Goal: Task Accomplishment & Management: Manage account settings

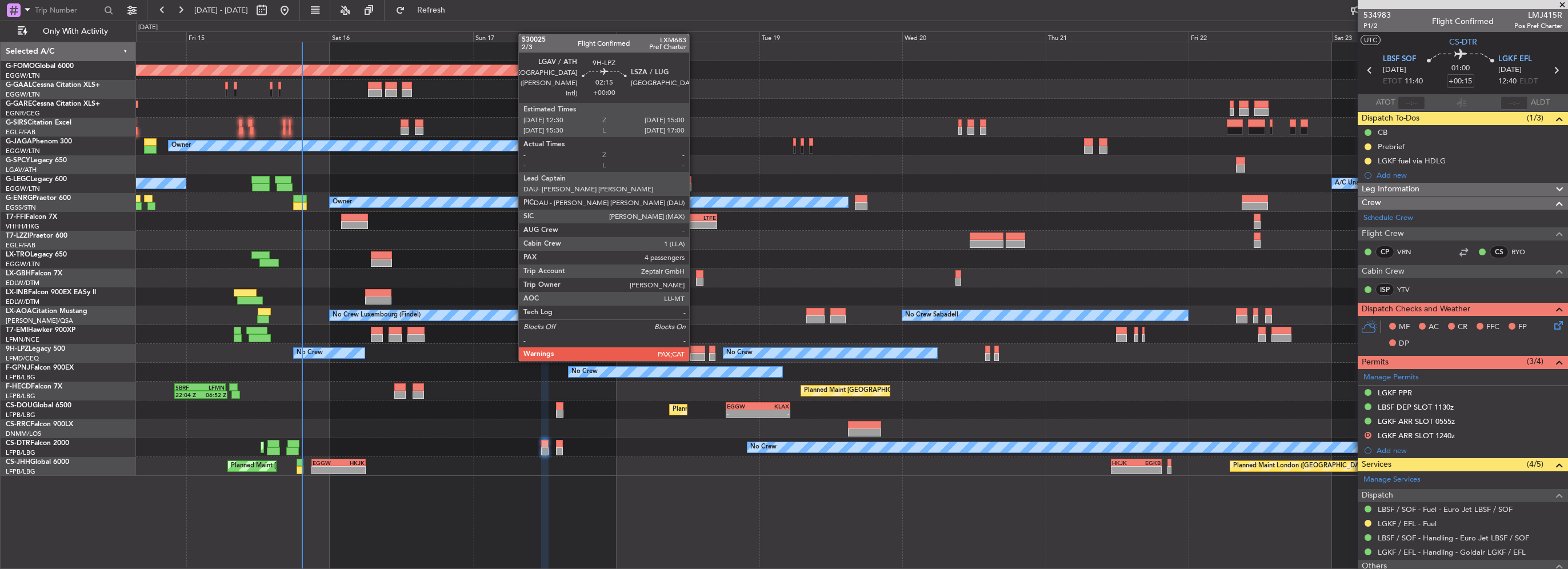
click at [571, 348] on div "No Crew No Crew No Crew" at bounding box center [852, 354] width 1432 height 19
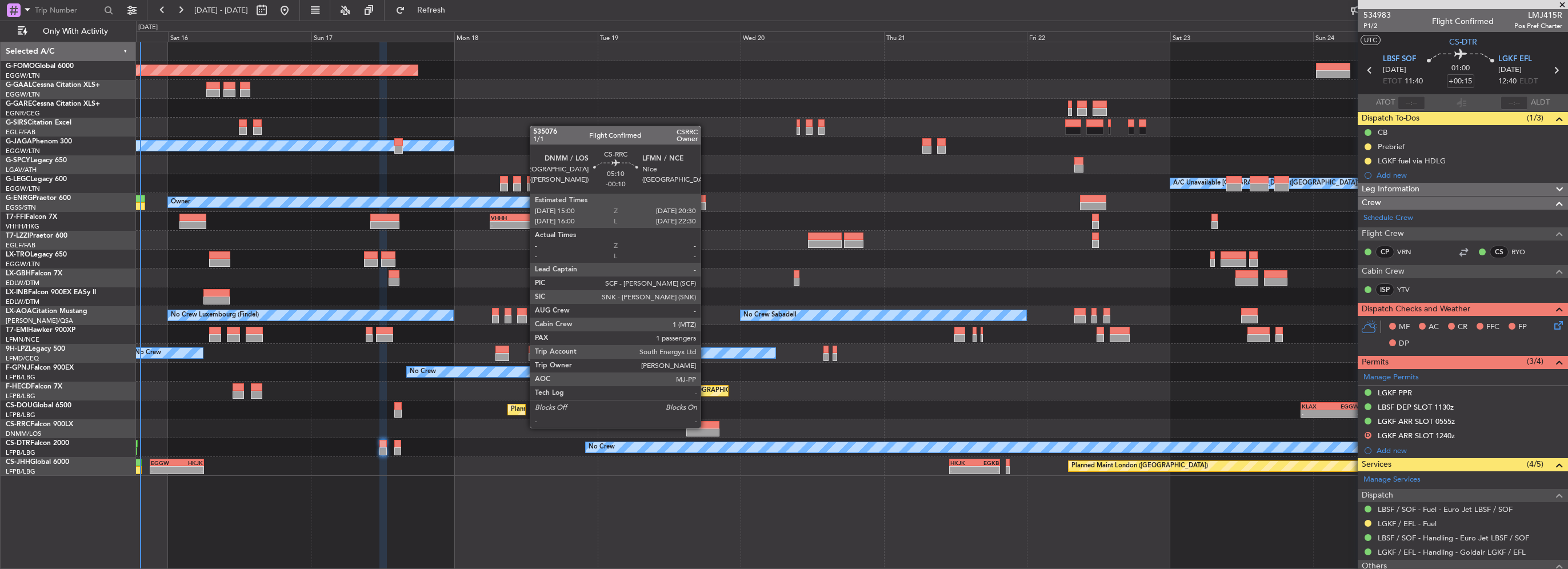
click at [706, 426] on div at bounding box center [703, 424] width 34 height 8
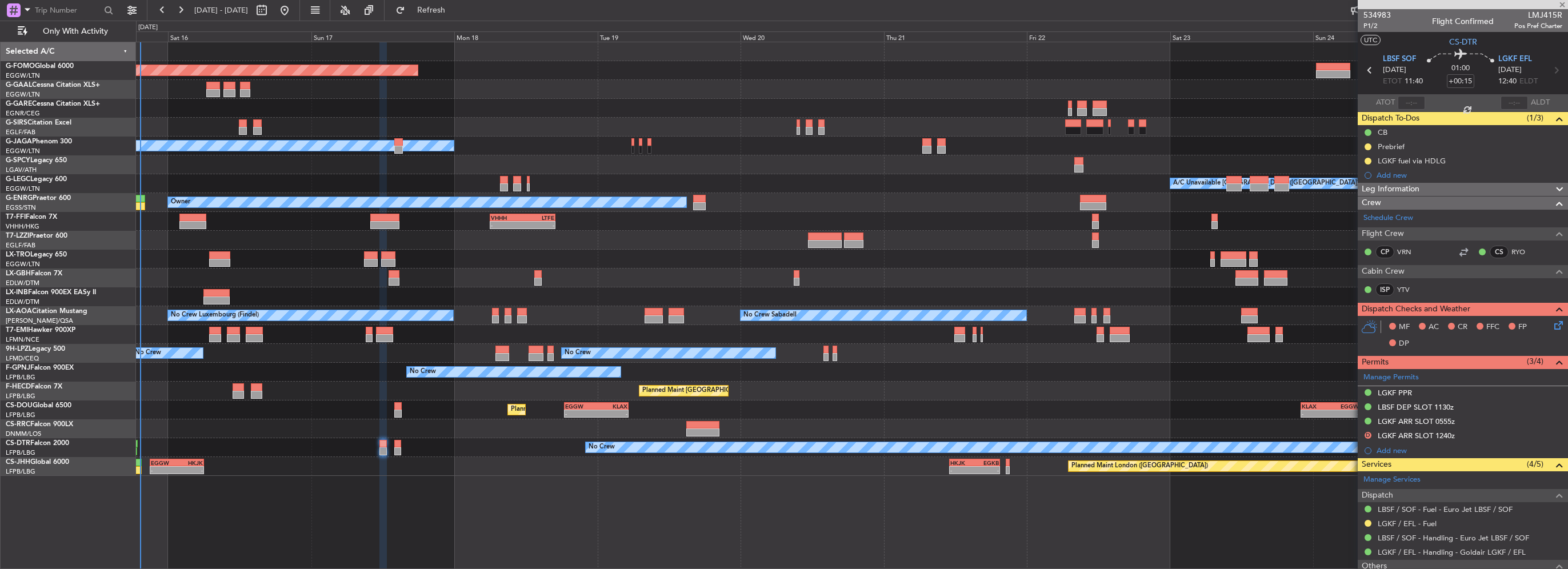
type input "-00:10"
type input "1"
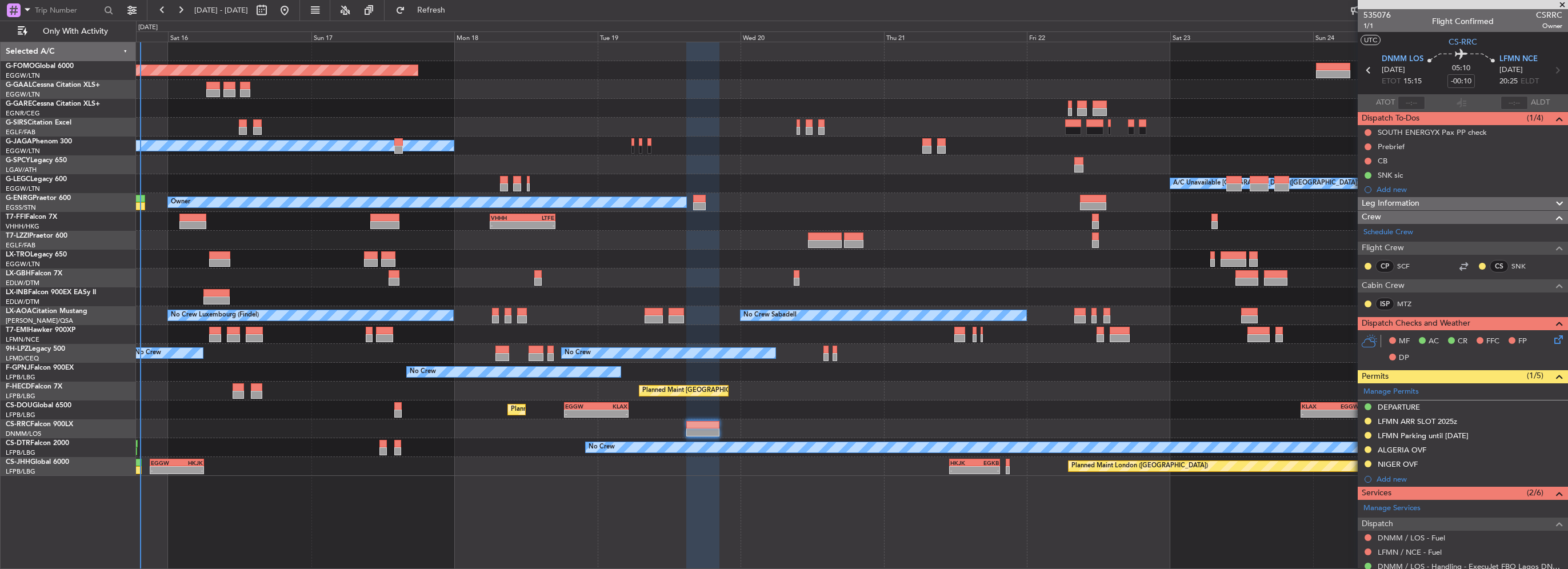
drag, startPoint x: 1384, startPoint y: 146, endPoint x: 1391, endPoint y: 154, distance: 10.6
click at [1384, 146] on div "Prebrief" at bounding box center [1391, 146] width 27 height 9
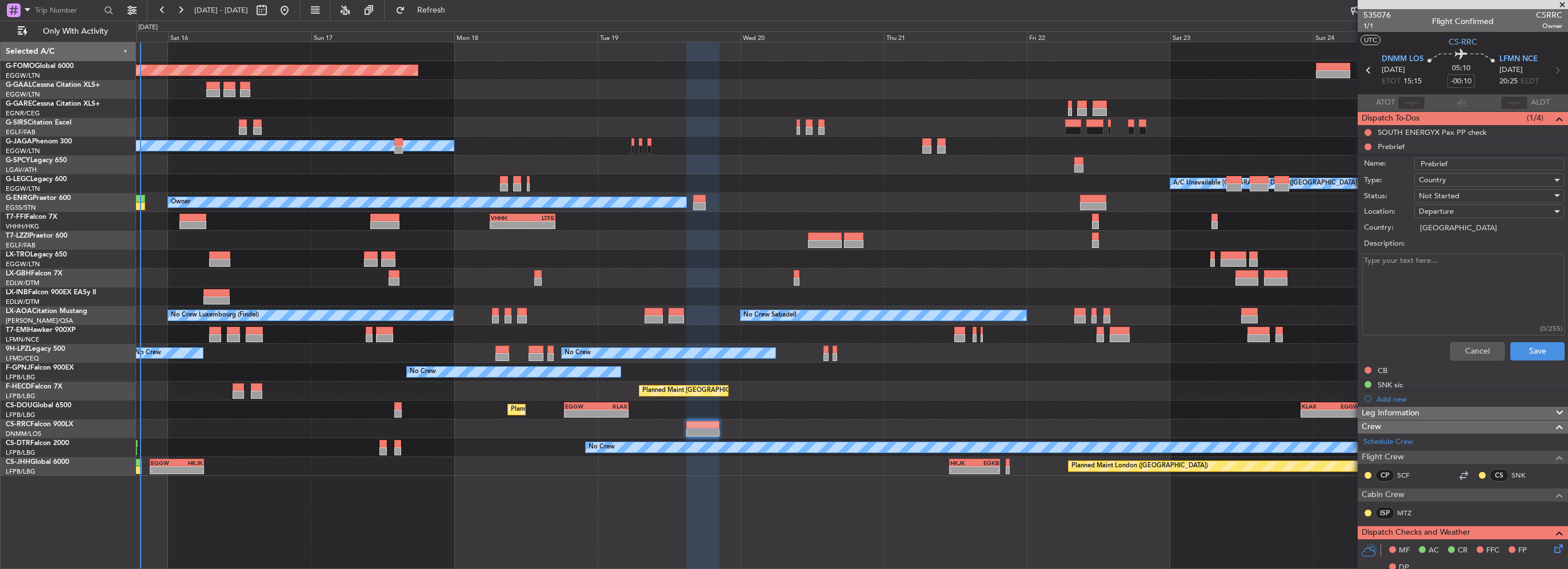
click at [1421, 276] on textarea "Description:" at bounding box center [1463, 295] width 203 height 82
paste textarea "DNMM- LFMN ETD : 1500 zulu zulu Pax ; 01 Total payload ; 800 lbs Fuel : 19.400 …"
click at [1445, 284] on textarea "DNMM- LFMN ETD : 1500 zulu zulu Pax ; 01 Total payload ; 800 lbs Fuel : 19.400 …" at bounding box center [1463, 295] width 203 height 82
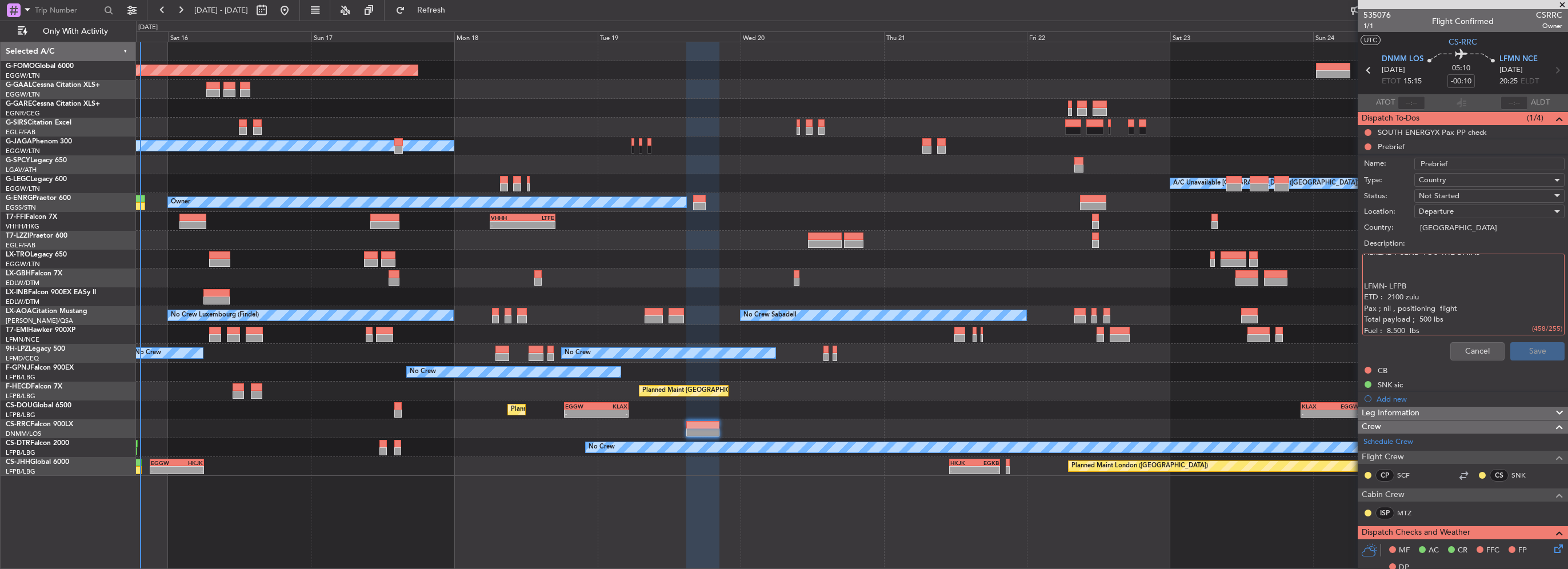
drag, startPoint x: 1389, startPoint y: 284, endPoint x: 1361, endPoint y: 267, distance: 32.8
click at [1361, 267] on div "DNMM- LFMN ETD : 1500 zulu zulu Pax ; 01 Total payload ; 800 lbs Fuel : 19.400 …" at bounding box center [1463, 294] width 222 height 86
click at [1379, 276] on textarea "DNMM- LFMN ETD : 1500 zulu zulu Pax ; 01 Total payload ; 800 lbs Fuel : 19.400 …" at bounding box center [1463, 295] width 203 height 82
drag, startPoint x: 1371, startPoint y: 271, endPoint x: 1359, endPoint y: 274, distance: 12.4
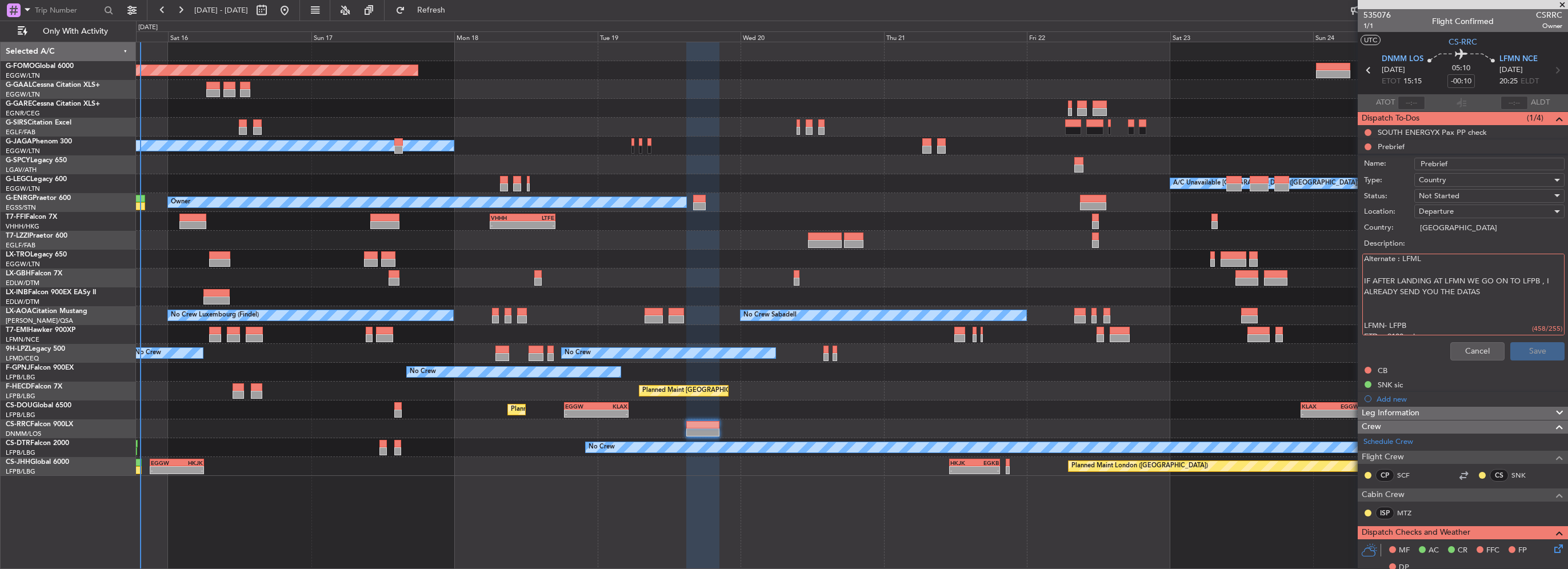
click at [1359, 274] on div "DNMM- LFMN ETD : 1500 zulu zulu Pax ; 01 Total payload ; 800 lbs Fuel : 19.400 …" at bounding box center [1463, 294] width 222 height 86
click at [1379, 292] on textarea "DNMM- LFMN ETD : 1500 zulu zulu Pax ; 01 Total payload ; 800 lbs Fuel : 19.400 …" at bounding box center [1463, 295] width 203 height 82
click at [1371, 279] on textarea "DNMM- LFMN ETD : 1500 zulu zulu Pax ; 01 Total payload ; 800 lbs Fuel : 19.400 …" at bounding box center [1463, 295] width 203 height 82
click at [1433, 291] on textarea "DNMM- LFMN ETD : 1500 zulu zulu Pax ; 01 Total payload ; 800 lbs Fuel : 19.400 …" at bounding box center [1463, 295] width 203 height 82
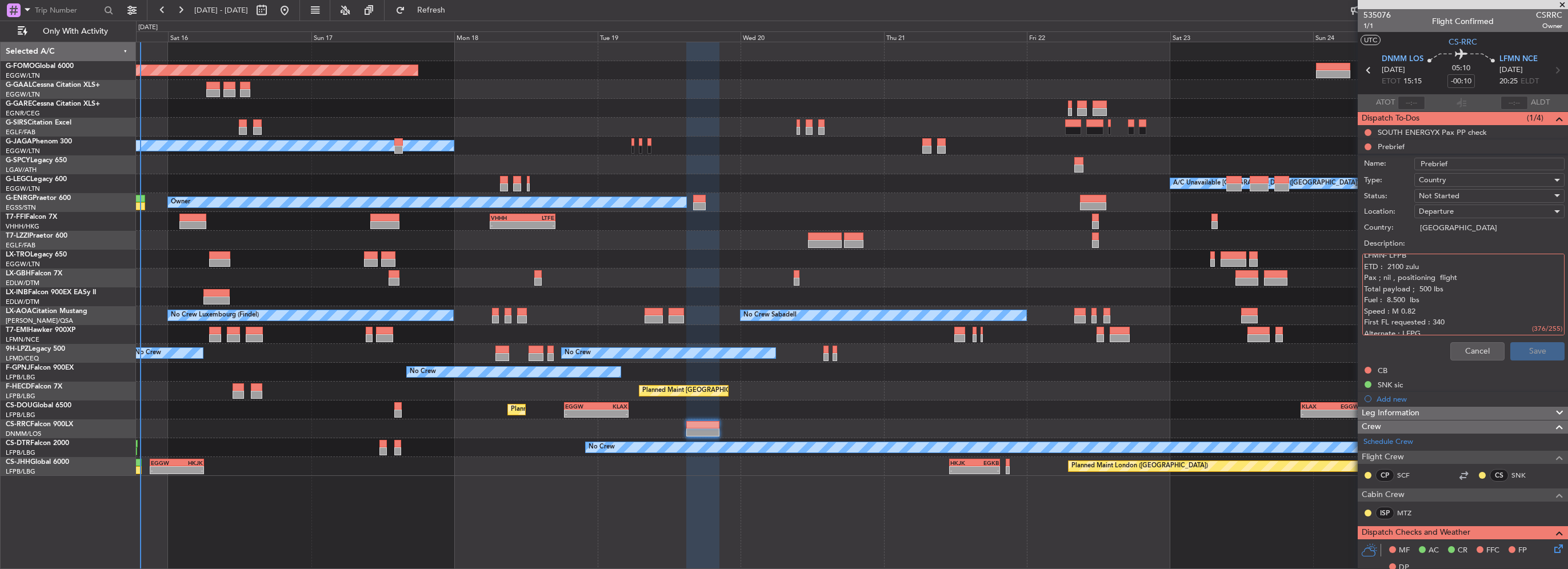
scroll to position [58, 0]
drag, startPoint x: 1441, startPoint y: 310, endPoint x: 1352, endPoint y: 311, distance: 89.0
click at [1352, 311] on fb-app "15 Aug 2025 - 25 Aug 2025 Refresh Quick Links Only With Activity Planned Maint …" at bounding box center [784, 288] width 1568 height 561
type textarea "DNMM- LFMN ETD : 1500 zulu zulu Pax ; 01 Total payload ; 800 lbs Fuel : 19.400 …"
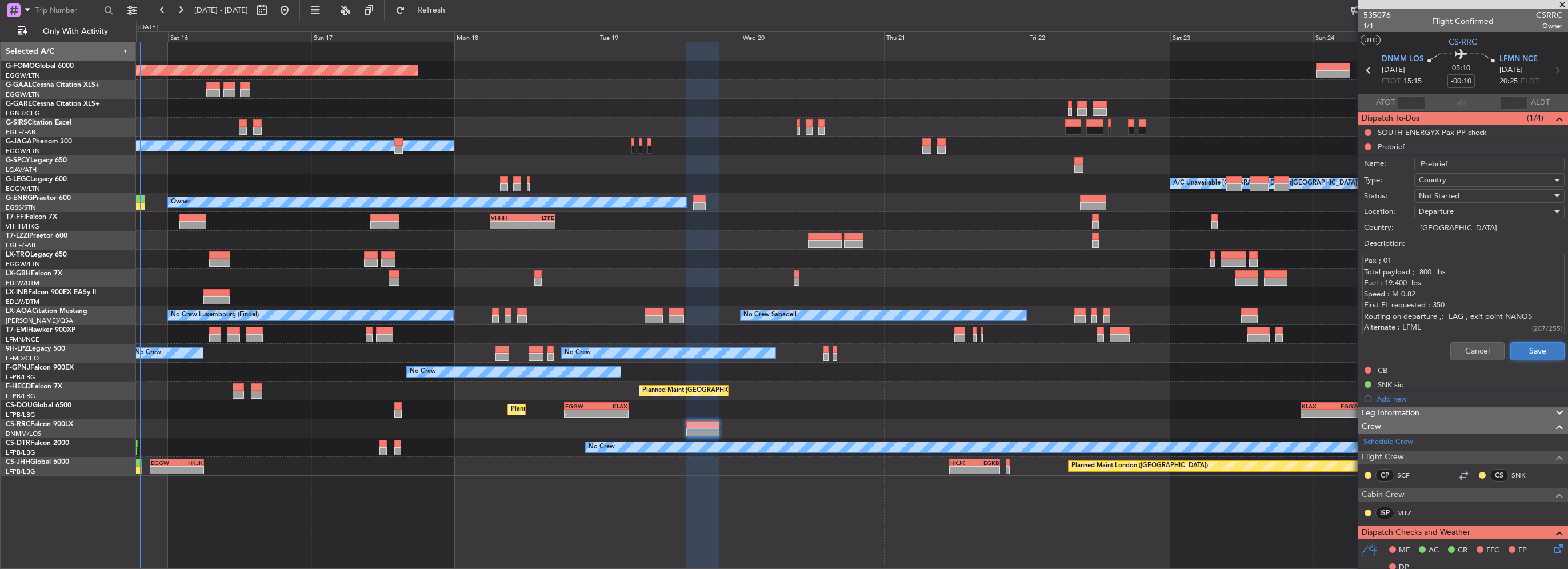
click at [1519, 354] on button "Save" at bounding box center [1537, 352] width 54 height 19
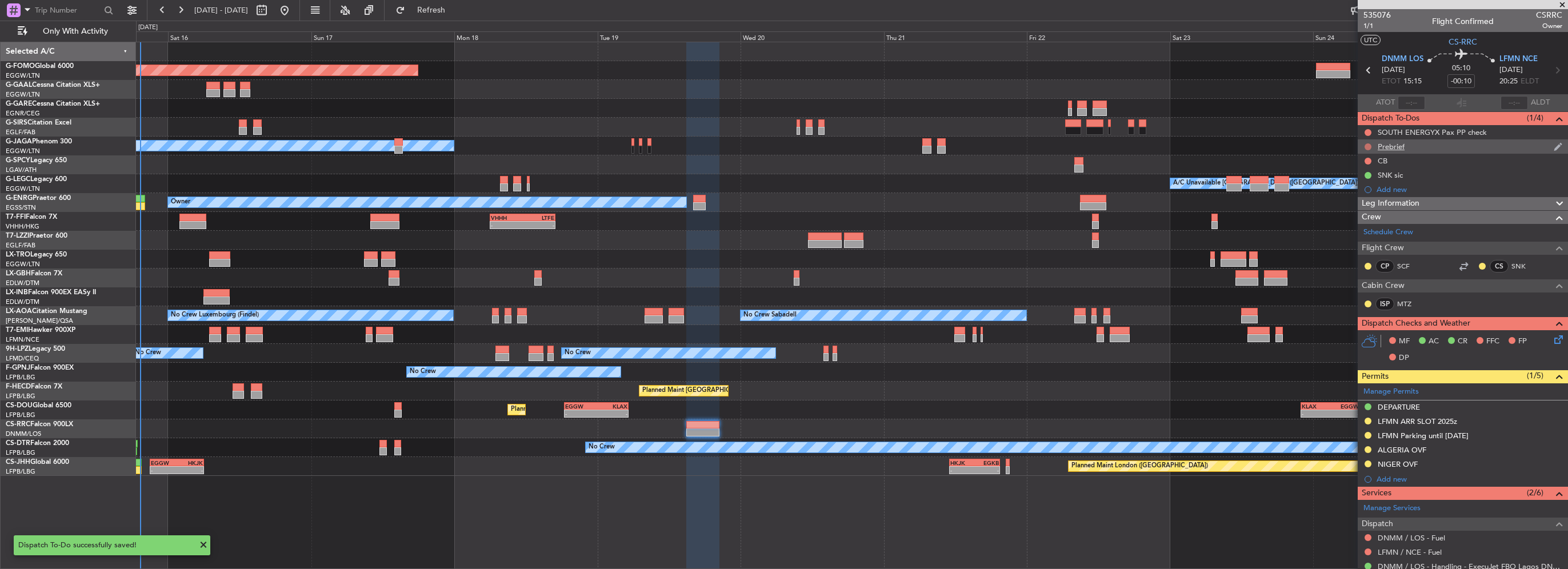
click at [1369, 146] on button at bounding box center [1367, 146] width 7 height 7
click at [1377, 199] on span "Completed" at bounding box center [1373, 197] width 37 height 11
click at [1391, 187] on div "Add new" at bounding box center [1464, 189] width 175 height 9
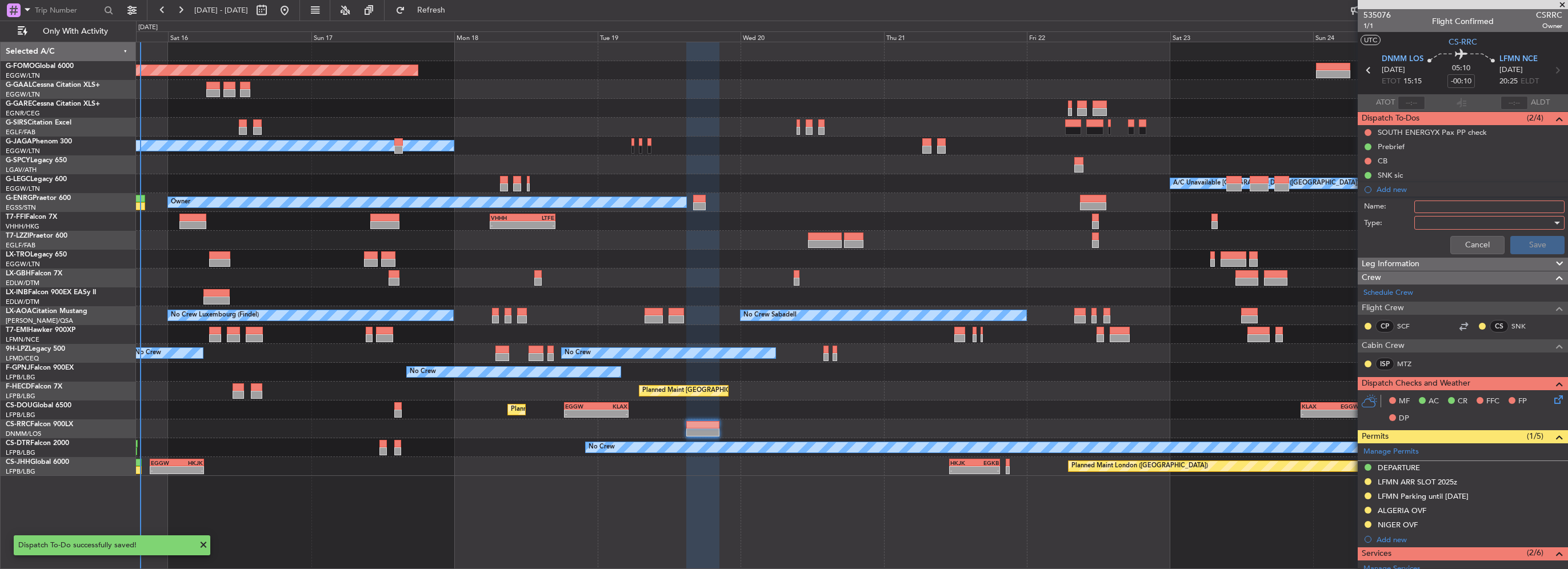
click at [1450, 206] on input "Name:" at bounding box center [1489, 206] width 150 height 12
type input "P"
type input "Prebrief for LFMN-LFPB in case it gets cnf"
click at [1463, 218] on div at bounding box center [1485, 223] width 133 height 17
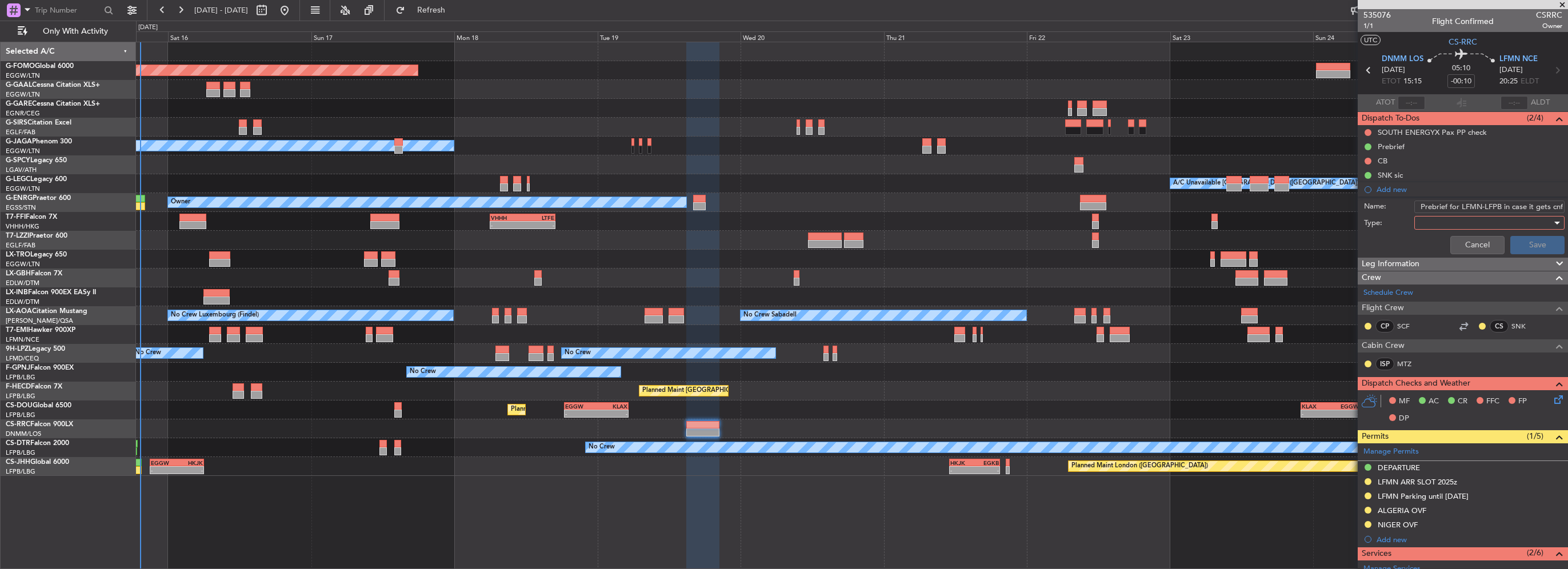
scroll to position [0, 0]
click at [1446, 249] on span "Generic" at bounding box center [1483, 244] width 133 height 17
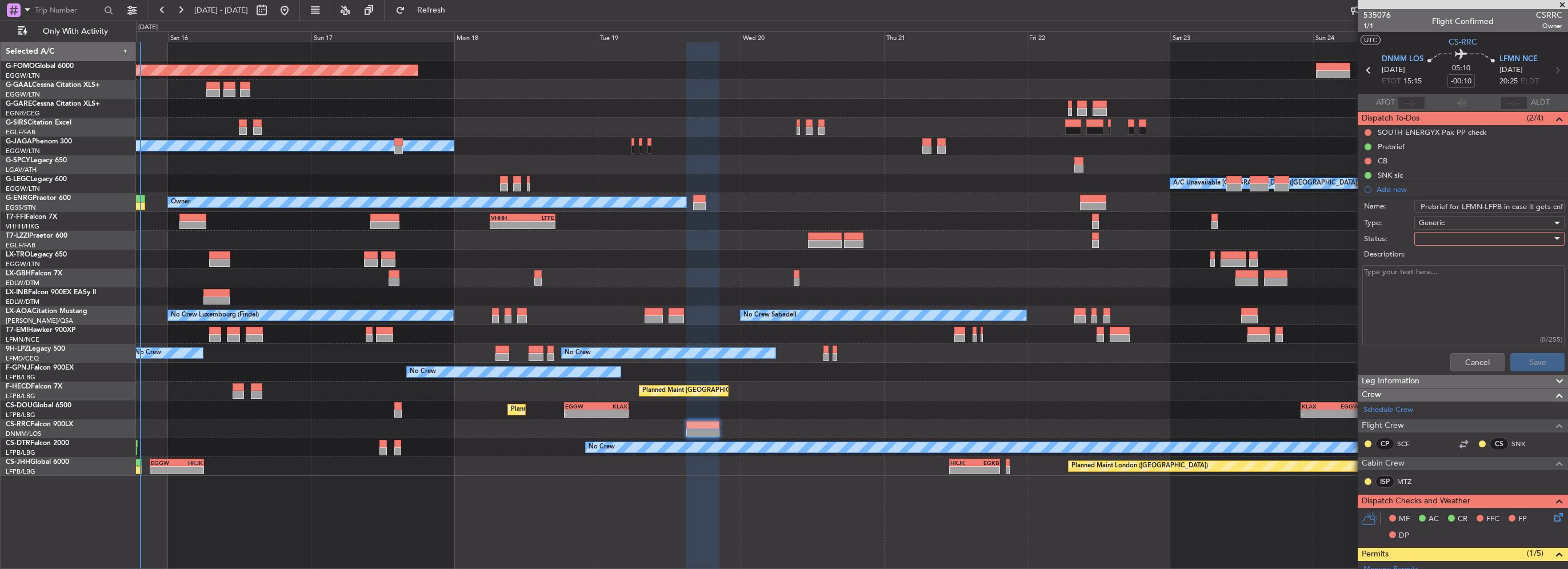
click at [1442, 243] on div at bounding box center [1485, 239] width 133 height 17
click at [1450, 287] on span "Completed" at bounding box center [1483, 295] width 133 height 17
paste textarea "LFMN- LFPB ETD : 2100 zulu Pax ; nil , positioning flight Total payload ; 500 l…"
type textarea "LFMN- LFPB ETD : 2100 zulu Pax ; nil , positioning flight Total payload ; 500 l…"
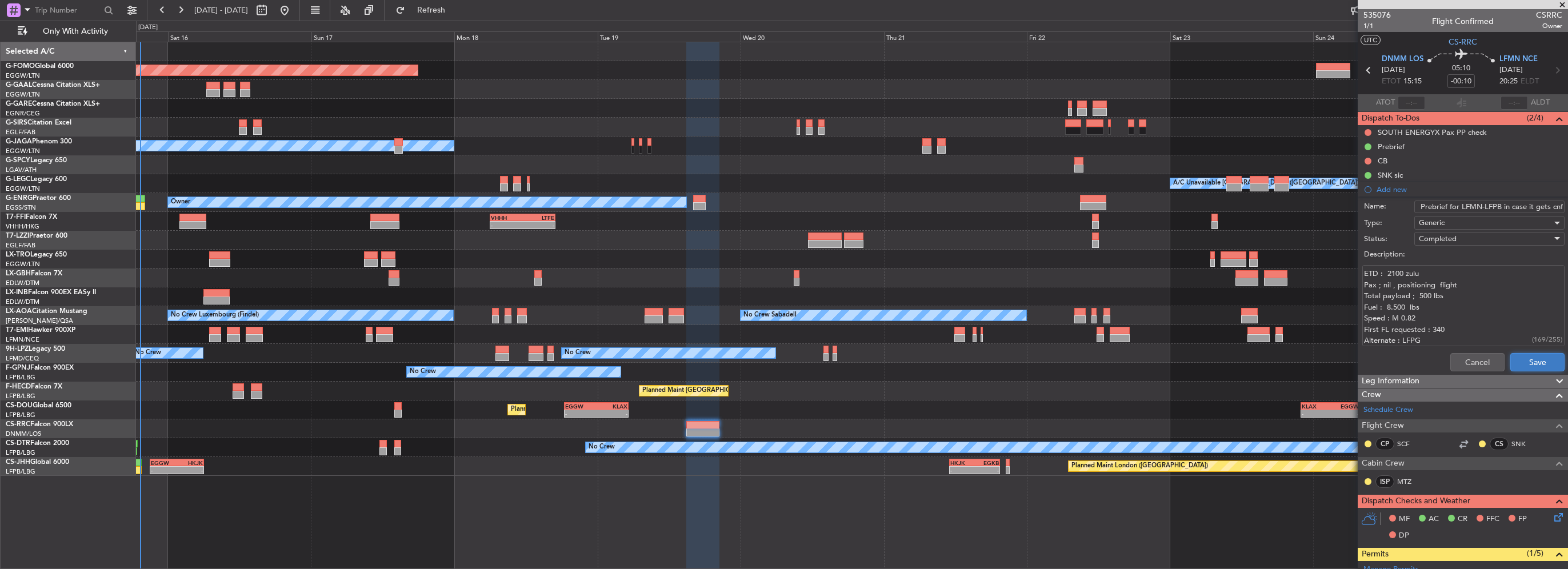
click at [1512, 360] on button "Save" at bounding box center [1537, 362] width 54 height 19
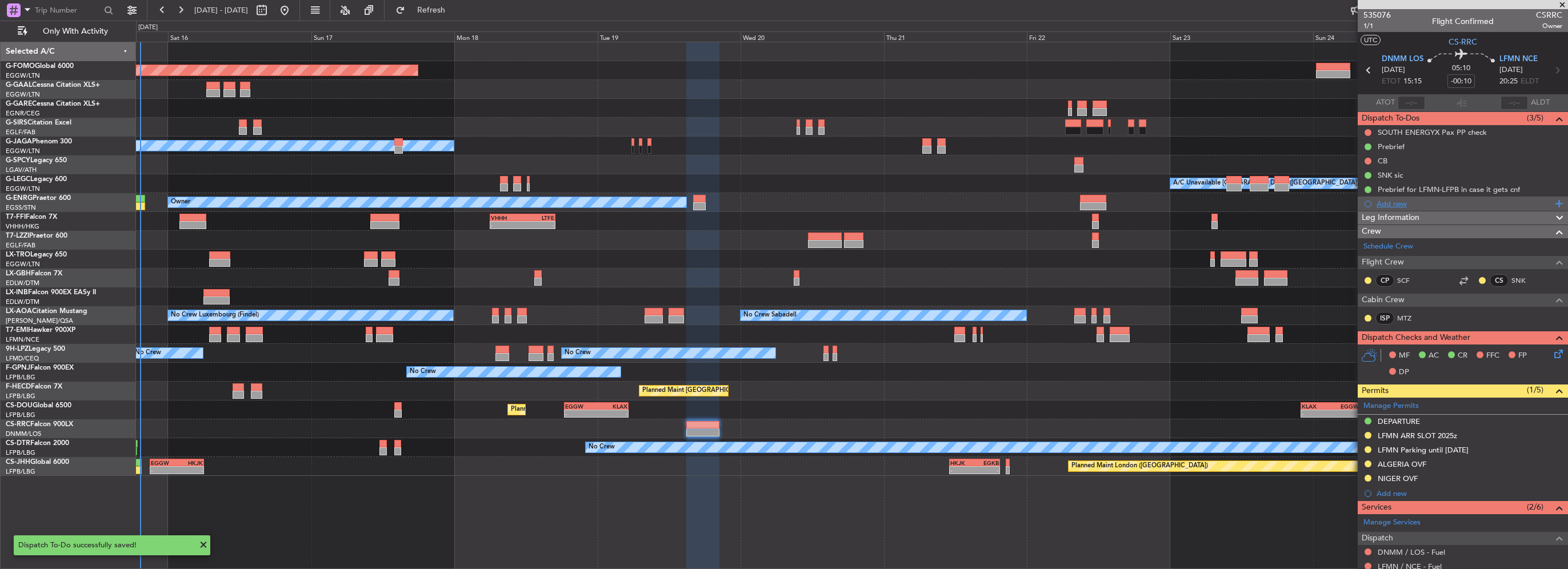
click at [1394, 205] on div "Add new" at bounding box center [1464, 203] width 175 height 9
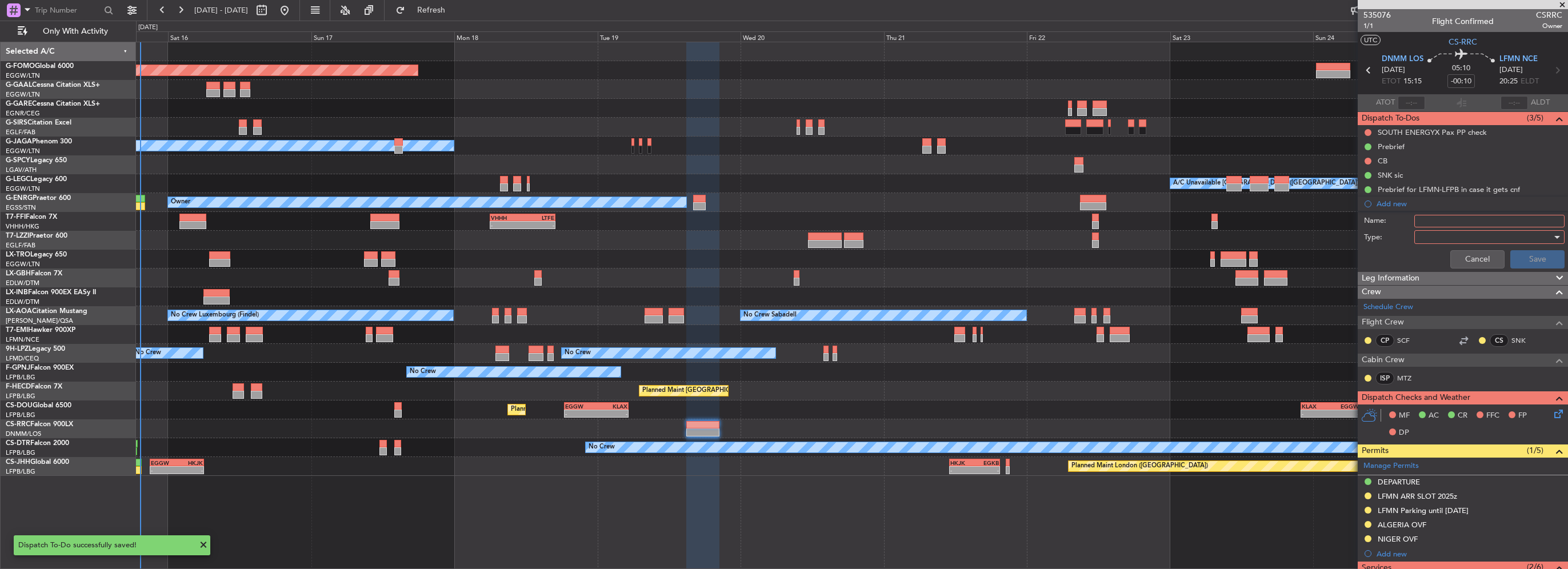
click at [1417, 215] on input "Name:" at bounding box center [1489, 220] width 150 height 12
type input "FB until 19AUG 0800Z"
click at [1483, 243] on div at bounding box center [1485, 237] width 133 height 17
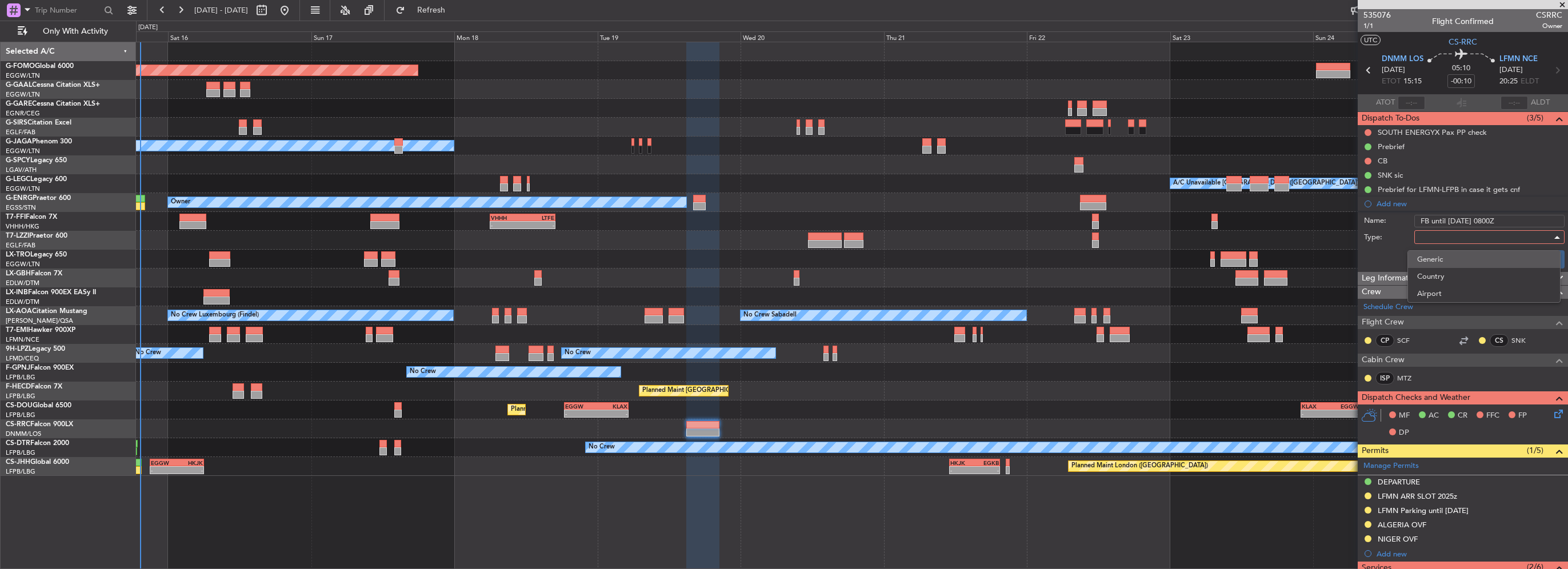
click at [1460, 260] on span "Generic" at bounding box center [1483, 259] width 133 height 17
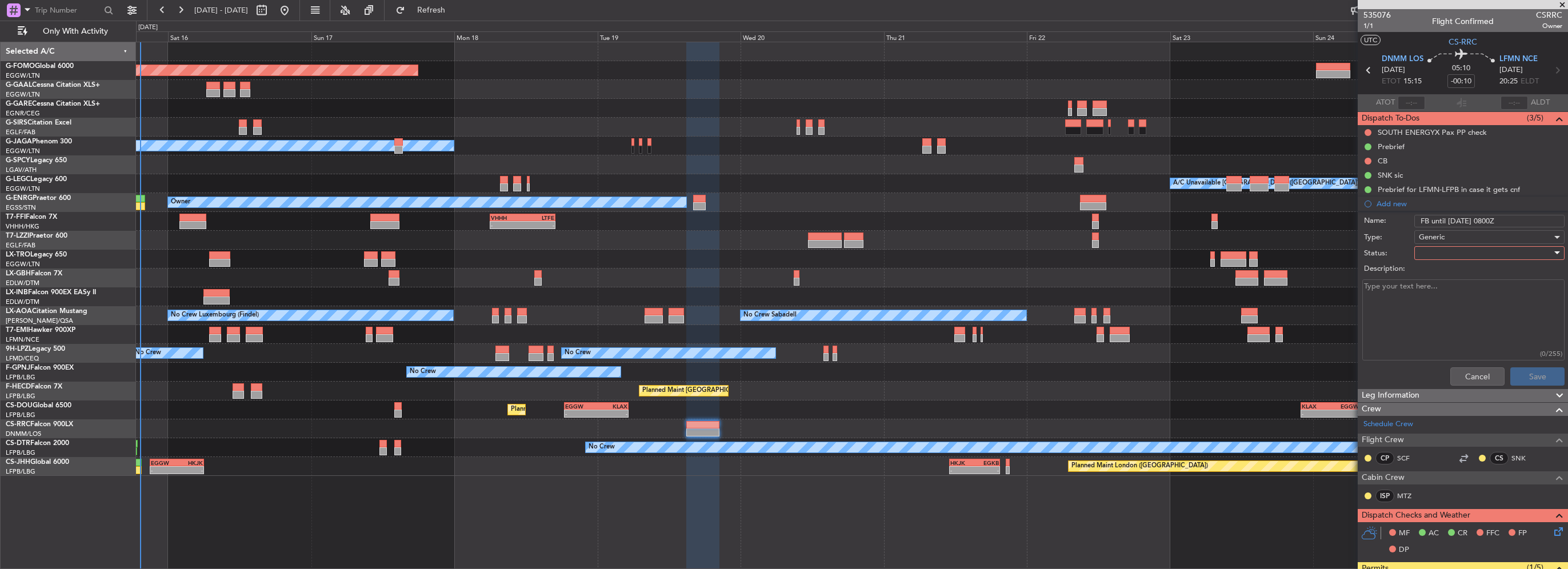
click at [1458, 258] on div at bounding box center [1485, 253] width 133 height 17
click at [1449, 285] on span "In Progress" at bounding box center [1483, 292] width 133 height 17
click at [1530, 370] on button "Save" at bounding box center [1537, 377] width 54 height 19
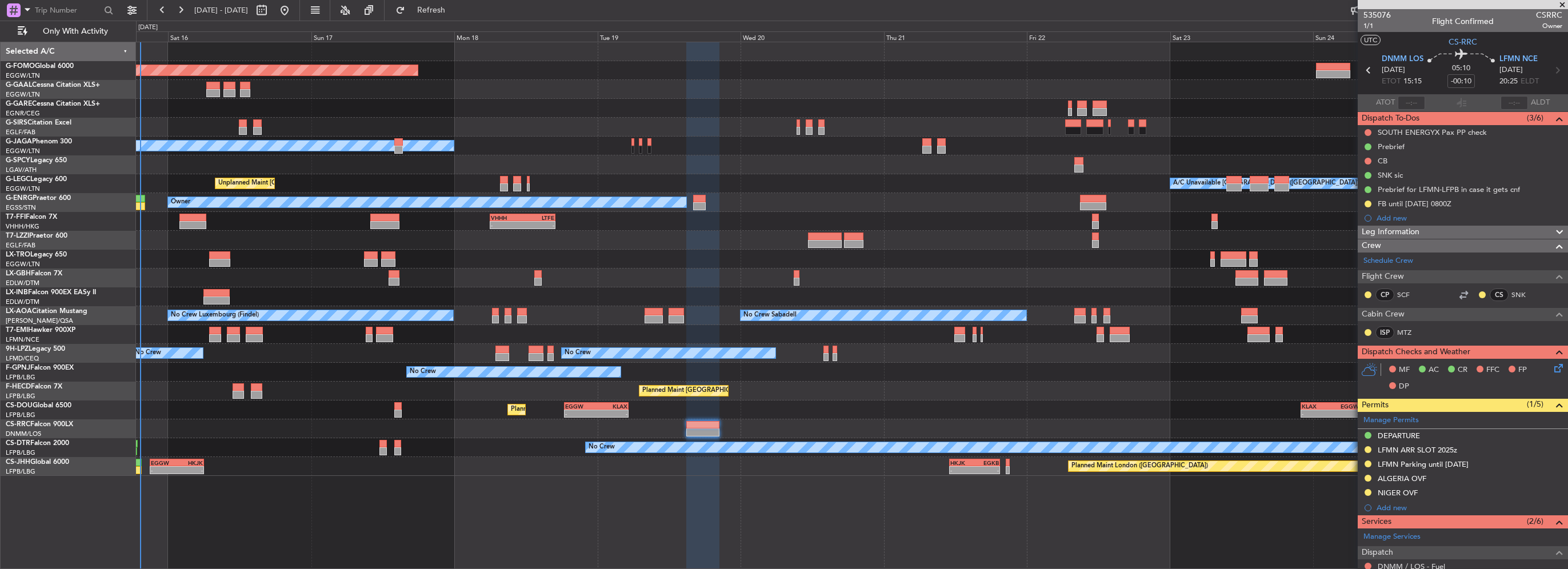
click at [1411, 232] on span "Leg Information" at bounding box center [1391, 232] width 58 height 13
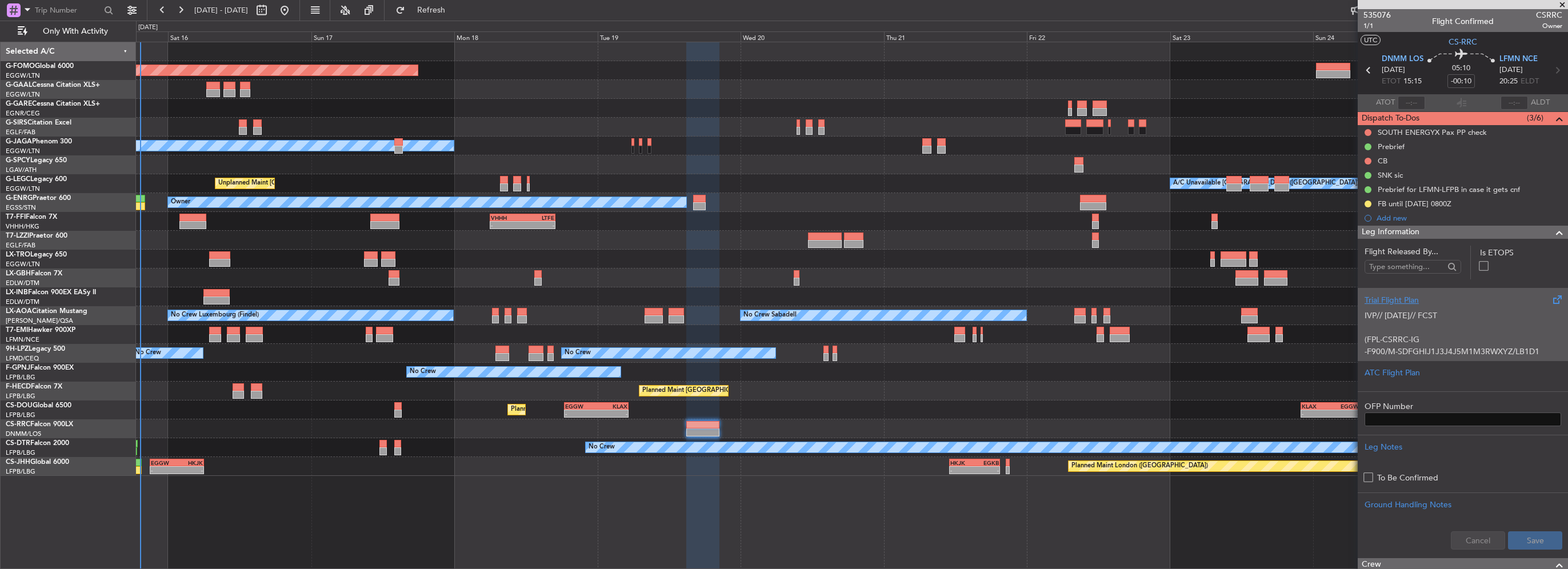
click at [1429, 320] on p "IVP// 15AUG// FCST" at bounding box center [1463, 315] width 197 height 12
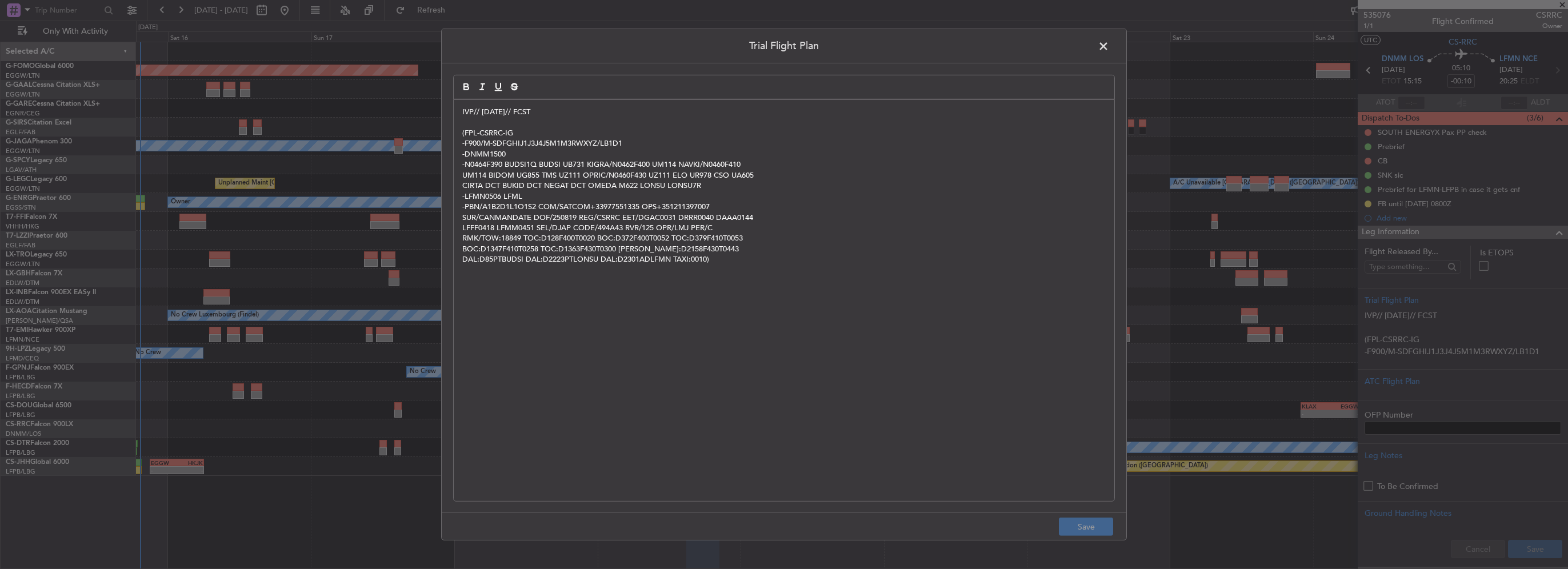
click at [582, 198] on p "-LFMN0506 LFML" at bounding box center [783, 195] width 643 height 10
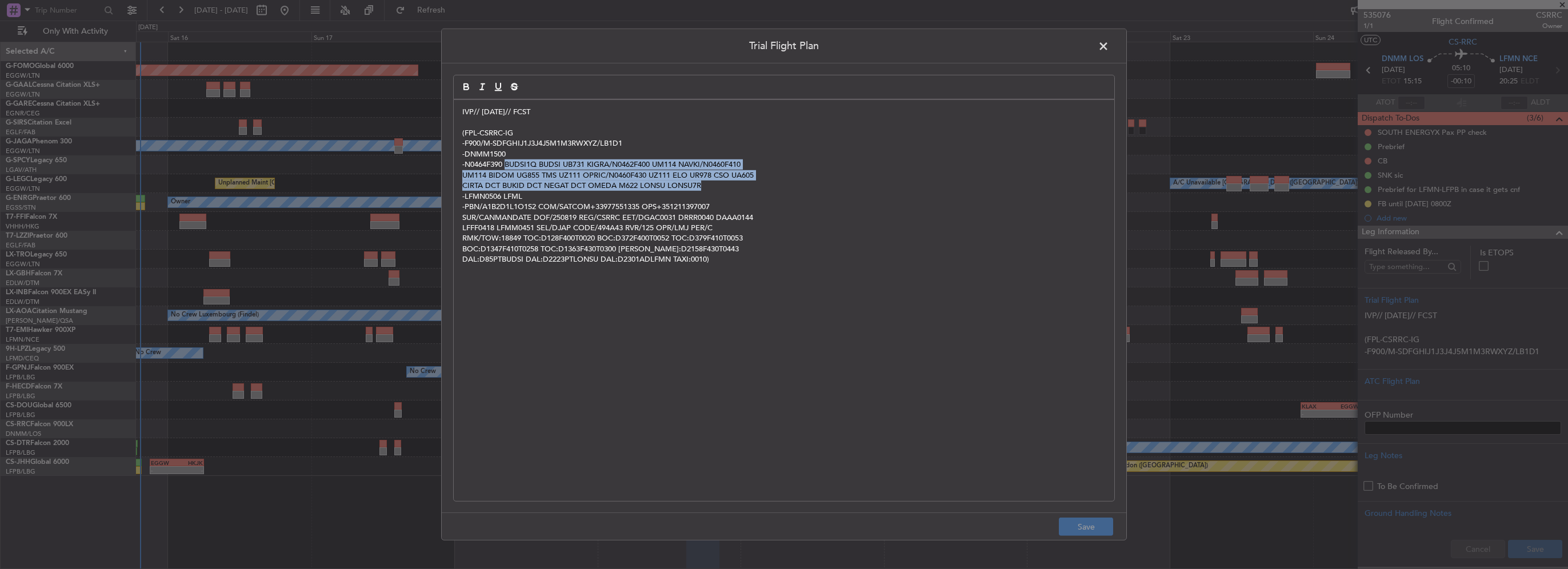
drag, startPoint x: 680, startPoint y: 183, endPoint x: 506, endPoint y: 162, distance: 175.3
click at [506, 162] on div "IVP// 15AUG// FCST (FPL-CSRRC-IG -F900/M-SDFGHIJ1J3J4J5M1M3RWXYZ/LB1D1 -DNMM150…" at bounding box center [784, 300] width 661 height 401
copy div "BUDSI1Q BUDSI UB731 KIGRA/N0462F400 UM114 NAVKI/N0460F410 UM114 BIDOM UG855 TMS…"
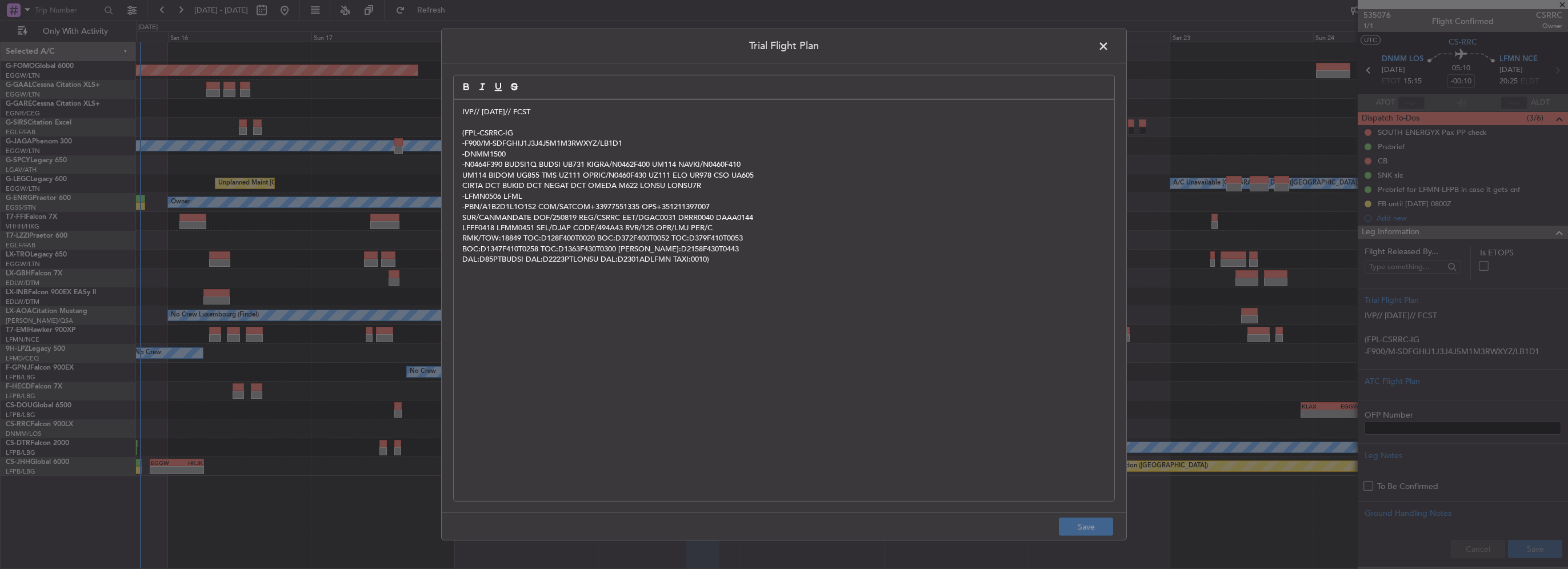
click at [1109, 43] on span at bounding box center [1109, 49] width 0 height 22
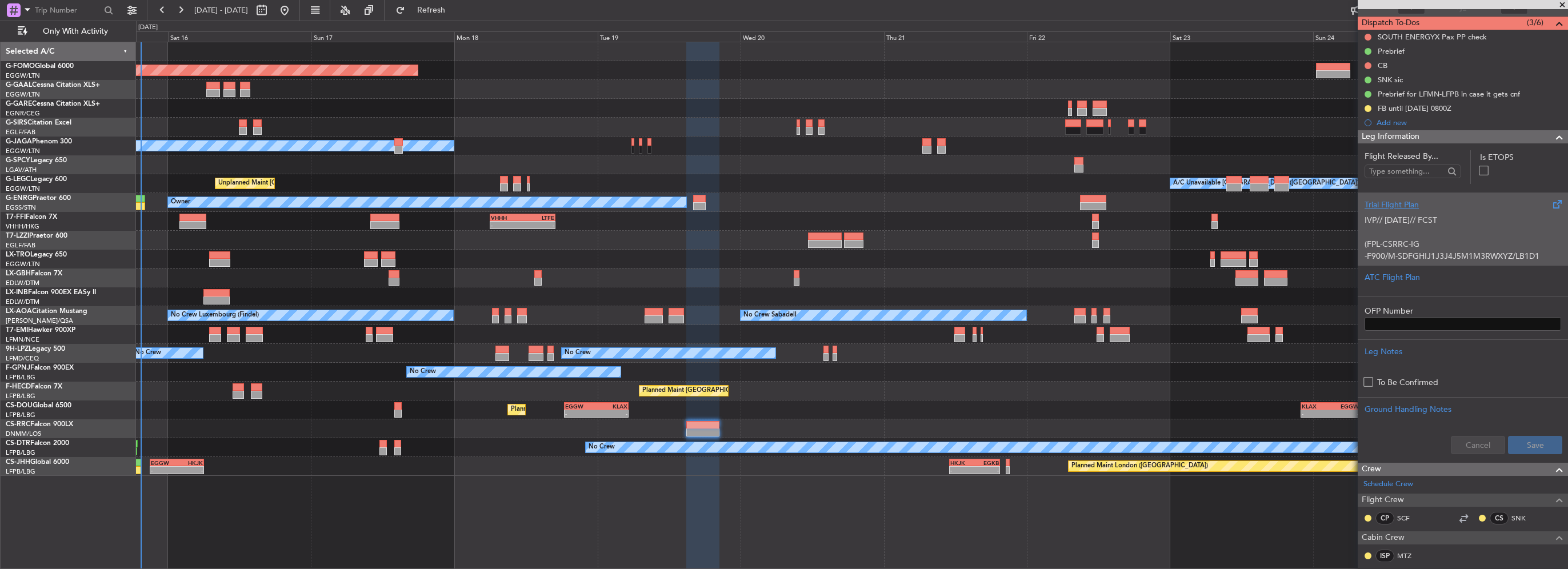
scroll to position [22, 0]
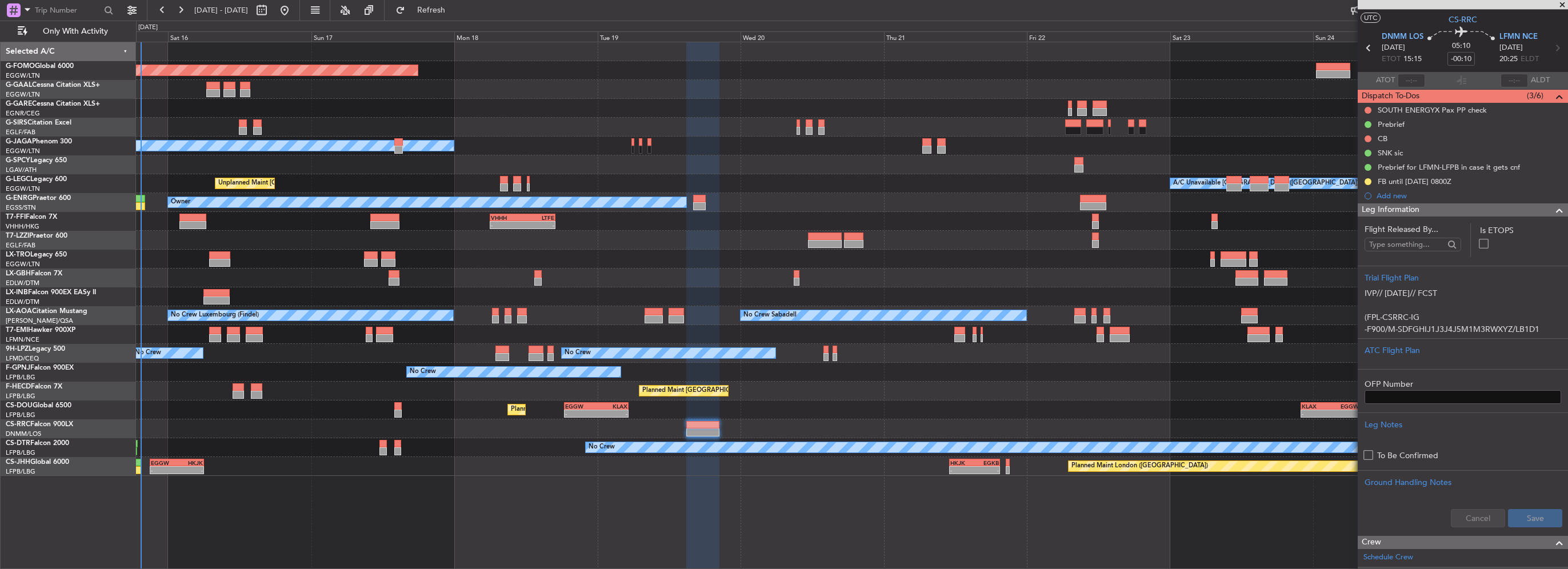
click at [1529, 207] on div "Leg Information" at bounding box center [1463, 210] width 210 height 13
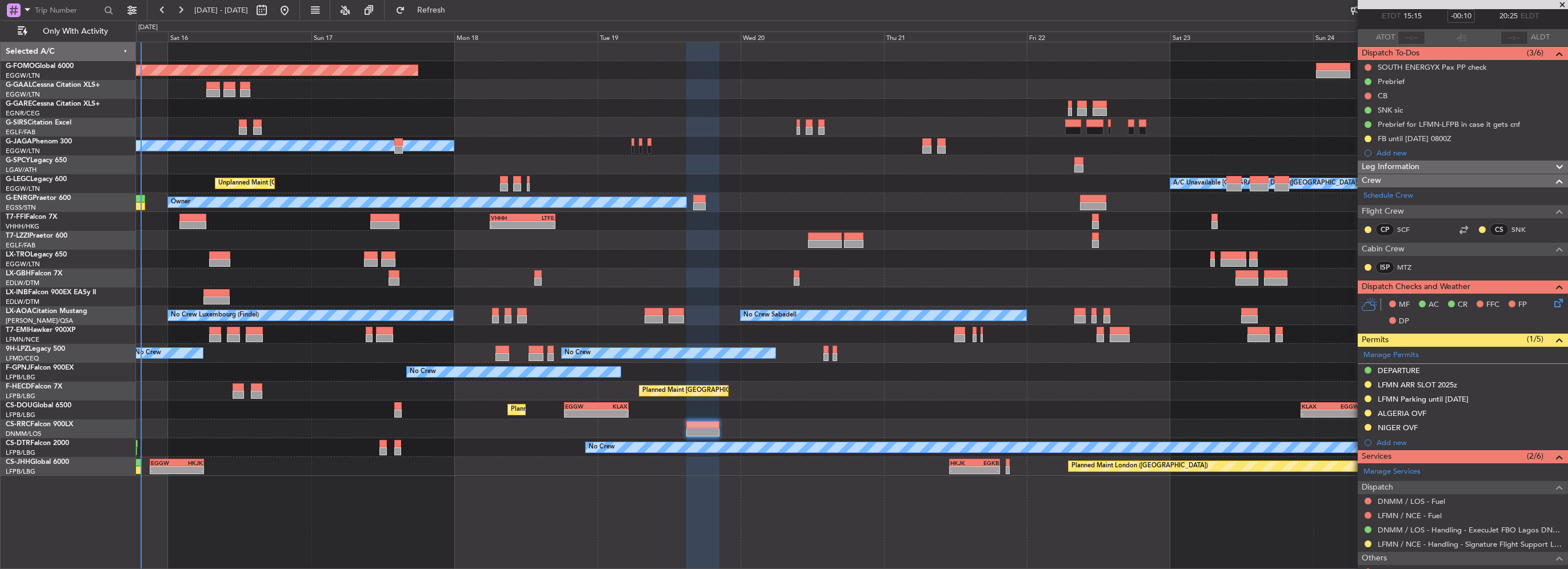
scroll to position [136, 0]
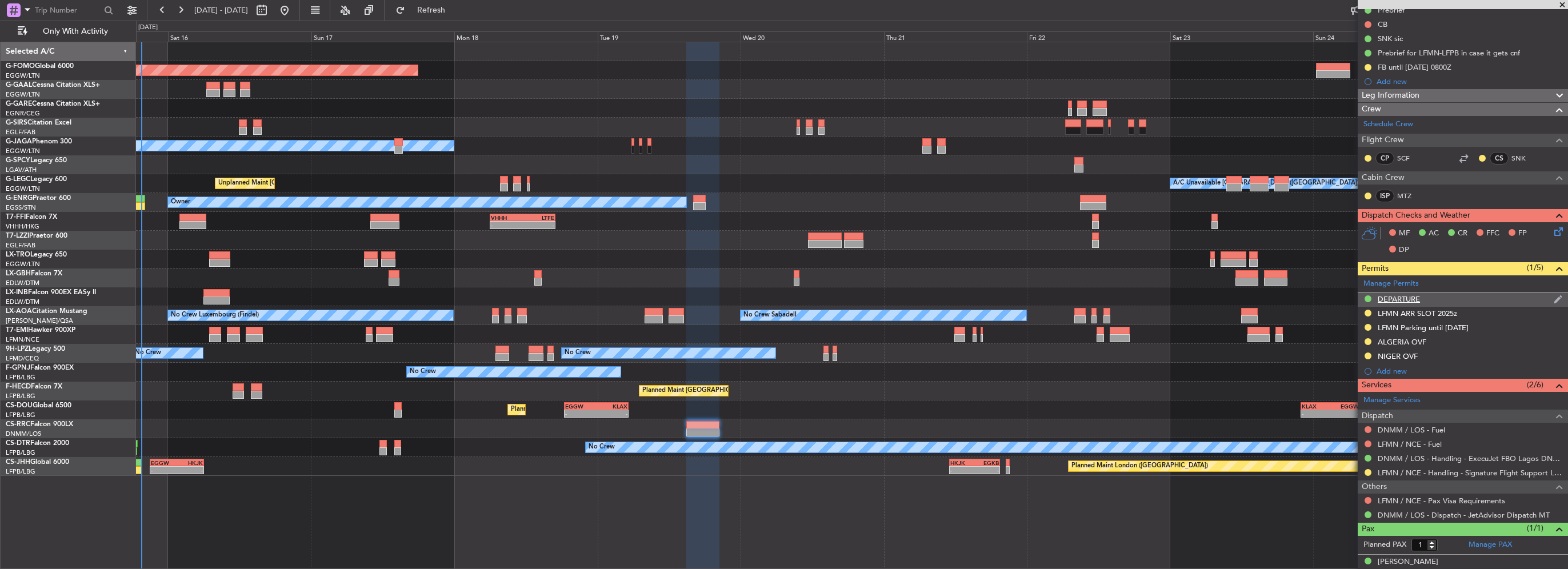
click at [1409, 300] on div "DEPARTURE" at bounding box center [1398, 298] width 42 height 9
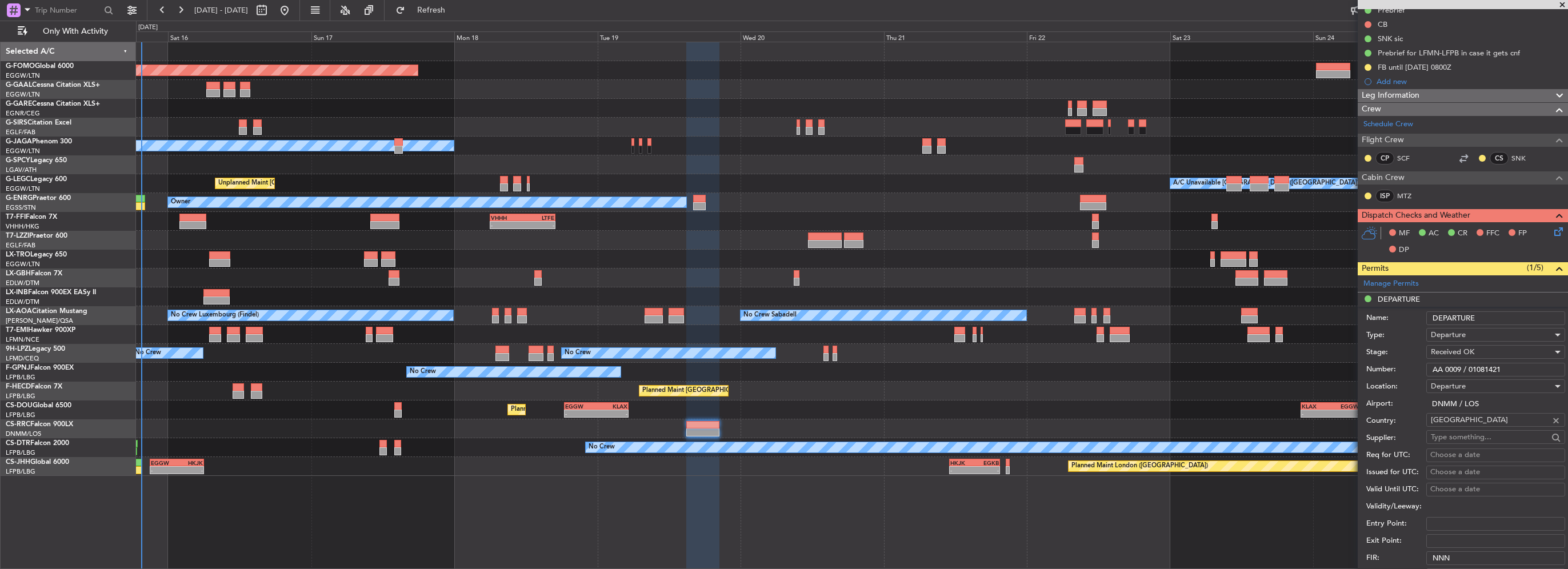
drag, startPoint x: 1514, startPoint y: 366, endPoint x: 1326, endPoint y: 368, distance: 188.0
click at [1337, 367] on fb-app "15 Aug 2025 - 25 Aug 2025 Refresh Quick Links Only With Activity Planned Maint …" at bounding box center [784, 288] width 1568 height 561
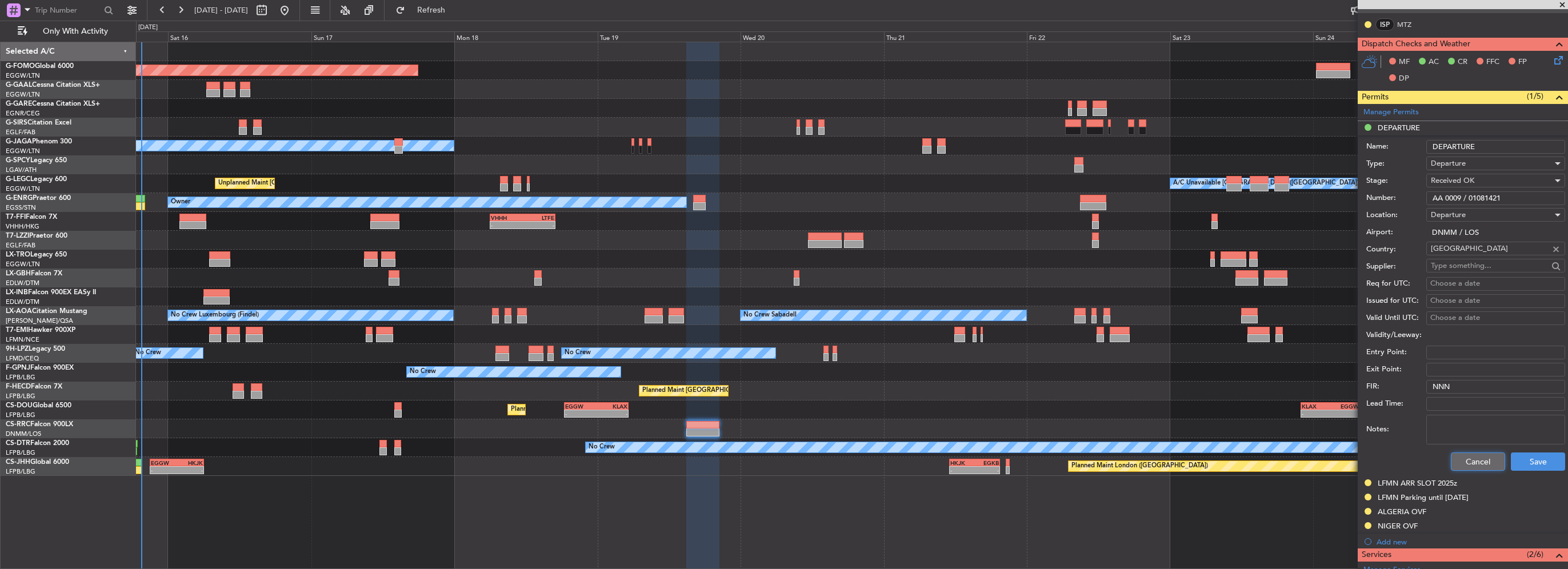
click at [1470, 460] on button "Cancel" at bounding box center [1477, 462] width 54 height 19
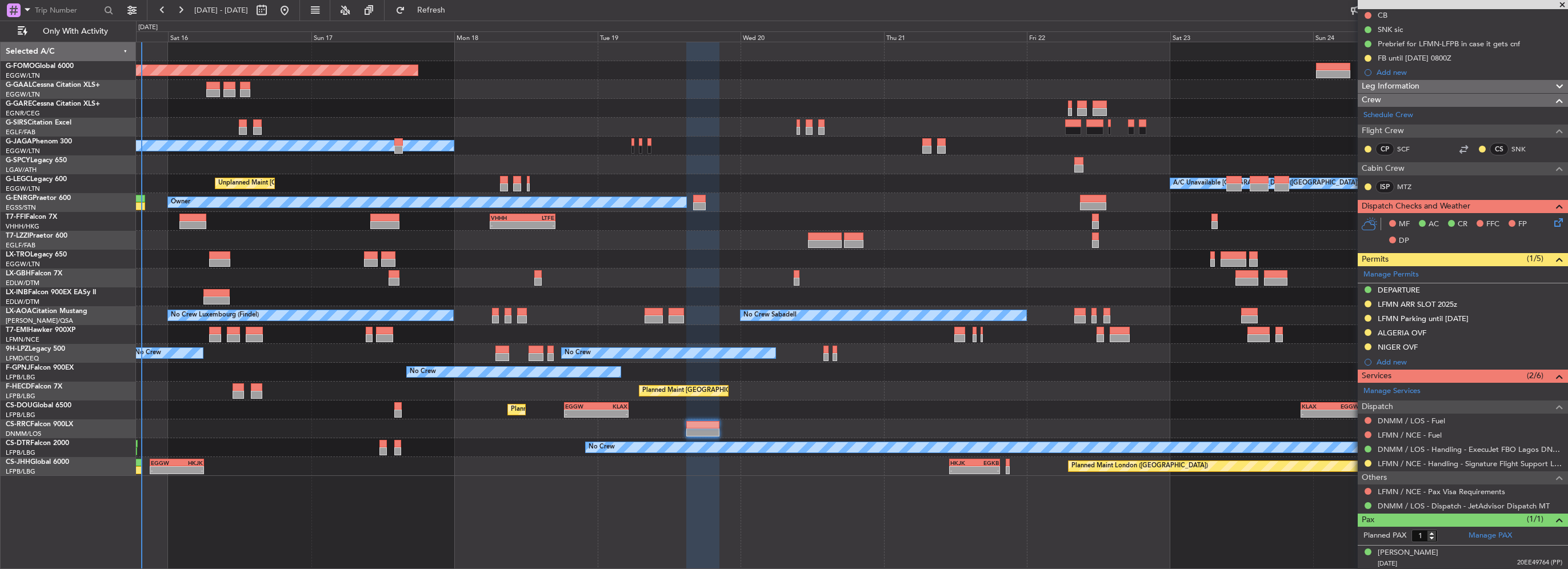
scroll to position [0, 0]
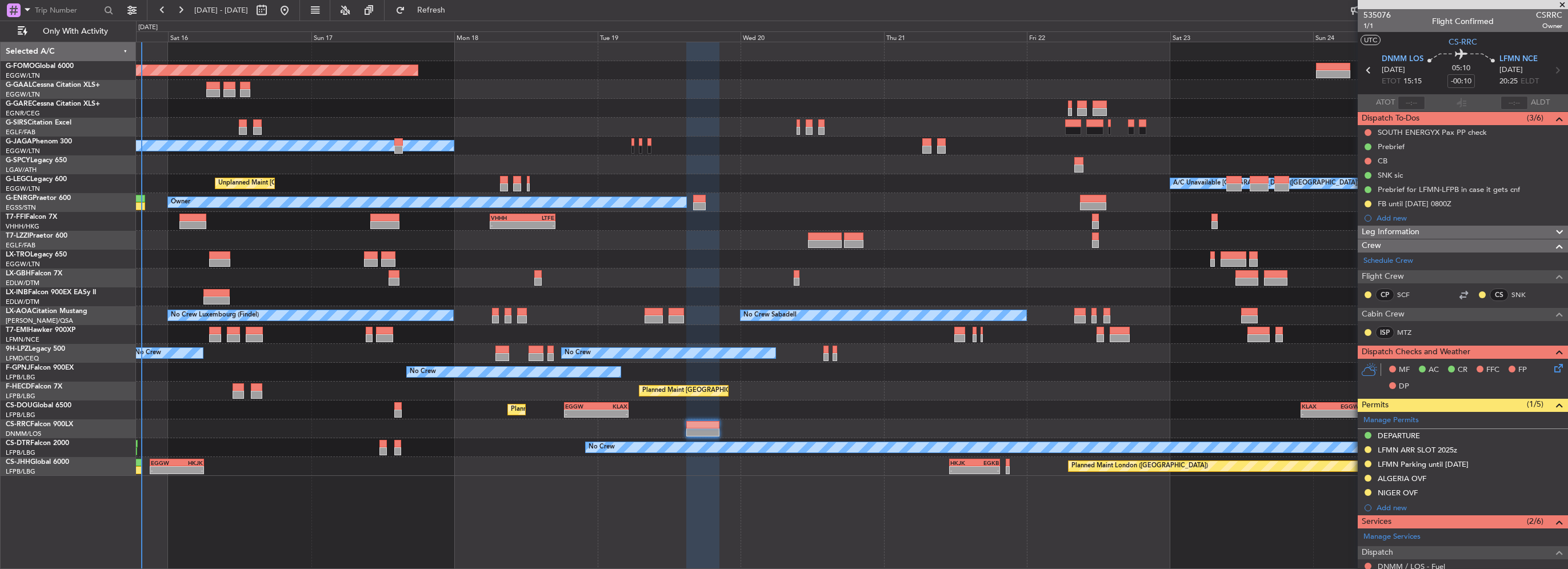
click at [1407, 231] on span "Leg Information" at bounding box center [1391, 232] width 58 height 13
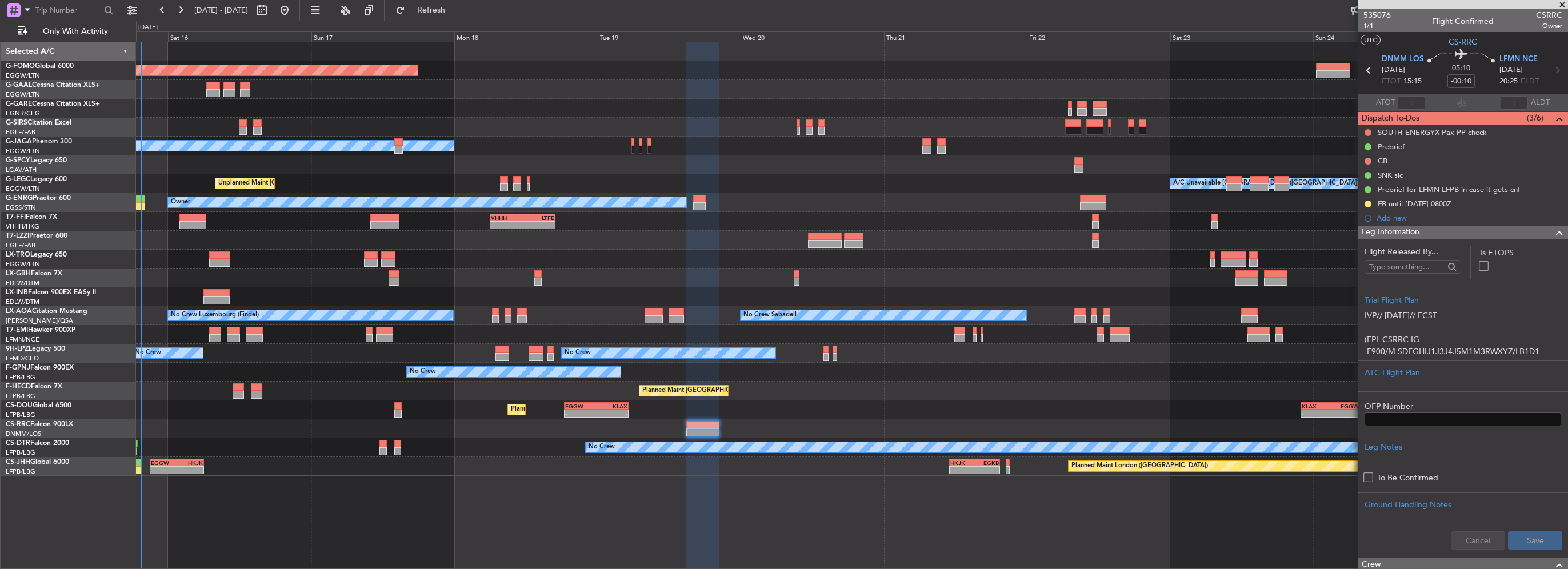
click at [1409, 241] on section "Flight Released By... Is ETOPS Trial Flight Plan IVP// 15AUG// FCST (FPL-CSRRC-…" at bounding box center [1463, 398] width 210 height 319
click at [1448, 231] on div "Leg Information" at bounding box center [1463, 232] width 210 height 13
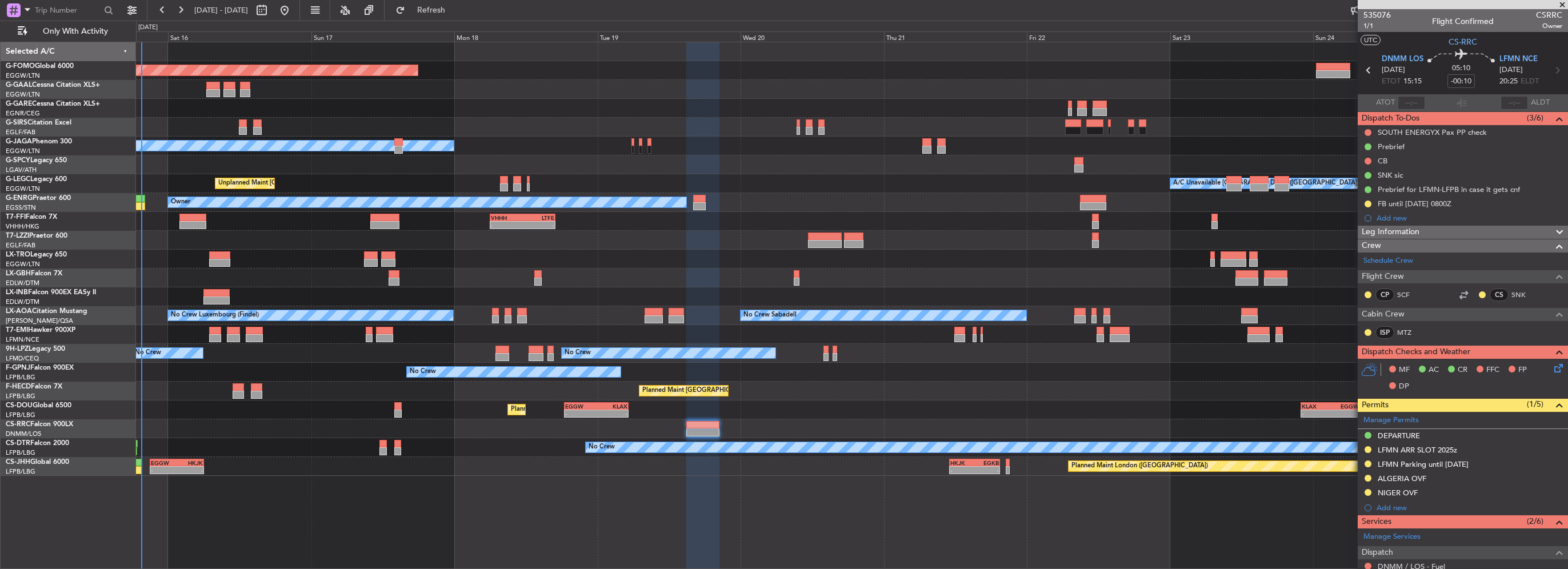
click at [1404, 228] on span "Leg Information" at bounding box center [1391, 232] width 58 height 13
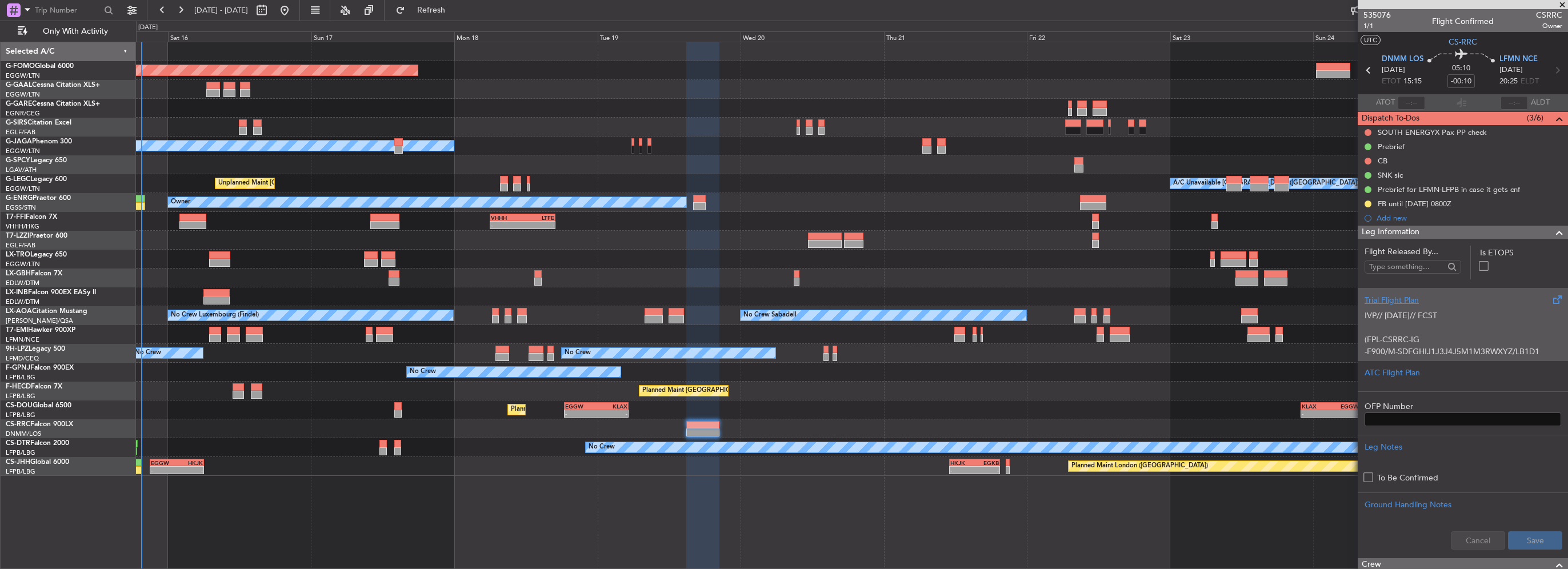
click at [1426, 331] on p at bounding box center [1463, 327] width 197 height 12
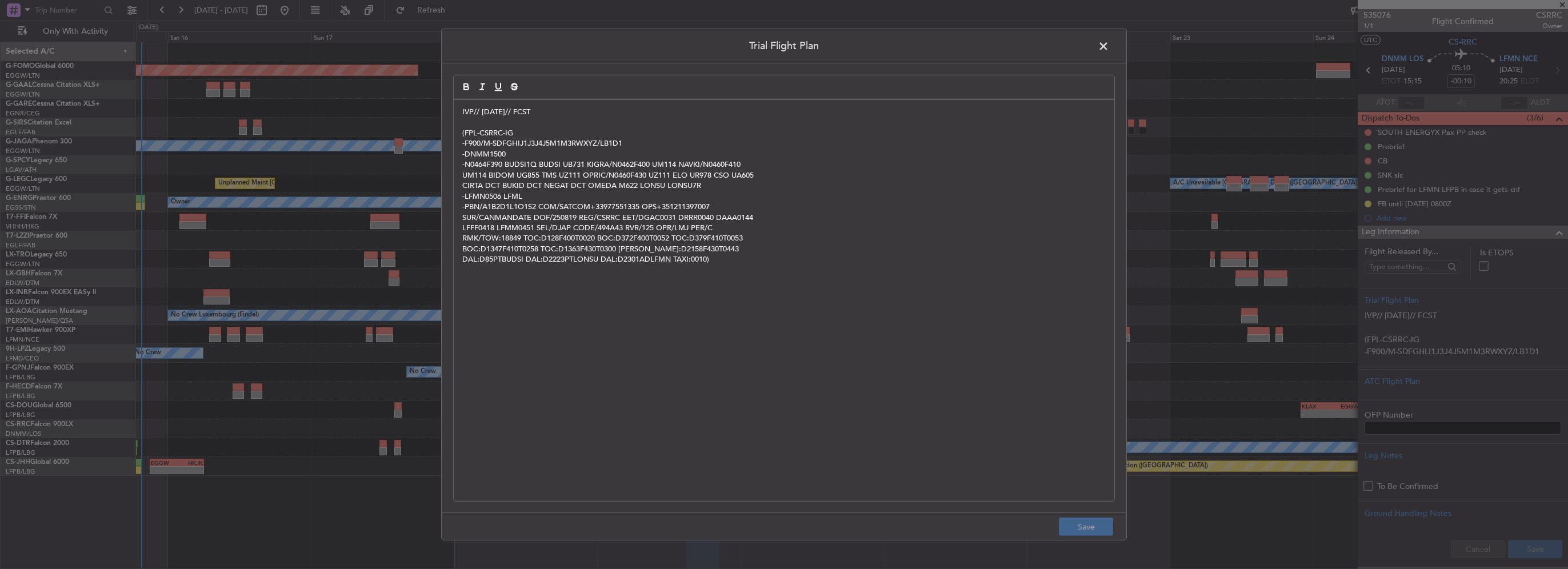
click at [459, 110] on div "IVP// 15AUG// FCST (FPL-CSRRC-IG -F900/M-SDFGHIJ1J3J4J5M1M3RWXYZ/LB1D1 -DNMM150…" at bounding box center [784, 300] width 661 height 401
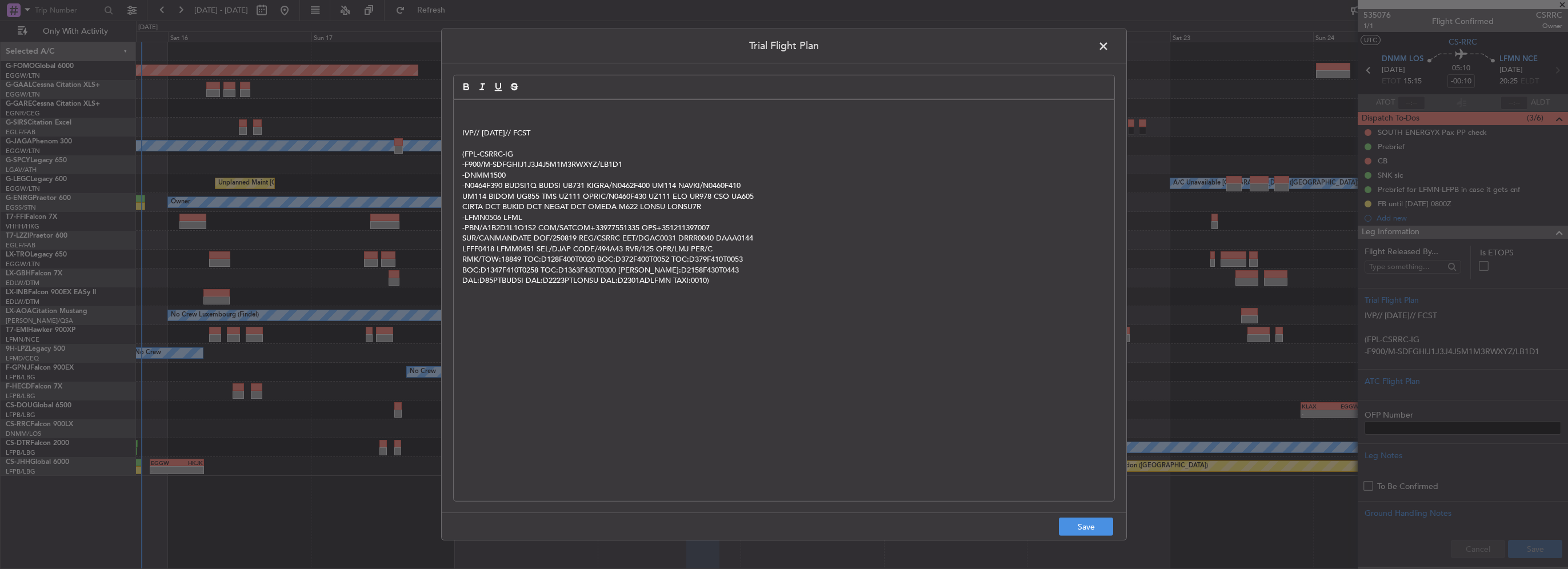
drag, startPoint x: 462, startPoint y: 108, endPoint x: 475, endPoint y: 98, distance: 16.4
click at [475, 100] on div "IVP// 15AUG// FCST (FPL-CSRRC-IG -F900/M-SDFGHIJ1J3J4J5M1M3RWXYZ/LB1D1 -DNMM150…" at bounding box center [783, 300] width 662 height 402
click at [504, 107] on p "DDS" at bounding box center [783, 111] width 643 height 10
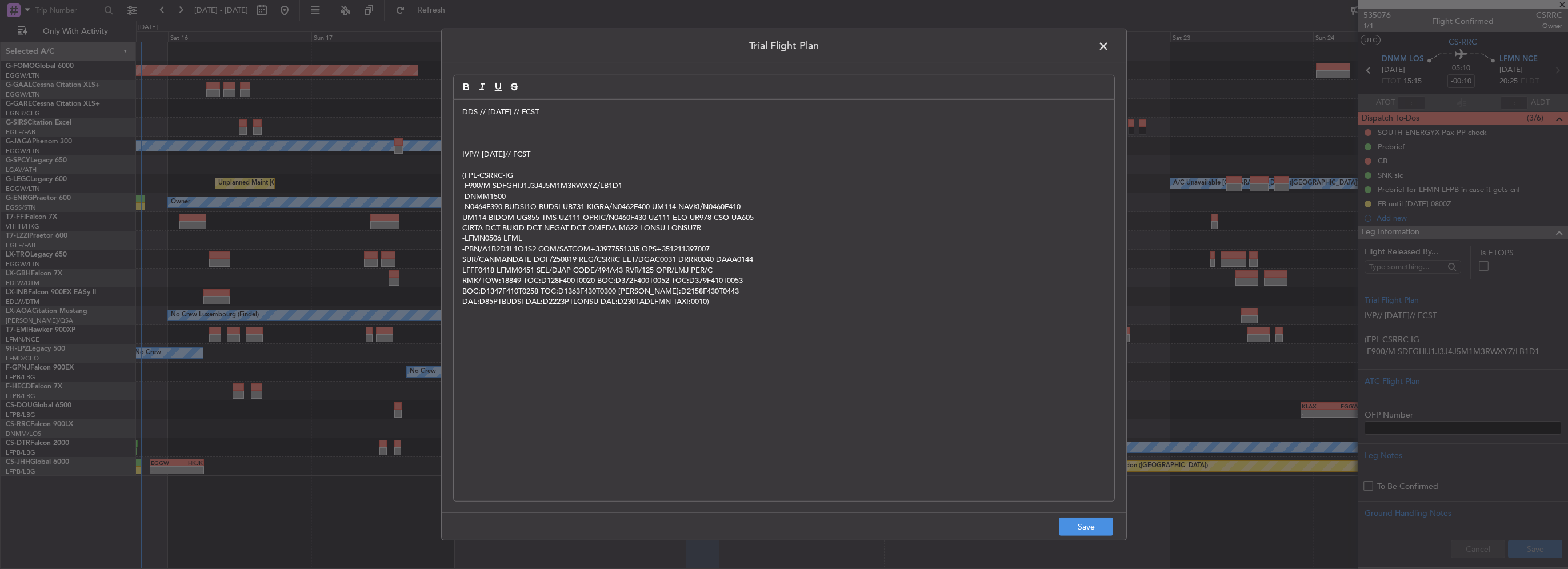
click at [480, 128] on p at bounding box center [783, 132] width 643 height 10
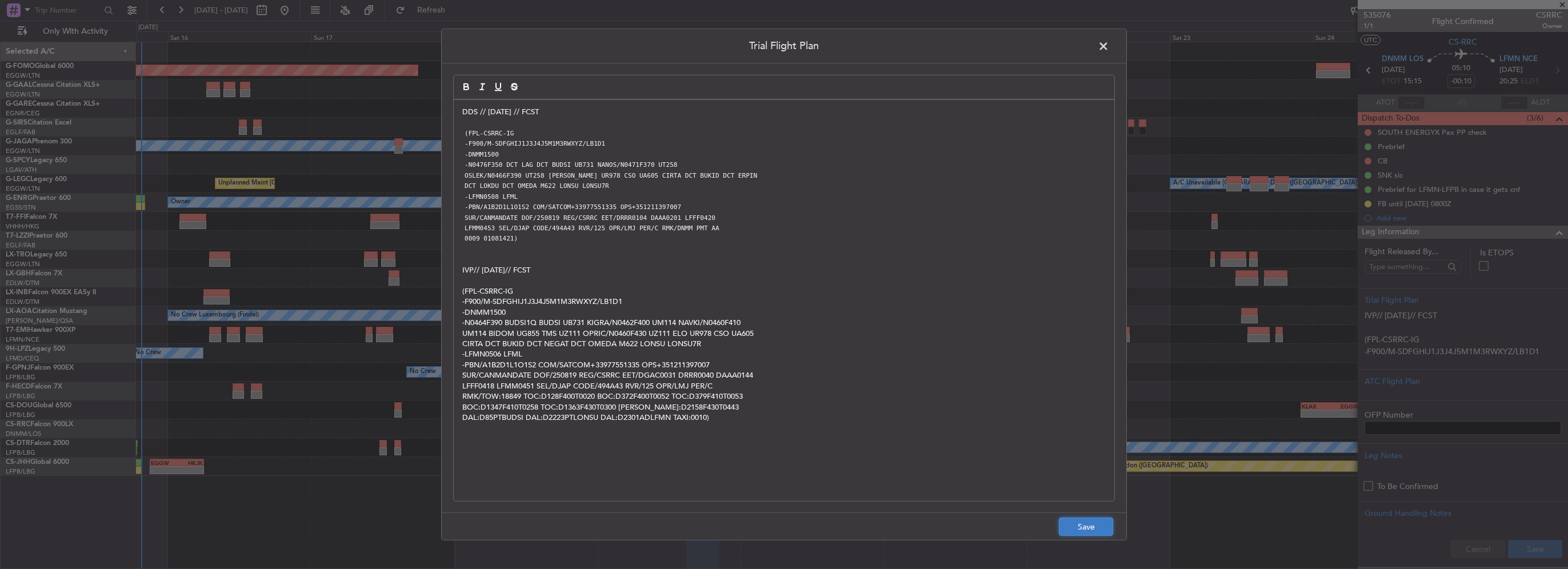
drag, startPoint x: 1082, startPoint y: 526, endPoint x: 1465, endPoint y: 550, distance: 383.8
click at [1082, 526] on button "Save" at bounding box center [1085, 527] width 54 height 19
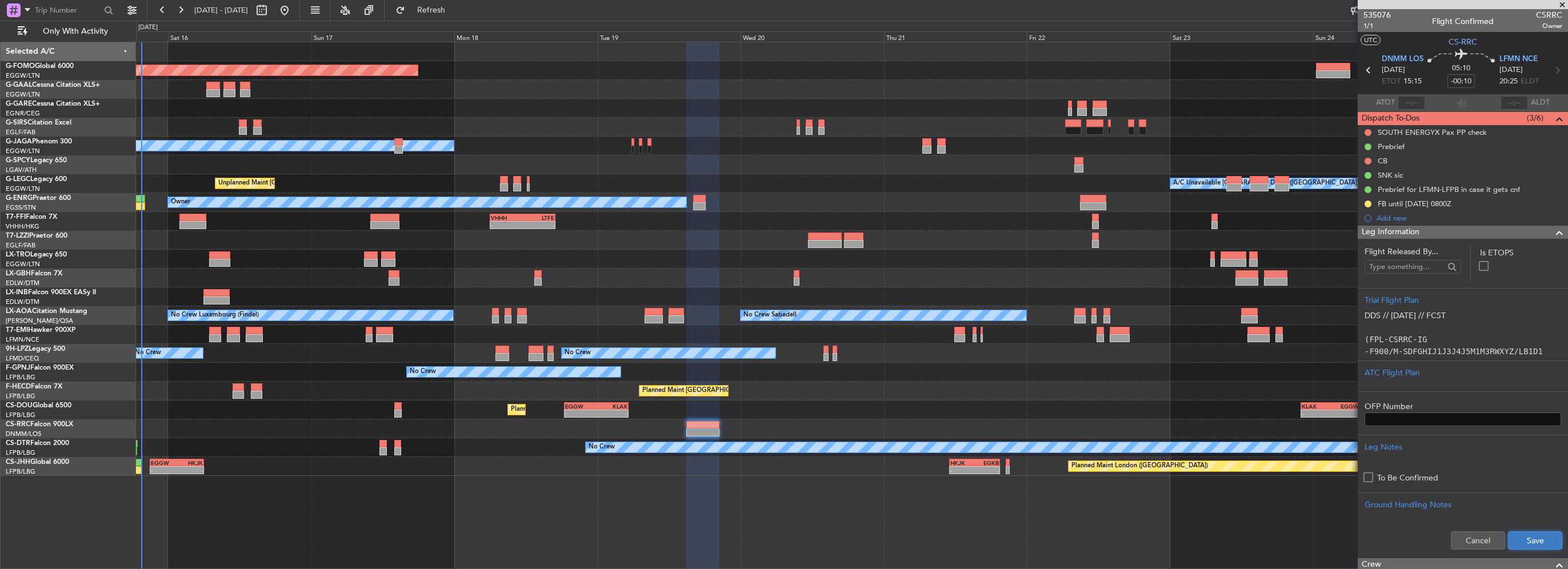
click at [1519, 534] on button "Save" at bounding box center [1535, 540] width 54 height 19
click at [1483, 233] on div "Leg Information" at bounding box center [1463, 232] width 210 height 13
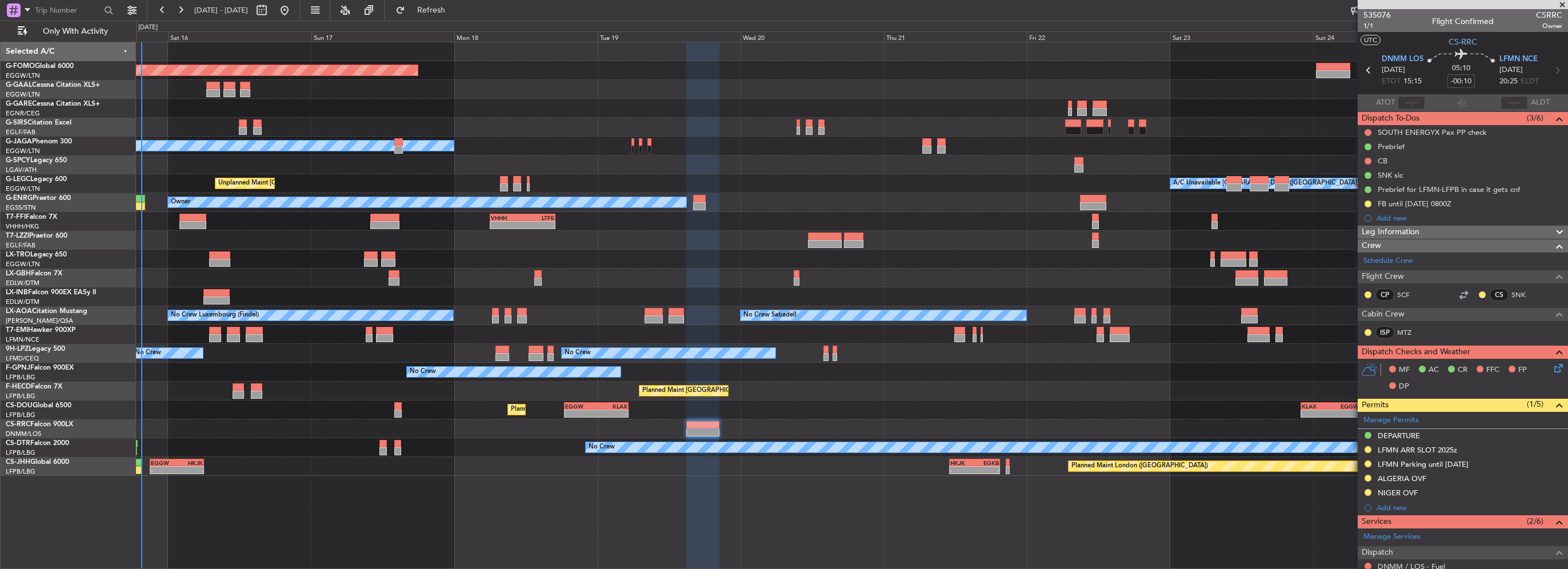
drag, startPoint x: 1424, startPoint y: 226, endPoint x: 1430, endPoint y: 228, distance: 6.3
click at [1424, 226] on mat-tooltip-component "FB until 19AUG 0800Z" at bounding box center [1414, 223] width 83 height 30
click at [1428, 236] on div "Leg Information" at bounding box center [1463, 232] width 210 height 13
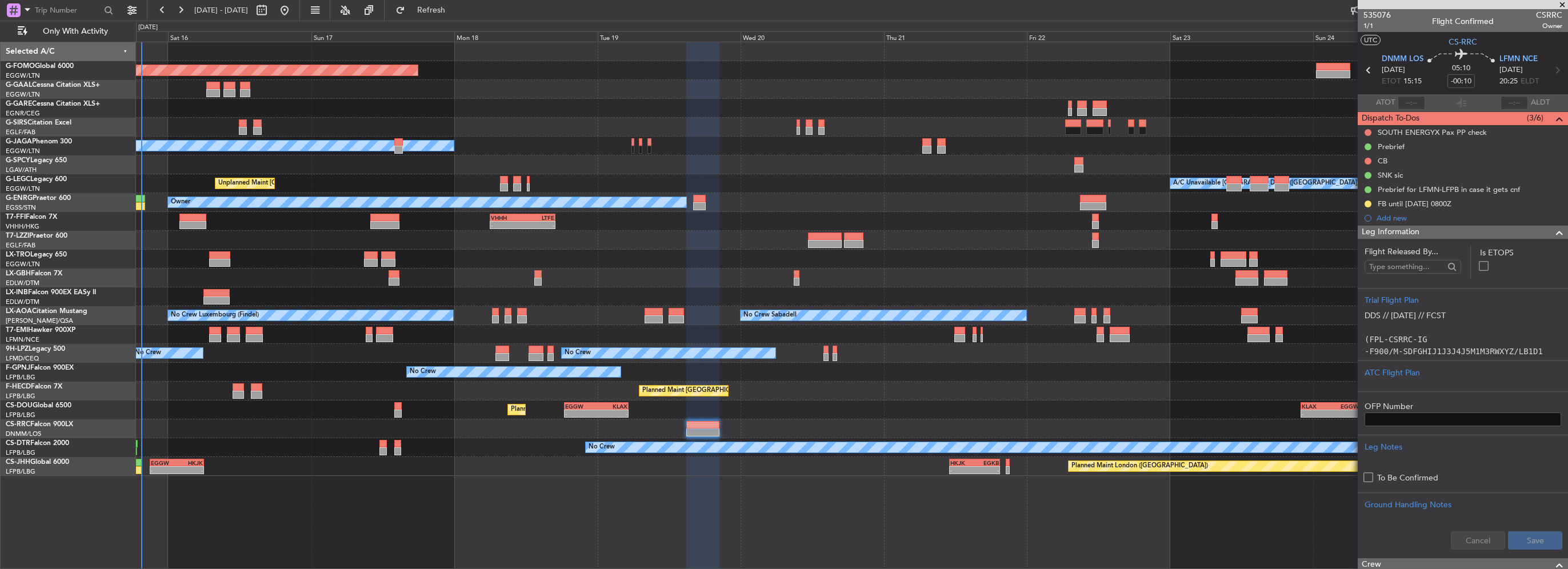
click at [1428, 236] on div "Leg Information" at bounding box center [1463, 232] width 210 height 13
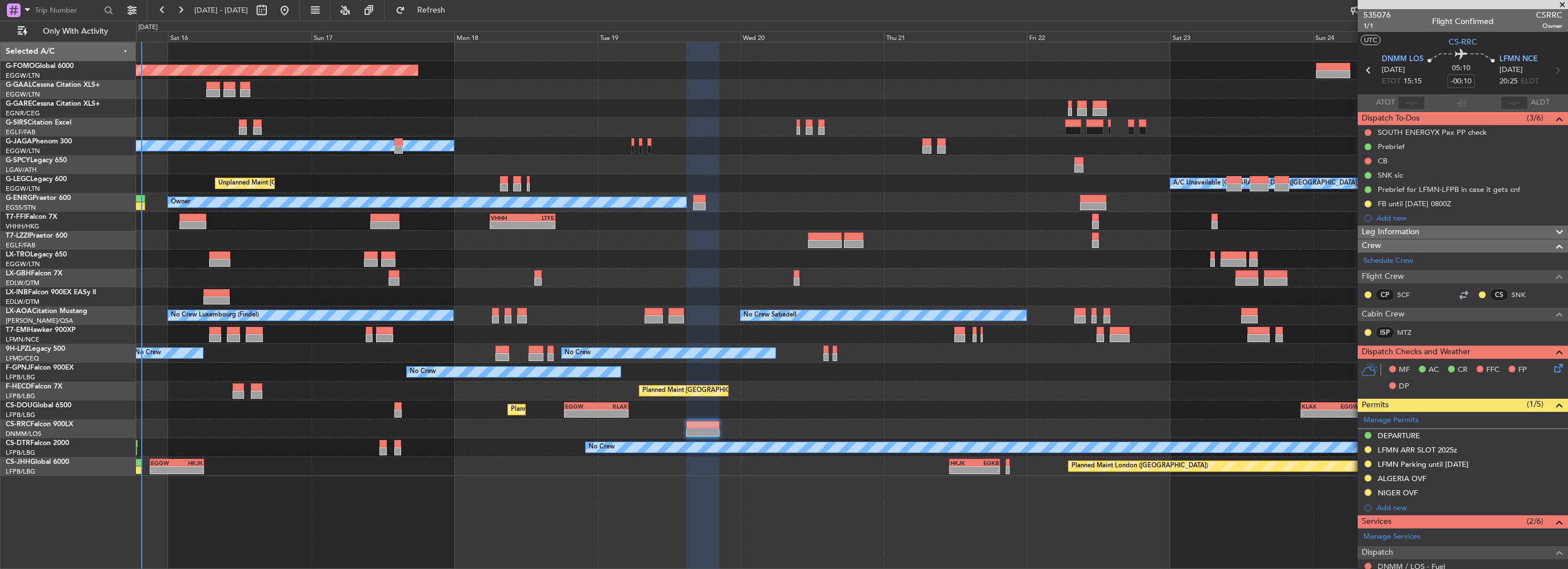
click at [1428, 236] on div "Leg Information" at bounding box center [1463, 232] width 210 height 13
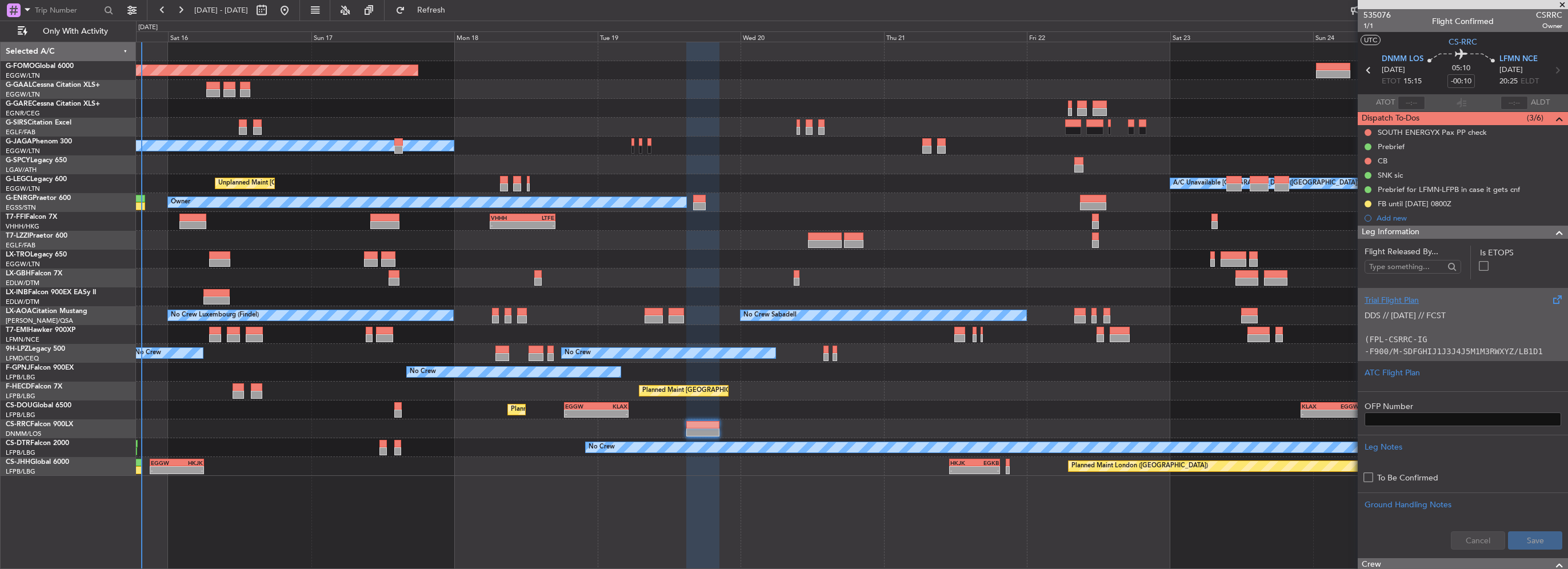
click at [1449, 311] on p "DDS // 15AUG // FCST" at bounding box center [1463, 315] width 197 height 12
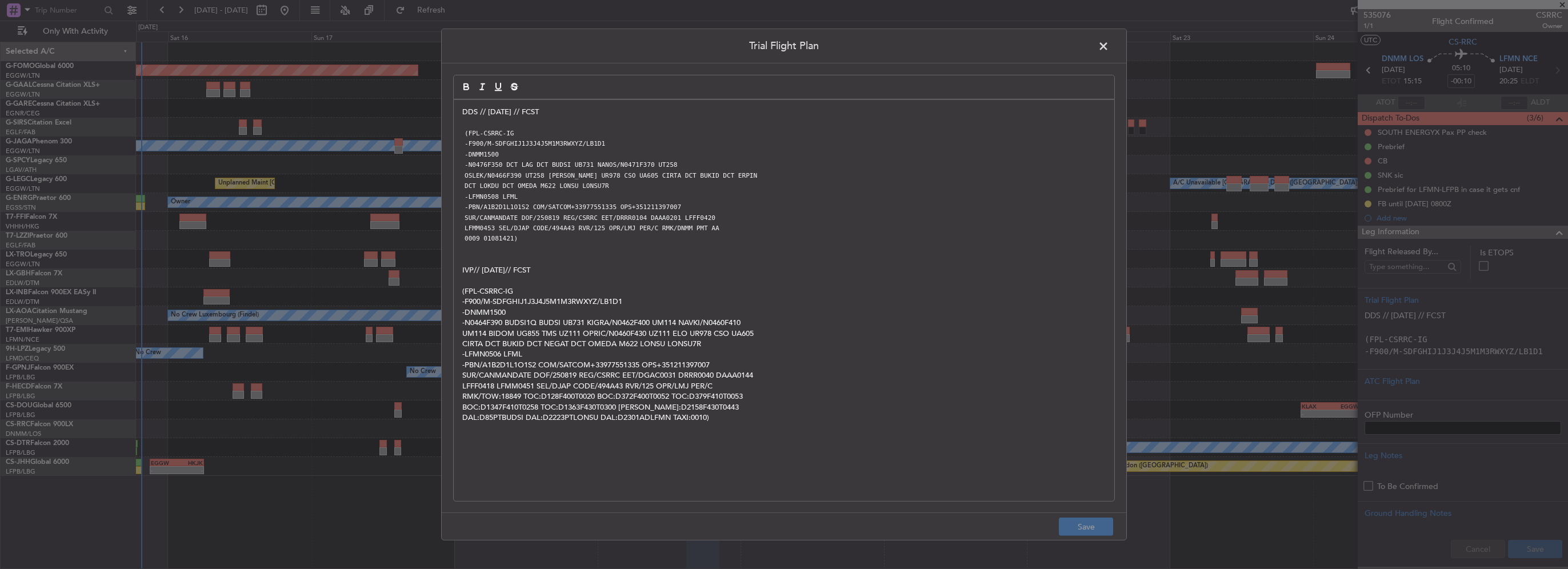
click at [1109, 44] on span at bounding box center [1109, 49] width 0 height 22
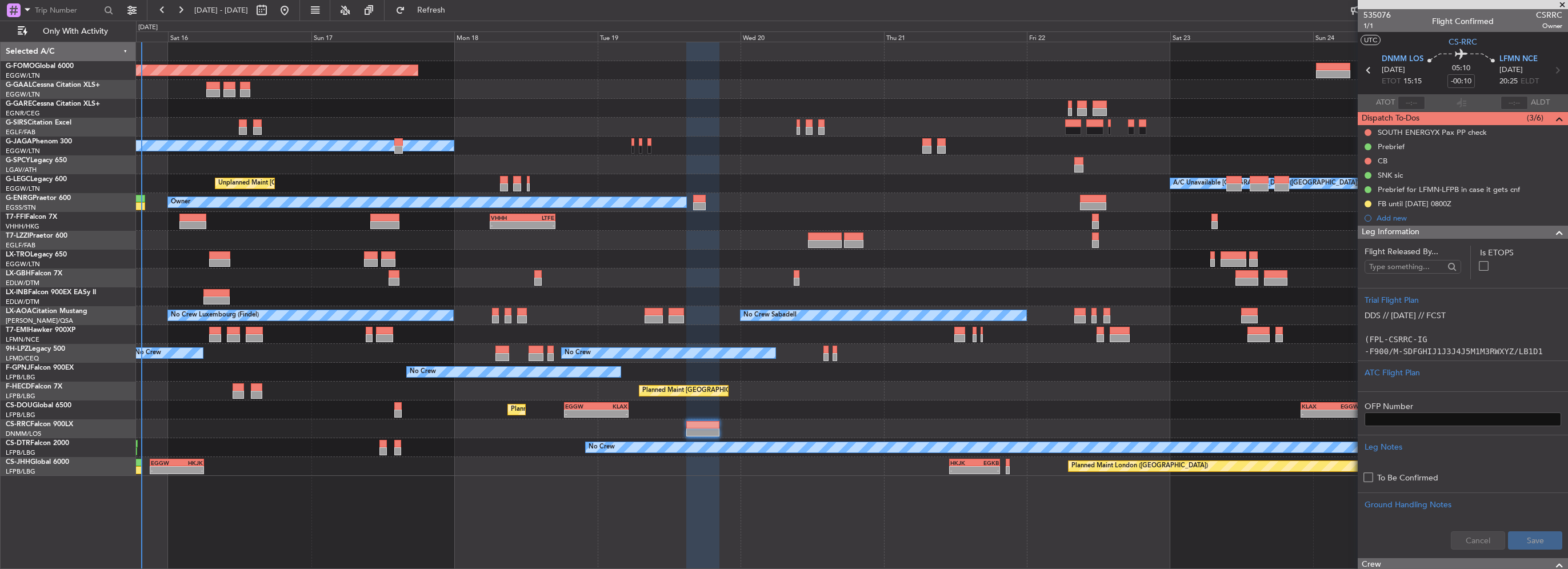
click at [1557, 226] on span at bounding box center [1559, 232] width 14 height 14
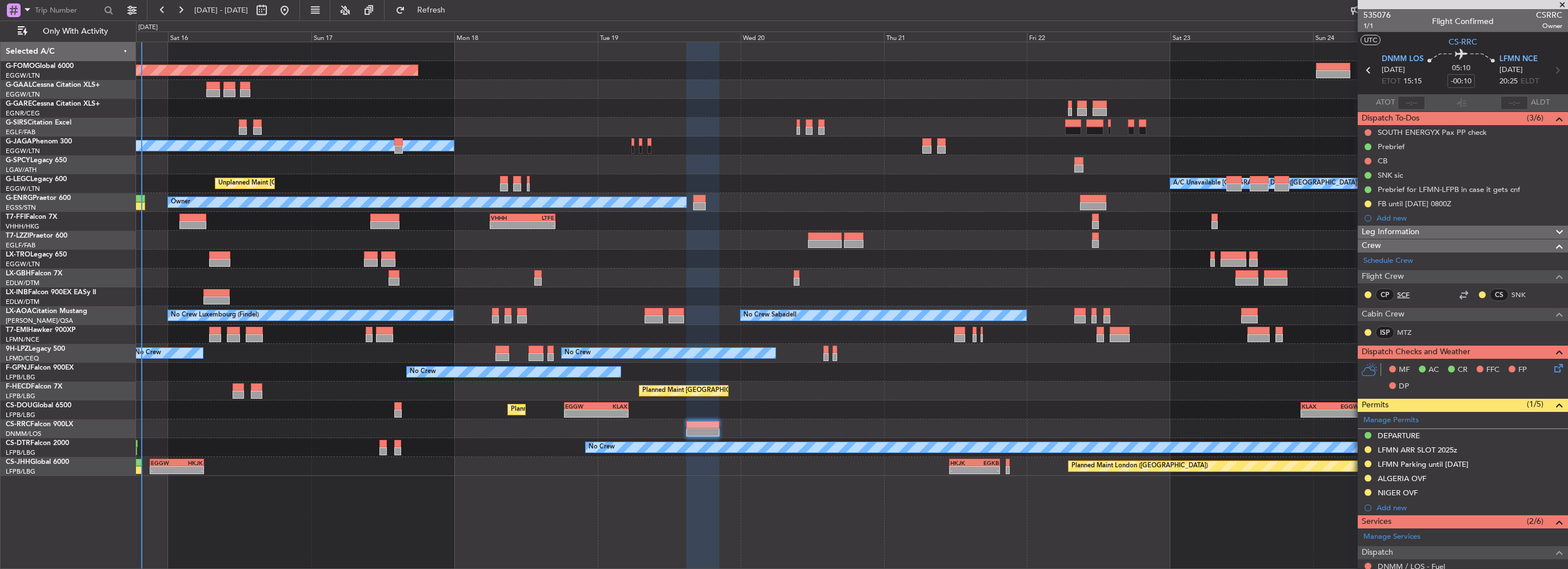
click at [1404, 292] on link "SCF" at bounding box center [1410, 294] width 26 height 10
click at [645, 111] on div at bounding box center [852, 108] width 1432 height 19
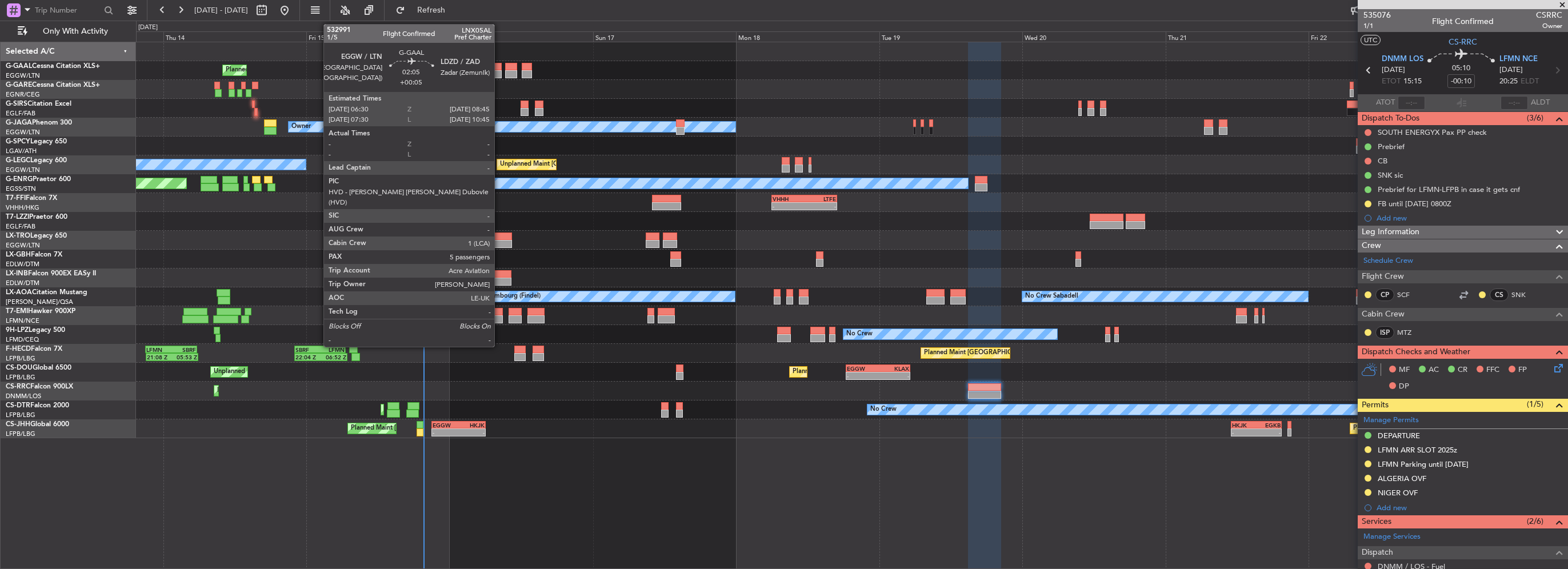
click at [499, 74] on div at bounding box center [495, 74] width 14 height 8
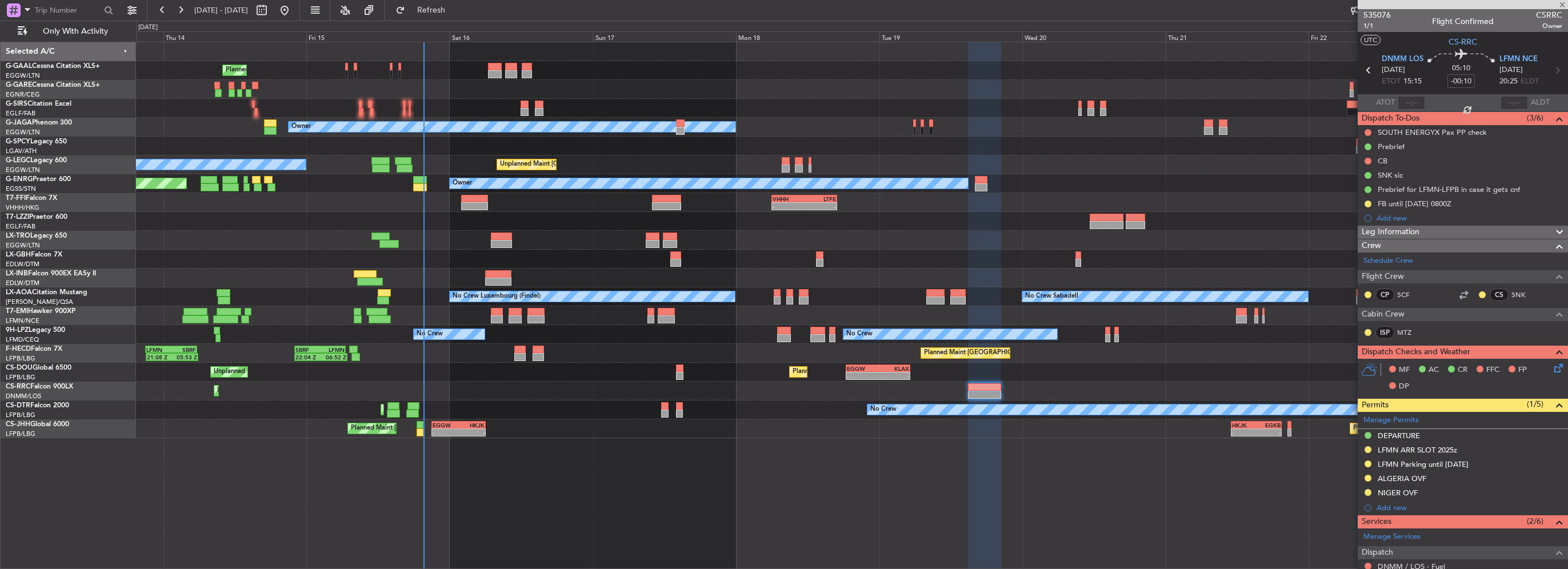
type input "+00:05"
type input "5"
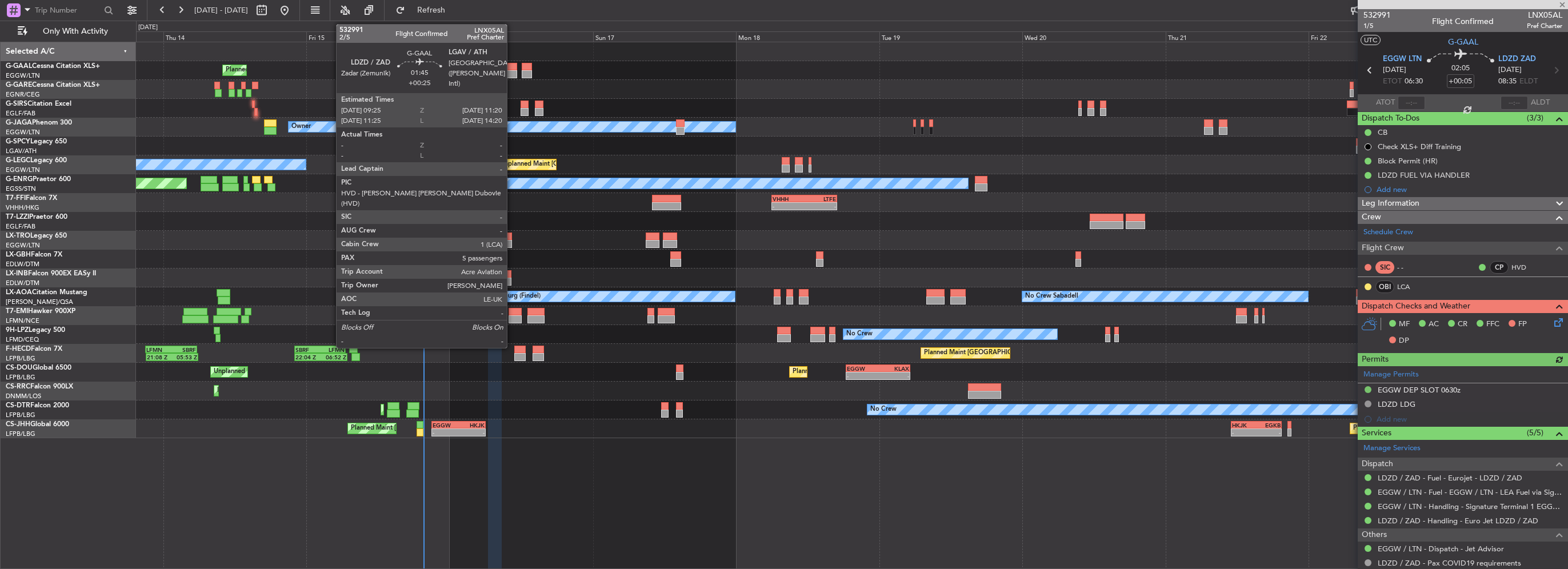
click at [512, 74] on div at bounding box center [511, 74] width 12 height 8
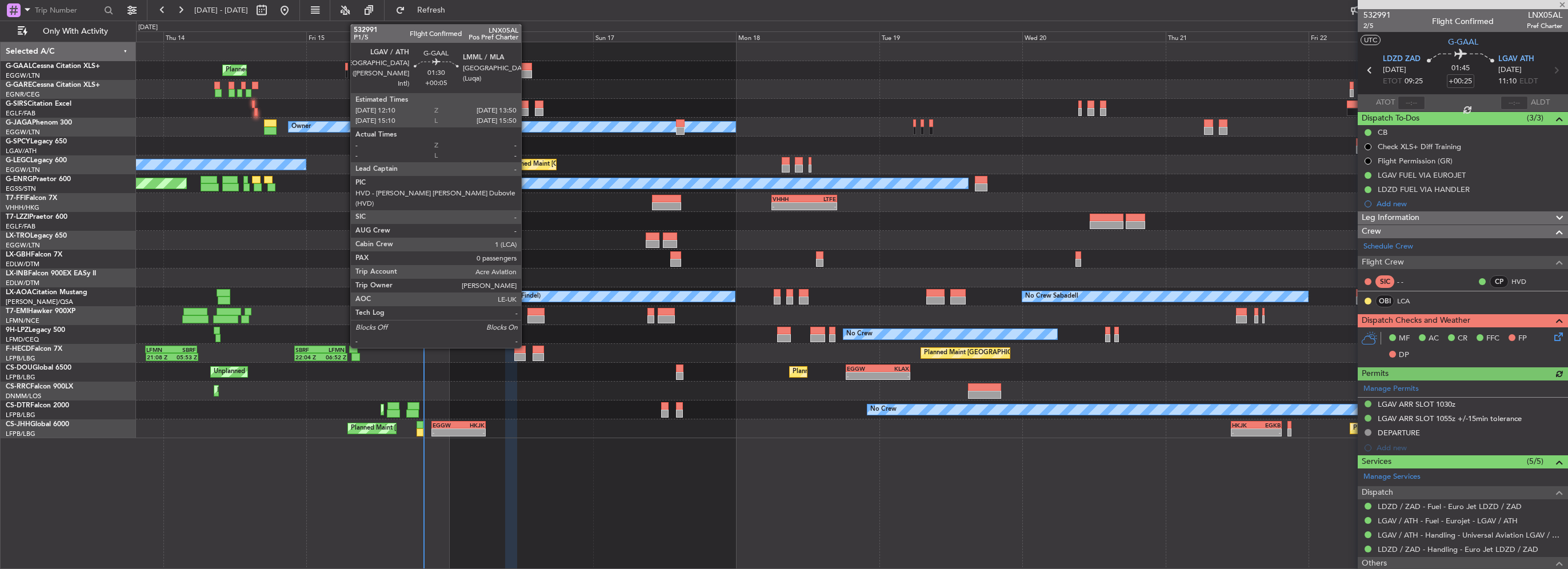
click at [525, 76] on div at bounding box center [526, 74] width 10 height 8
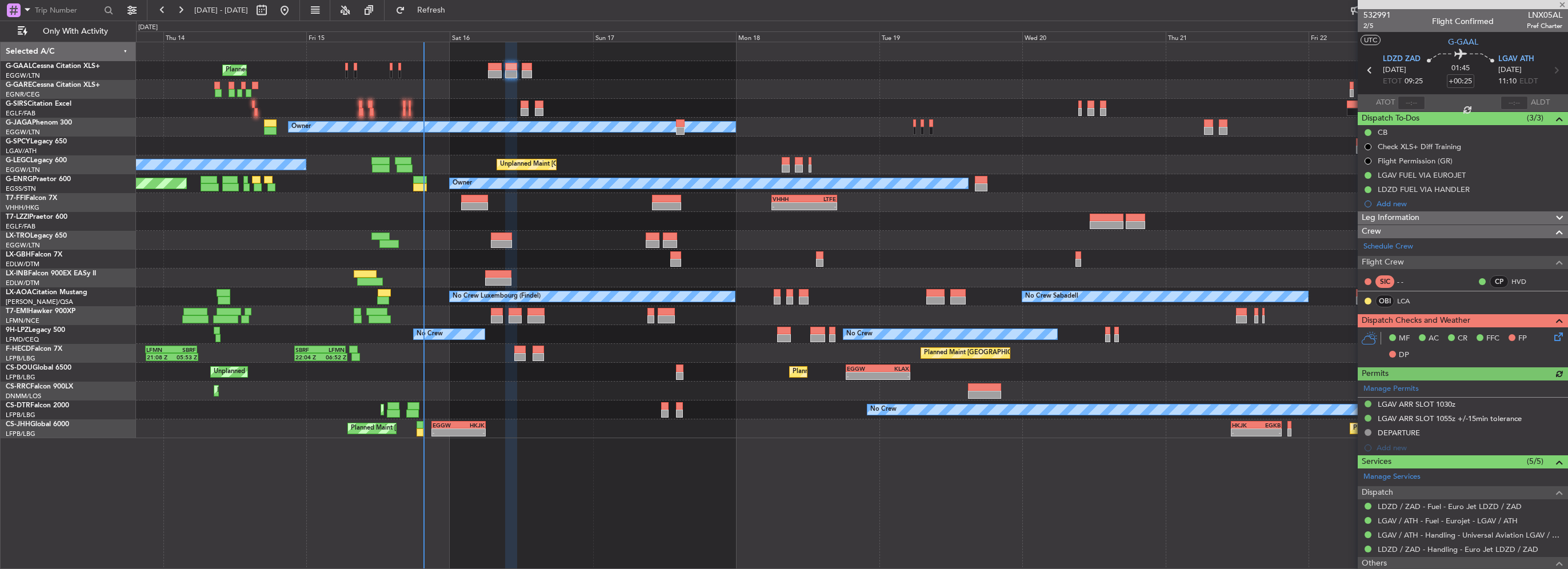
type input "+00:05"
type input "0"
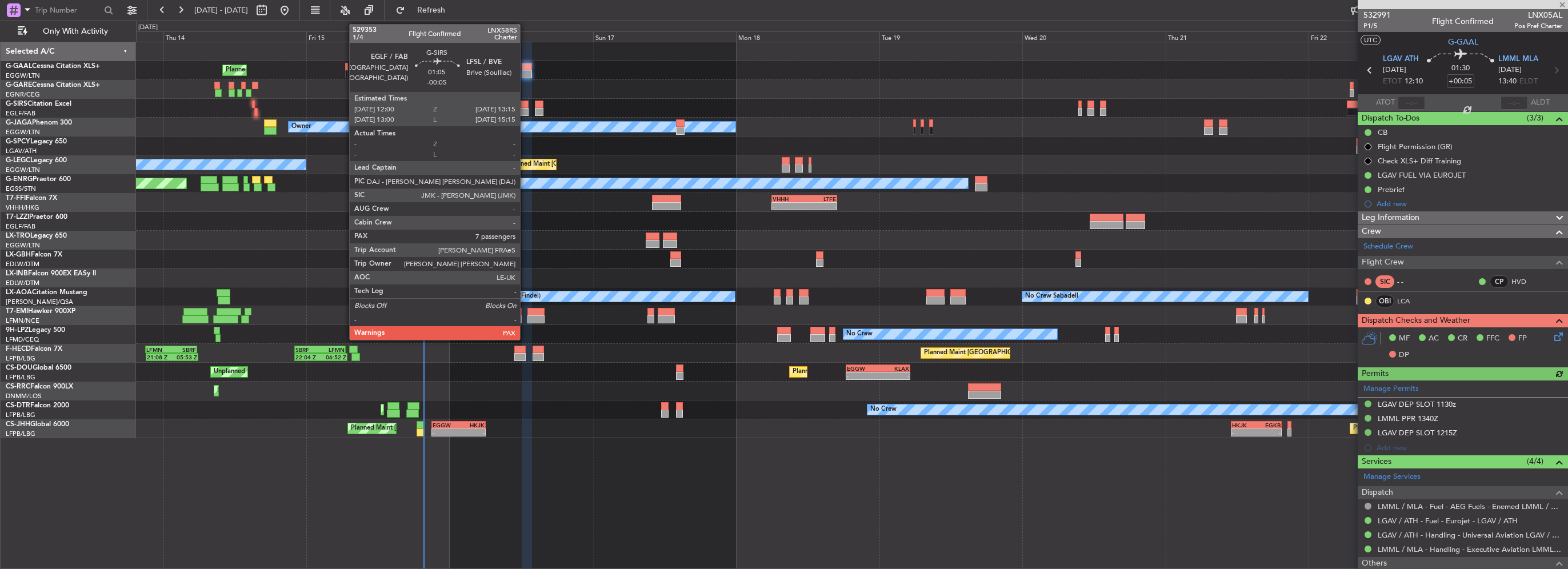
click at [525, 105] on div at bounding box center [525, 104] width 8 height 8
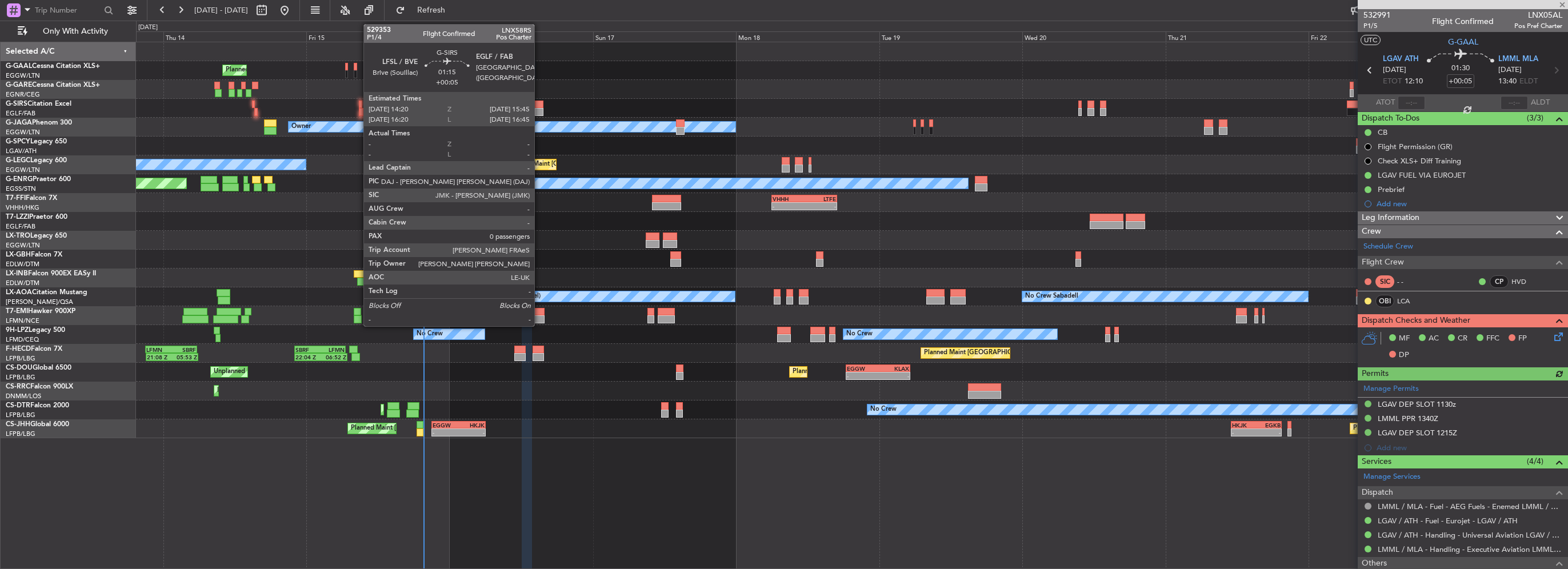
type input "-00:05"
type input "7"
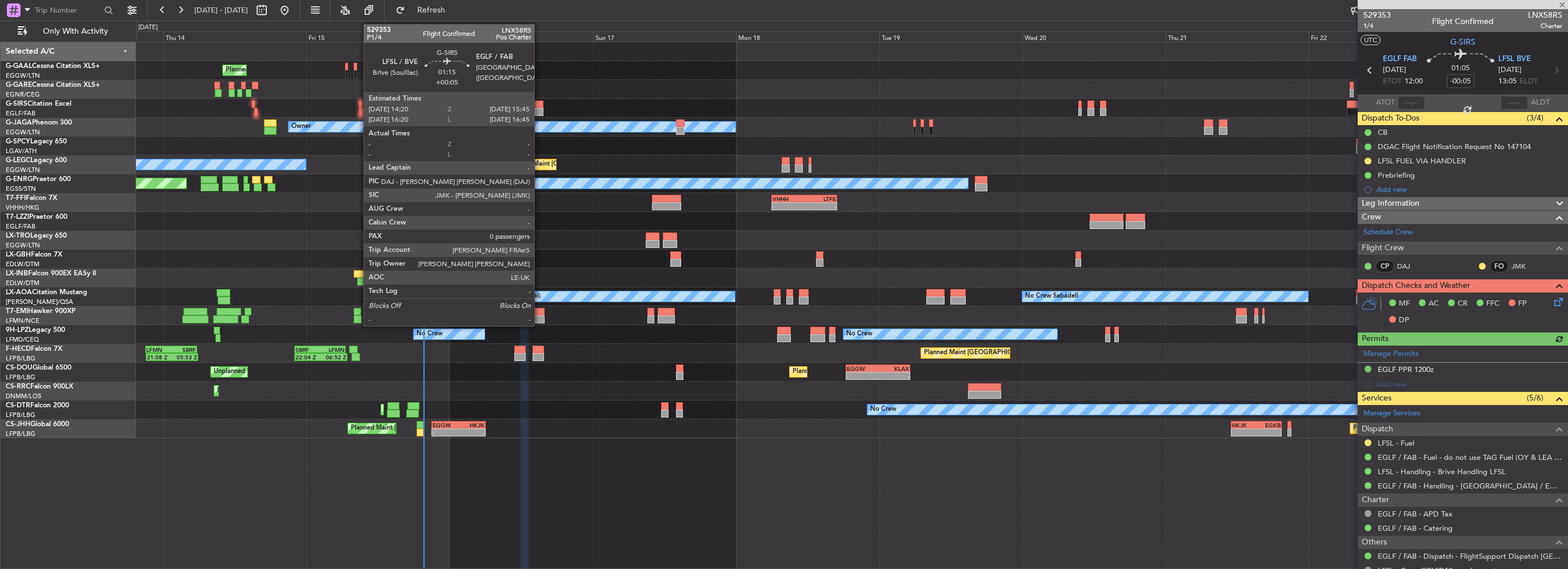
click at [539, 112] on div at bounding box center [539, 112] width 8 height 8
type input "+00:05"
type input "0"
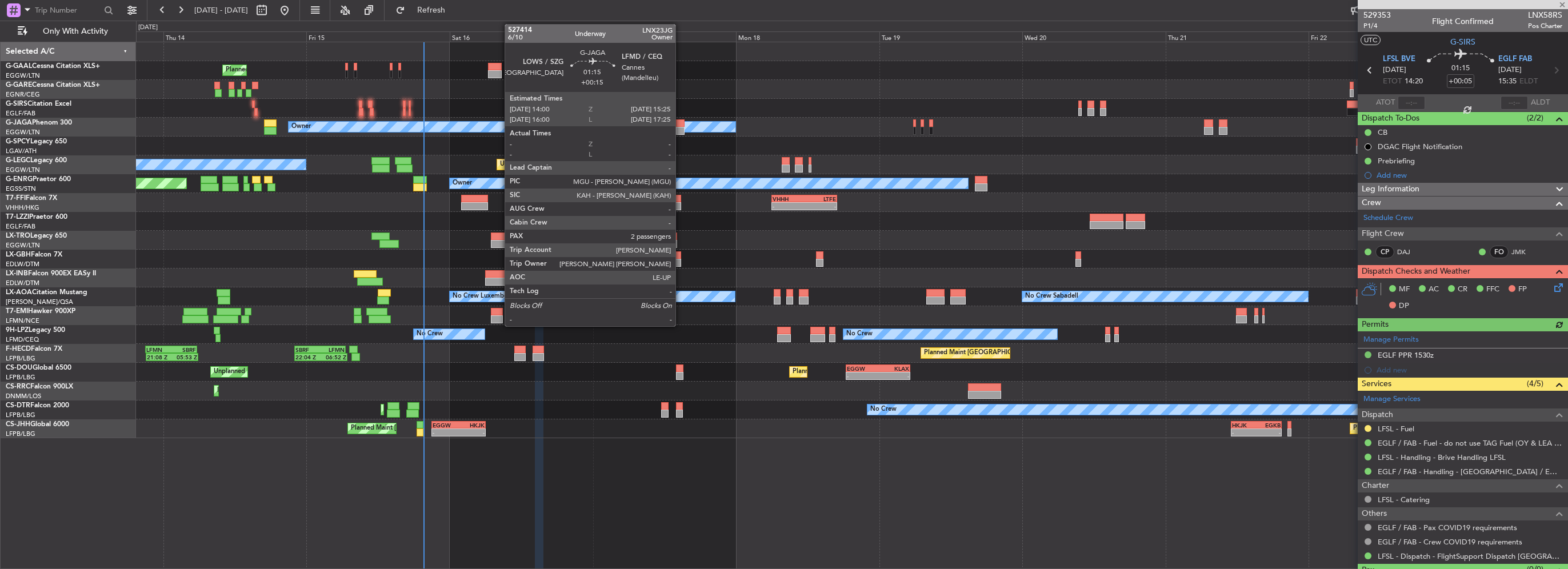
click at [680, 127] on div at bounding box center [679, 131] width 8 height 8
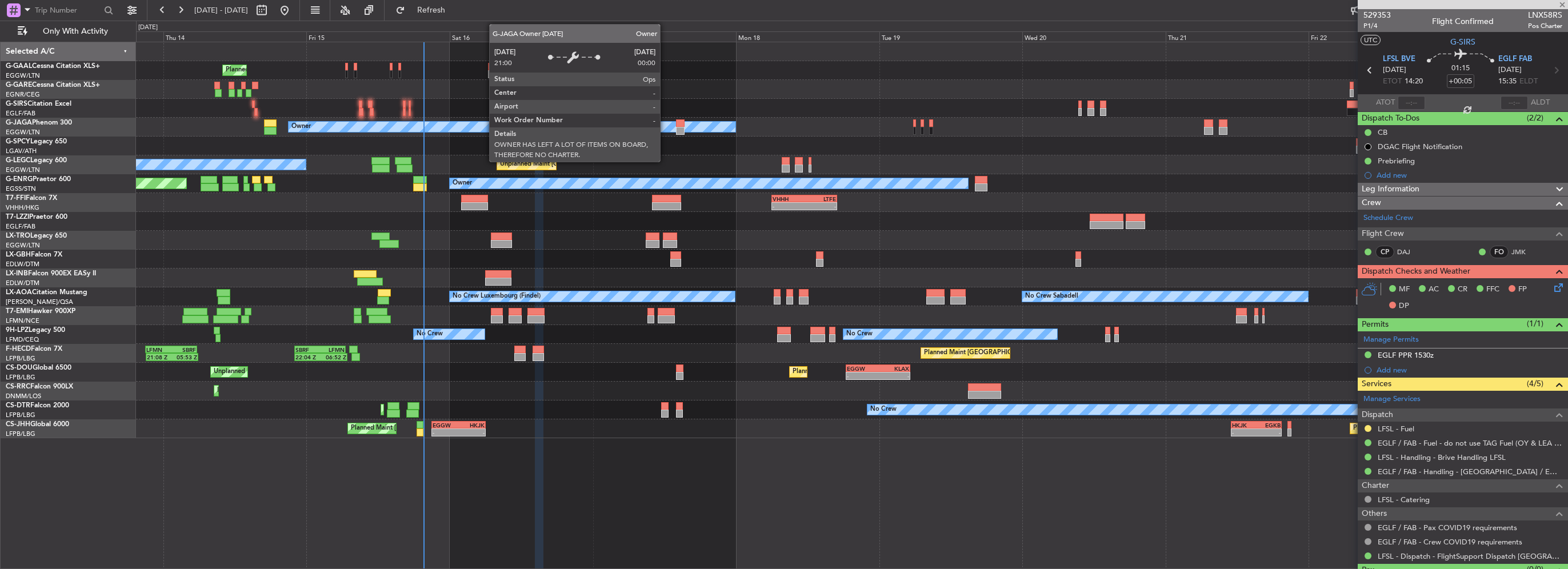
type input "+00:15"
type input "2"
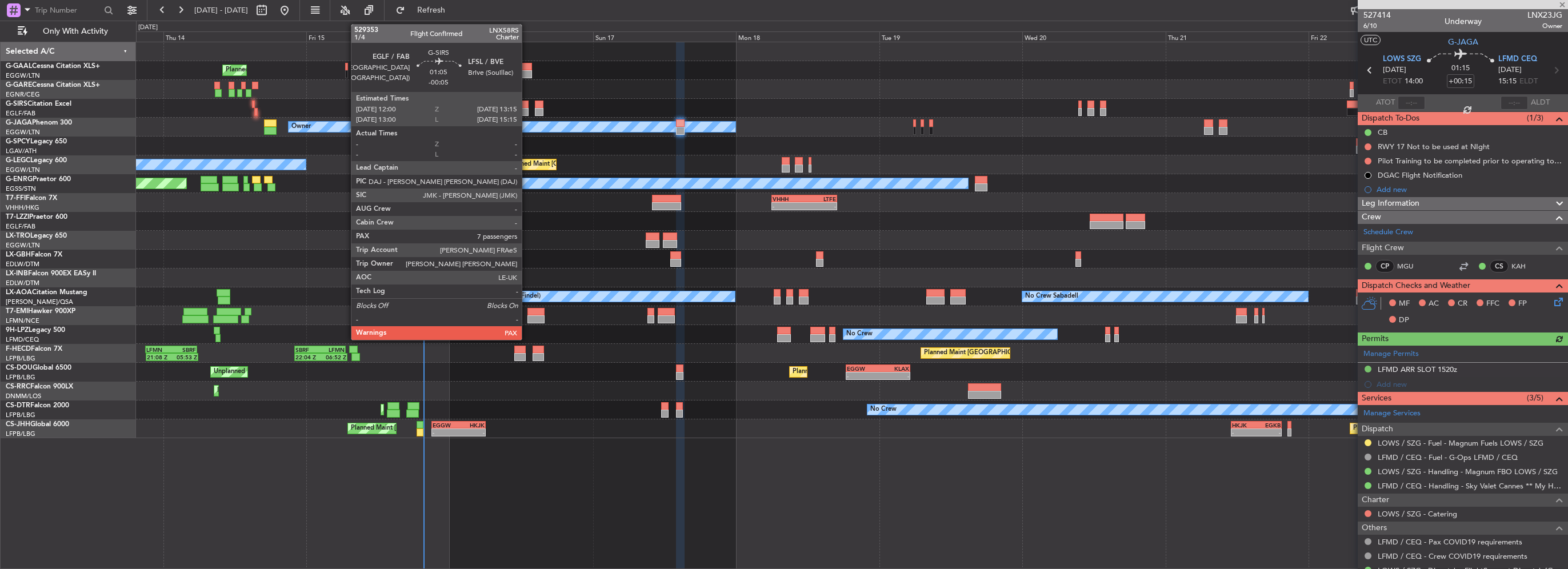
click at [526, 103] on div at bounding box center [525, 104] width 8 height 8
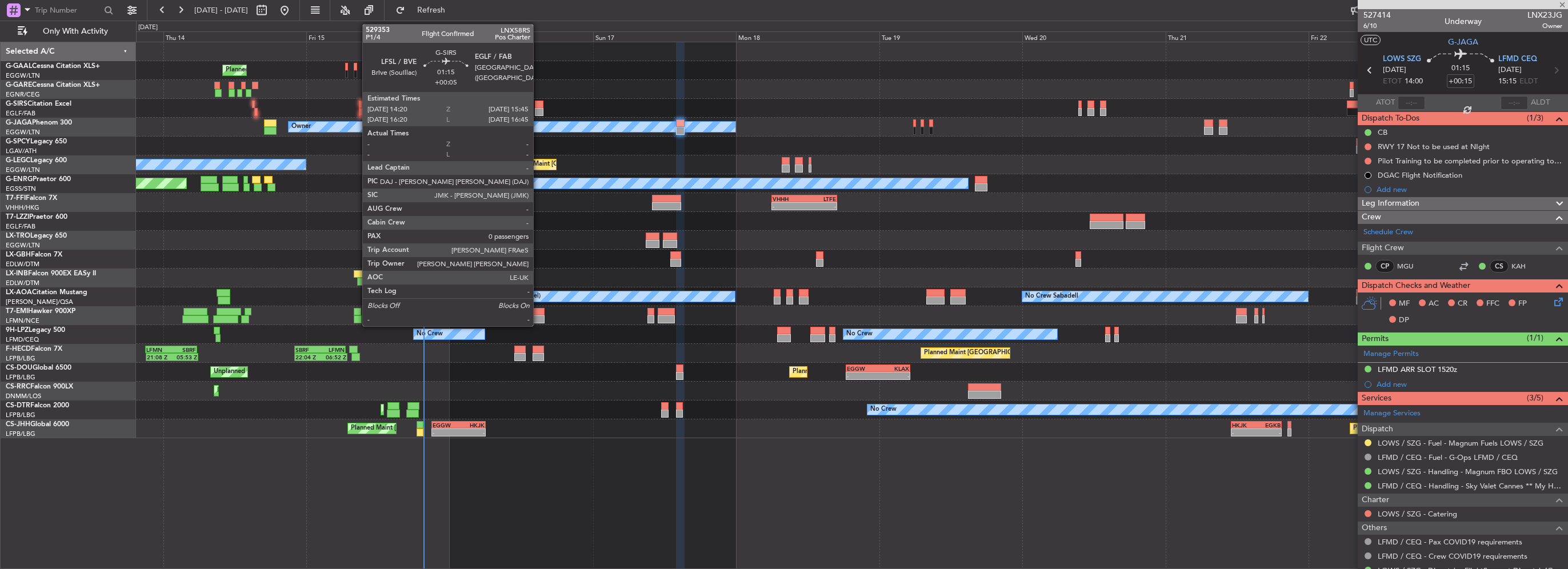
type input "-00:05"
type input "7"
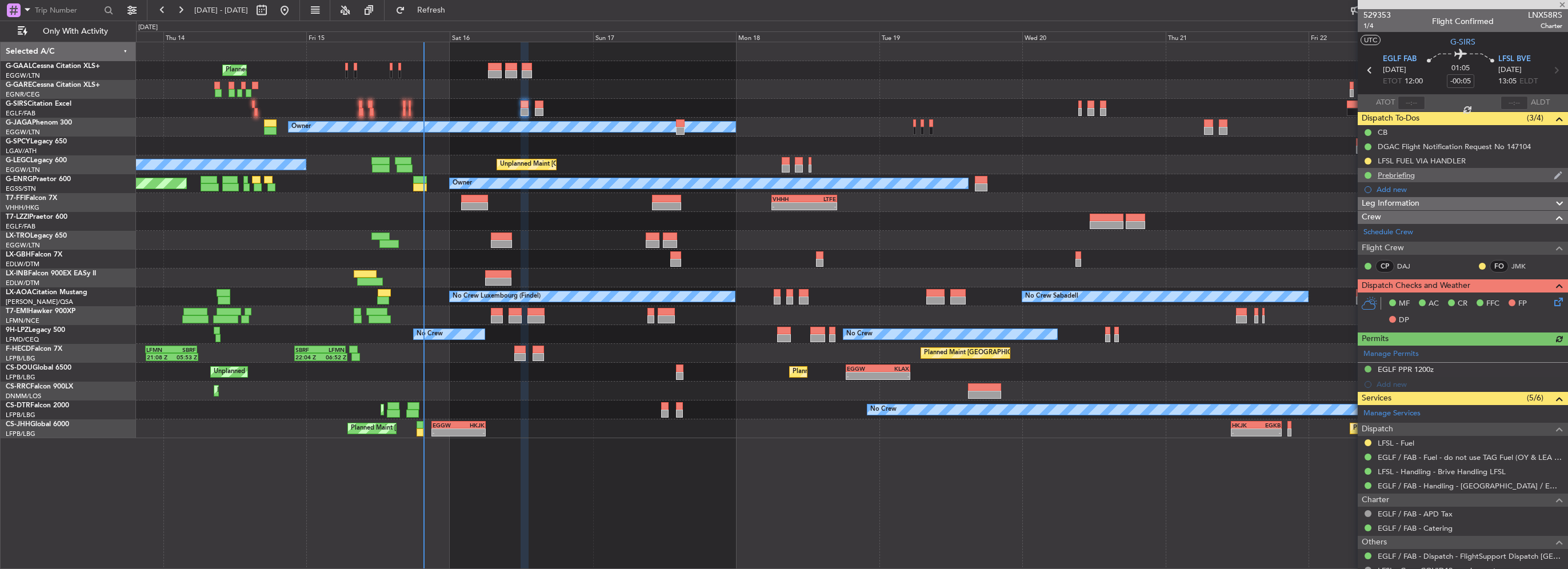
click at [1397, 172] on div "Prebriefing" at bounding box center [1396, 174] width 37 height 9
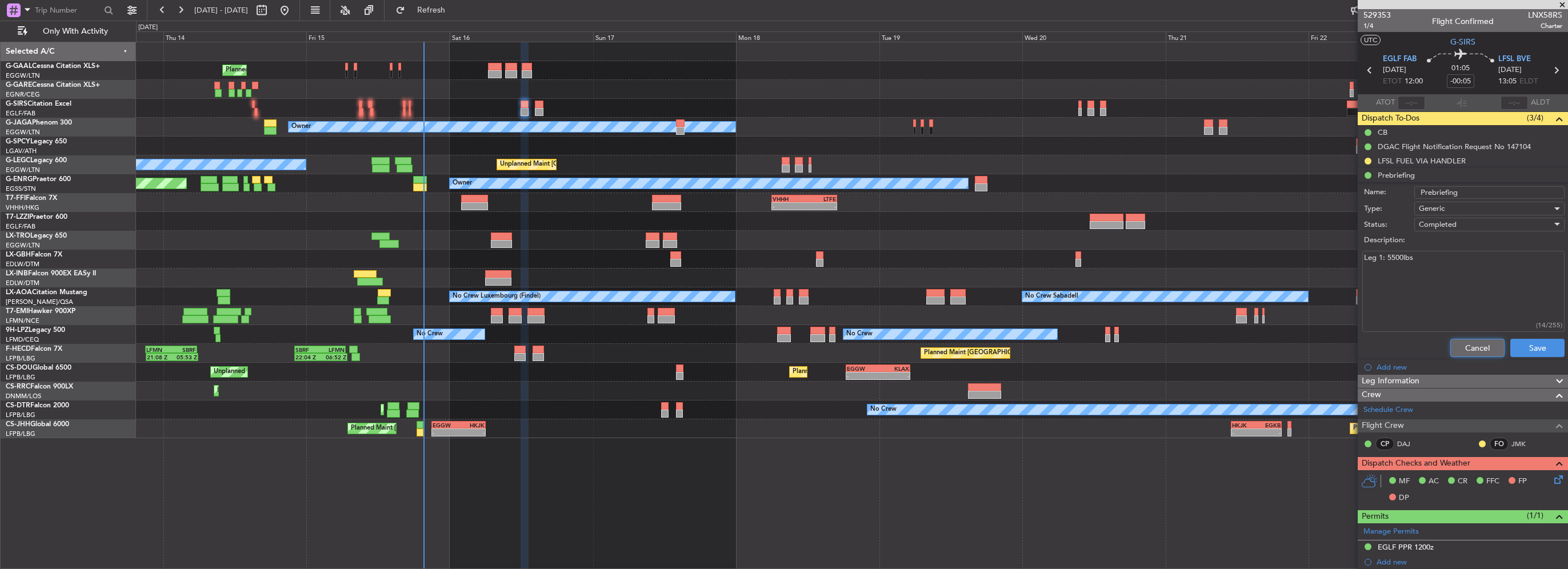
click at [1477, 347] on button "Cancel" at bounding box center [1477, 348] width 54 height 19
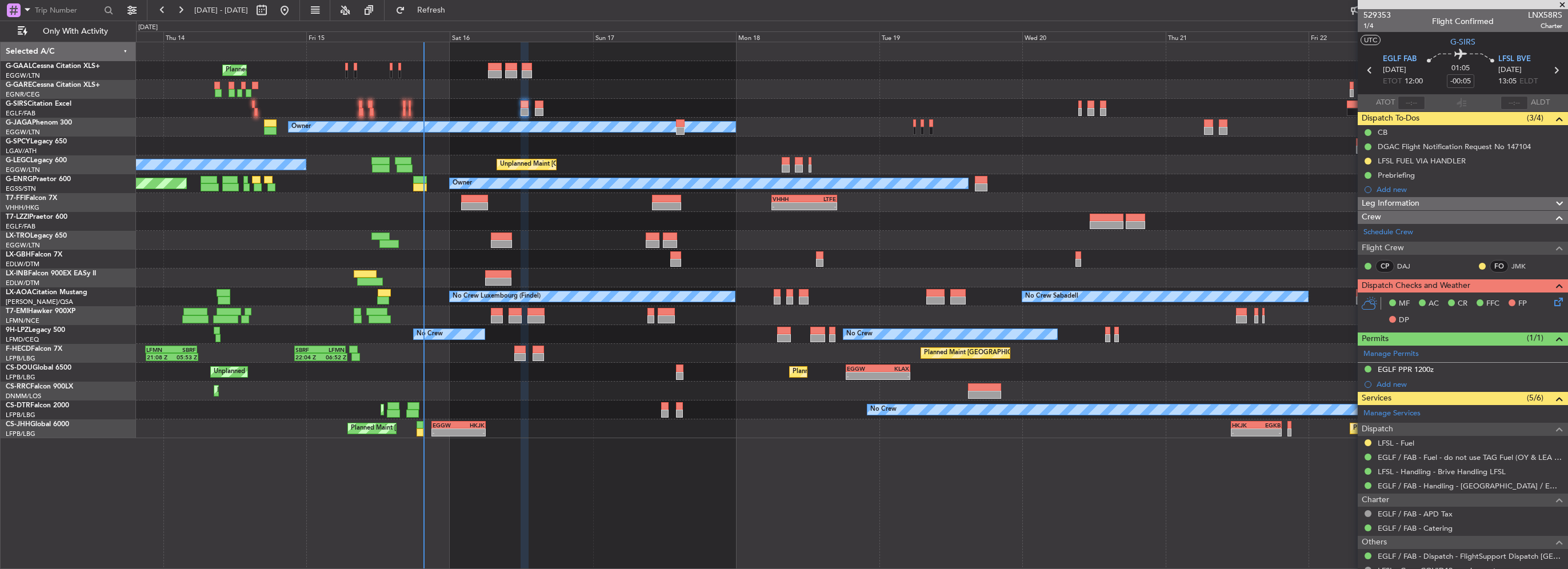
click at [545, 115] on div "Planned Maint [GEOGRAPHIC_DATA] ([GEOGRAPHIC_DATA])" at bounding box center [852, 108] width 1432 height 19
click at [538, 113] on div at bounding box center [539, 112] width 8 height 8
type input "+00:05"
type input "0"
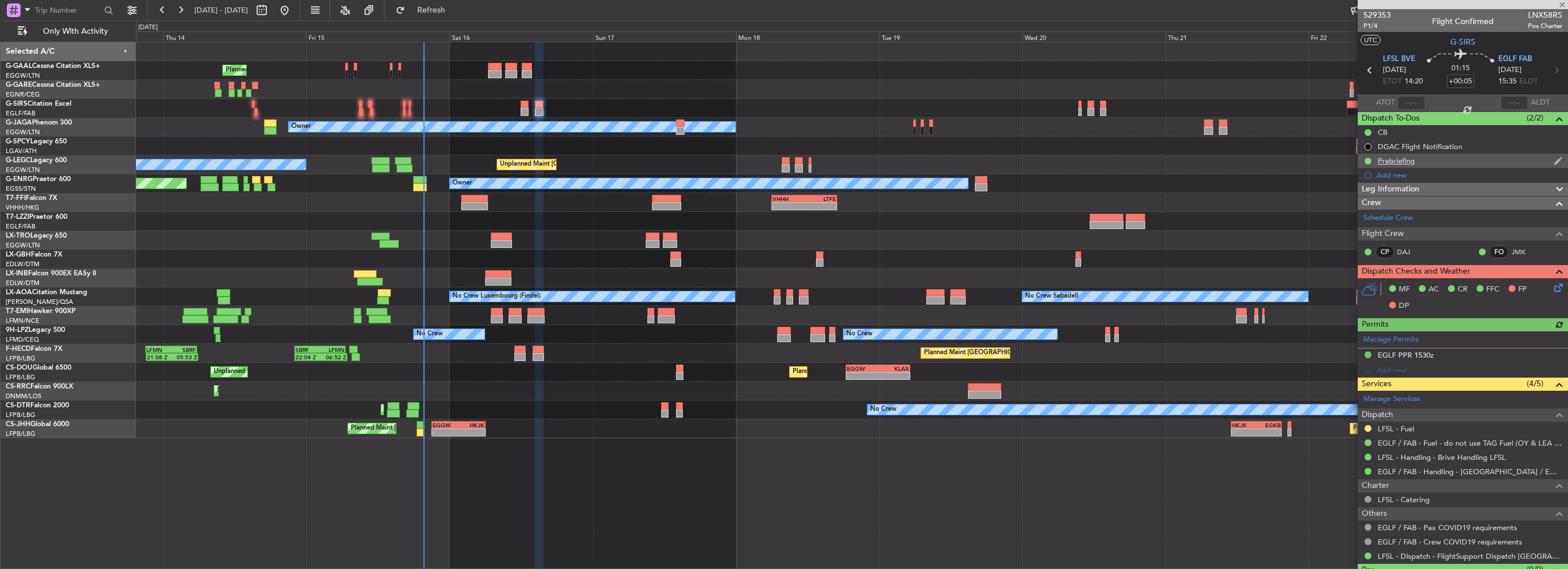
click at [1397, 160] on div "Prebriefing" at bounding box center [1396, 160] width 37 height 9
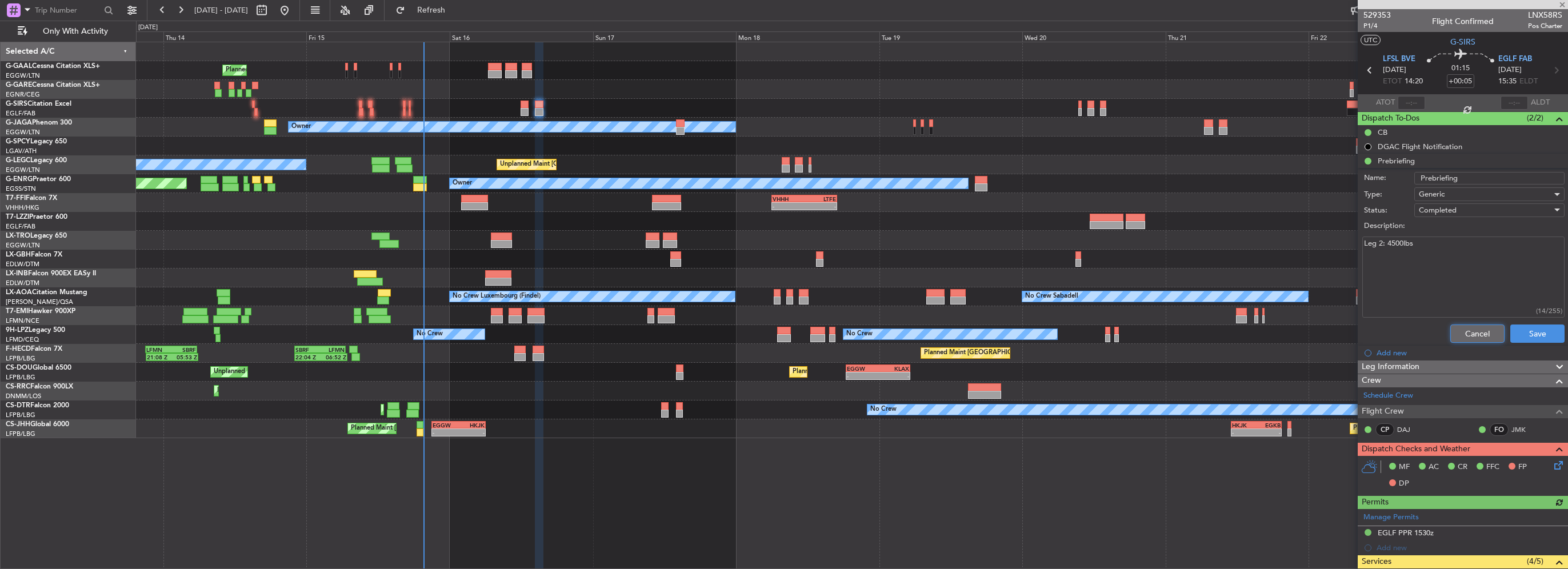
click at [1455, 332] on button "Cancel" at bounding box center [1477, 334] width 54 height 19
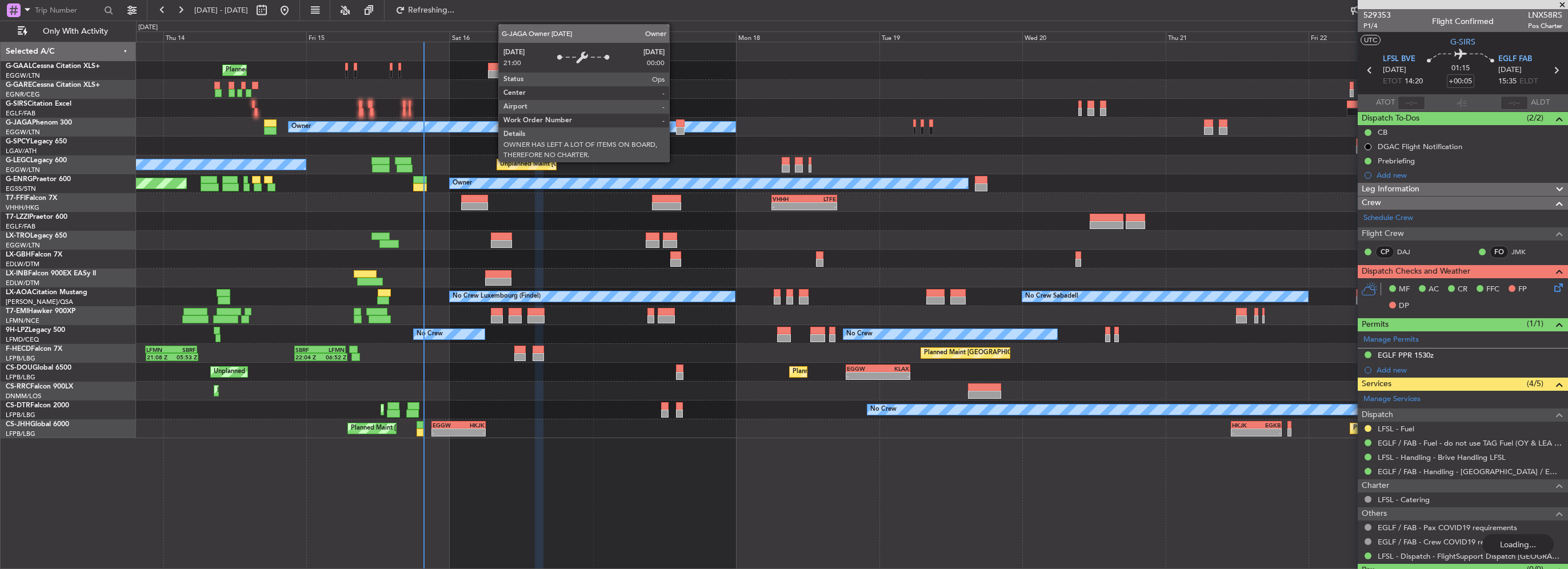
click at [677, 128] on div at bounding box center [679, 131] width 8 height 8
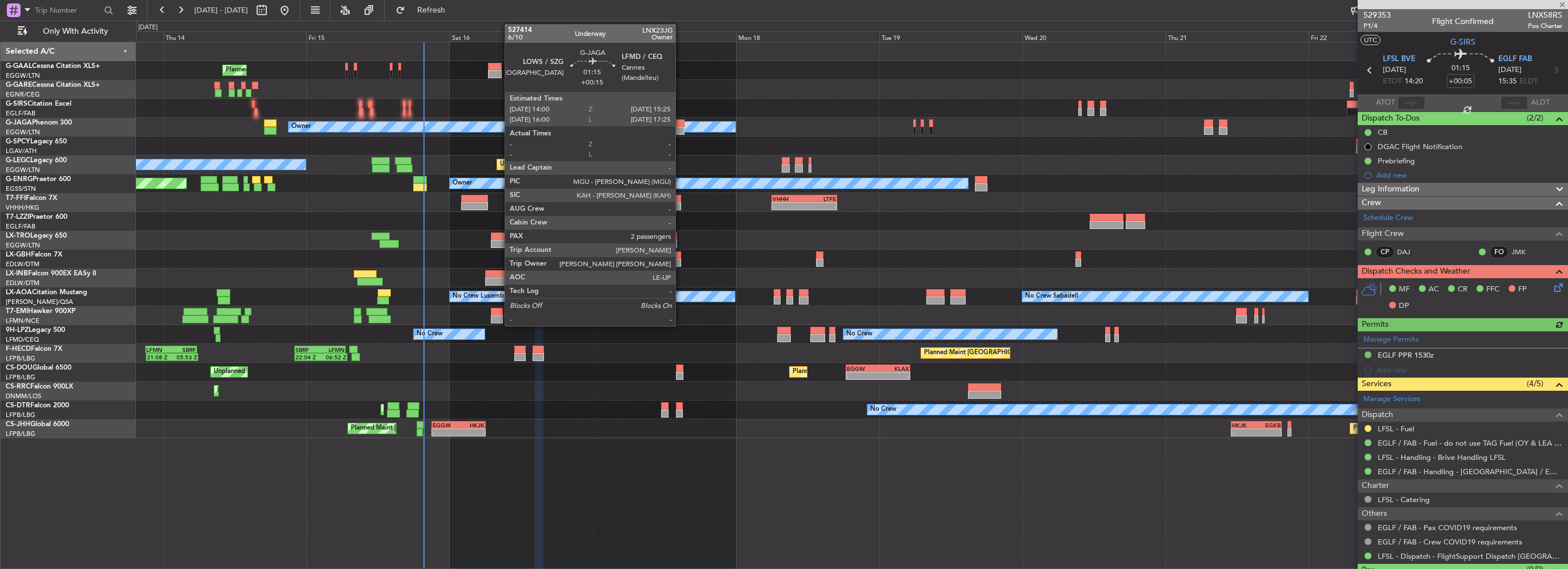
type input "+00:15"
type input "2"
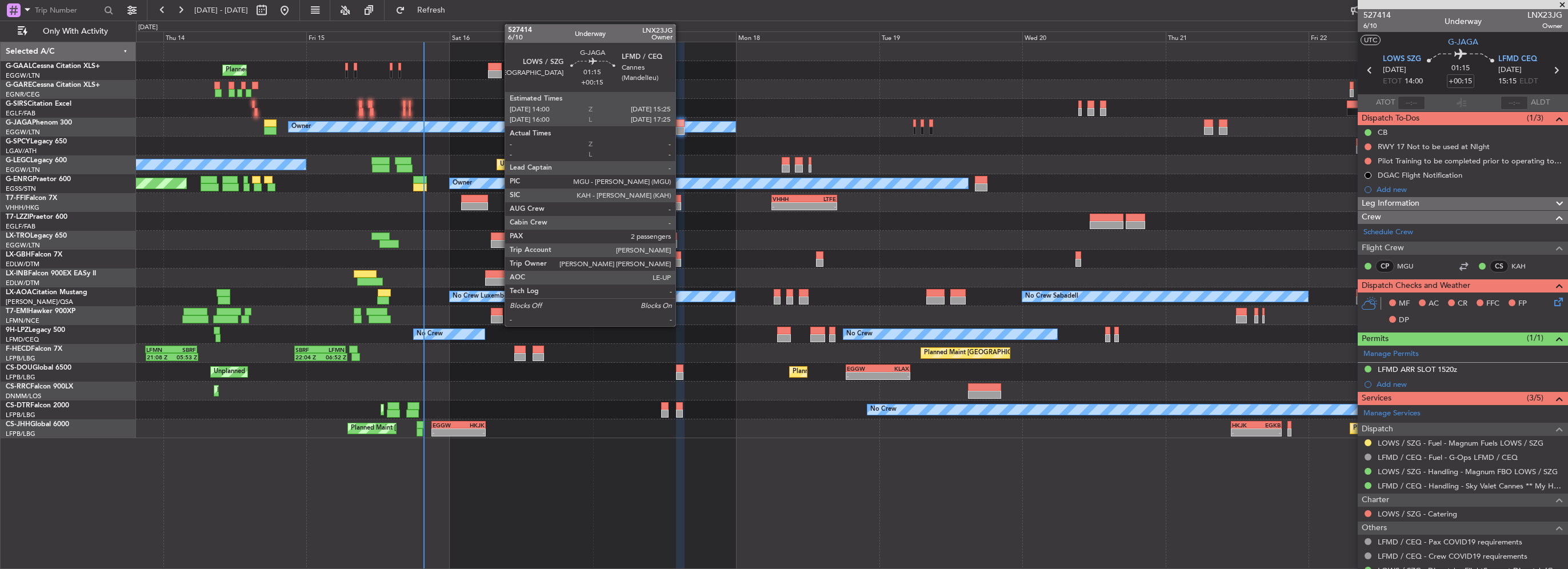
click at [680, 129] on div at bounding box center [679, 131] width 8 height 8
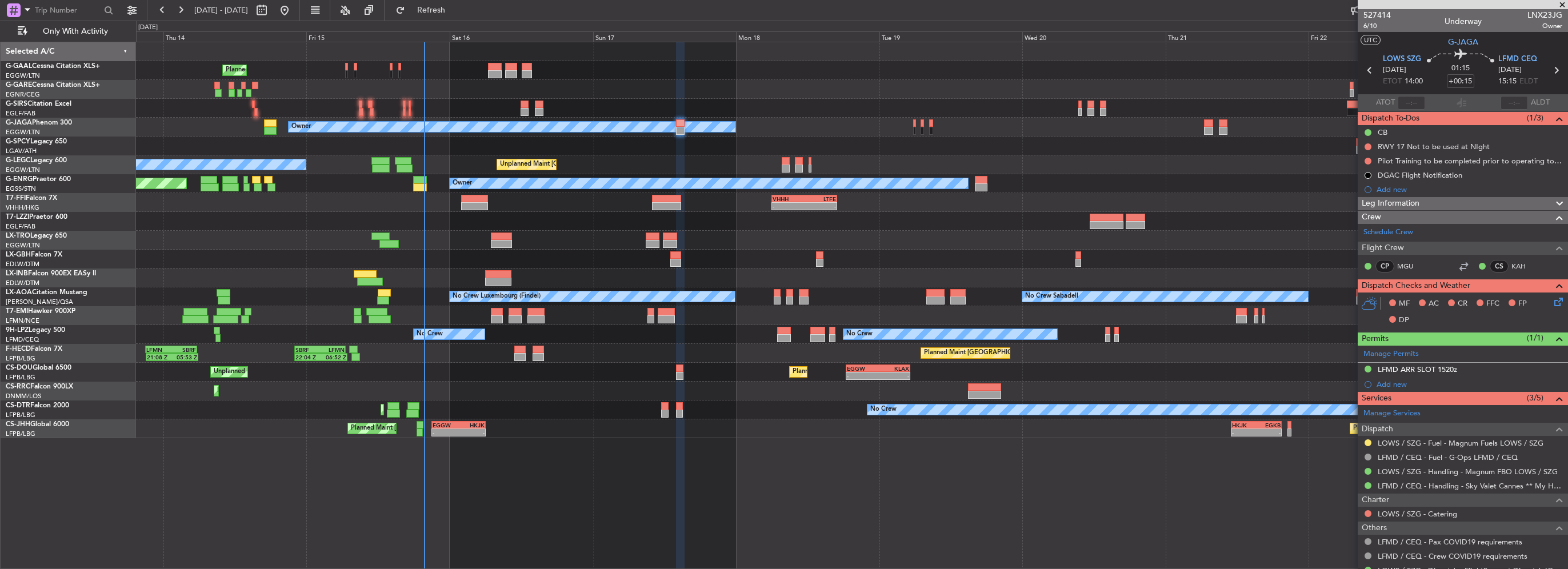
click at [1552, 301] on icon at bounding box center [1557, 299] width 9 height 9
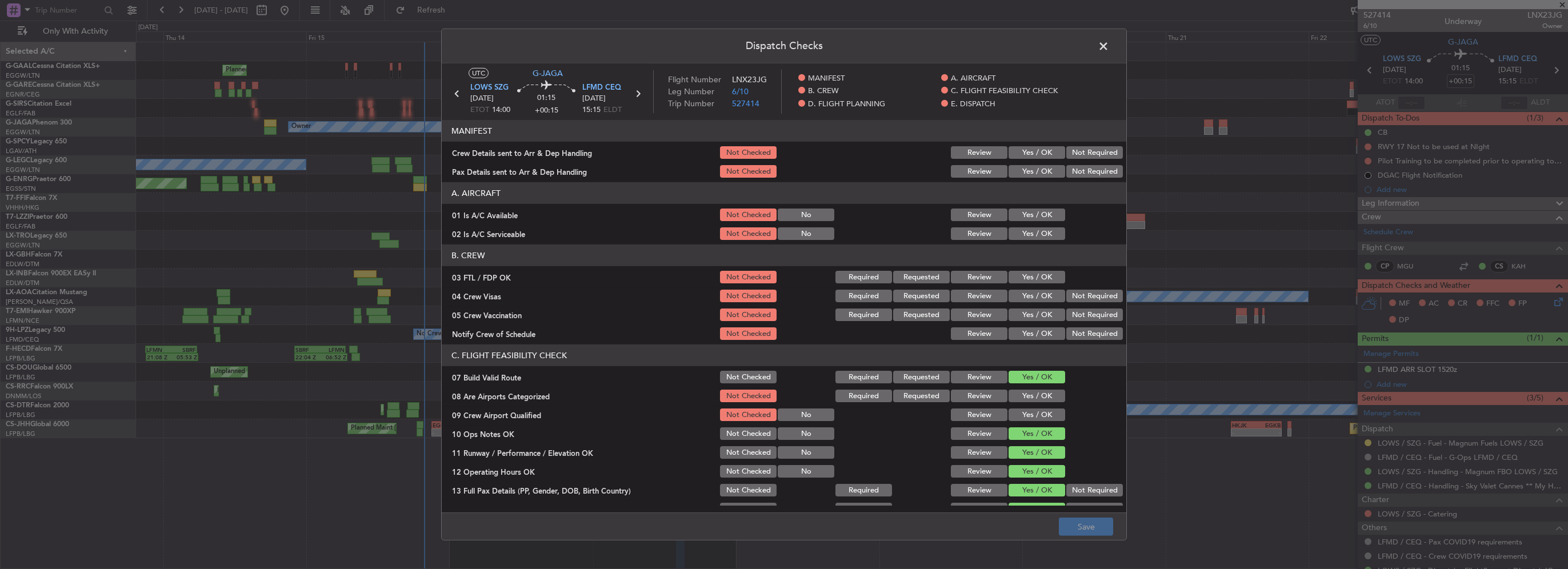
click at [1030, 151] on button "Yes / OK" at bounding box center [1036, 152] width 57 height 12
drag, startPoint x: 1033, startPoint y: 164, endPoint x: 1036, endPoint y: 170, distance: 6.7
click at [1033, 164] on div "Yes / OK" at bounding box center [1036, 171] width 58 height 16
click at [1036, 170] on button "Yes / OK" at bounding box center [1036, 171] width 57 height 12
click at [1032, 208] on div "Yes / OK" at bounding box center [1036, 215] width 58 height 16
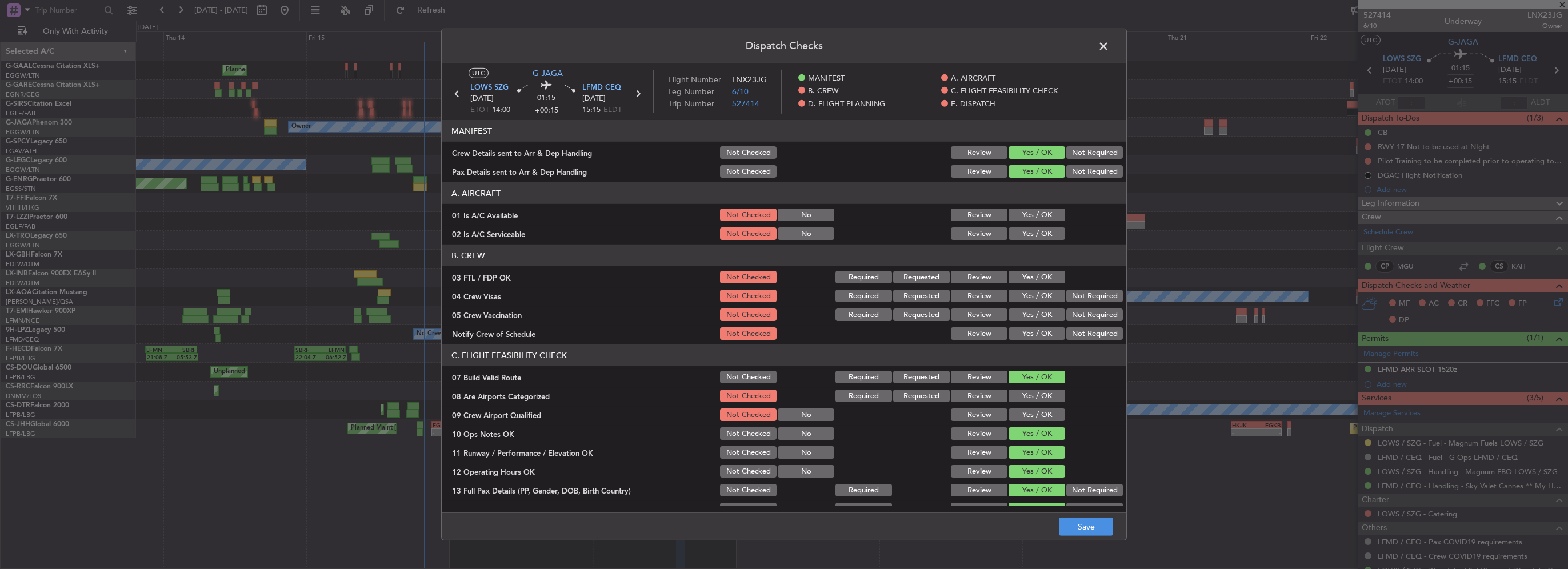
click at [1033, 214] on button "Yes / OK" at bounding box center [1036, 214] width 57 height 12
click at [1035, 233] on button "Yes / OK" at bounding box center [1036, 233] width 57 height 12
click at [1099, 530] on button "Save" at bounding box center [1085, 527] width 54 height 19
drag, startPoint x: 1101, startPoint y: 47, endPoint x: 1125, endPoint y: 47, distance: 24.0
click at [1109, 47] on span at bounding box center [1109, 49] width 0 height 22
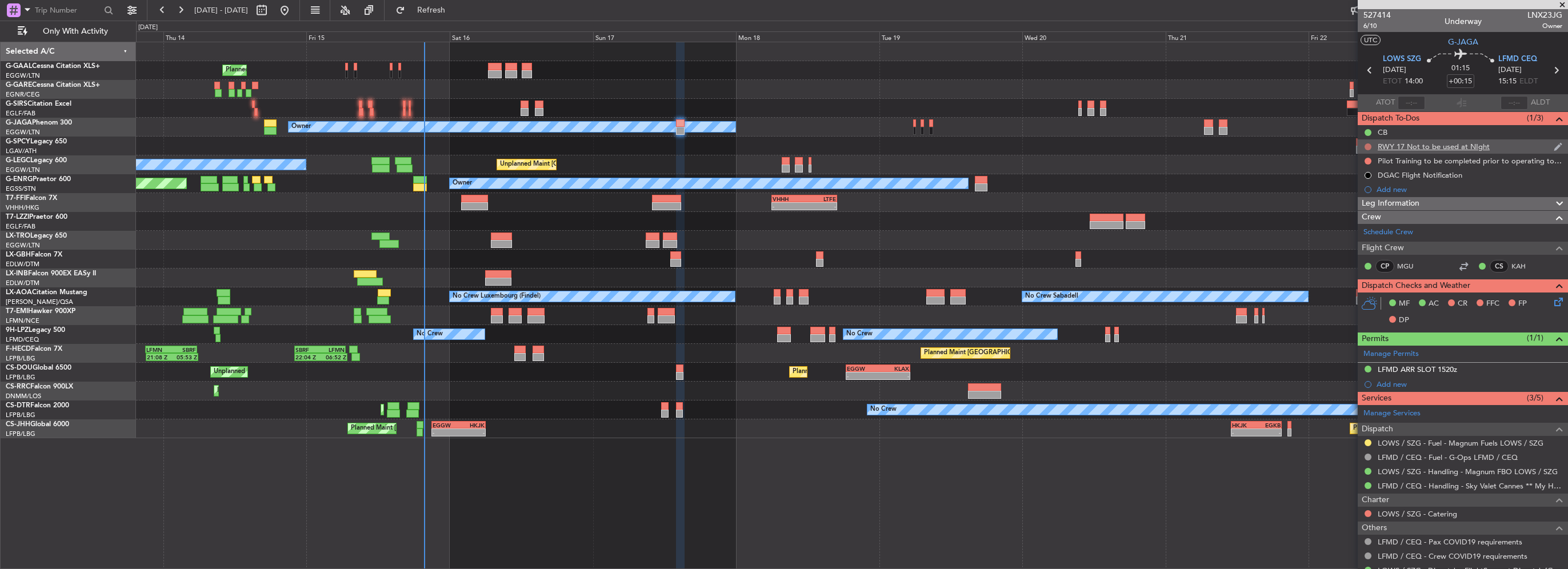
click at [1368, 145] on button at bounding box center [1367, 146] width 7 height 7
click at [1354, 220] on li "Cancelled" at bounding box center [1368, 214] width 61 height 17
click at [1365, 161] on button at bounding box center [1367, 160] width 7 height 7
click at [1357, 229] on span "Cancelled" at bounding box center [1370, 229] width 33 height 11
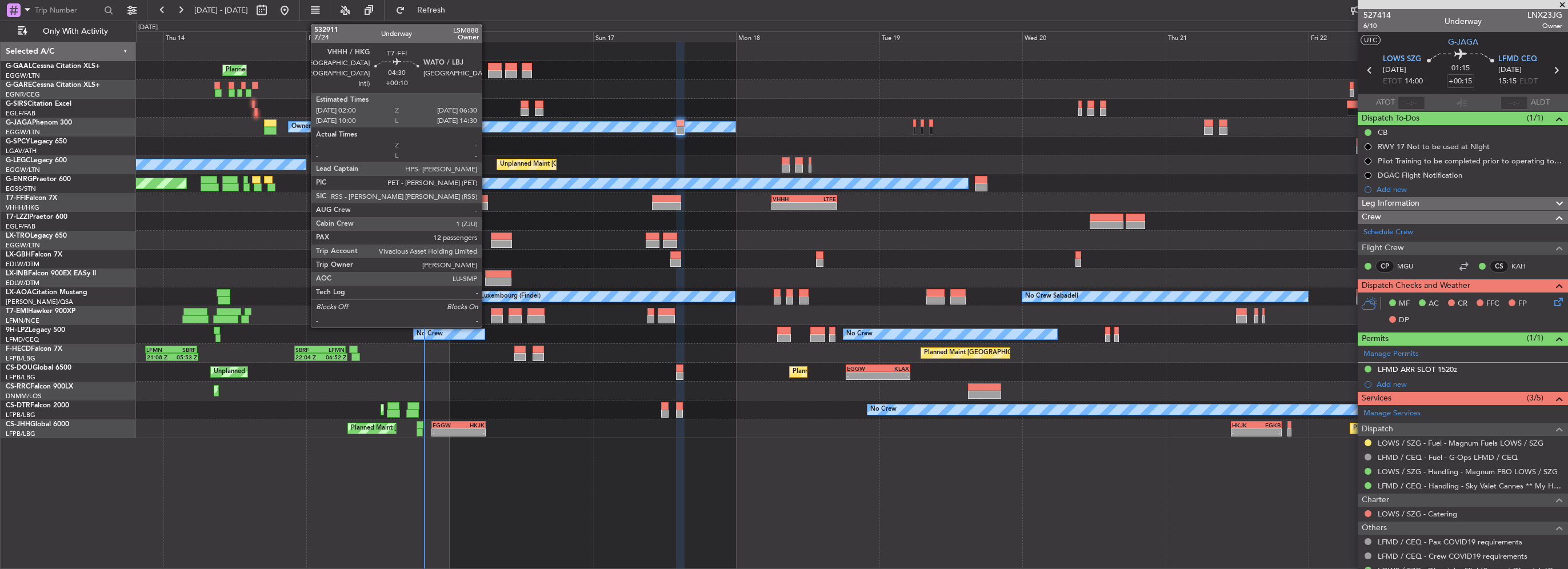
click at [484, 201] on div at bounding box center [474, 199] width 27 height 8
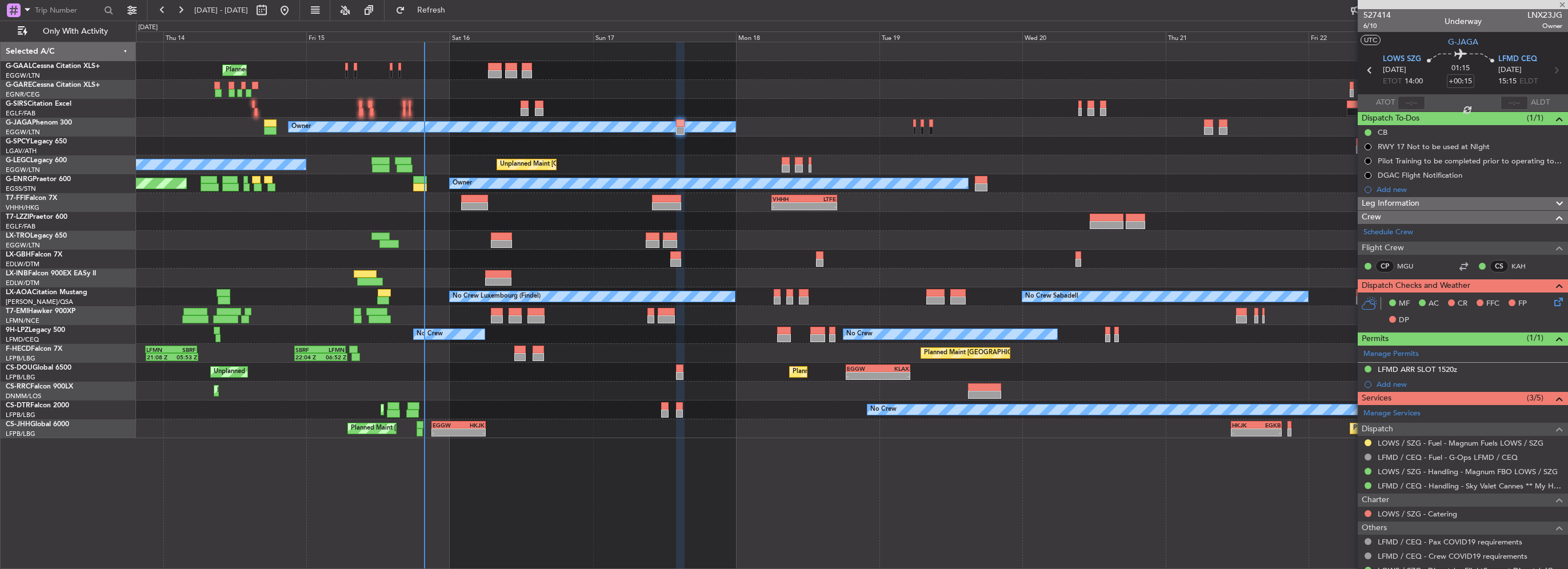
type input "+00:10"
type input "12"
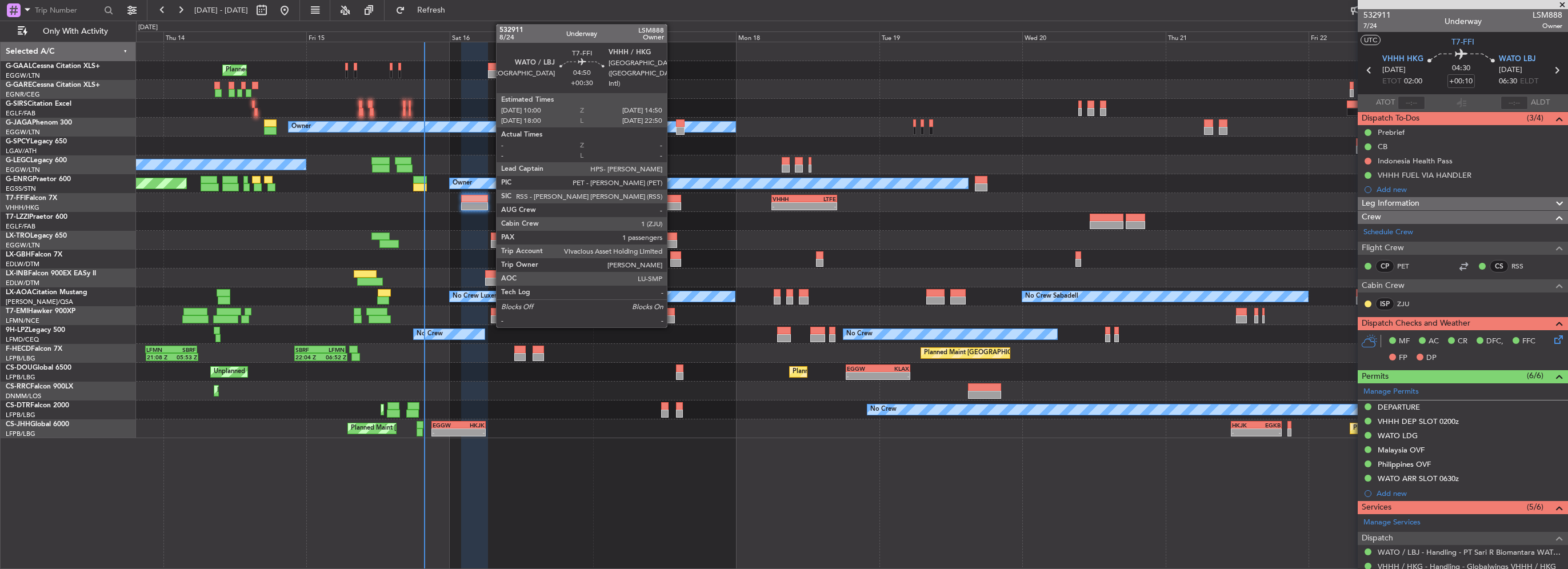
click at [665, 203] on div at bounding box center [665, 206] width 29 height 8
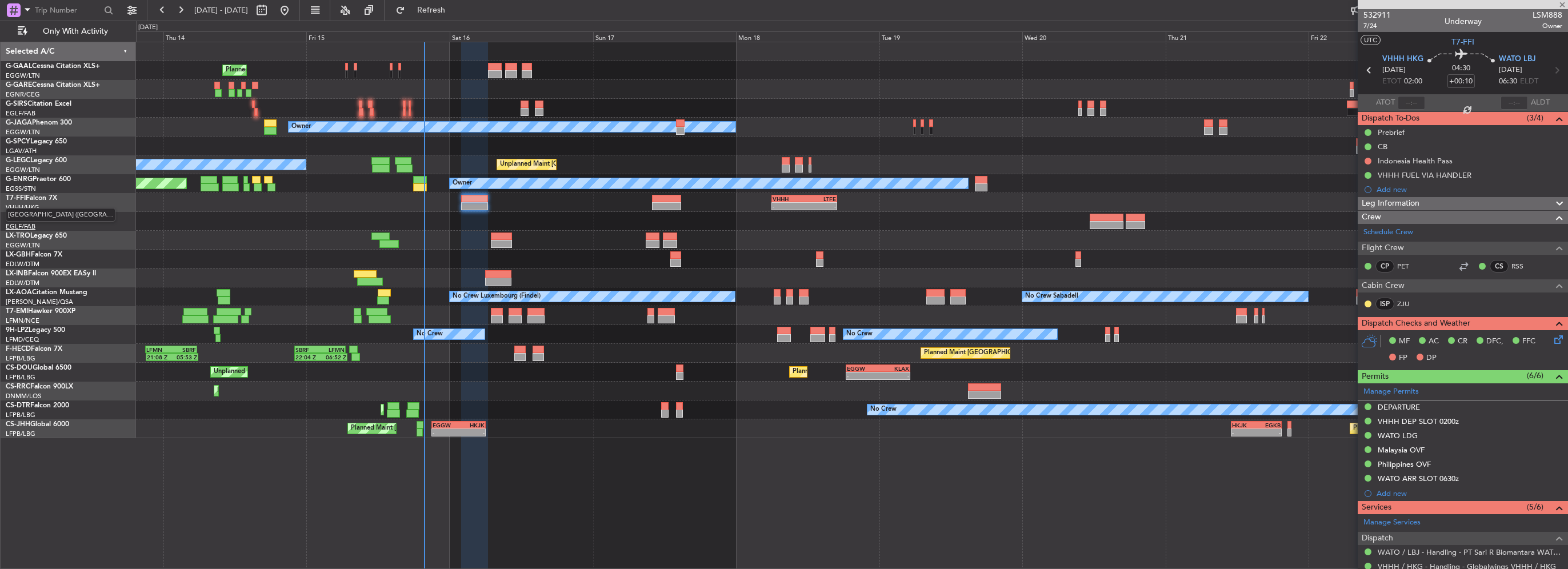
type input "+00:30"
type input "1"
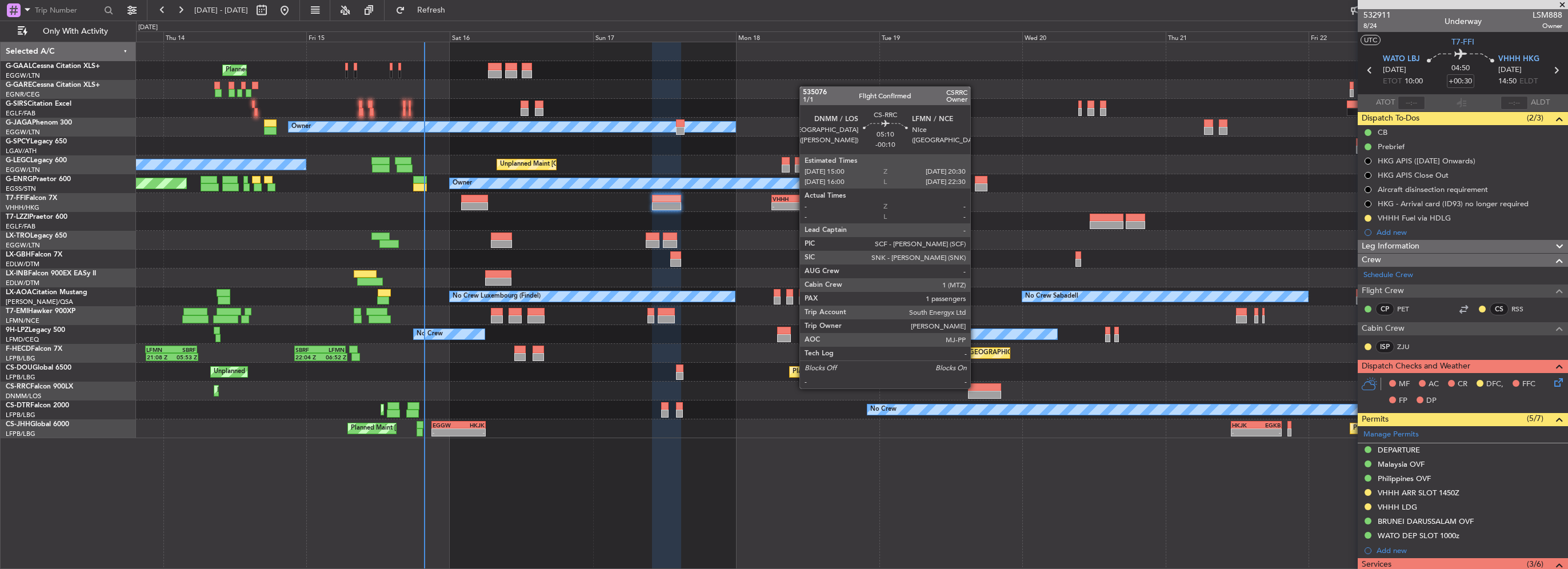
click at [975, 387] on div at bounding box center [985, 387] width 34 height 8
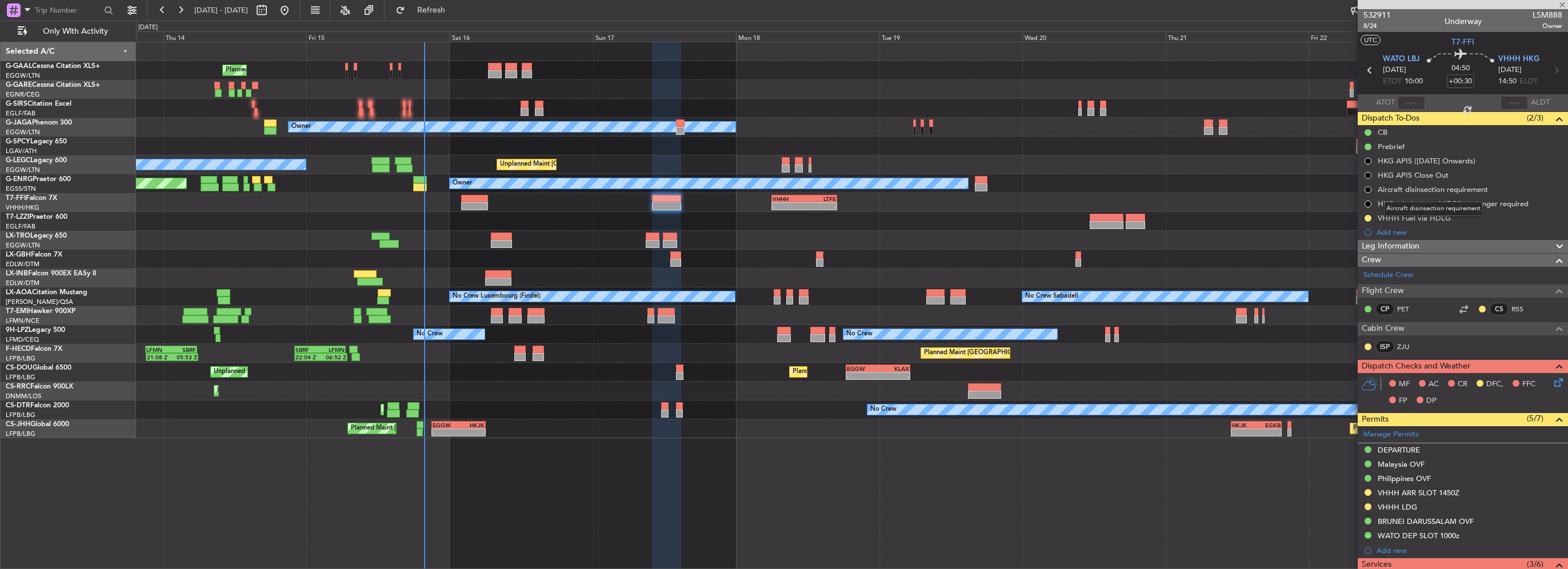
type input "-00:10"
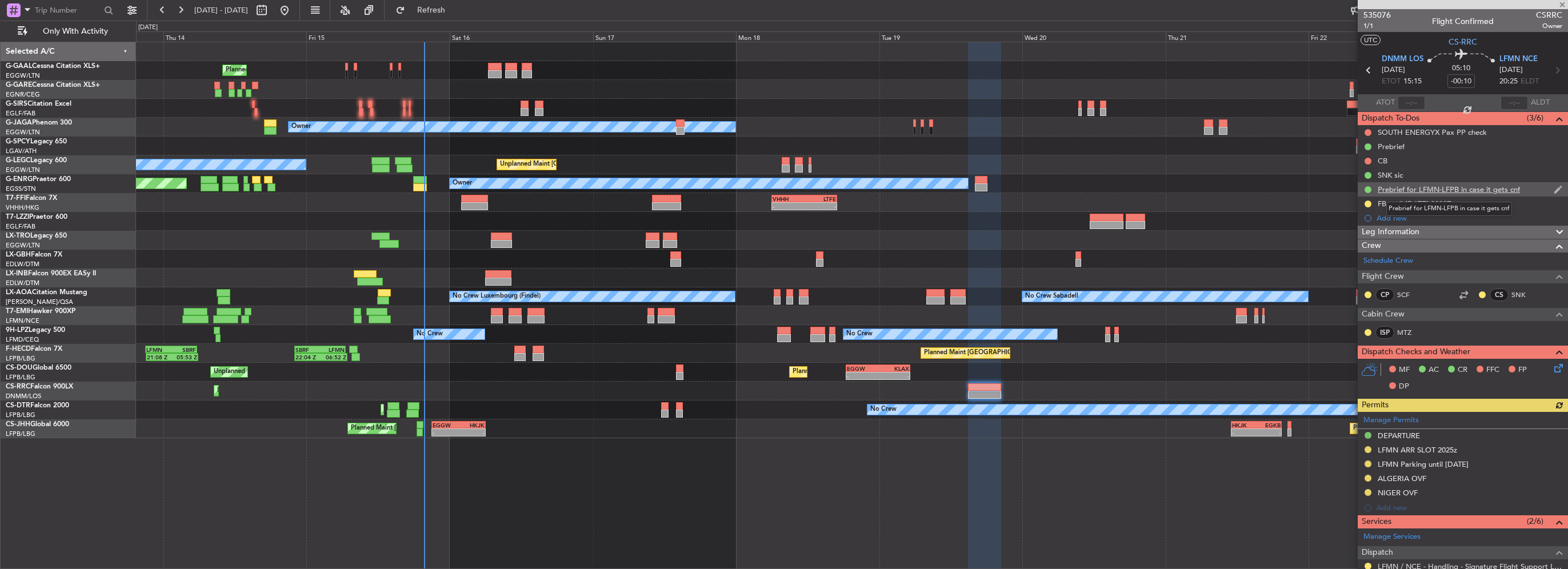
drag, startPoint x: 1437, startPoint y: 187, endPoint x: 1455, endPoint y: 211, distance: 30.0
click at [1437, 188] on div "Prebrief for LFMN-LFPB in case it gets cnf" at bounding box center [1449, 189] width 142 height 9
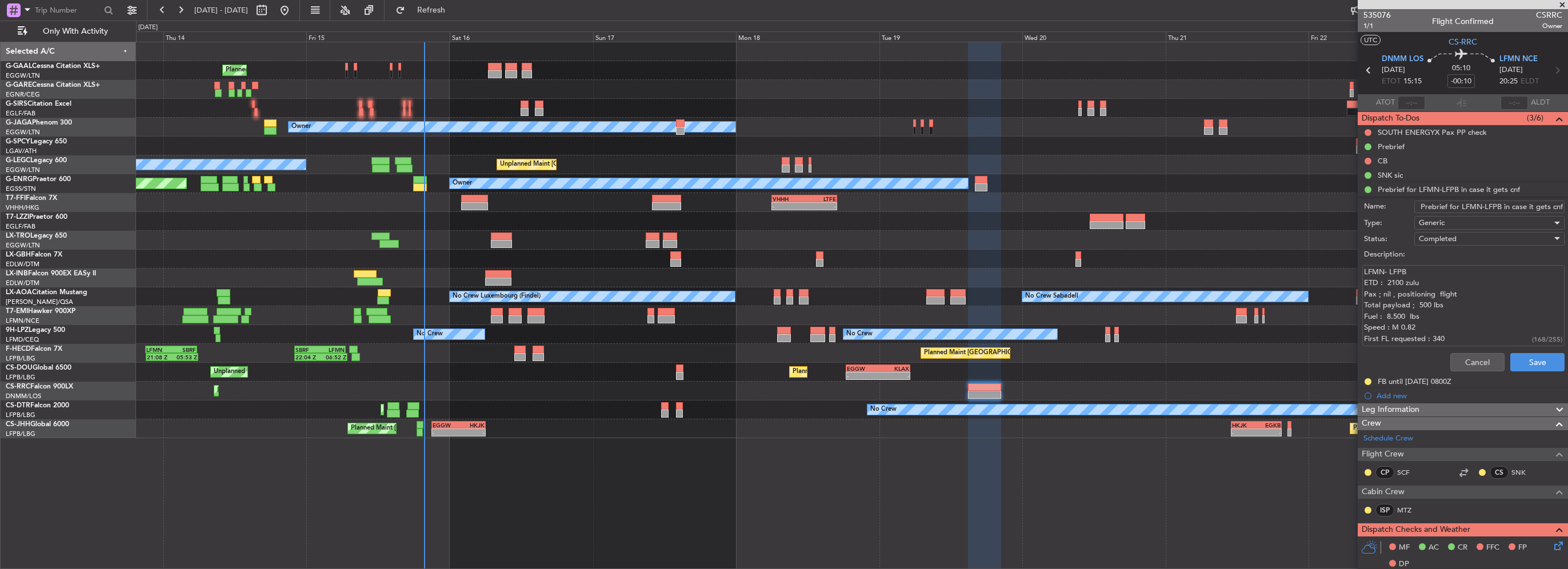
drag, startPoint x: 1397, startPoint y: 315, endPoint x: 1389, endPoint y: 315, distance: 8.0
click at [1389, 315] on textarea "LFMN- LFPB ETD : 2100 zulu Pax ; nil , positioning flight Total payload ; 500 l…" at bounding box center [1463, 306] width 203 height 82
type textarea "LFMN- LFPB ETD : 2100 zulu Pax ; nil , positioning flight Total payload ; 500 l…"
click at [1554, 357] on button "Save" at bounding box center [1537, 362] width 54 height 19
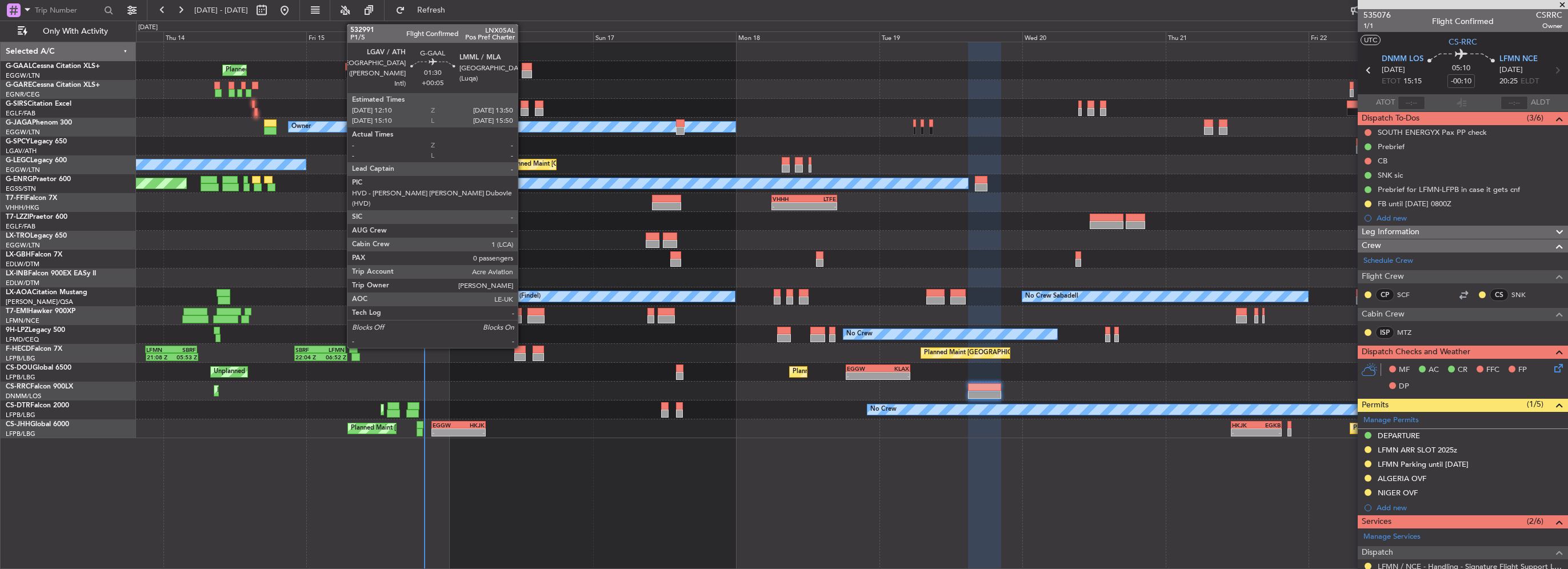
click at [523, 71] on div at bounding box center [526, 74] width 10 height 8
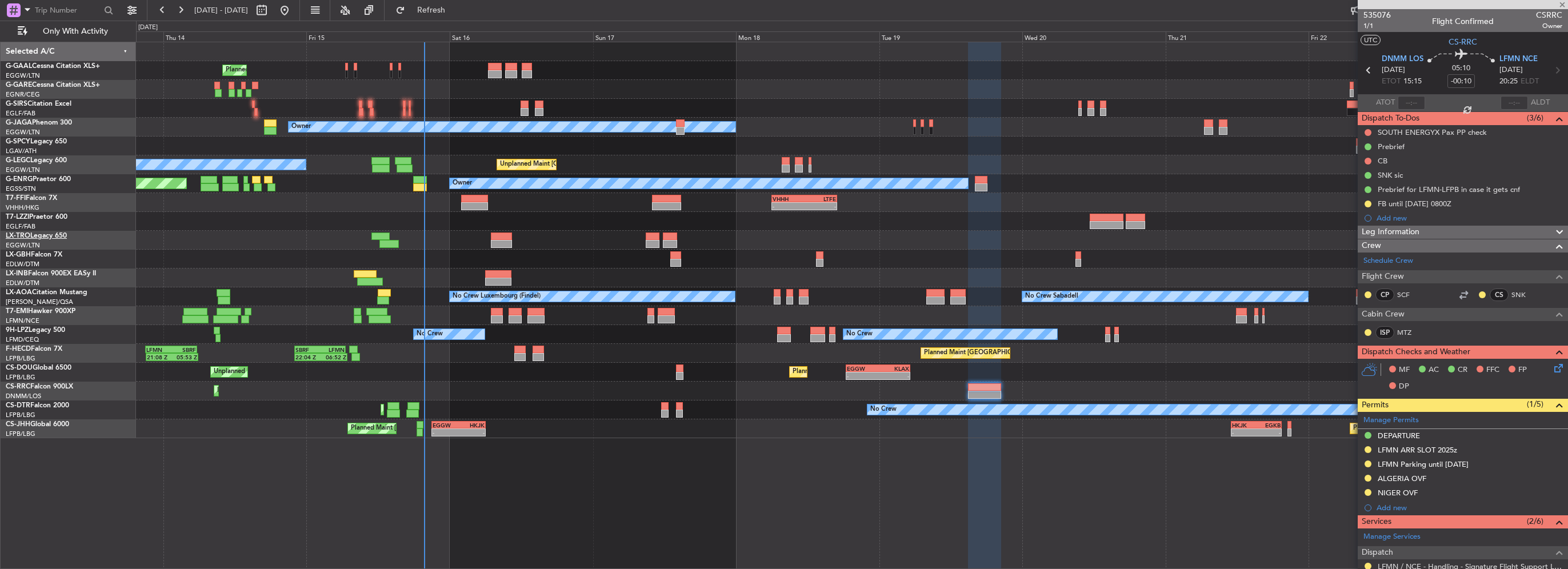
type input "+00:05"
type input "0"
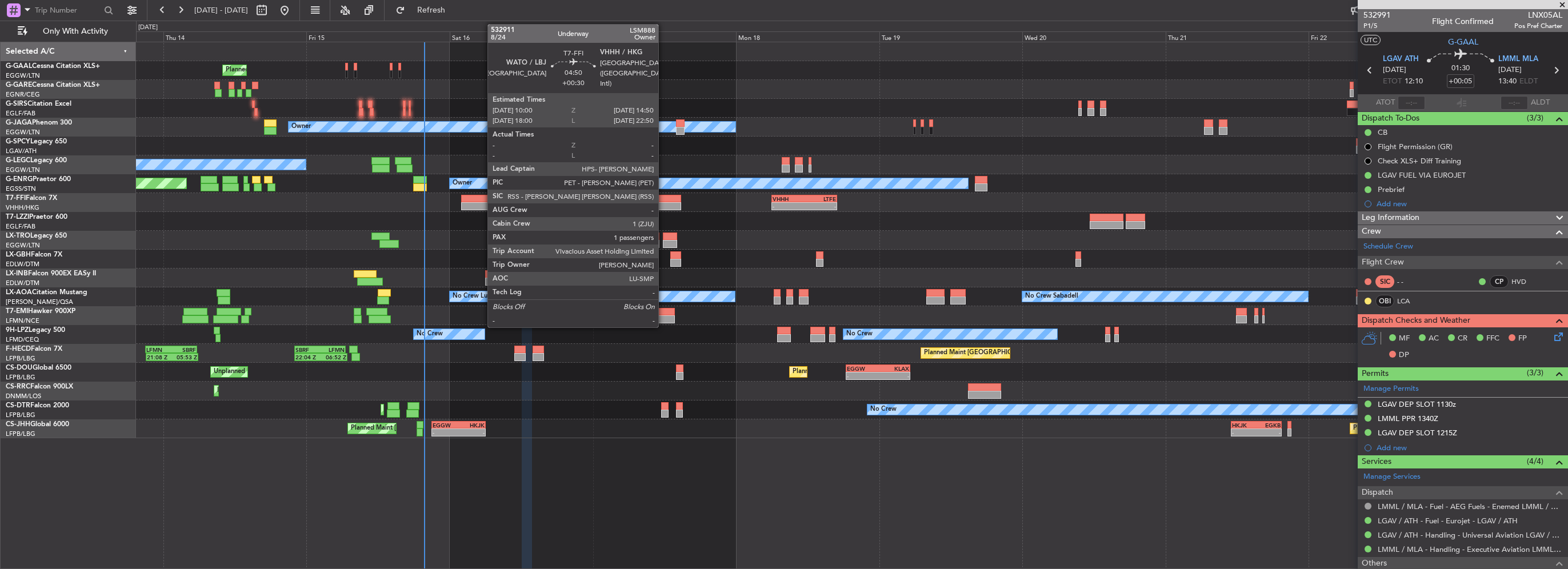
click at [664, 200] on div at bounding box center [665, 199] width 29 height 8
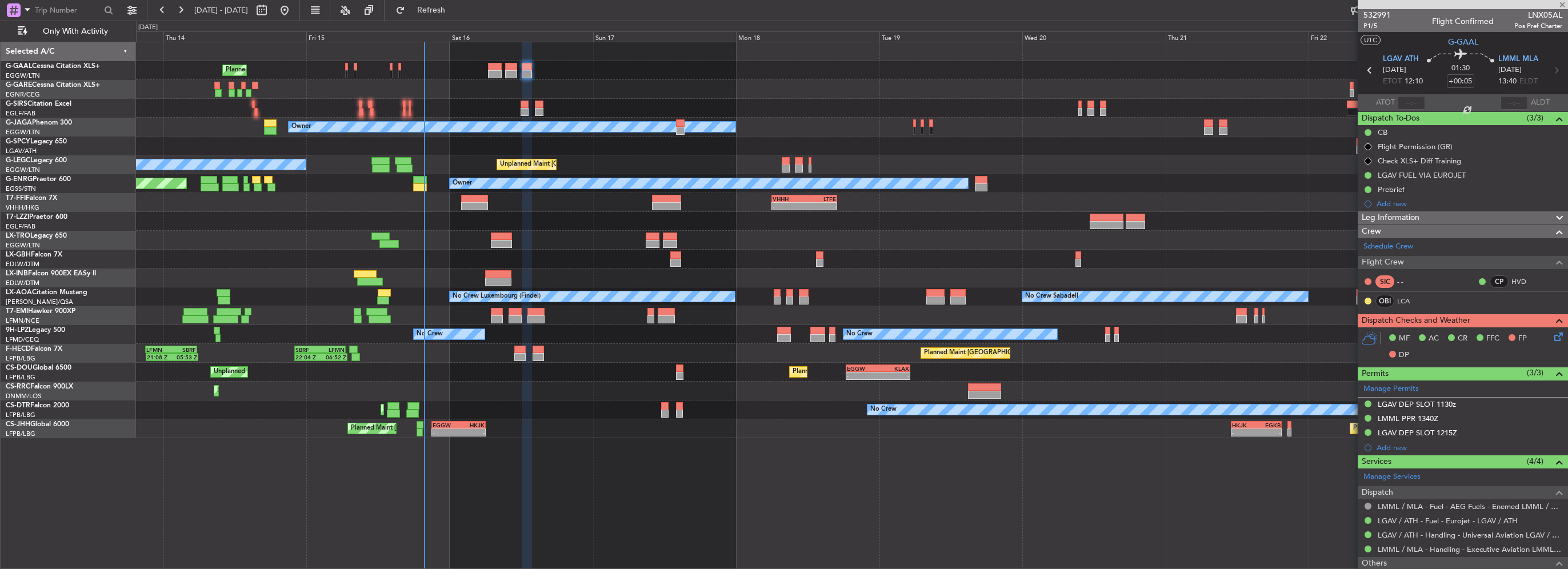
type input "+00:30"
type input "1"
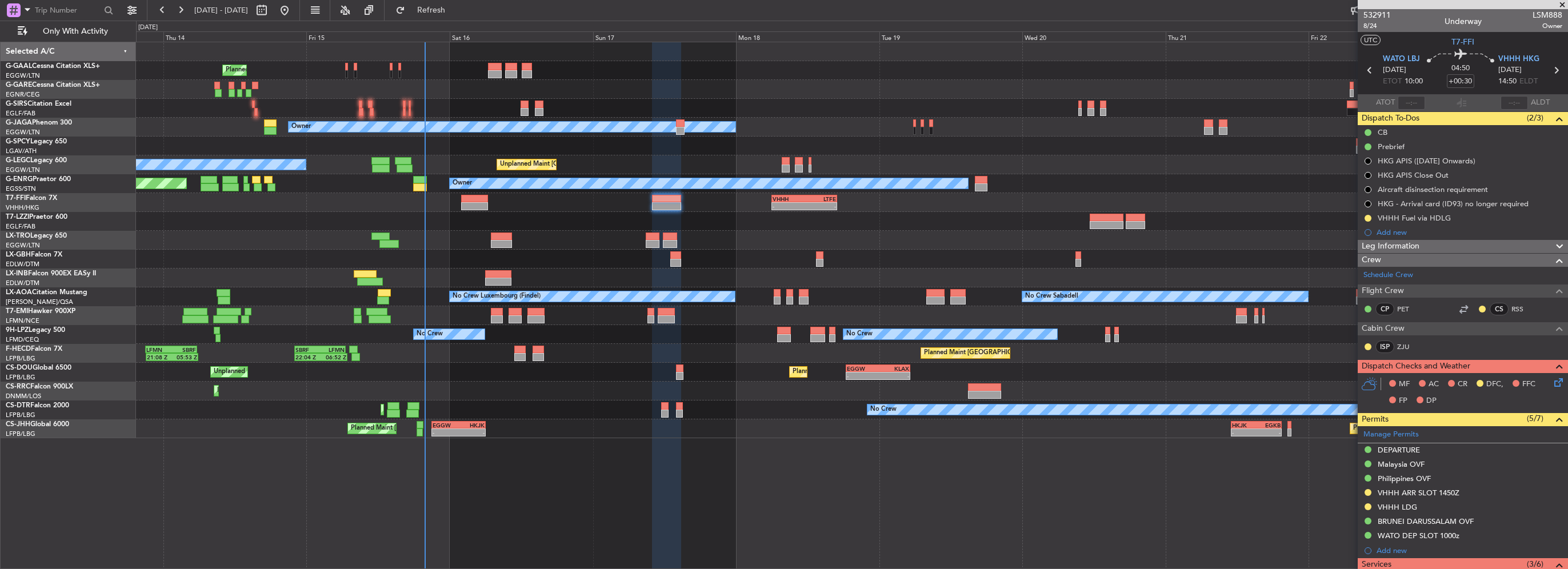
click at [676, 208] on div at bounding box center [665, 206] width 29 height 8
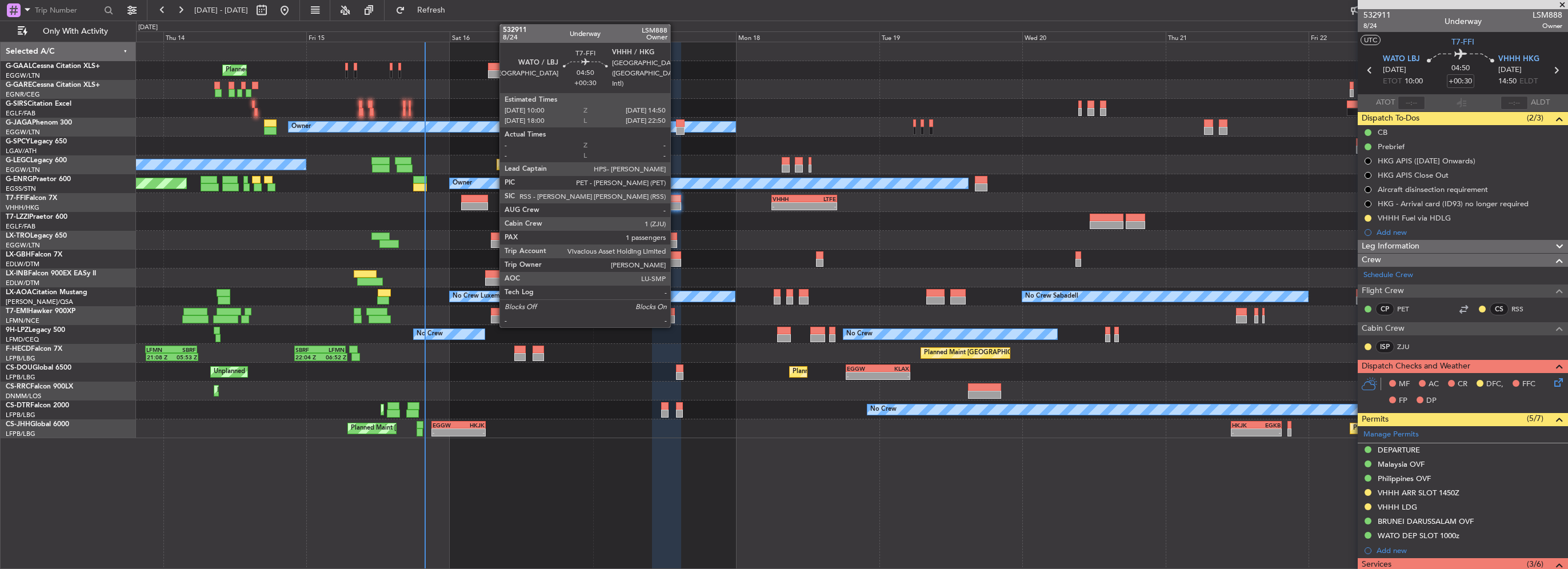
click at [676, 208] on div at bounding box center [665, 206] width 29 height 8
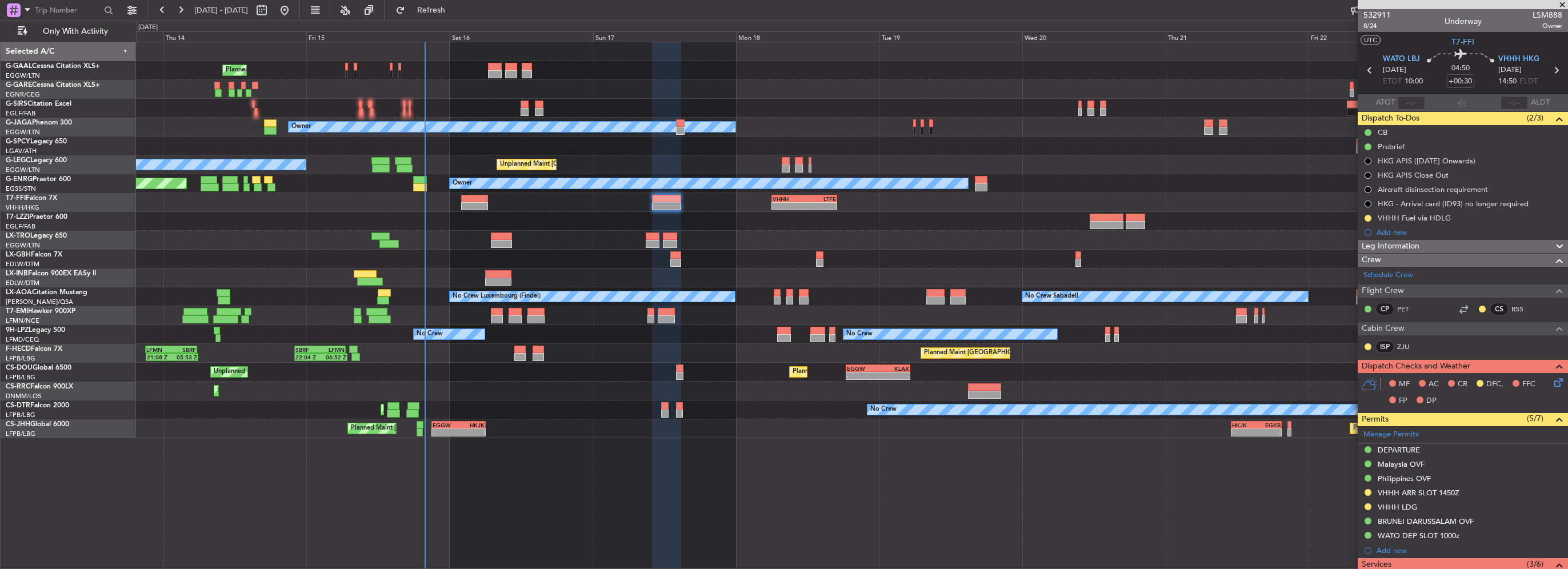
click at [1552, 378] on icon at bounding box center [1557, 381] width 9 height 9
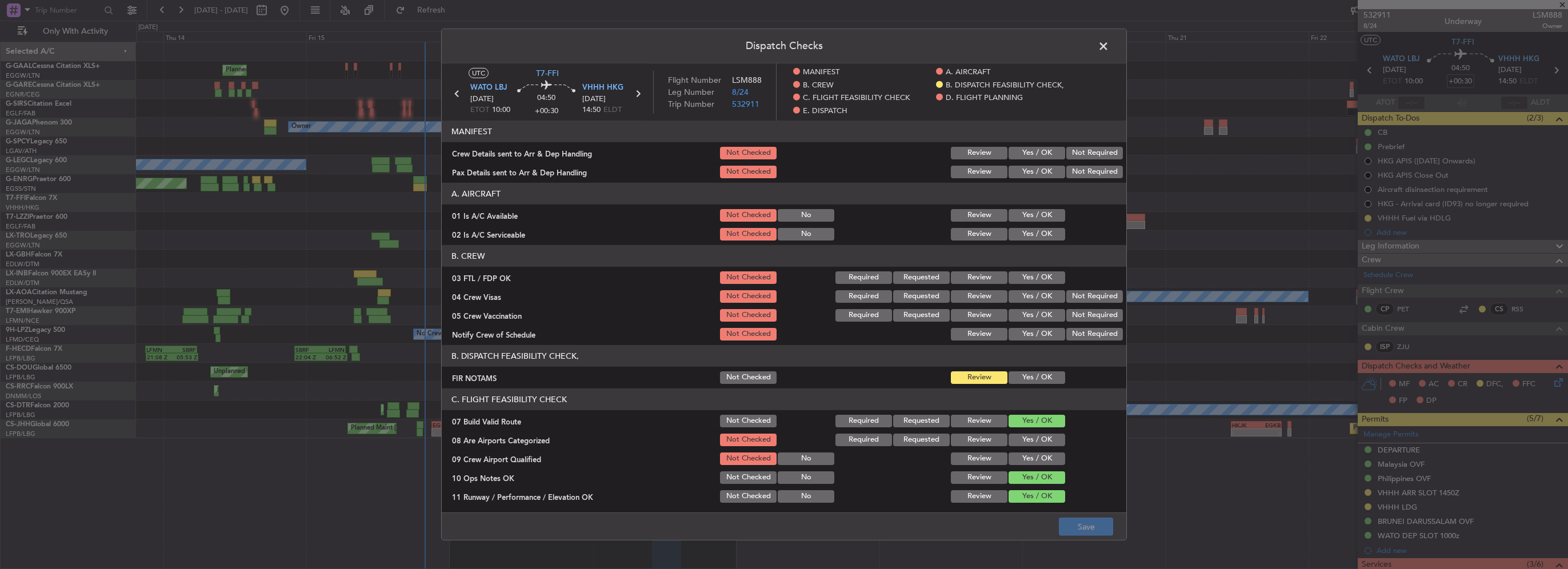
click at [1039, 152] on button "Yes / OK" at bounding box center [1036, 152] width 57 height 12
click at [1038, 171] on button "Yes / OK" at bounding box center [1036, 172] width 57 height 12
drag, startPoint x: 1040, startPoint y: 210, endPoint x: 1035, endPoint y: 238, distance: 28.4
click at [1040, 211] on button "Yes / OK" at bounding box center [1036, 215] width 57 height 12
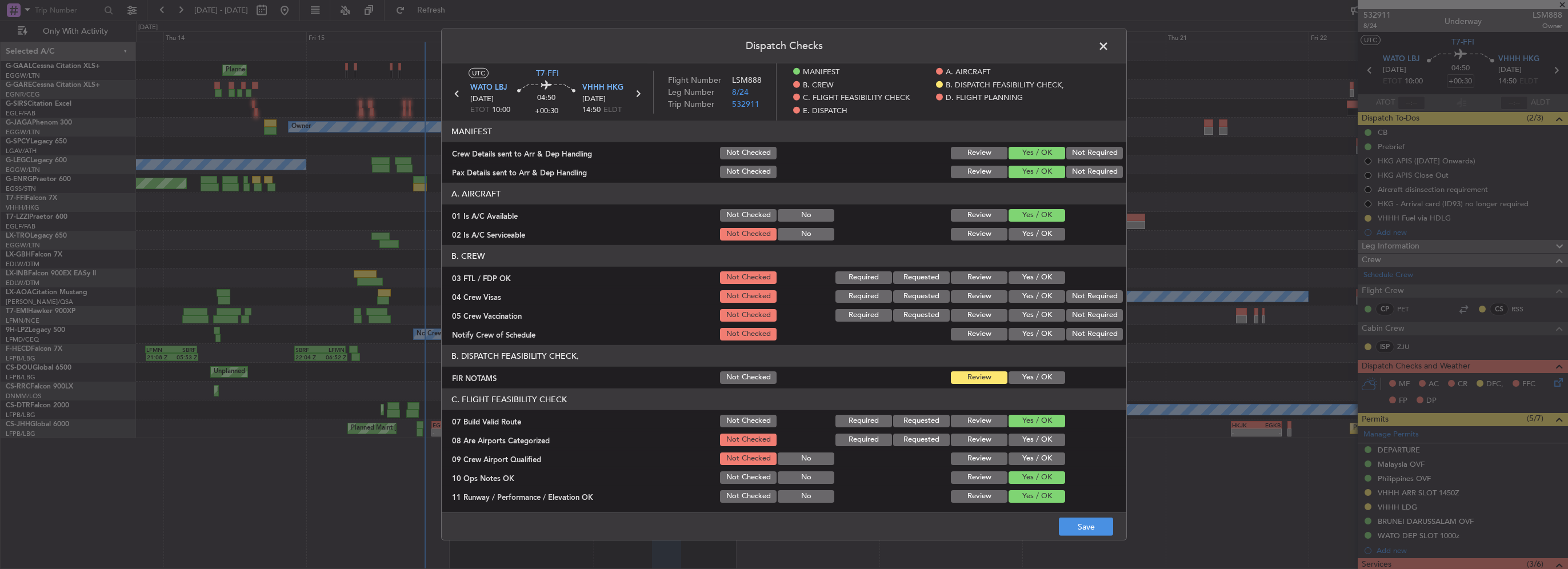
click at [1033, 241] on div "Yes / OK" at bounding box center [1036, 233] width 58 height 16
click at [1035, 233] on button "Yes / OK" at bounding box center [1036, 233] width 57 height 12
click at [1043, 382] on button "Yes / OK" at bounding box center [1036, 377] width 57 height 12
click at [1038, 376] on button "Yes / OK" at bounding box center [1036, 377] width 57 height 12
click at [1036, 443] on button "Yes / OK" at bounding box center [1036, 439] width 57 height 12
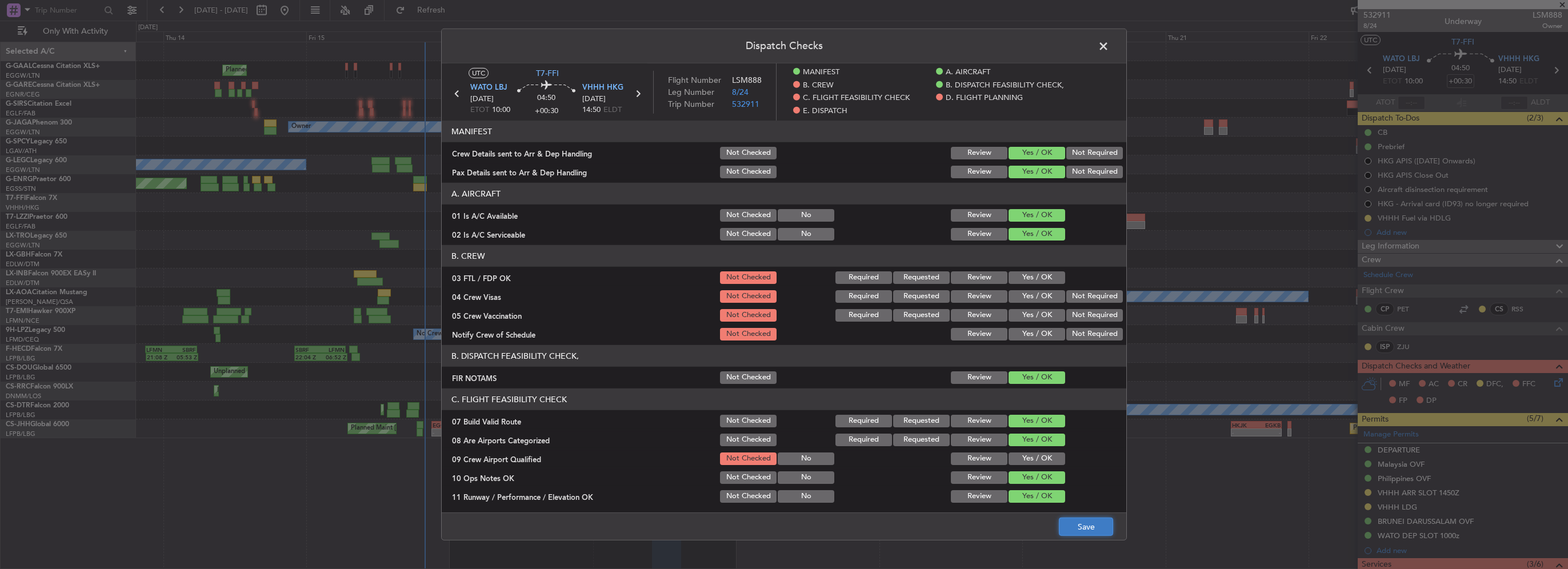
click at [1078, 526] on button "Save" at bounding box center [1085, 527] width 54 height 19
click at [1109, 44] on span at bounding box center [1109, 49] width 0 height 22
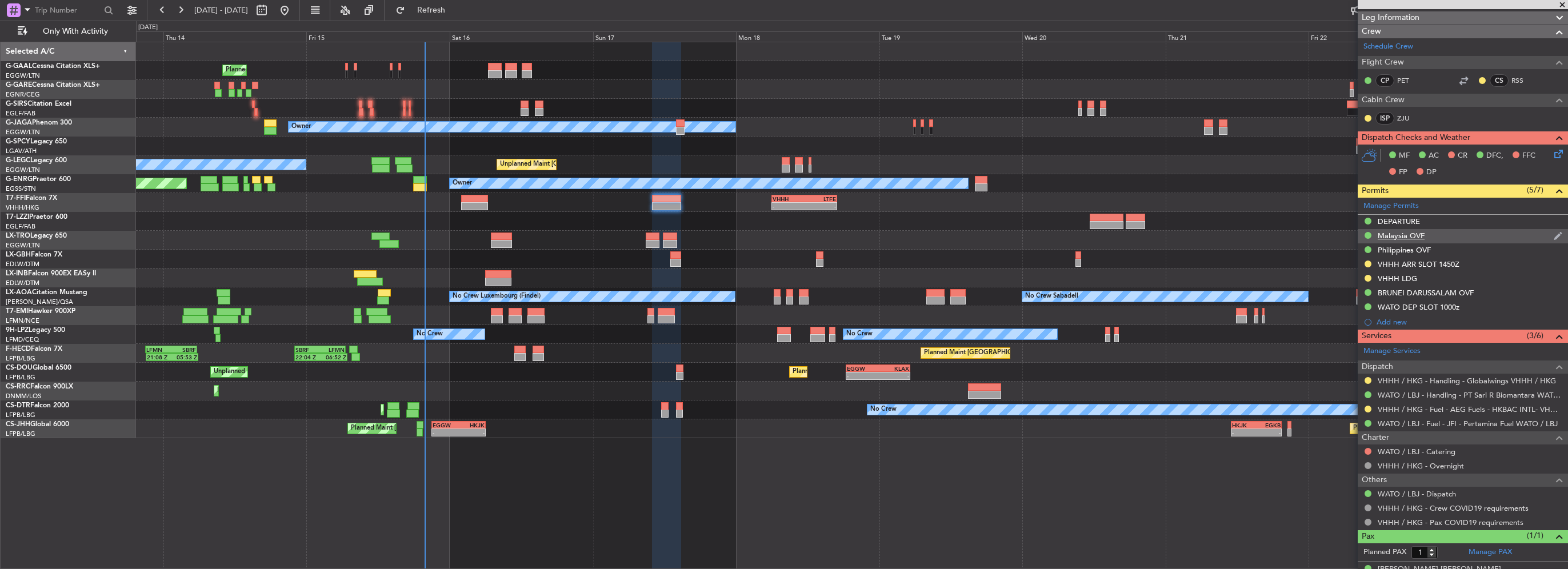
scroll to position [244, 0]
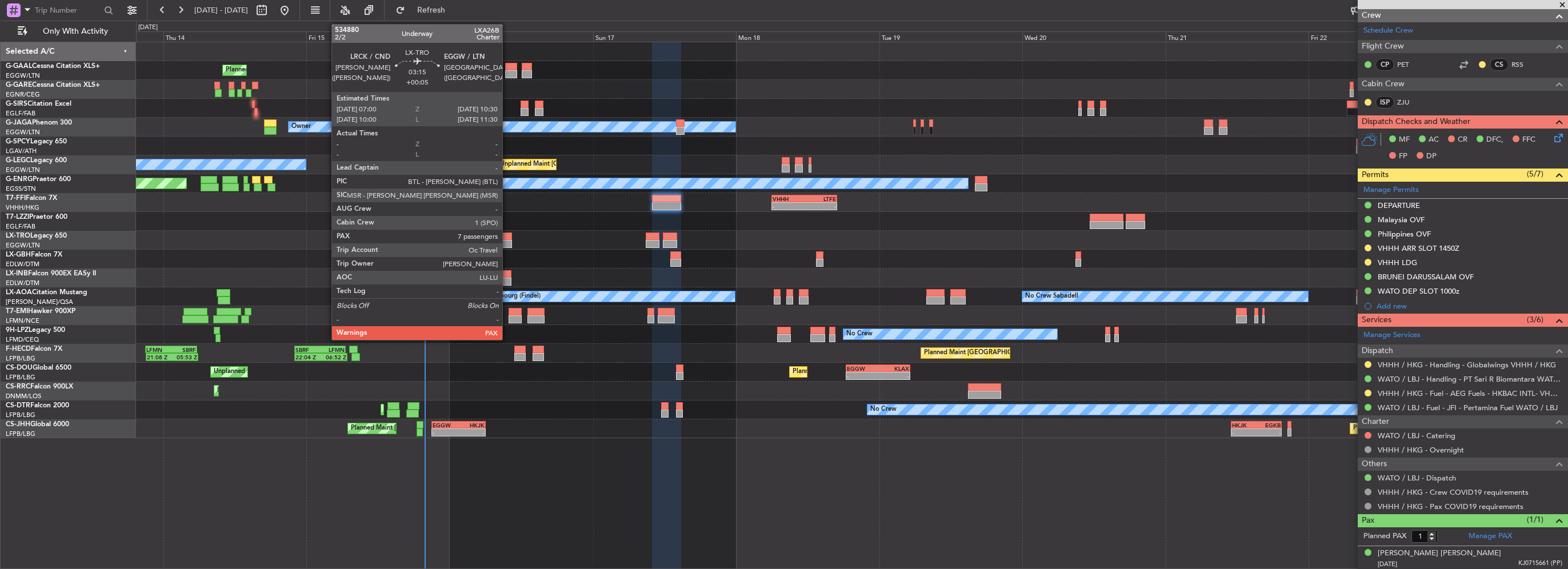
click at [508, 242] on div at bounding box center [501, 243] width 21 height 8
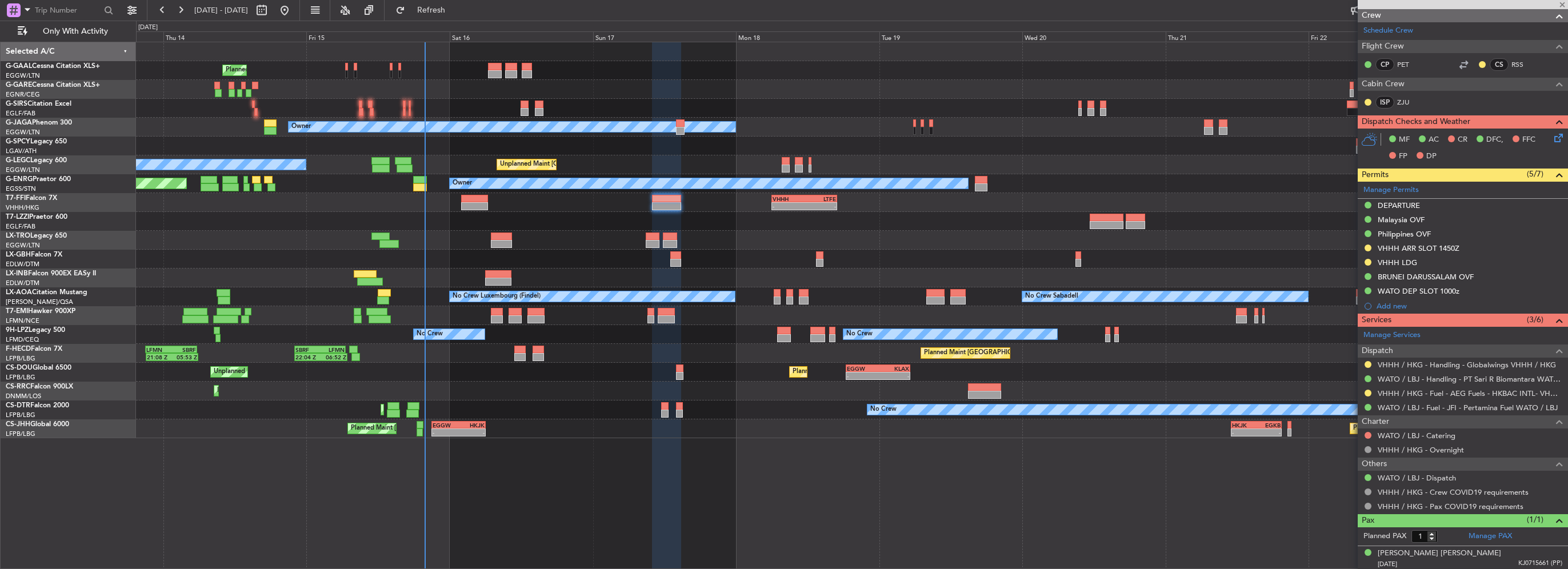
type input "+00:05"
type input "7"
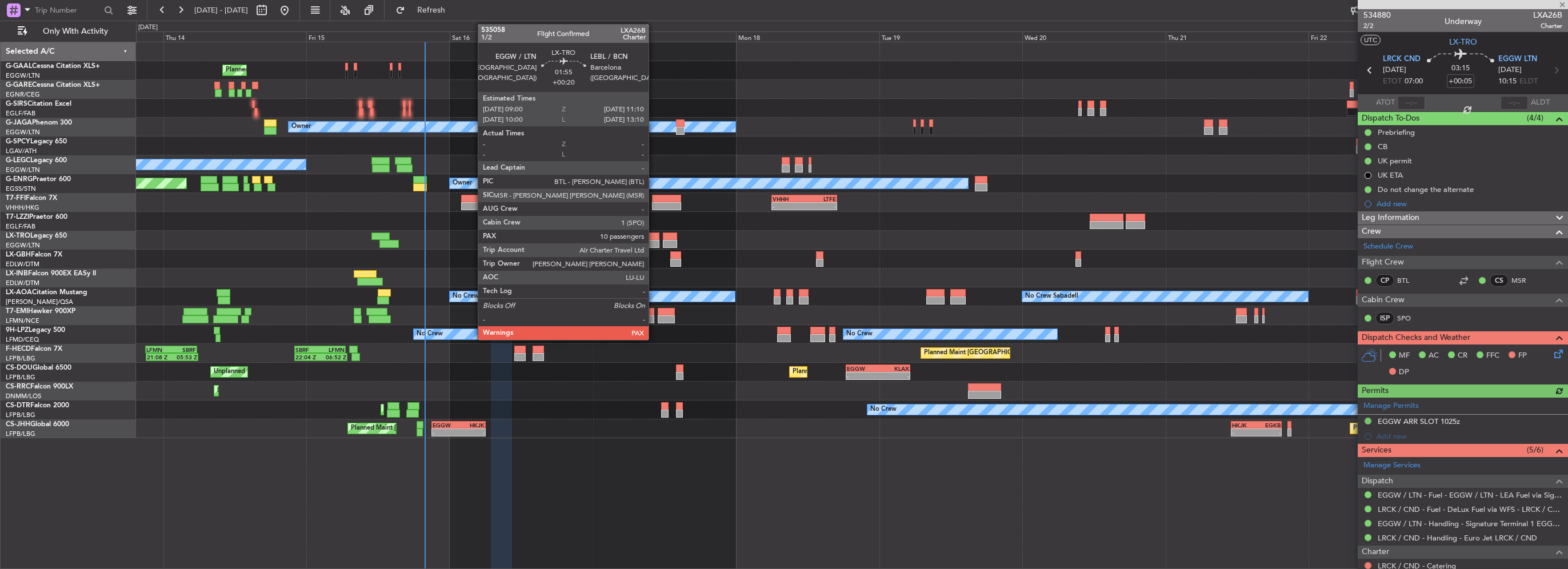
click at [653, 238] on div at bounding box center [652, 236] width 13 height 8
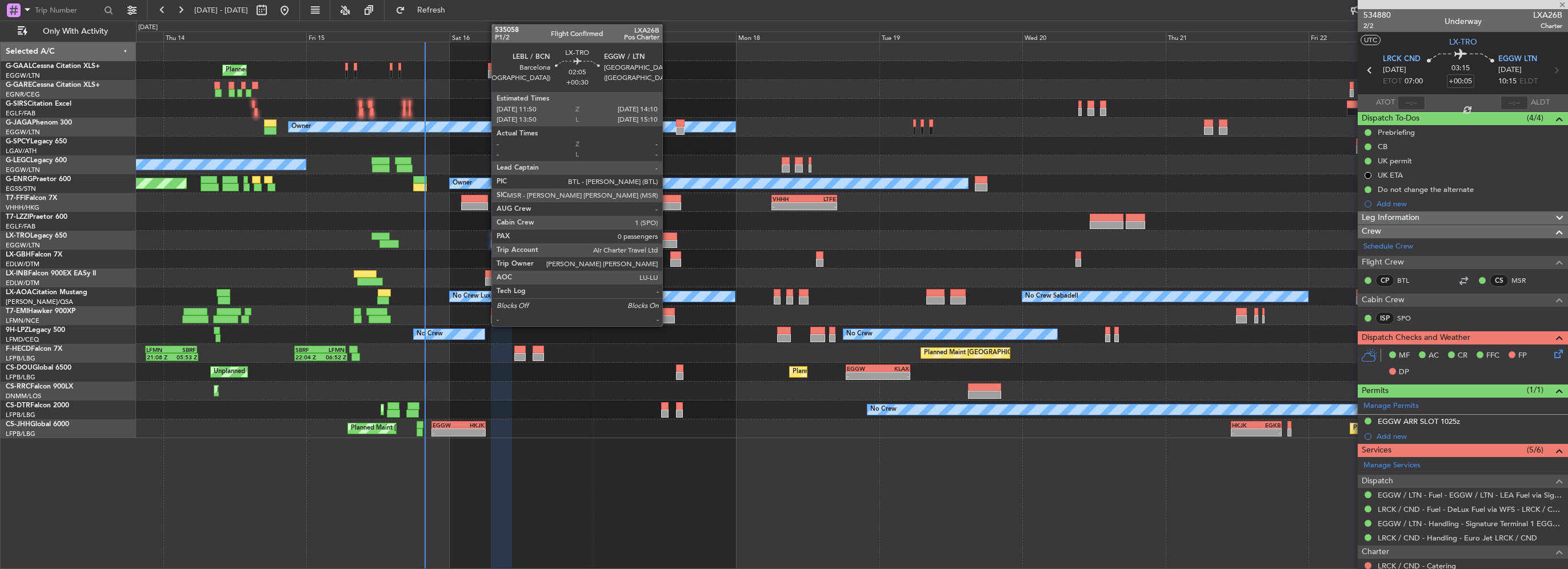
type input "+00:20"
type input "10"
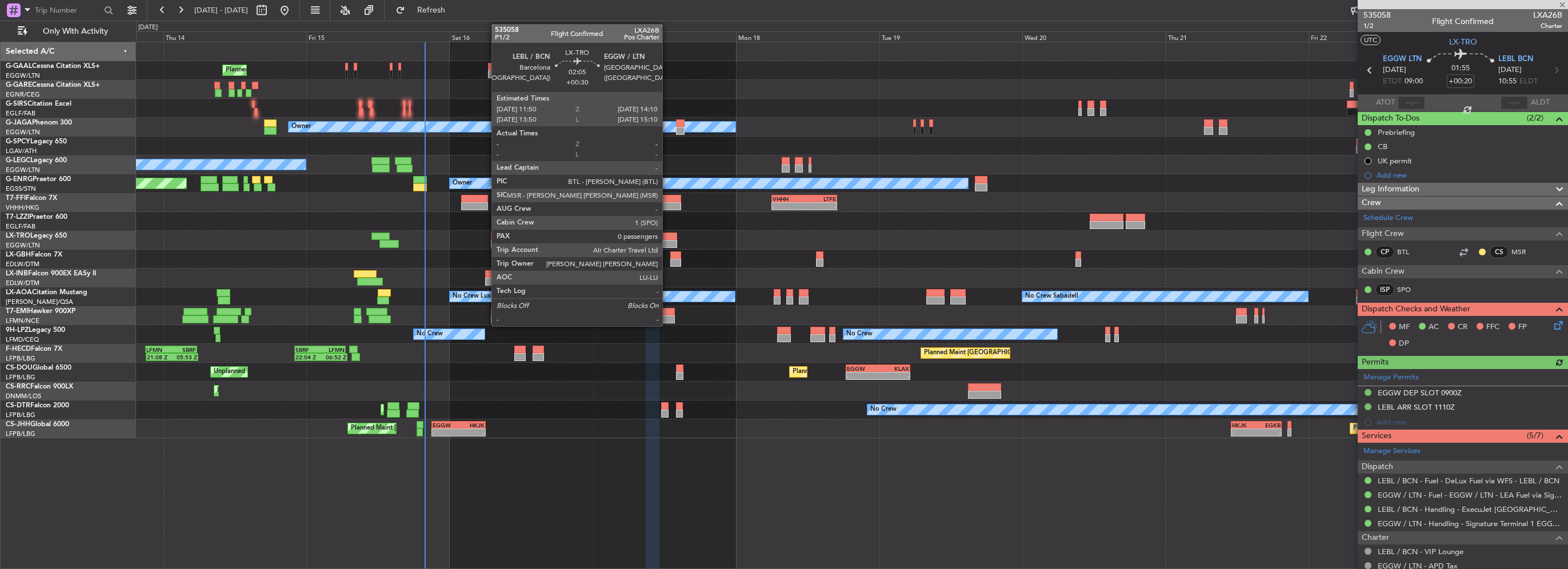
click at [667, 240] on div at bounding box center [669, 243] width 14 height 8
type input "+00:30"
type input "0"
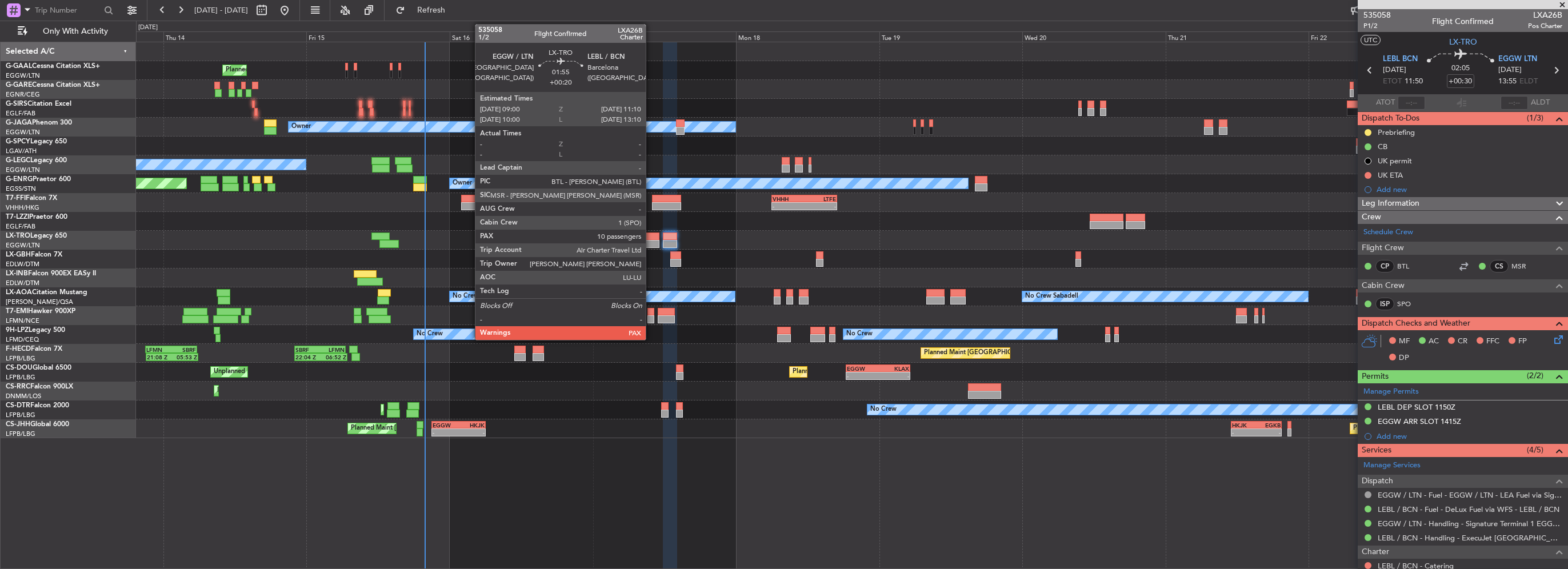
click at [651, 240] on div at bounding box center [652, 243] width 13 height 8
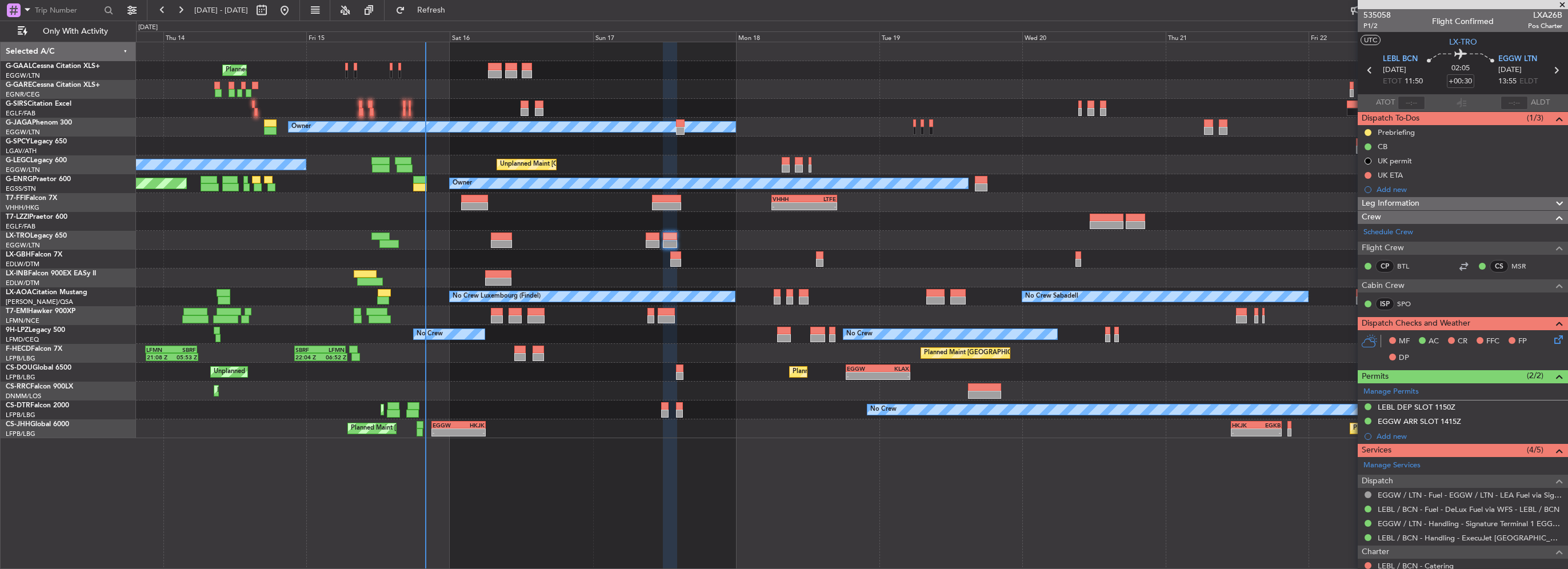
click at [1552, 337] on icon at bounding box center [1557, 338] width 9 height 9
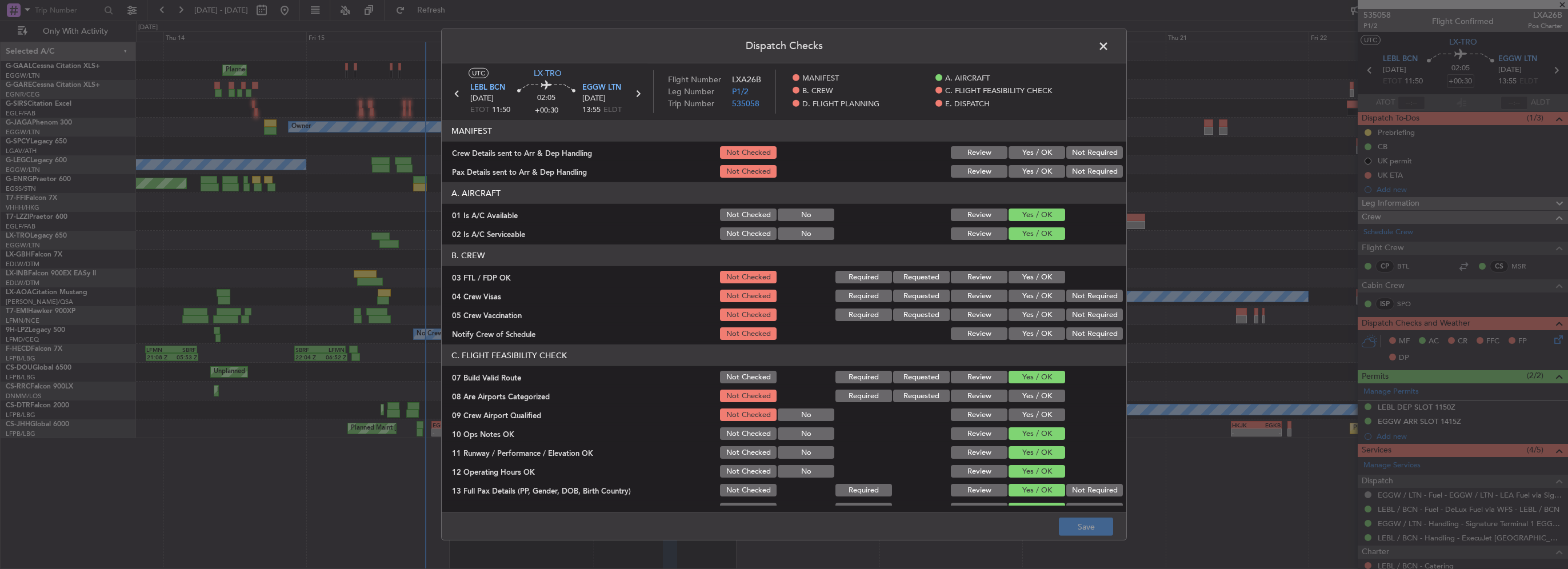
click at [1023, 151] on button "Yes / OK" at bounding box center [1036, 152] width 57 height 12
click at [1023, 172] on button "Yes / OK" at bounding box center [1036, 171] width 57 height 12
click at [1029, 397] on button "Yes / OK" at bounding box center [1036, 396] width 57 height 12
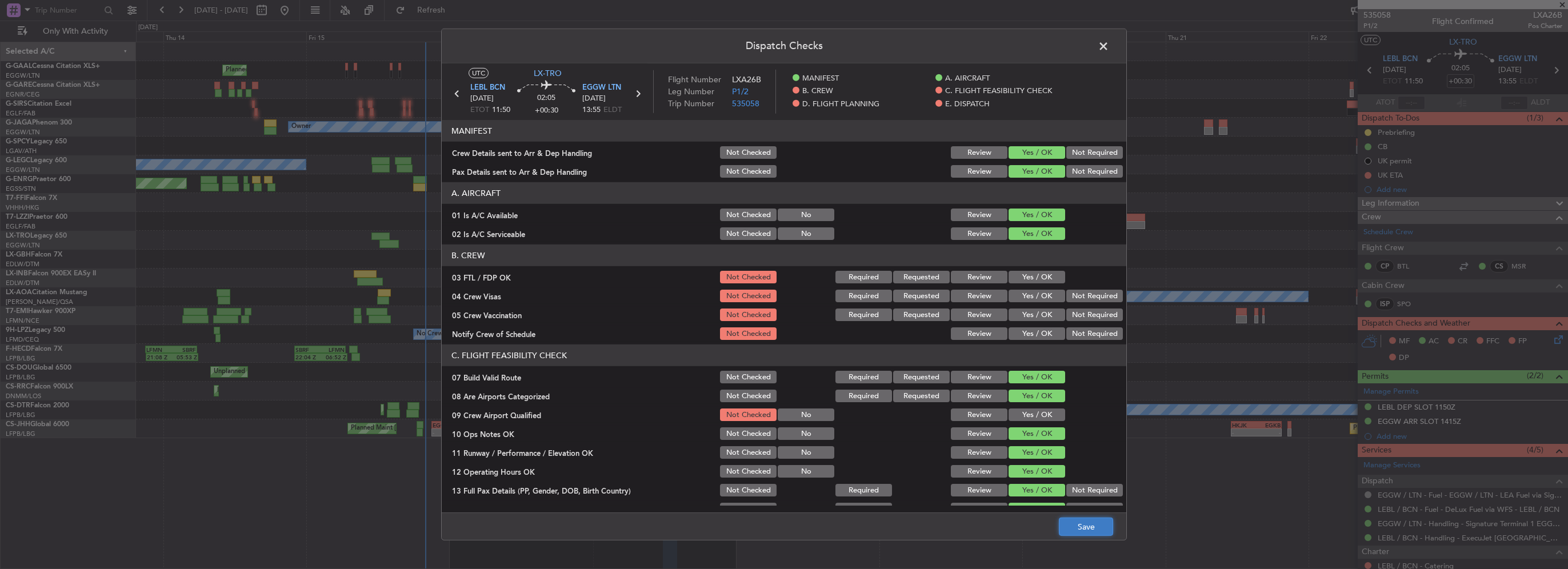
click at [1092, 526] on button "Save" at bounding box center [1085, 527] width 54 height 19
click at [1109, 47] on span at bounding box center [1109, 49] width 0 height 22
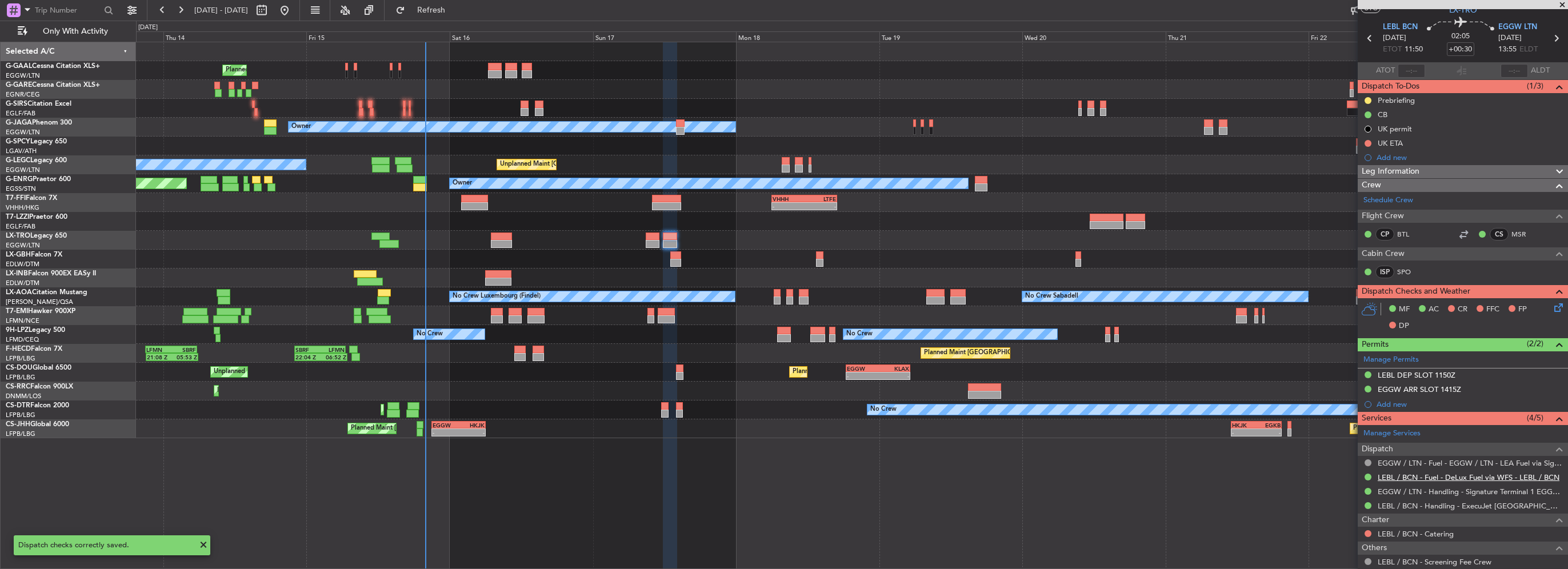
scroll to position [57, 0]
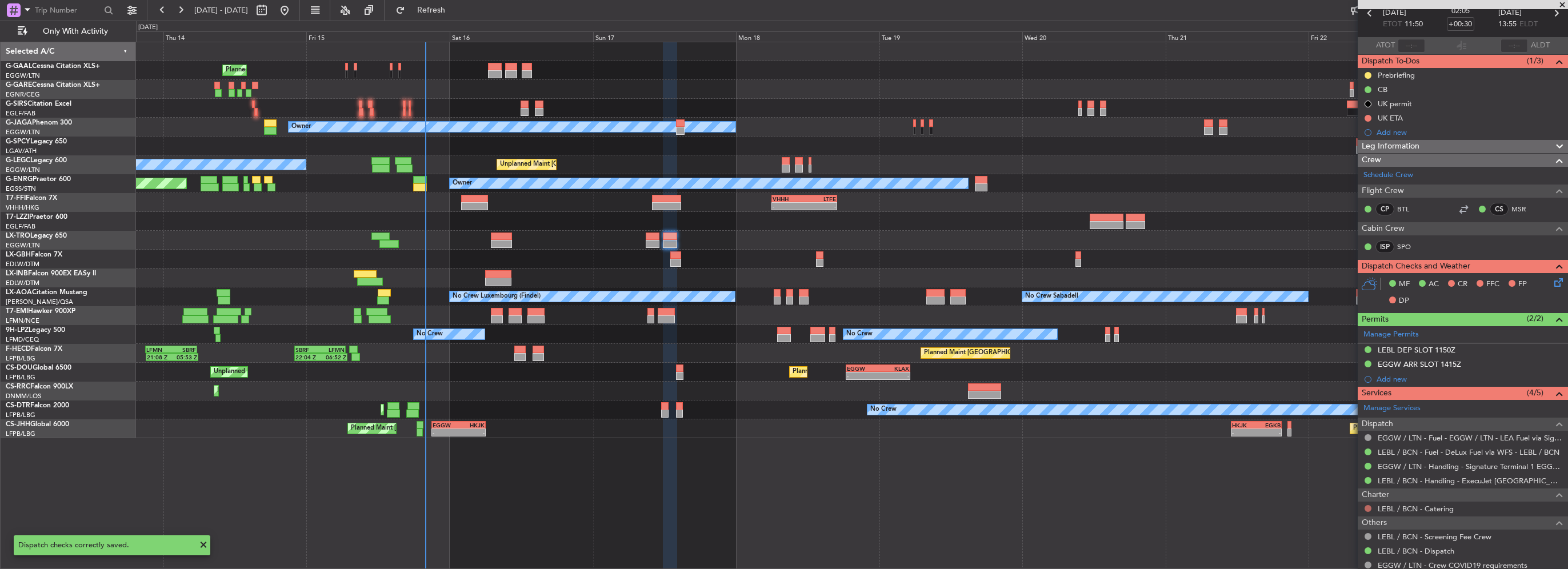
click at [1366, 505] on button at bounding box center [1367, 507] width 7 height 7
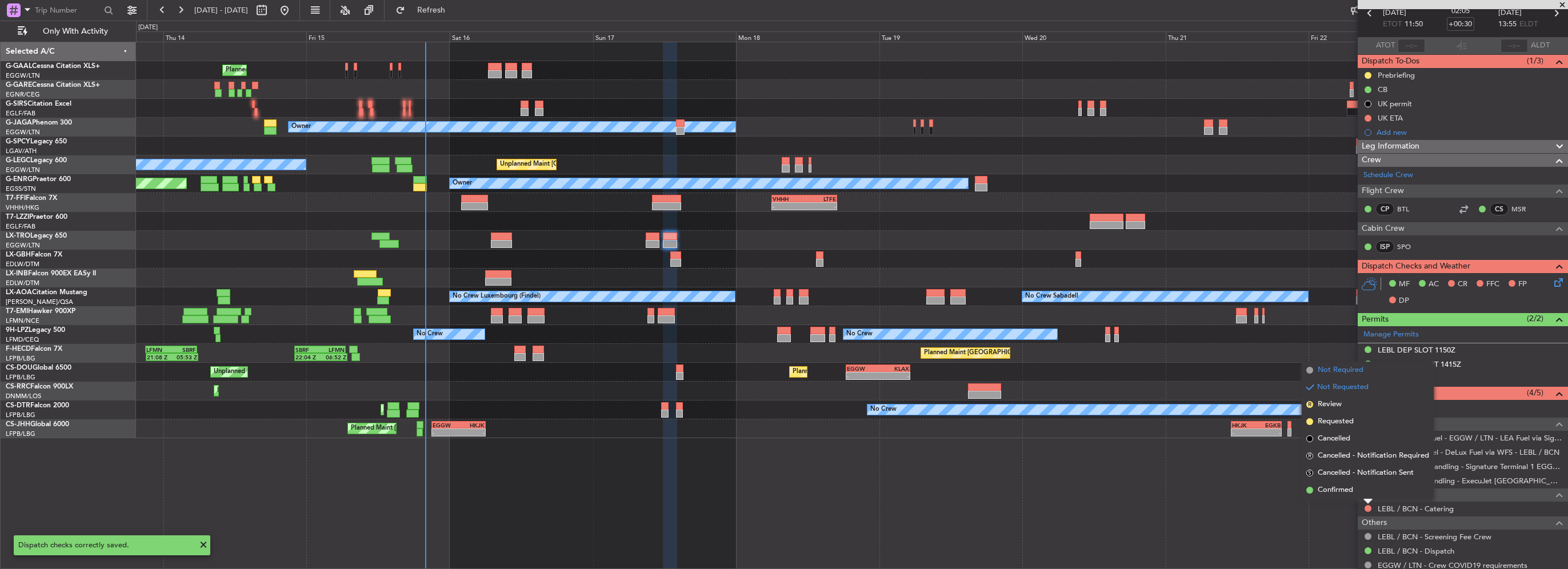
click at [1346, 370] on span "Not Required" at bounding box center [1340, 370] width 46 height 11
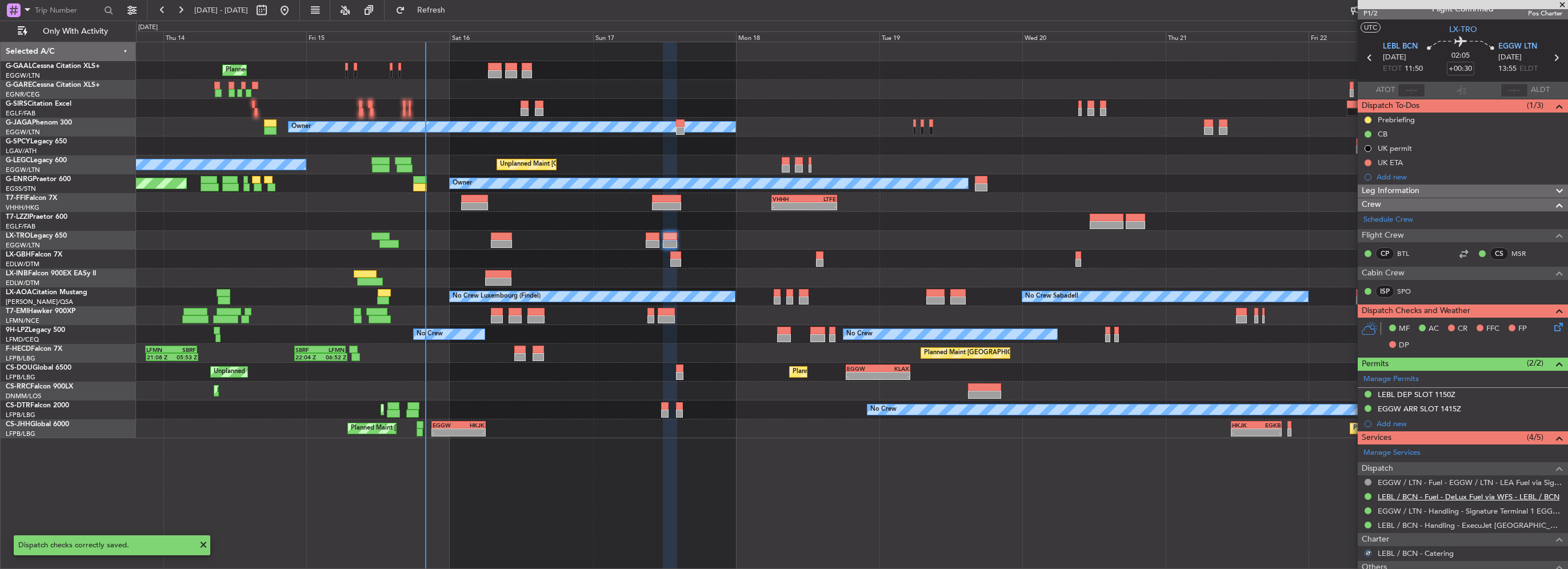
scroll to position [0, 0]
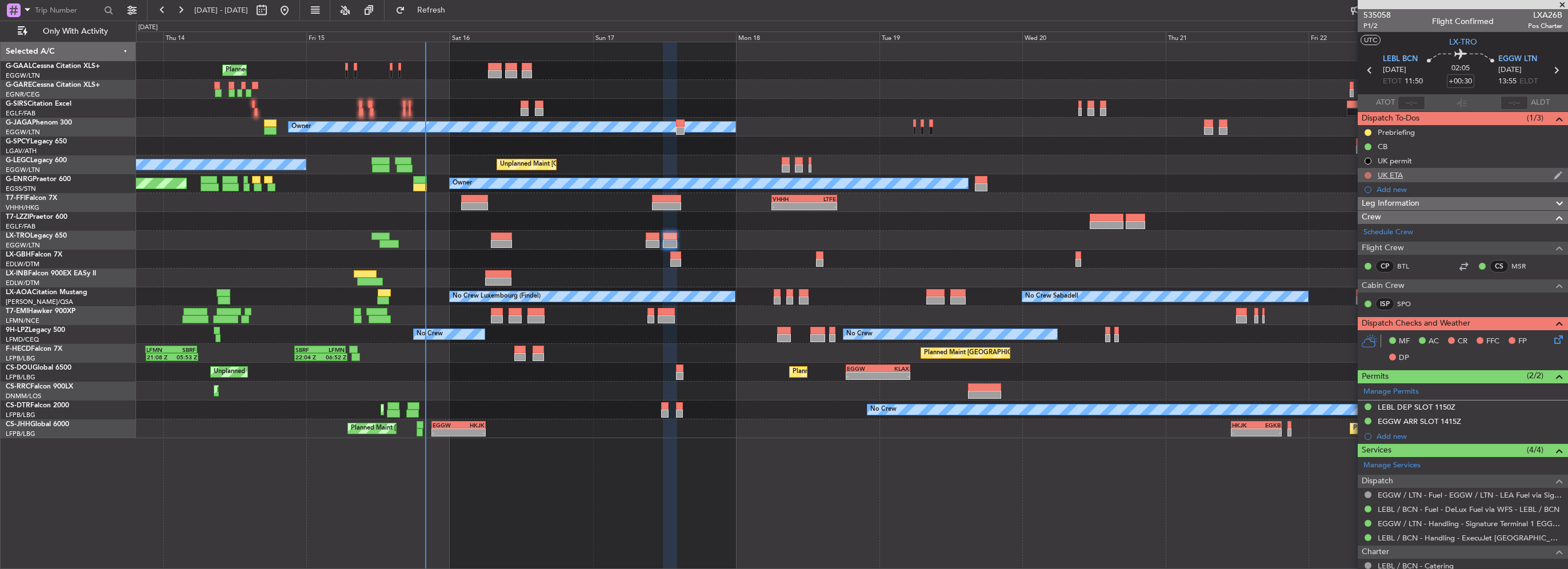
click at [1366, 175] on button at bounding box center [1367, 174] width 7 height 7
click at [1367, 243] on span "Cancelled" at bounding box center [1370, 243] width 33 height 11
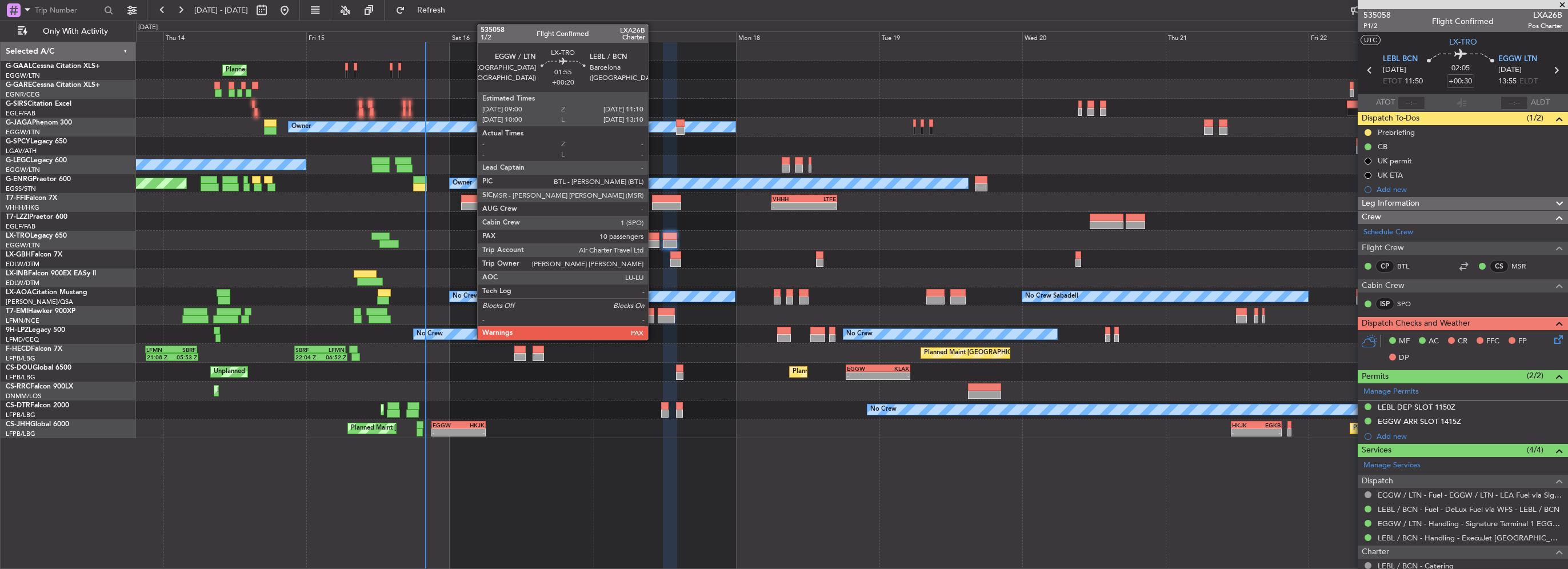
click at [651, 240] on div at bounding box center [652, 243] width 13 height 8
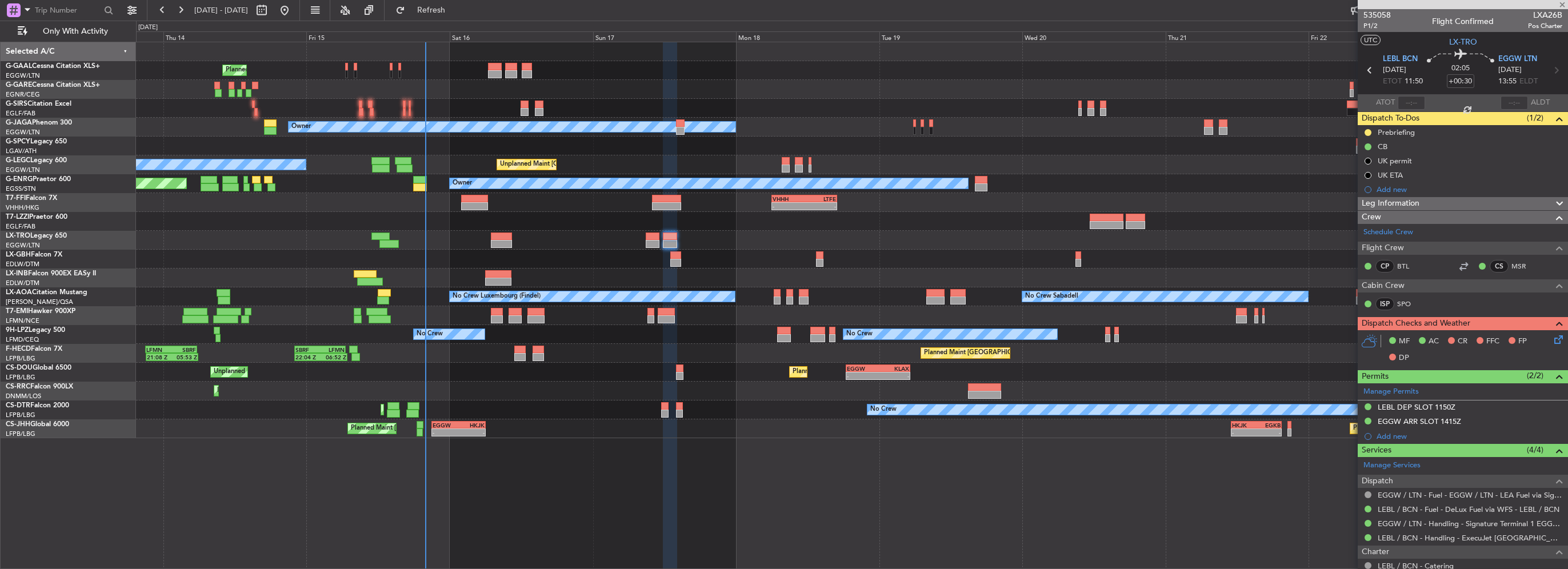
type input "+00:20"
type input "10"
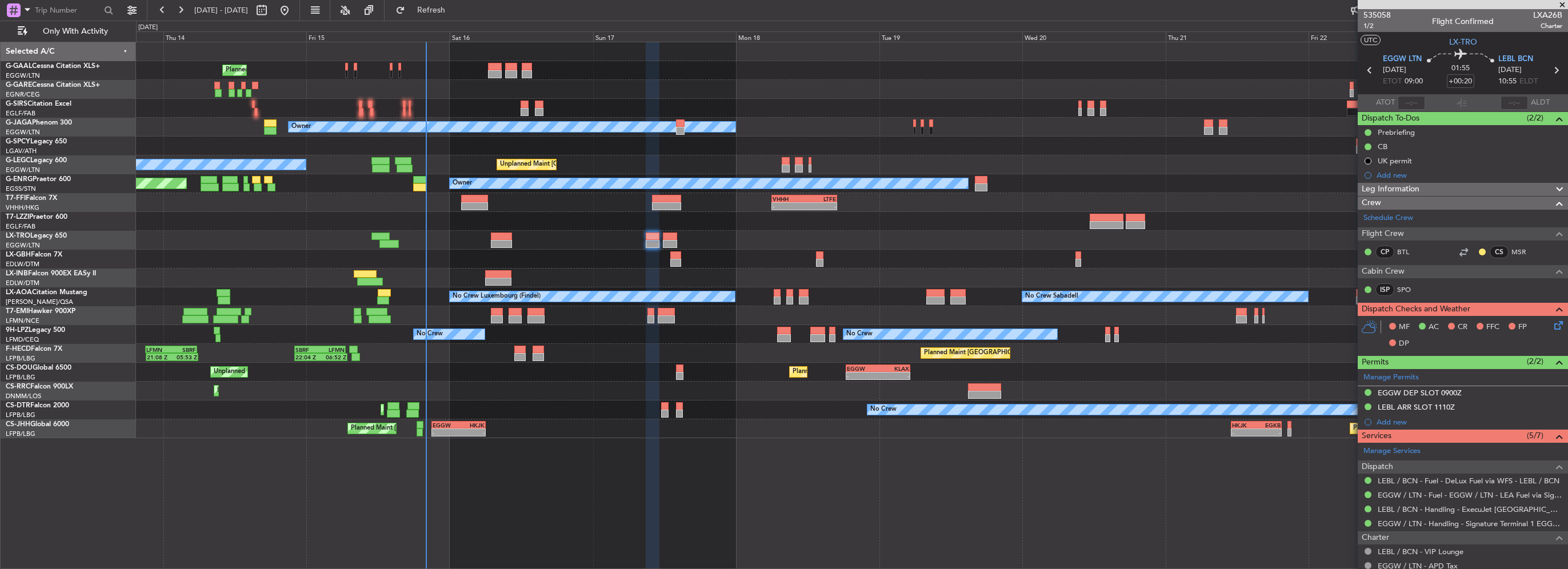
click at [1552, 327] on icon at bounding box center [1557, 324] width 9 height 9
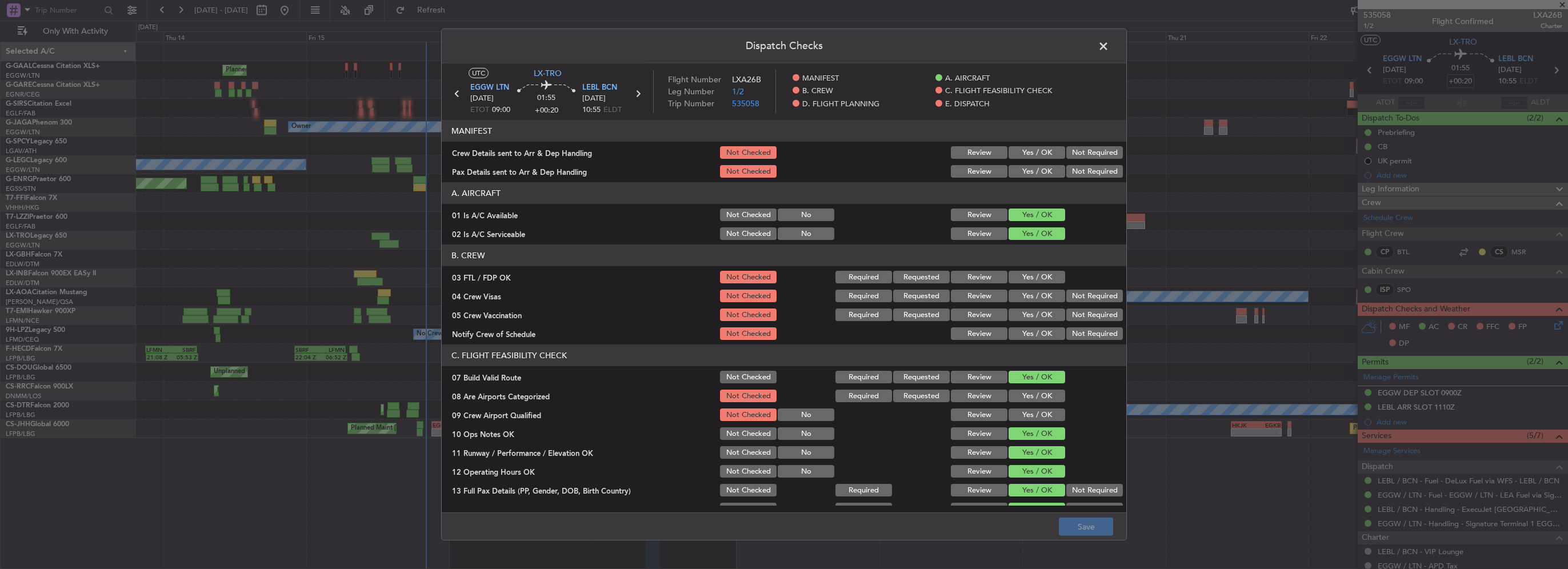
drag, startPoint x: 1022, startPoint y: 146, endPoint x: 1026, endPoint y: 168, distance: 22.4
click at [1022, 149] on button "Yes / OK" at bounding box center [1036, 152] width 57 height 12
click at [1026, 172] on button "Yes / OK" at bounding box center [1036, 171] width 57 height 12
click at [1033, 396] on button "Yes / OK" at bounding box center [1036, 396] width 57 height 12
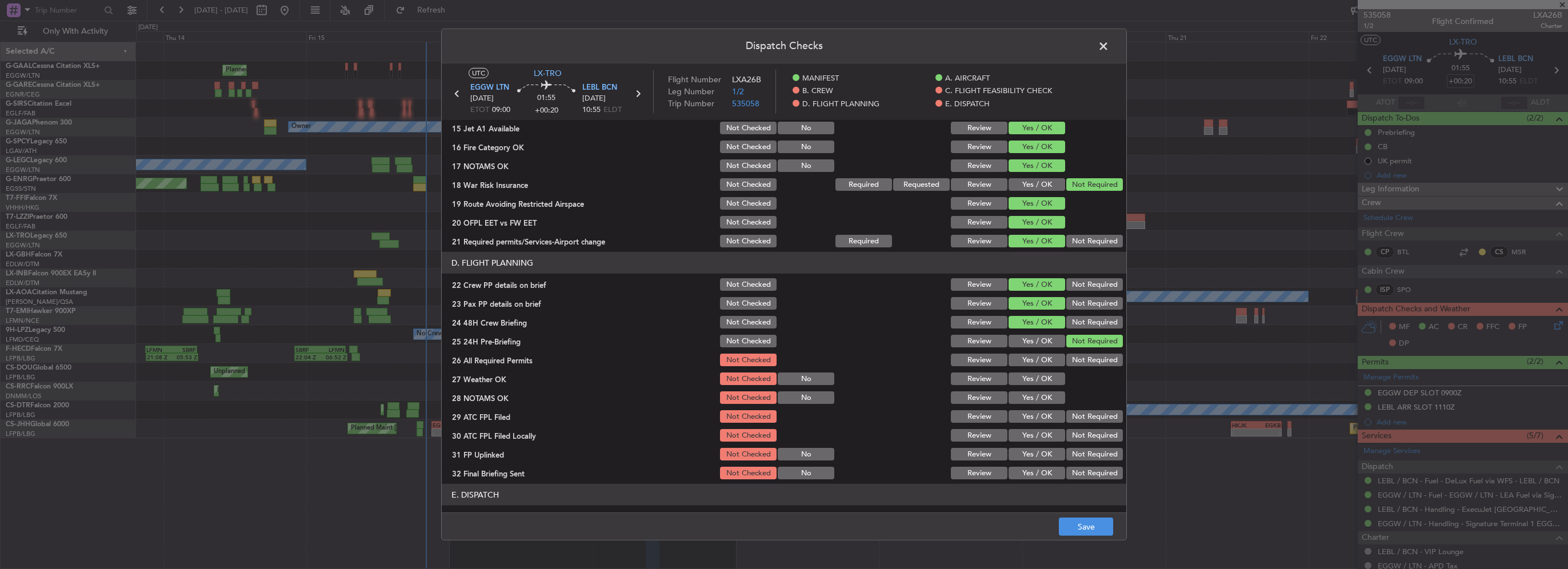
scroll to position [571, 0]
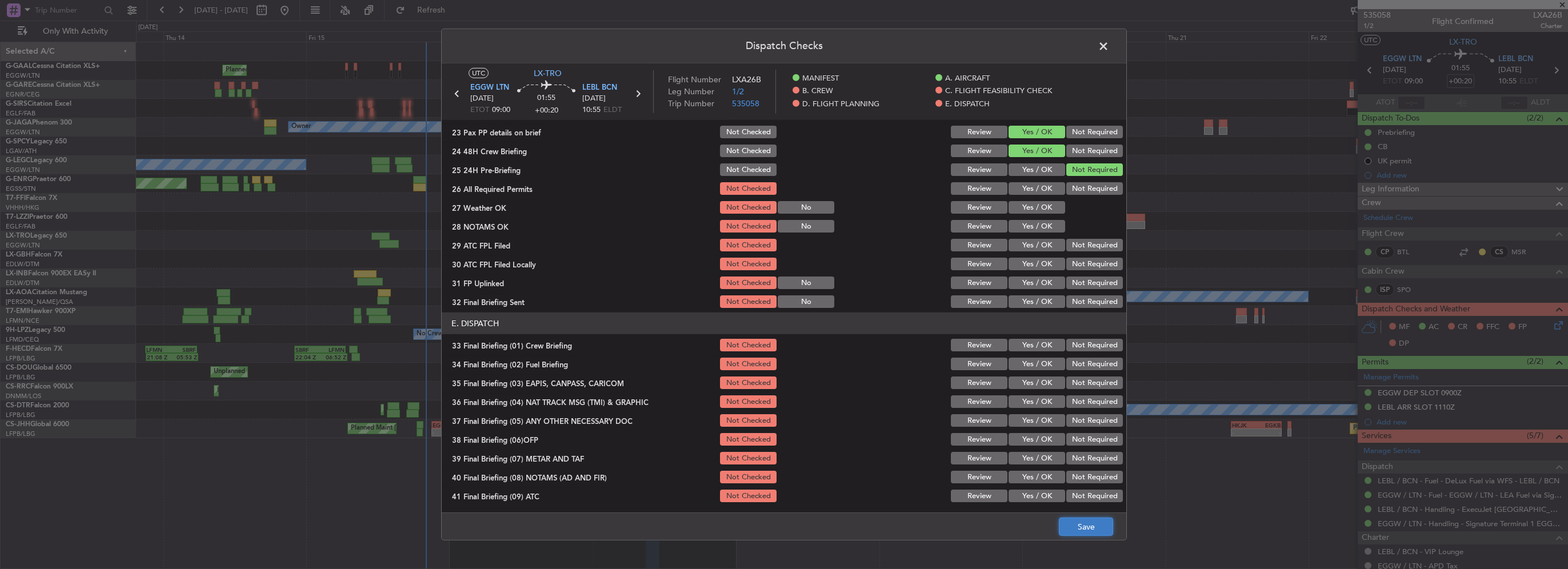
click at [1080, 530] on button "Save" at bounding box center [1085, 527] width 54 height 19
click at [1109, 44] on span at bounding box center [1109, 49] width 0 height 22
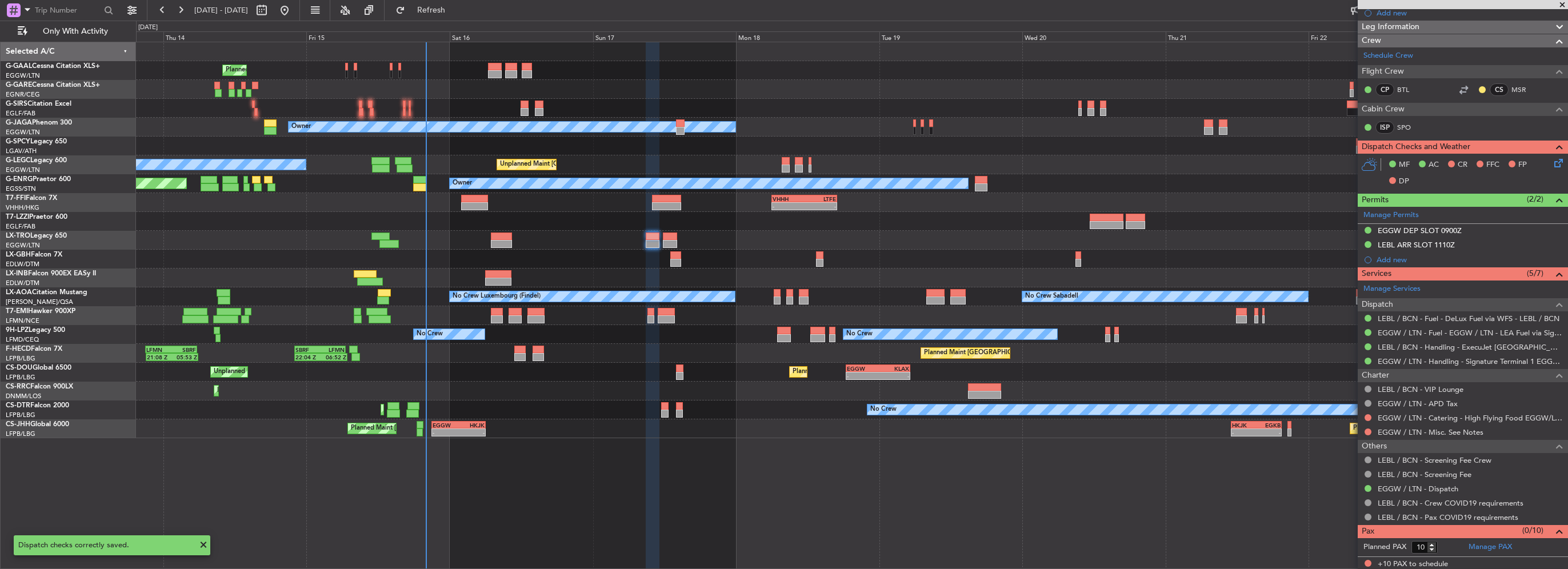
scroll to position [0, 0]
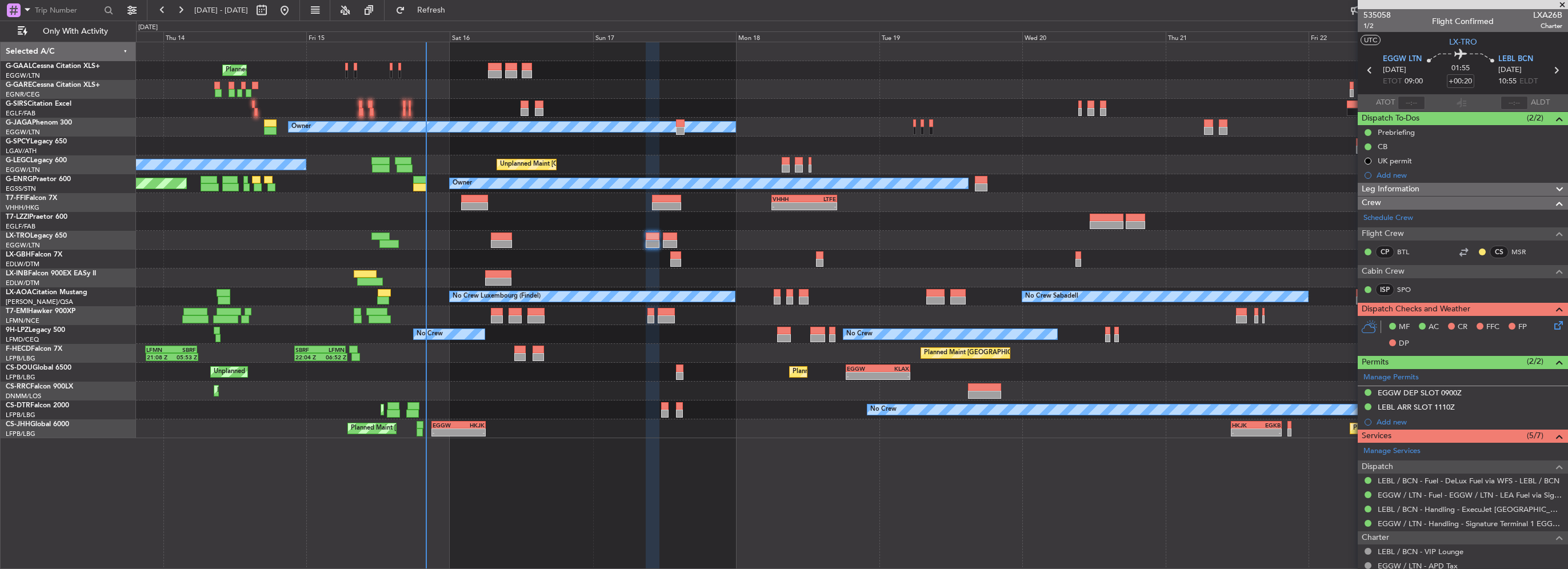
click at [676, 258] on div at bounding box center [676, 262] width 11 height 8
type input "5"
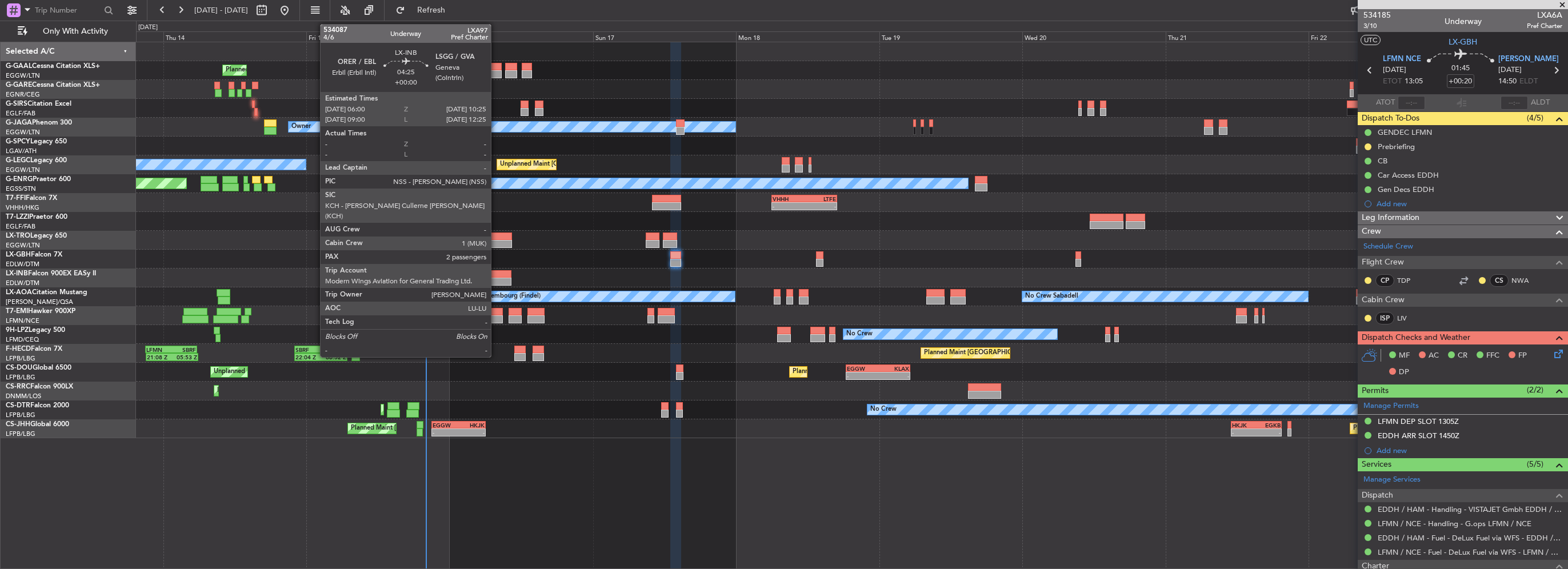
click at [496, 273] on div at bounding box center [498, 274] width 27 height 8
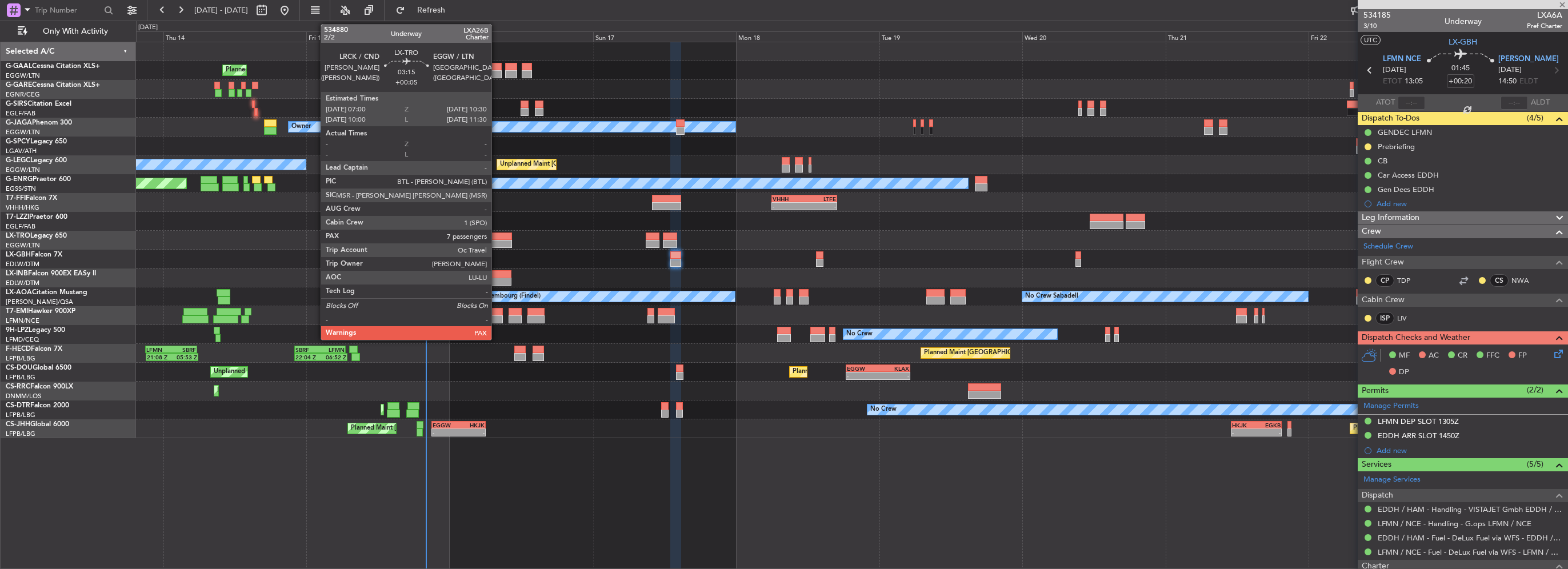
type input "2"
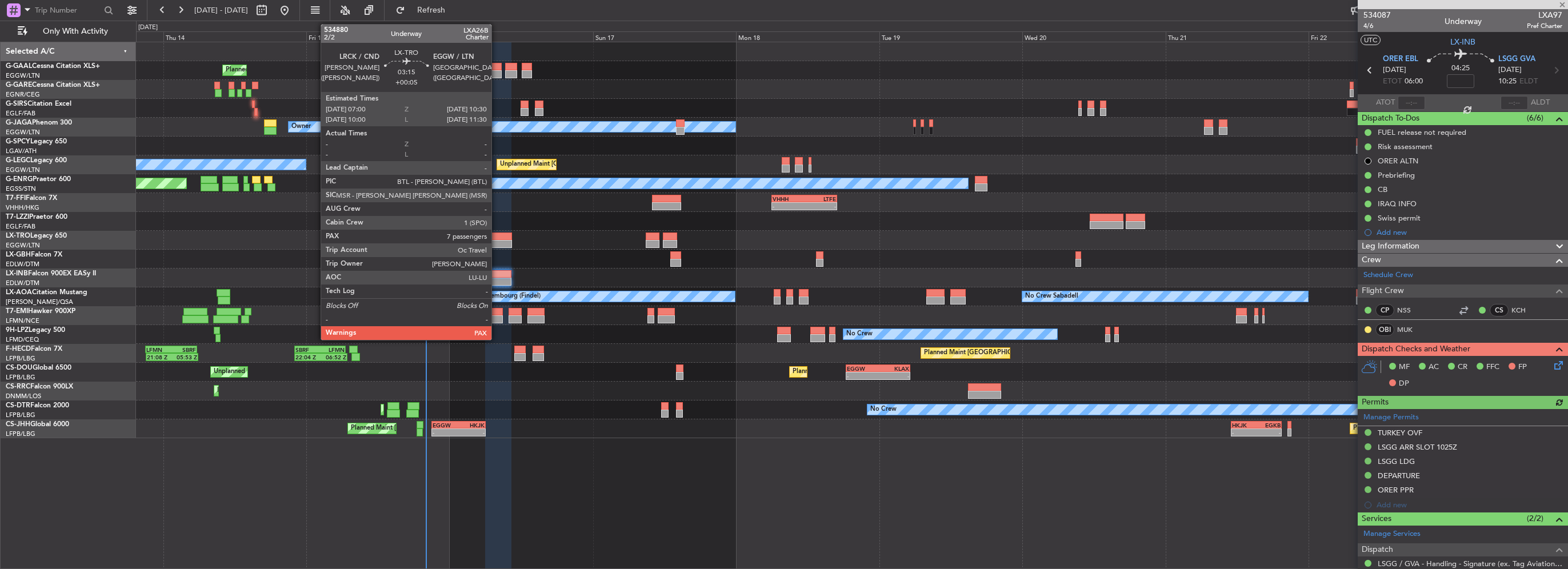
click at [497, 238] on div at bounding box center [501, 236] width 21 height 8
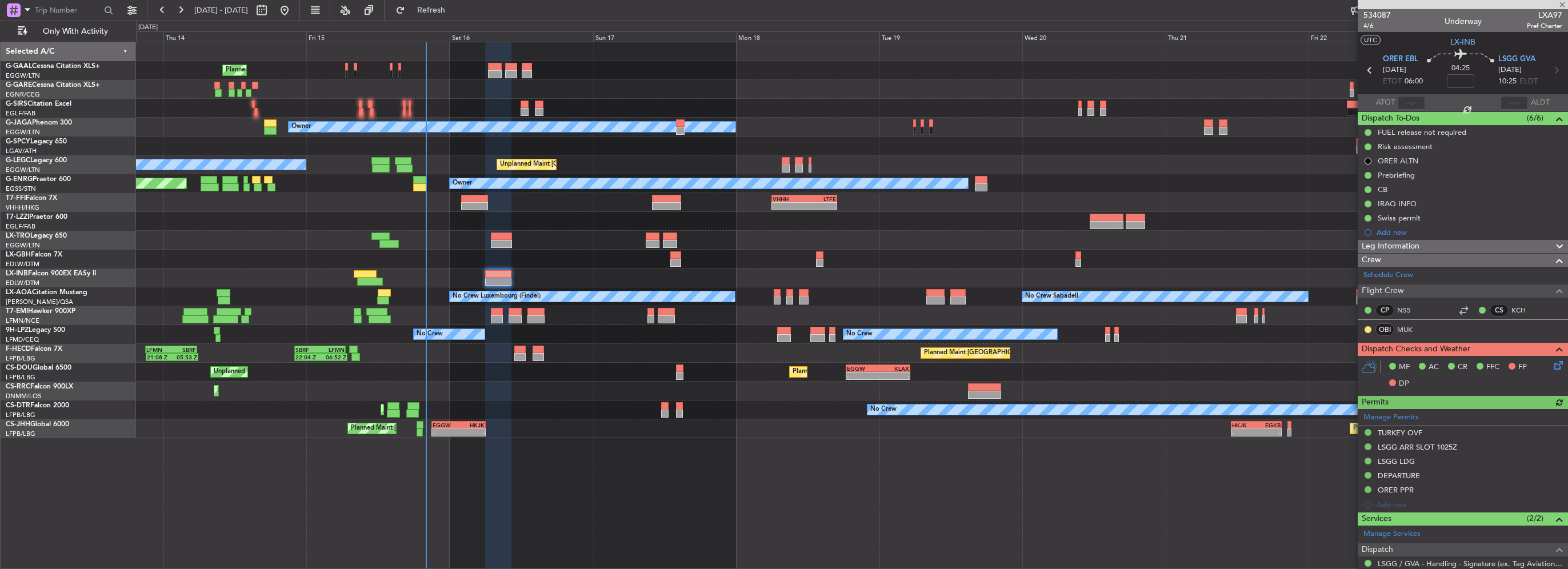
type input "+00:05"
type input "7"
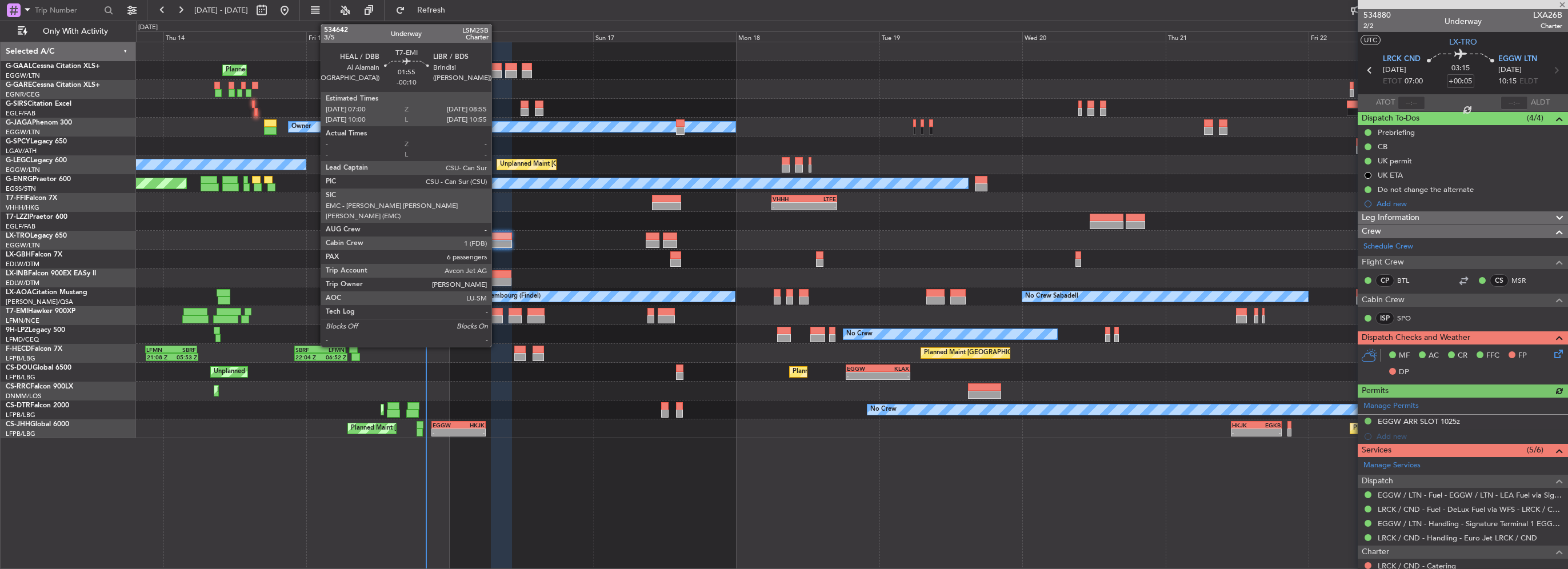
click at [497, 316] on div at bounding box center [497, 319] width 12 height 8
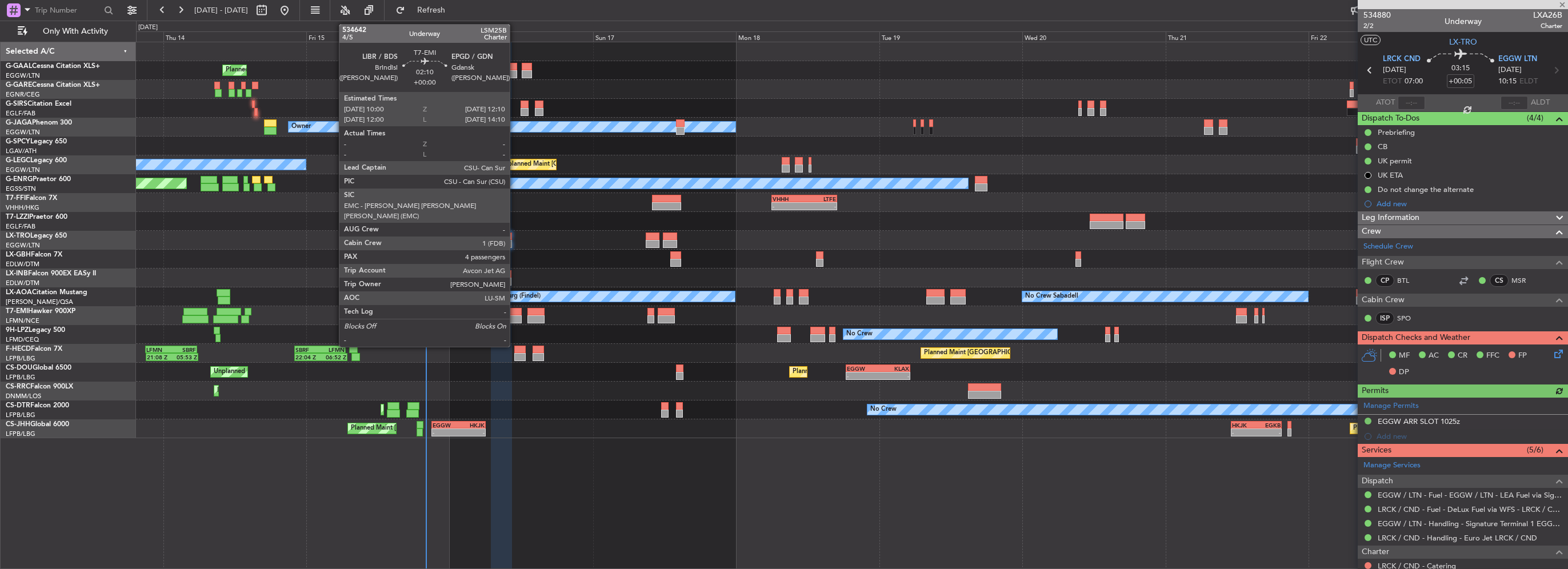
type input "-00:10"
type input "6"
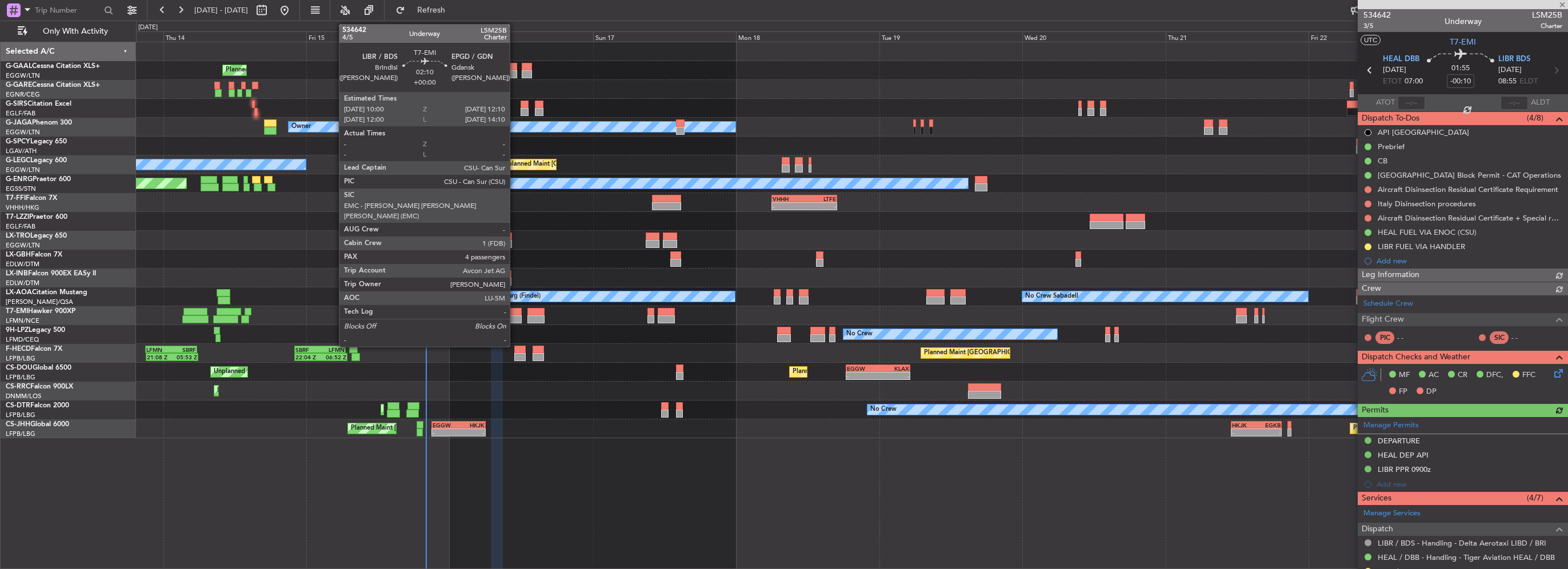
click at [515, 319] on div at bounding box center [515, 319] width 13 height 8
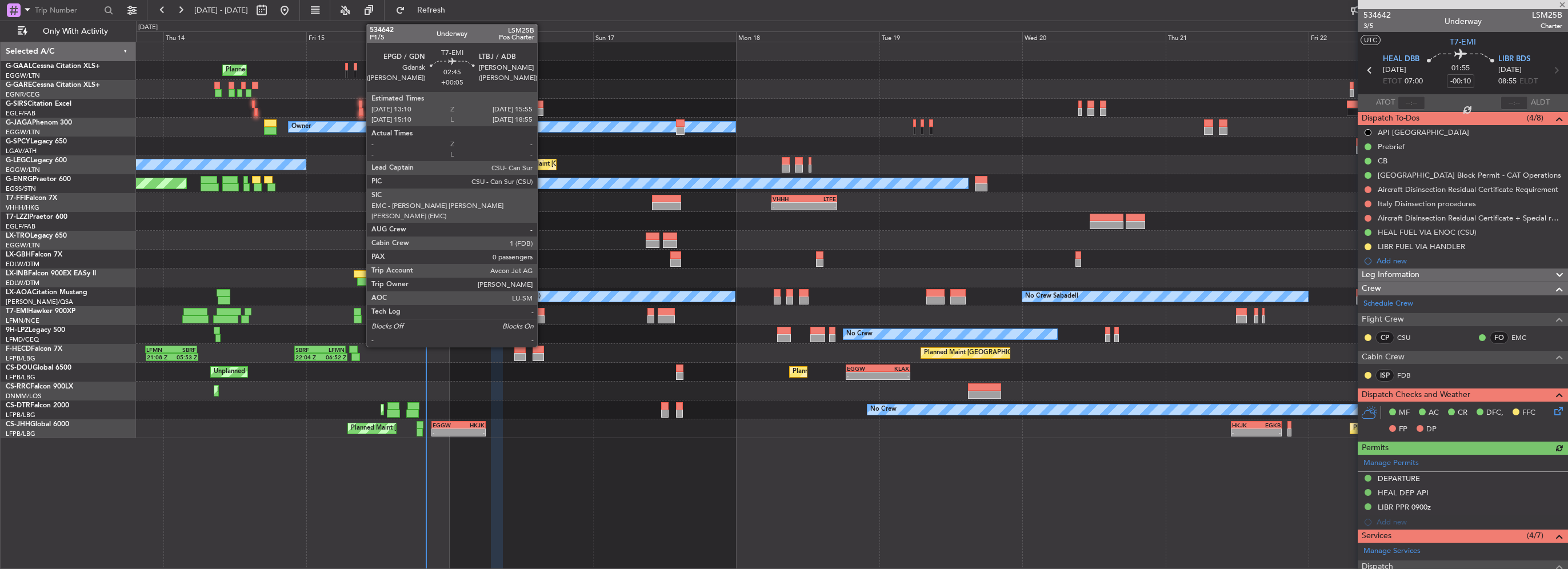
type input "4"
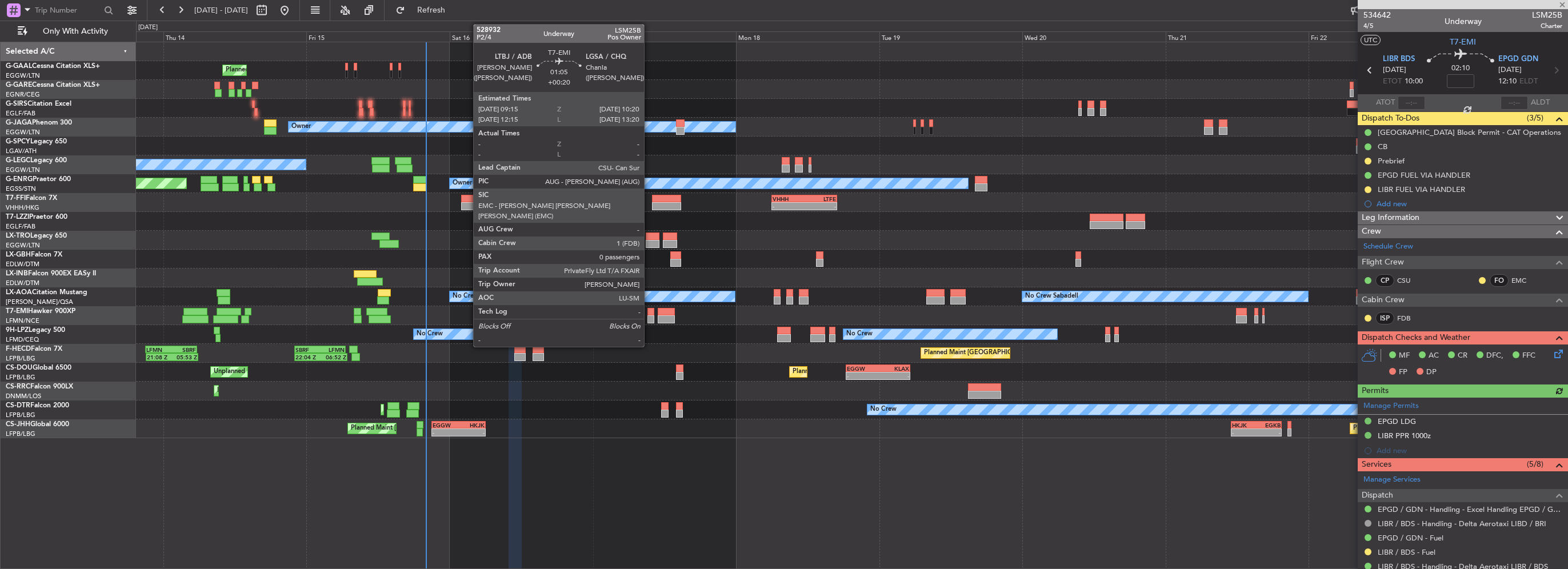
click at [649, 317] on div at bounding box center [651, 319] width 7 height 8
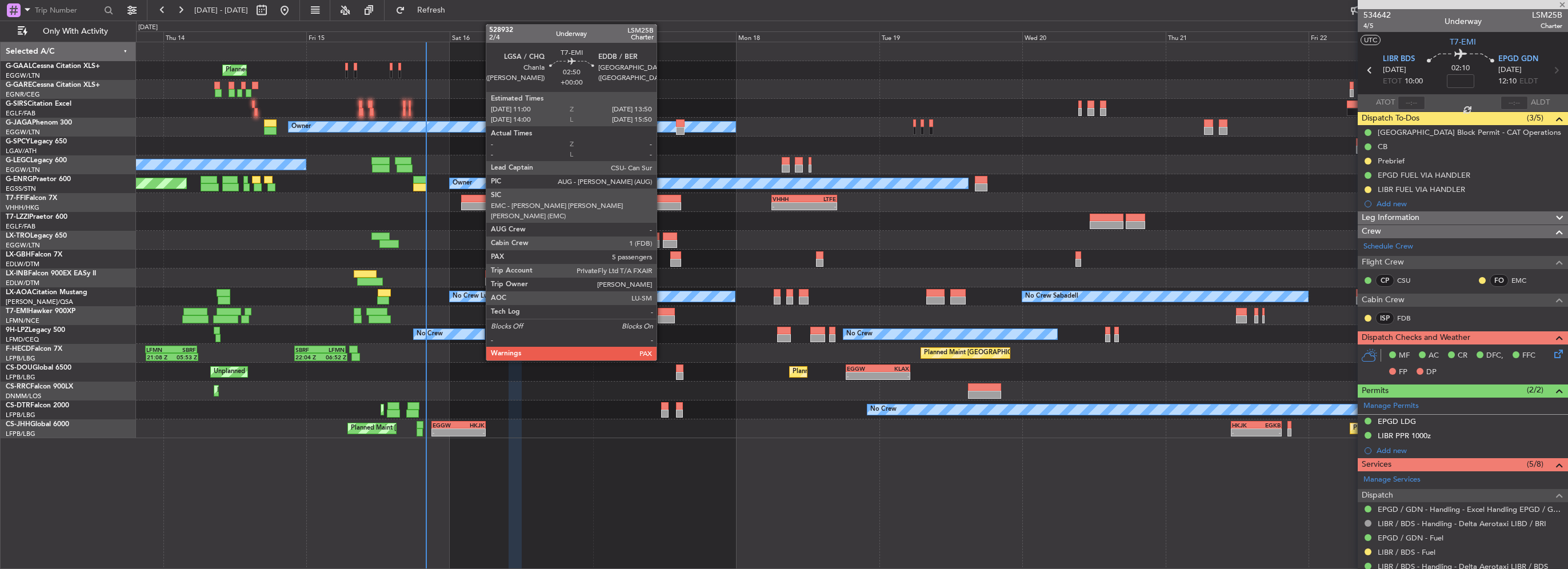
type input "+00:20"
type input "0"
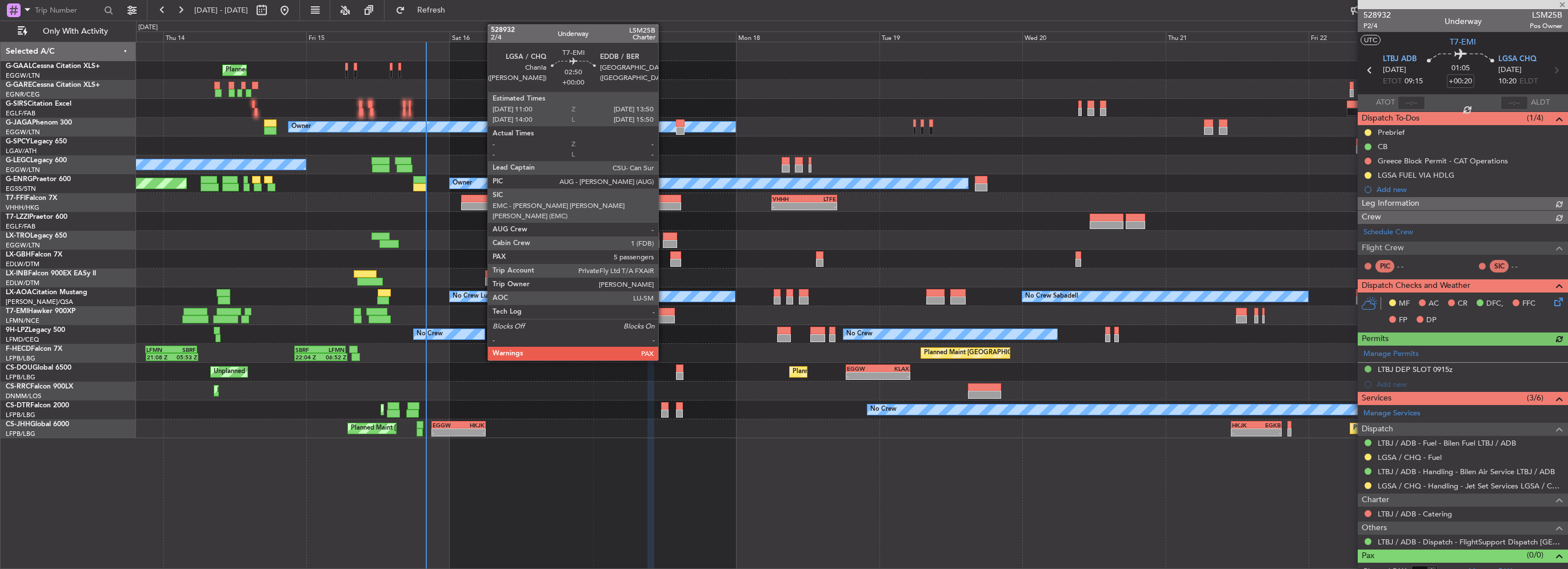
click at [664, 317] on div at bounding box center [666, 319] width 17 height 8
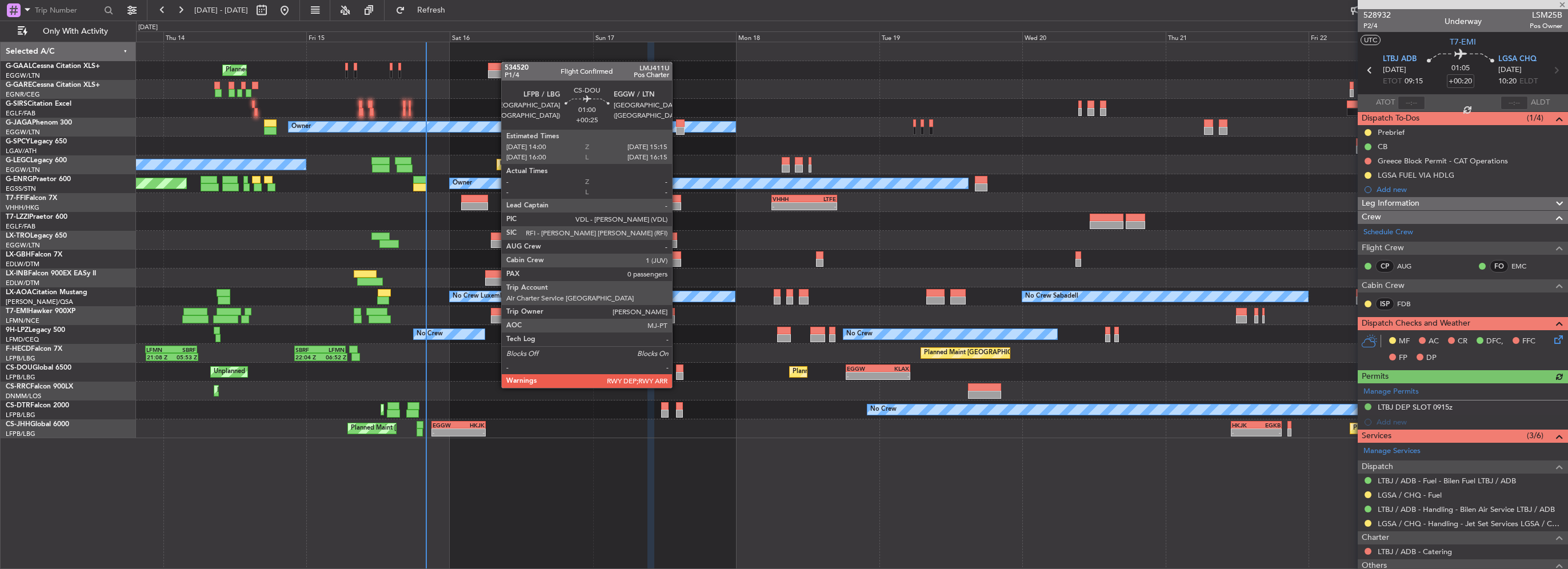
type input "5"
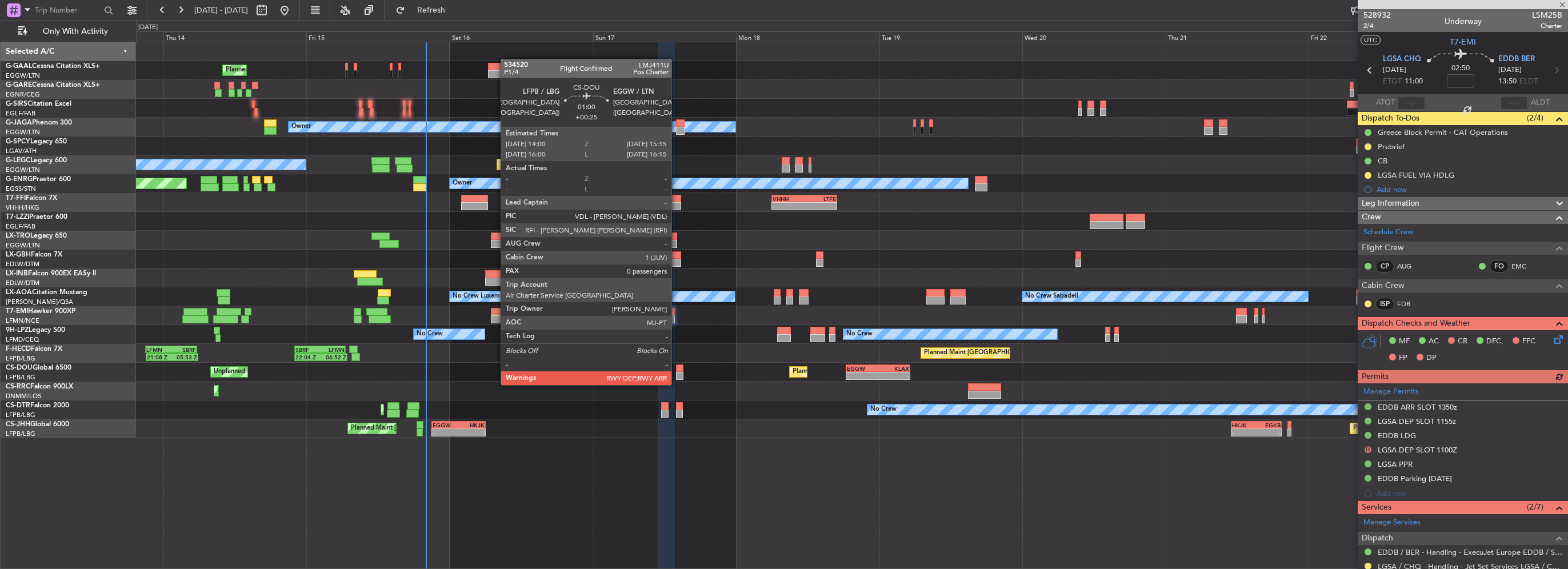
click at [677, 373] on div at bounding box center [679, 376] width 8 height 8
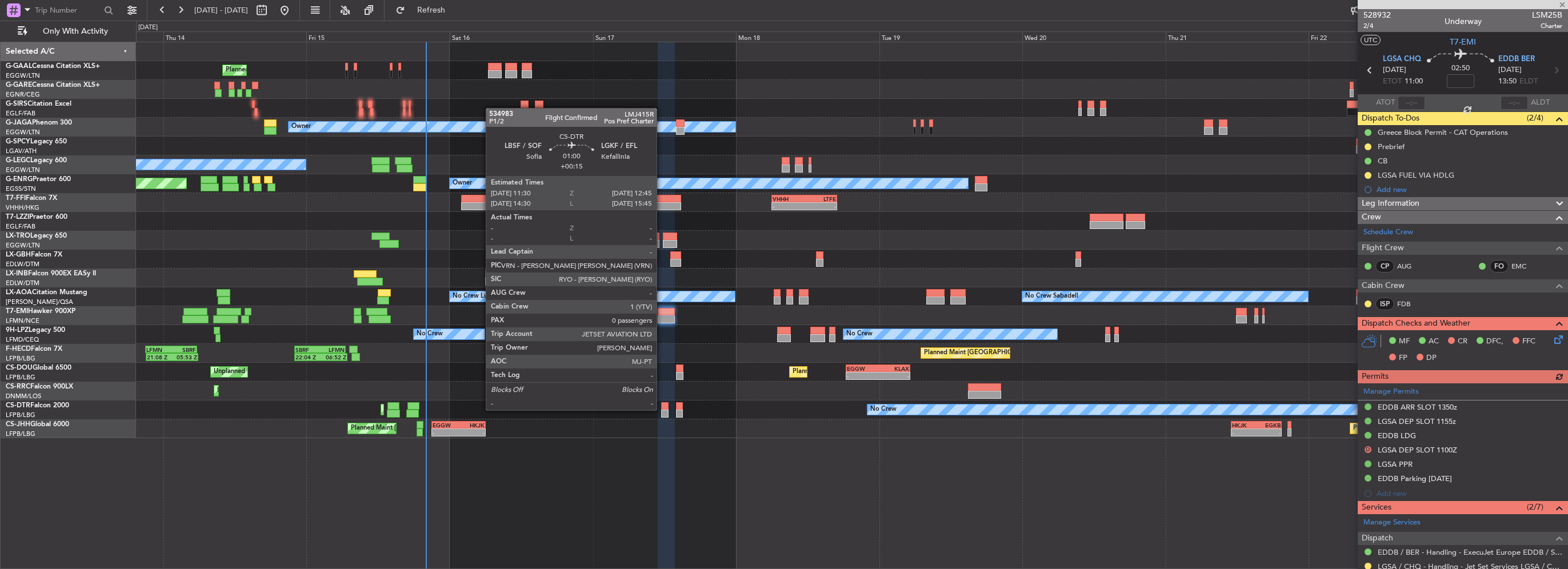
type input "+00:25"
type input "0"
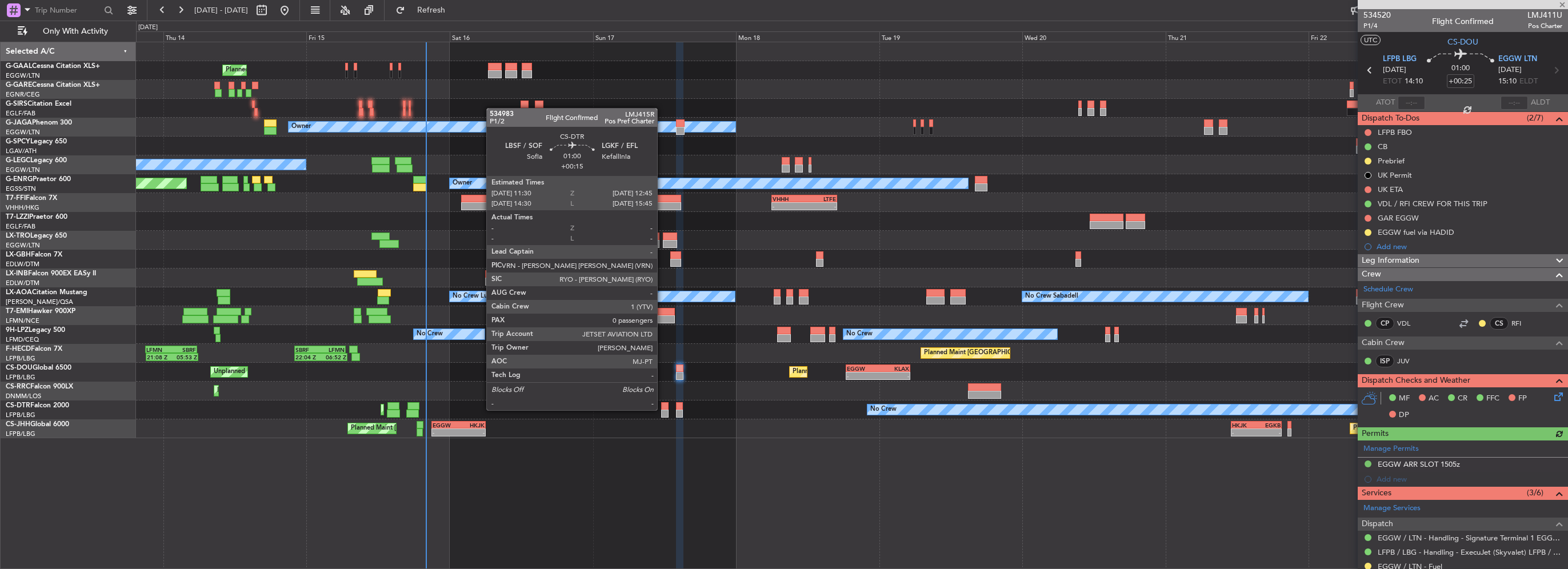
click at [663, 409] on div at bounding box center [665, 413] width 8 height 8
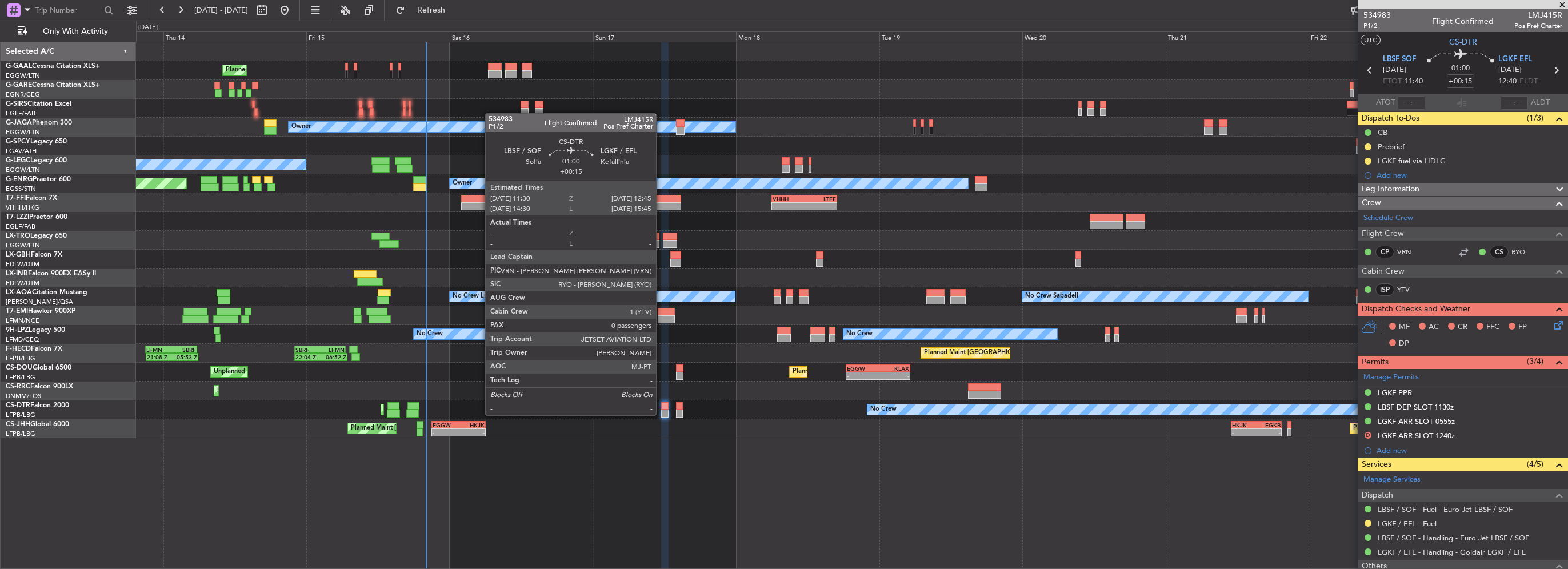
click at [661, 414] on div at bounding box center [665, 413] width 8 height 8
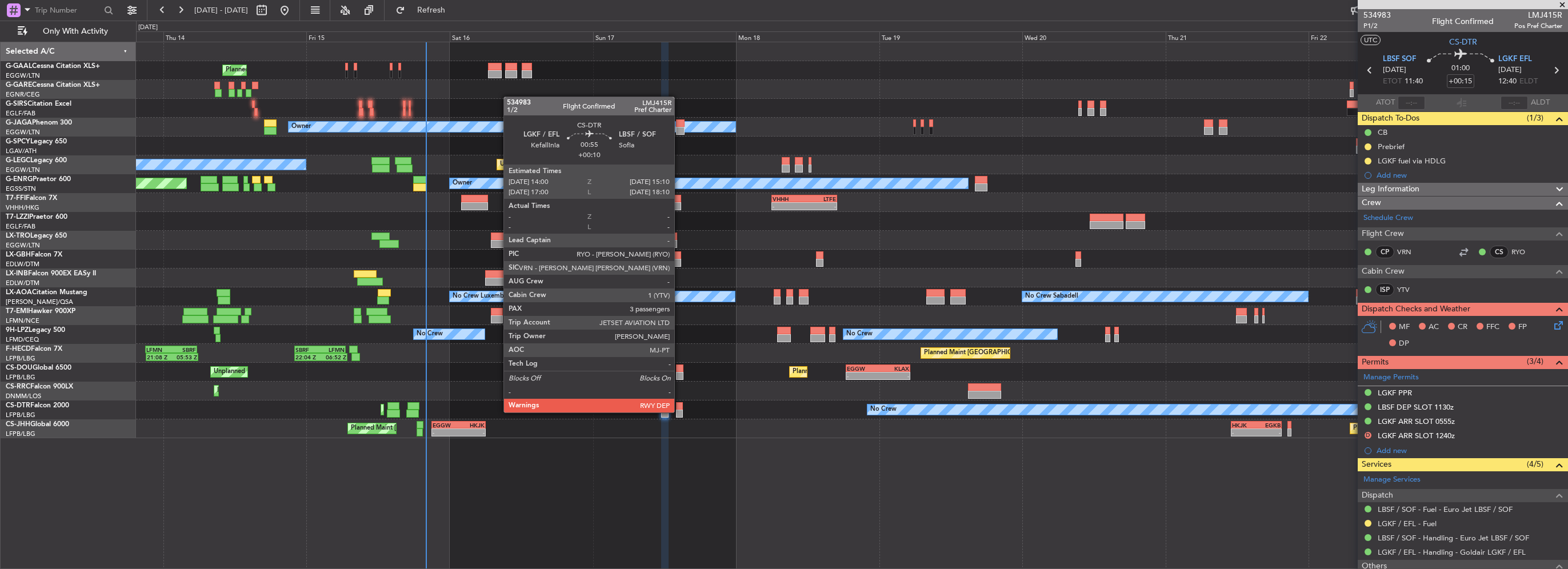
click at [679, 411] on div at bounding box center [679, 413] width 7 height 8
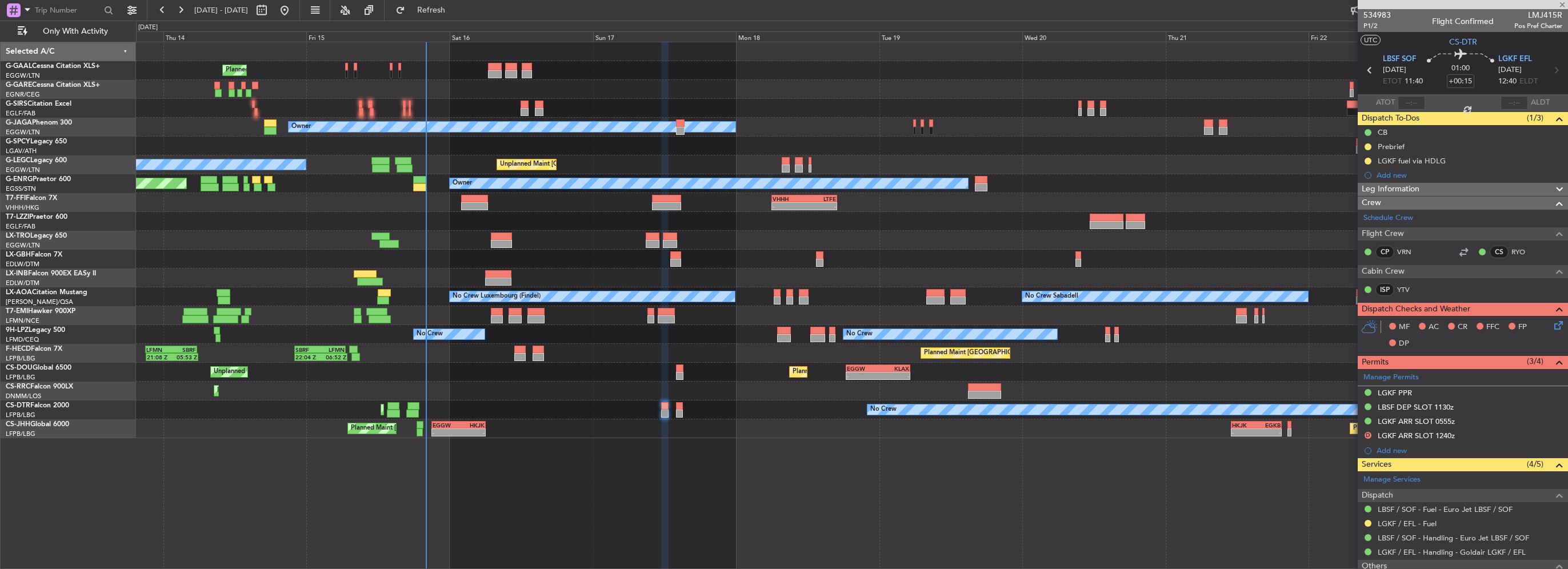
type input "+00:10"
type input "3"
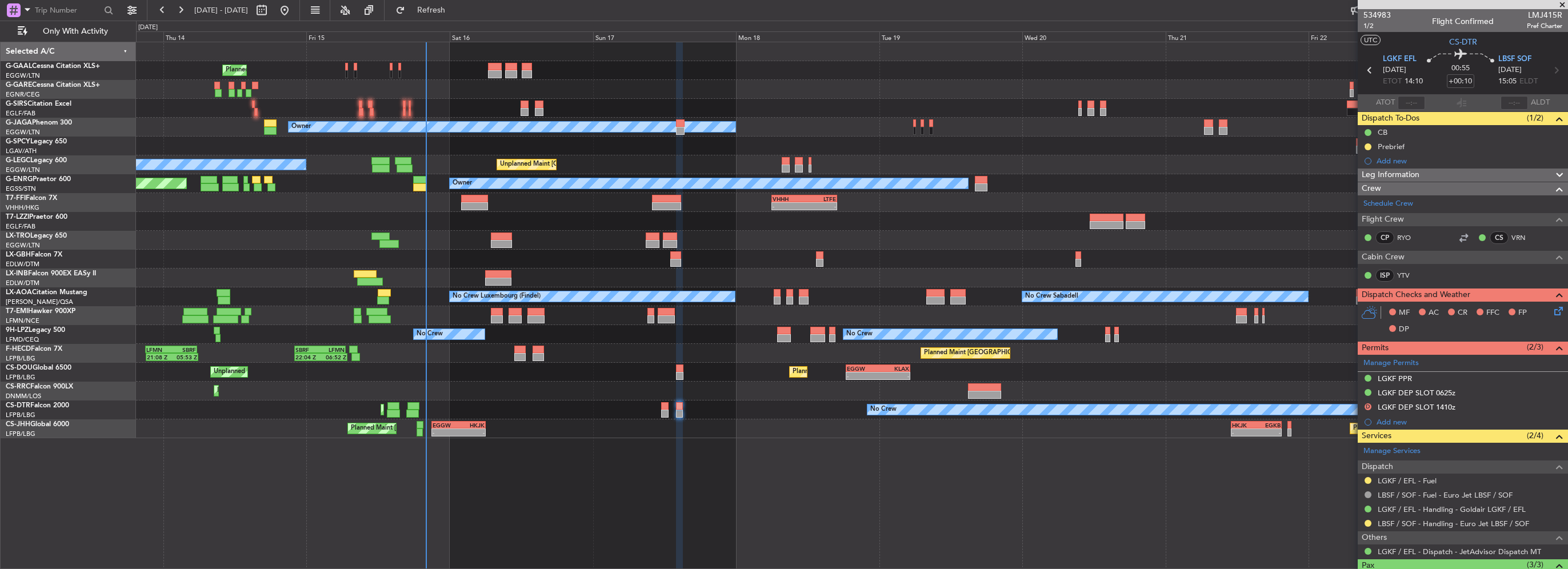
click at [1552, 306] on icon at bounding box center [1557, 309] width 9 height 9
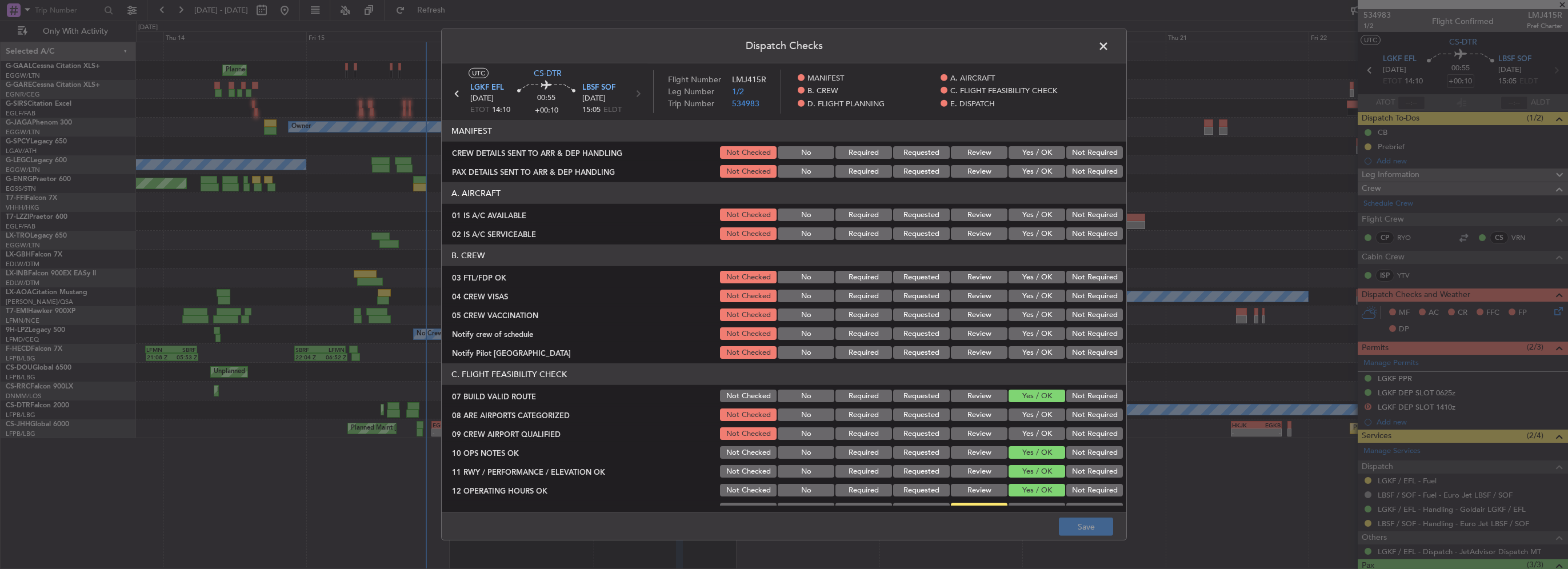
click at [1017, 147] on div "Yes / OK" at bounding box center [1036, 152] width 58 height 16
click at [1026, 164] on div "Yes / OK" at bounding box center [1036, 171] width 58 height 16
click at [1031, 153] on button "Yes / OK" at bounding box center [1036, 152] width 57 height 12
click at [1033, 173] on button "Yes / OK" at bounding box center [1036, 171] width 57 height 12
click at [1031, 209] on button "Yes / OK" at bounding box center [1036, 214] width 57 height 12
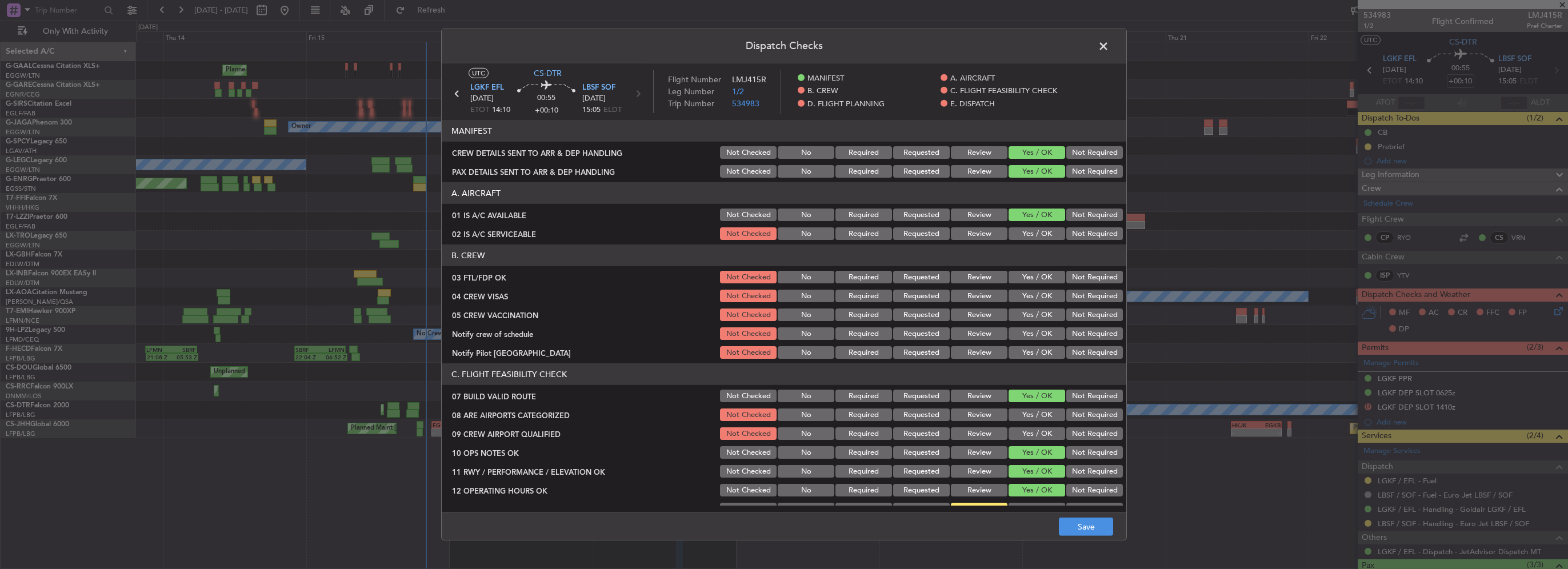
click at [1032, 230] on button "Yes / OK" at bounding box center [1036, 233] width 57 height 12
click at [1032, 413] on button "Yes / OK" at bounding box center [1036, 414] width 57 height 12
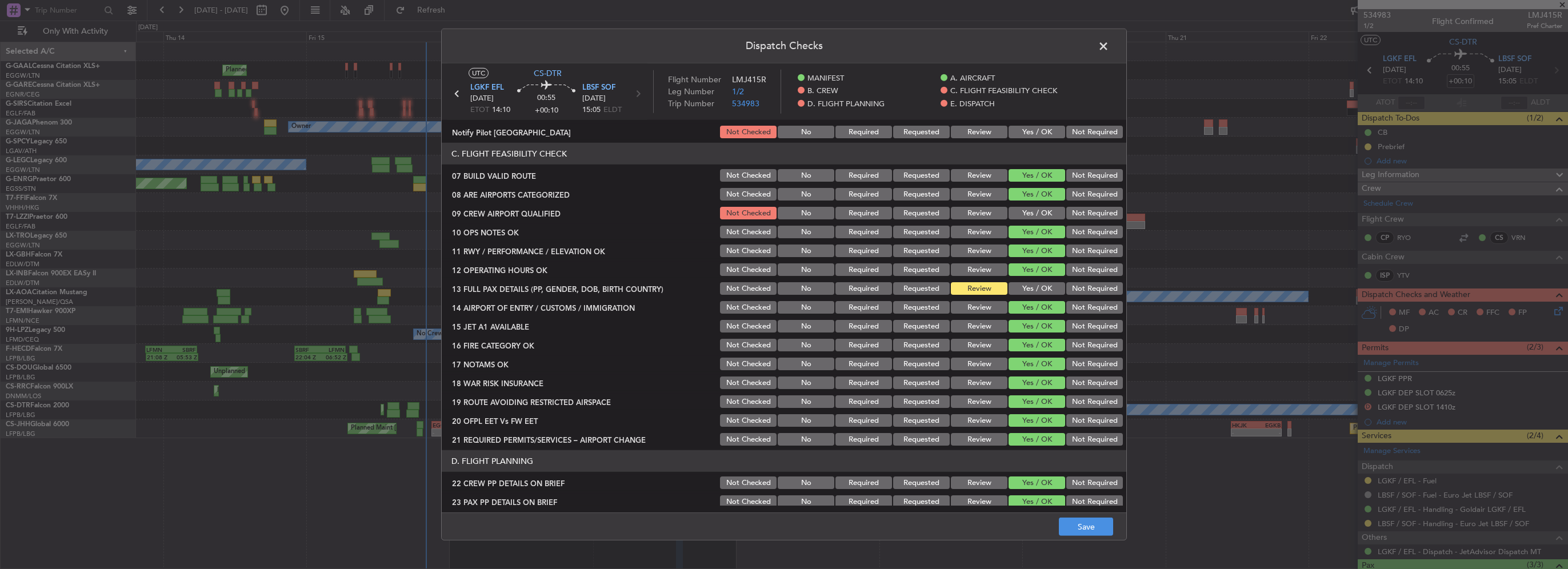
scroll to position [229, 0]
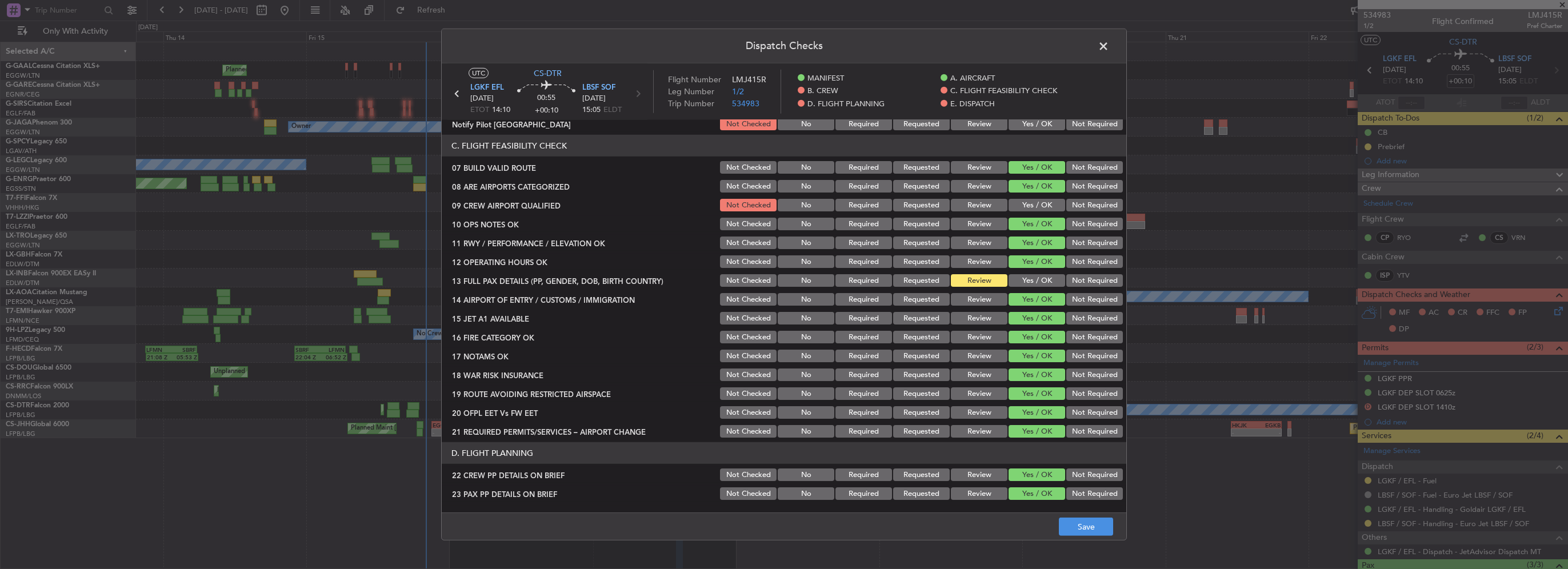
click at [1033, 284] on button "Yes / OK" at bounding box center [1036, 280] width 57 height 12
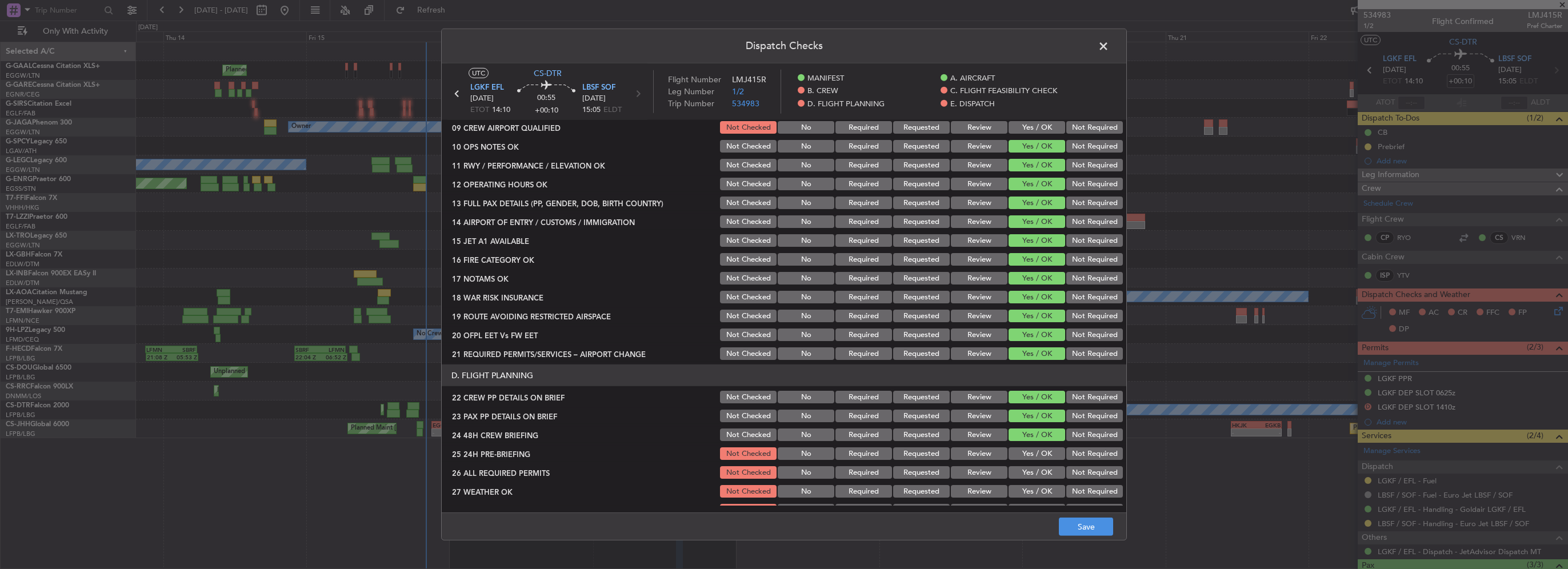
scroll to position [285, 0]
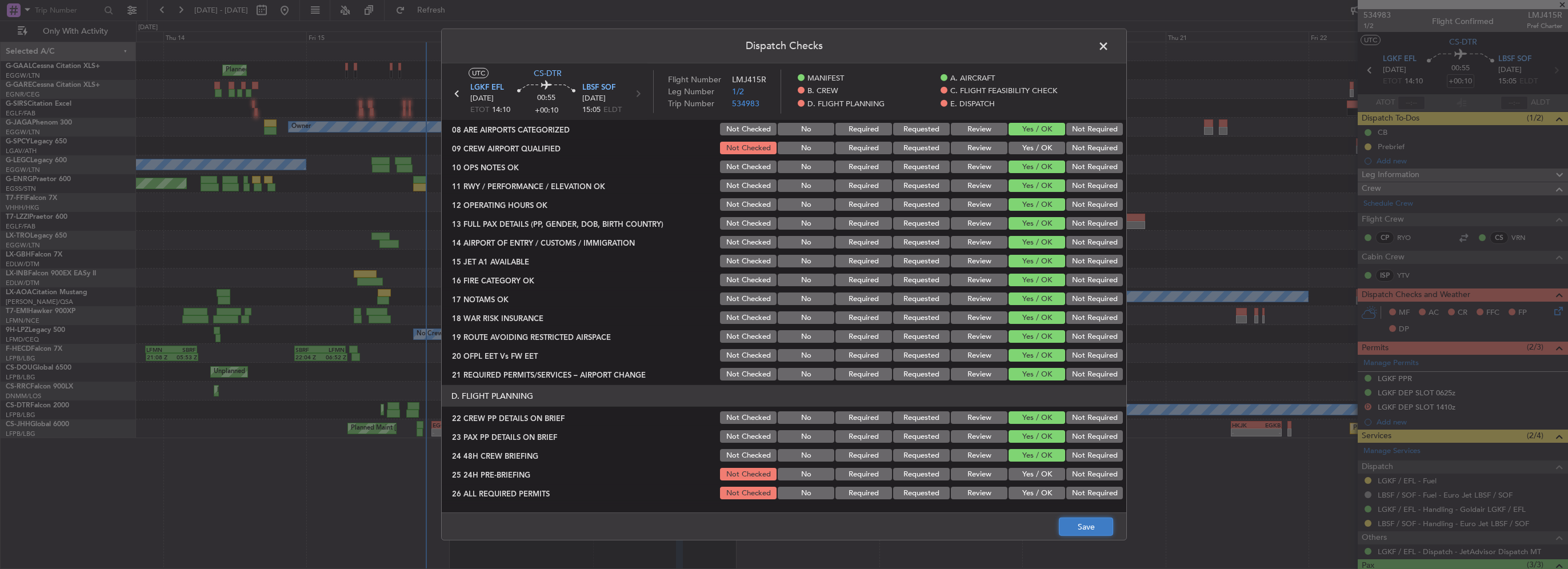
click at [1085, 530] on button "Save" at bounding box center [1085, 527] width 54 height 19
click at [1109, 45] on span at bounding box center [1109, 49] width 0 height 22
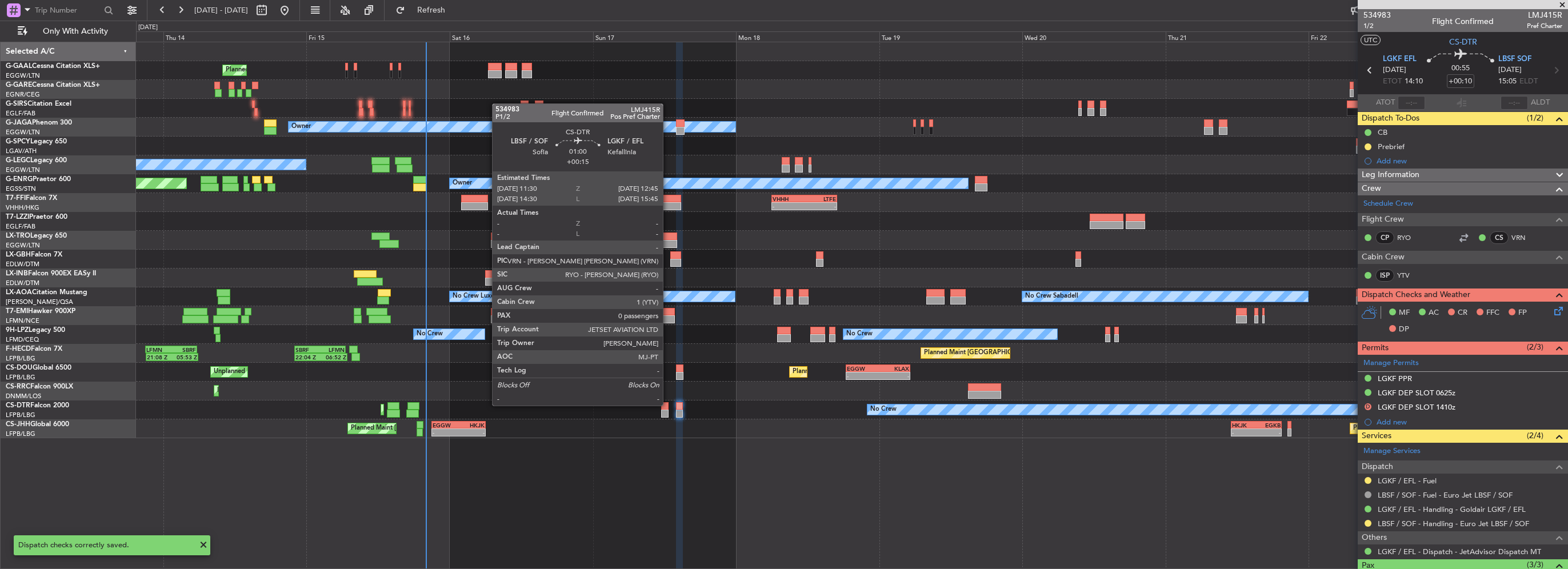
click at [667, 408] on div at bounding box center [665, 406] width 8 height 8
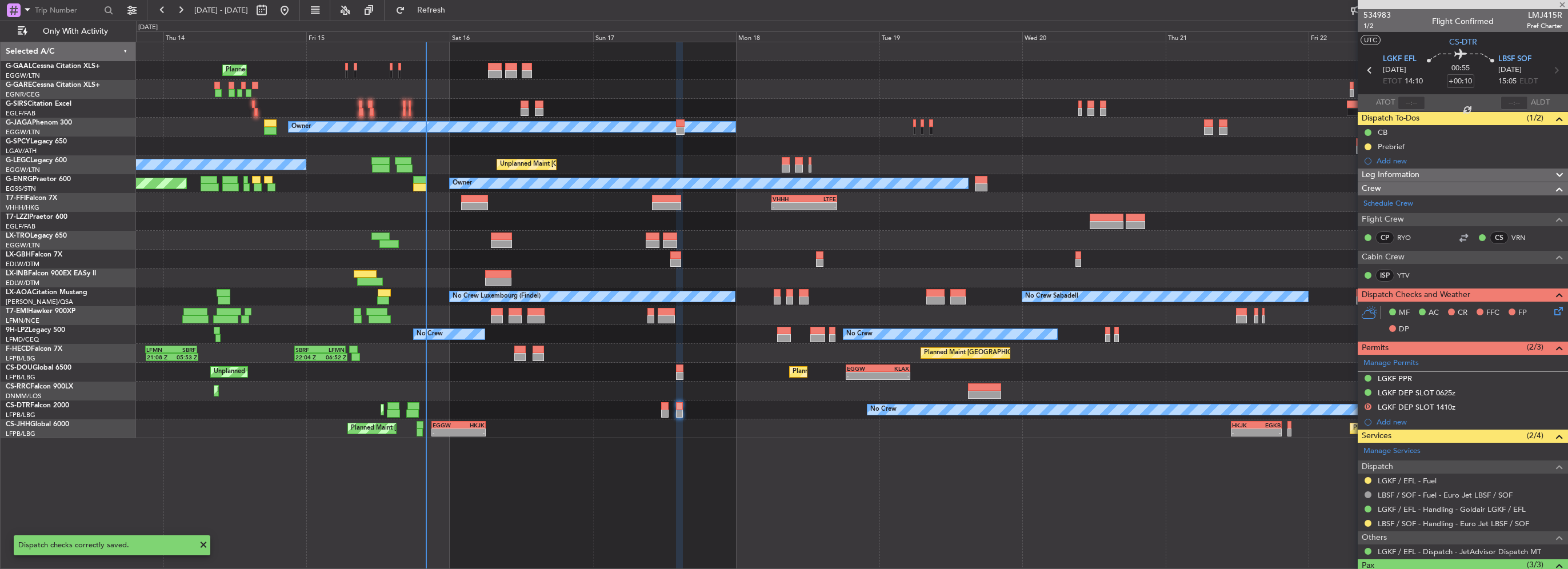
type input "+00:15"
type input "0"
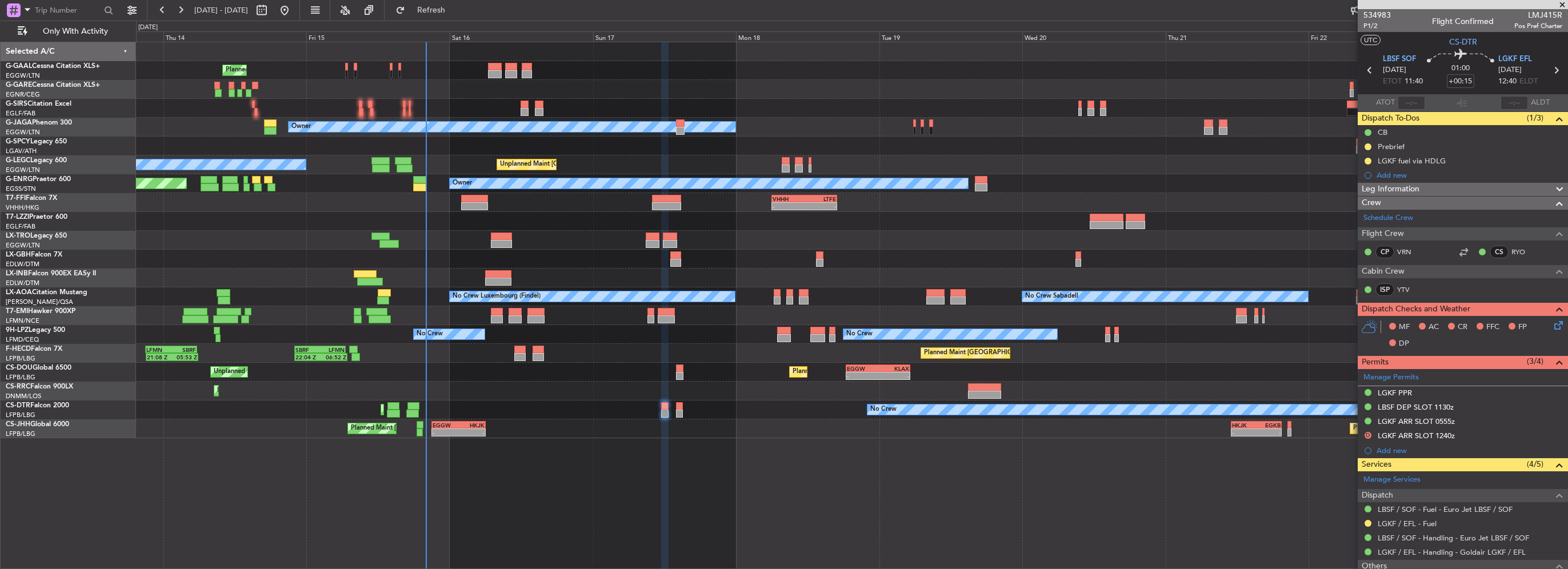
click at [1554, 326] on icon at bounding box center [1557, 324] width 9 height 9
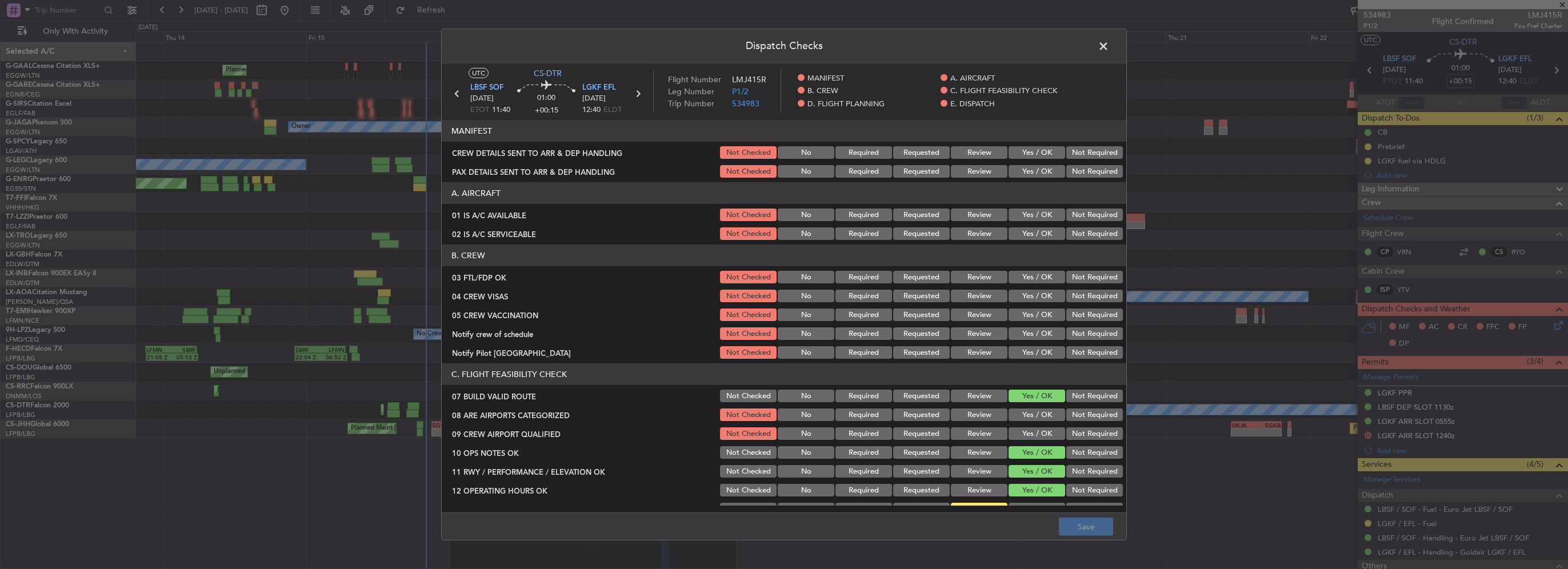
click at [1046, 160] on div "Yes / OK" at bounding box center [1036, 152] width 58 height 16
drag, startPoint x: 1038, startPoint y: 151, endPoint x: 1038, endPoint y: 162, distance: 11.0
click at [1038, 152] on button "Yes / OK" at bounding box center [1036, 152] width 57 height 12
click at [1038, 167] on button "Yes / OK" at bounding box center [1036, 171] width 57 height 12
drag, startPoint x: 1038, startPoint y: 208, endPoint x: 1043, endPoint y: 228, distance: 20.6
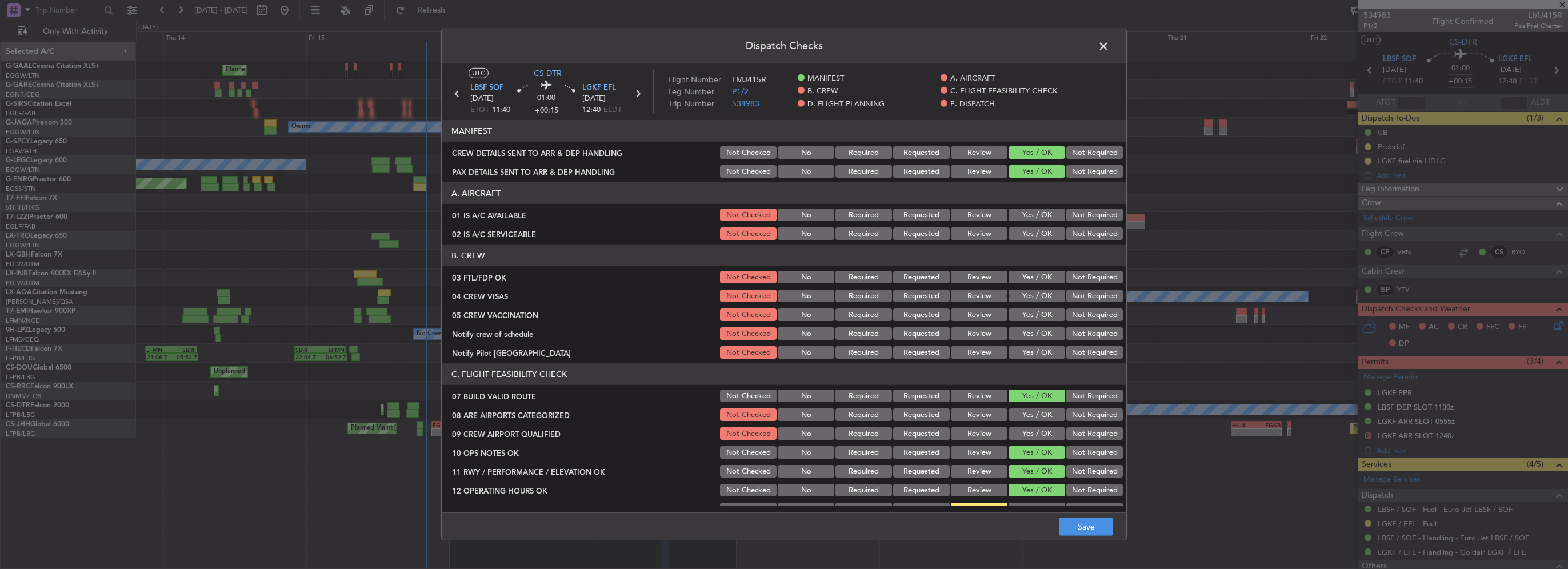
click at [1038, 210] on button "Yes / OK" at bounding box center [1036, 214] width 57 height 12
click at [1043, 233] on button "Yes / OK" at bounding box center [1036, 233] width 57 height 12
click at [1038, 415] on button "Yes / OK" at bounding box center [1036, 414] width 57 height 12
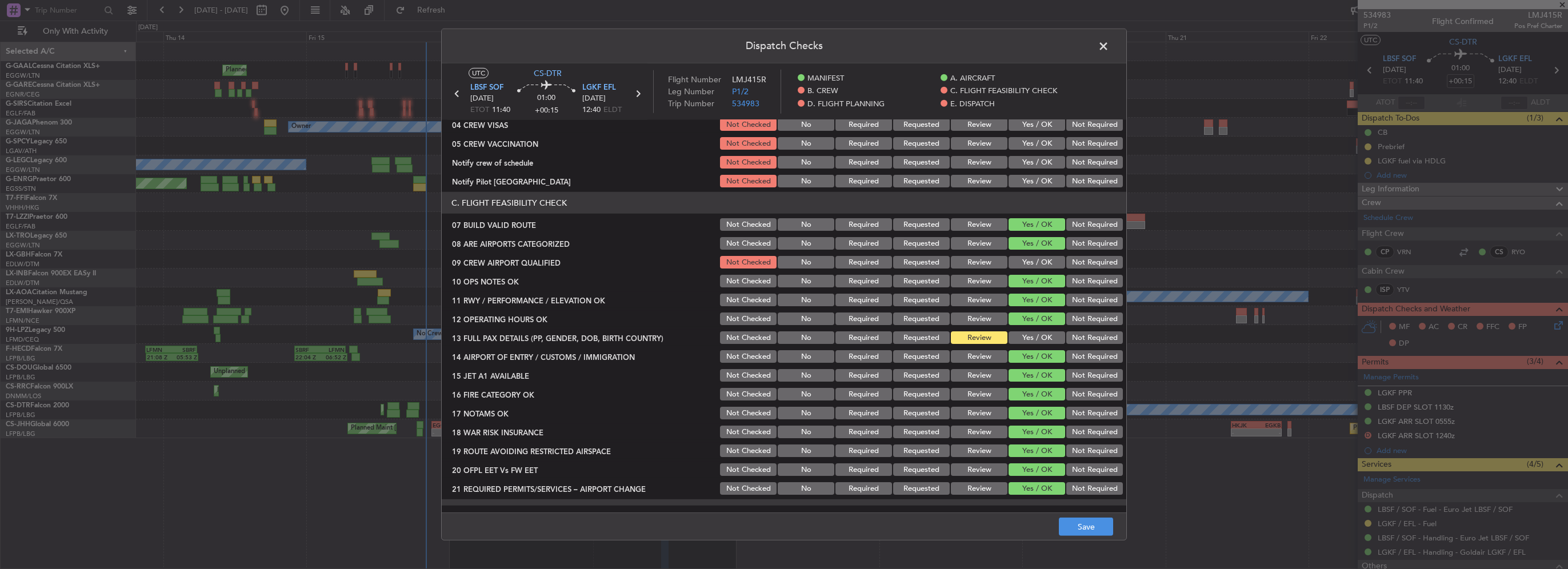
click at [1024, 329] on div "Yes / OK" at bounding box center [1036, 337] width 58 height 16
click at [1029, 334] on button "Yes / OK" at bounding box center [1036, 337] width 57 height 12
click at [1088, 530] on button "Save" at bounding box center [1085, 527] width 54 height 19
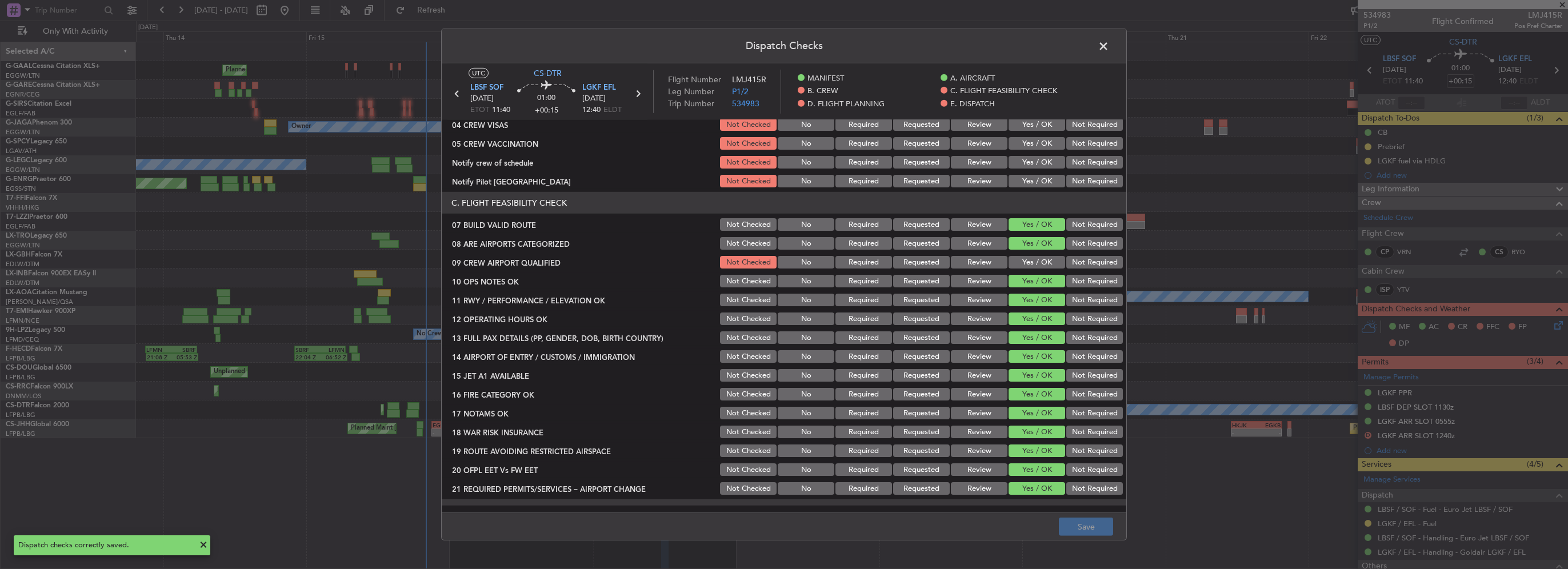
click at [1109, 50] on span at bounding box center [1109, 49] width 0 height 22
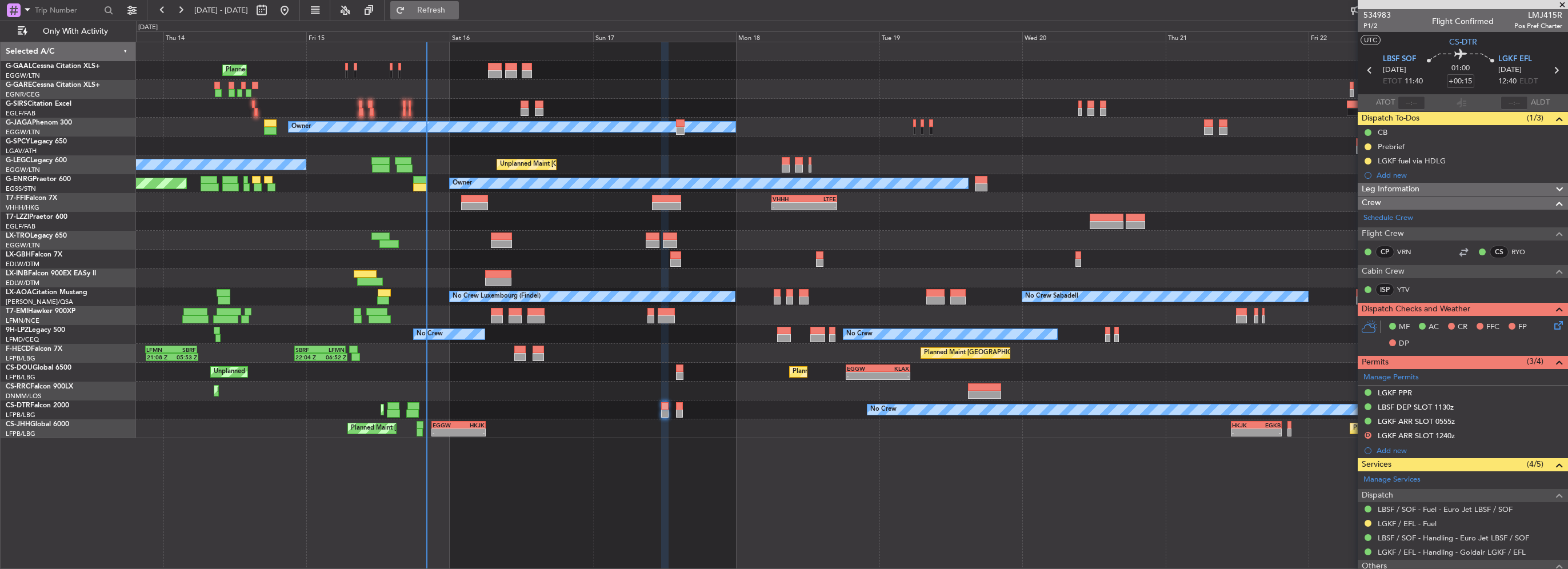
click at [455, 9] on span "Refresh" at bounding box center [430, 10] width 48 height 8
drag, startPoint x: 463, startPoint y: 6, endPoint x: 465, endPoint y: 12, distance: 6.3
click at [455, 7] on span "Refresh" at bounding box center [430, 10] width 48 height 8
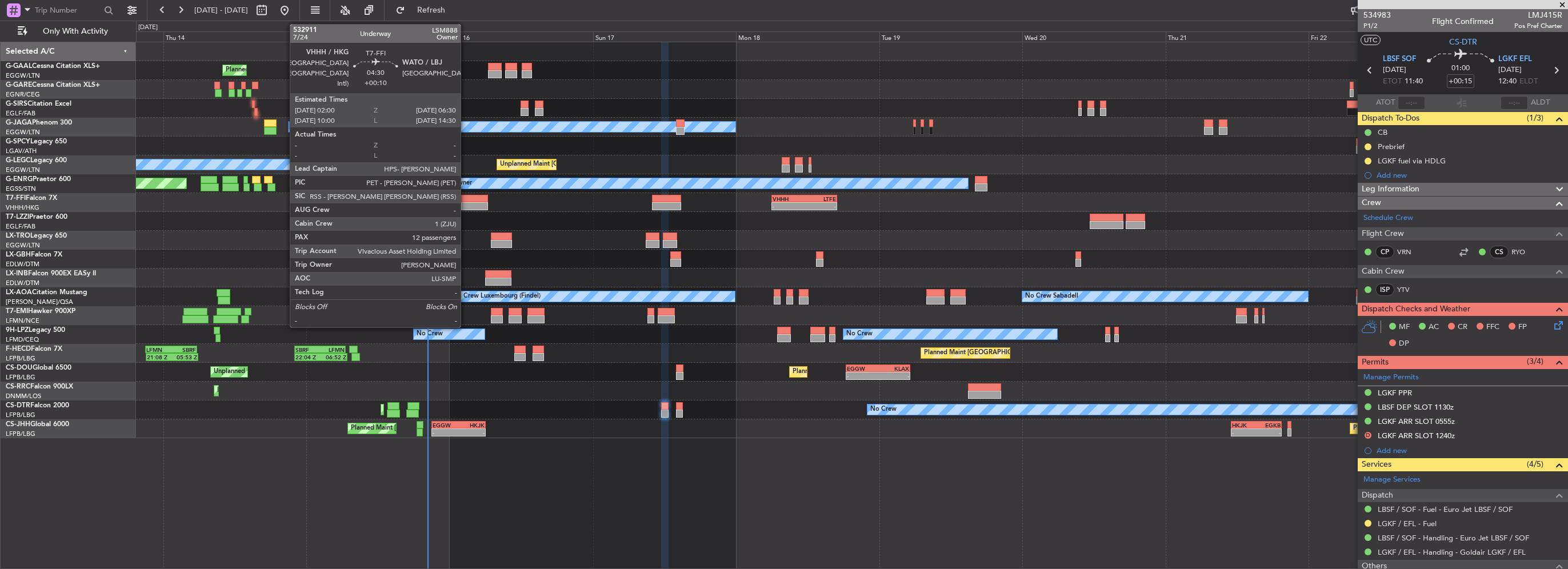
click at [466, 207] on div at bounding box center [474, 206] width 27 height 8
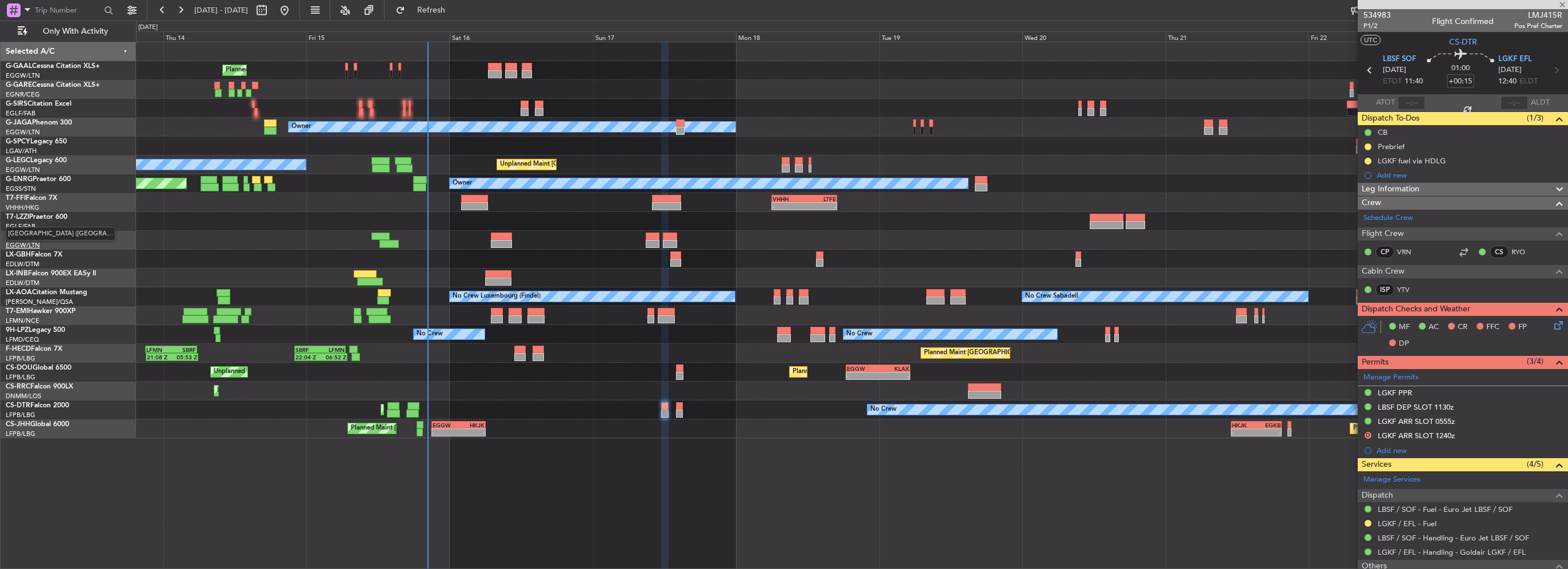
type input "+00:10"
type input "12"
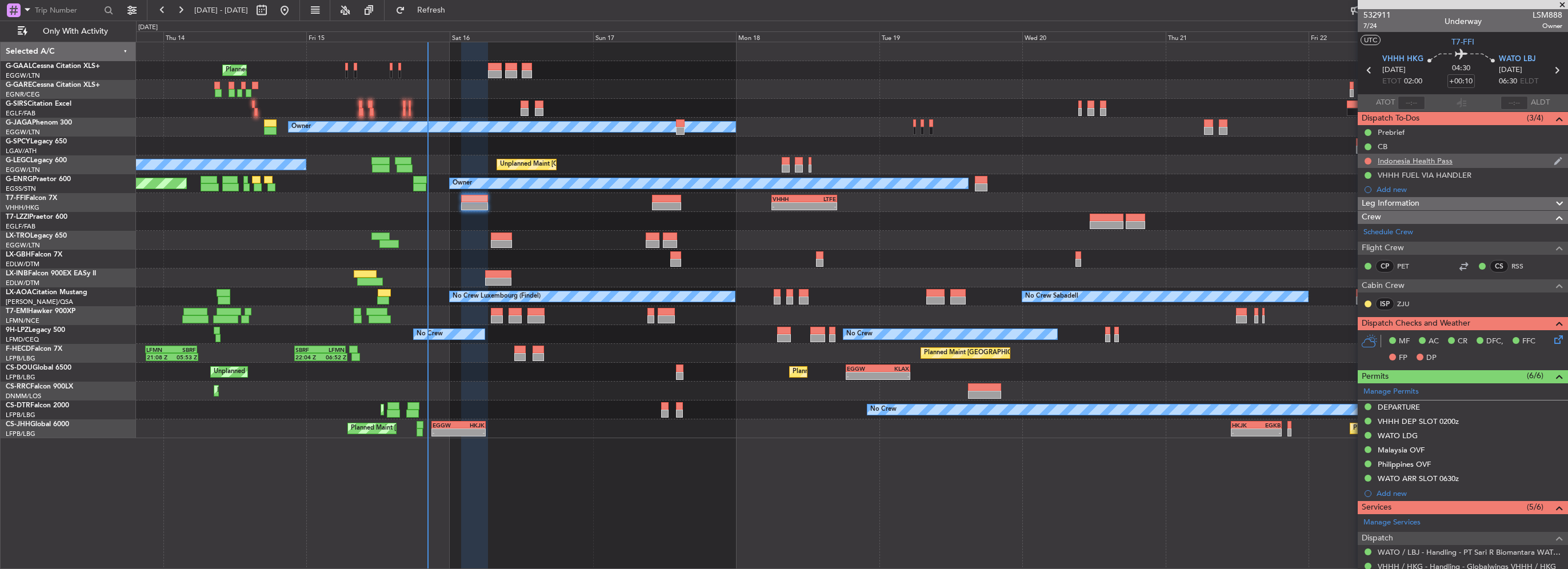
click at [1420, 164] on div "Indonesia Health Pass" at bounding box center [1415, 160] width 75 height 9
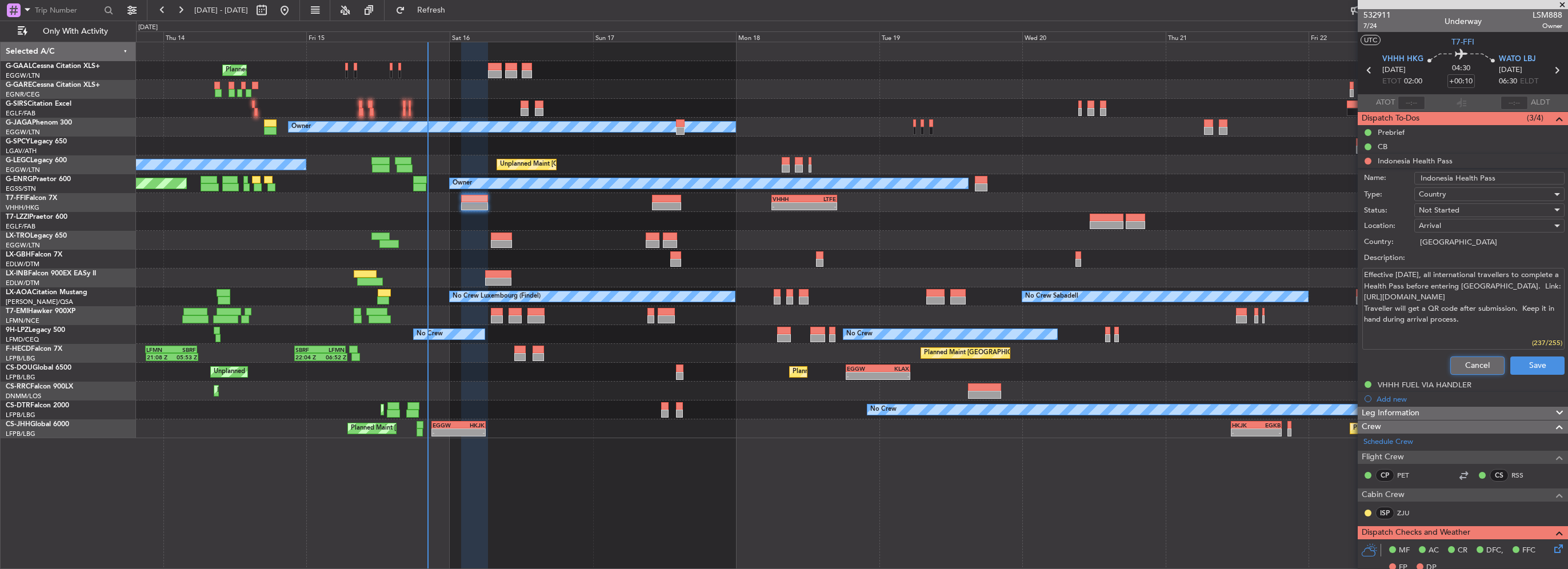
click at [1477, 357] on button "Cancel" at bounding box center [1477, 366] width 54 height 19
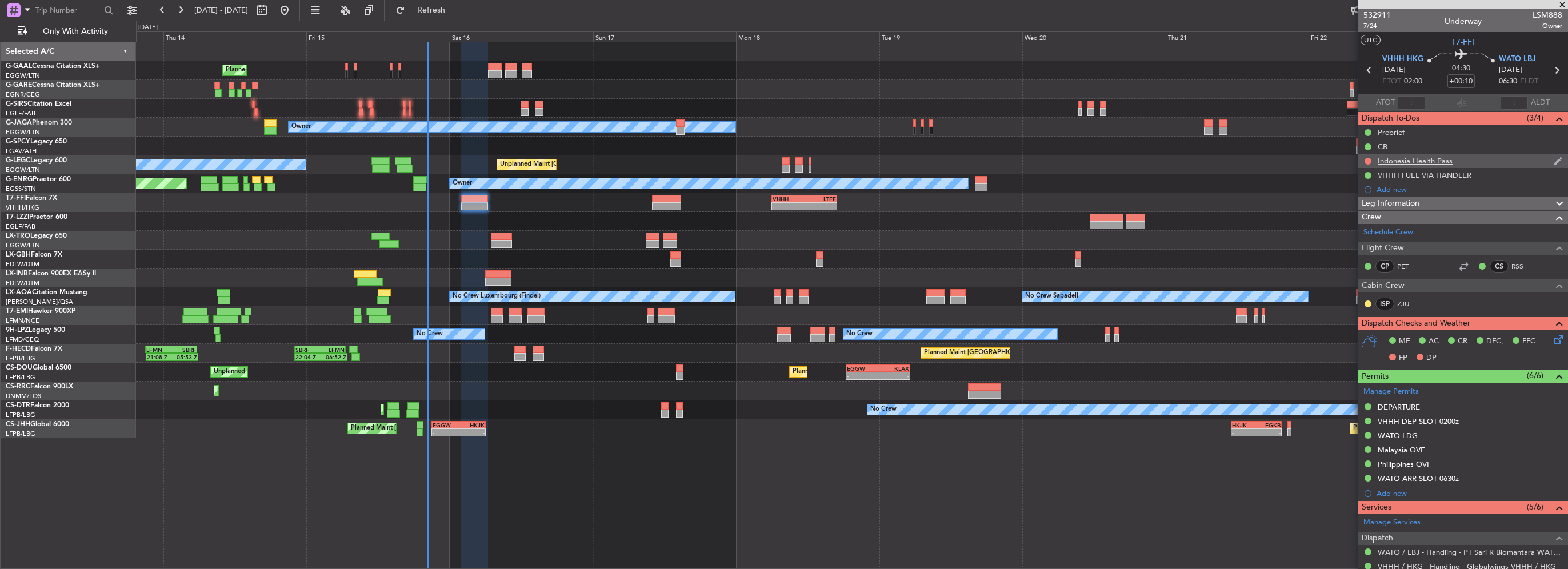
click at [1364, 160] on div at bounding box center [1368, 161] width 9 height 9
click at [1366, 160] on button at bounding box center [1367, 160] width 7 height 7
click at [1374, 226] on span "Cancelled" at bounding box center [1370, 229] width 33 height 11
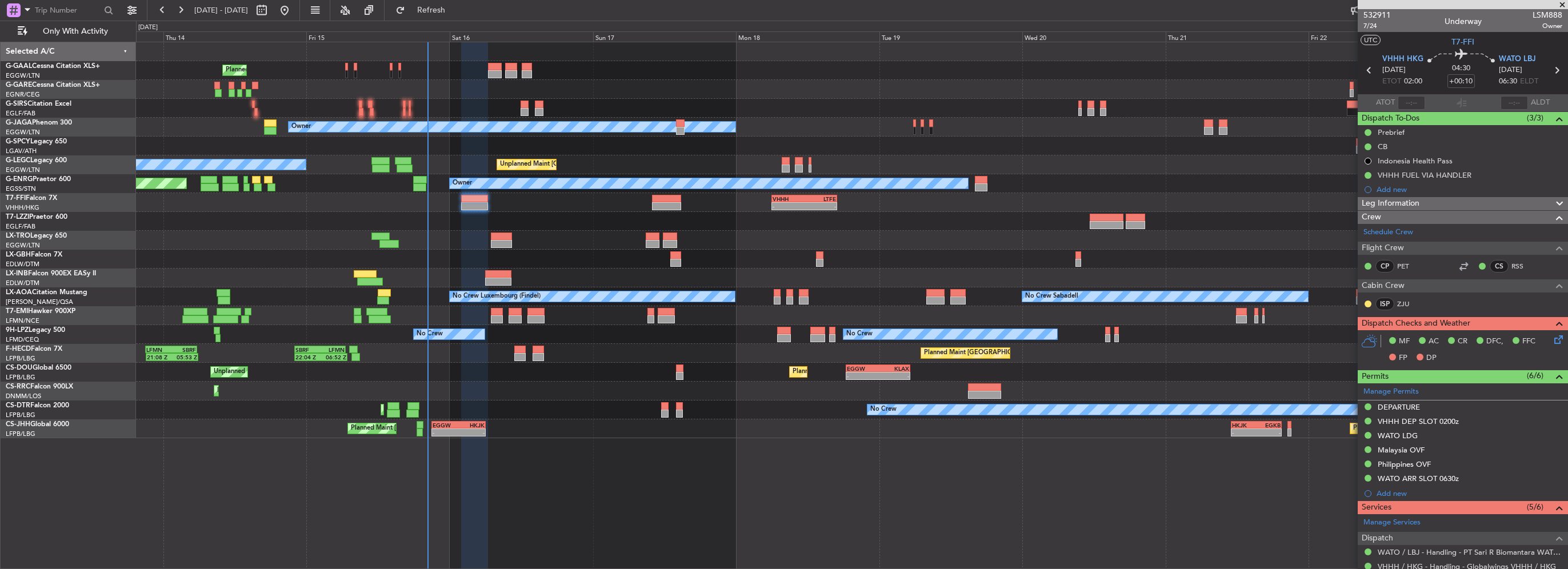
click at [1405, 136] on div "Prebrief" at bounding box center [1463, 132] width 210 height 14
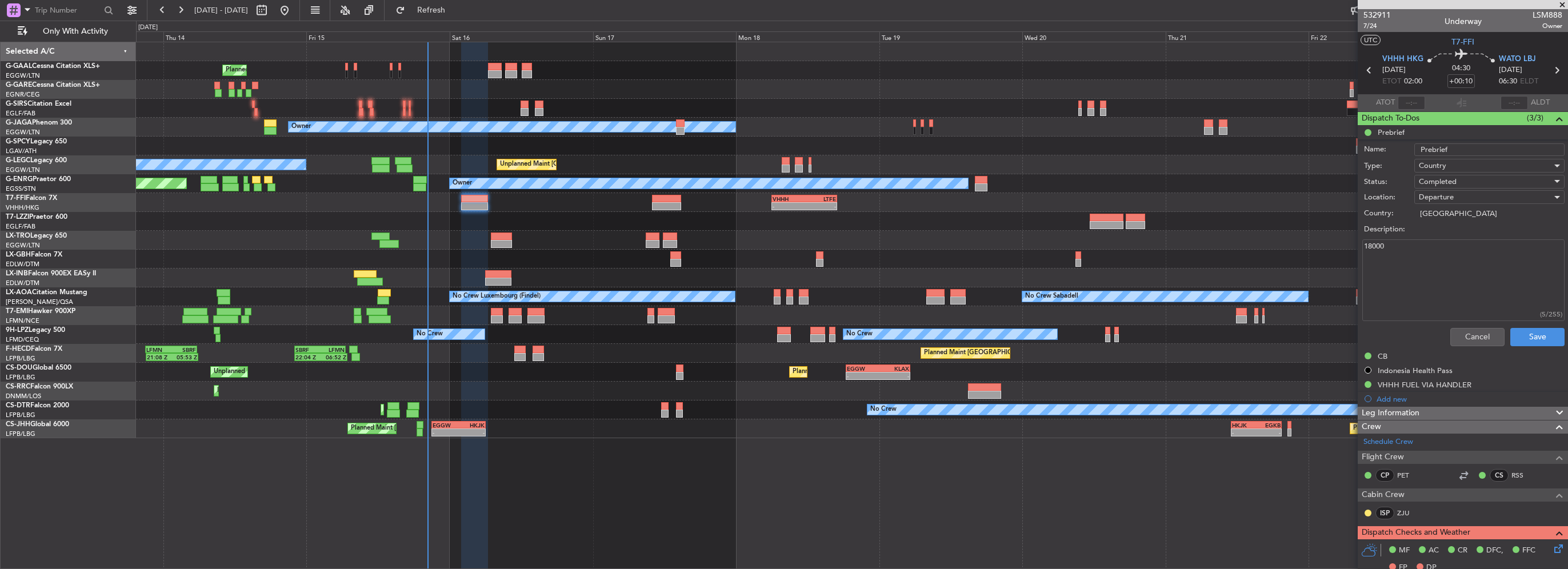
click at [1485, 344] on div "Cancel Save" at bounding box center [1459, 336] width 216 height 27
click at [1480, 340] on button "Cancel" at bounding box center [1477, 337] width 54 height 19
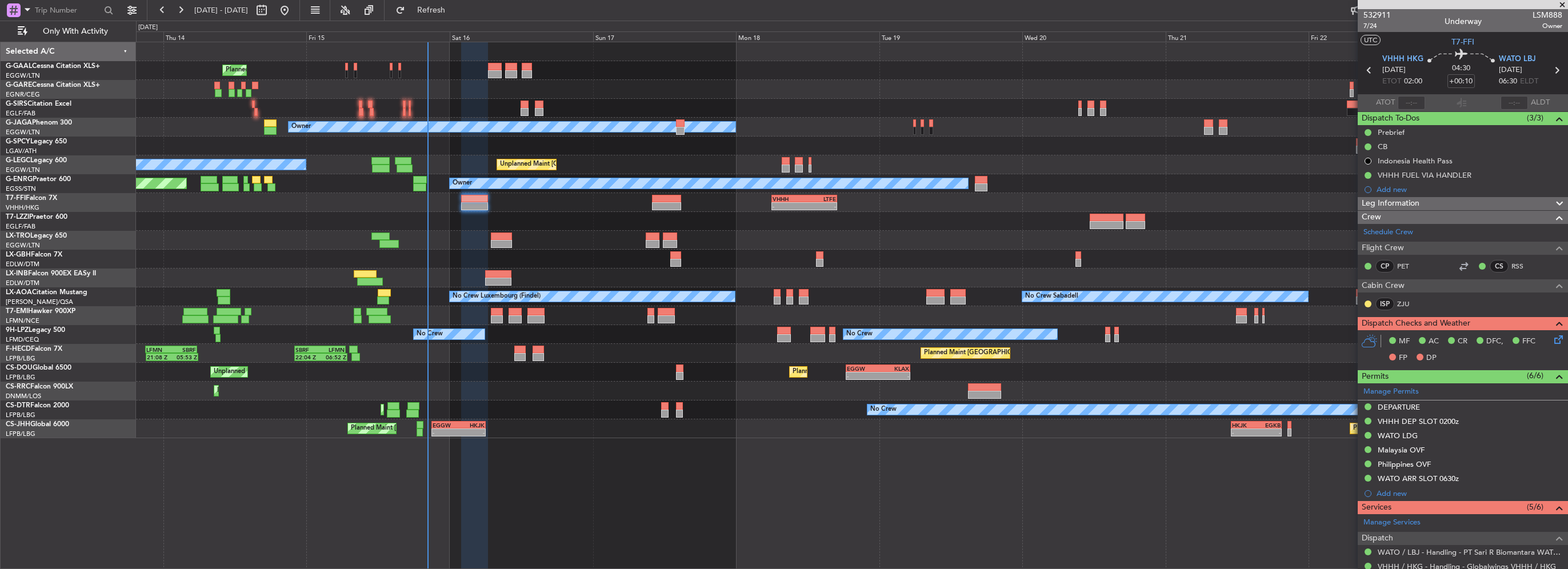
click at [1435, 206] on div "Leg Information" at bounding box center [1463, 203] width 210 height 13
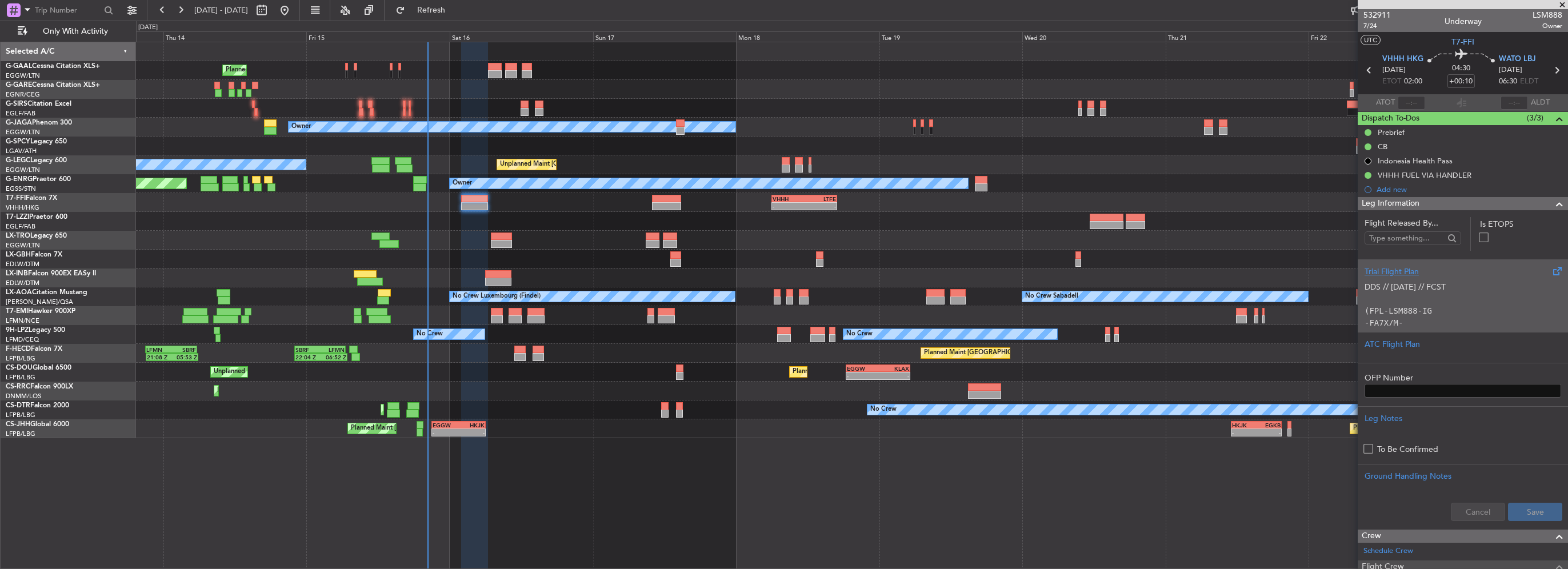
click at [1417, 299] on p at bounding box center [1463, 298] width 197 height 12
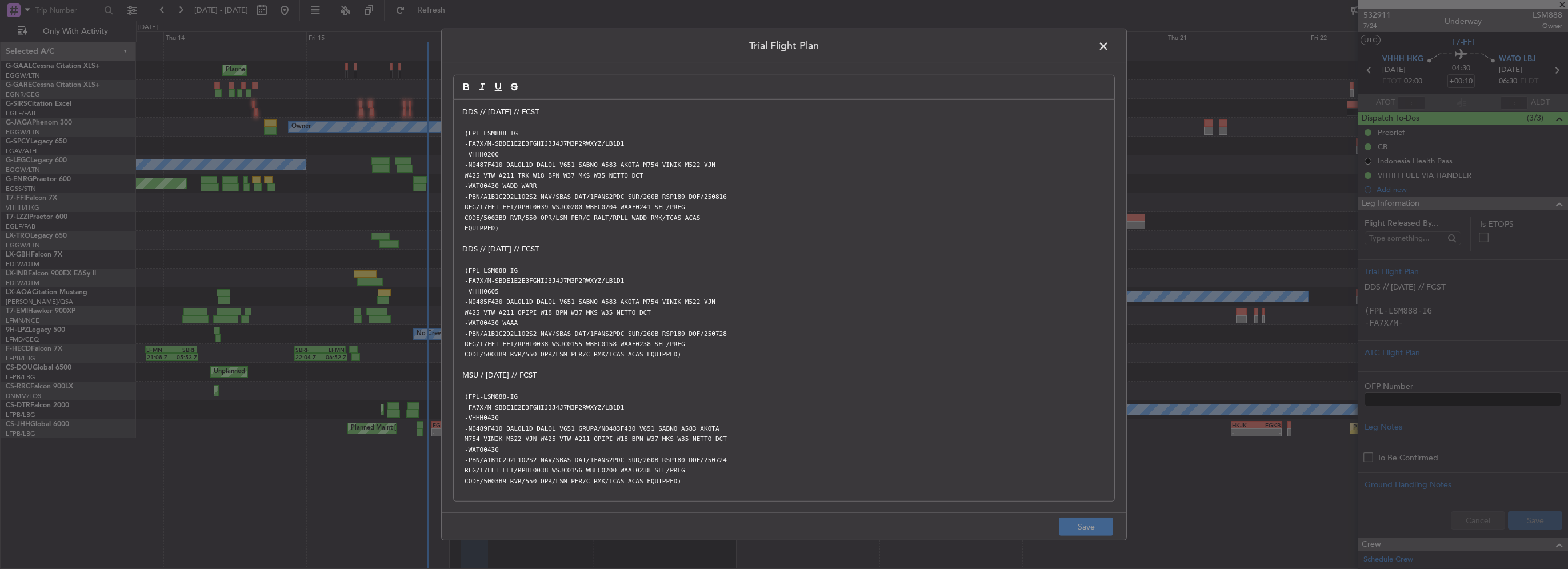
click at [1109, 44] on span at bounding box center [1109, 49] width 0 height 22
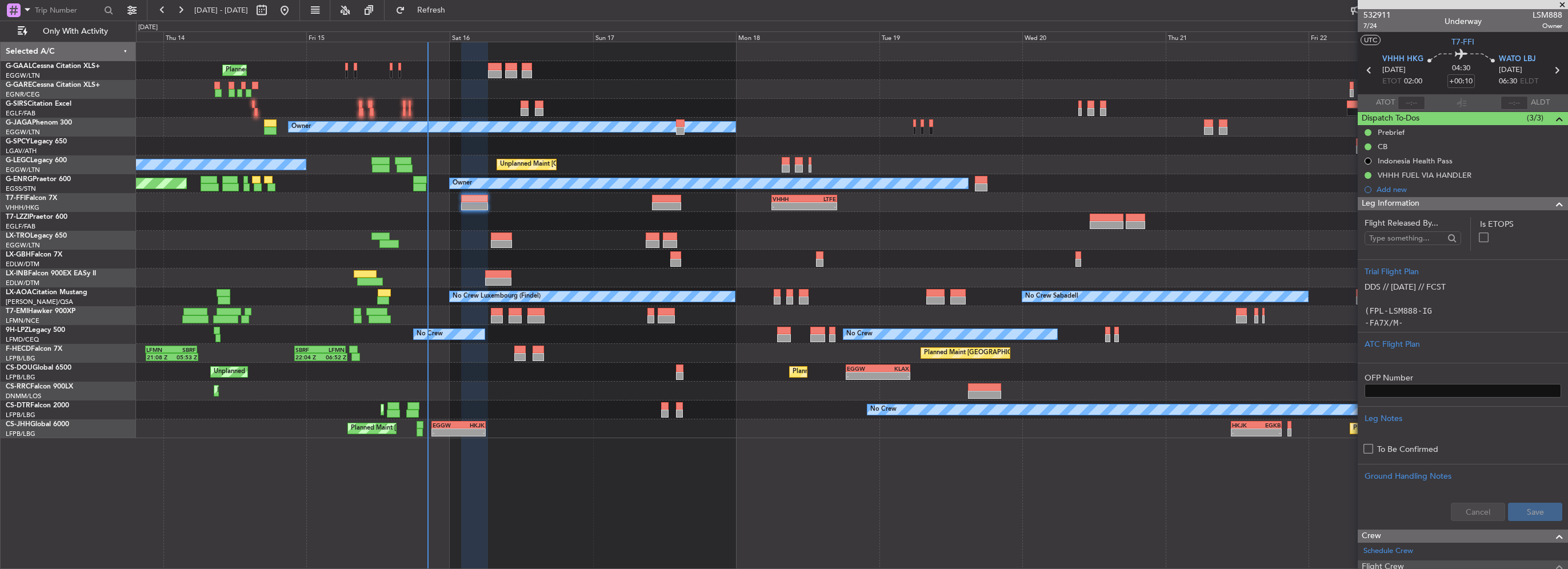
click at [1496, 203] on div "Leg Information" at bounding box center [1463, 203] width 210 height 13
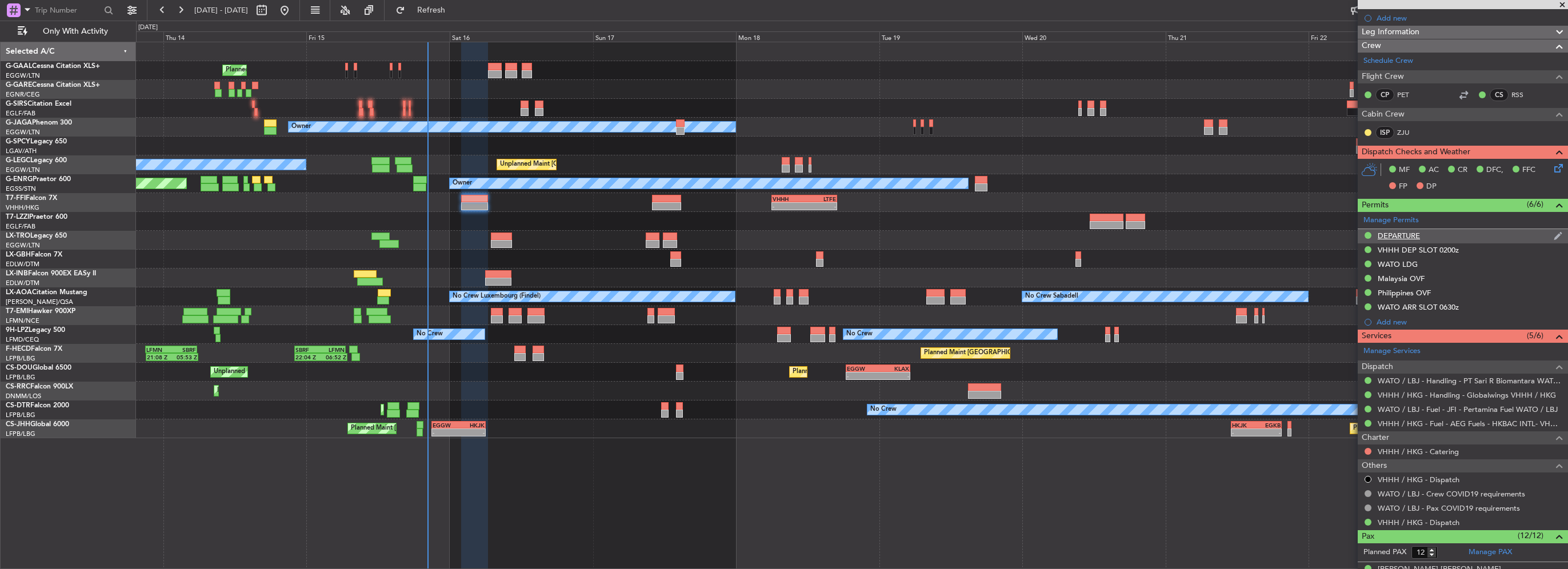
click at [1428, 235] on div "DEPARTURE" at bounding box center [1463, 235] width 210 height 14
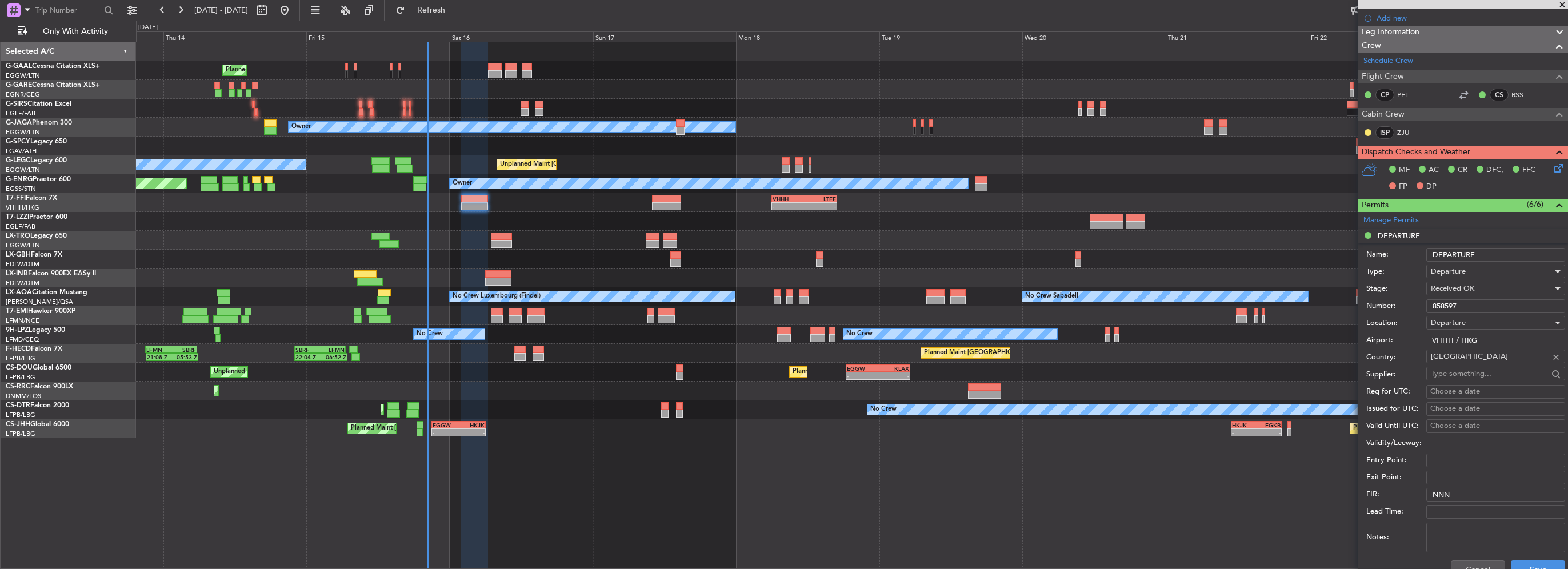
drag, startPoint x: 1470, startPoint y: 304, endPoint x: 1366, endPoint y: 304, distance: 104.0
click at [1390, 304] on div "Number: 858597" at bounding box center [1465, 306] width 199 height 17
click at [677, 207] on div at bounding box center [665, 206] width 29 height 8
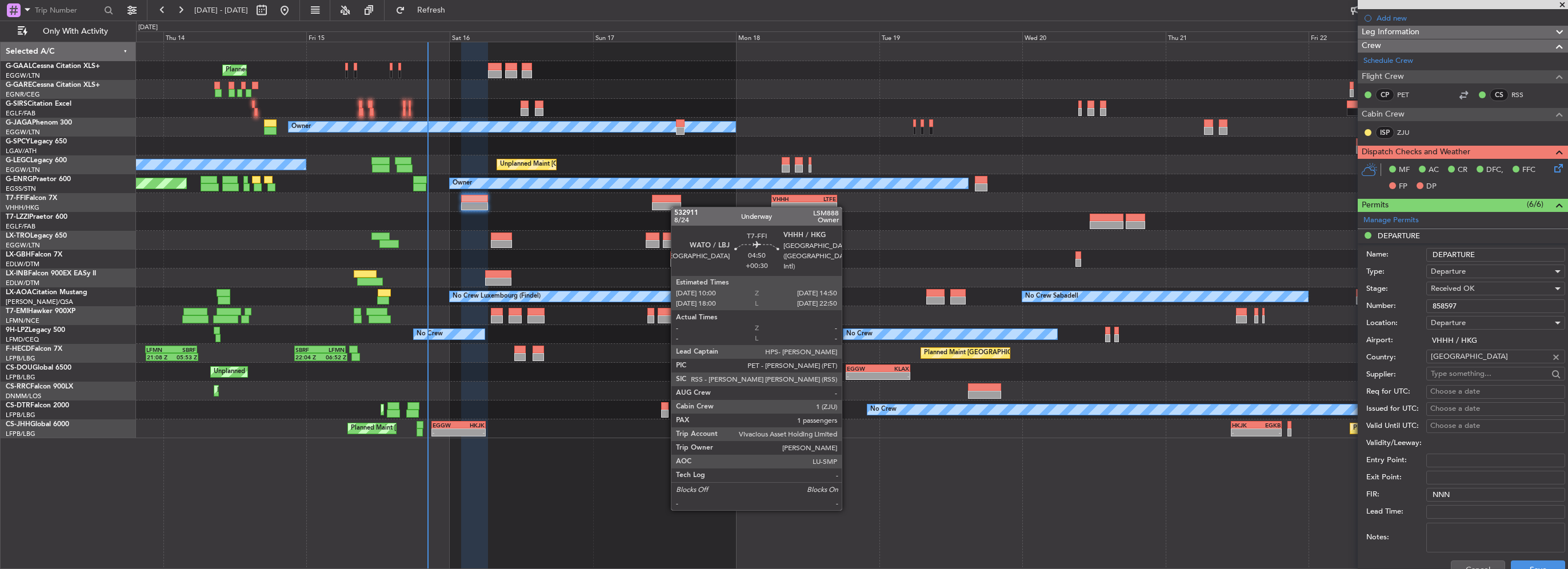
click at [668, 202] on div at bounding box center [665, 206] width 29 height 8
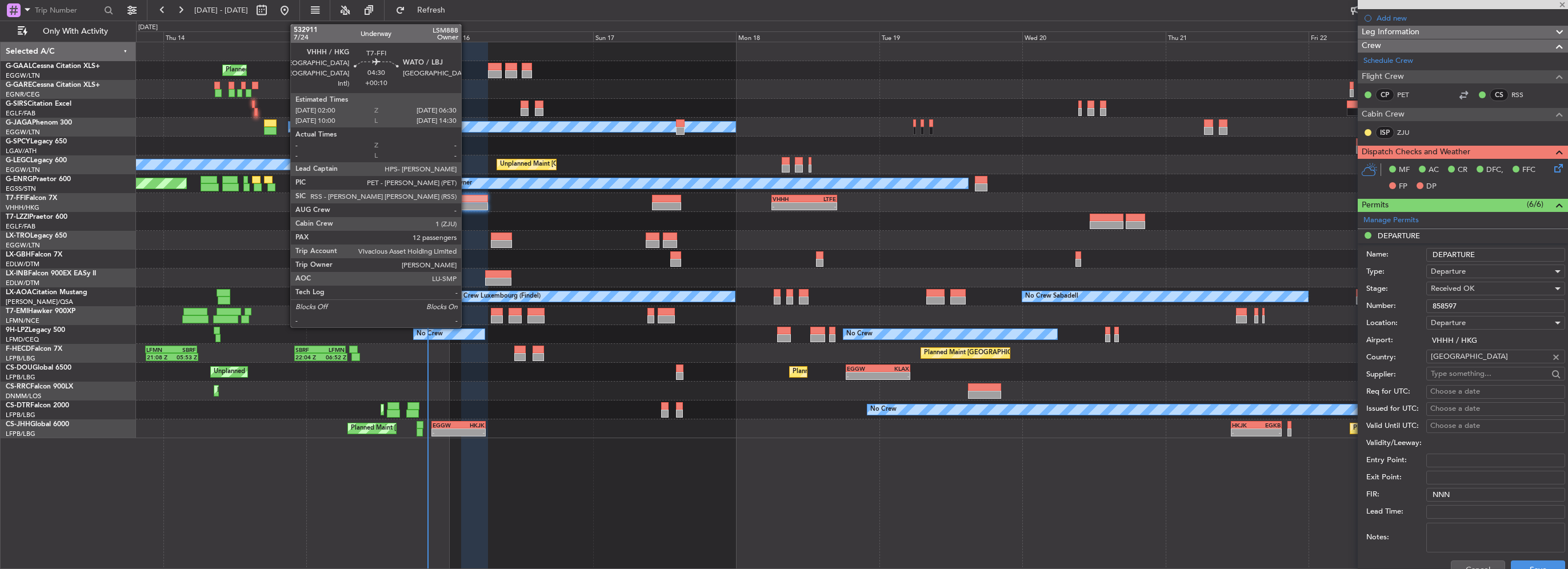
type input "+00:30"
type input "1"
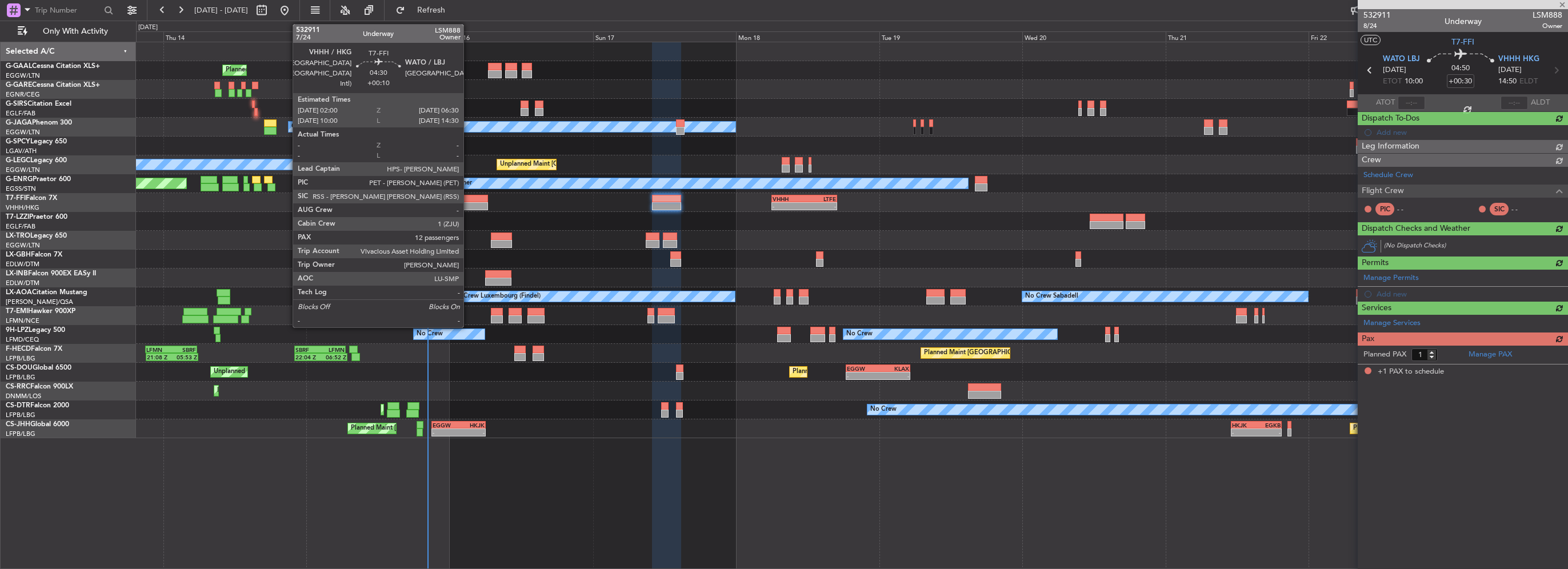
scroll to position [0, 0]
click at [469, 202] on div at bounding box center [474, 206] width 27 height 8
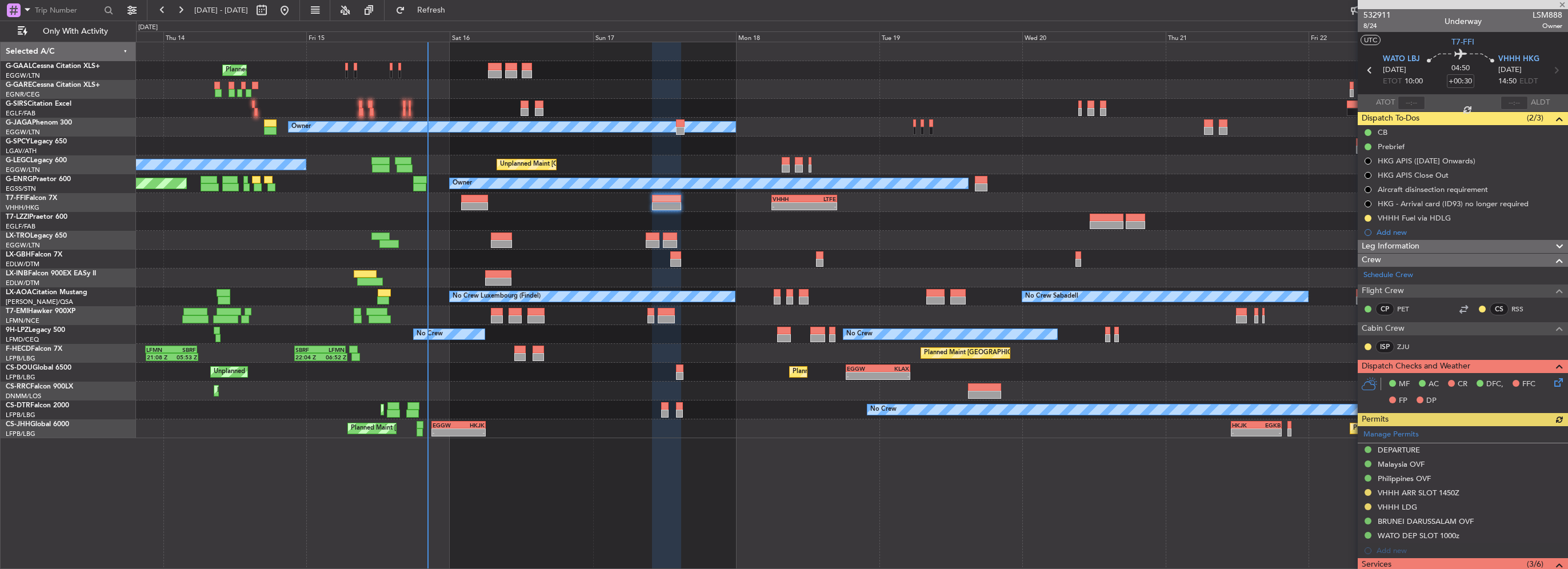
type input "+00:10"
type input "12"
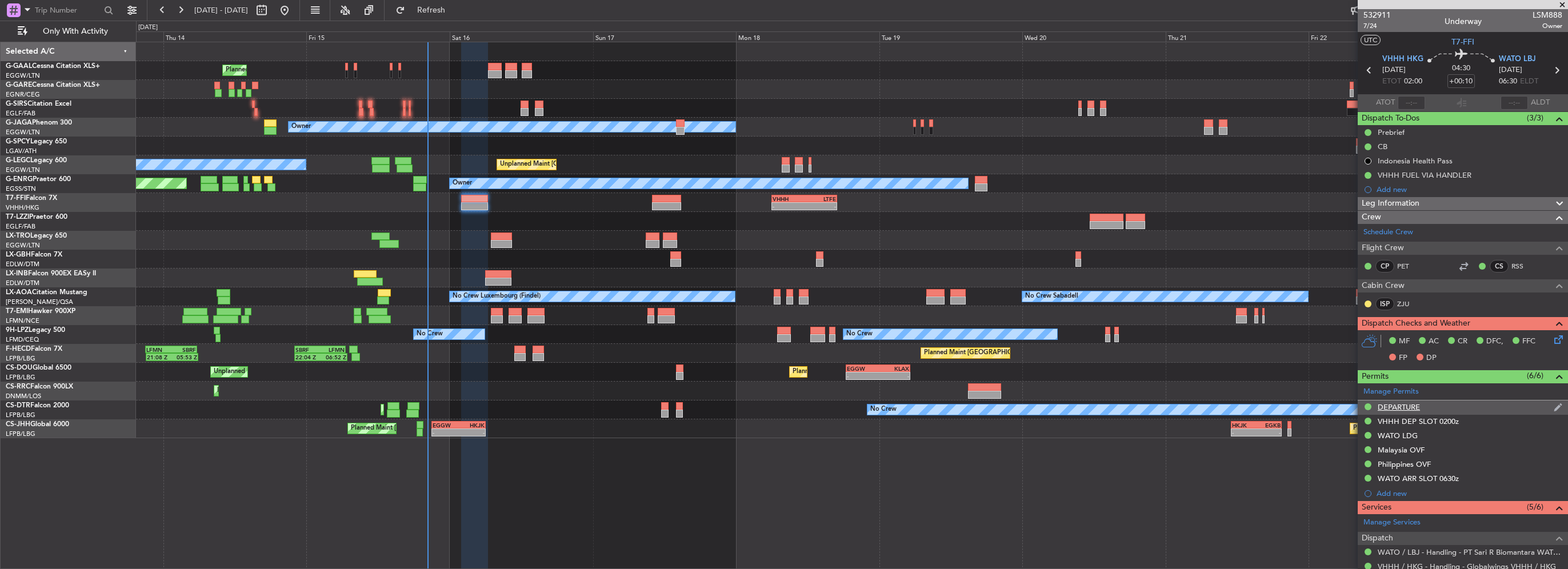
click at [1428, 409] on div "DEPARTURE" at bounding box center [1463, 407] width 210 height 14
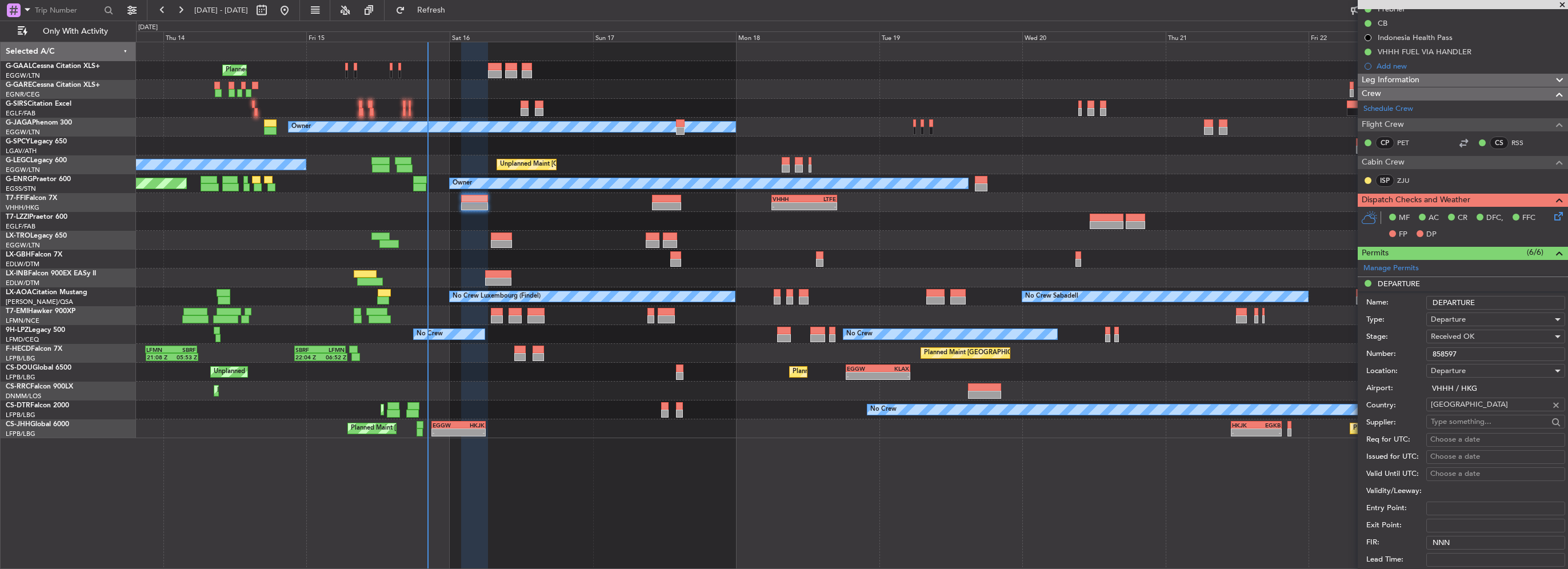
scroll to position [229, 0]
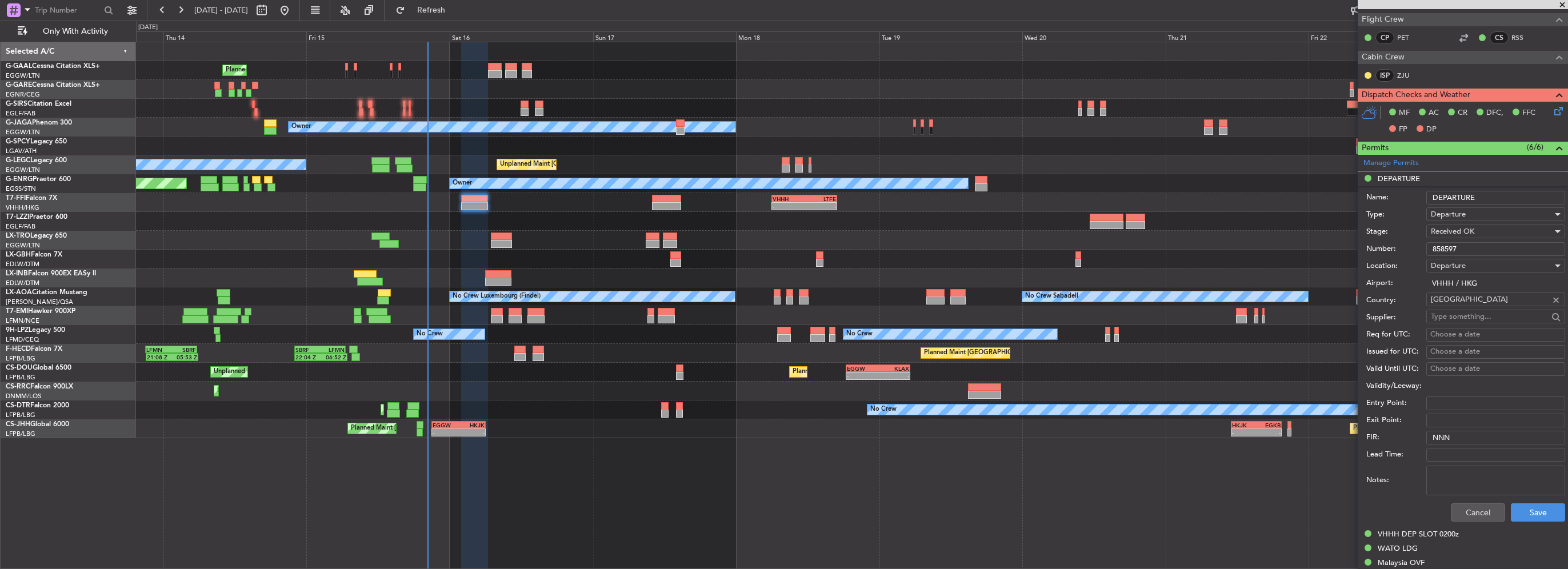
drag, startPoint x: 1468, startPoint y: 248, endPoint x: 1328, endPoint y: 237, distance: 140.4
click at [1344, 244] on fb-app "13 Aug 2025 - 23 Aug 2025 Refresh Quick Links Only With Activity Planned Maint …" at bounding box center [784, 288] width 1568 height 561
click at [1474, 509] on button "Cancel" at bounding box center [1477, 512] width 54 height 19
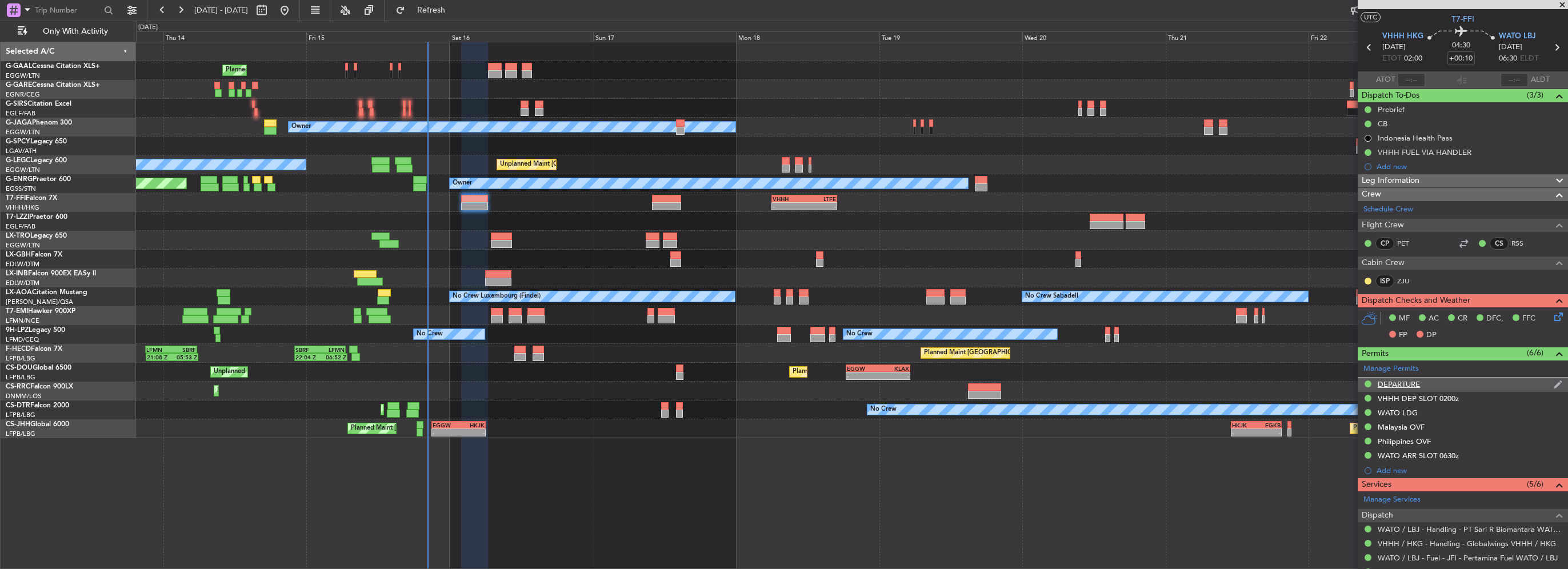
scroll to position [0, 0]
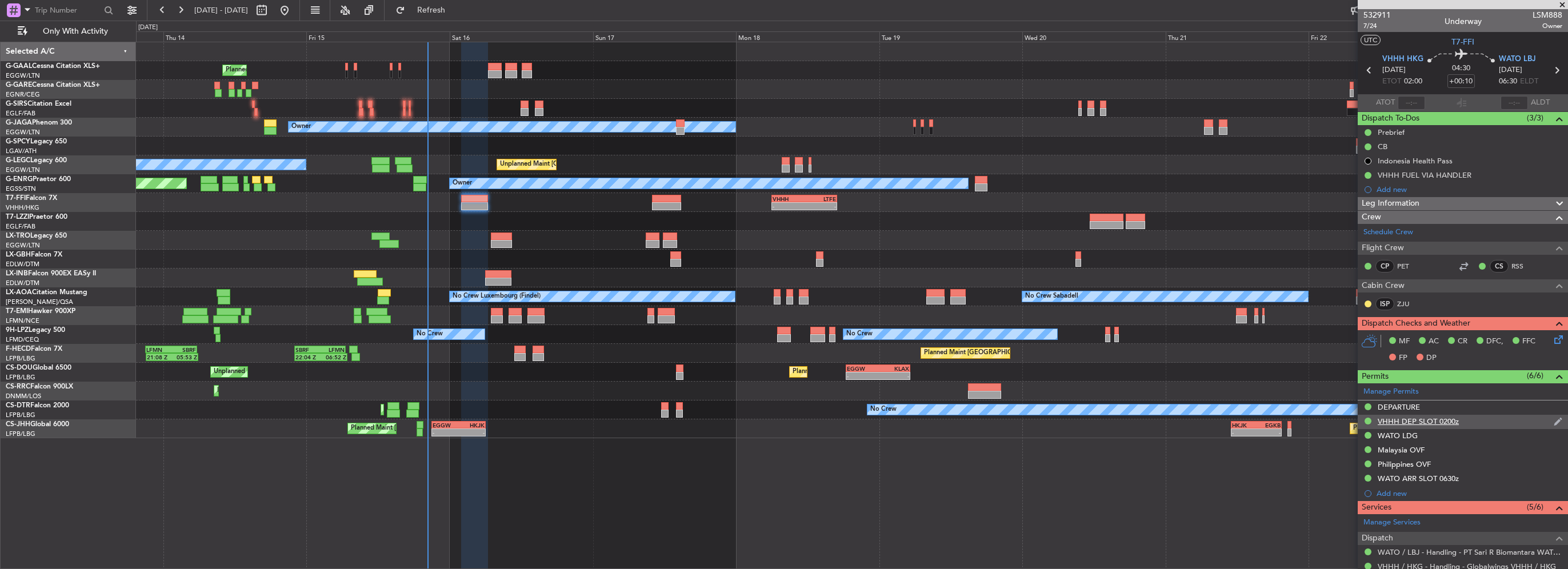
click at [1429, 419] on div "VHHH DEP SLOT 0200z" at bounding box center [1418, 421] width 81 height 9
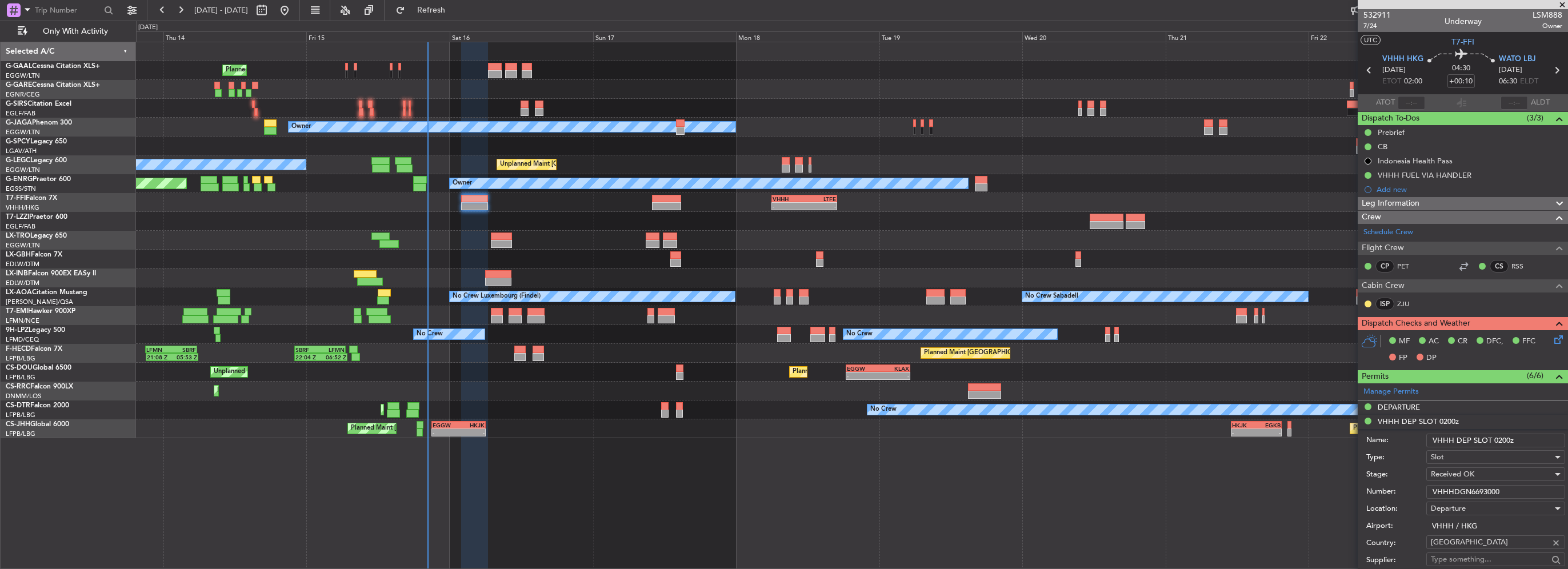
click at [1466, 488] on input "VHHHDGN6693000" at bounding box center [1495, 492] width 139 height 14
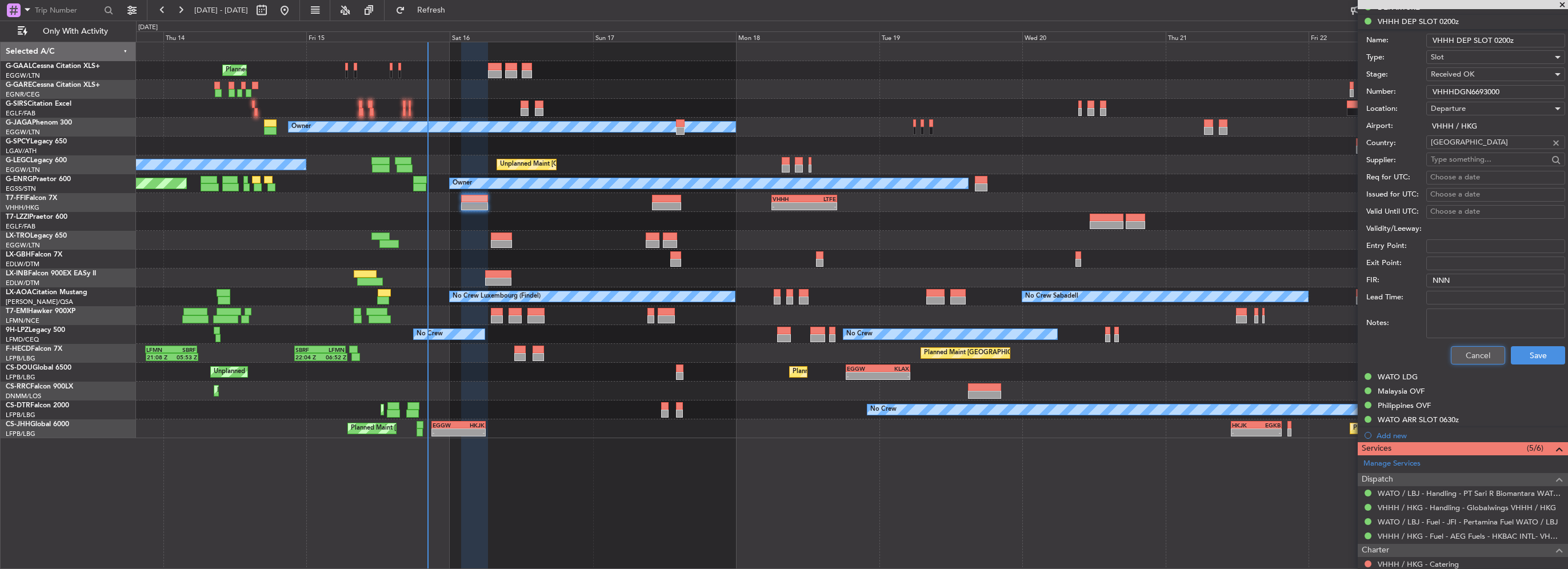
drag, startPoint x: 1453, startPoint y: 356, endPoint x: 1453, endPoint y: 320, distance: 36.0
click at [1453, 356] on button "Cancel" at bounding box center [1477, 355] width 54 height 19
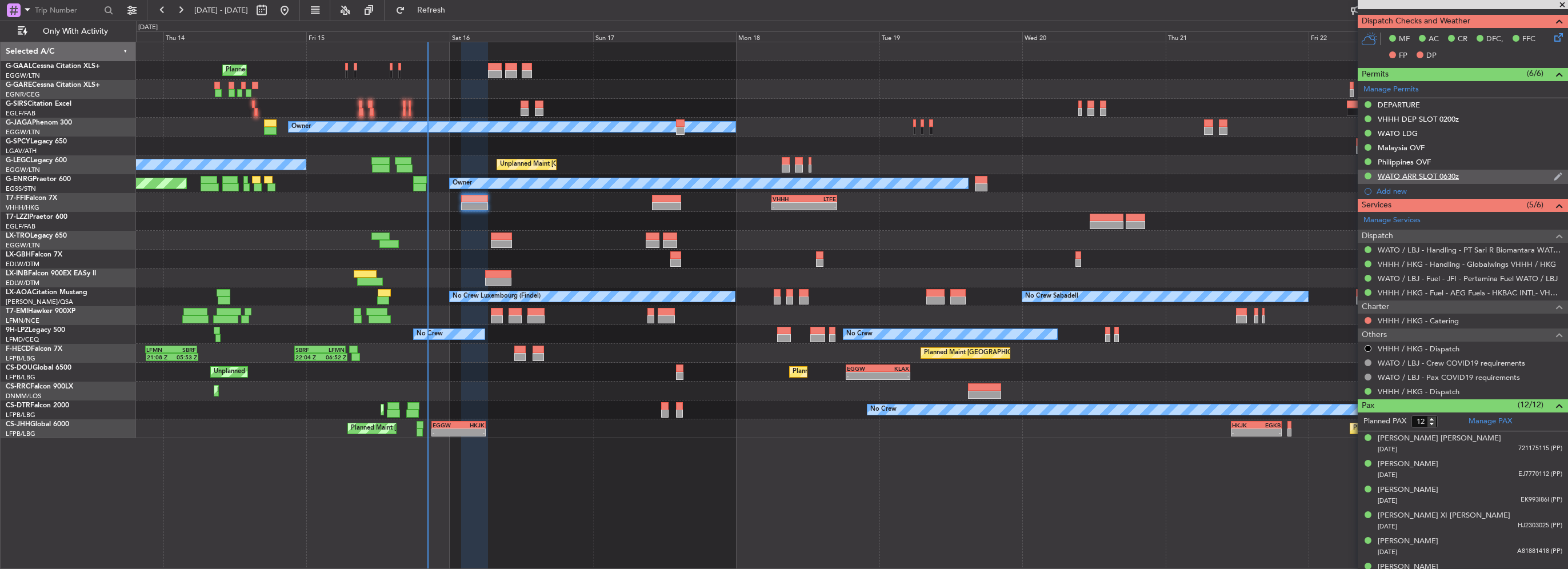
scroll to position [285, 0]
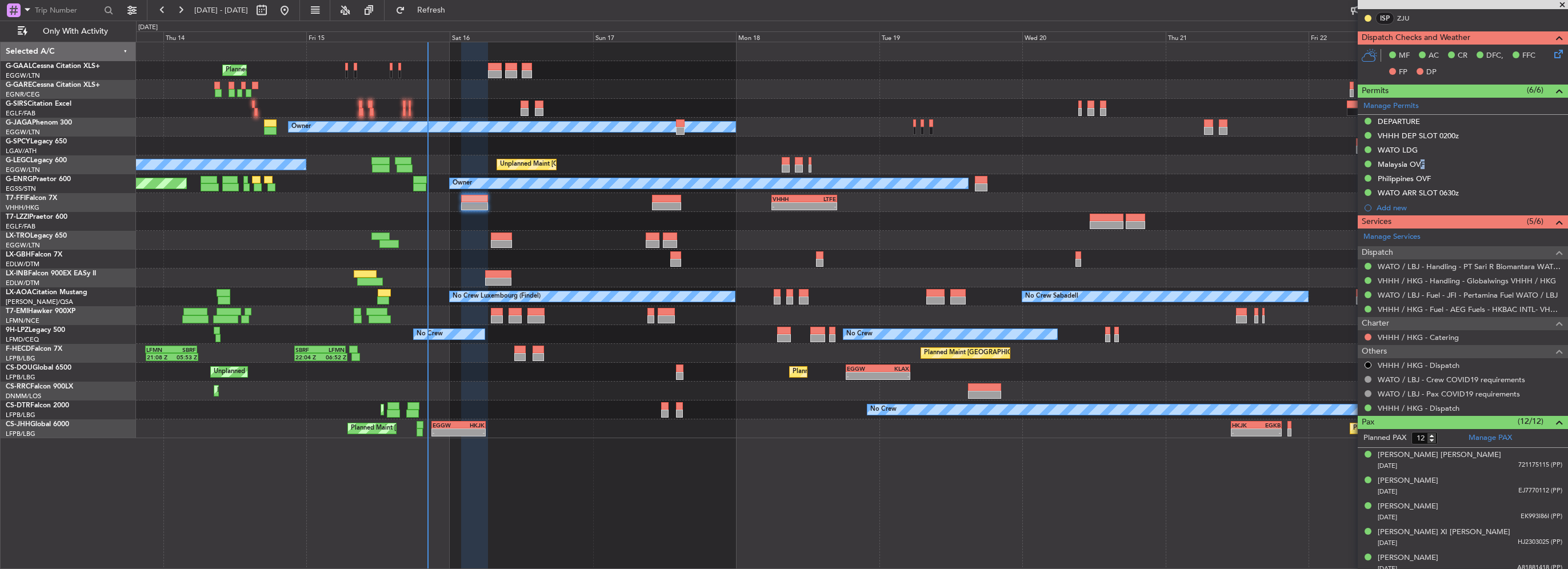
click at [1417, 163] on div "Malaysia OVF" at bounding box center [1401, 164] width 47 height 9
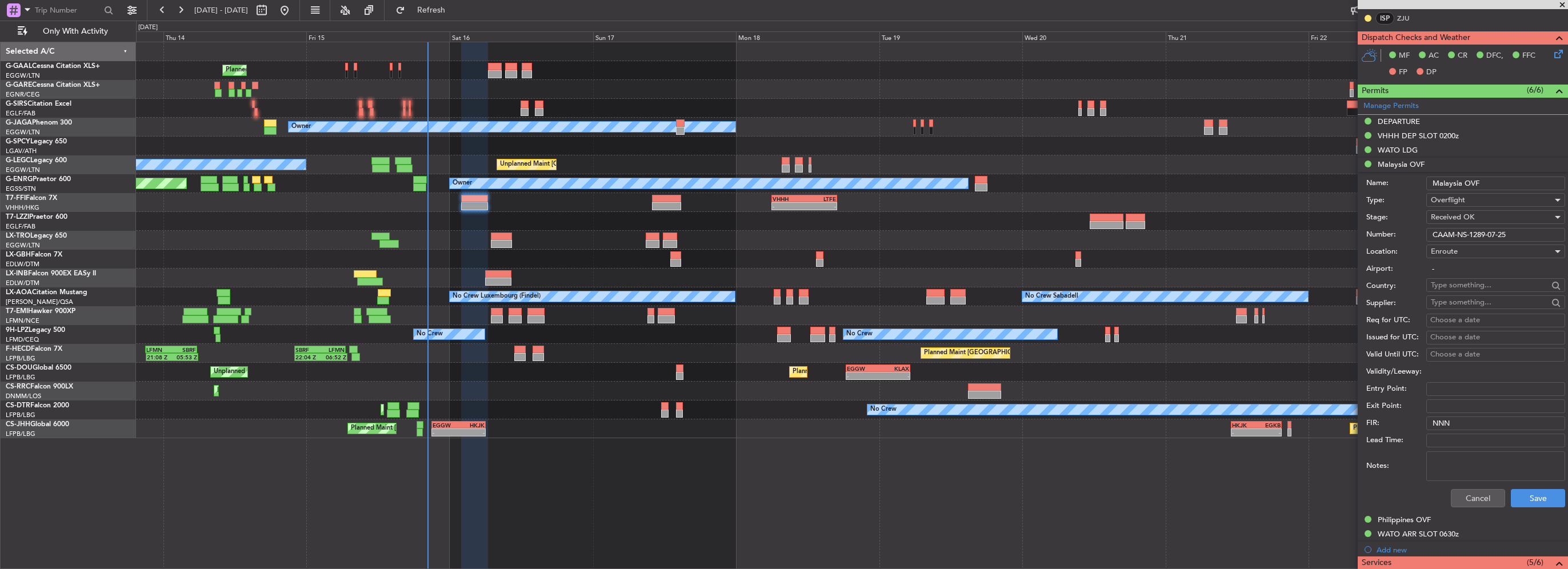
drag, startPoint x: 1417, startPoint y: 163, endPoint x: 1491, endPoint y: 240, distance: 106.8
click at [1491, 240] on div "Number: CAAM-NS-1289-07-25" at bounding box center [1465, 234] width 199 height 17
click at [1492, 233] on input "CAAM-NS-1289-07-25" at bounding box center [1495, 234] width 139 height 14
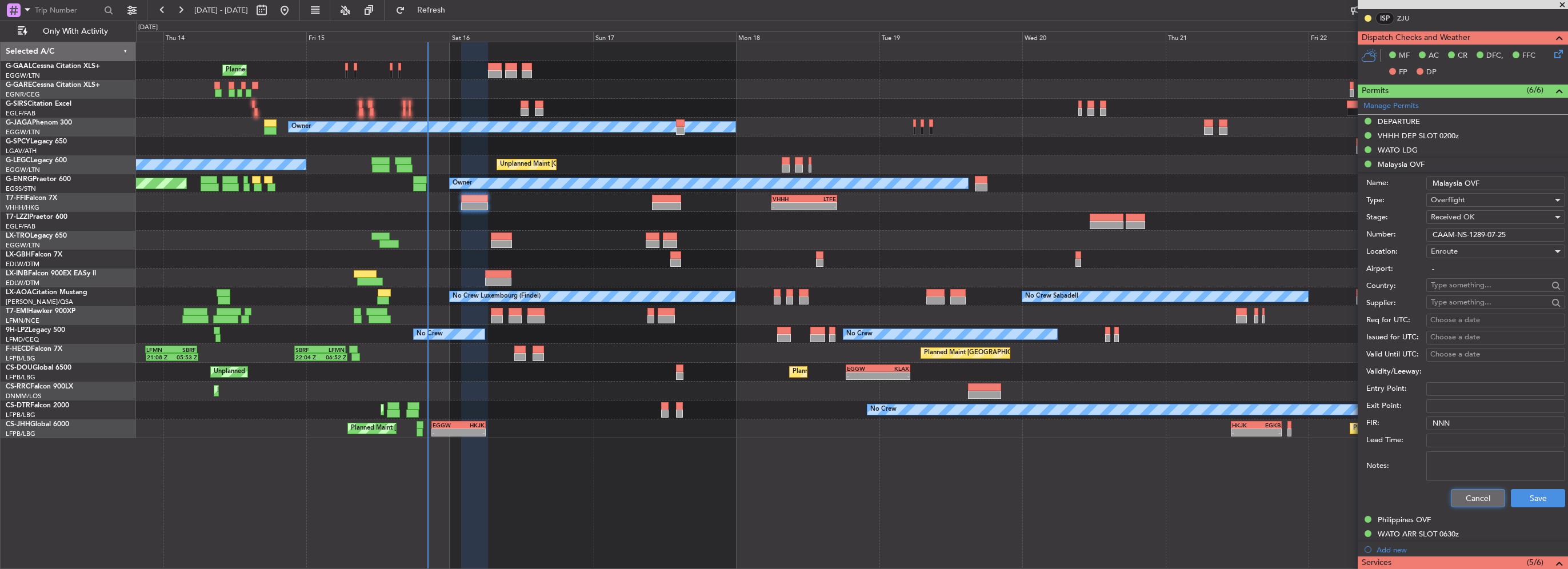
click at [1472, 495] on button "Cancel" at bounding box center [1477, 498] width 54 height 19
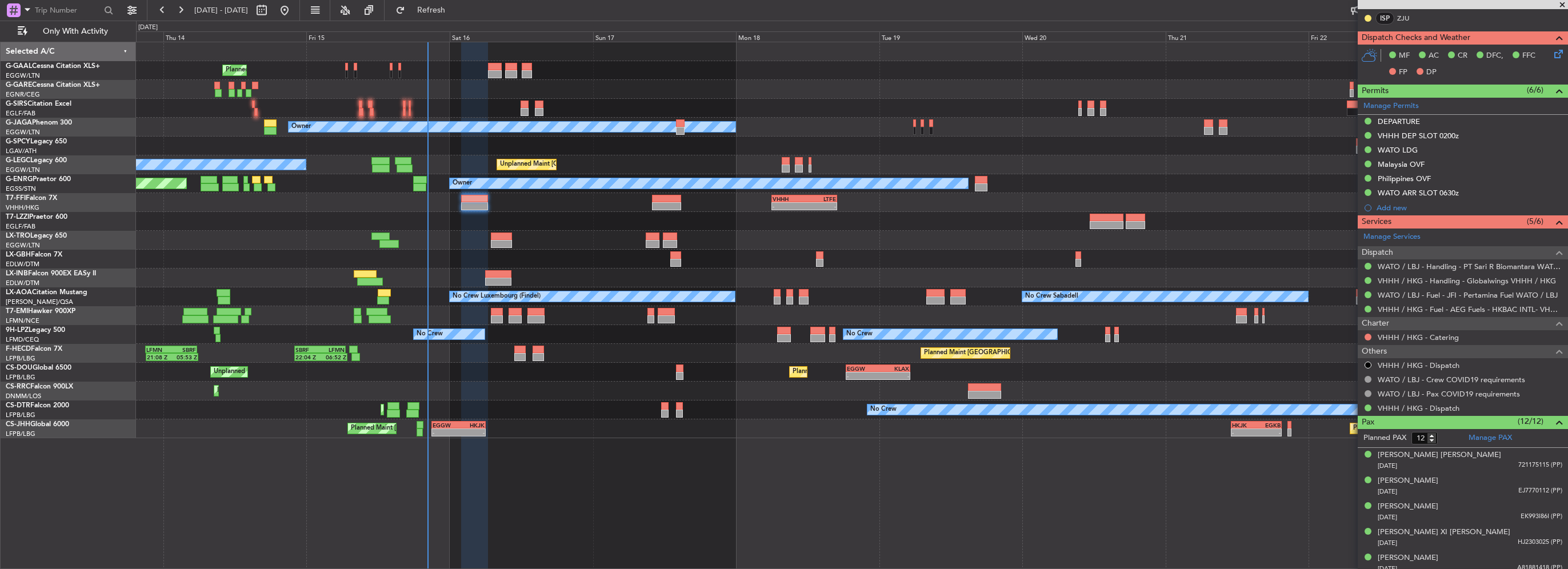
click at [1427, 173] on div "Philippines OVF" at bounding box center [1404, 178] width 53 height 9
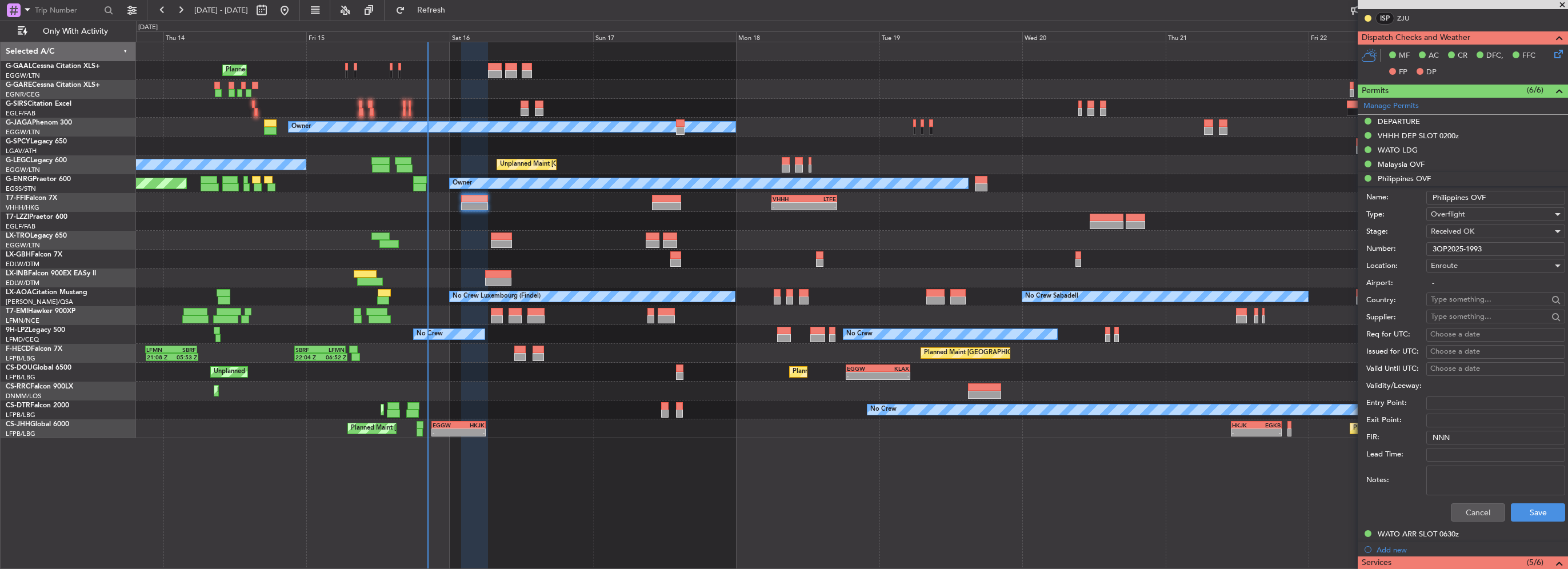
click at [1462, 244] on input "3OP2025-1993" at bounding box center [1495, 249] width 139 height 14
click at [1463, 512] on button "Cancel" at bounding box center [1477, 512] width 54 height 19
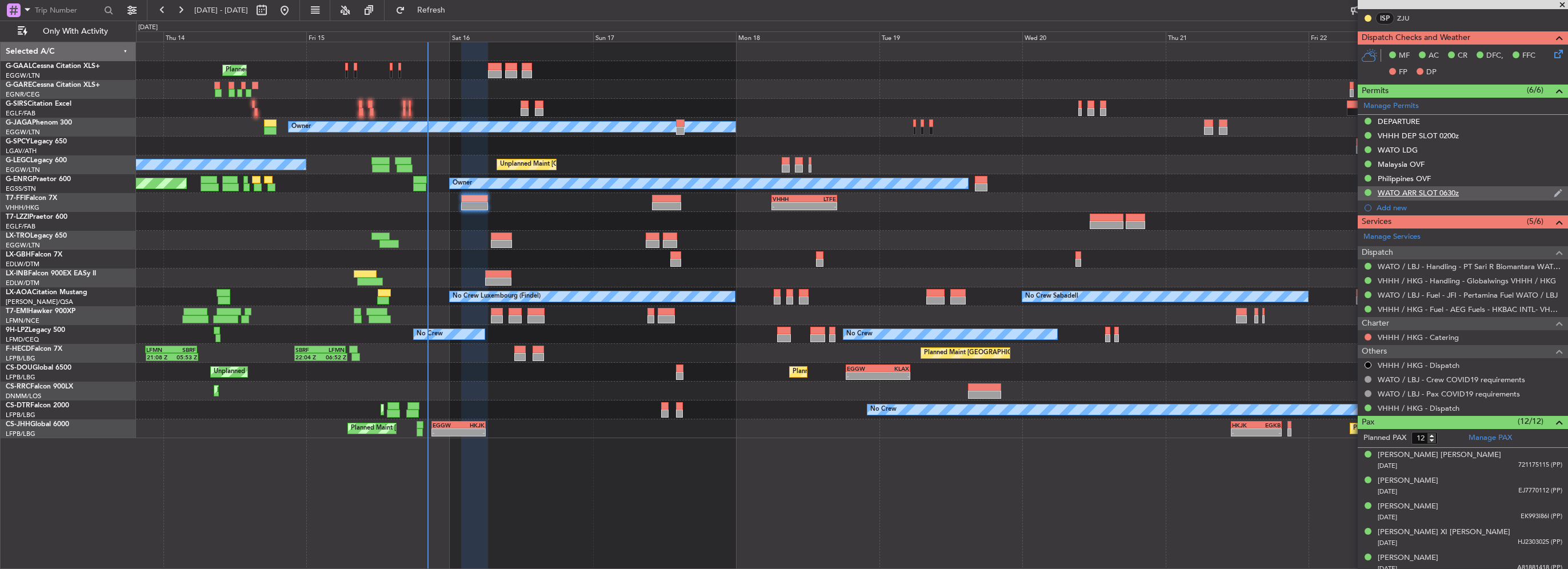
click at [1442, 189] on div "WATO ARR SLOT 0630z" at bounding box center [1418, 192] width 81 height 9
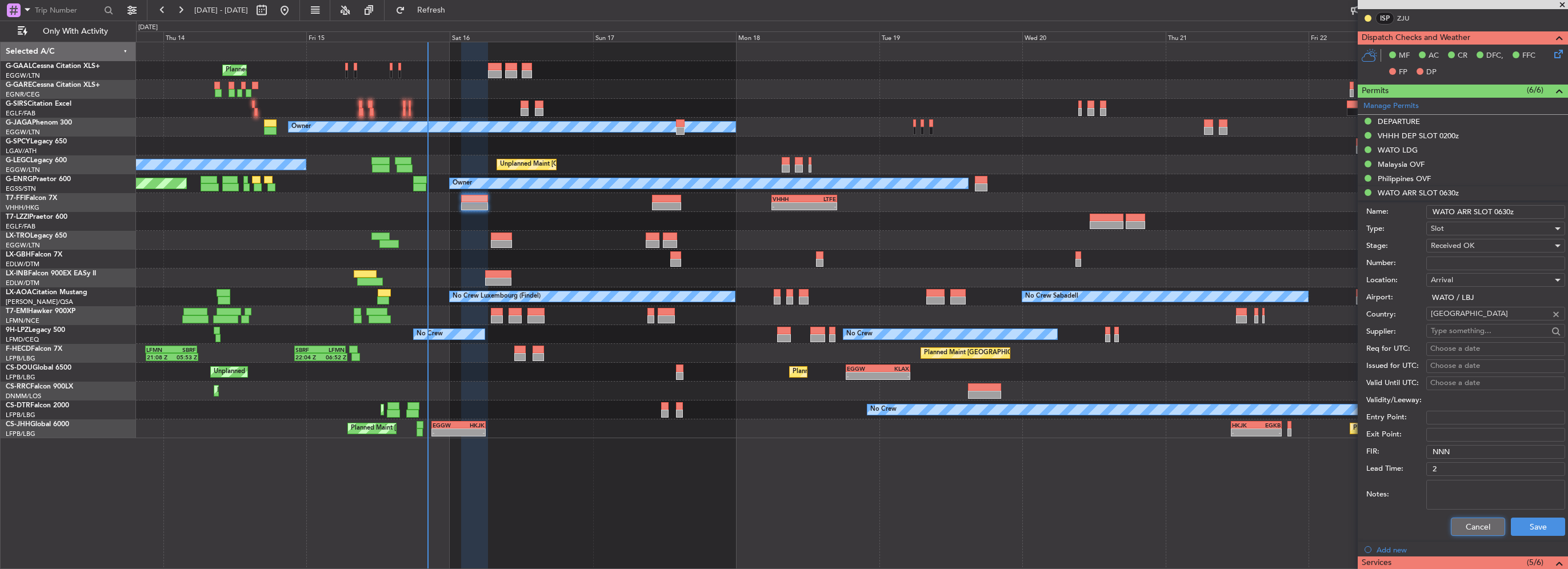
click at [1477, 519] on button "Cancel" at bounding box center [1477, 527] width 54 height 19
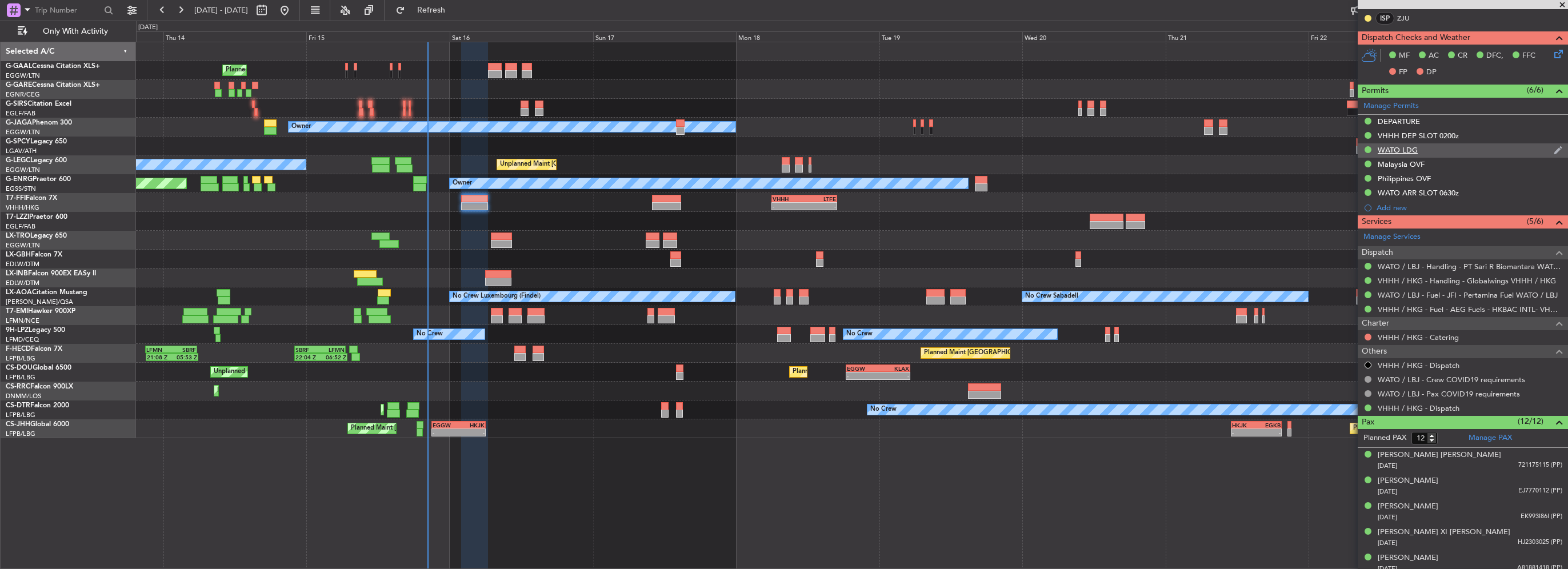
click at [1399, 146] on div "WATO LDG" at bounding box center [1397, 149] width 40 height 9
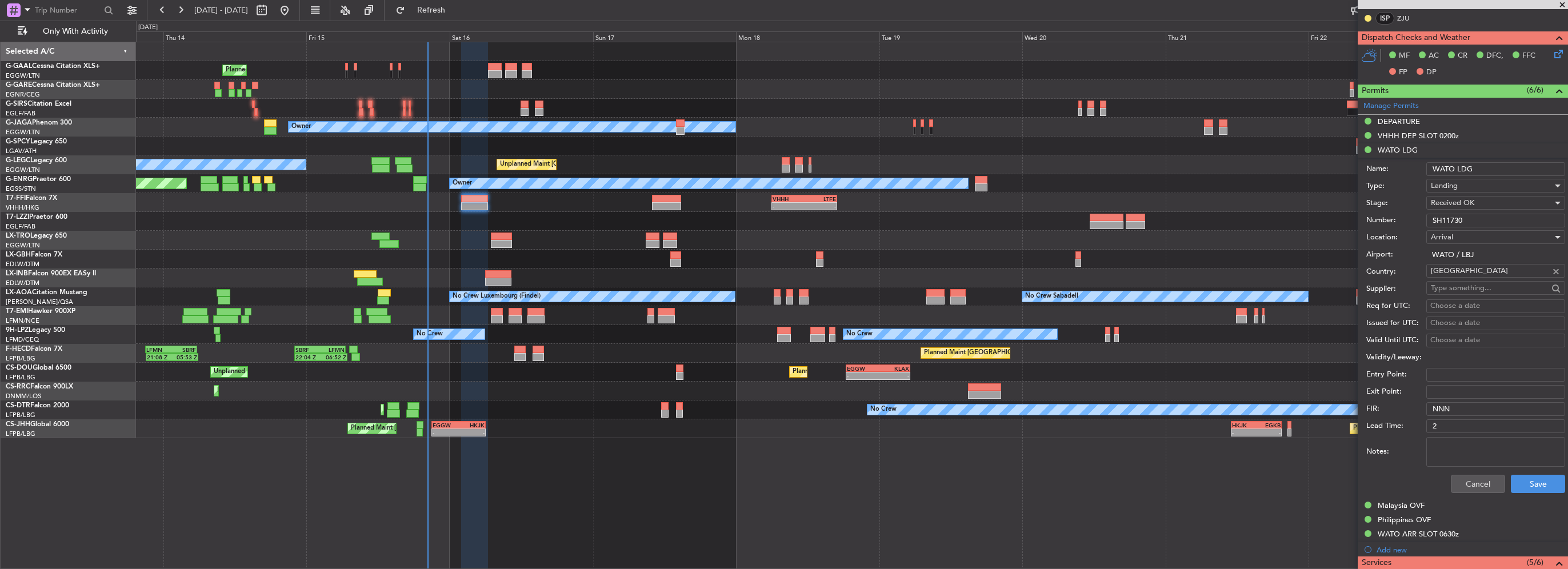
click at [1376, 220] on div "Number: SH11730" at bounding box center [1465, 220] width 199 height 17
drag, startPoint x: 1471, startPoint y: 487, endPoint x: 1465, endPoint y: 479, distance: 10.0
click at [1471, 487] on button "Cancel" at bounding box center [1477, 484] width 54 height 19
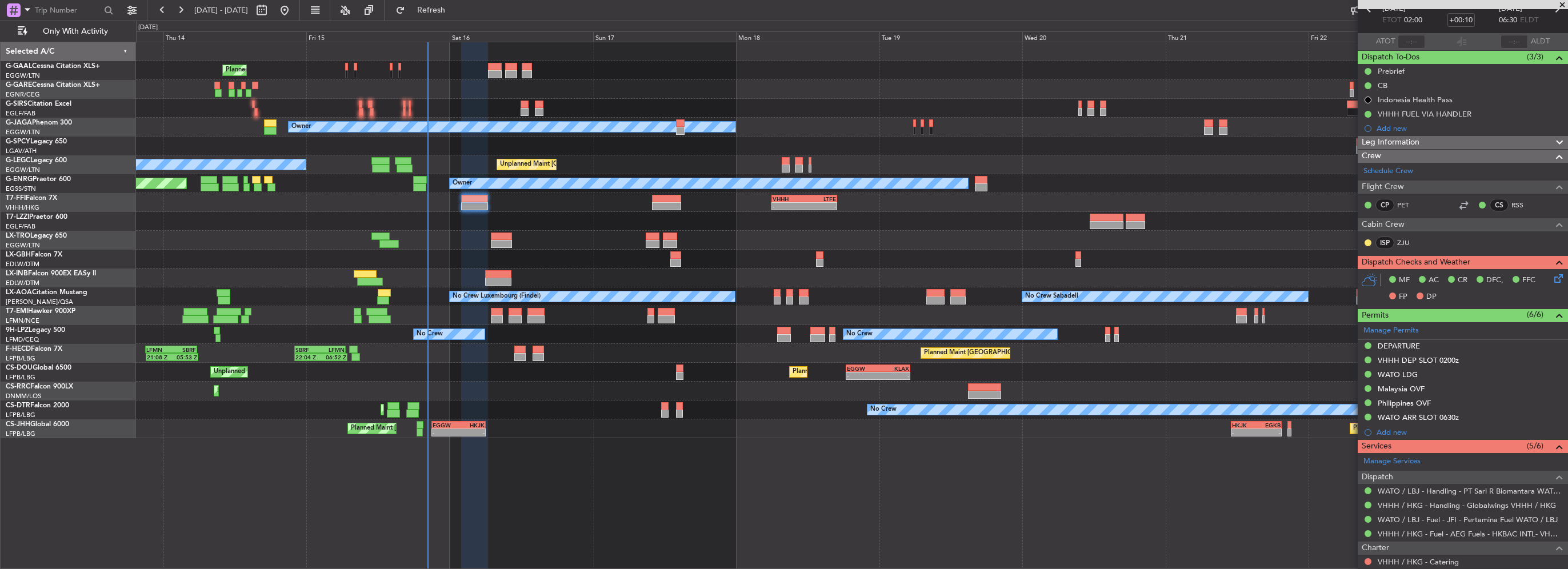
scroll to position [57, 0]
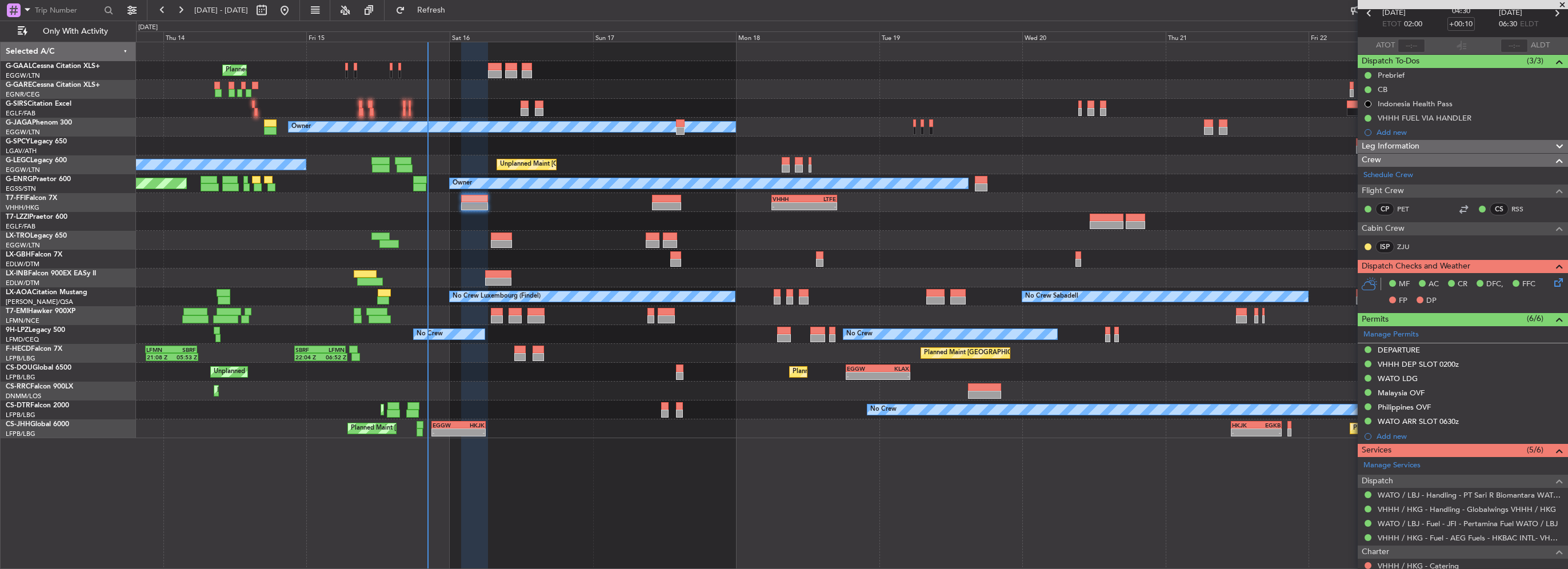
click at [1442, 148] on div "Leg Information" at bounding box center [1463, 146] width 210 height 13
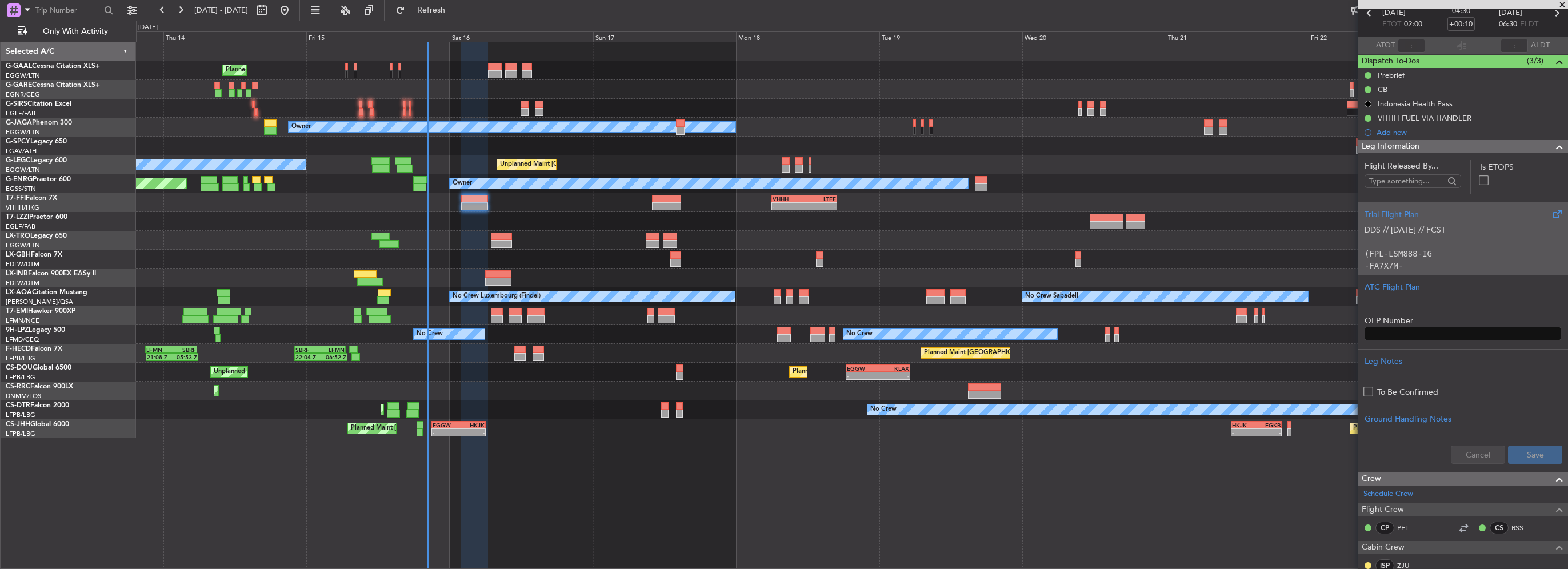
click at [1402, 215] on div "Trial Flight Plan" at bounding box center [1463, 214] width 197 height 12
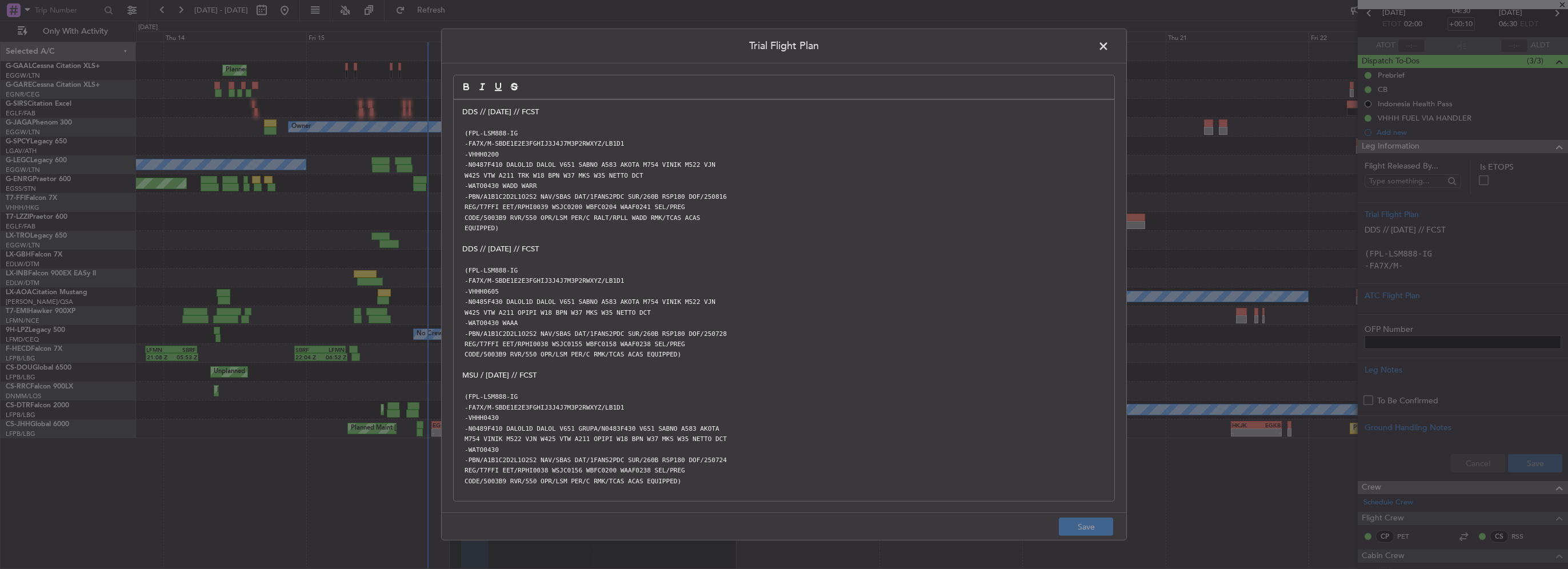
click at [1109, 40] on span at bounding box center [1109, 49] width 0 height 22
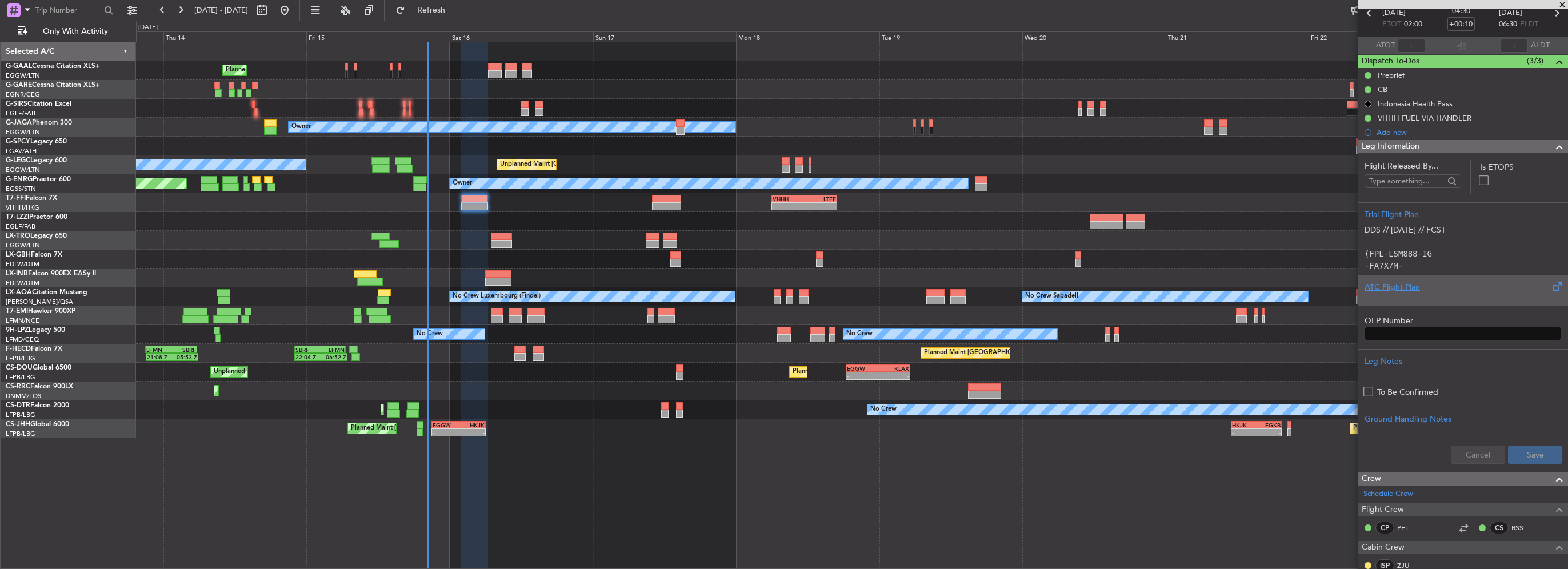
click at [1399, 287] on div "ATC Flight Plan" at bounding box center [1463, 286] width 197 height 12
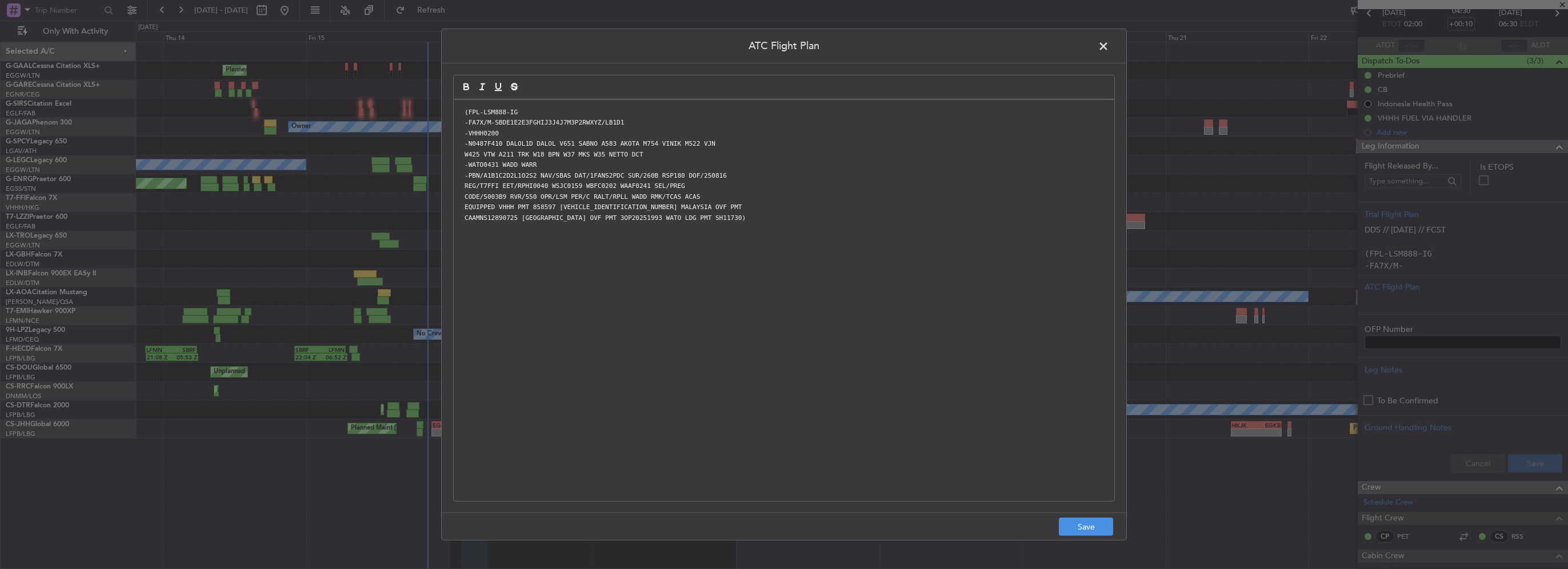
scroll to position [0, 0]
click at [1084, 531] on button "Save" at bounding box center [1085, 527] width 54 height 19
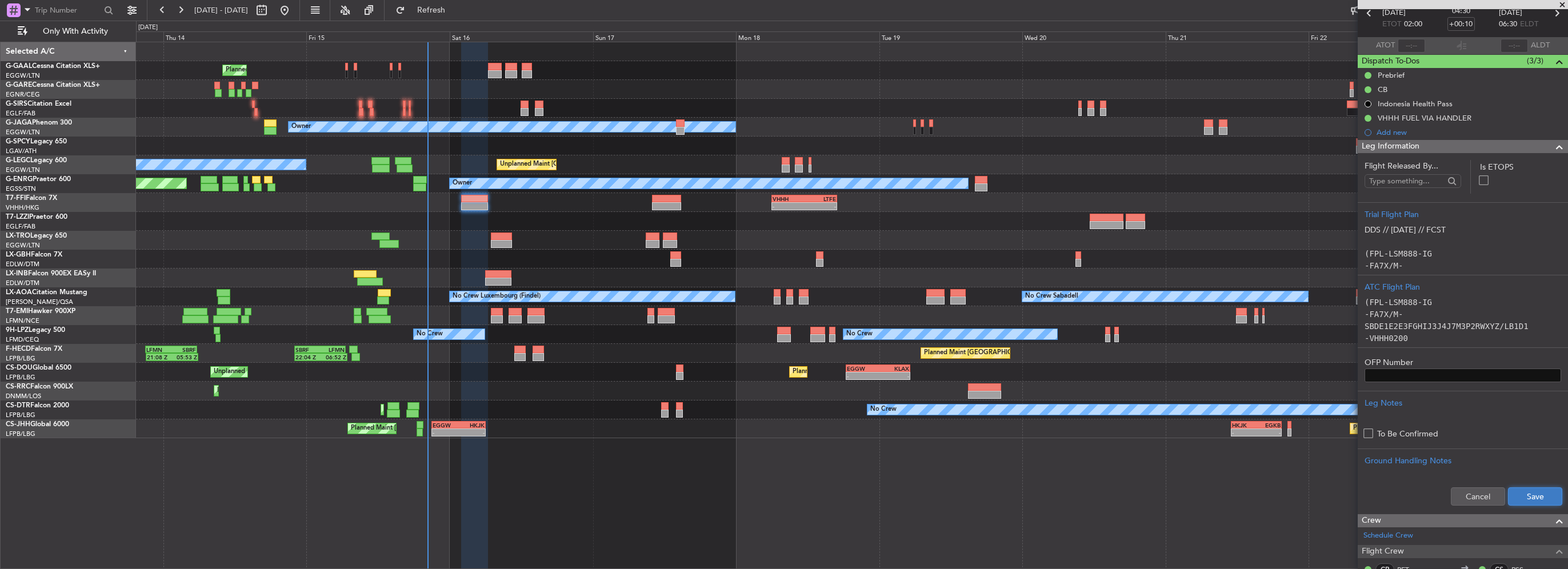
click at [1532, 496] on button "Save" at bounding box center [1535, 496] width 54 height 19
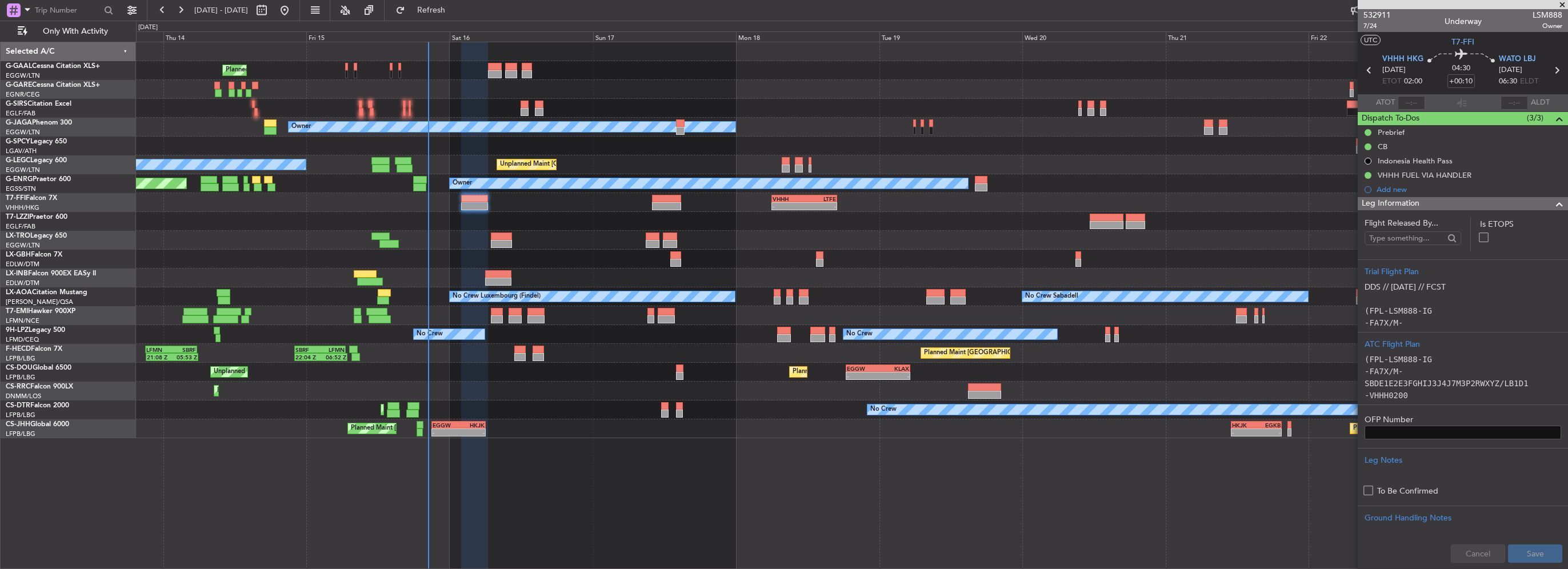
click at [1504, 198] on div "Leg Information" at bounding box center [1463, 203] width 210 height 13
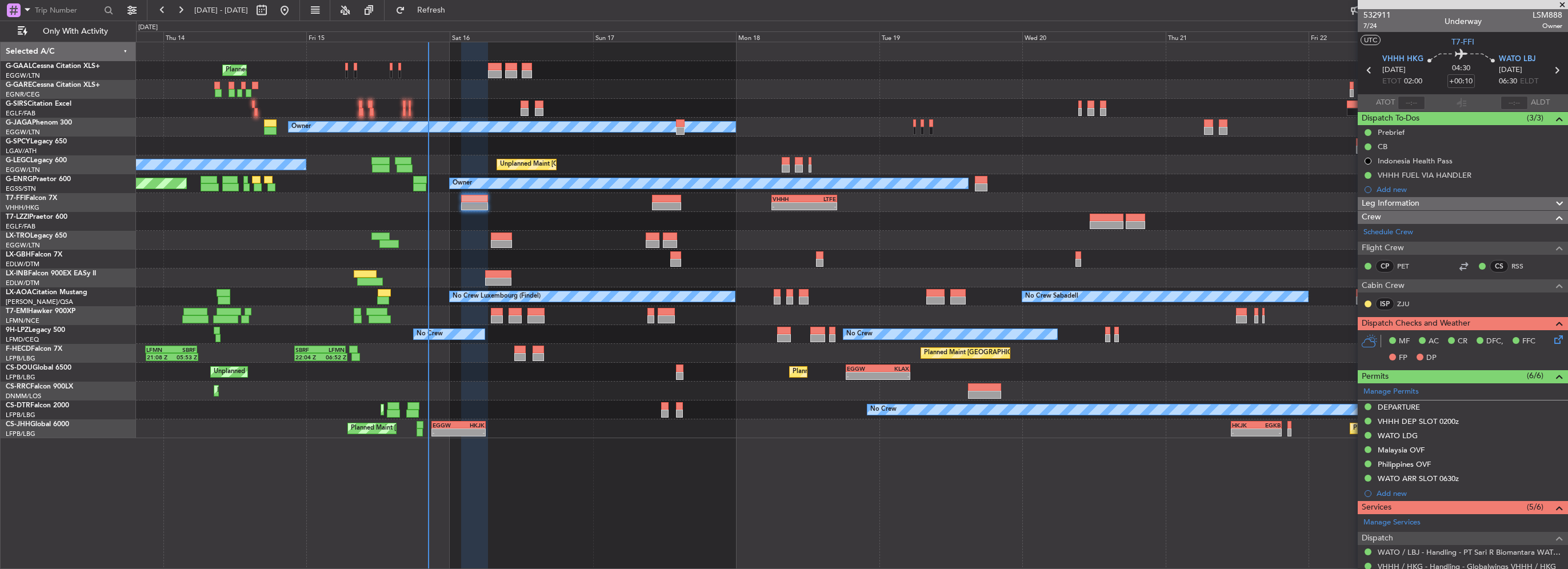
click at [1552, 340] on icon at bounding box center [1557, 338] width 9 height 9
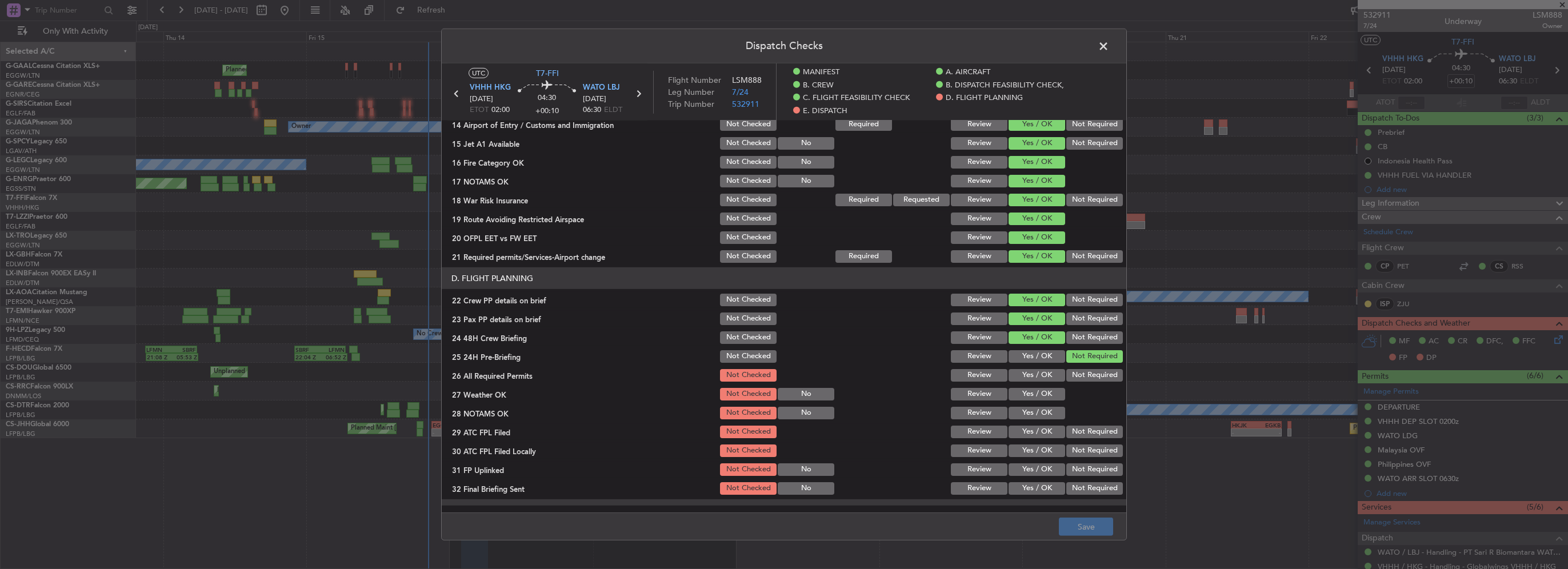
scroll to position [457, 0]
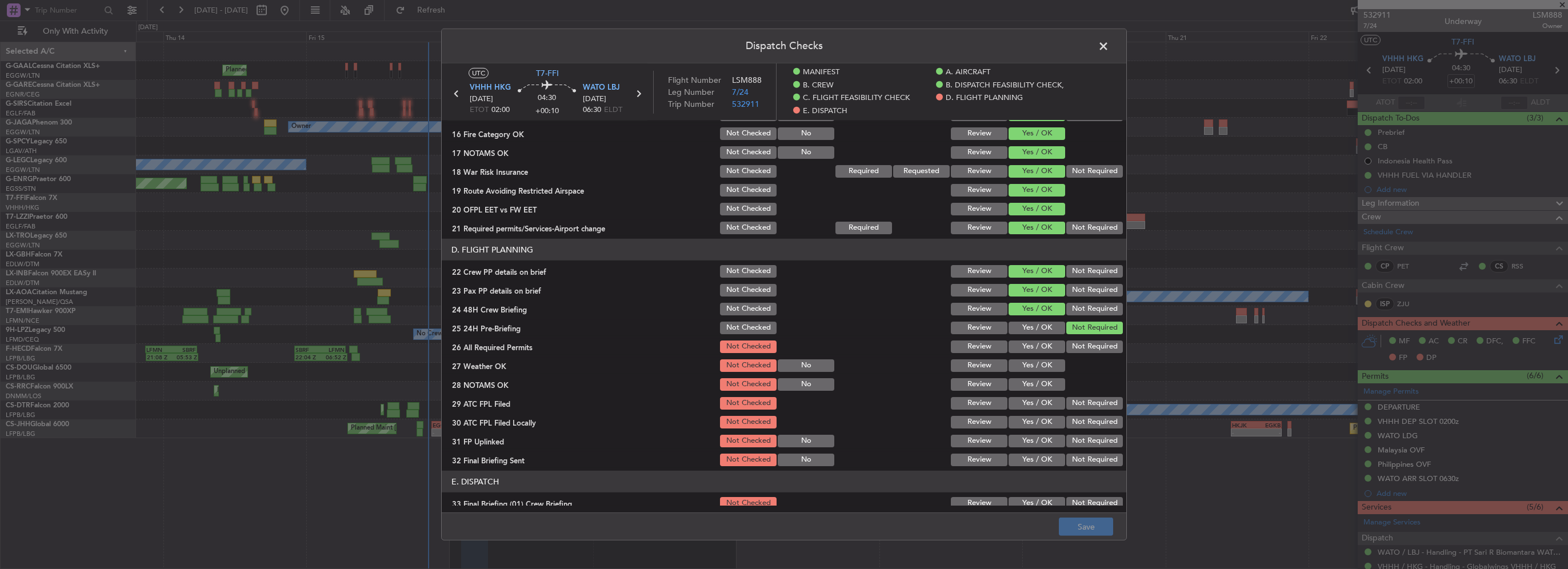
click at [1036, 344] on button "Yes / OK" at bounding box center [1036, 346] width 57 height 12
click at [1044, 366] on button "Yes / OK" at bounding box center [1036, 365] width 57 height 12
drag, startPoint x: 1045, startPoint y: 382, endPoint x: 1045, endPoint y: 388, distance: 6.0
click at [1045, 383] on button "Yes / OK" at bounding box center [1036, 383] width 57 height 12
drag, startPoint x: 1043, startPoint y: 396, endPoint x: 1043, endPoint y: 411, distance: 15.0
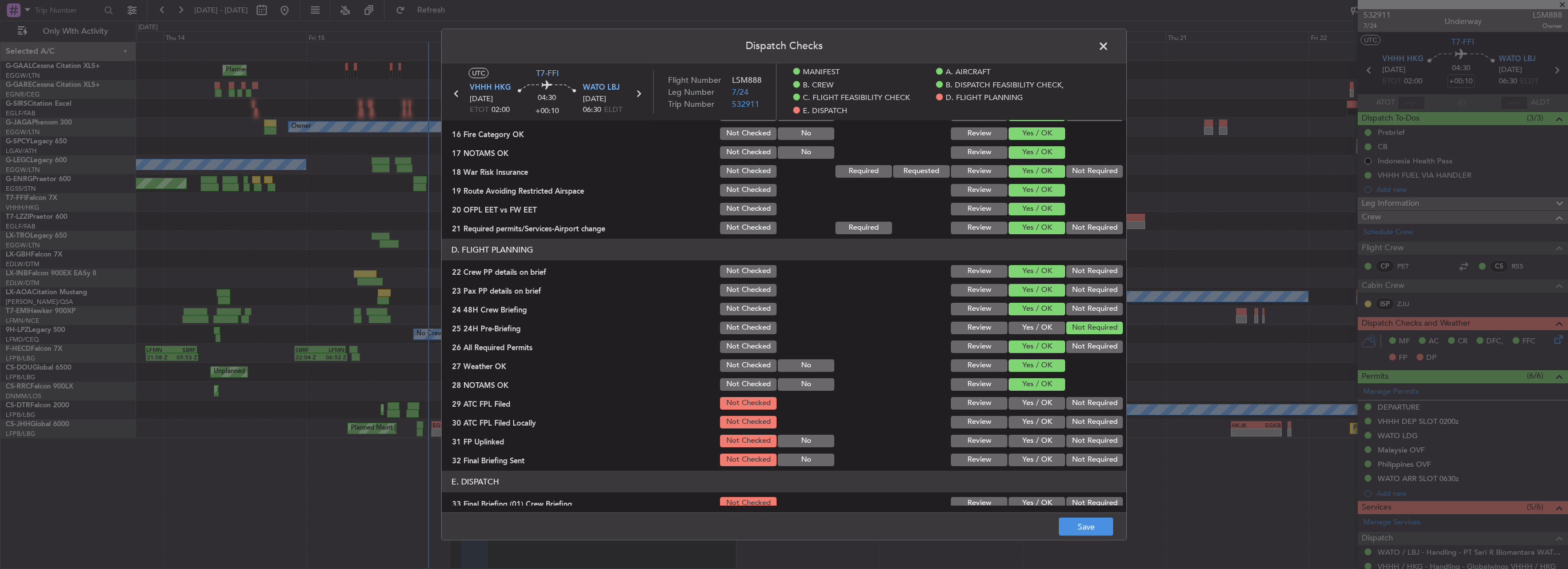
click at [1043, 397] on button "Yes / OK" at bounding box center [1036, 402] width 57 height 12
click at [1043, 414] on div "Yes / OK" at bounding box center [1036, 422] width 58 height 16
click at [1035, 424] on button "Yes / OK" at bounding box center [1036, 422] width 57 height 12
drag, startPoint x: 1039, startPoint y: 442, endPoint x: 1071, endPoint y: 454, distance: 34.2
click at [1040, 442] on button "Yes / OK" at bounding box center [1036, 440] width 57 height 12
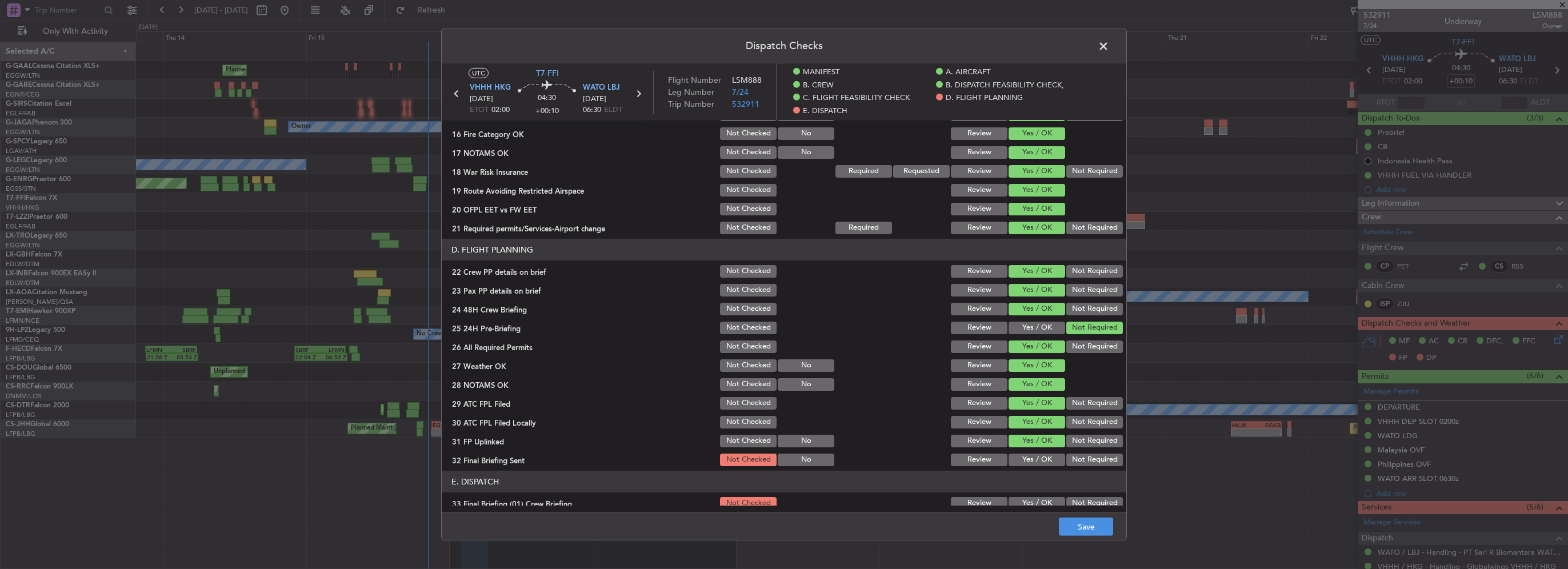
click at [1085, 466] on div "Not Required" at bounding box center [1093, 459] width 58 height 16
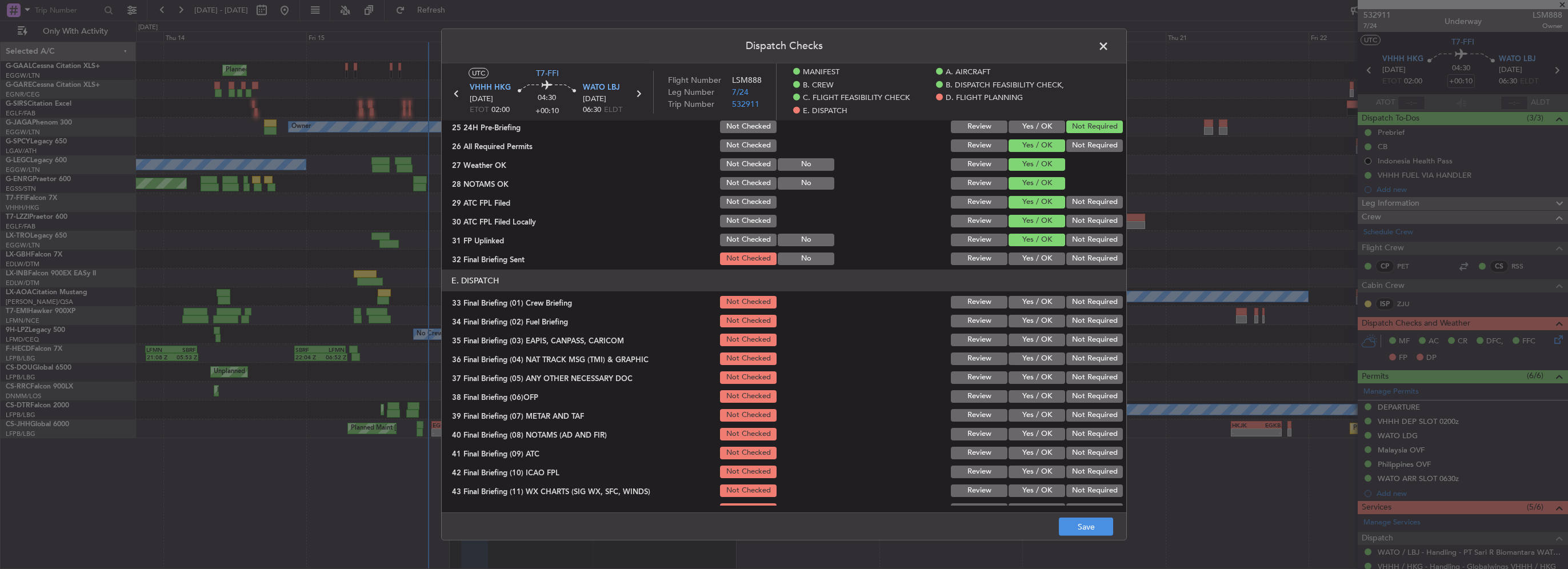
scroll to position [672, 0]
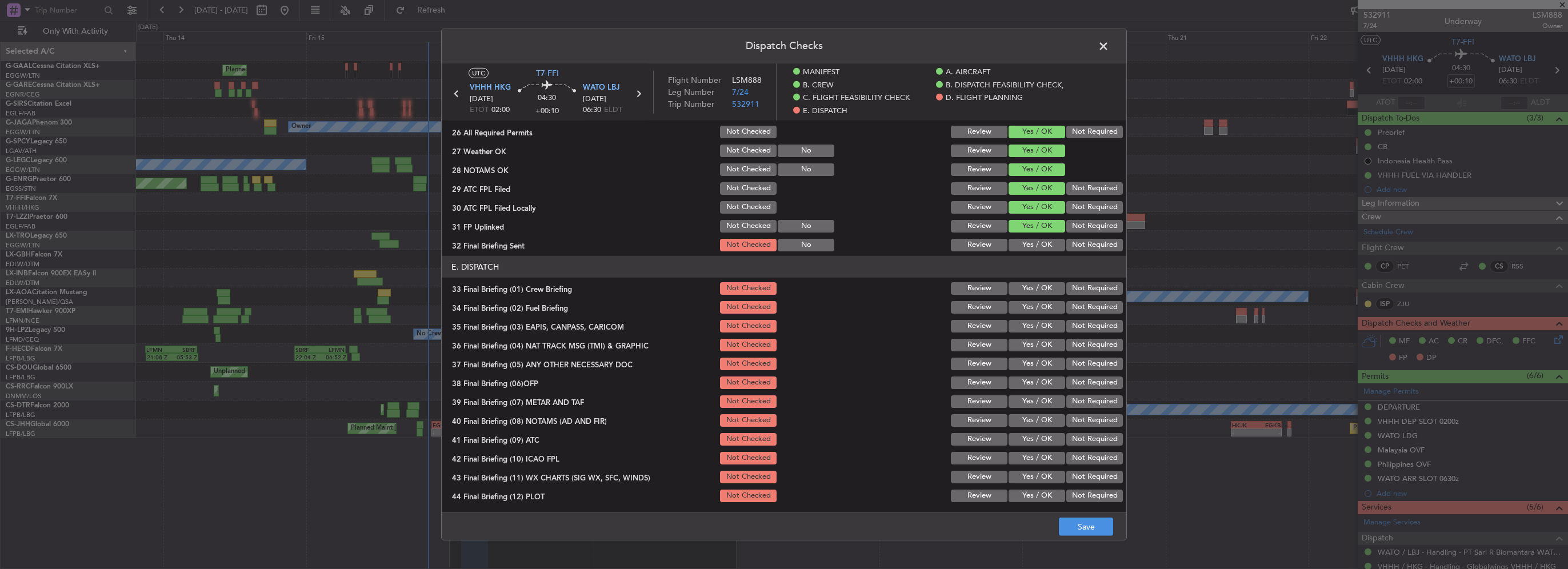
click at [1086, 244] on button "Not Required" at bounding box center [1094, 244] width 57 height 12
drag, startPoint x: 1050, startPoint y: 289, endPoint x: 1043, endPoint y: 304, distance: 16.6
click at [1049, 289] on button "Yes / OK" at bounding box center [1036, 287] width 57 height 12
click at [1043, 305] on button "Yes / OK" at bounding box center [1036, 307] width 57 height 12
click at [1068, 326] on button "Not Required" at bounding box center [1094, 326] width 57 height 12
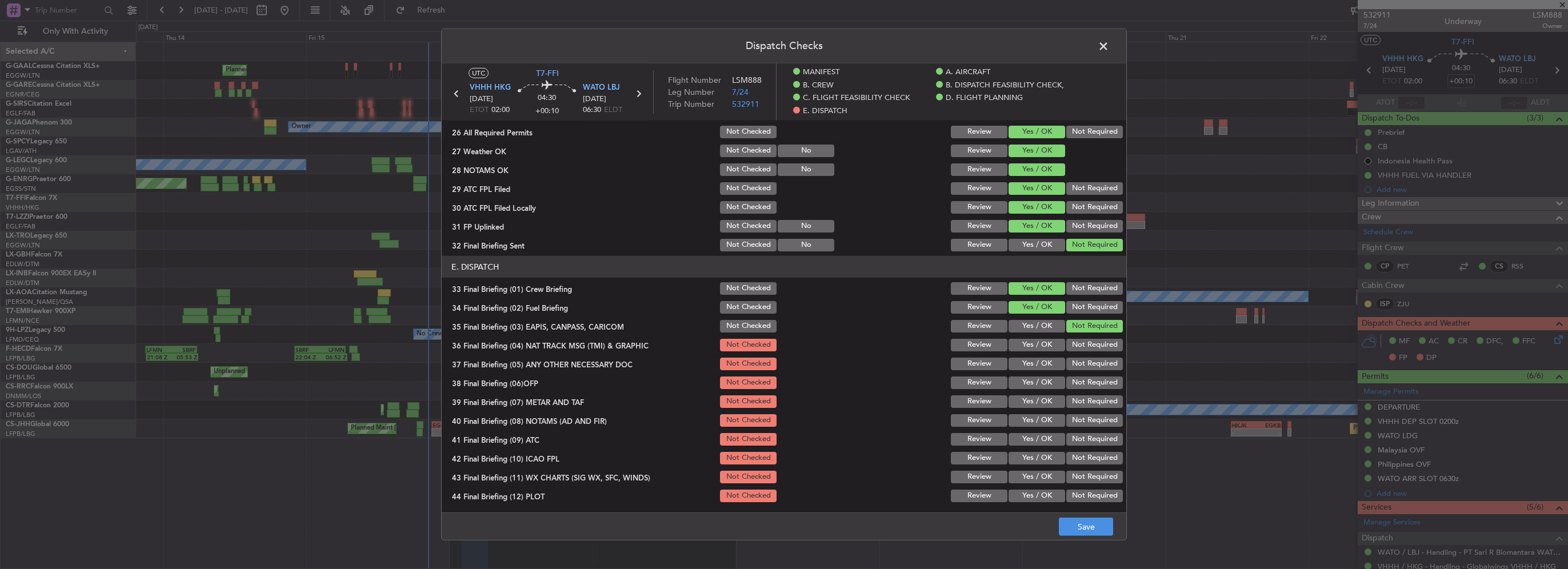
click at [1071, 347] on button "Not Required" at bounding box center [1094, 344] width 57 height 12
drag, startPoint x: 1015, startPoint y: 357, endPoint x: 1026, endPoint y: 384, distance: 29.2
click at [1015, 358] on button "Yes / OK" at bounding box center [1036, 363] width 57 height 12
click at [1026, 384] on button "Yes / OK" at bounding box center [1036, 382] width 57 height 12
click at [1029, 396] on button "Yes / OK" at bounding box center [1036, 401] width 57 height 12
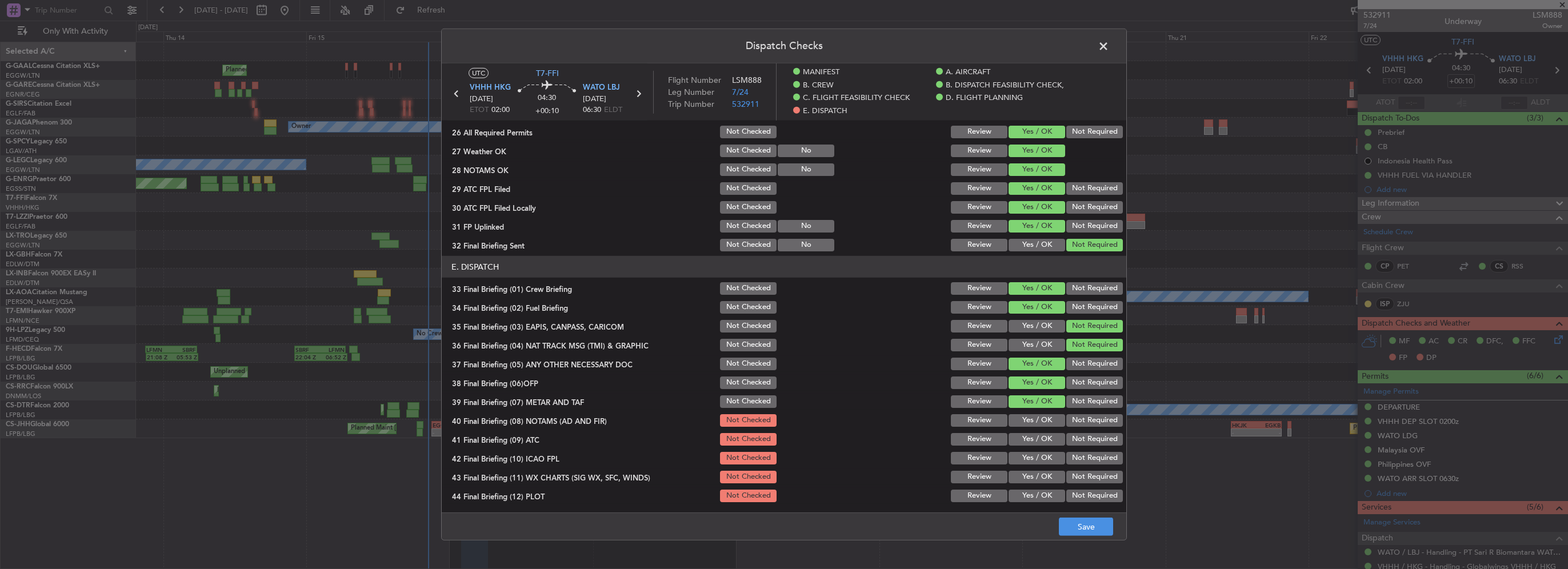
drag, startPoint x: 1029, startPoint y: 410, endPoint x: 1033, endPoint y: 424, distance: 14.6
click at [1029, 411] on section "E. DISPATCH 33 Final Briefing (01) Crew Briefing Not Checked Review Yes / OK No…" at bounding box center [783, 380] width 684 height 248
click at [1034, 426] on div "Yes / OK" at bounding box center [1036, 420] width 58 height 16
click at [1034, 421] on button "Yes / OK" at bounding box center [1036, 420] width 57 height 12
drag, startPoint x: 1034, startPoint y: 437, endPoint x: 1033, endPoint y: 444, distance: 7.1
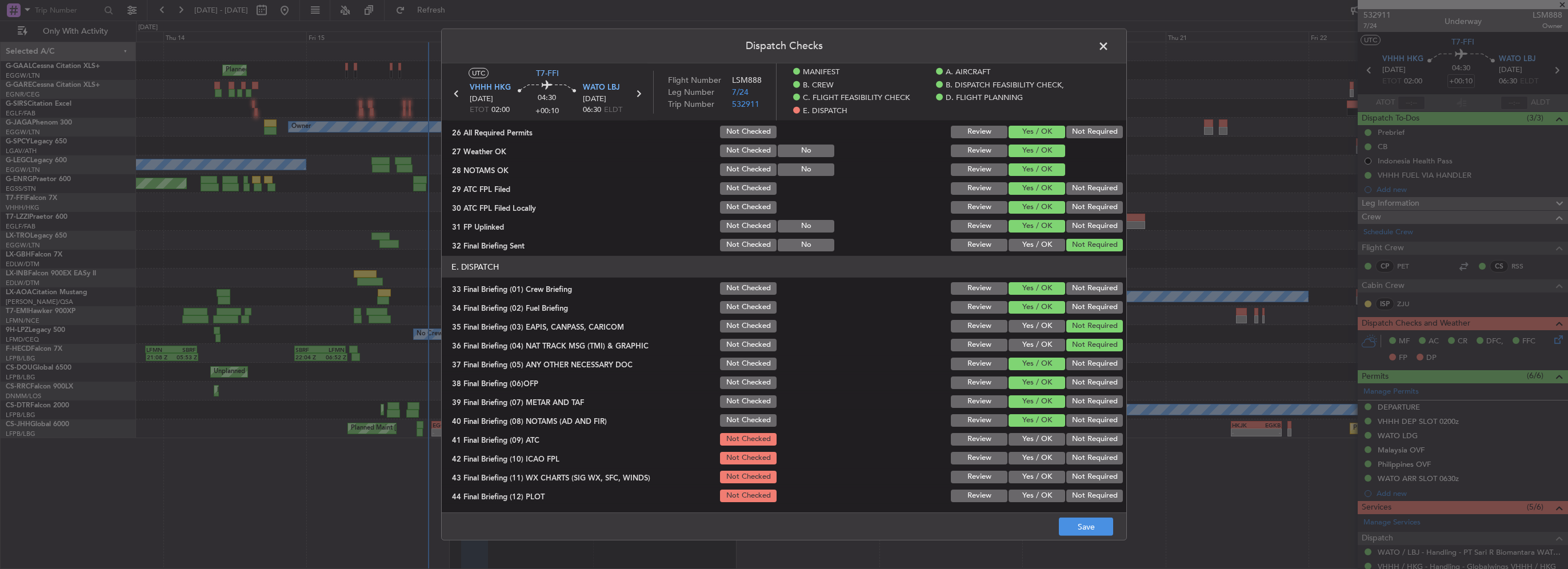
click at [1033, 438] on button "Yes / OK" at bounding box center [1036, 438] width 57 height 12
click at [1034, 458] on button "Yes / OK" at bounding box center [1036, 457] width 57 height 12
click at [1032, 475] on button "Yes / OK" at bounding box center [1036, 476] width 57 height 12
click at [1038, 498] on button "Yes / OK" at bounding box center [1036, 495] width 57 height 12
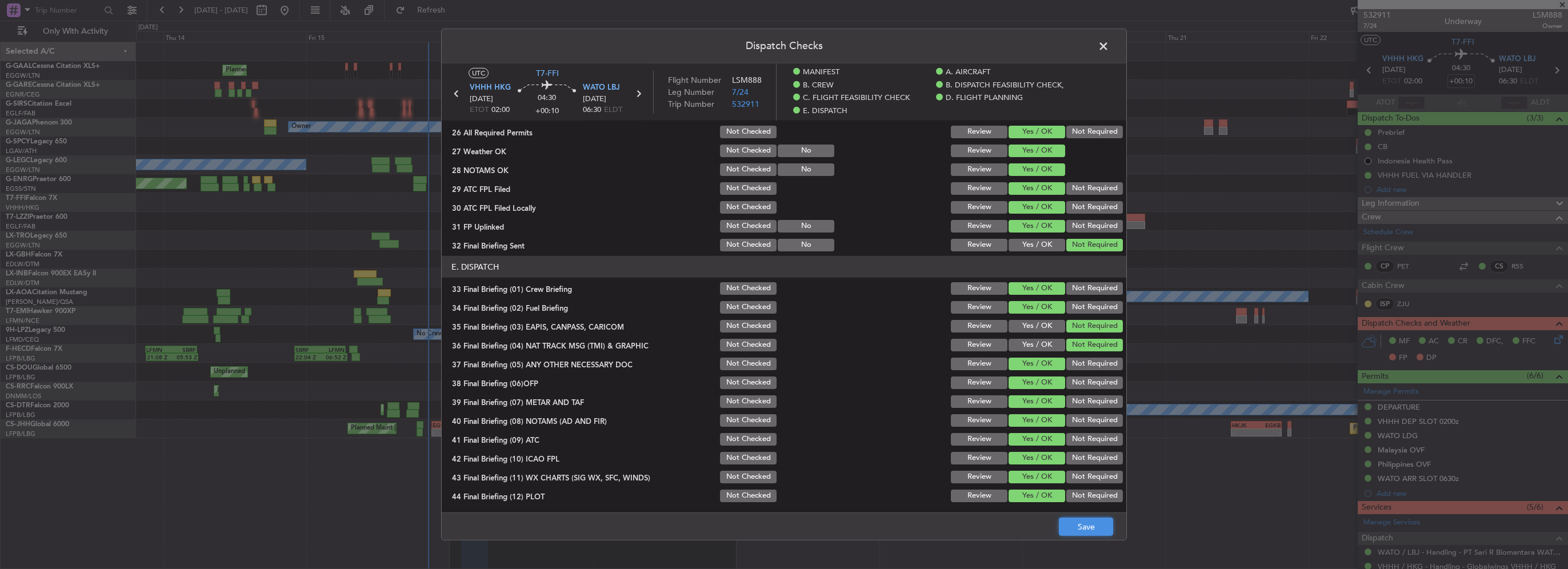
drag, startPoint x: 1084, startPoint y: 529, endPoint x: 1085, endPoint y: 523, distance: 6.1
click at [1084, 530] on button "Save" at bounding box center [1085, 527] width 54 height 19
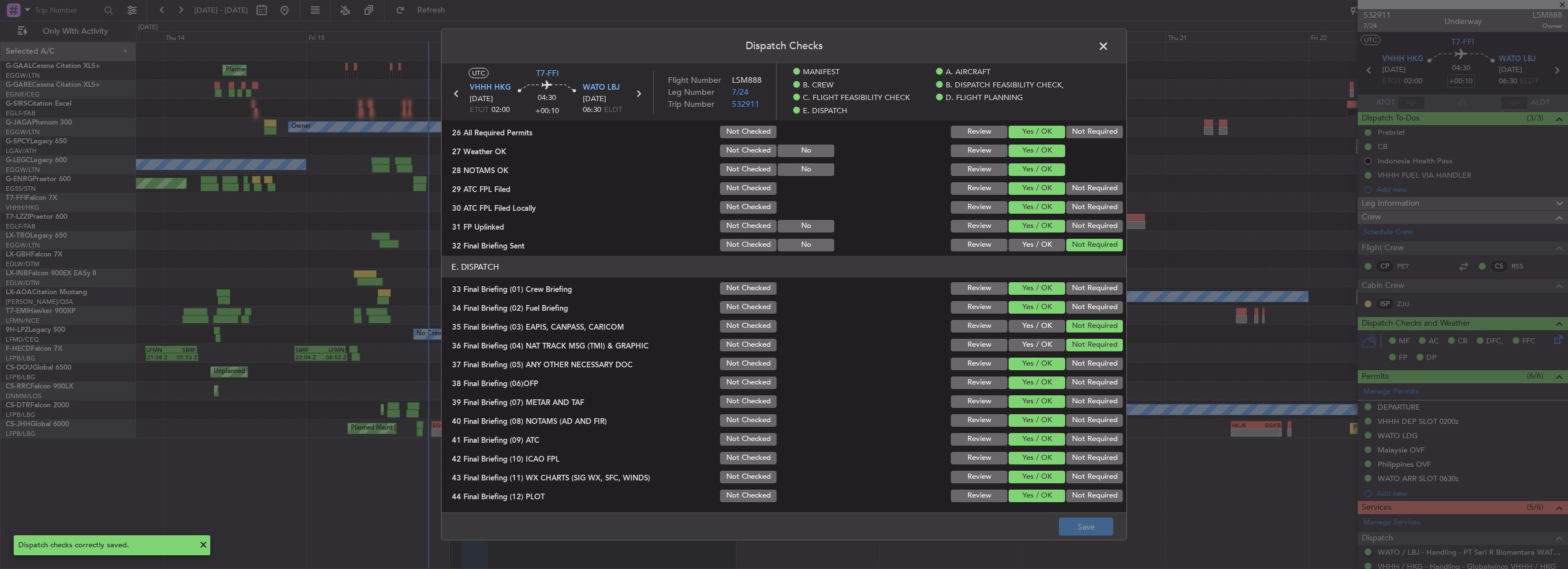
click at [1109, 49] on span at bounding box center [1109, 49] width 0 height 22
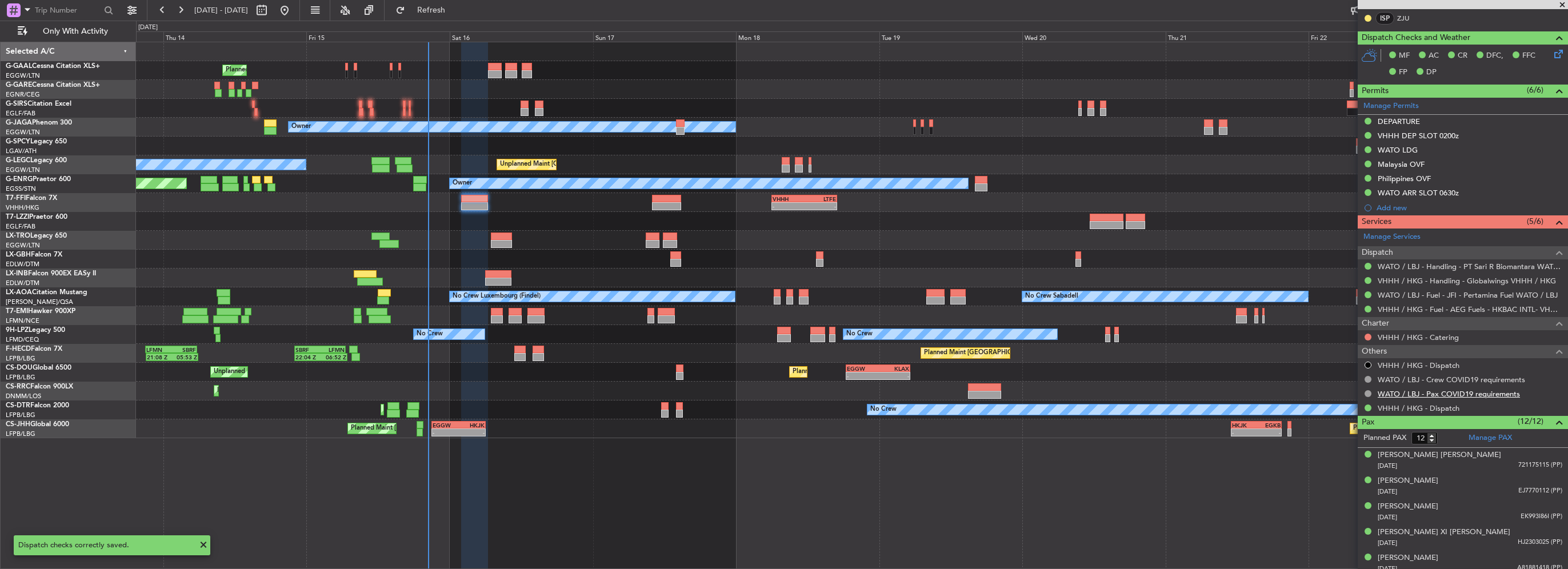
scroll to position [342, 0]
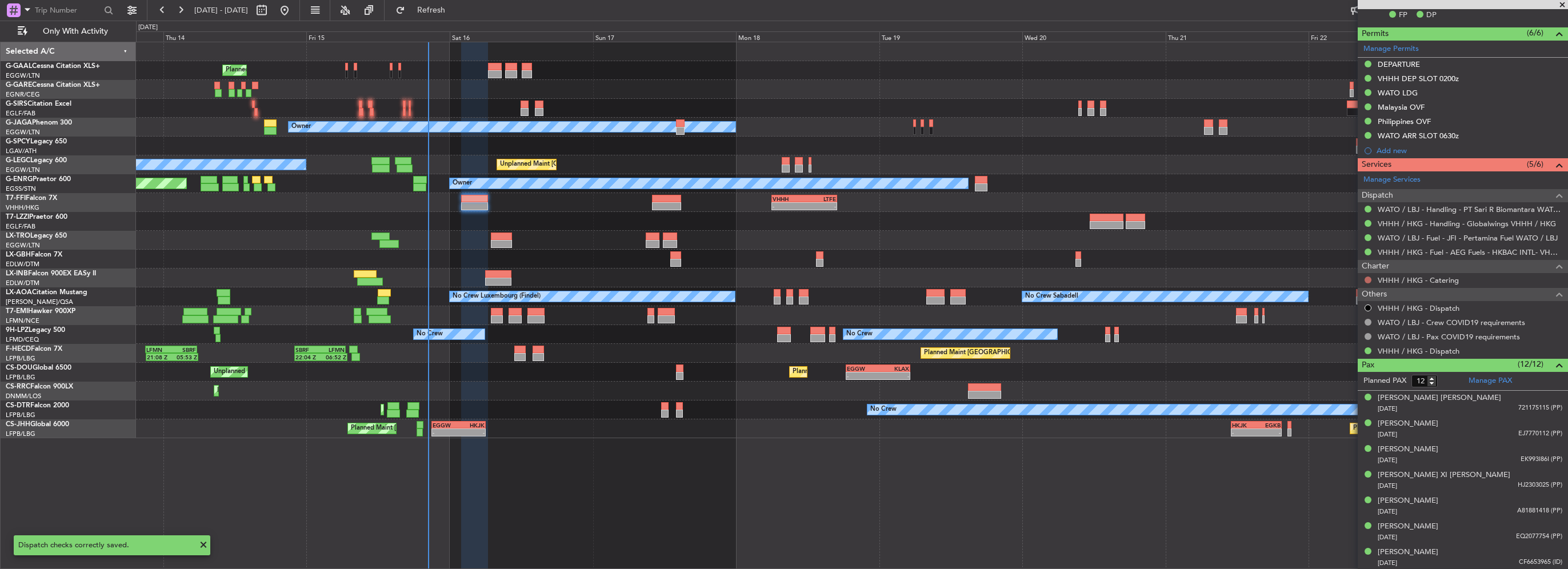
click at [1366, 278] on button at bounding box center [1367, 279] width 7 height 7
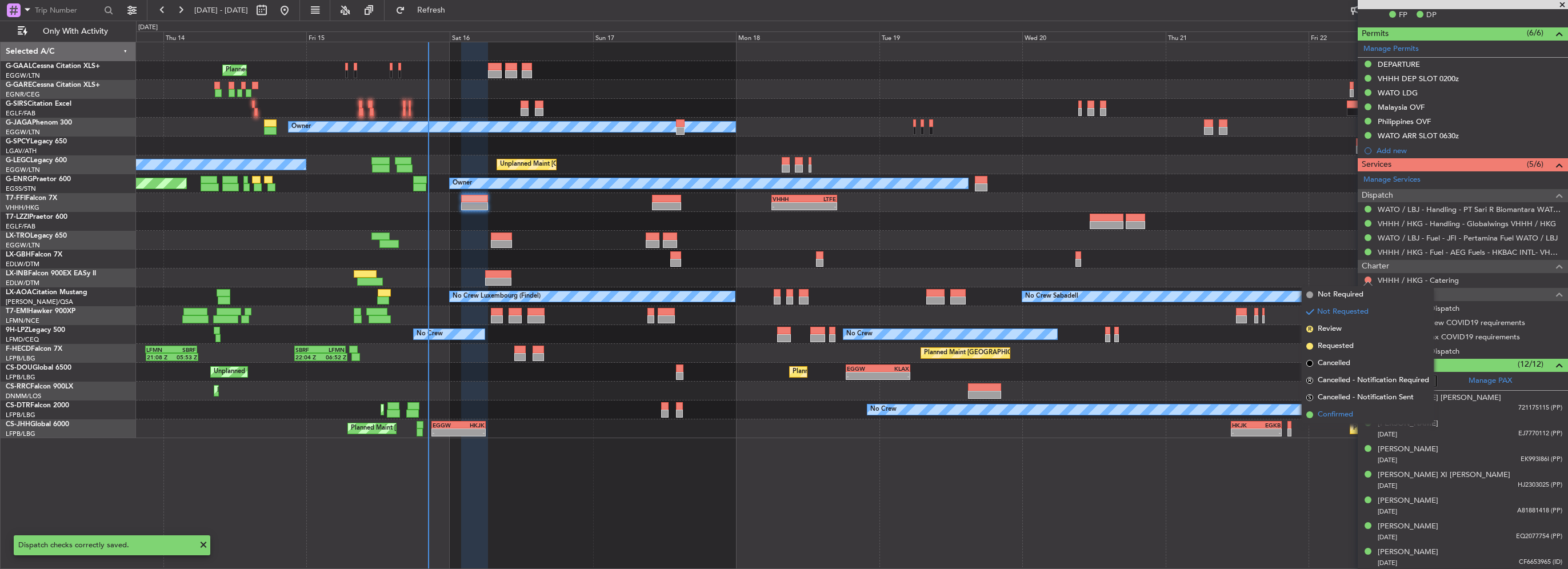
click at [1320, 417] on span "Confirmed" at bounding box center [1336, 414] width 35 height 11
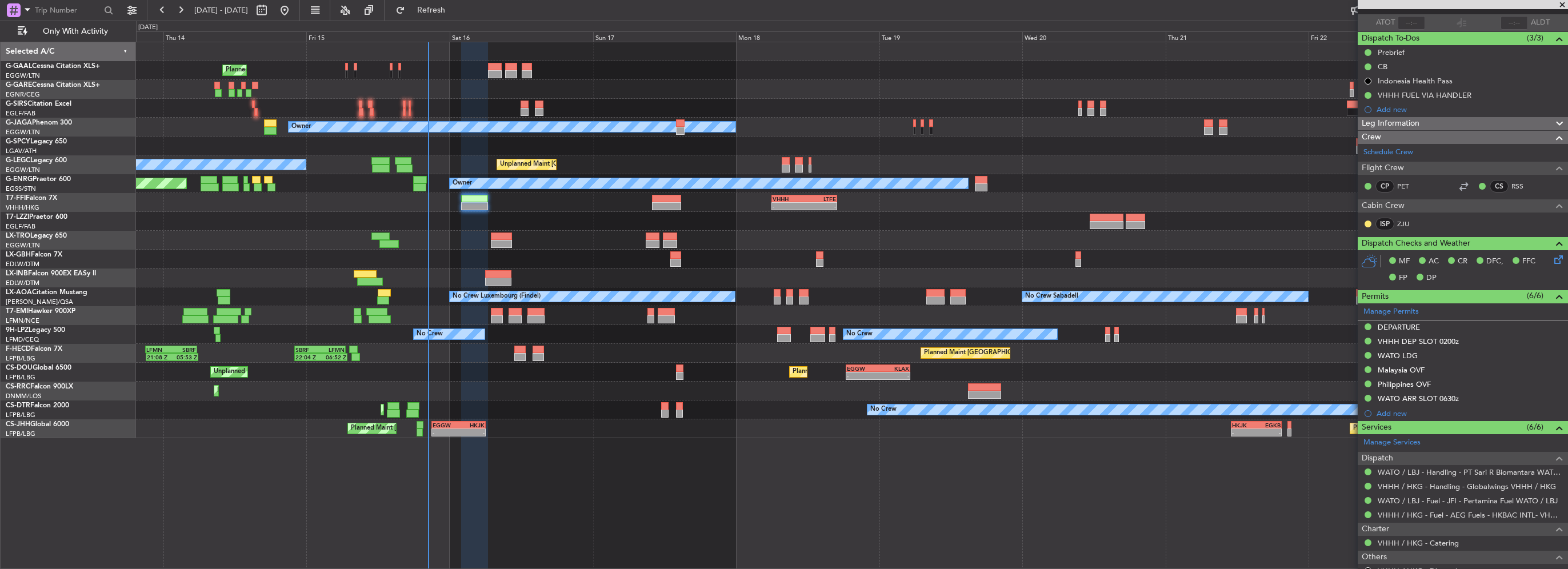
scroll to position [114, 0]
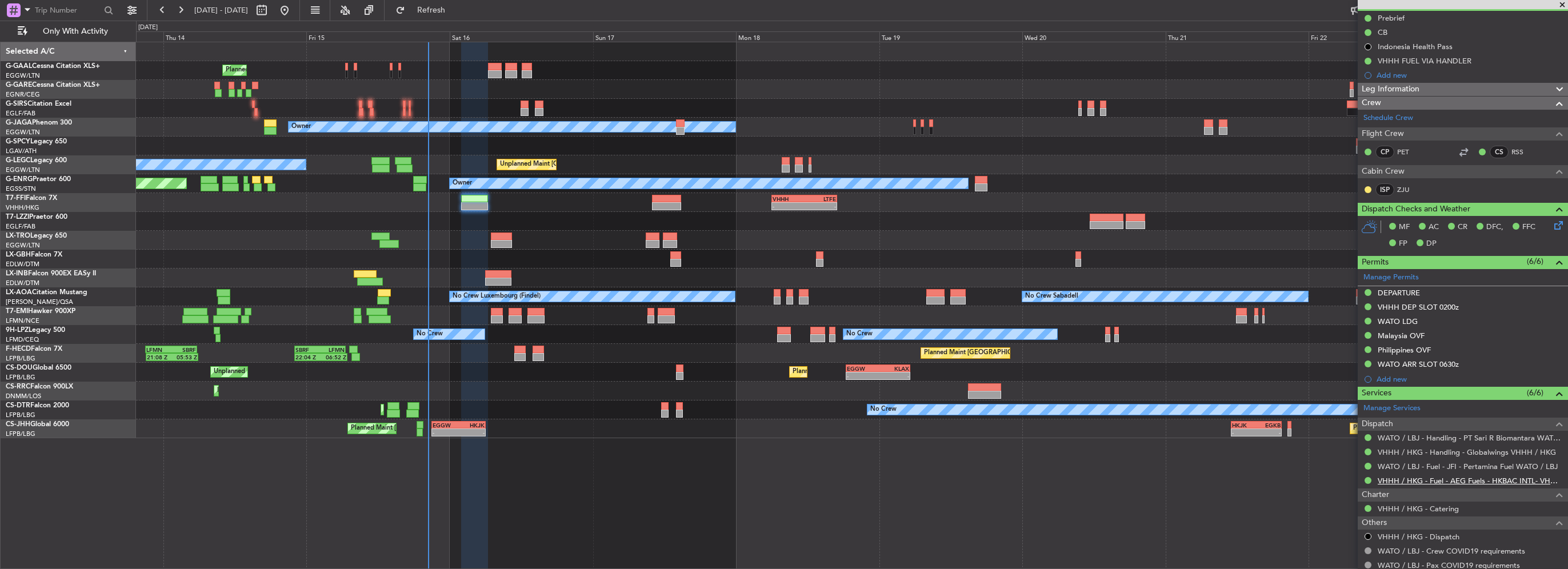
click at [1453, 479] on link "VHHH / HKG - Fuel - AEG Fuels - HKBAC INTL- VHHH / HKG" at bounding box center [1470, 480] width 185 height 9
click at [455, 13] on span "Refresh" at bounding box center [430, 10] width 48 height 8
click at [480, 208] on div at bounding box center [474, 206] width 27 height 8
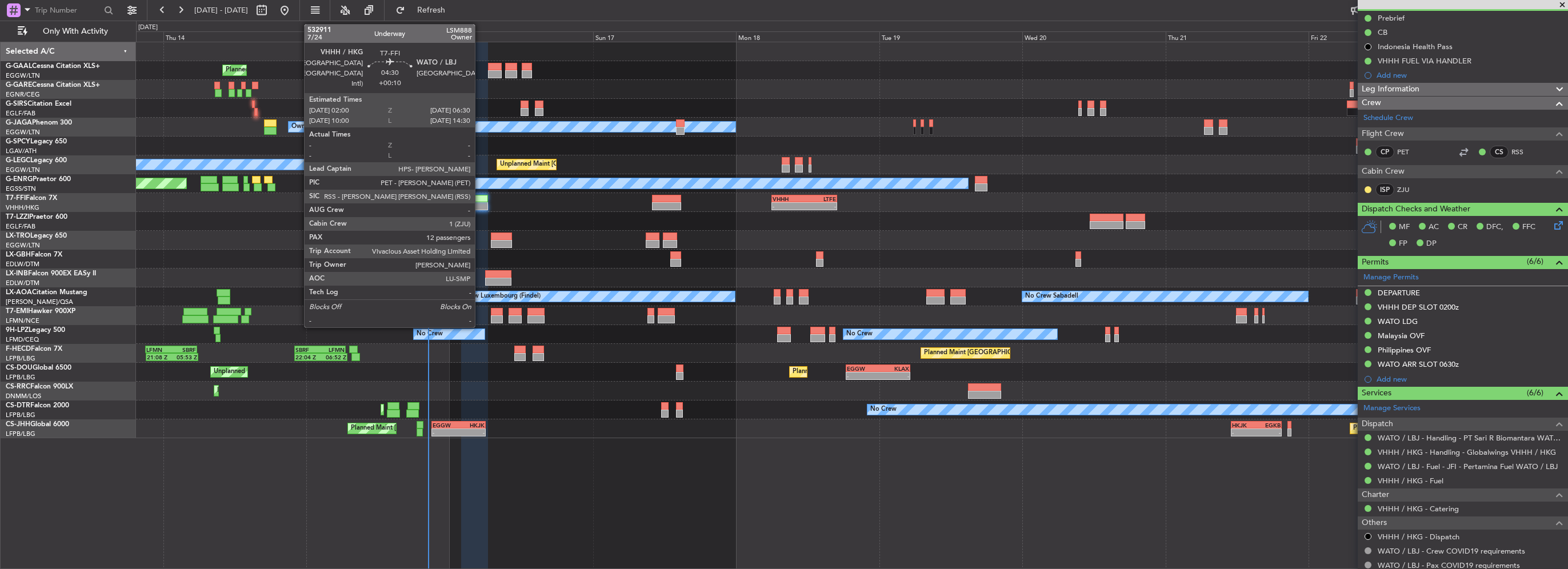
click at [480, 208] on div at bounding box center [474, 206] width 27 height 8
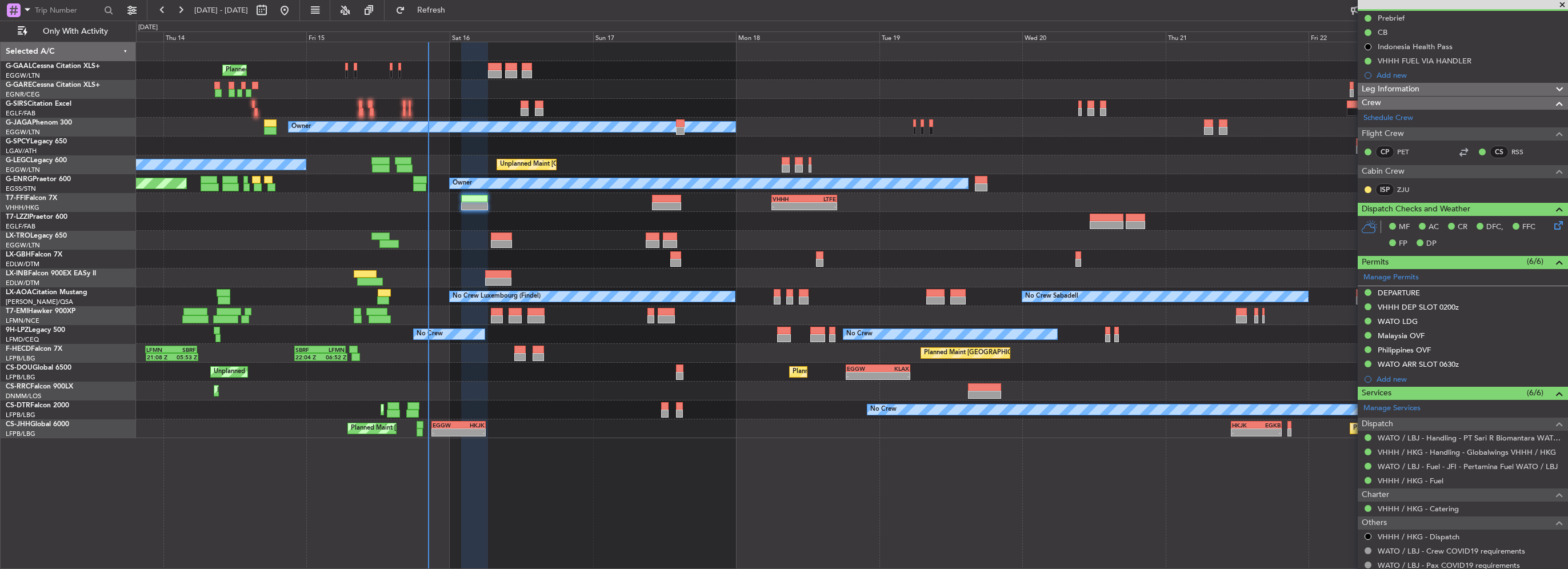
drag, startPoint x: 1449, startPoint y: 86, endPoint x: 1451, endPoint y: 122, distance: 36.1
click at [1449, 86] on div "Leg Information" at bounding box center [1463, 90] width 210 height 13
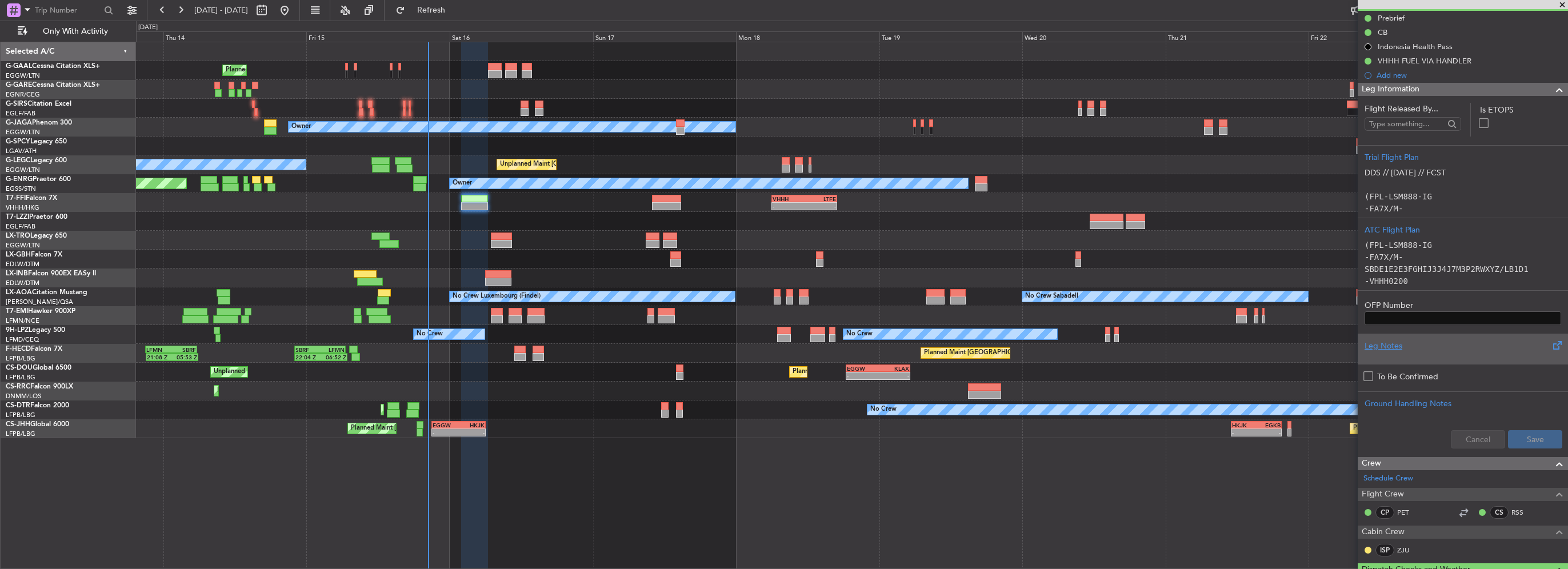
click at [1382, 347] on div "Leg Notes" at bounding box center [1463, 345] width 197 height 12
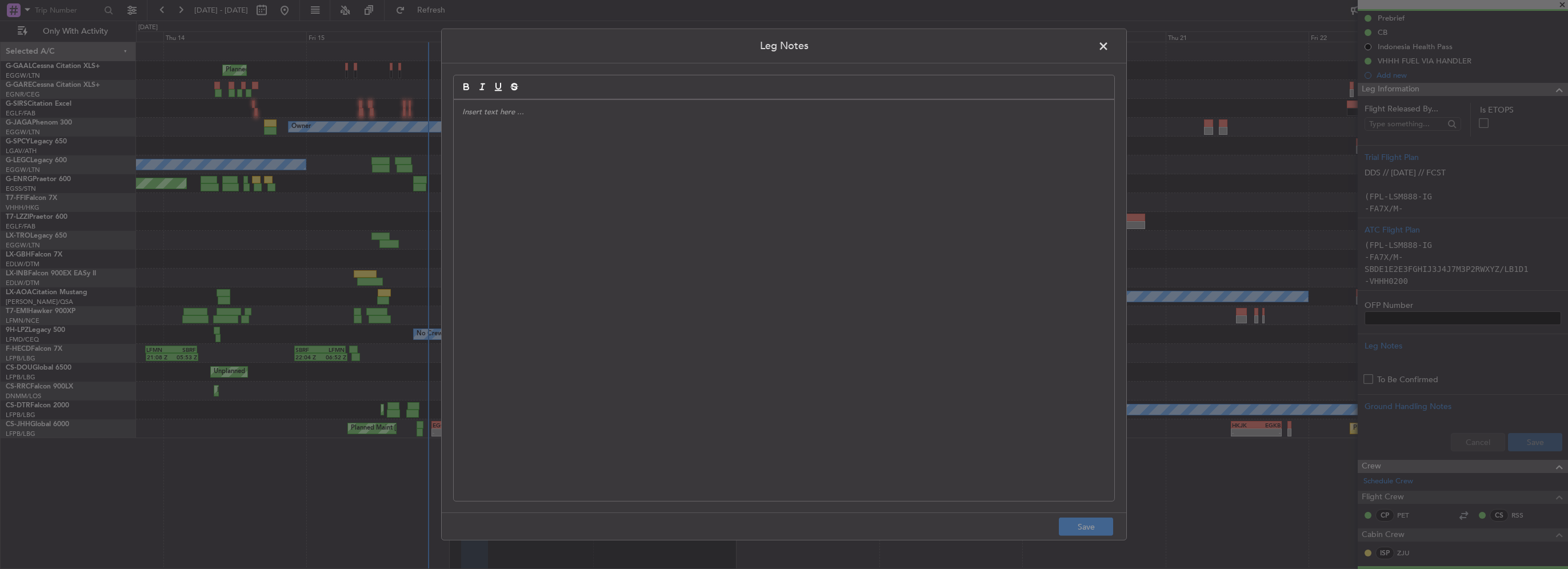
click at [625, 200] on div at bounding box center [784, 300] width 661 height 401
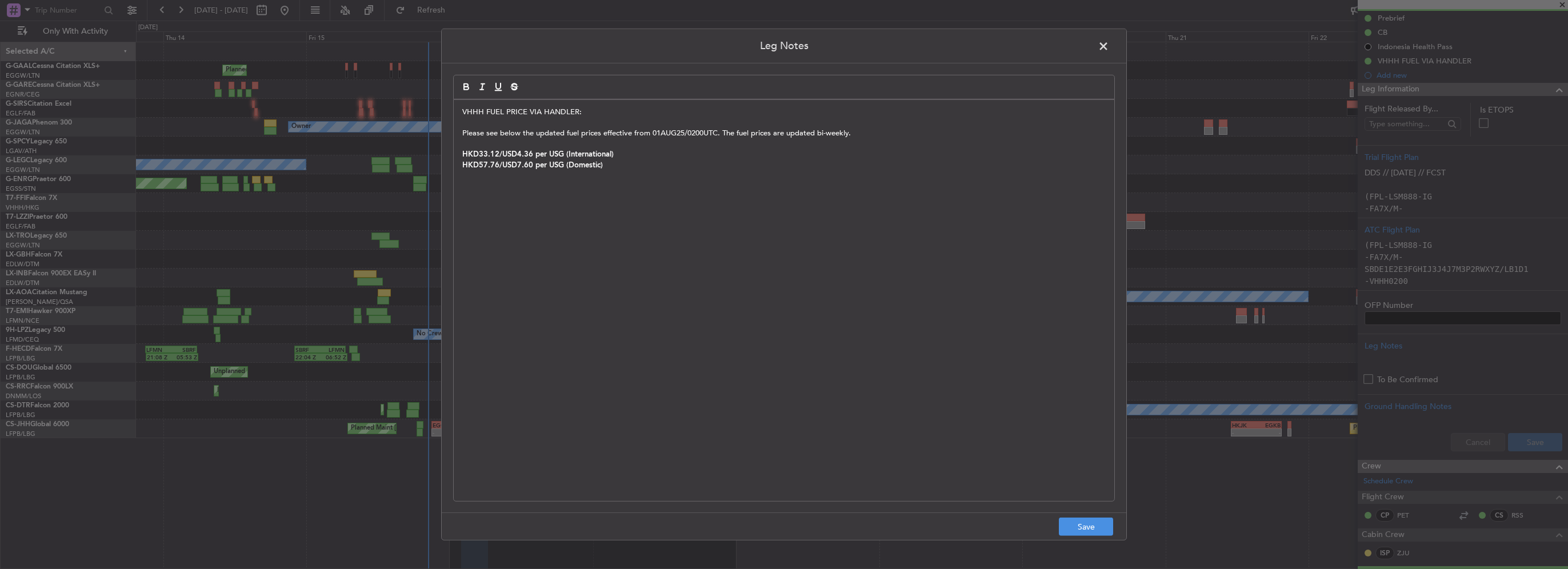
scroll to position [0, 0]
drag, startPoint x: 776, startPoint y: 126, endPoint x: 460, endPoint y: 121, distance: 316.0
click at [460, 121] on div "VHHH FUEL PRICE VIA HANDLER: Please see below the updated fuel prices effective…" at bounding box center [784, 300] width 661 height 401
click at [1081, 529] on button "Save" at bounding box center [1085, 527] width 54 height 19
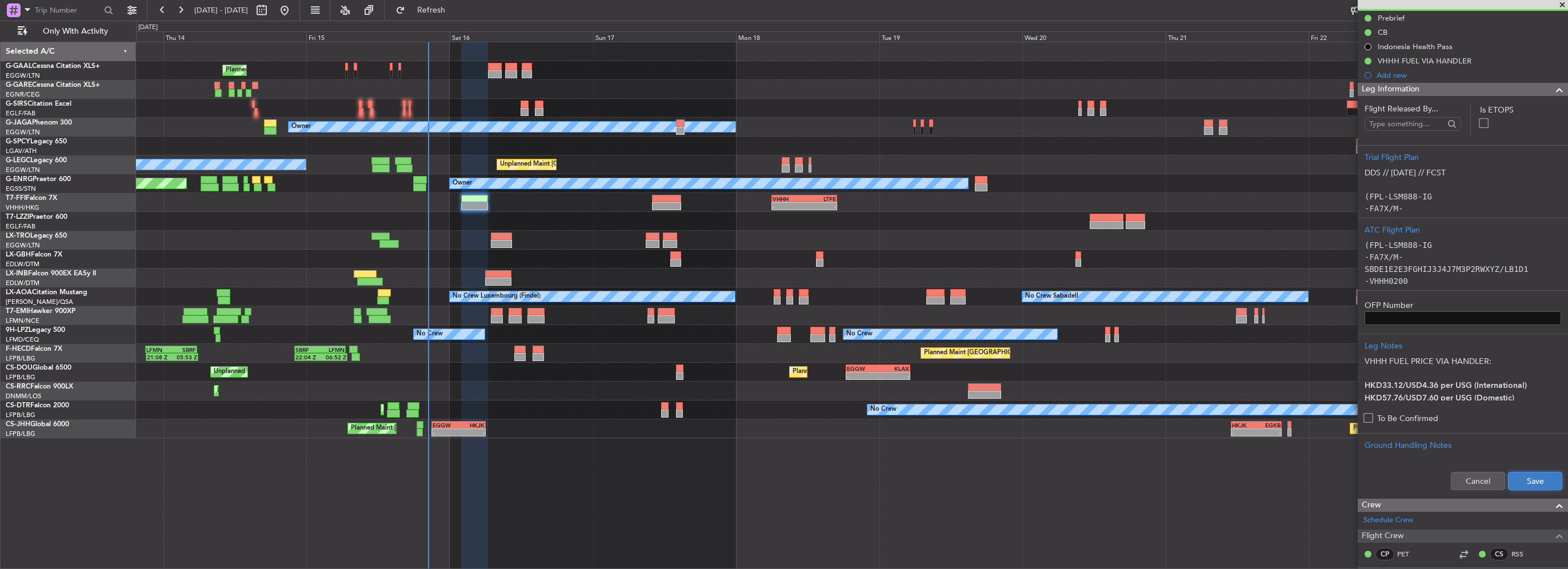
click at [1531, 473] on button "Save" at bounding box center [1535, 481] width 54 height 19
click at [445, 437] on div "Planned Maint London (Biggin Hill) Planned Maint Paris (Le Bourget) - - EGGW 21…" at bounding box center [852, 428] width 1432 height 19
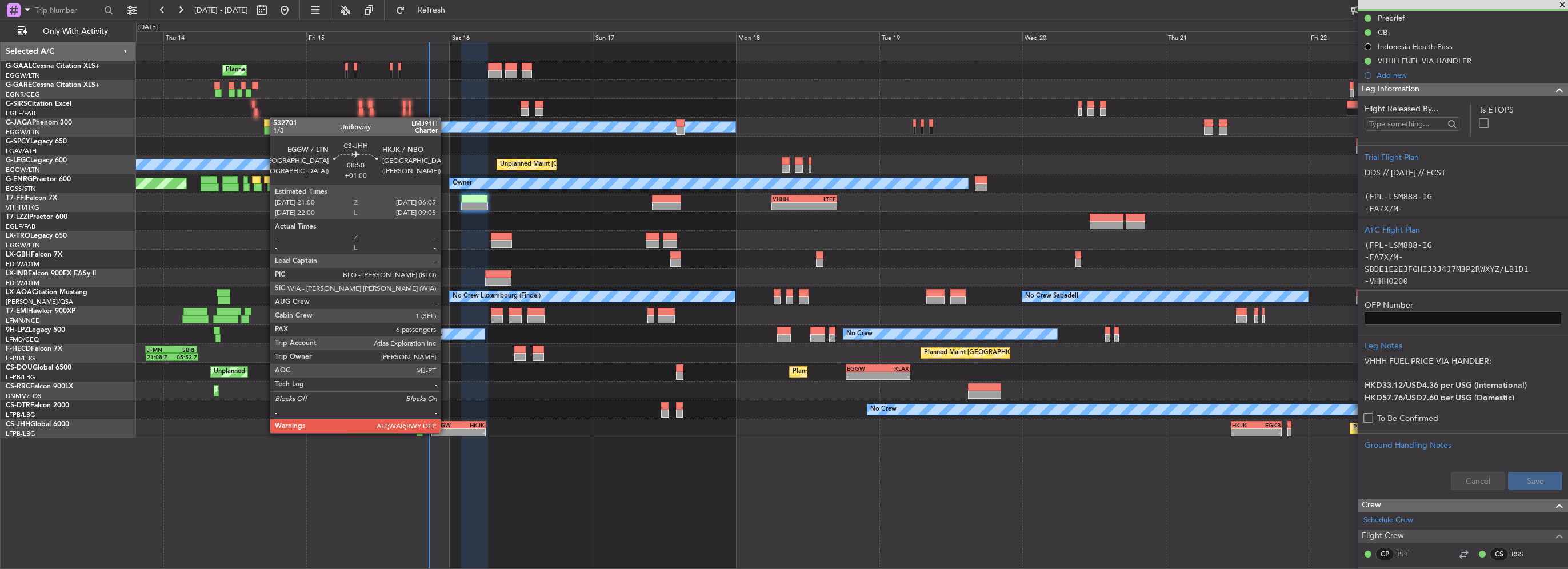
click at [445, 432] on div "-" at bounding box center [445, 432] width 26 height 7
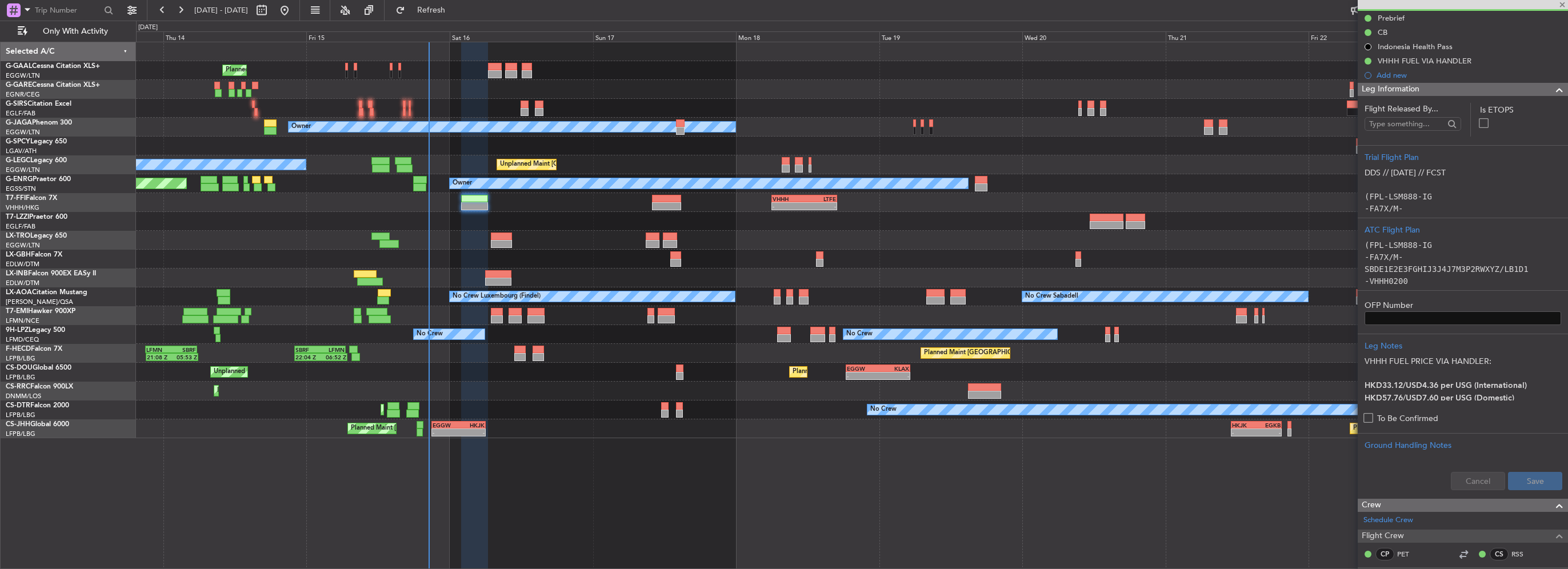
type input "+01:00"
type input "6"
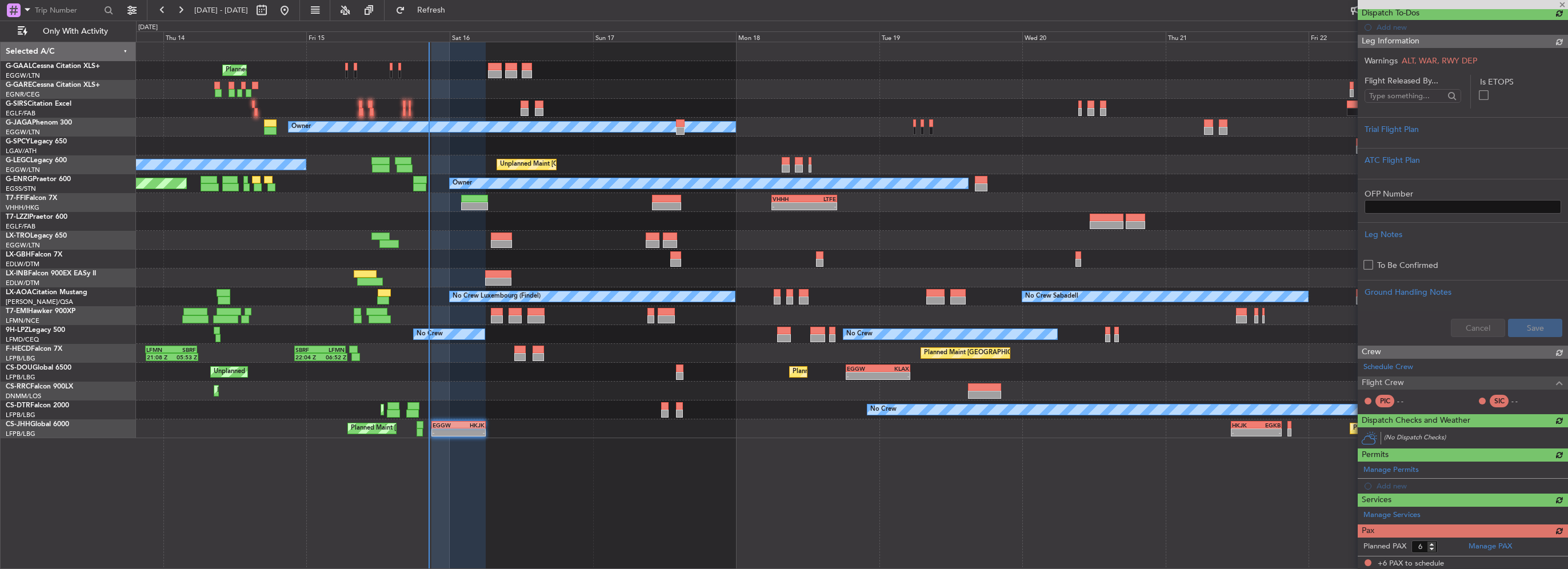
scroll to position [114, 0]
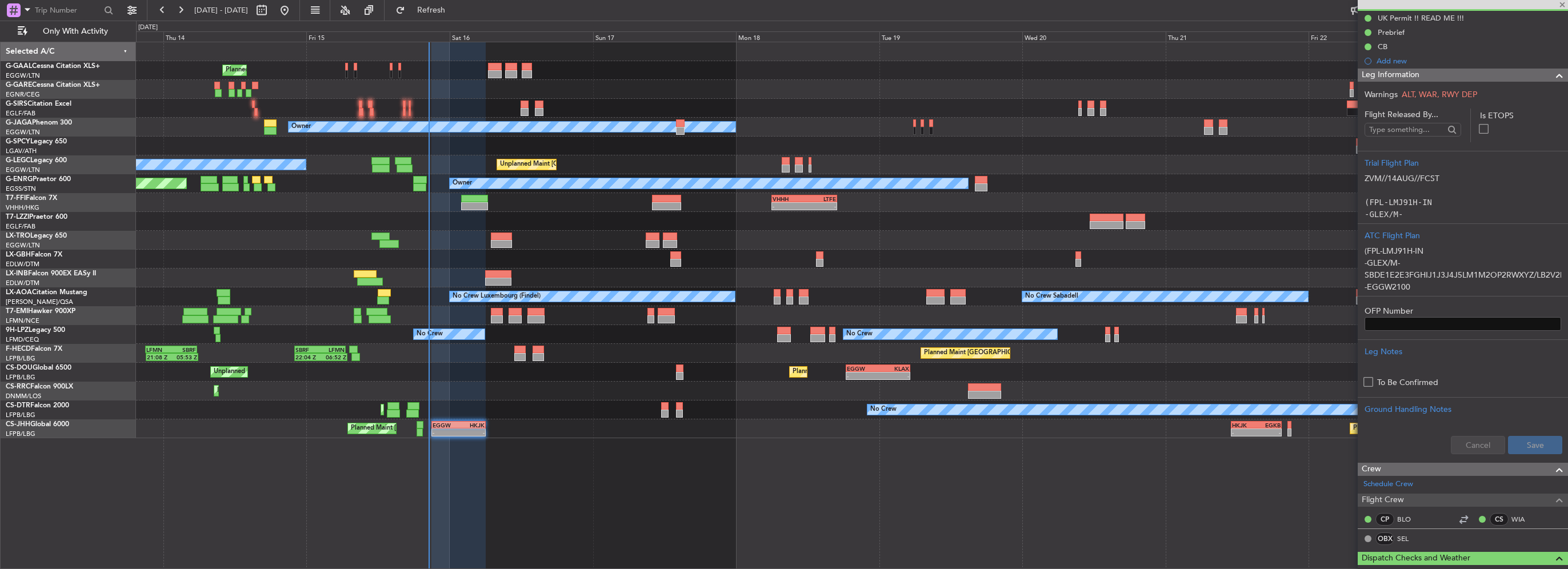
click at [1543, 80] on div at bounding box center [1554, 75] width 22 height 14
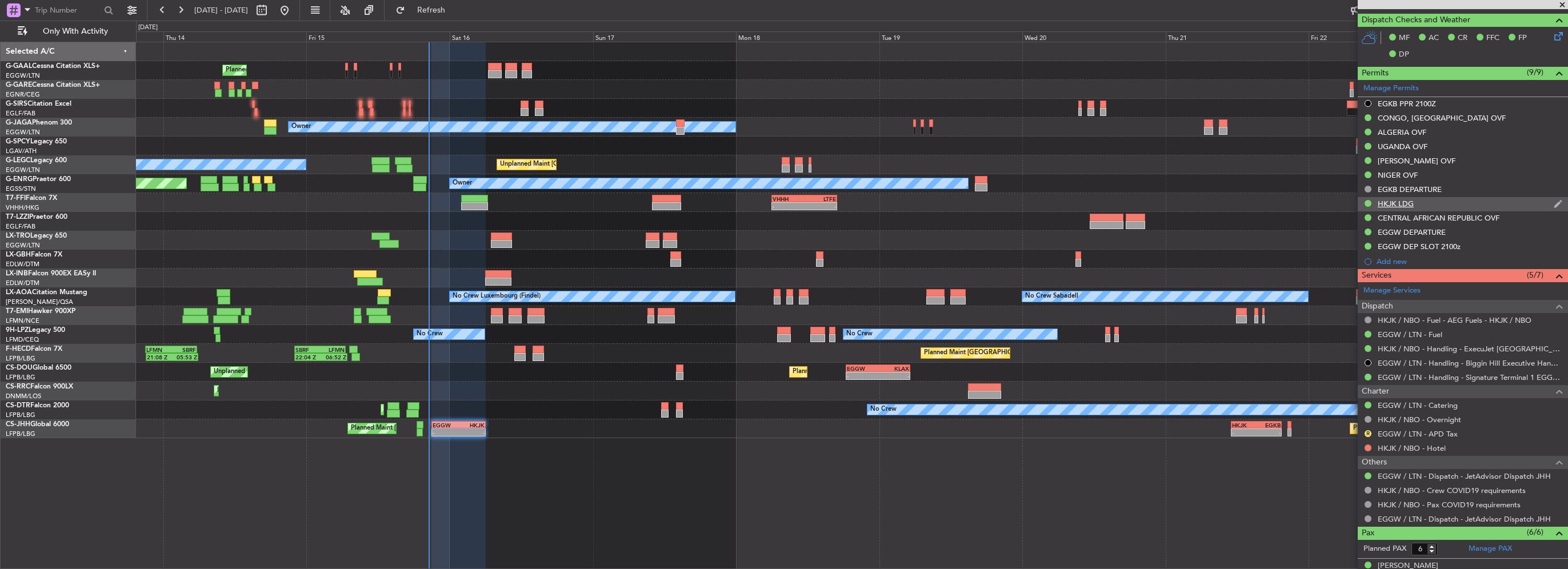
scroll to position [285, 0]
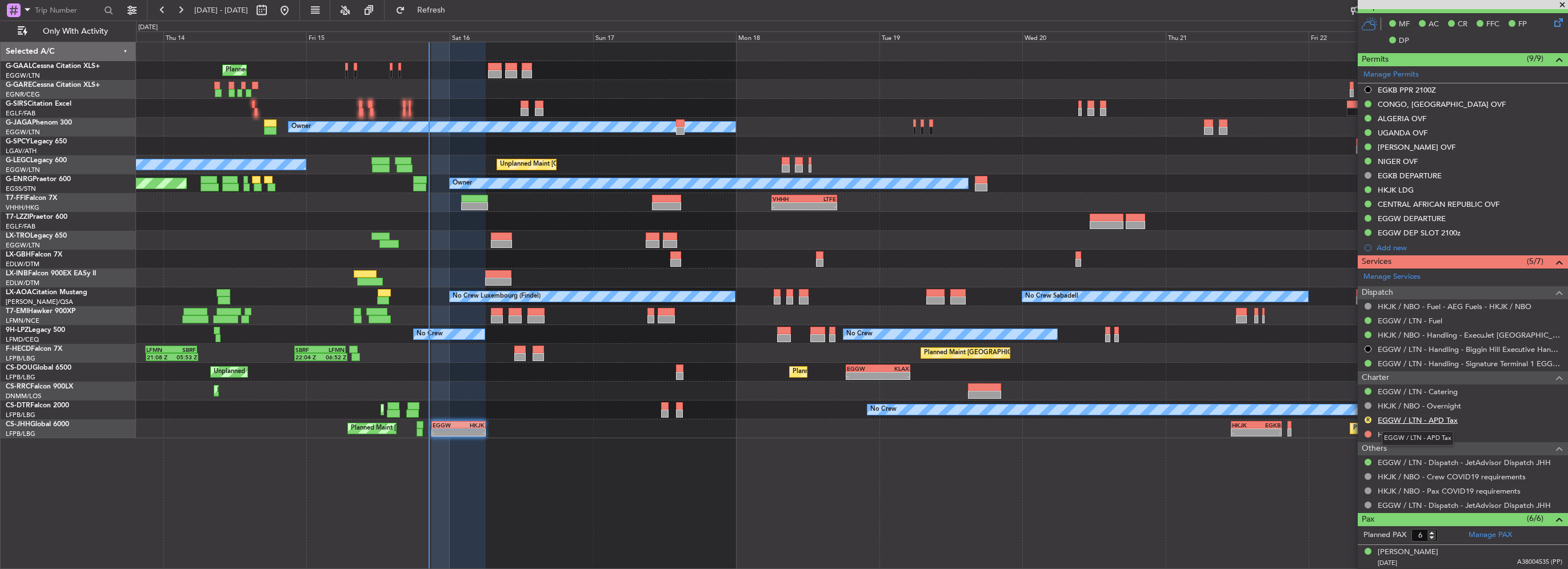
click at [1424, 421] on link "EGGW / LTN - APD Tax" at bounding box center [1418, 420] width 80 height 9
click at [1429, 429] on link "HKJK / NBO - Hotel" at bounding box center [1411, 434] width 68 height 9
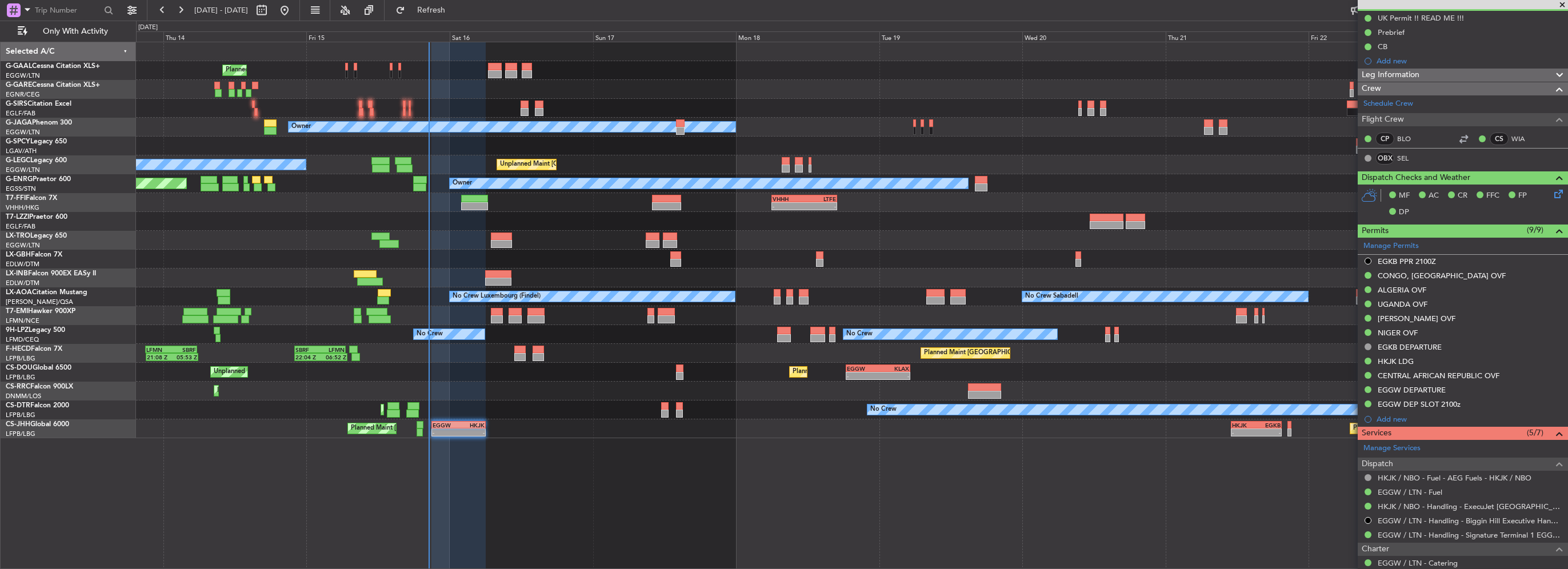
scroll to position [0, 0]
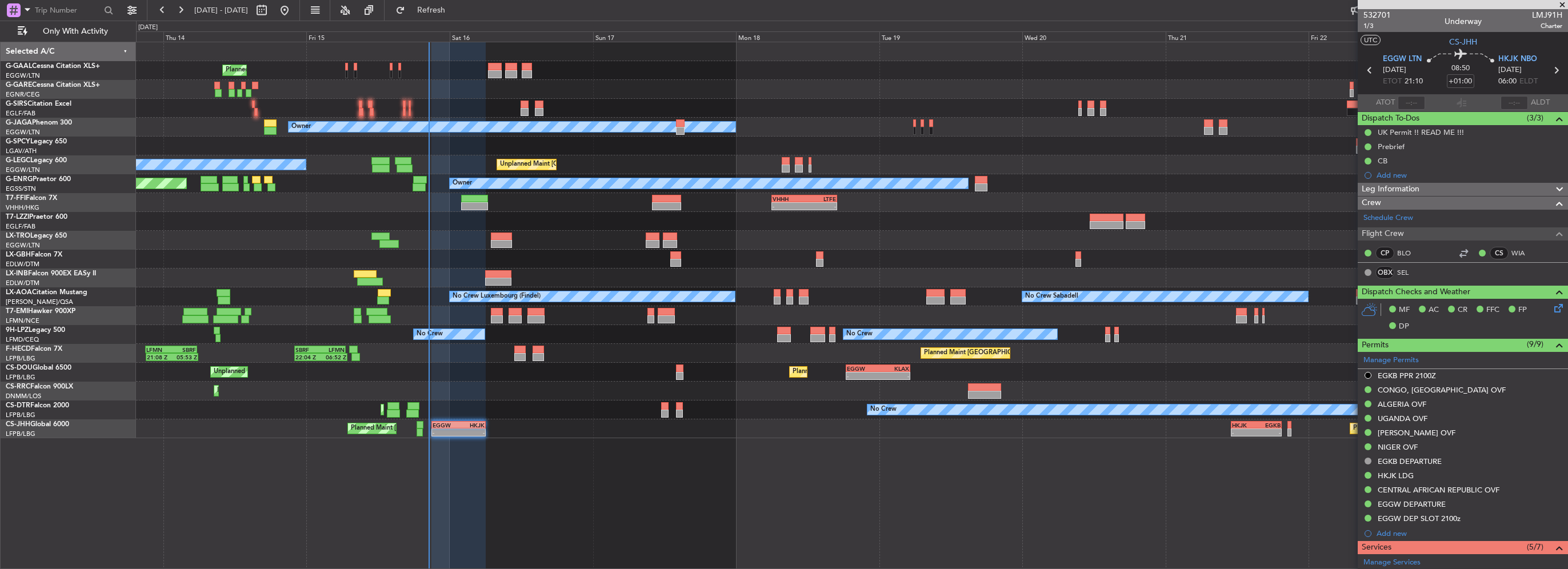
click at [501, 75] on div "Planned Maint" at bounding box center [852, 71] width 1432 height 19
click at [484, 74] on div "Planned Maint" at bounding box center [852, 71] width 1432 height 19
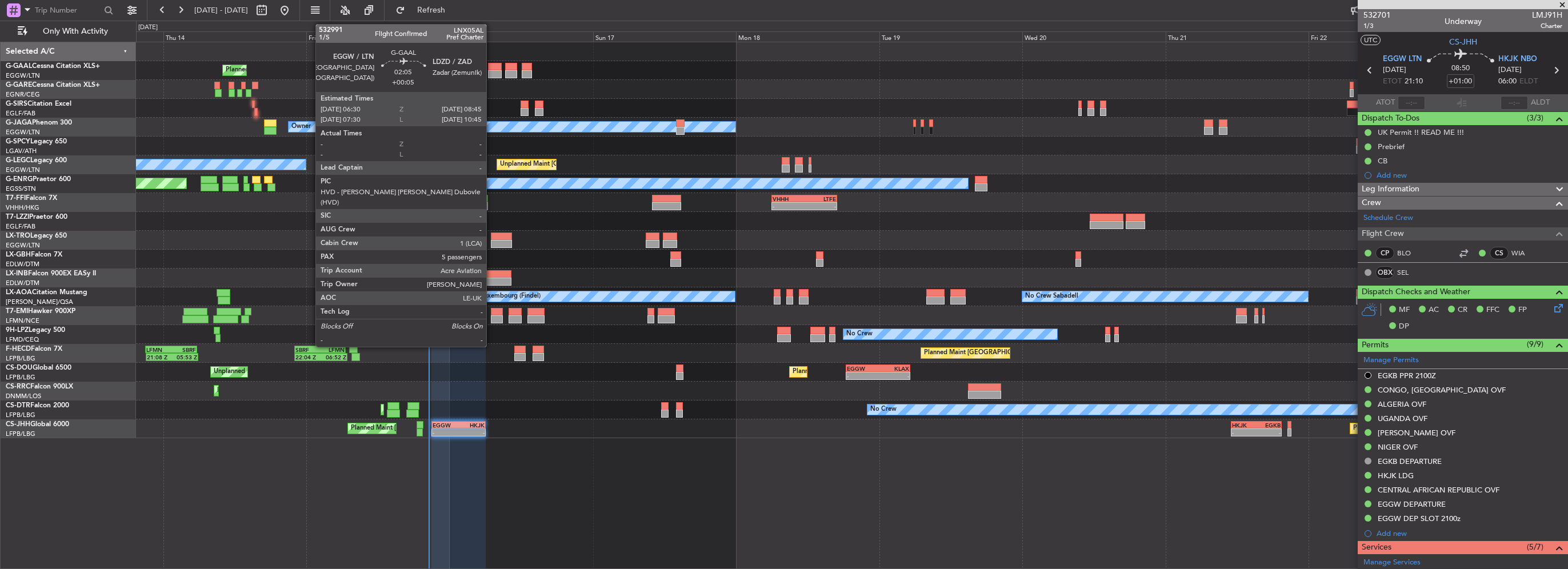
click at [491, 70] on div at bounding box center [495, 74] width 14 height 8
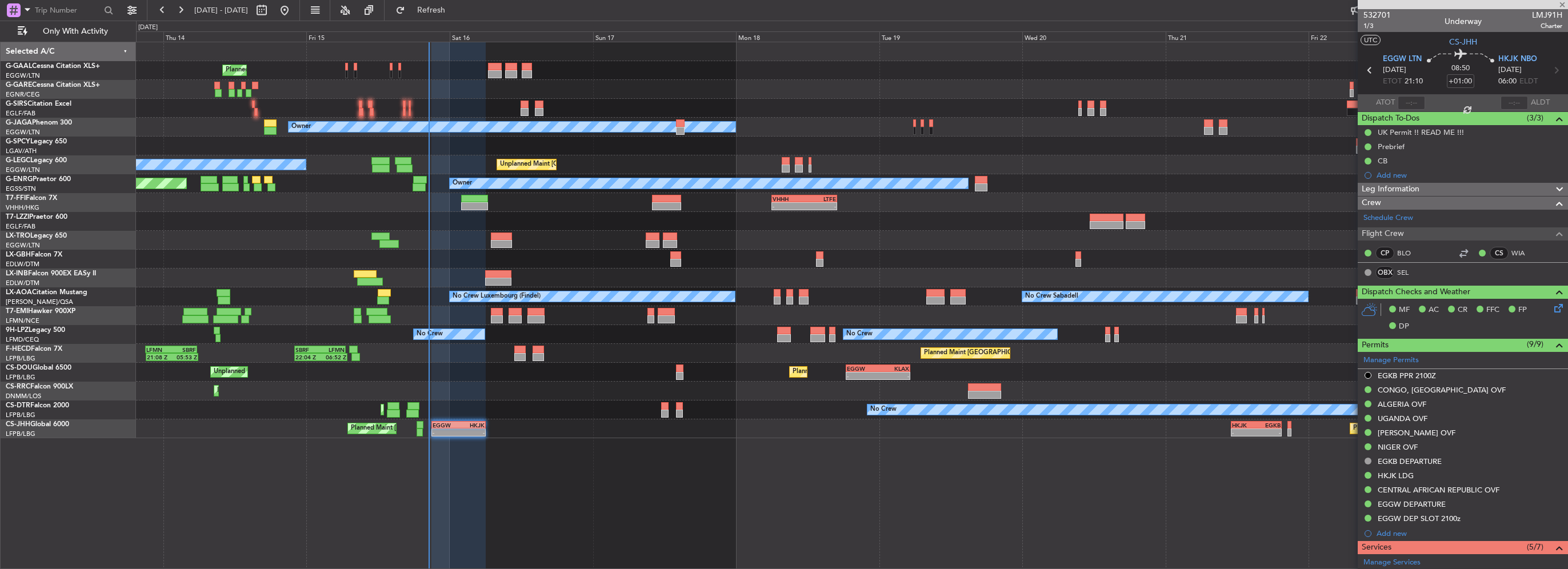
type input "+00:05"
type input "5"
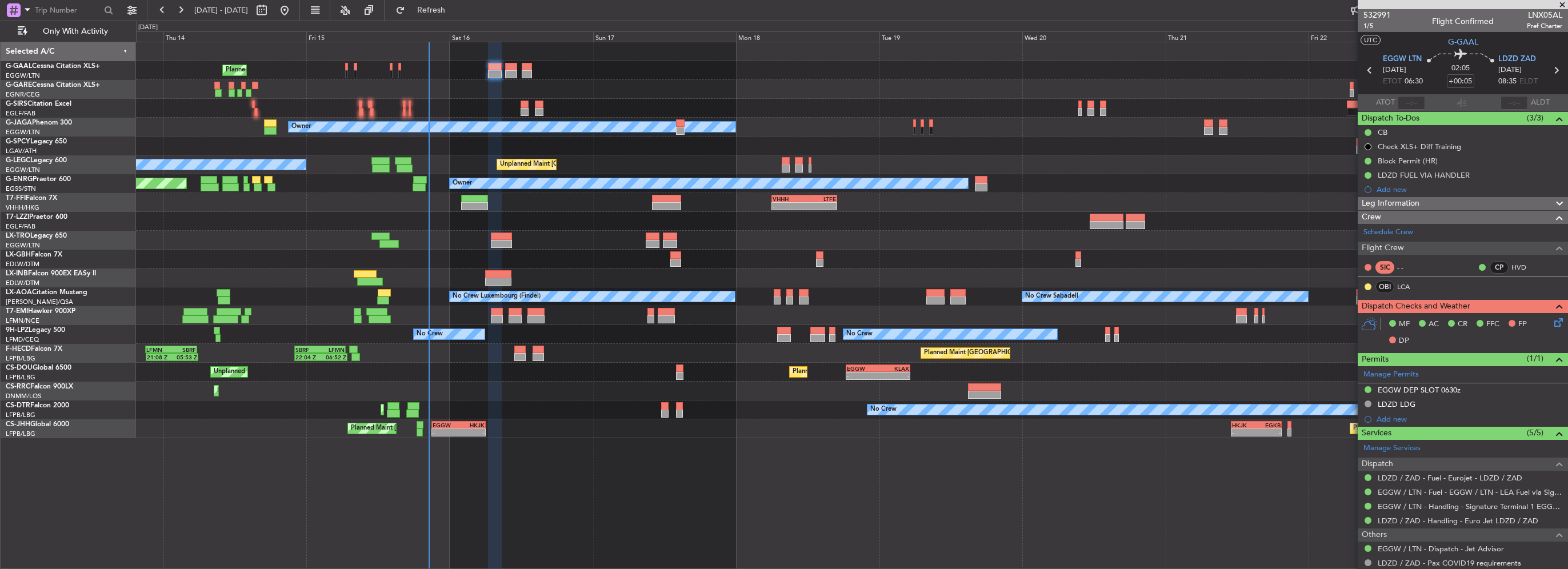
click at [1377, 133] on div "CB" at bounding box center [1463, 132] width 210 height 14
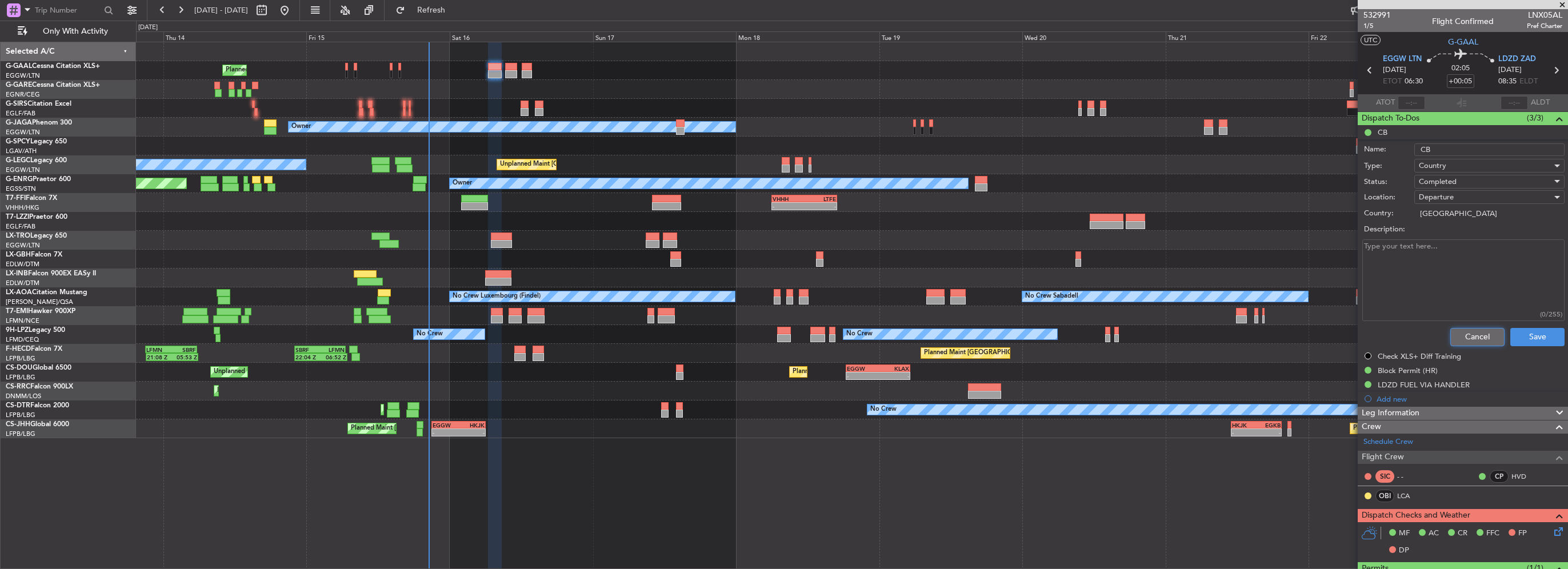
click at [1460, 332] on button "Cancel" at bounding box center [1477, 337] width 54 height 19
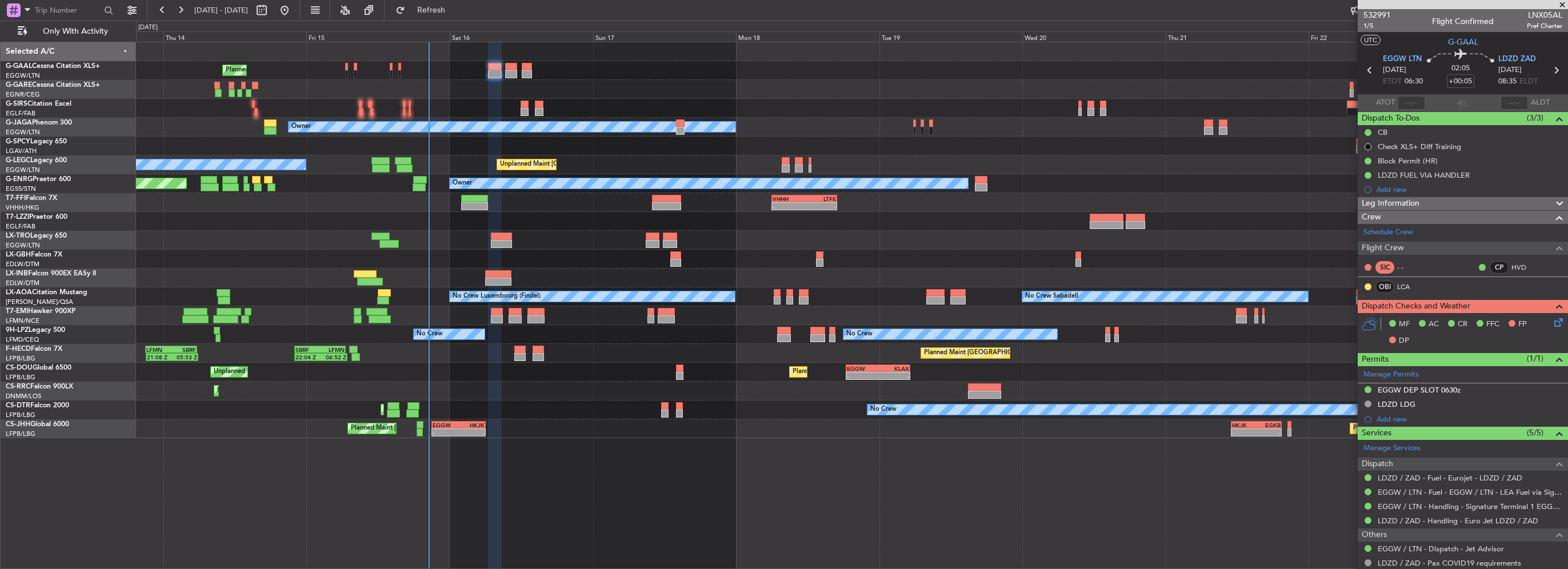
click at [1392, 188] on div "Add new" at bounding box center [1469, 189] width 186 height 9
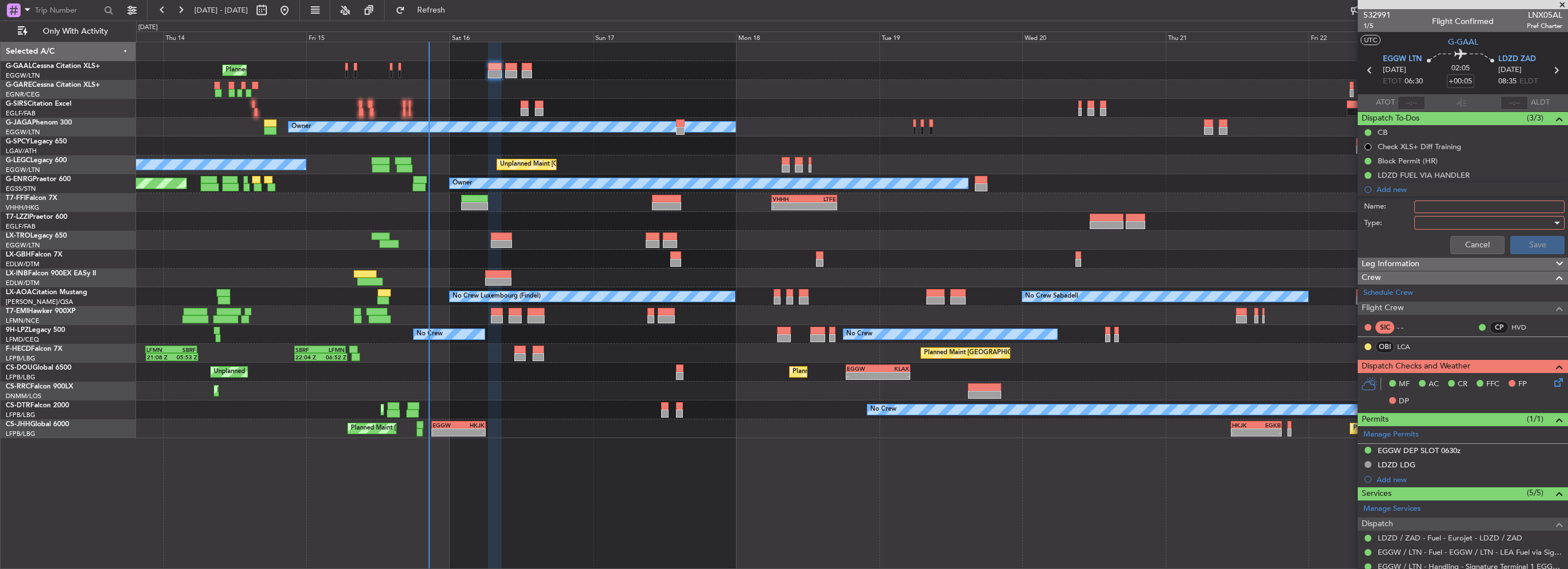
click at [1438, 207] on input "Name:" at bounding box center [1489, 206] width 150 height 12
type input "Prebrief"
click at [1430, 219] on div at bounding box center [1485, 223] width 133 height 17
click at [1438, 242] on span "Generic" at bounding box center [1483, 244] width 133 height 17
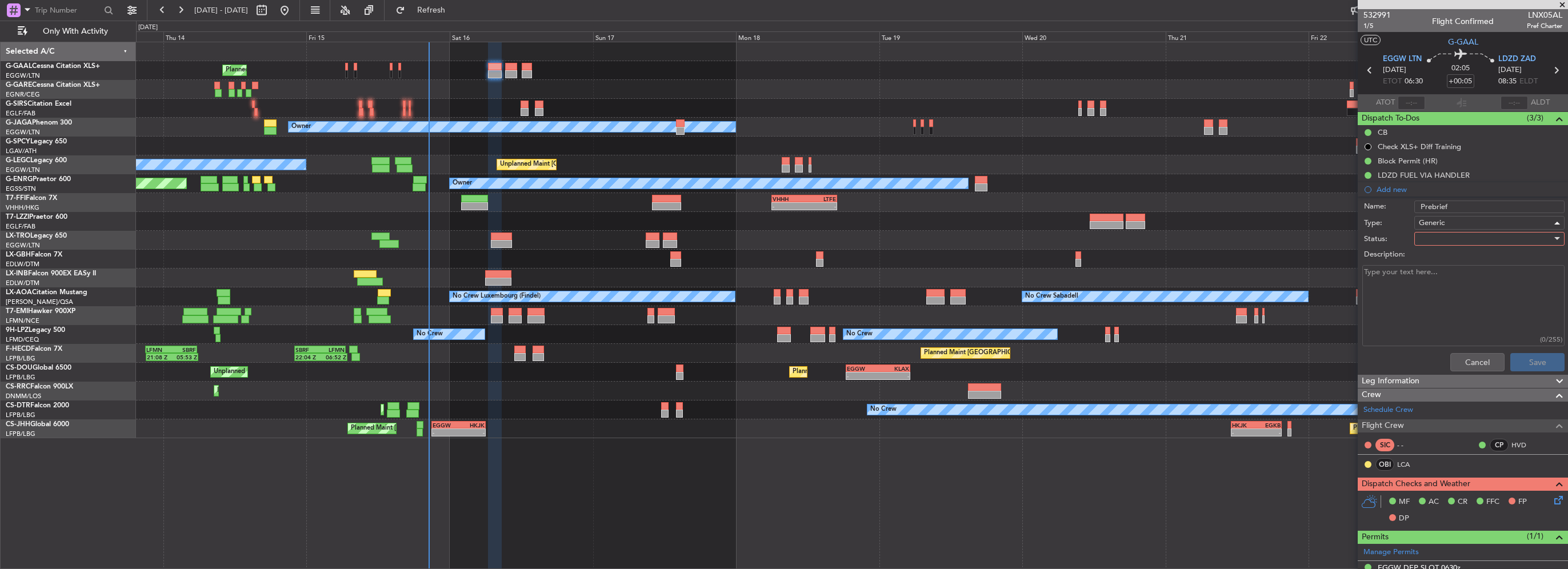
click at [1433, 239] on div at bounding box center [1485, 239] width 133 height 17
click at [1445, 295] on span "Completed" at bounding box center [1483, 295] width 133 height 17
click at [1433, 292] on textarea "Description:" at bounding box center [1463, 306] width 203 height 82
paste textarea "1 6000"
type textarea "1 6000"
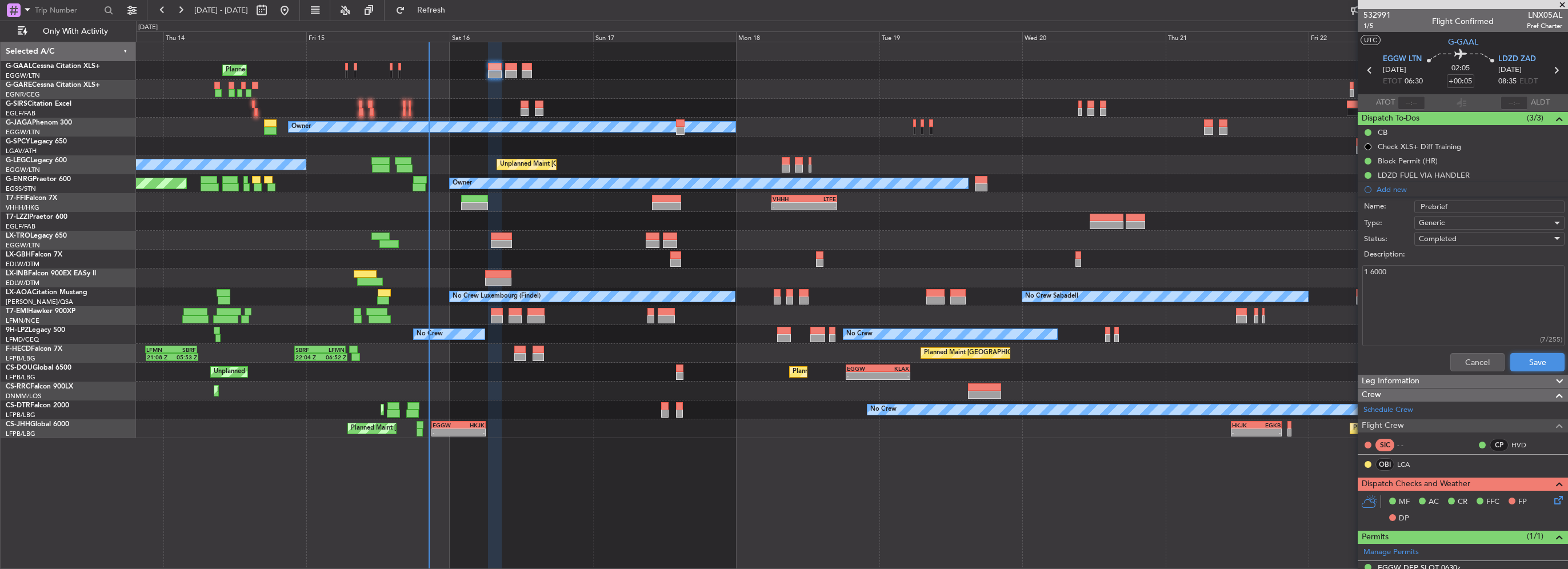
click at [1538, 358] on button "Save" at bounding box center [1537, 362] width 54 height 19
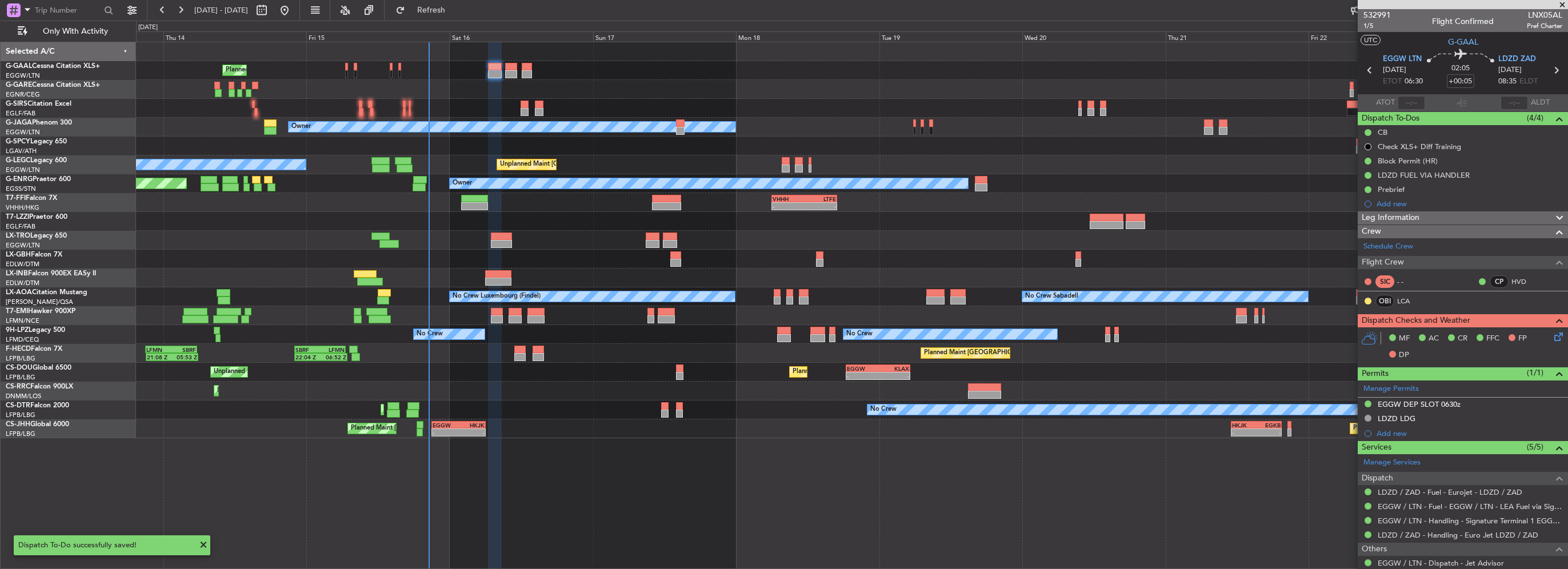
click at [1409, 187] on div "Prebrief" at bounding box center [1463, 188] width 210 height 14
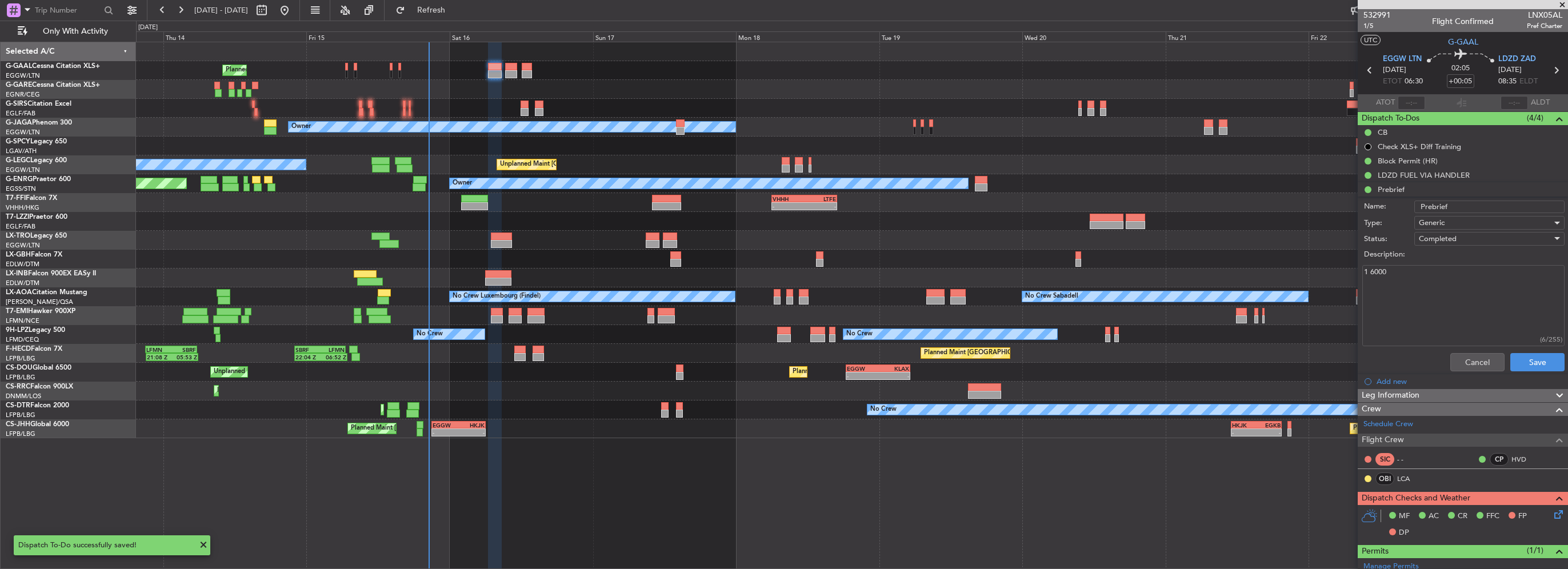
click at [1334, 273] on fb-app "[DATE] - [DATE] Refresh Quick Links Only With Activity Planned Maint Planned Ma…" at bounding box center [784, 288] width 1568 height 561
type textarea "6000"
drag, startPoint x: 1533, startPoint y: 362, endPoint x: 1466, endPoint y: 356, distance: 67.3
click at [1533, 361] on button "Save" at bounding box center [1537, 362] width 54 height 19
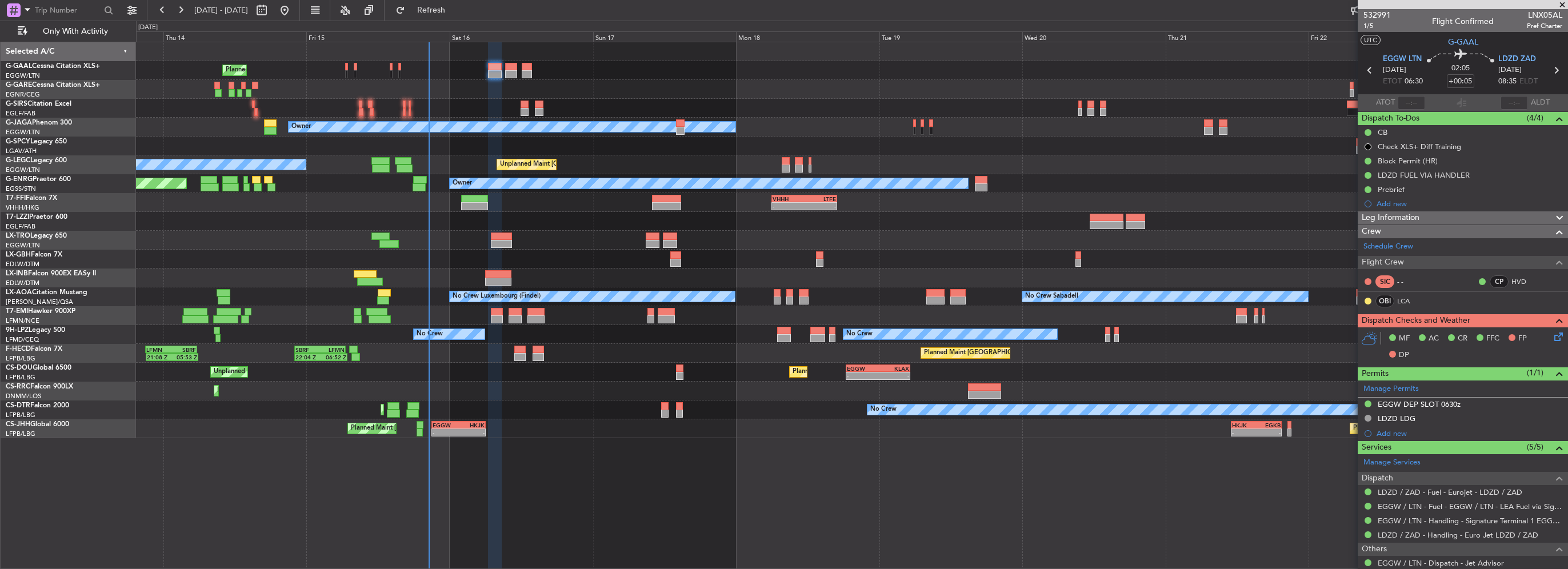
click at [1463, 217] on div "Leg Information" at bounding box center [1463, 218] width 210 height 13
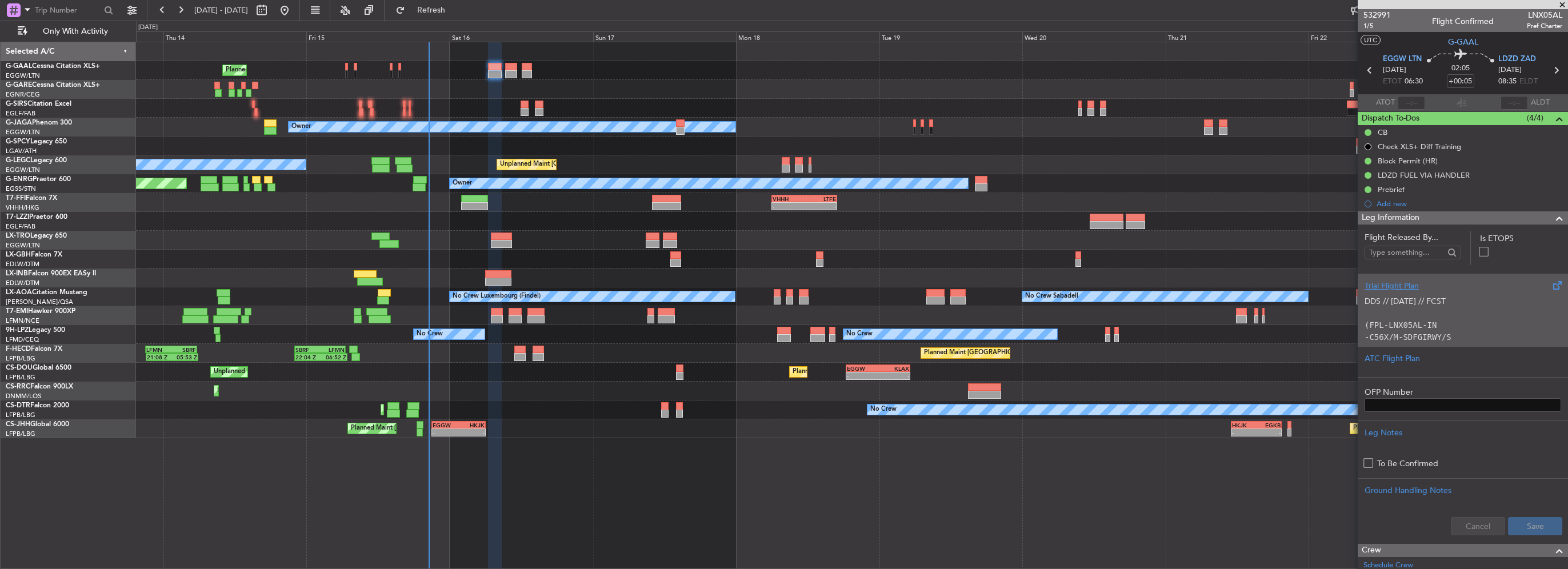
click at [1406, 292] on div "DDS // 14AUG // FCST (FPL-LNX05AL-IN -C56X/M-SDFGIRWY/S -EGGW0700 -N0418F410 MA…" at bounding box center [1463, 316] width 197 height 49
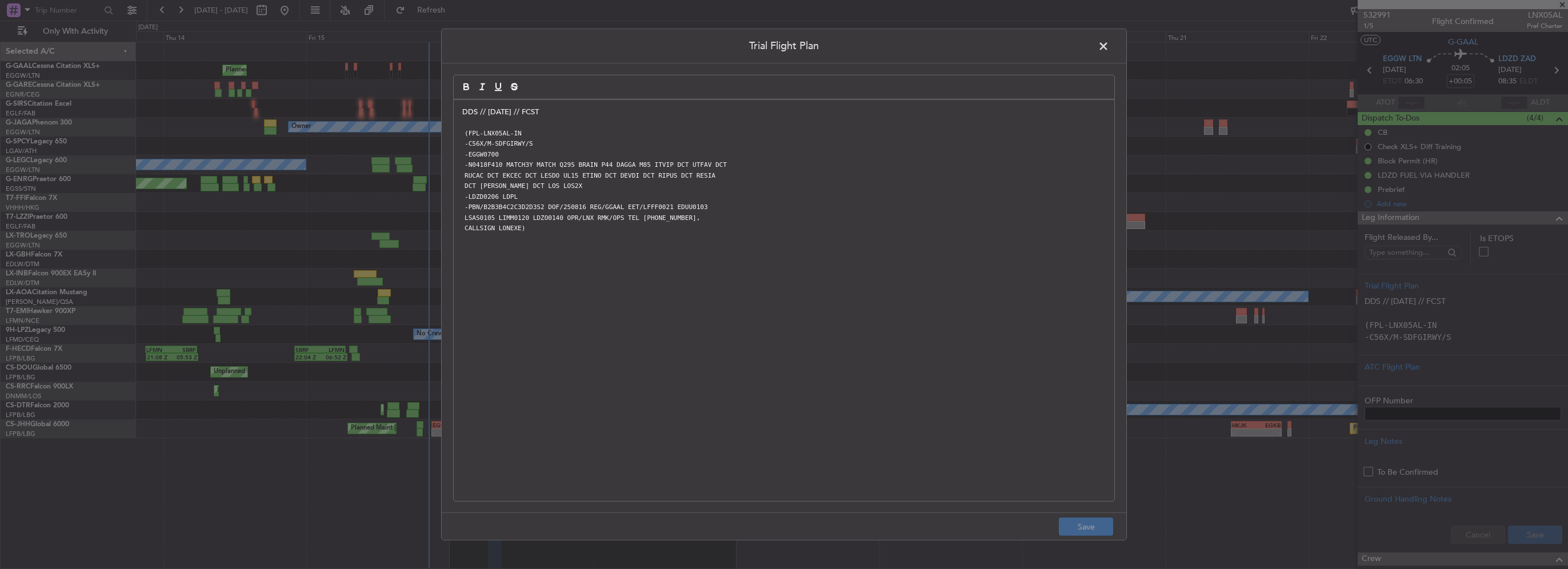
click at [1094, 44] on header "Trial Flight Plan" at bounding box center [783, 46] width 684 height 35
click at [1109, 47] on span at bounding box center [1109, 49] width 0 height 22
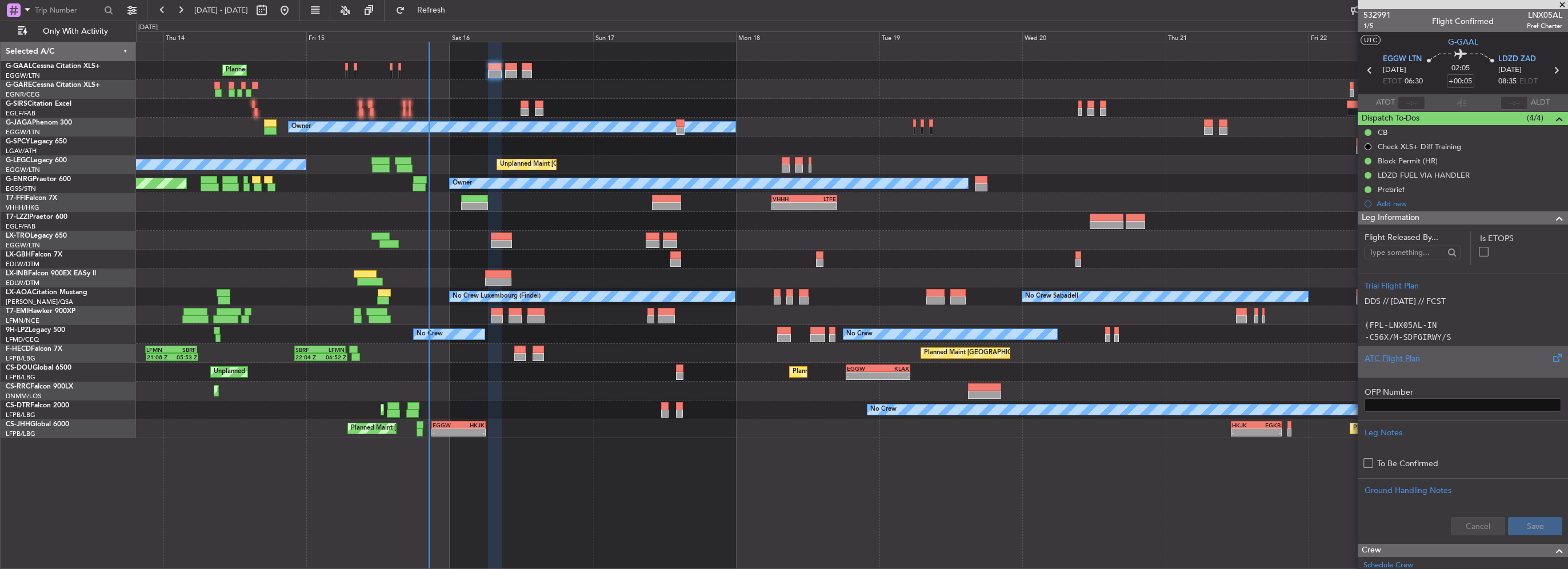
click at [1401, 356] on div "ATC Flight Plan" at bounding box center [1463, 358] width 197 height 12
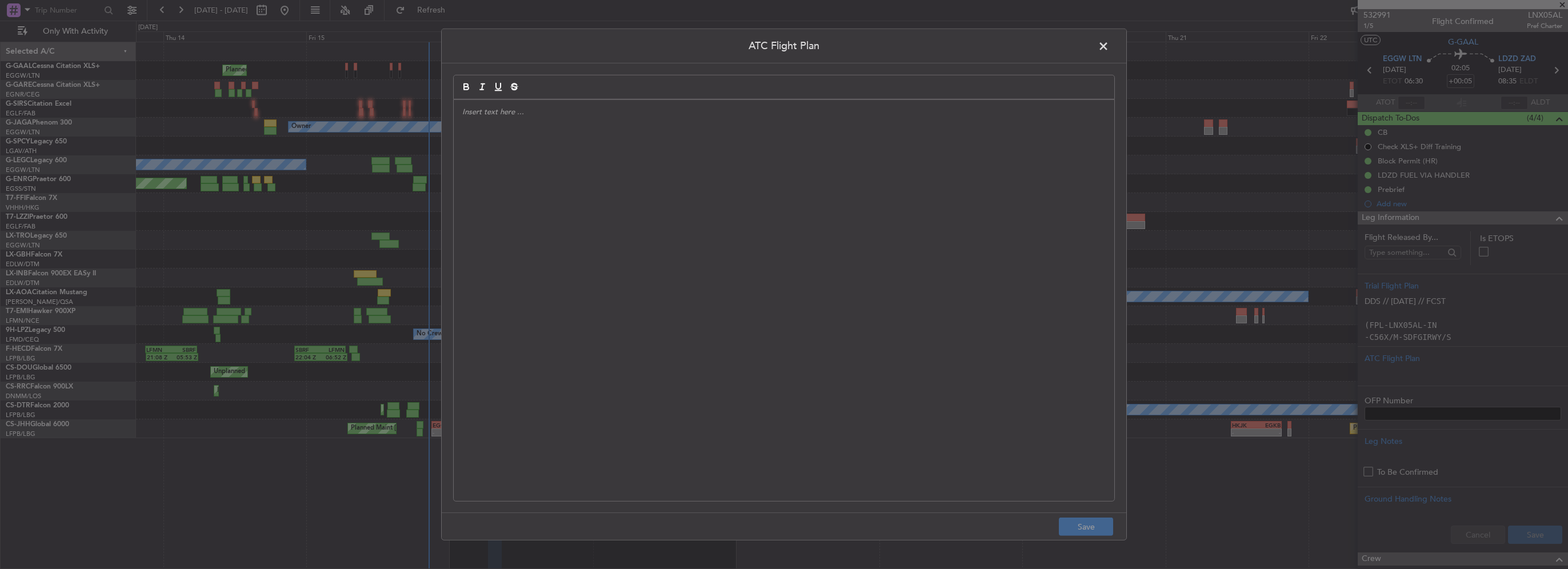
click at [532, 272] on div at bounding box center [784, 300] width 661 height 401
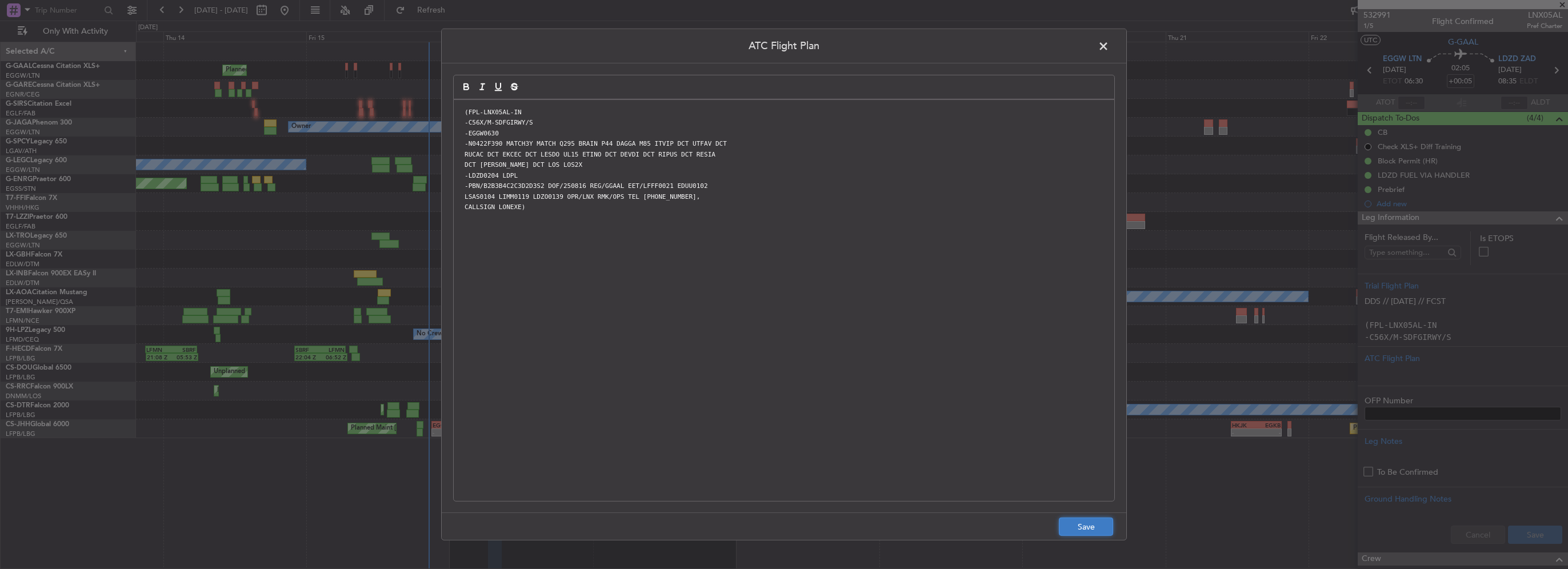
click at [1097, 527] on button "Save" at bounding box center [1085, 527] width 54 height 19
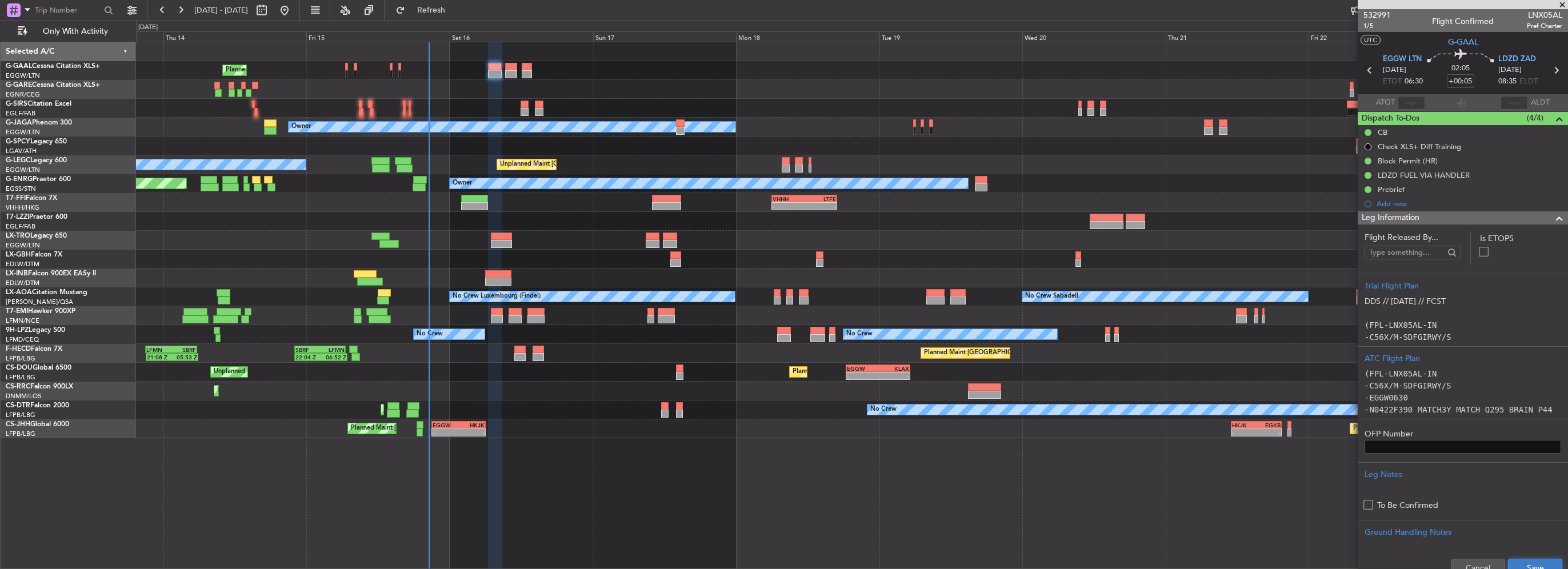
click at [1529, 564] on button "Save" at bounding box center [1535, 568] width 54 height 19
click at [1463, 220] on div "Leg Information" at bounding box center [1463, 218] width 210 height 13
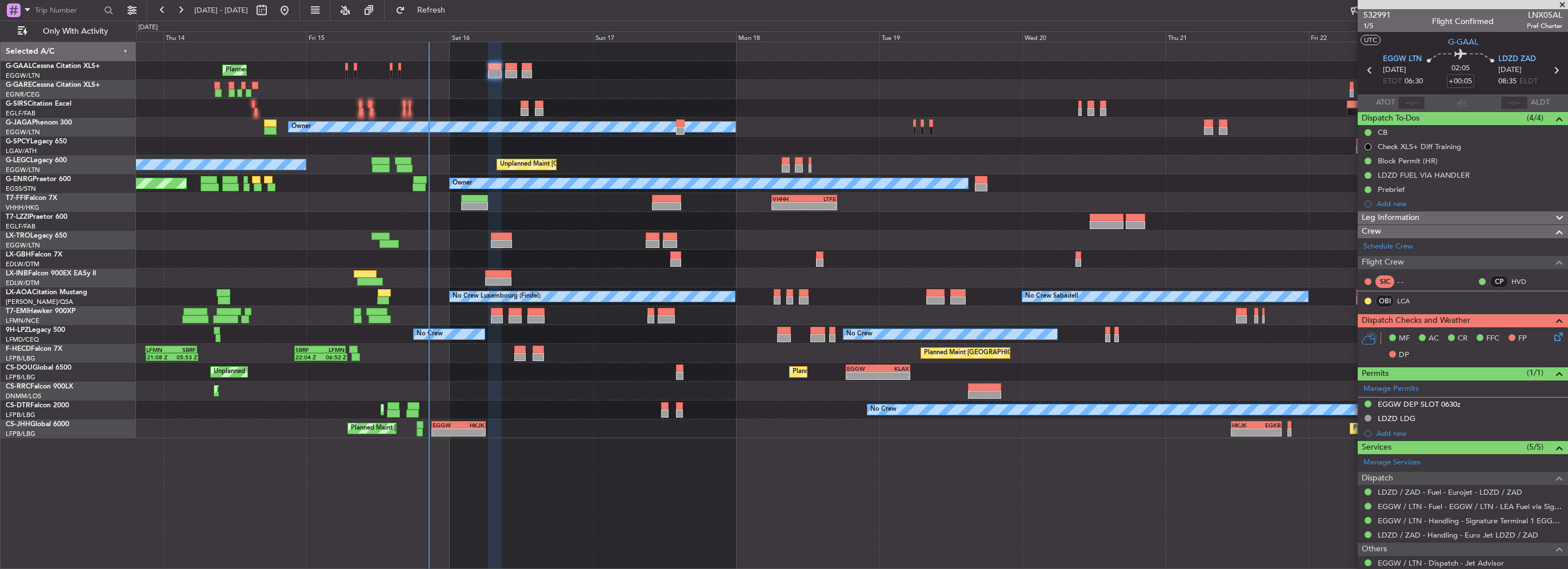
click at [1552, 335] on icon at bounding box center [1557, 335] width 9 height 9
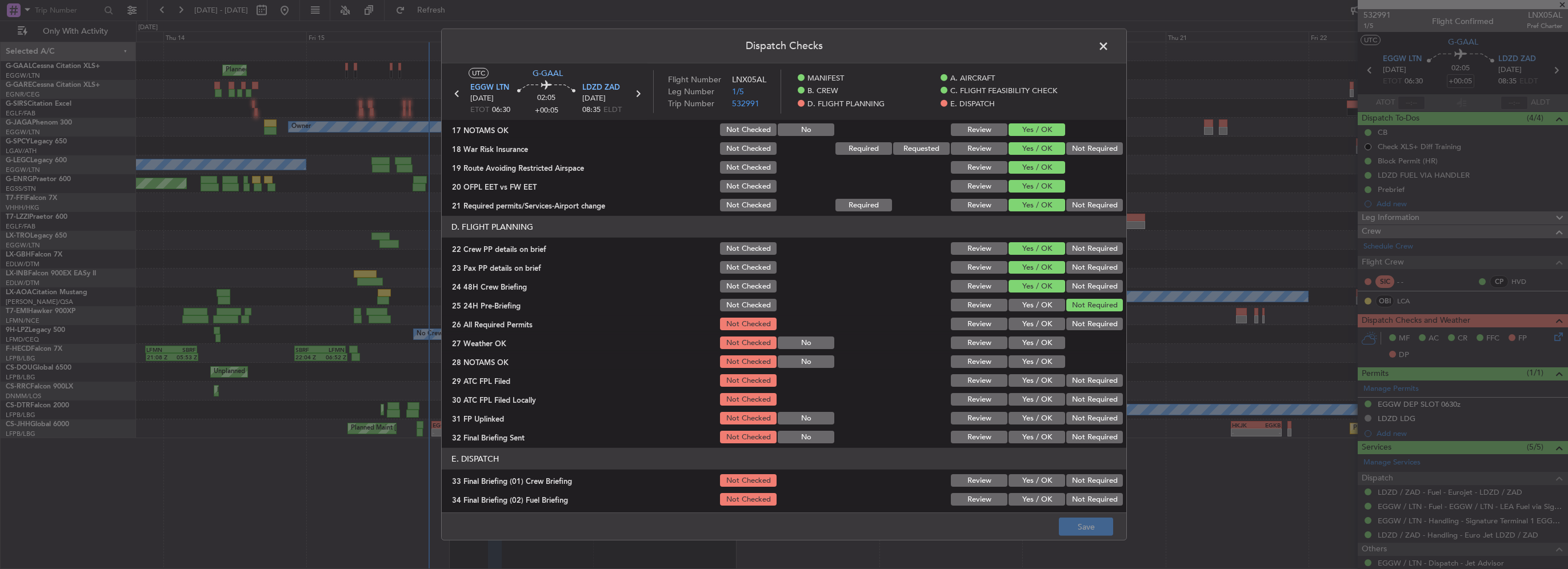
scroll to position [514, 0]
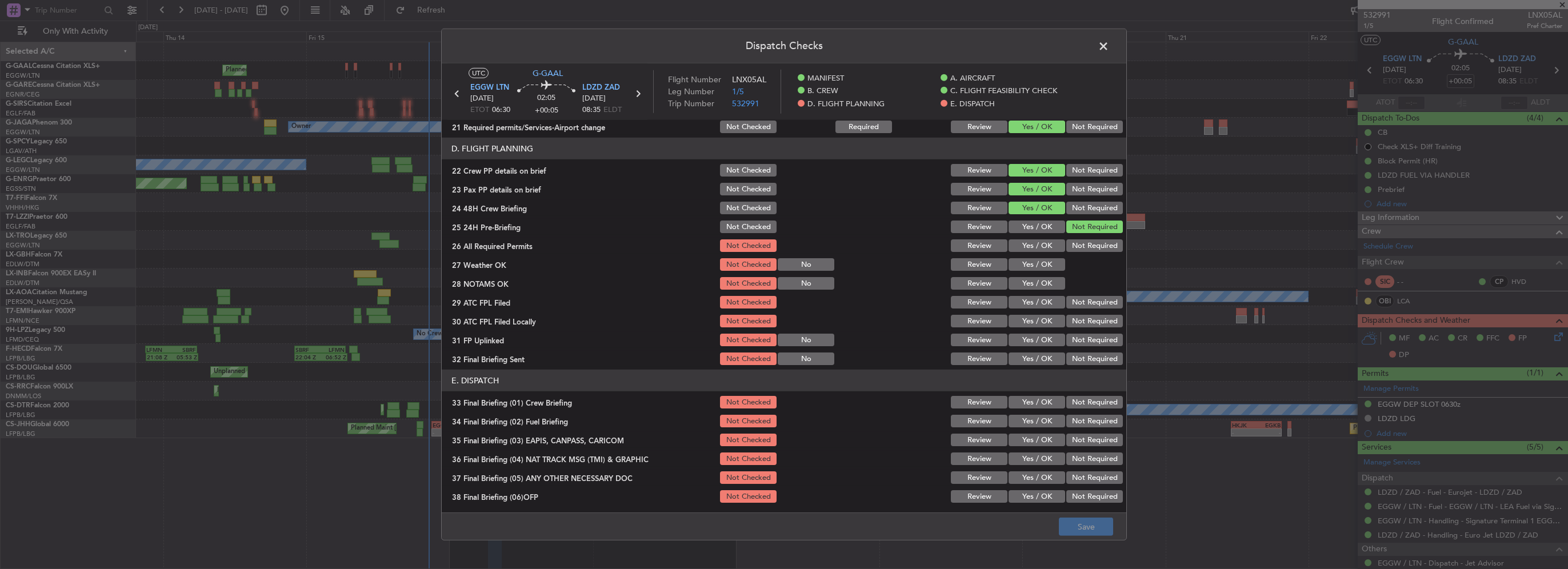
click at [1039, 243] on button "Yes / OK" at bounding box center [1036, 245] width 57 height 12
click at [1038, 260] on button "Yes / OK" at bounding box center [1036, 264] width 57 height 12
click at [1038, 284] on button "Yes / OK" at bounding box center [1036, 283] width 57 height 12
click at [1050, 298] on button "Yes / OK" at bounding box center [1036, 301] width 57 height 12
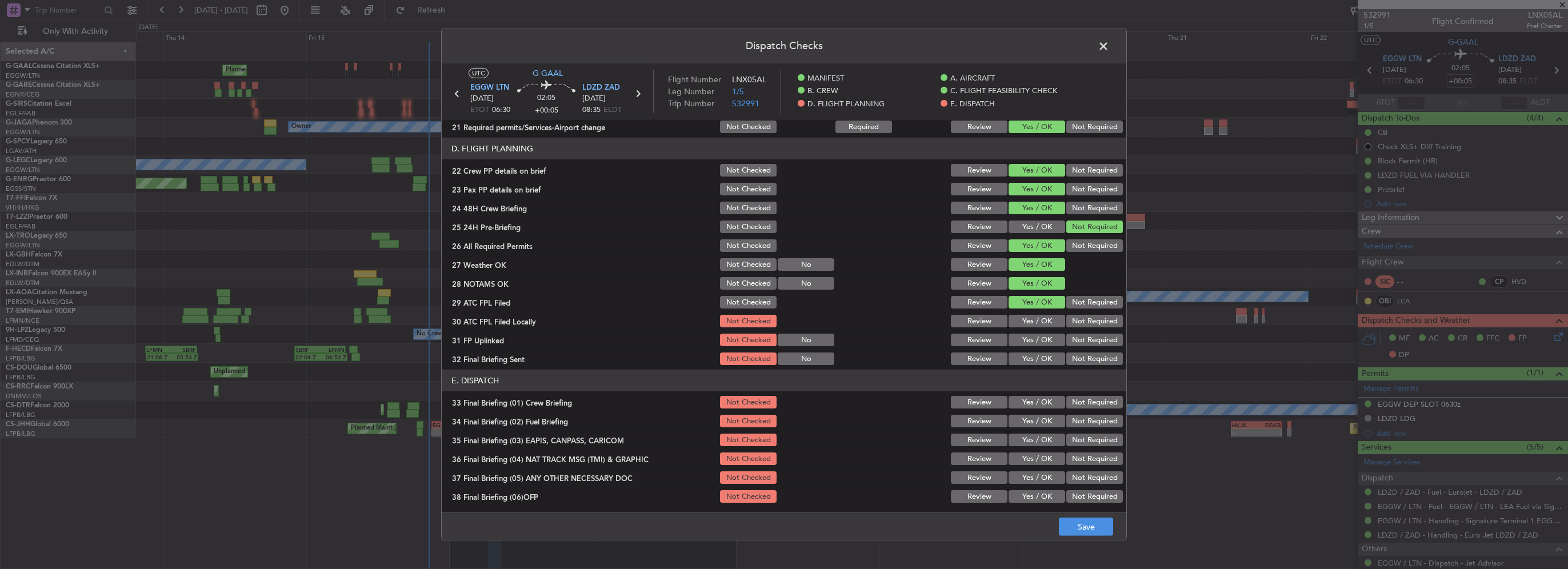
click at [1076, 326] on div "Not Required" at bounding box center [1093, 320] width 58 height 16
click at [1066, 325] on button "Not Required" at bounding box center [1094, 320] width 57 height 12
drag, startPoint x: 1040, startPoint y: 339, endPoint x: 1066, endPoint y: 345, distance: 26.7
click at [1043, 340] on button "Yes / OK" at bounding box center [1036, 340] width 57 height 12
click at [1073, 354] on button "Not Required" at bounding box center [1094, 358] width 57 height 12
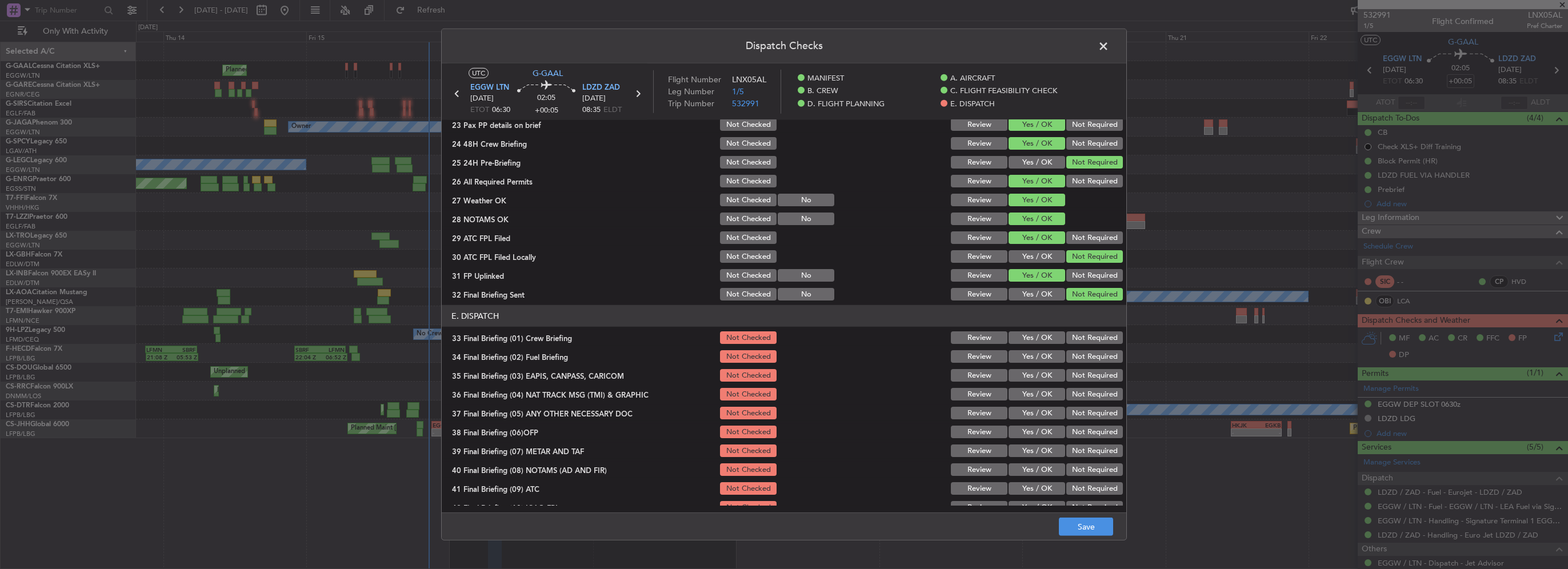
scroll to position [628, 0]
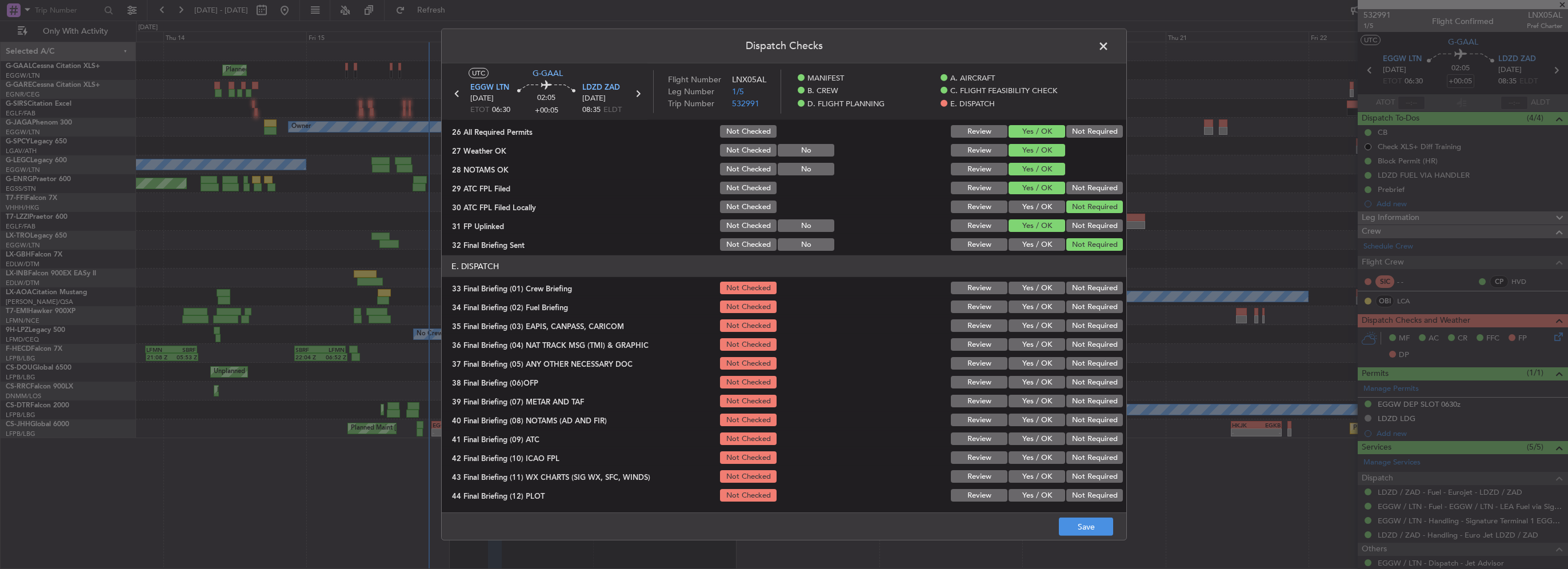
click at [1035, 286] on button "Yes / OK" at bounding box center [1036, 287] width 57 height 12
drag, startPoint x: 1039, startPoint y: 302, endPoint x: 1078, endPoint y: 325, distance: 45.3
click at [1040, 302] on button "Yes / OK" at bounding box center [1036, 306] width 57 height 12
drag, startPoint x: 1081, startPoint y: 326, endPoint x: 1084, endPoint y: 342, distance: 16.3
click at [1082, 327] on button "Not Required" at bounding box center [1094, 325] width 57 height 12
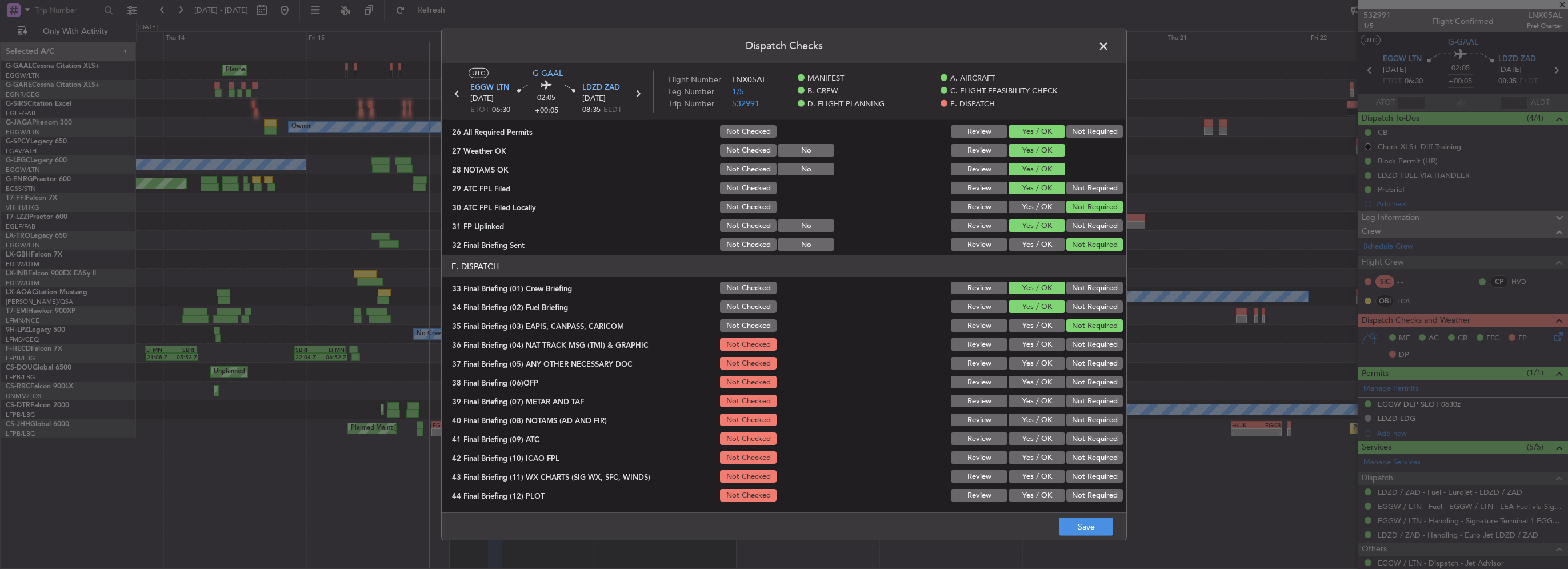
click at [1084, 342] on button "Not Required" at bounding box center [1094, 343] width 57 height 12
click at [1042, 357] on button "Yes / OK" at bounding box center [1036, 363] width 57 height 12
click at [1043, 382] on button "Yes / OK" at bounding box center [1036, 382] width 57 height 12
drag, startPoint x: 1043, startPoint y: 401, endPoint x: 1042, endPoint y: 409, distance: 8.1
click at [1043, 401] on button "Yes / OK" at bounding box center [1036, 400] width 57 height 12
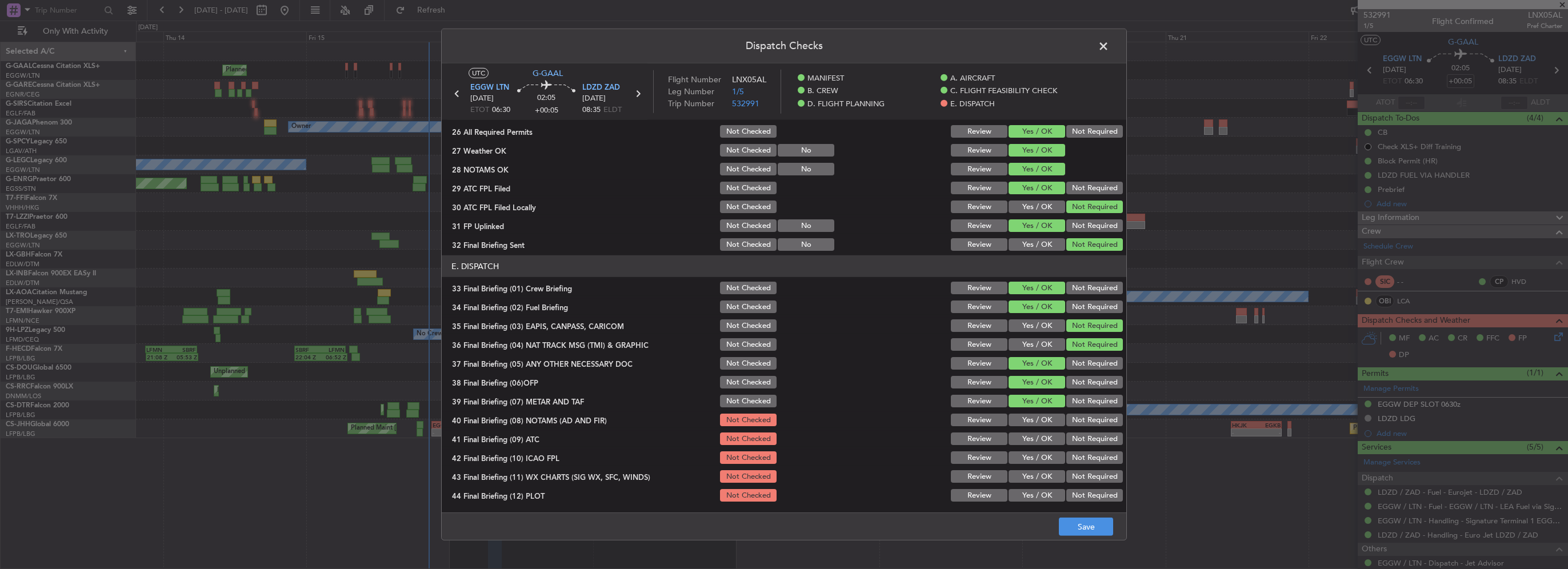
click at [1037, 423] on button "Yes / OK" at bounding box center [1036, 419] width 57 height 12
click at [1030, 450] on div "Yes / OK" at bounding box center [1036, 457] width 58 height 16
drag, startPoint x: 1044, startPoint y: 442, endPoint x: 1038, endPoint y: 447, distance: 7.8
click at [1040, 444] on div "Yes / OK" at bounding box center [1036, 438] width 58 height 16
click at [1031, 459] on button "Yes / OK" at bounding box center [1036, 457] width 57 height 12
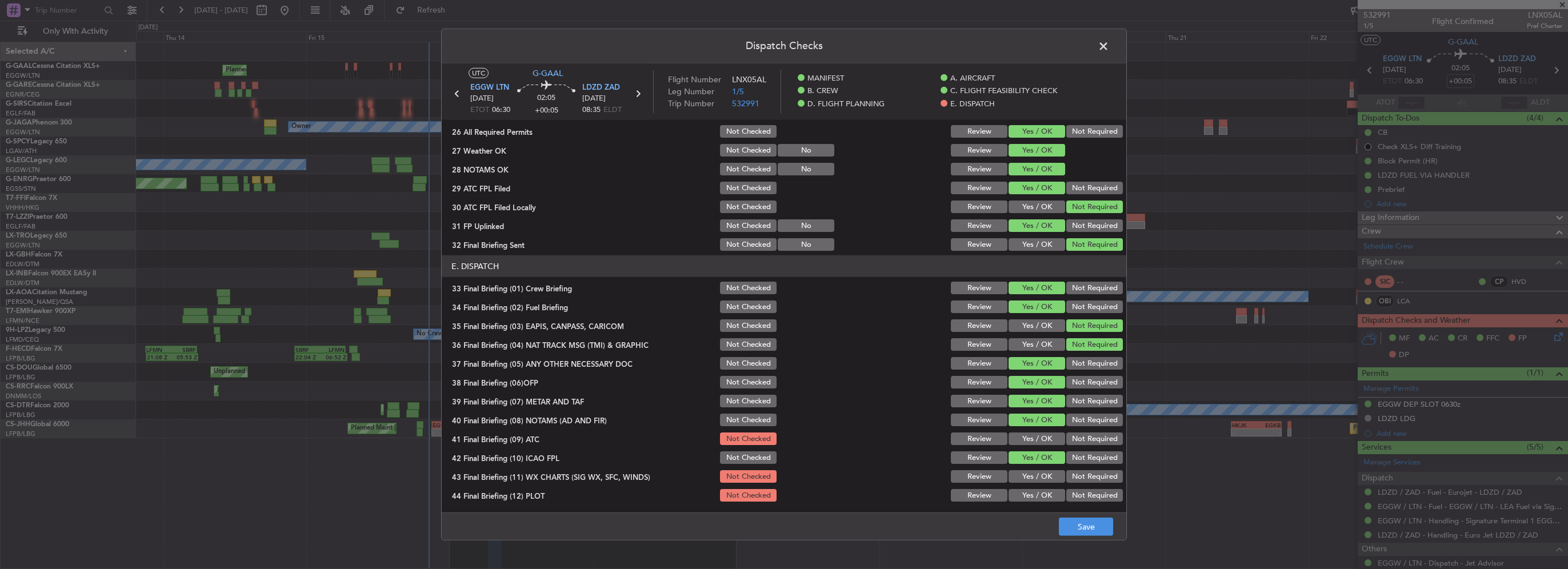
click at [1034, 439] on button "Yes / OK" at bounding box center [1036, 437] width 57 height 12
click at [1037, 471] on button "Yes / OK" at bounding box center [1036, 476] width 57 height 12
click at [1043, 493] on button "Yes / OK" at bounding box center [1036, 494] width 57 height 12
click at [1079, 523] on button "Save" at bounding box center [1085, 527] width 54 height 19
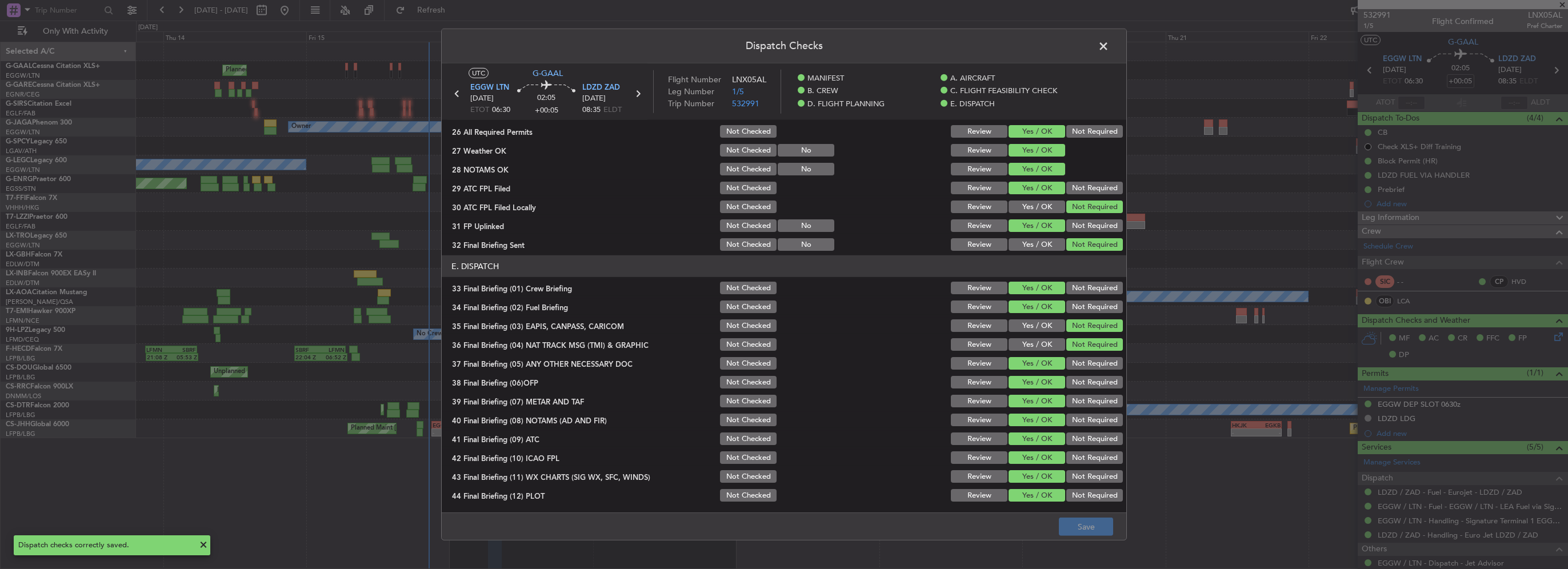
click at [1109, 44] on span at bounding box center [1109, 49] width 0 height 22
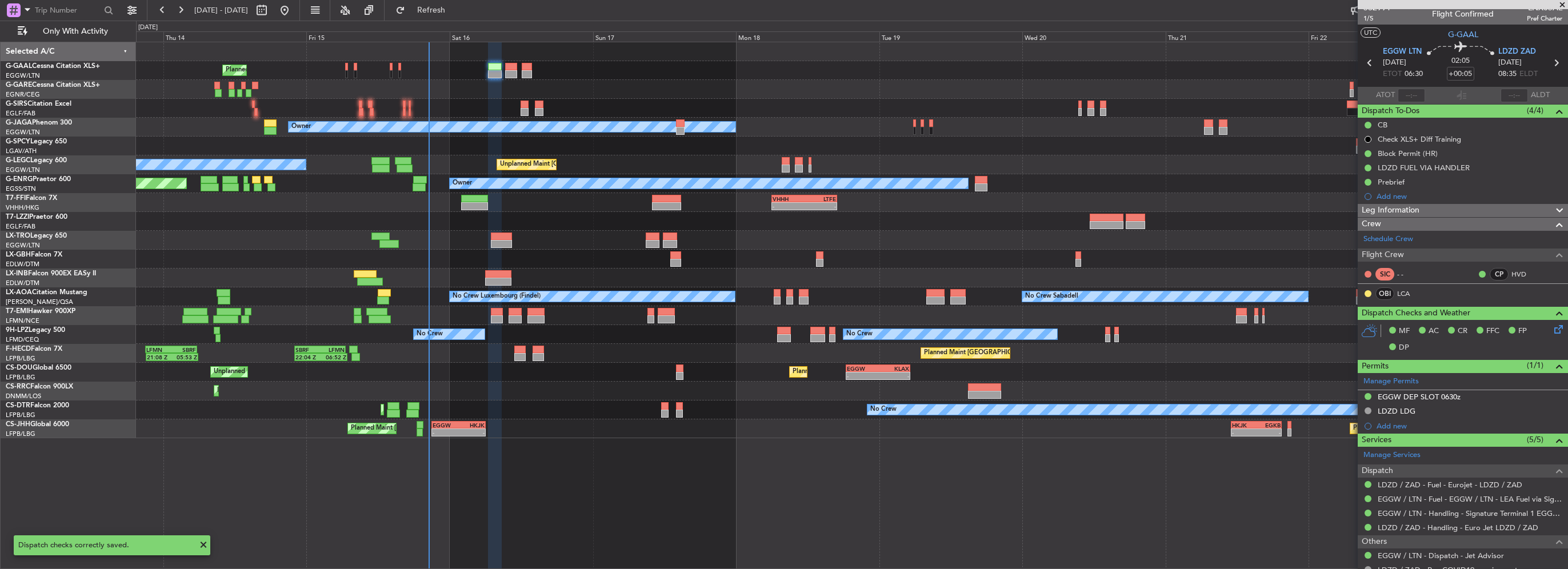
scroll to position [0, 0]
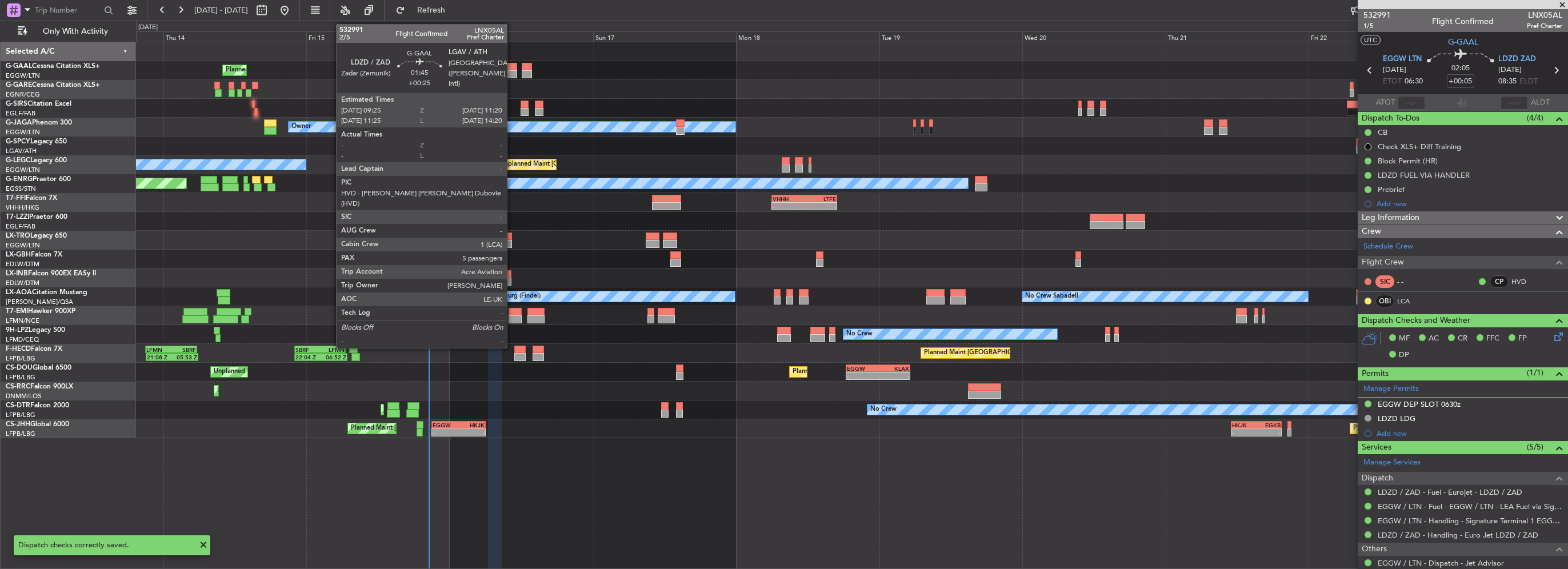
click at [512, 70] on div at bounding box center [511, 74] width 12 height 8
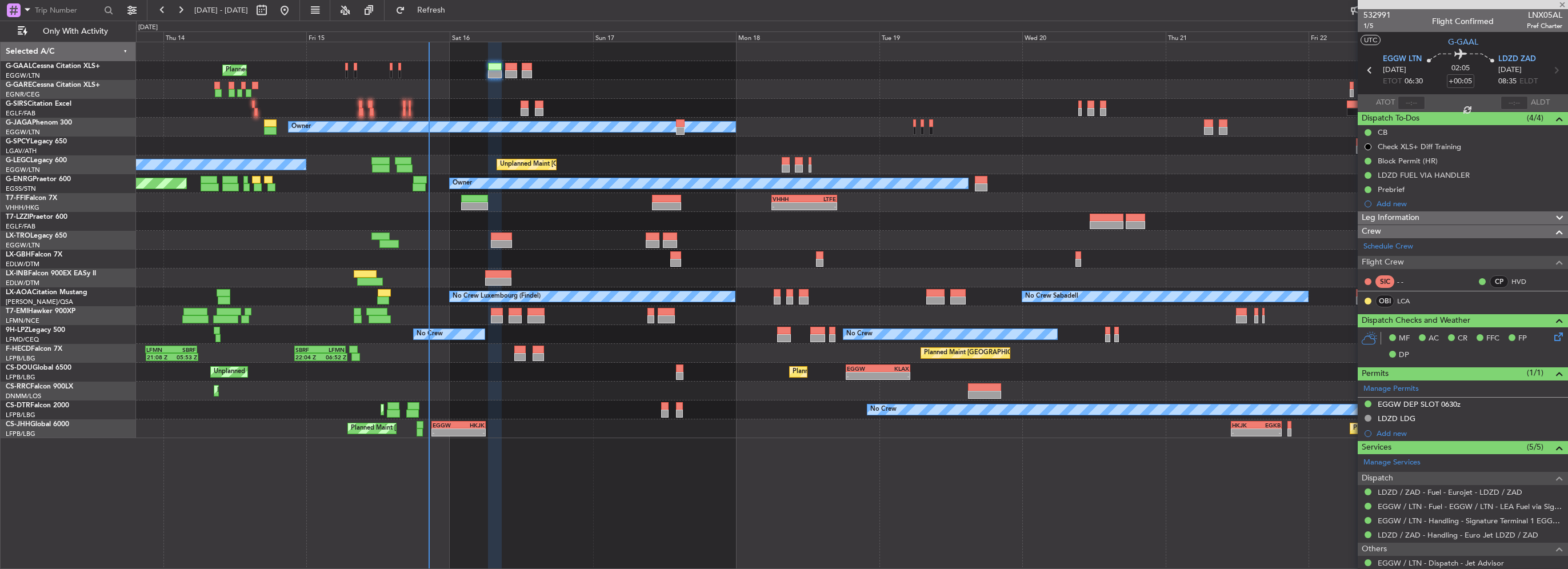
type input "+00:25"
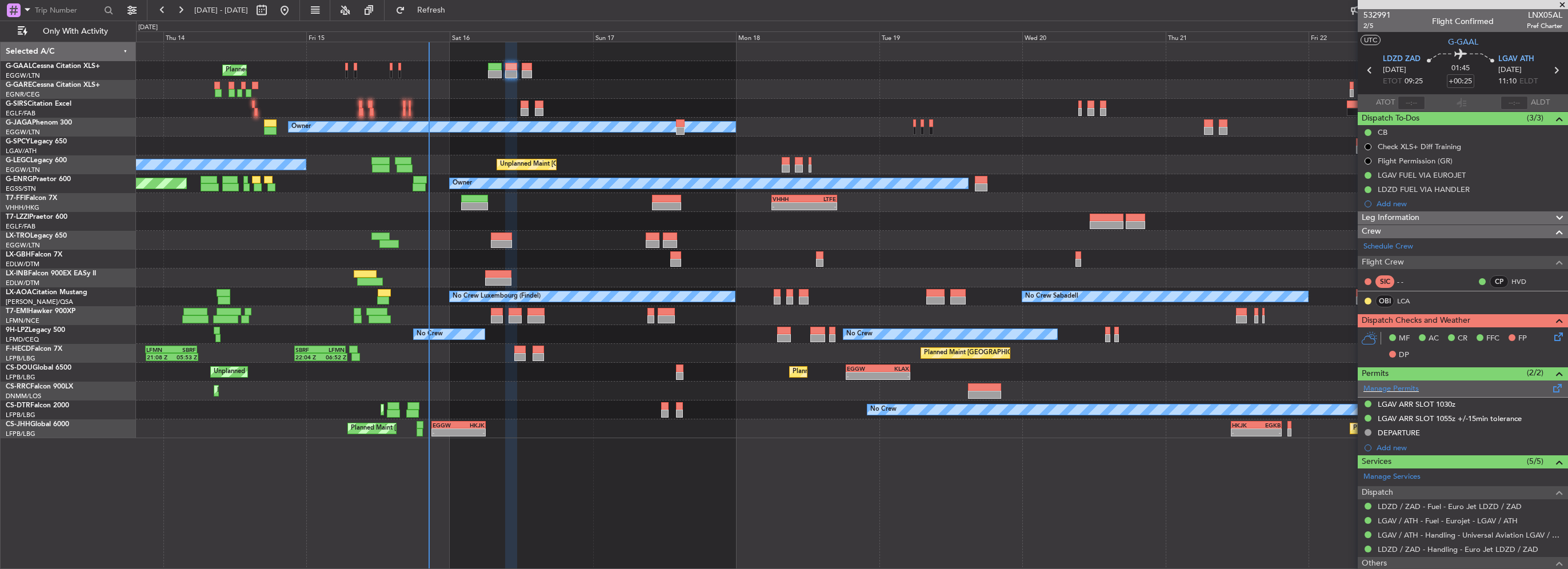
click at [1550, 386] on span at bounding box center [1557, 385] width 14 height 8
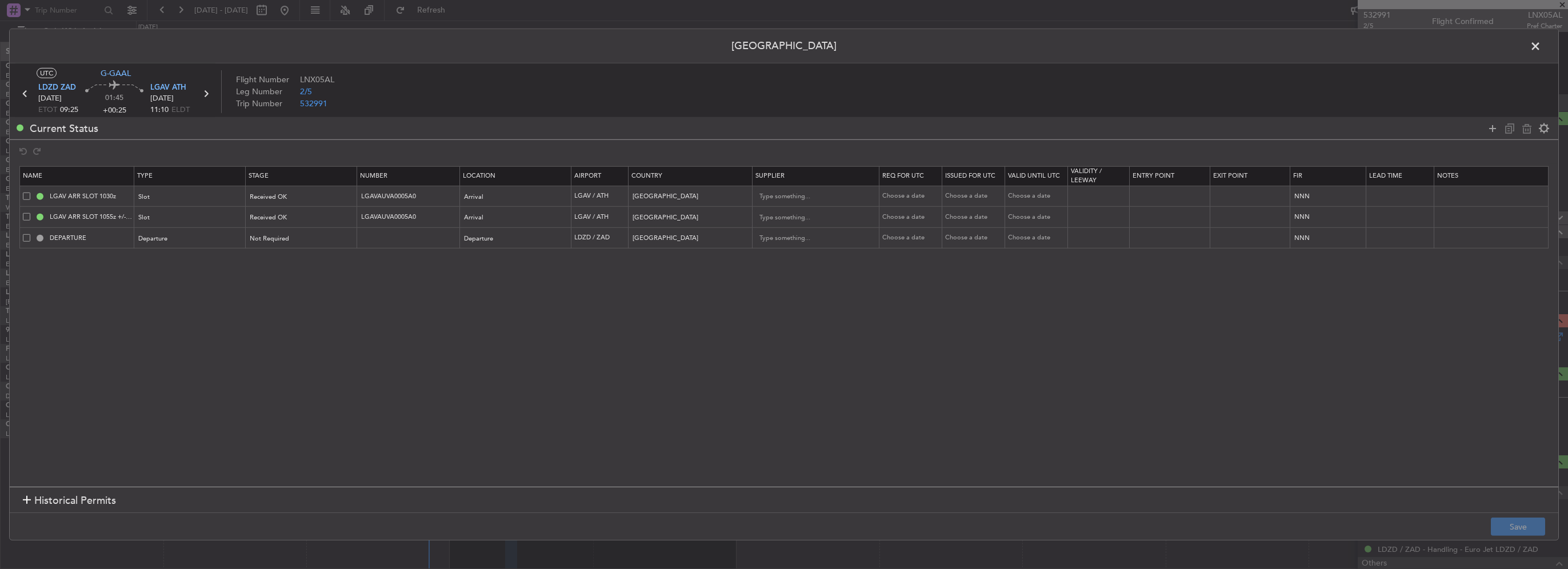
click at [27, 194] on span at bounding box center [26, 196] width 7 height 7
click at [31, 192] on input "checkbox" at bounding box center [31, 192] width 0 height 0
click at [1527, 123] on icon at bounding box center [1526, 128] width 14 height 14
type input "LGAV ARR SLOT 1055z +/-15min tolerance"
type input "DEPARTURE"
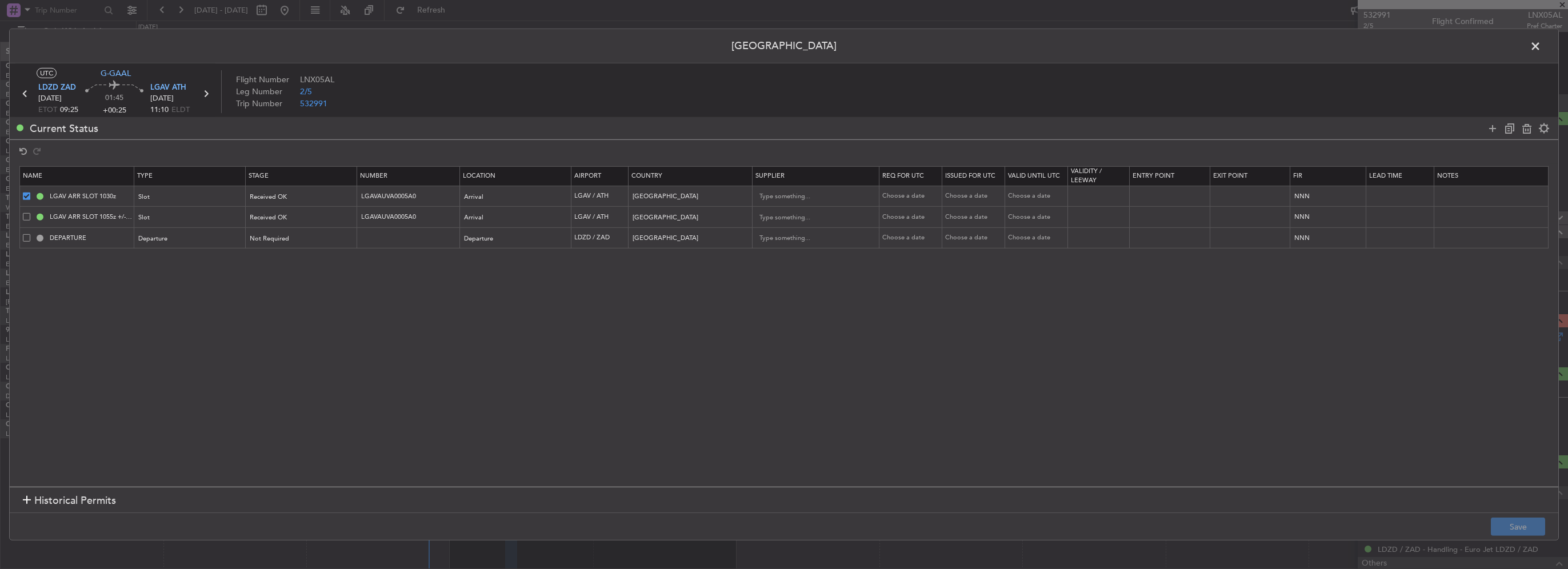
type input "Croatia"
click at [1522, 527] on button "Save" at bounding box center [1518, 527] width 54 height 19
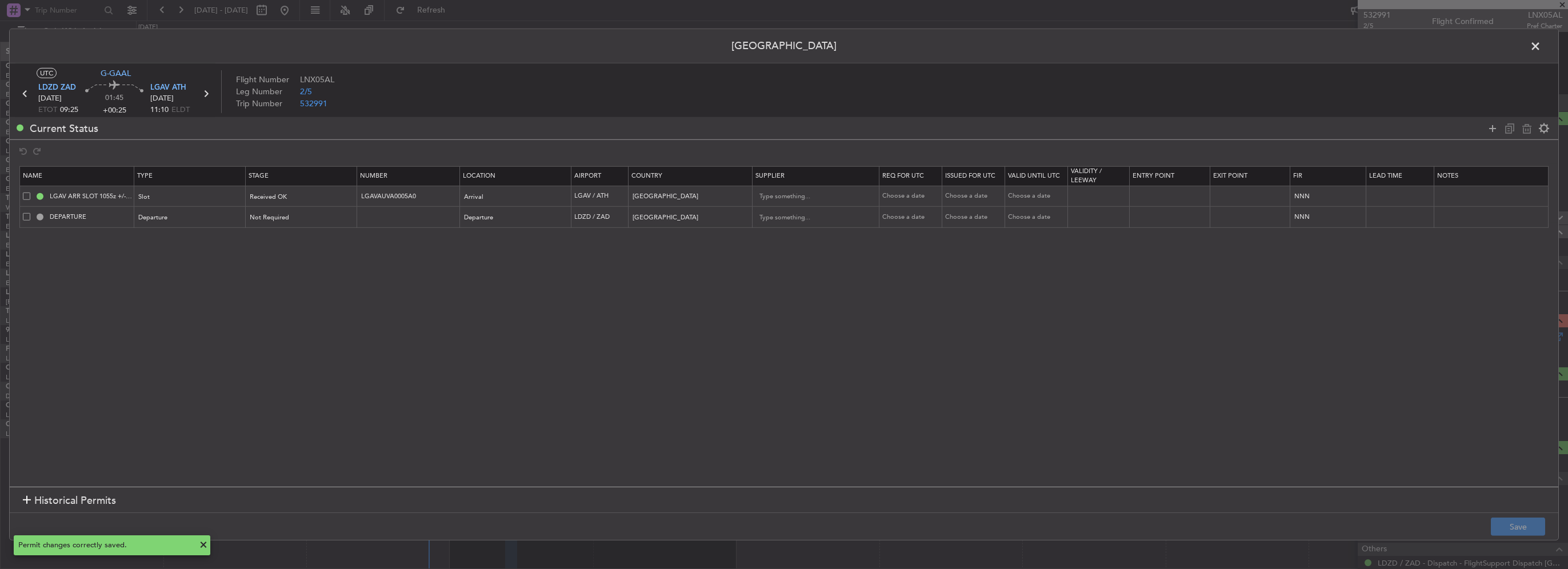
click at [1541, 45] on span at bounding box center [1541, 49] width 0 height 22
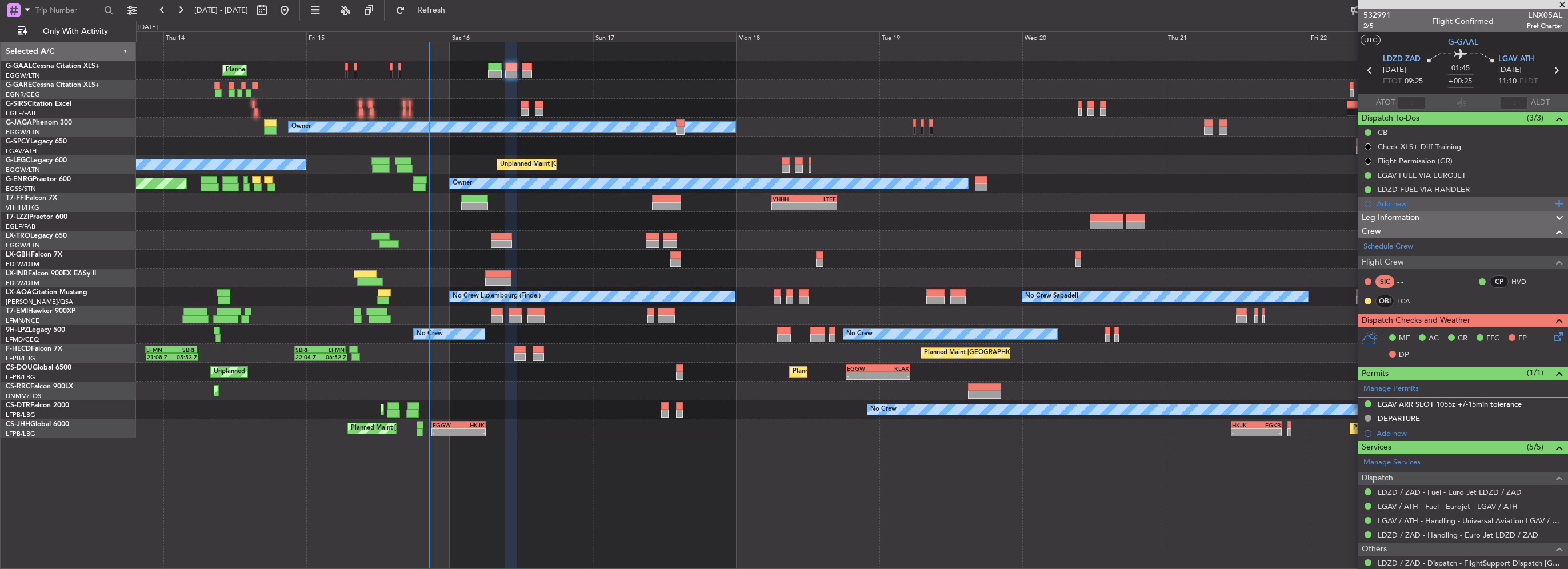
click at [1402, 203] on div "Add new" at bounding box center [1464, 203] width 175 height 9
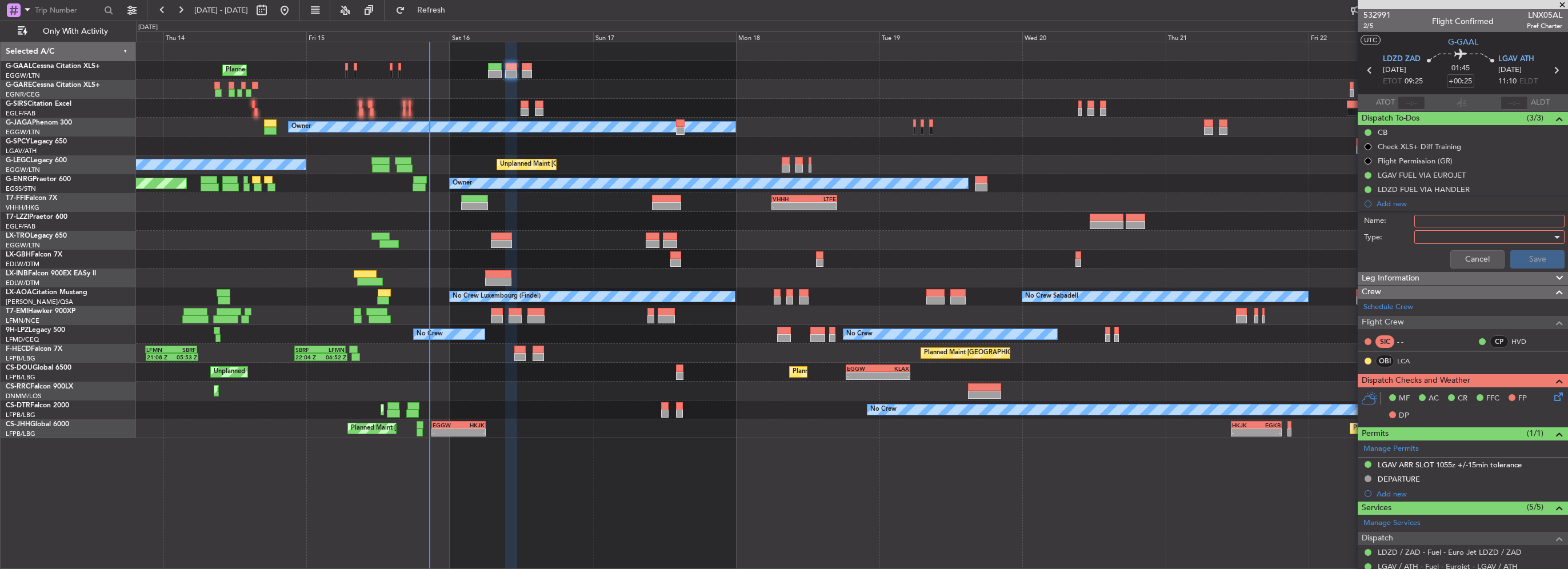
click at [1422, 223] on input "Name:" at bounding box center [1489, 220] width 150 height 12
type input "Prebrief"
click at [1429, 233] on div at bounding box center [1485, 237] width 133 height 17
click at [1431, 258] on span "Generic" at bounding box center [1483, 259] width 133 height 17
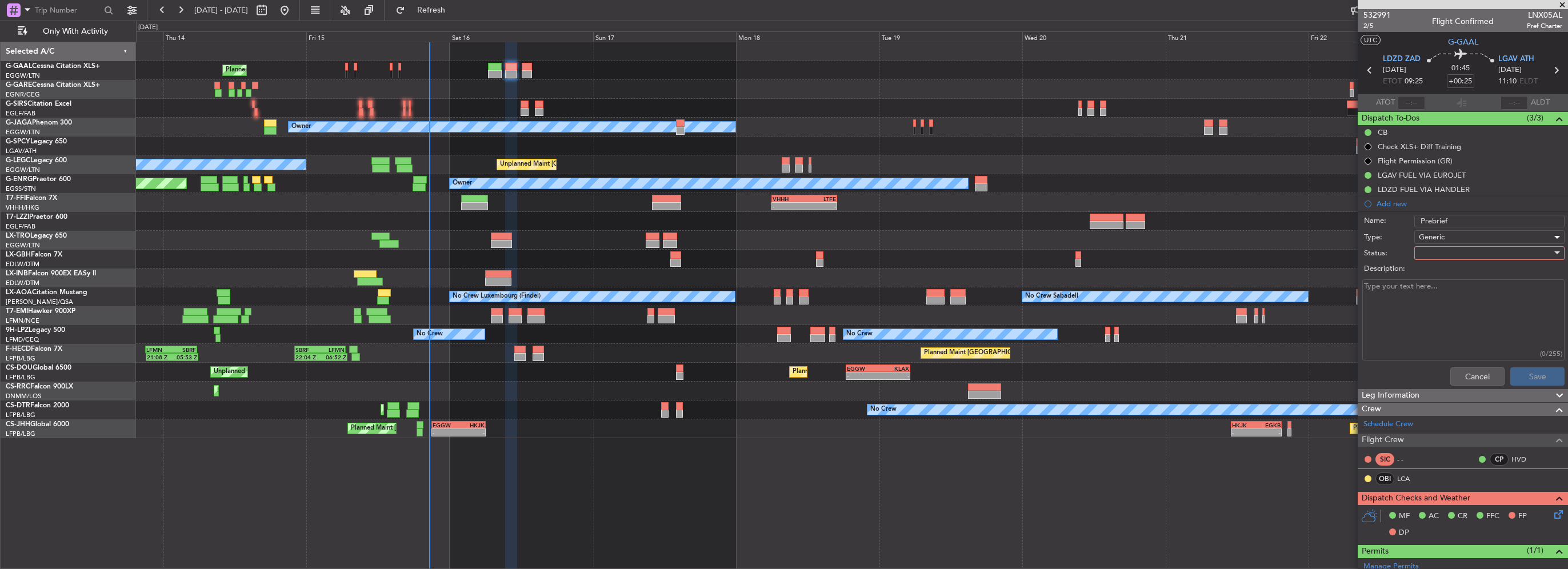
click at [1436, 250] on div at bounding box center [1485, 253] width 133 height 17
click at [1440, 310] on span "Completed" at bounding box center [1483, 310] width 133 height 17
click at [1438, 316] on textarea "Description:" at bounding box center [1463, 320] width 203 height 82
paste textarea "5600"
type textarea "5600"
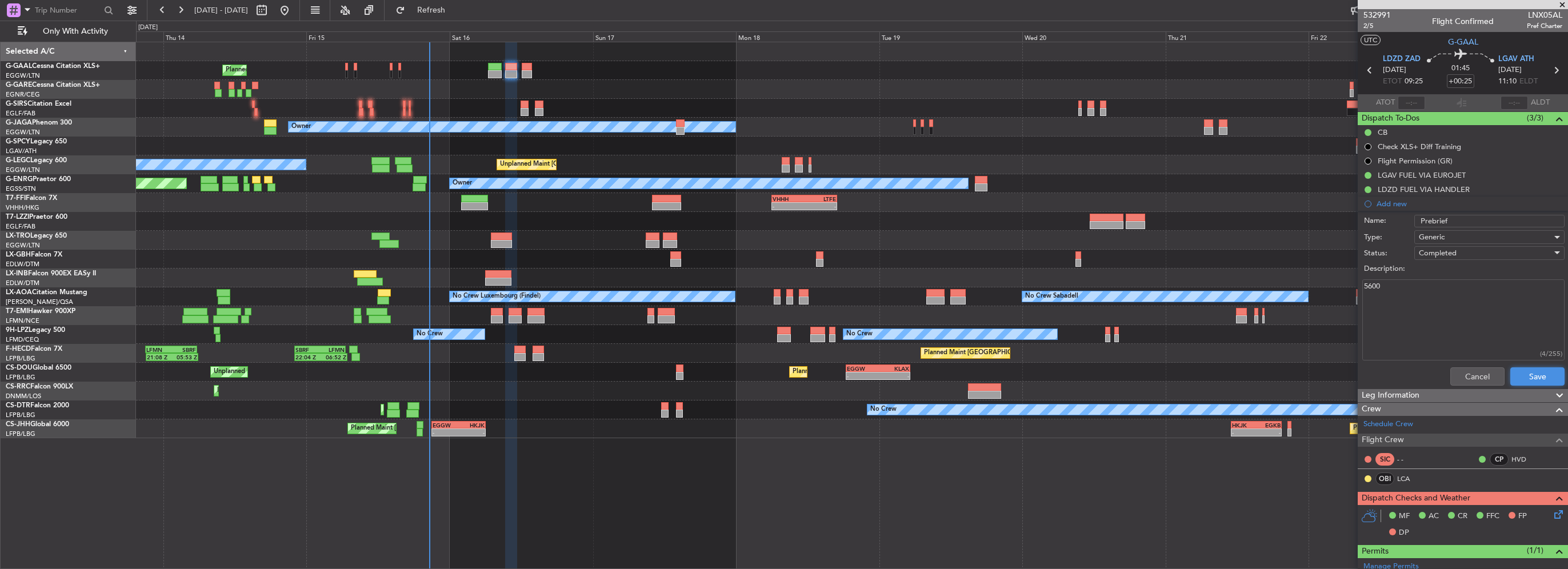
drag, startPoint x: 1536, startPoint y: 377, endPoint x: 1530, endPoint y: 378, distance: 6.1
click at [1535, 376] on button "Save" at bounding box center [1537, 377] width 54 height 19
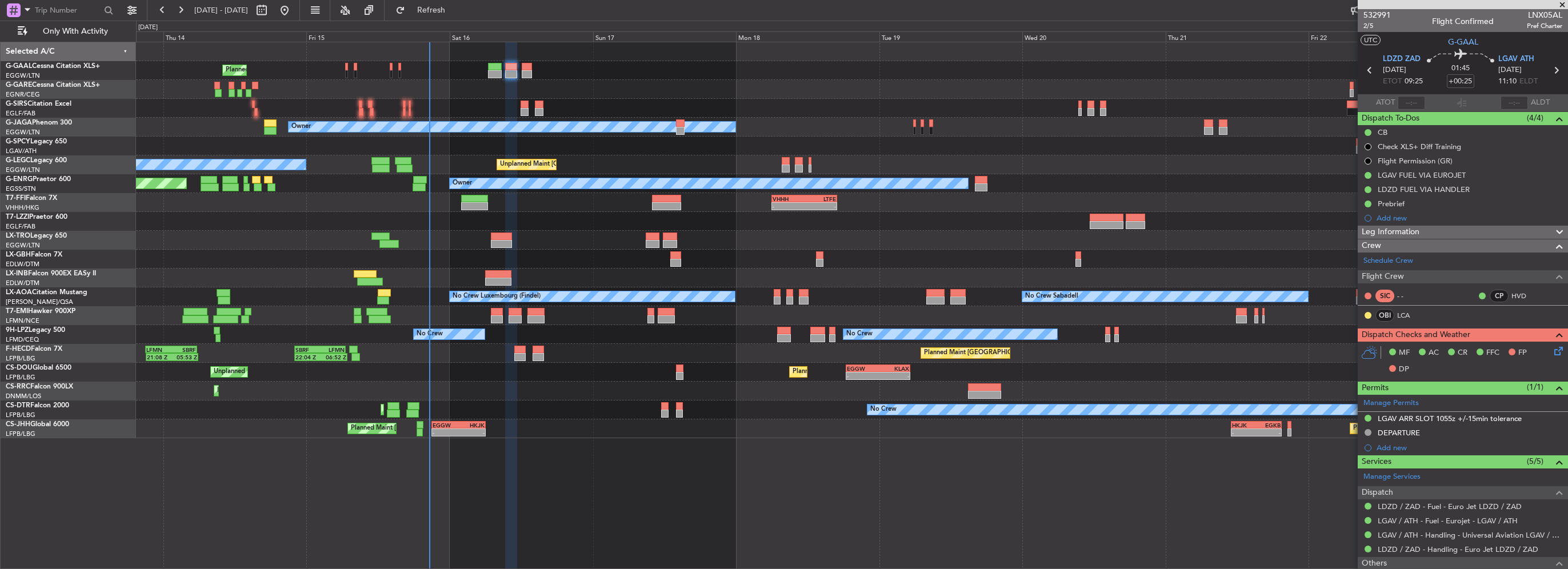
click at [1420, 230] on div "Leg Information" at bounding box center [1463, 232] width 210 height 13
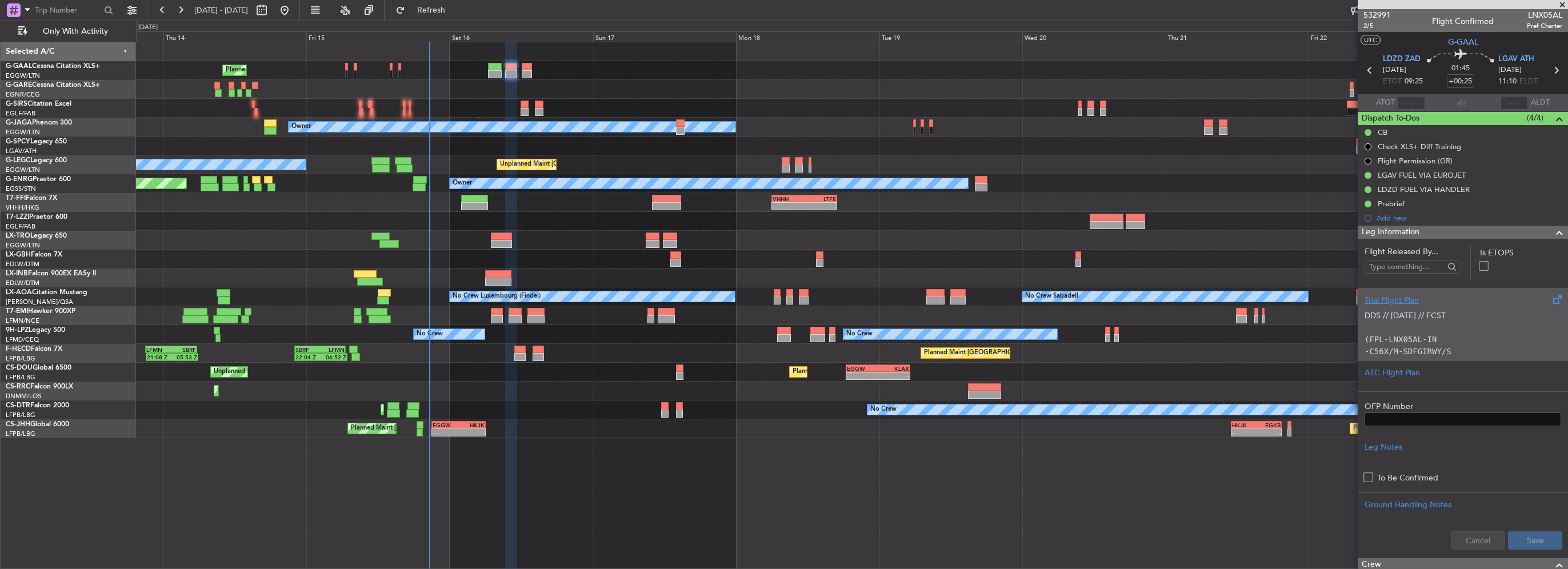
click at [1414, 295] on div "Trial Flight Plan" at bounding box center [1463, 299] width 197 height 12
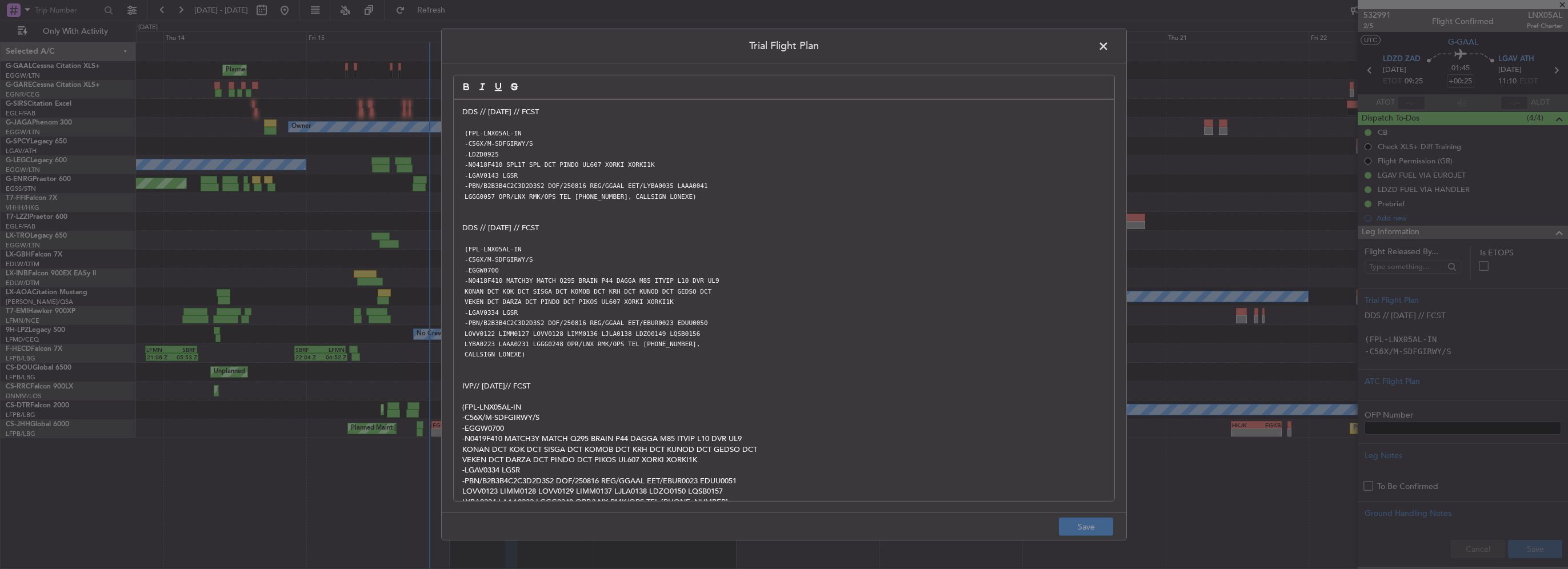
click at [1109, 47] on span at bounding box center [1109, 49] width 0 height 22
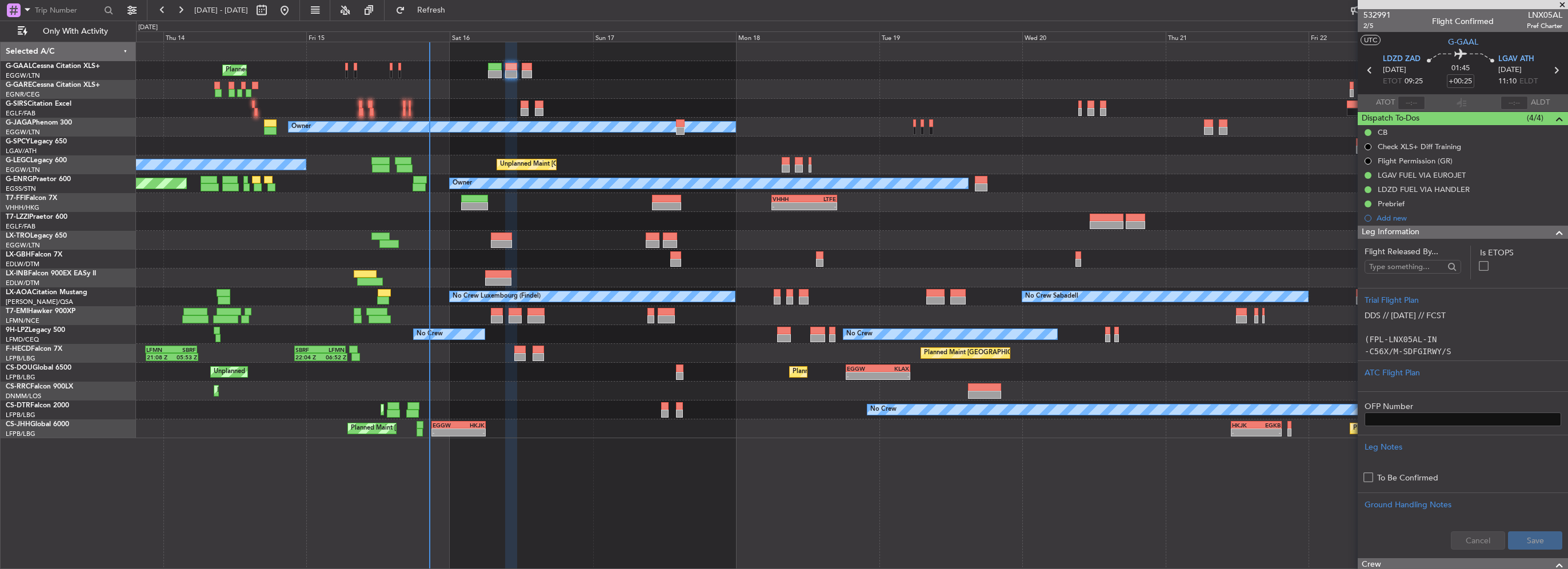
click at [1463, 235] on div "Leg Information" at bounding box center [1463, 232] width 210 height 13
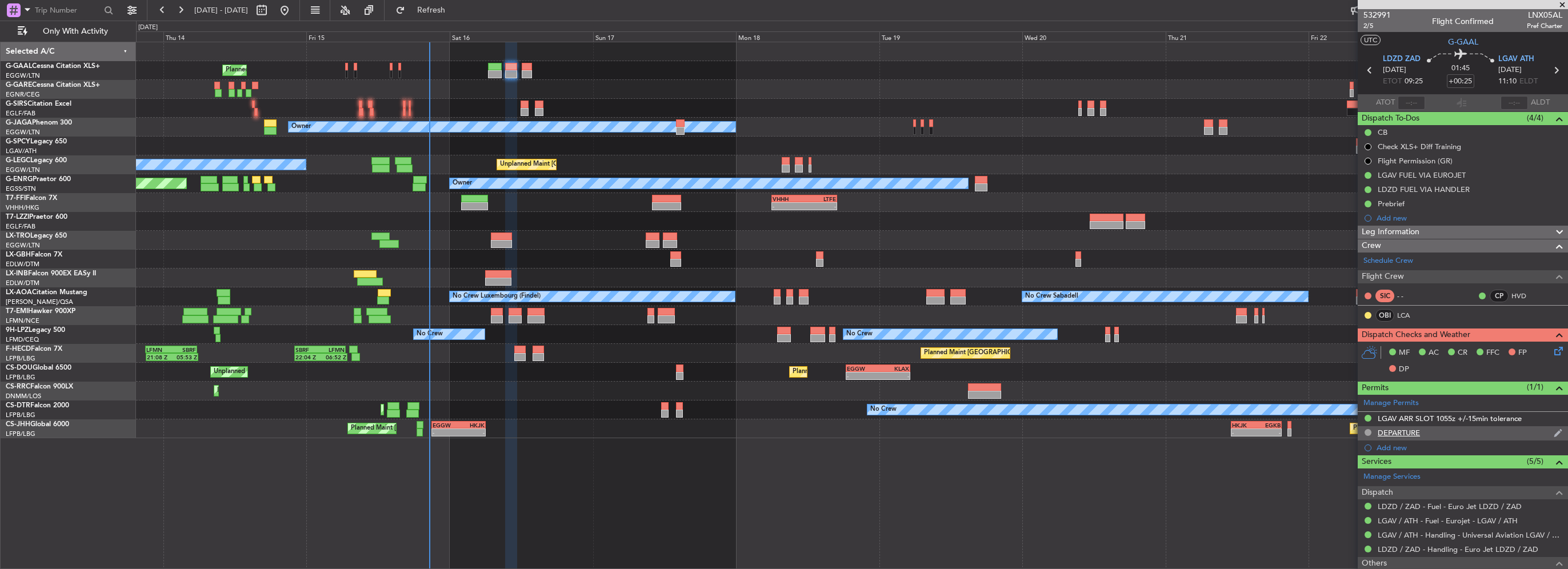
scroll to position [57, 0]
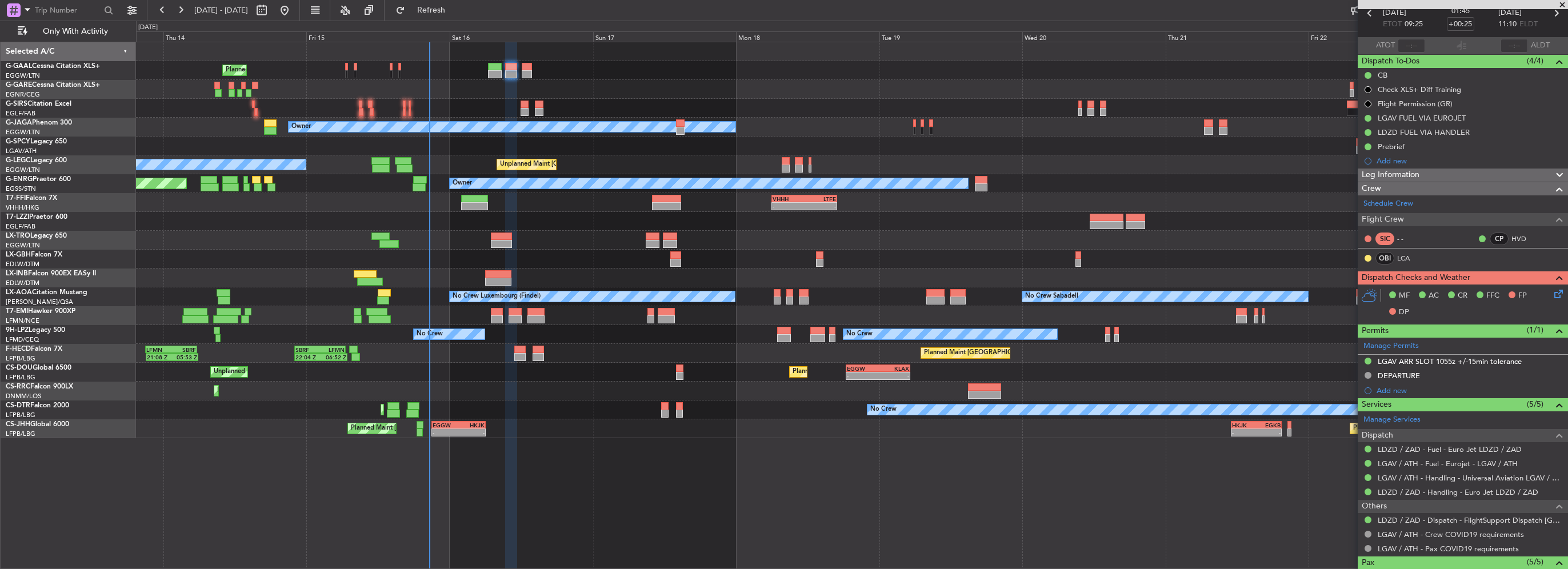
drag, startPoint x: 1418, startPoint y: 363, endPoint x: 1435, endPoint y: 372, distance: 19.2
click at [1418, 363] on div "LGAV ARR SLOT 1055z +/-15min tolerance" at bounding box center [1449, 361] width 144 height 9
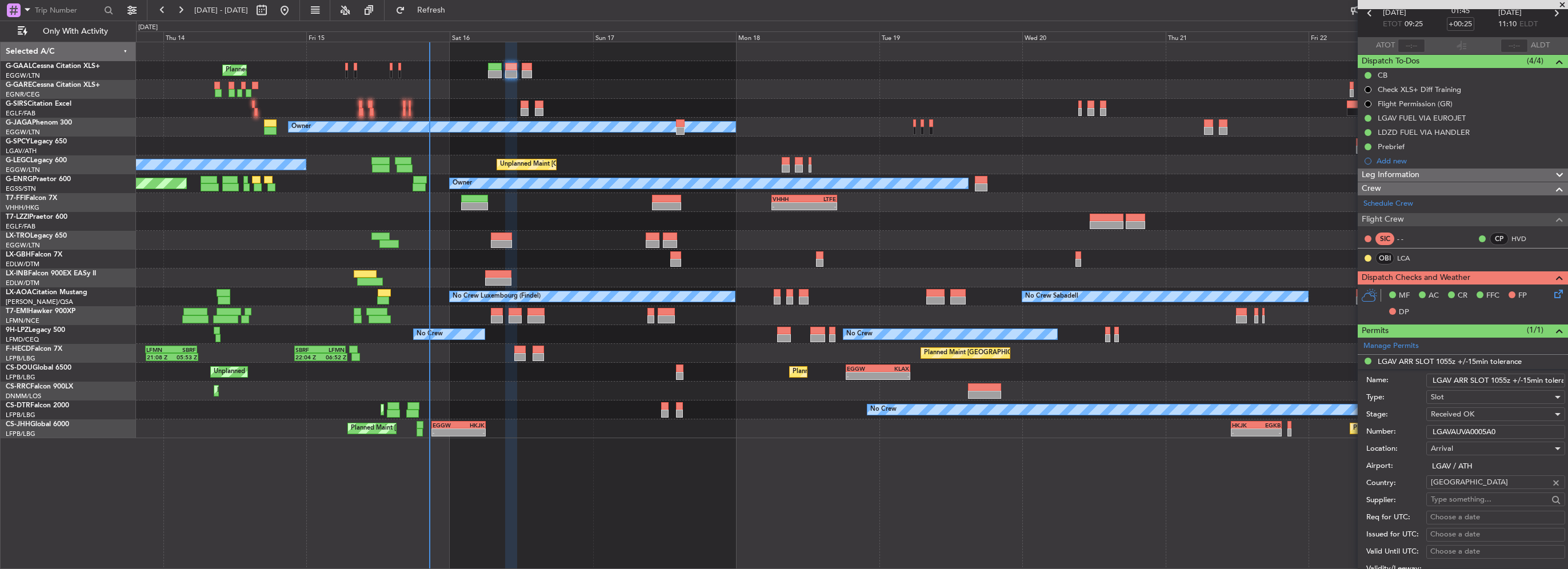
drag, startPoint x: 1509, startPoint y: 429, endPoint x: 1330, endPoint y: 429, distance: 179.0
click at [1333, 429] on fb-app "[DATE] - [DATE] Refresh Quick Links Only With Activity Planned Maint Planned Ma…" at bounding box center [784, 288] width 1568 height 561
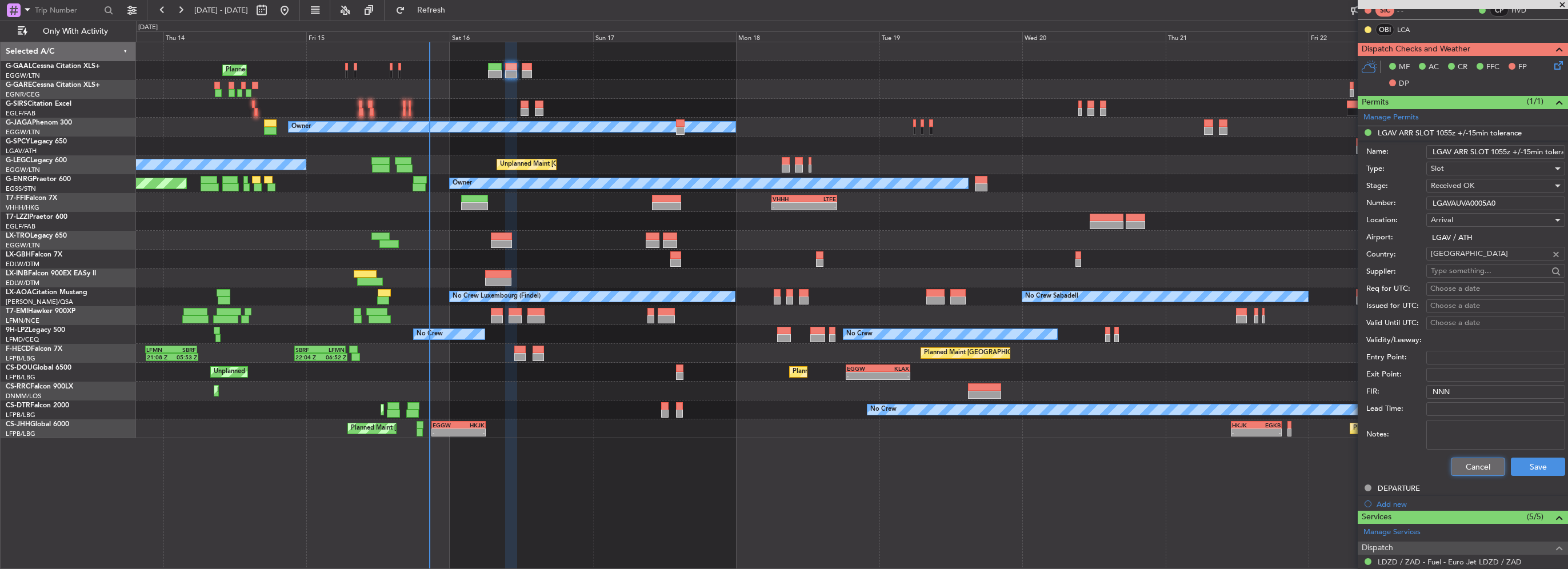
click at [1489, 459] on button "Cancel" at bounding box center [1477, 466] width 54 height 19
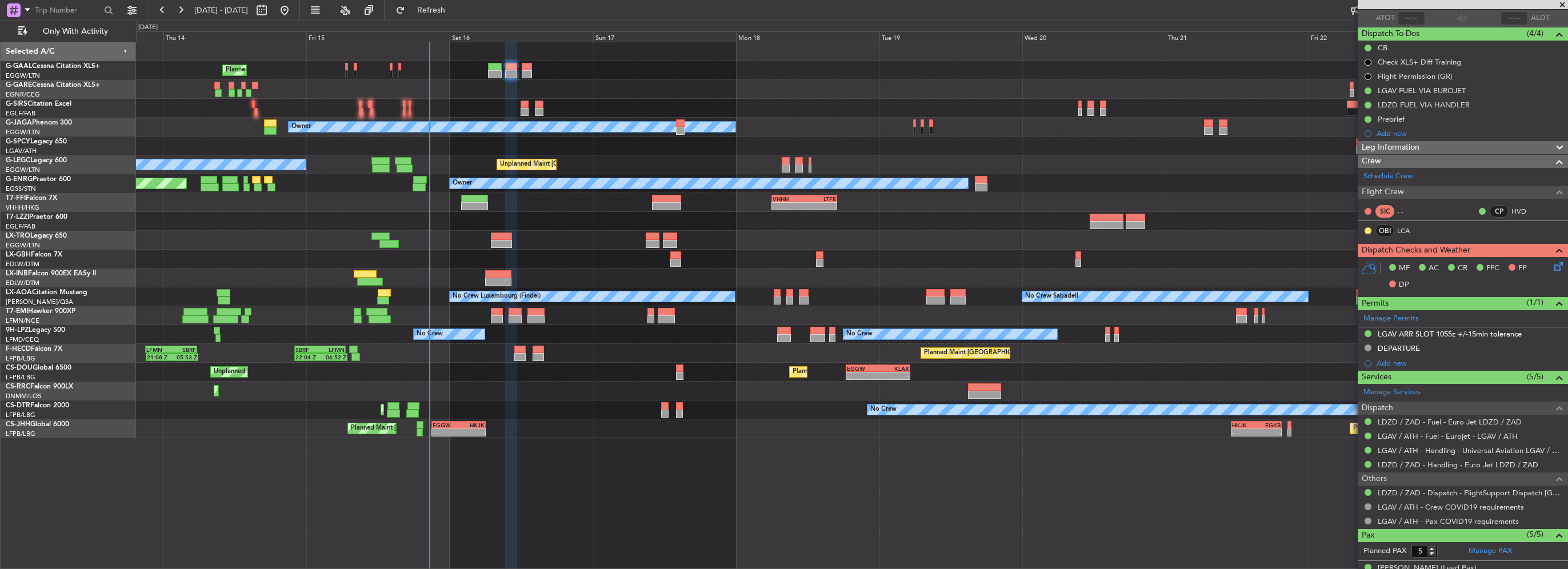
scroll to position [32, 0]
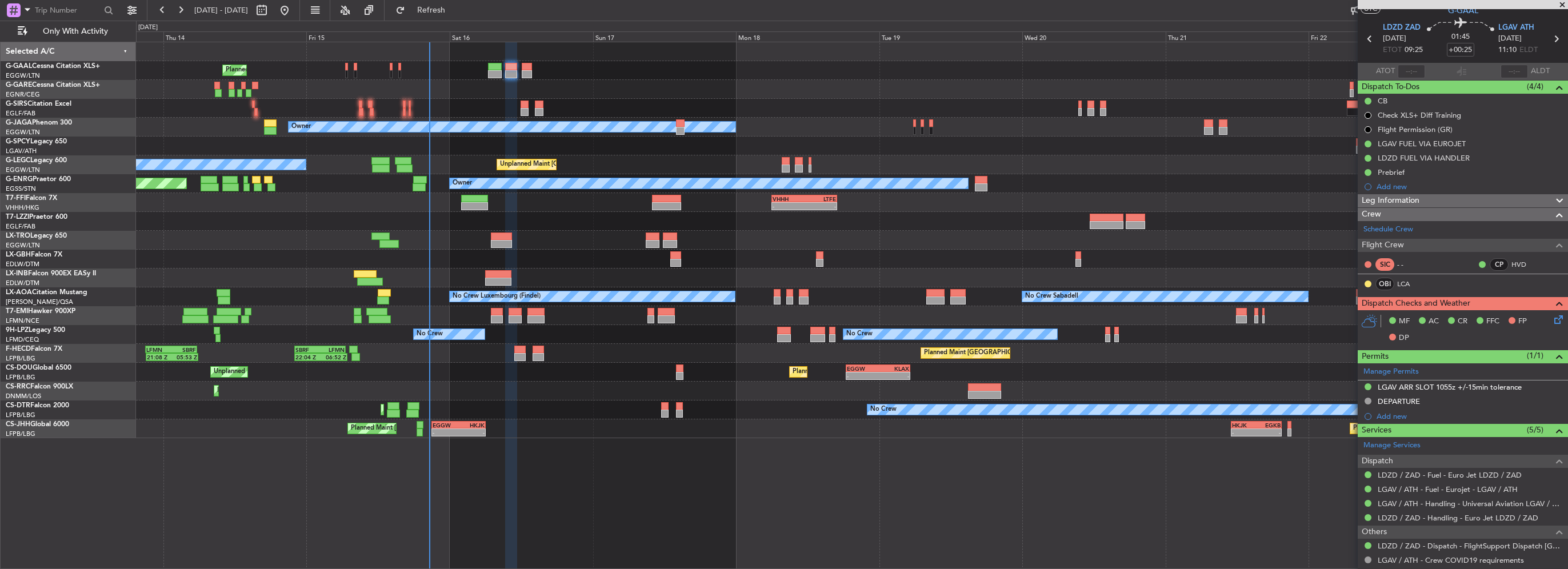
click at [1407, 202] on span "Leg Information" at bounding box center [1391, 201] width 58 height 13
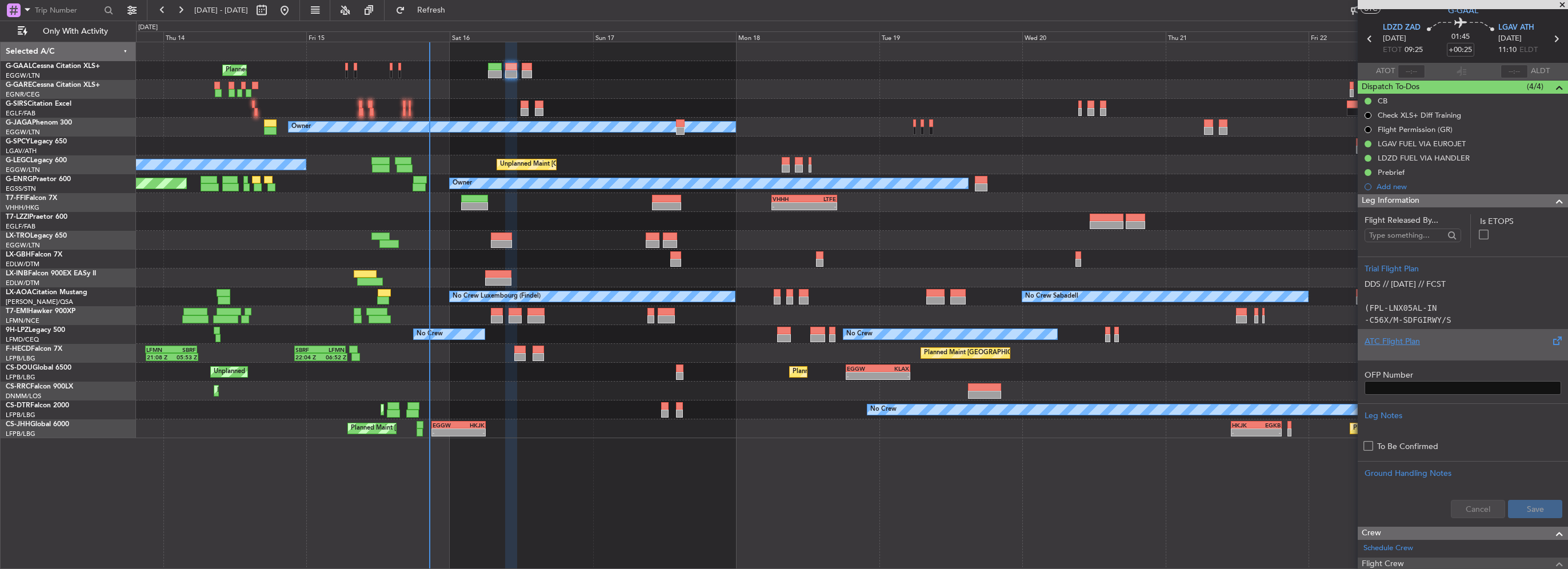
click at [1400, 336] on div "ATC Flight Plan" at bounding box center [1463, 340] width 197 height 12
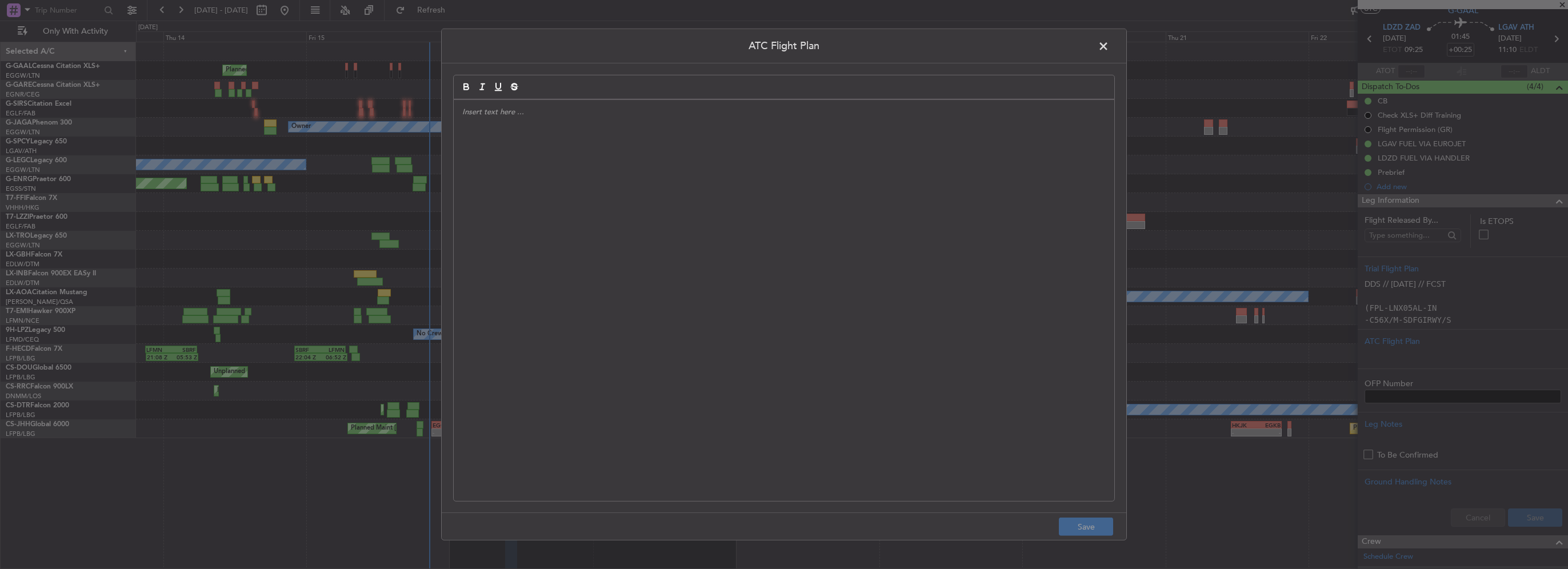
click at [574, 267] on div at bounding box center [784, 300] width 661 height 401
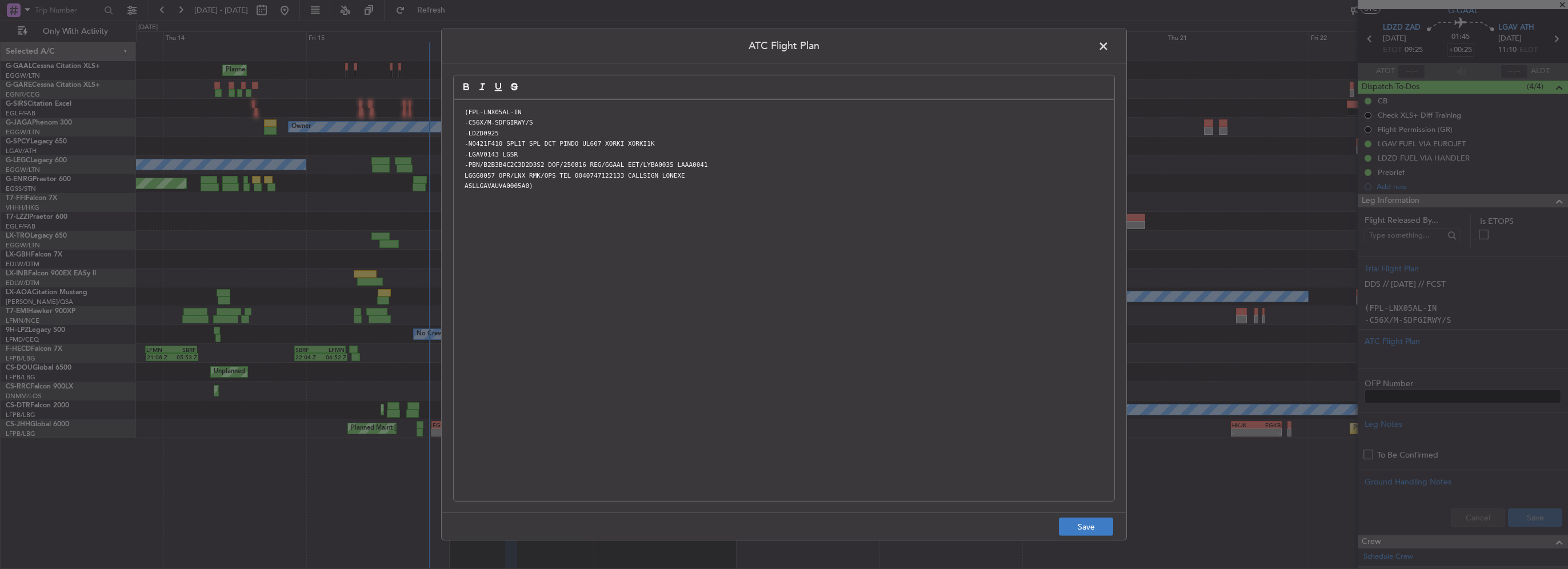
scroll to position [0, 0]
drag, startPoint x: 1081, startPoint y: 528, endPoint x: 1088, endPoint y: 528, distance: 7.0
click at [1081, 528] on button "Save" at bounding box center [1085, 527] width 54 height 19
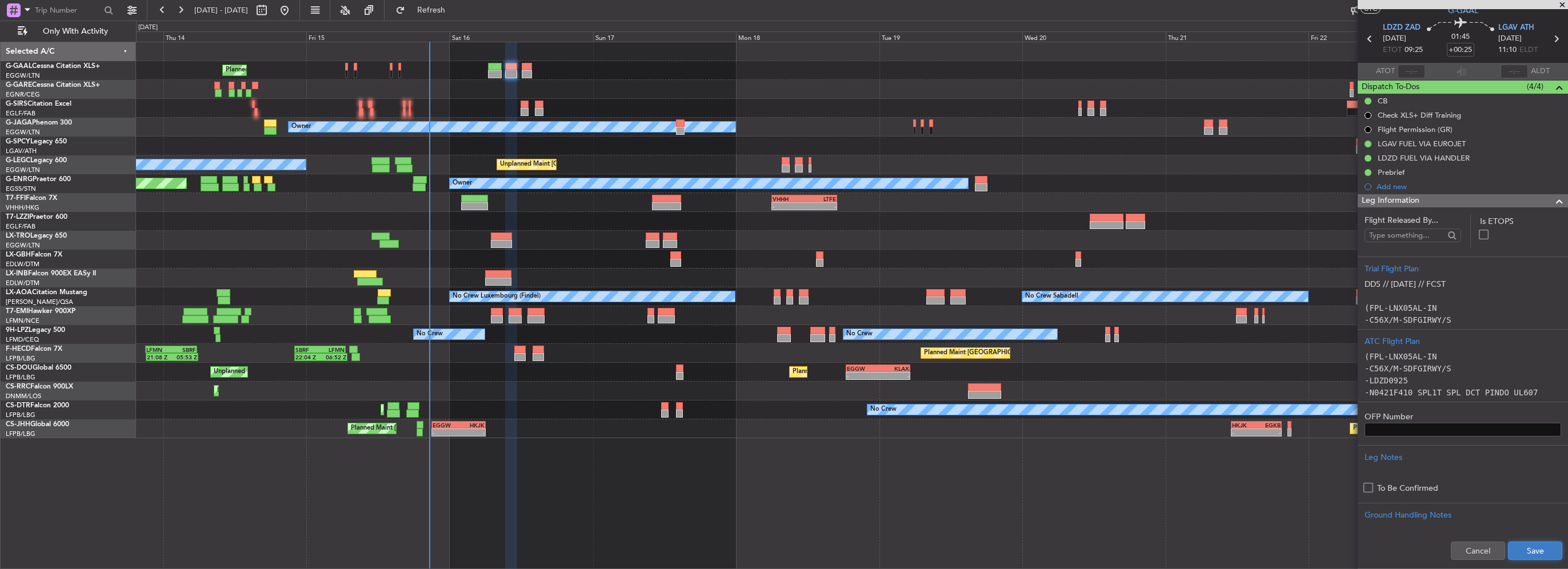
click at [1539, 541] on button "Save" at bounding box center [1535, 550] width 54 height 19
click at [1552, 200] on span at bounding box center [1559, 201] width 14 height 14
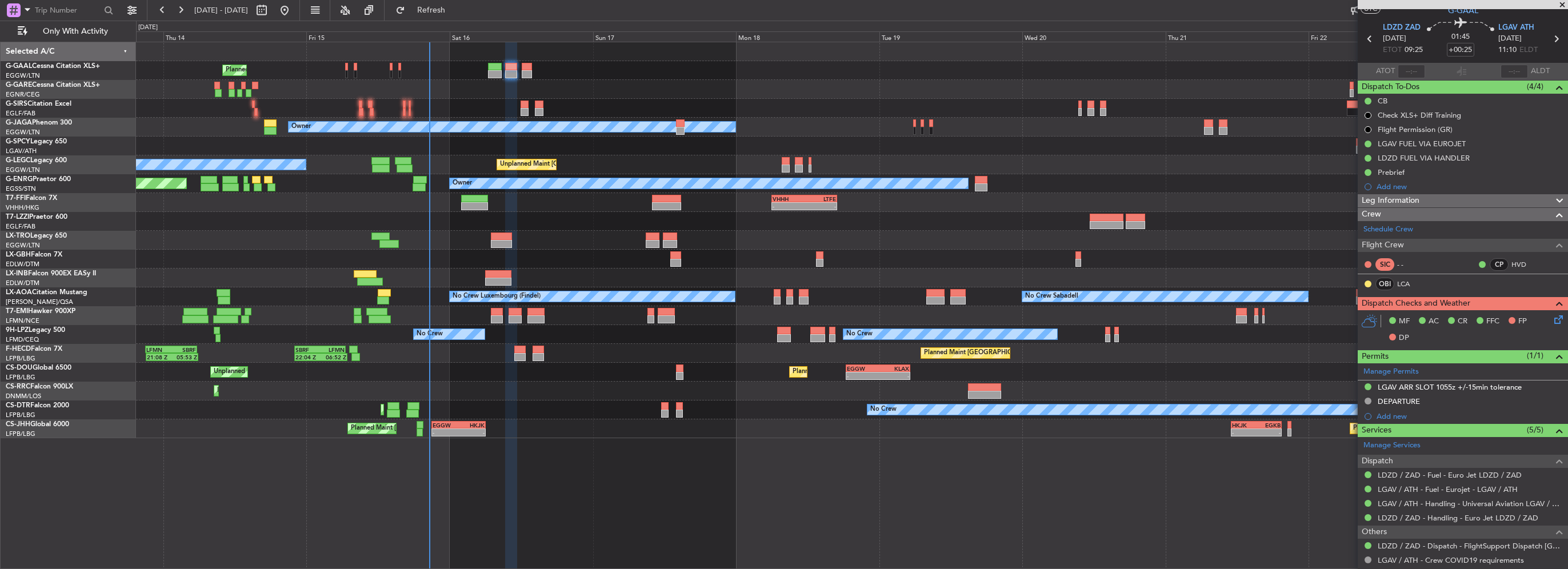
click at [1553, 315] on icon at bounding box center [1557, 317] width 9 height 9
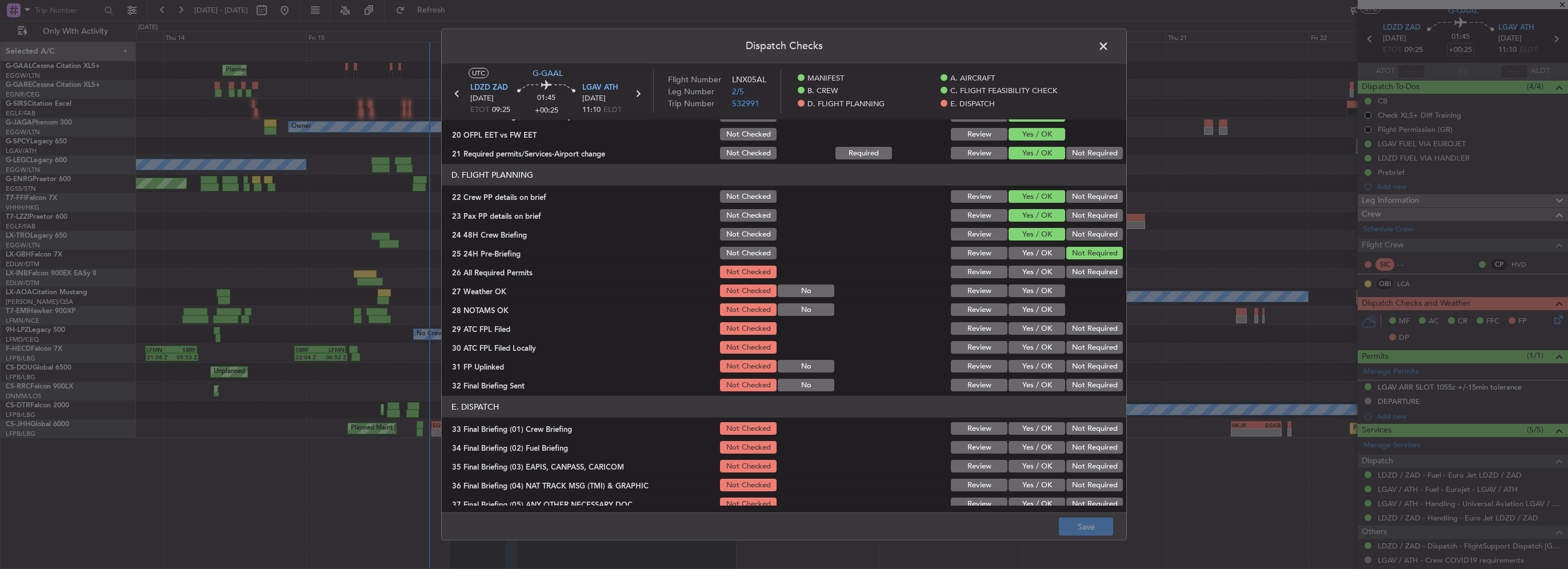
scroll to position [571, 0]
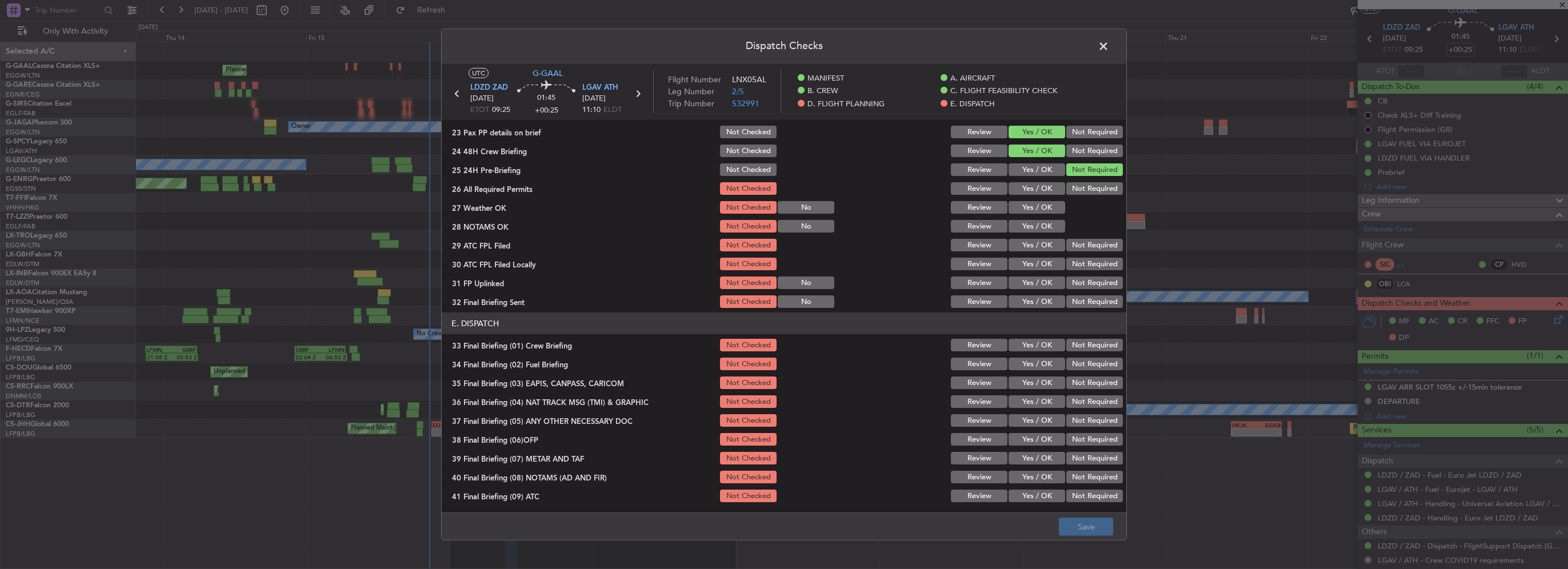
click at [1038, 190] on button "Yes / OK" at bounding box center [1036, 187] width 57 height 12
click at [1038, 204] on button "Yes / OK" at bounding box center [1036, 206] width 57 height 12
click at [1040, 223] on button "Yes / OK" at bounding box center [1036, 226] width 57 height 12
click at [1050, 250] on button "Yes / OK" at bounding box center [1036, 244] width 57 height 12
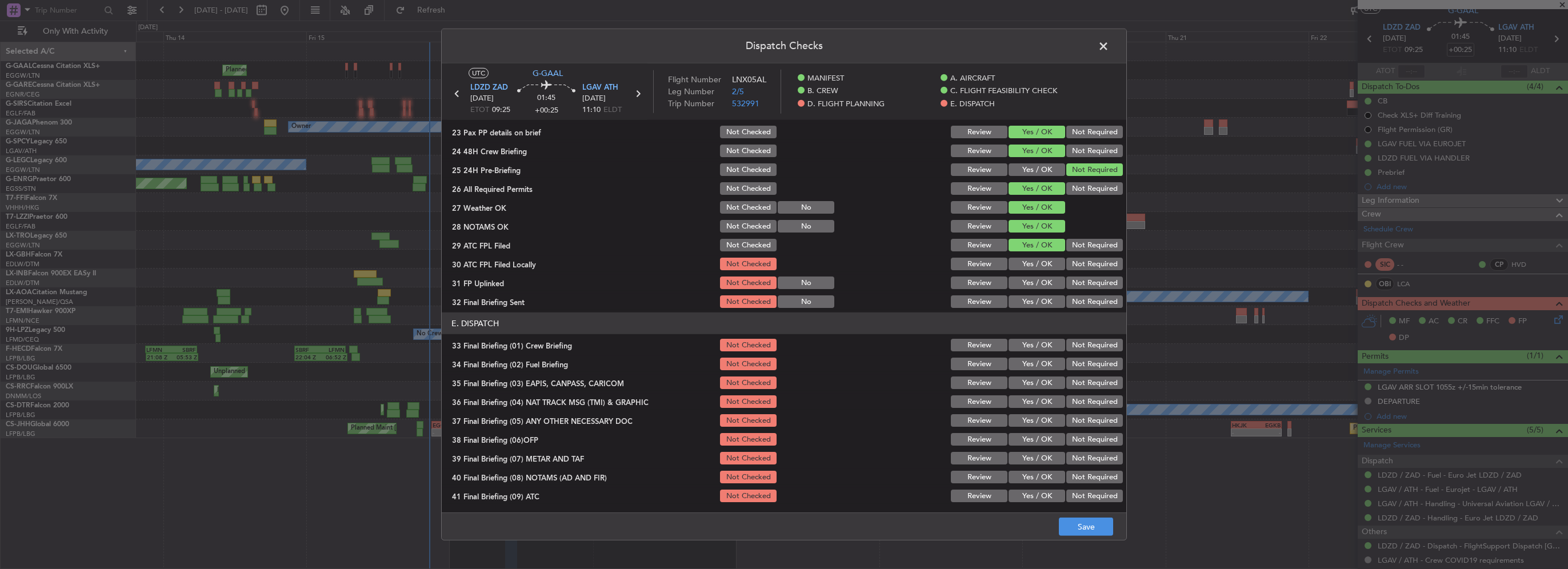
drag, startPoint x: 1071, startPoint y: 265, endPoint x: 1056, endPoint y: 279, distance: 20.5
click at [1071, 265] on button "Not Required" at bounding box center [1094, 263] width 57 height 12
drag, startPoint x: 1056, startPoint y: 279, endPoint x: 1068, endPoint y: 290, distance: 16.3
click at [1064, 282] on div "Not Required" at bounding box center [1093, 282] width 58 height 16
drag, startPoint x: 1050, startPoint y: 285, endPoint x: 1076, endPoint y: 301, distance: 30.5
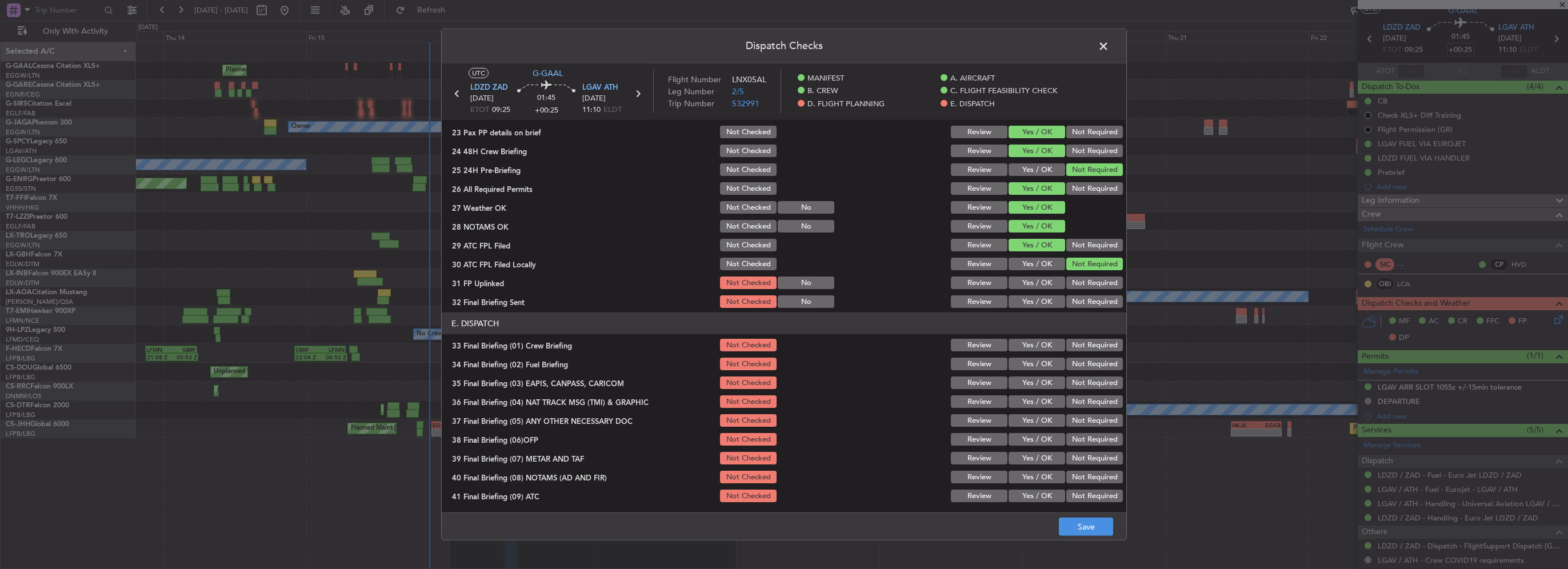
click at [1052, 286] on button "Yes / OK" at bounding box center [1036, 282] width 57 height 12
click at [1078, 303] on button "Not Required" at bounding box center [1094, 300] width 57 height 12
drag, startPoint x: 1022, startPoint y: 345, endPoint x: 1029, endPoint y: 354, distance: 11.4
click at [1022, 345] on button "Yes / OK" at bounding box center [1036, 344] width 57 height 12
click at [1037, 365] on button "Yes / OK" at bounding box center [1036, 363] width 57 height 12
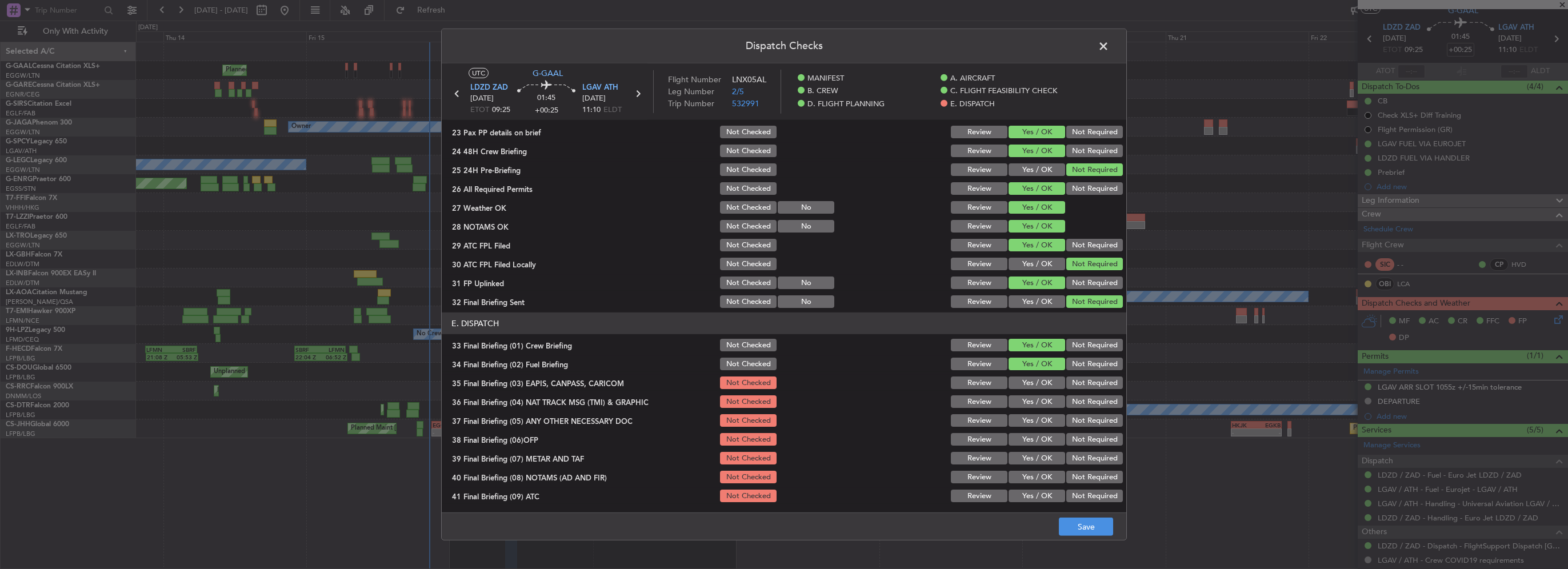
drag, startPoint x: 1091, startPoint y: 383, endPoint x: 1089, endPoint y: 399, distance: 16.1
click at [1091, 385] on button "Not Required" at bounding box center [1094, 382] width 57 height 12
click at [1089, 400] on button "Not Required" at bounding box center [1094, 401] width 57 height 12
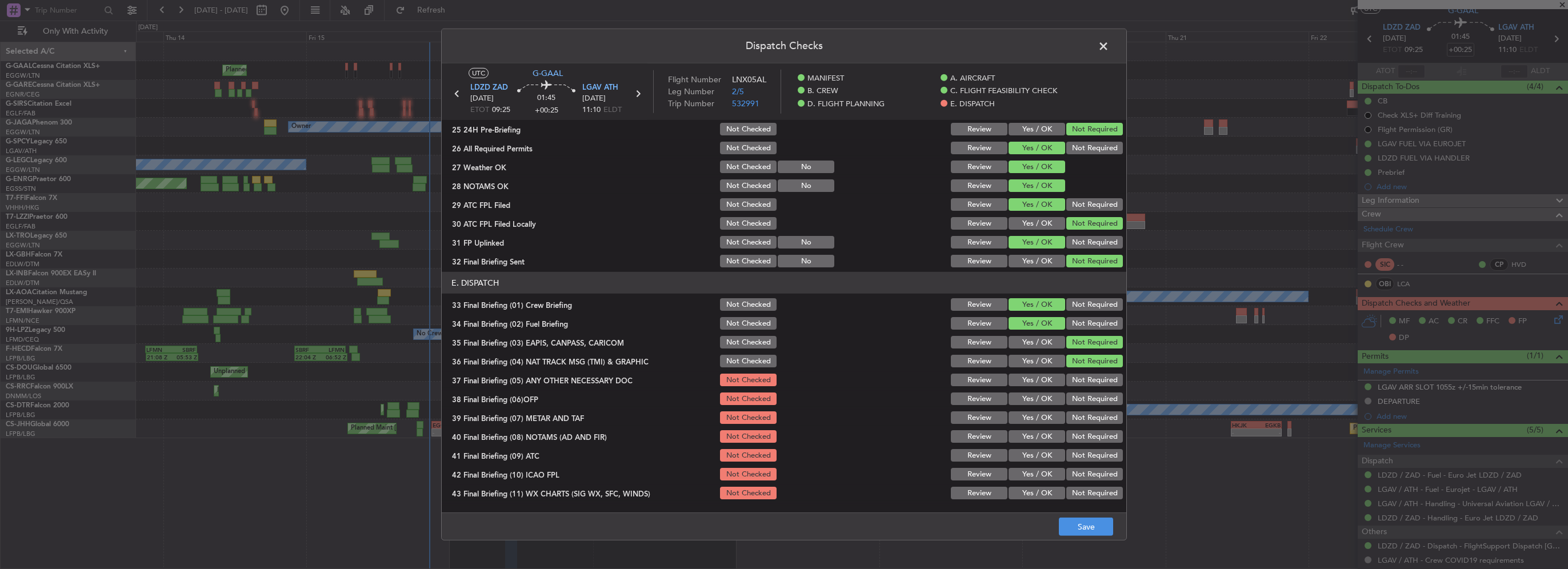
scroll to position [628, 0]
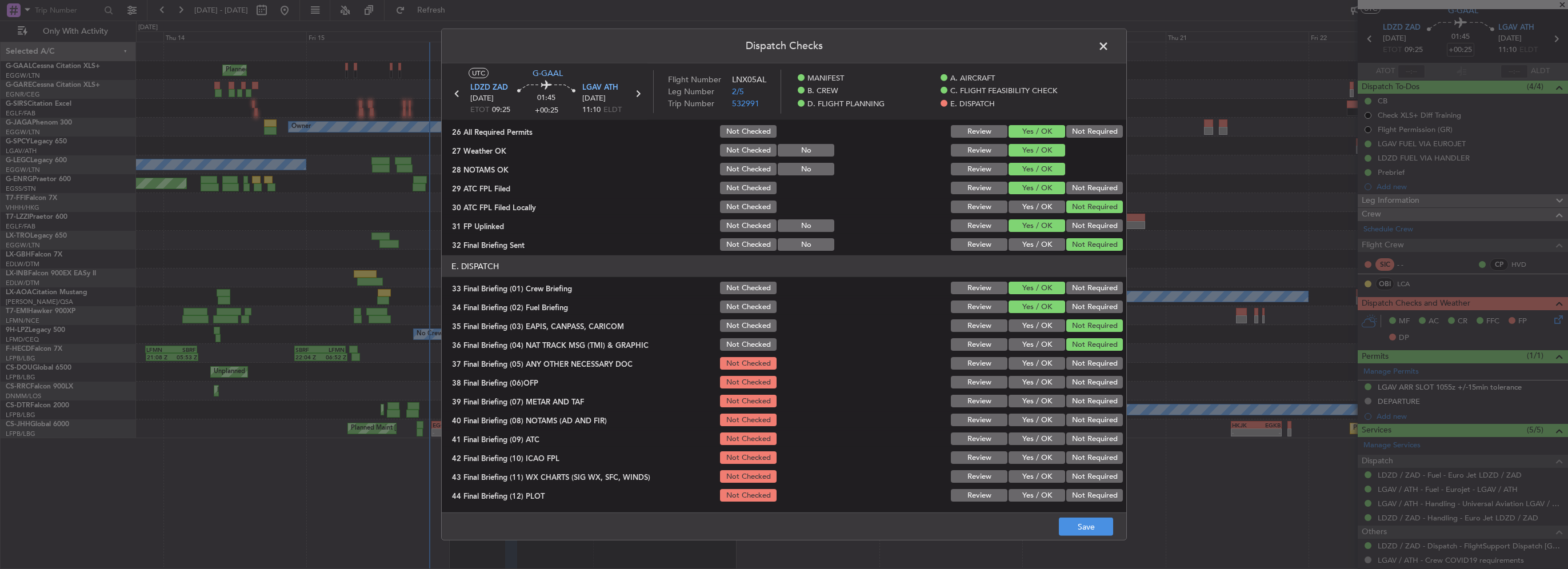
click at [1044, 360] on button "Yes / OK" at bounding box center [1036, 363] width 57 height 12
click at [1043, 383] on button "Yes / OK" at bounding box center [1036, 382] width 57 height 12
click at [1043, 405] on button "Yes / OK" at bounding box center [1036, 400] width 57 height 12
click at [1044, 423] on button "Yes / OK" at bounding box center [1036, 419] width 57 height 12
click at [1043, 442] on button "Yes / OK" at bounding box center [1036, 437] width 57 height 12
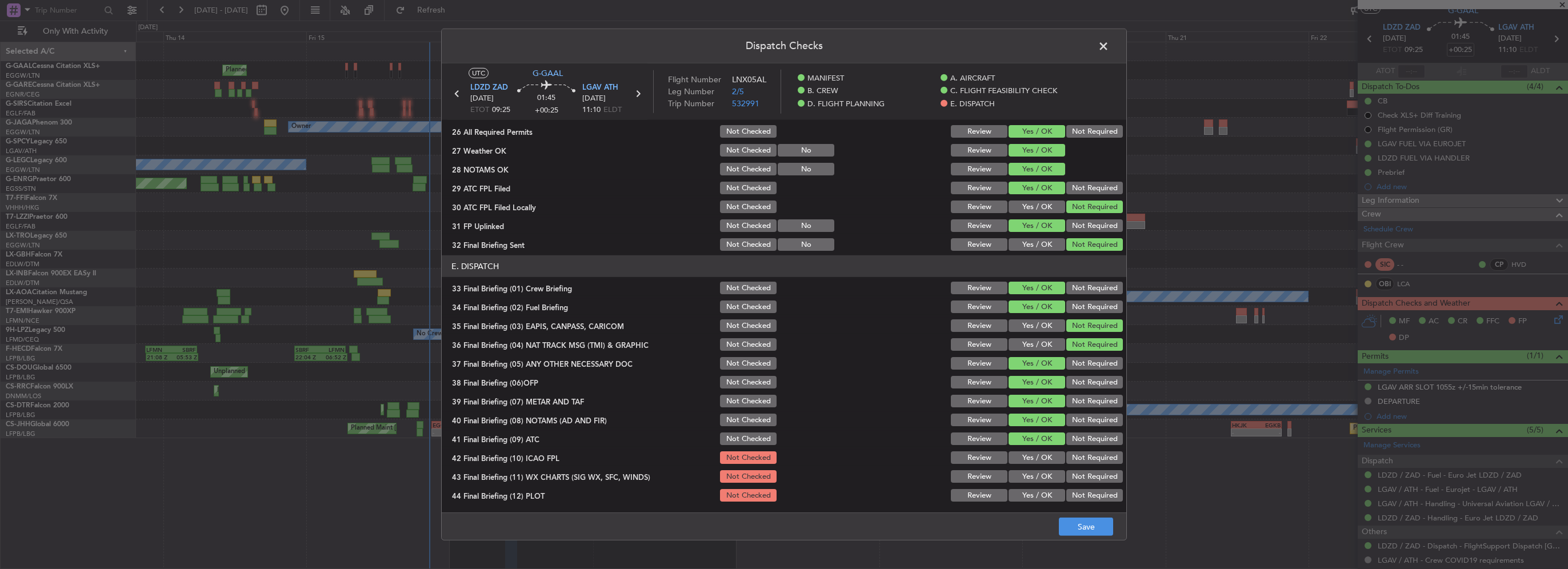
click at [1043, 462] on button "Yes / OK" at bounding box center [1036, 457] width 57 height 12
drag, startPoint x: 1041, startPoint y: 480, endPoint x: 1045, endPoint y: 495, distance: 15.5
click at [1041, 481] on button "Yes / OK" at bounding box center [1036, 476] width 57 height 12
click at [1045, 498] on button "Yes / OK" at bounding box center [1036, 494] width 57 height 12
click at [1094, 539] on footer "Save" at bounding box center [783, 525] width 684 height 27
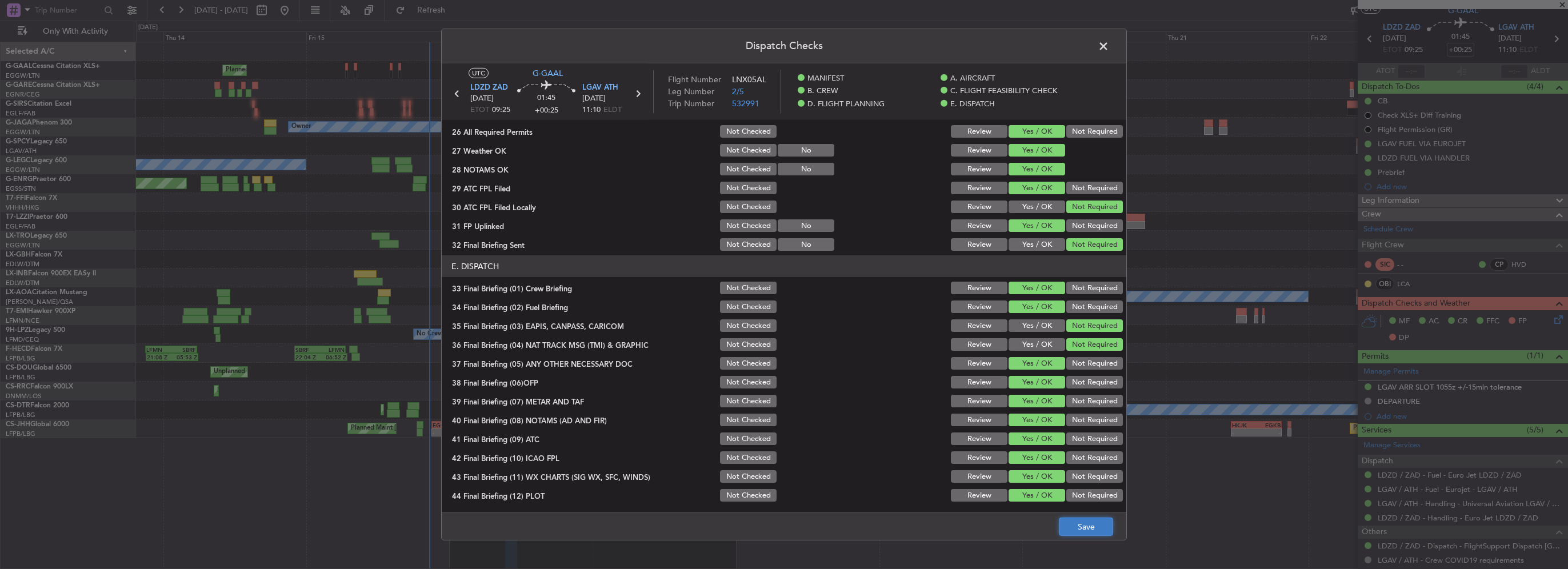
click at [1099, 526] on button "Save" at bounding box center [1085, 527] width 54 height 19
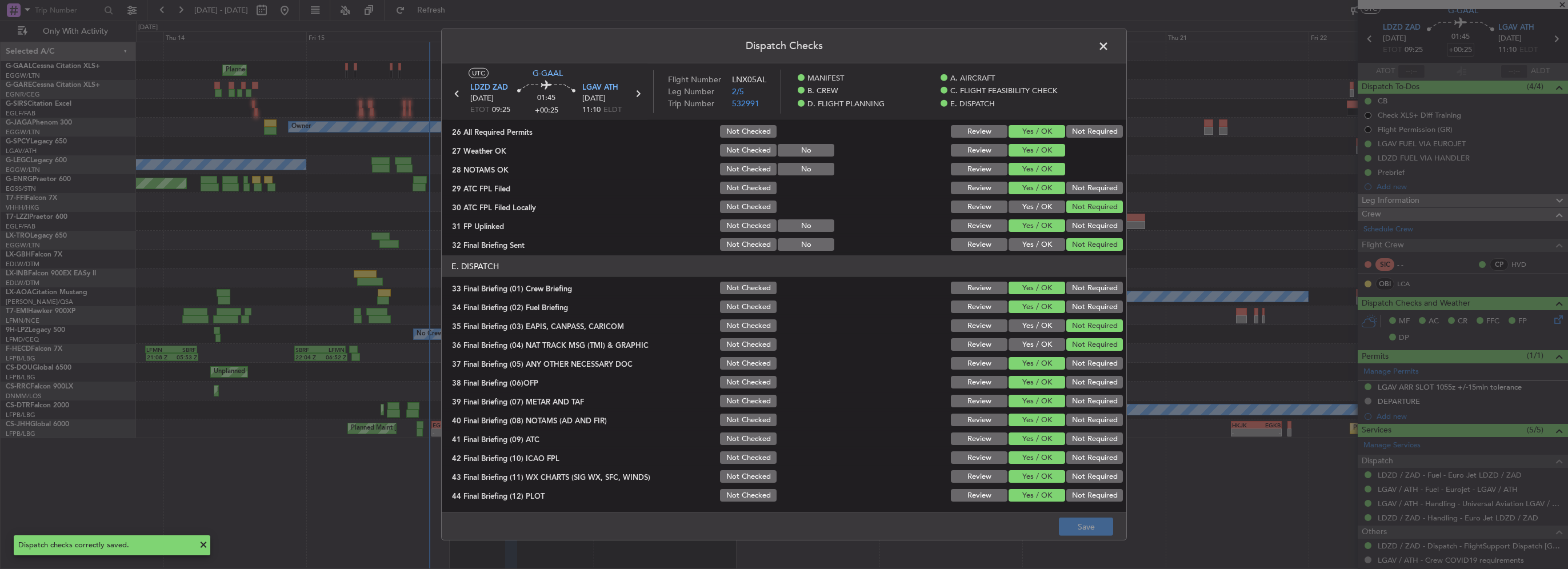
click at [1109, 47] on span at bounding box center [1109, 49] width 0 height 22
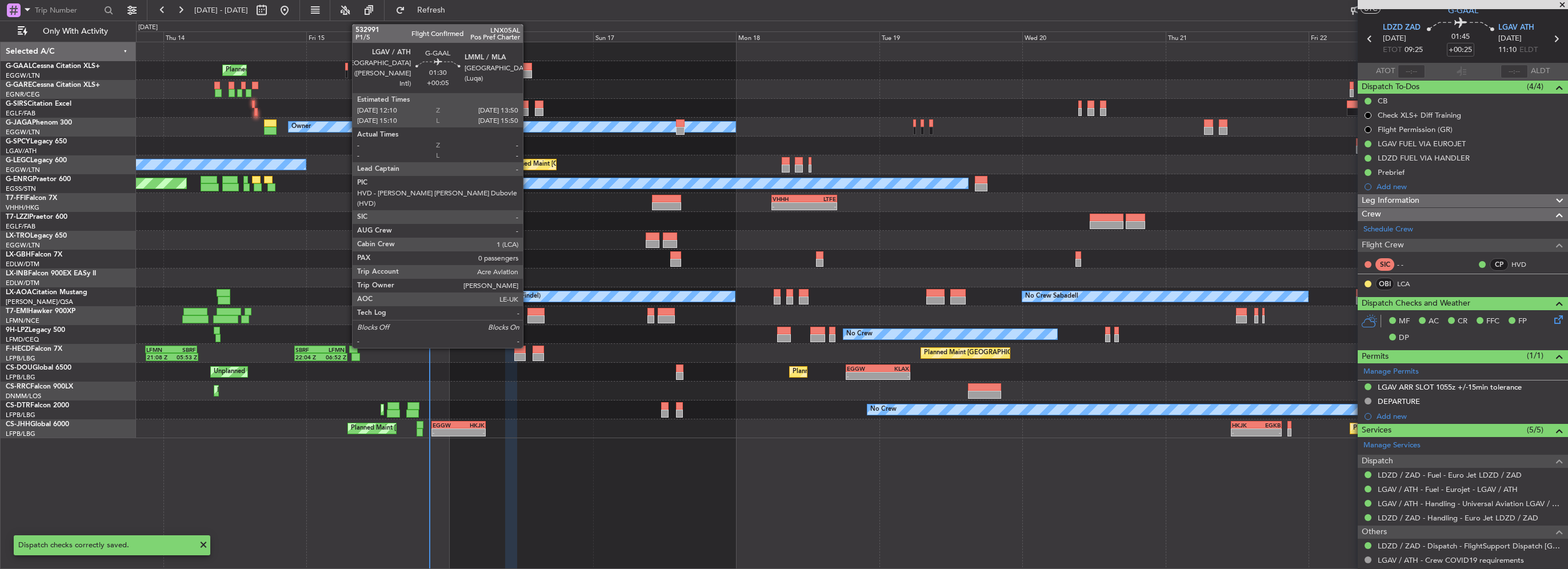
click at [526, 73] on div at bounding box center [526, 74] width 10 height 8
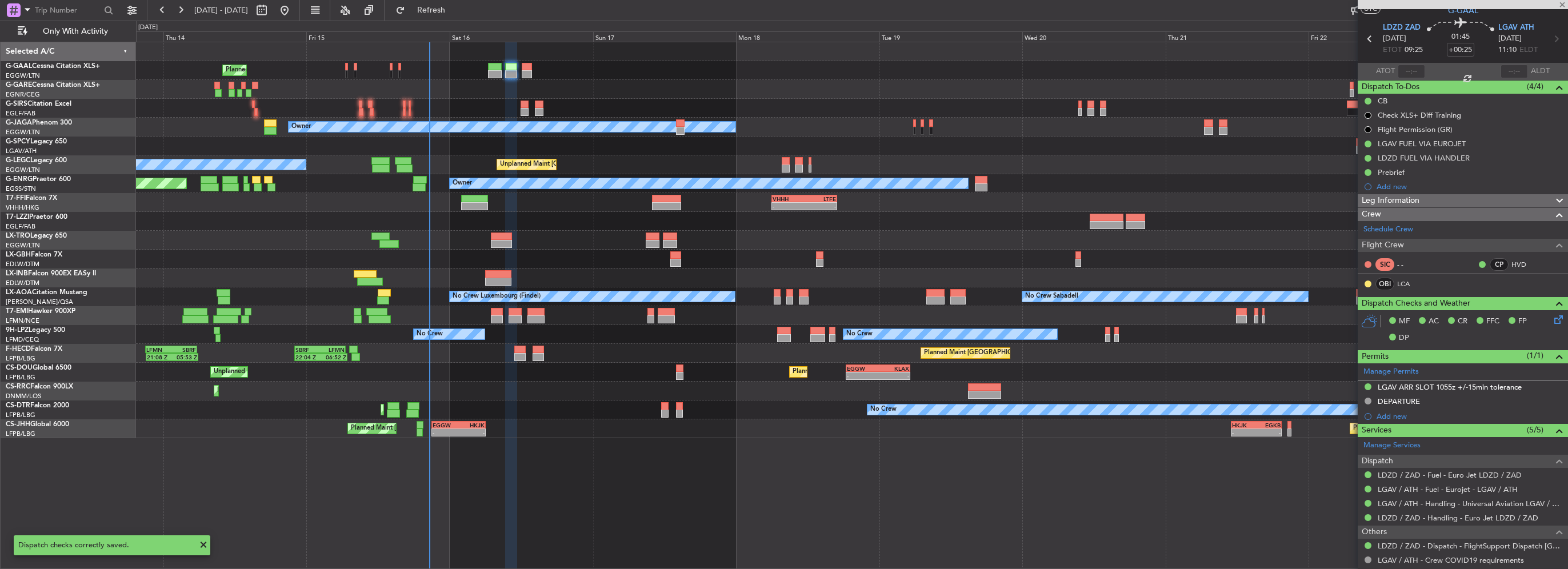
type input "+00:05"
type input "0"
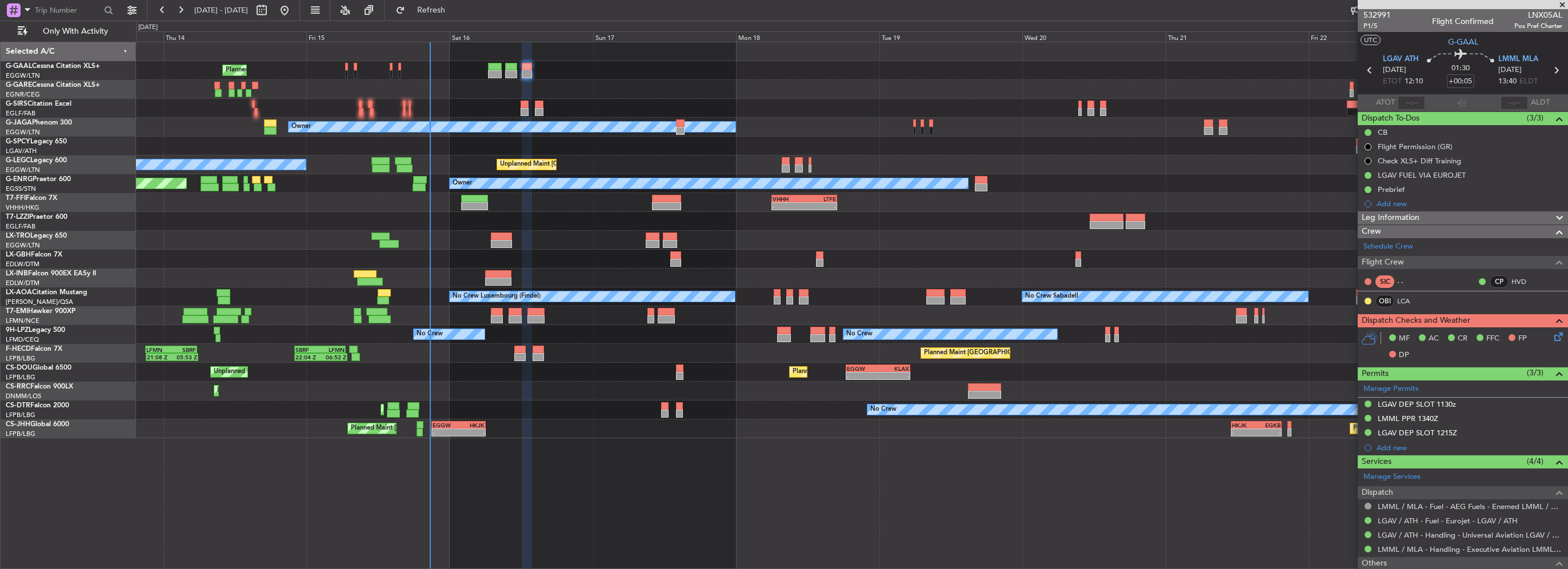
click at [1389, 189] on div "Prebrief" at bounding box center [1391, 189] width 27 height 9
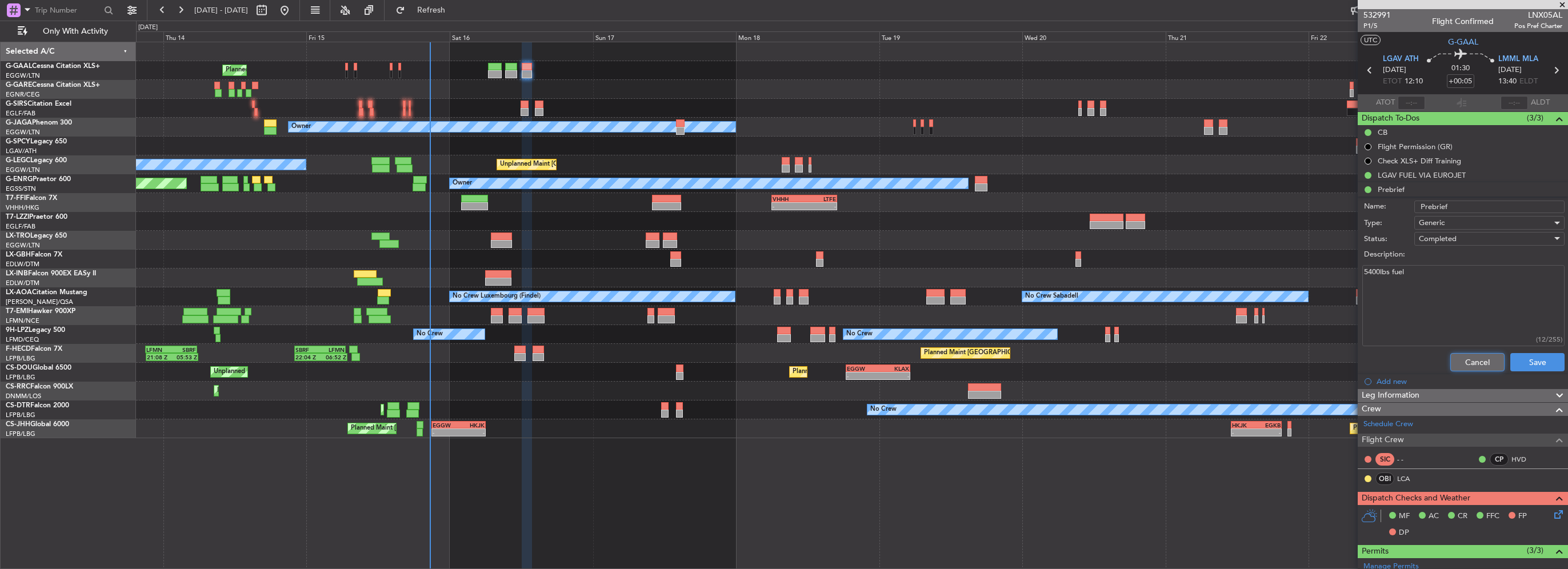
click at [1464, 357] on button "Cancel" at bounding box center [1477, 362] width 54 height 19
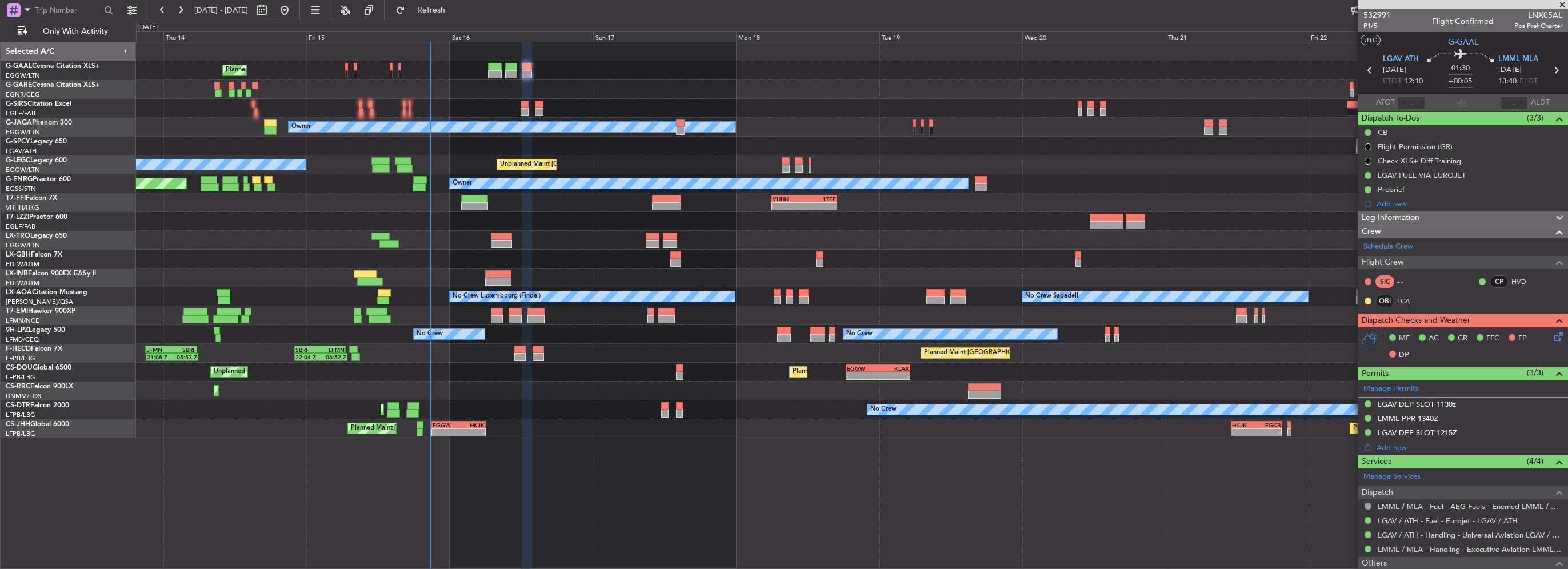
click at [1407, 215] on span "Leg Information" at bounding box center [1391, 218] width 58 height 13
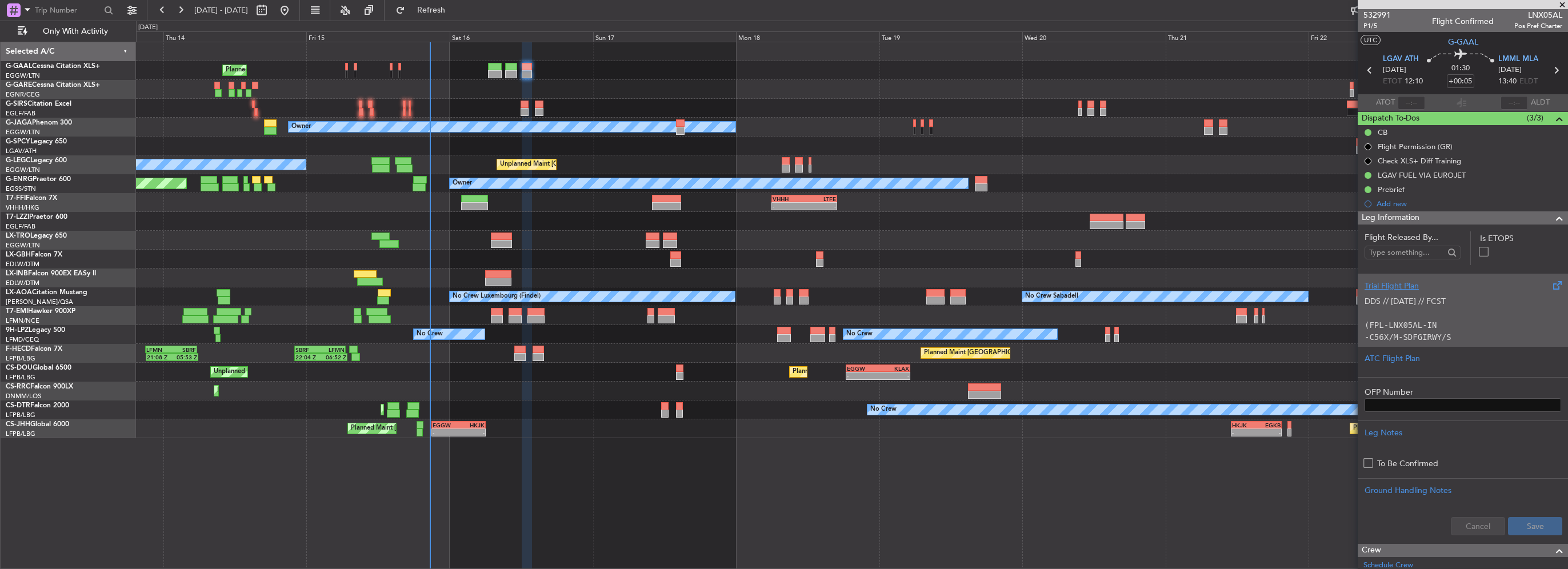
click at [1405, 301] on p "DDS // [DATE] // FCST" at bounding box center [1463, 300] width 197 height 12
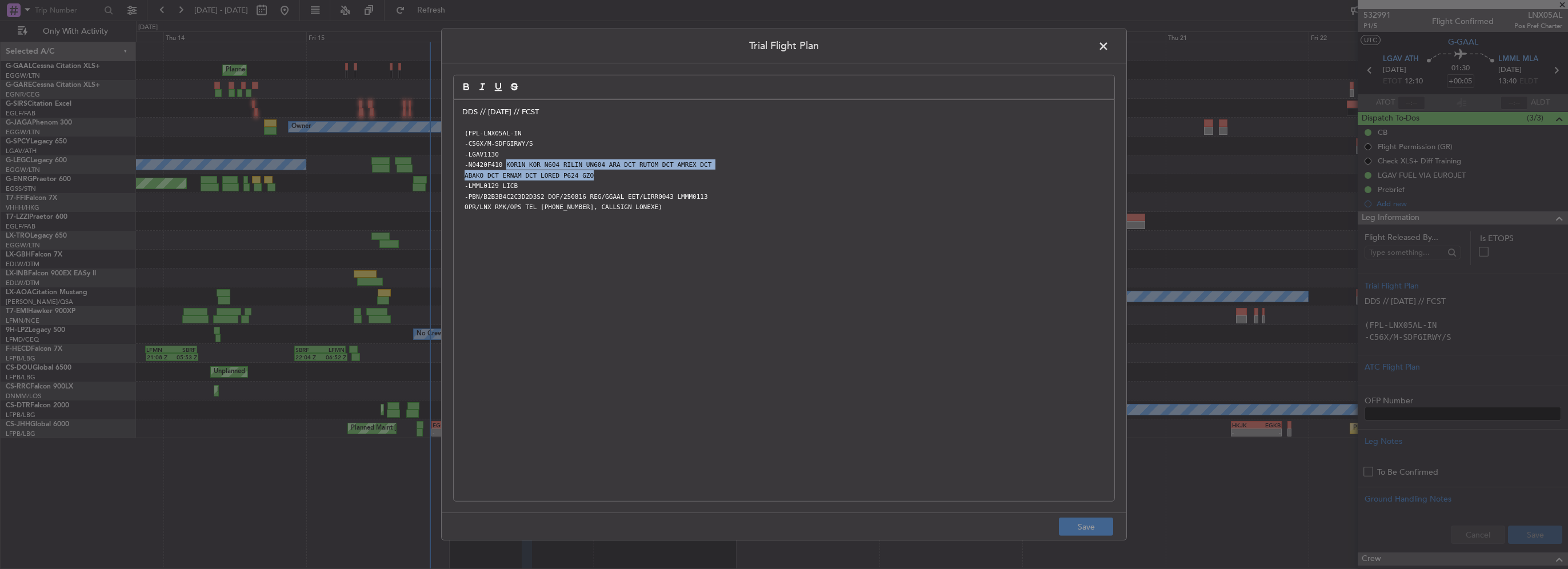
drag, startPoint x: 527, startPoint y: 164, endPoint x: 595, endPoint y: 174, distance: 68.7
click at [595, 174] on div "DDS // [DATE] // FCST (FPL-LNX05AL-IN -C56X/M-SDFGIRWY/S -LGAV1130 -N0420F410 K…" at bounding box center [784, 300] width 661 height 401
copy div "KOR1N KOR N604 RILIN UN604 ARA DCT RUTOM DCT AMREX DCT ABAKO DCT ERNAM DCT LORE…"
click at [1109, 44] on span at bounding box center [1109, 49] width 0 height 22
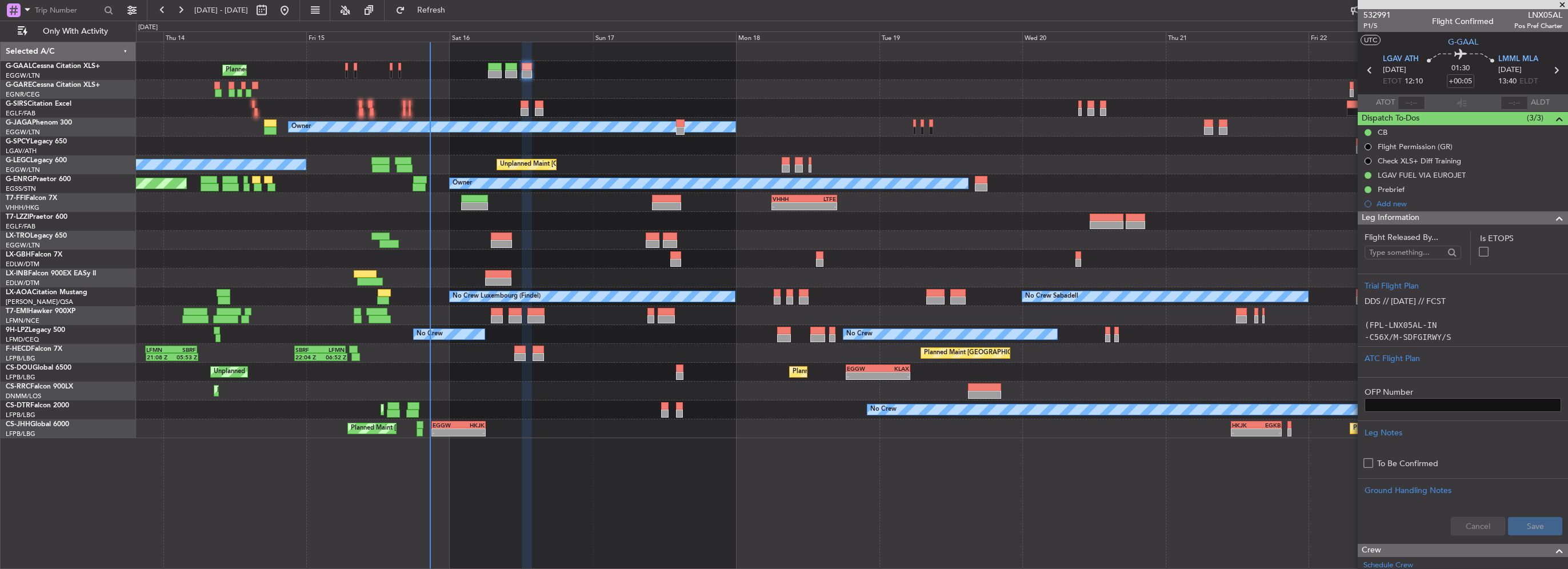
click at [1453, 212] on div "Leg Information" at bounding box center [1463, 218] width 210 height 13
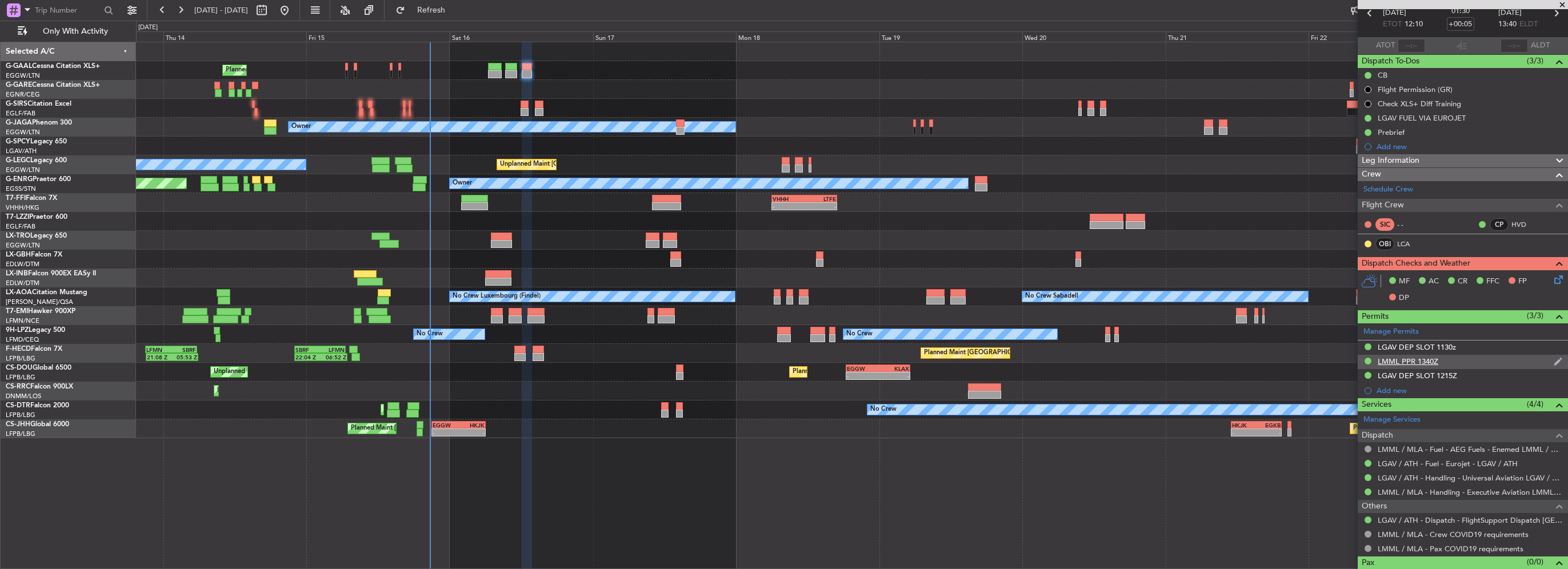
scroll to position [75, 0]
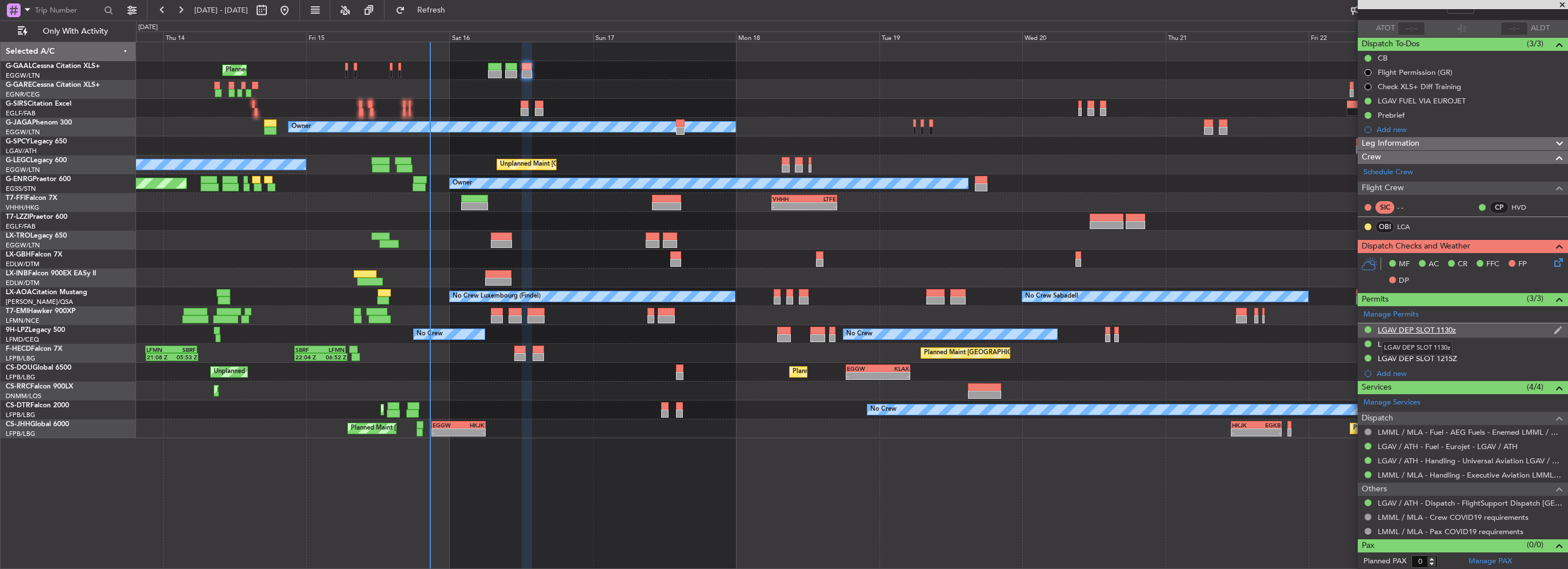
click at [1424, 331] on div "LGAV DEP SLOT 1130z" at bounding box center [1417, 329] width 78 height 9
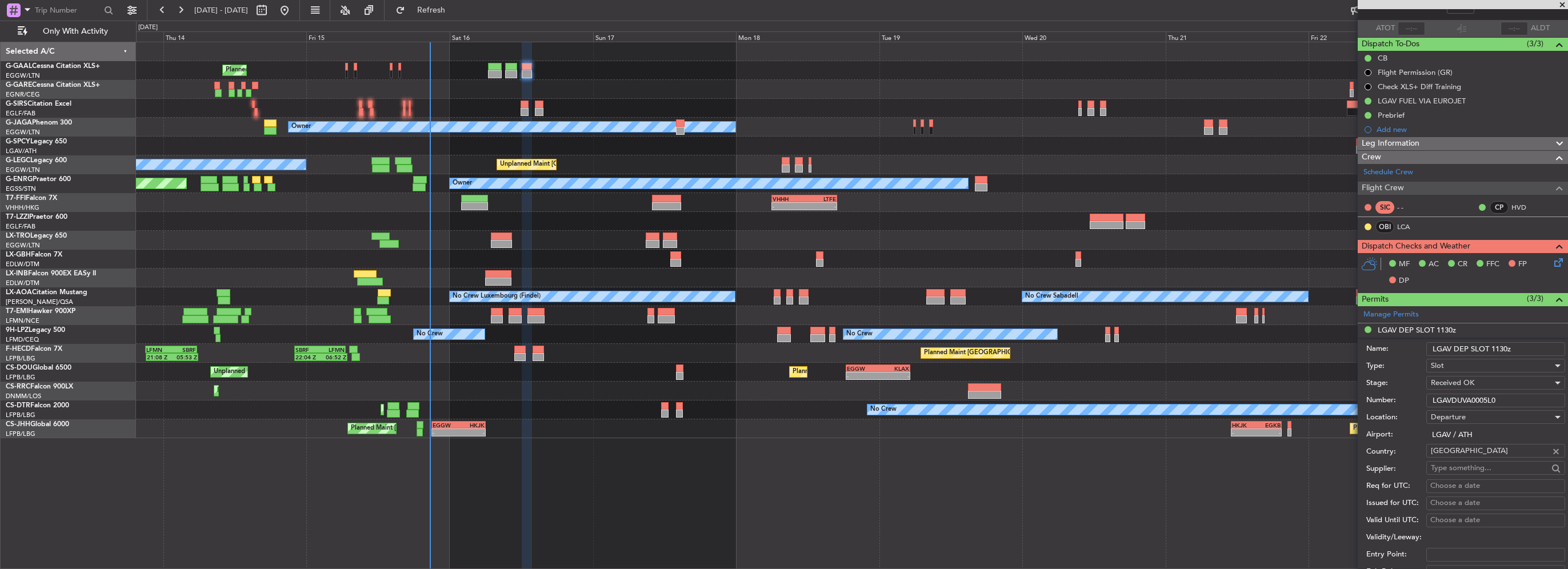
drag, startPoint x: 1511, startPoint y: 398, endPoint x: 1312, endPoint y: 402, distance: 199.0
click at [1378, 397] on div "Number: LGAVDUVA0005L0" at bounding box center [1465, 400] width 199 height 17
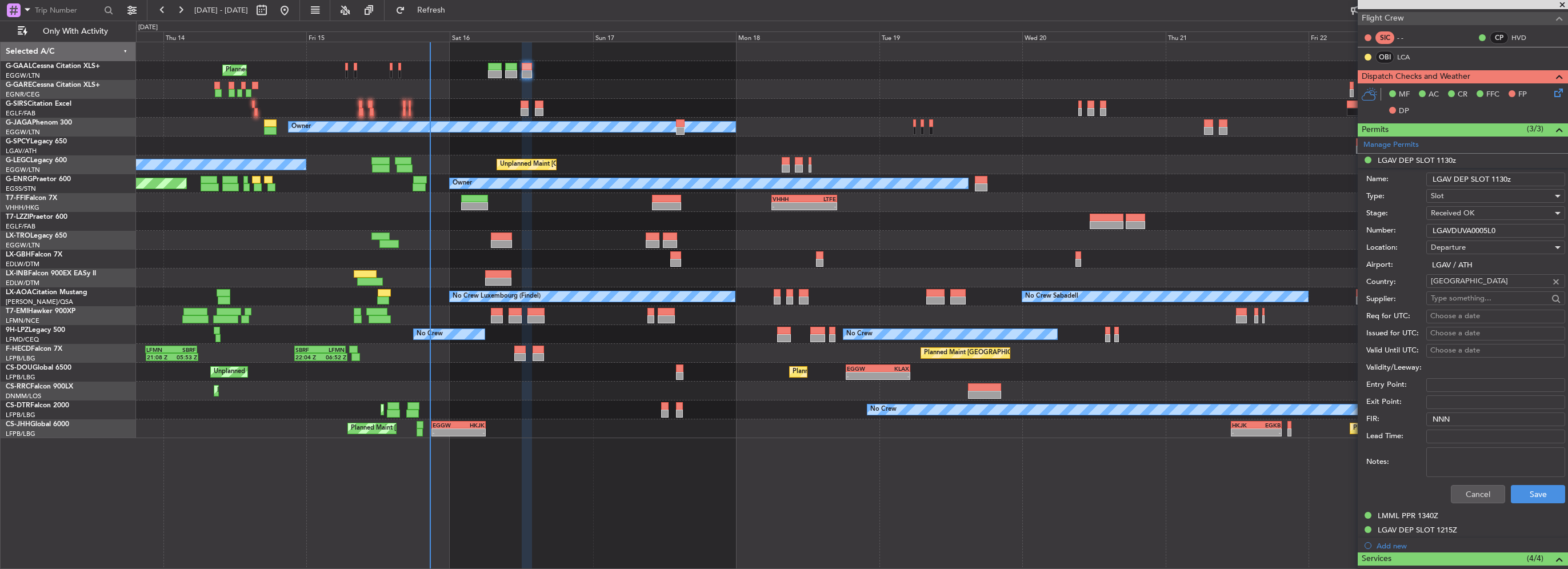
scroll to position [245, 0]
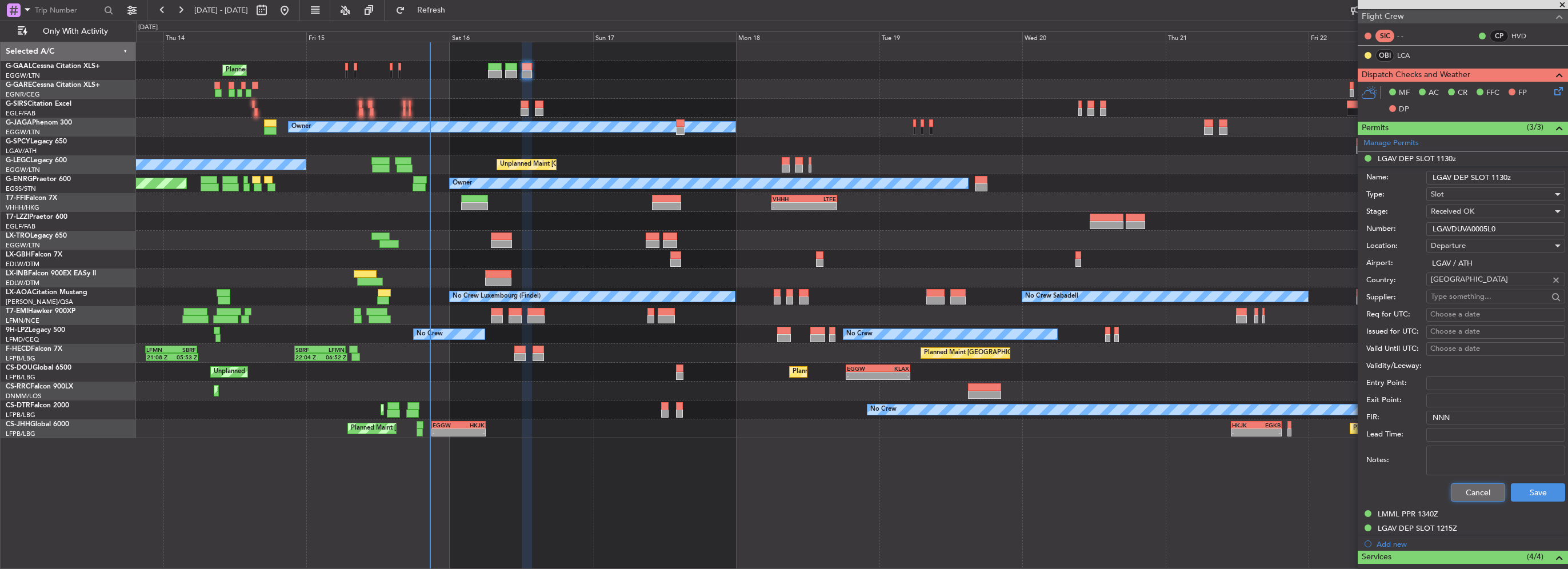
click at [1477, 490] on button "Cancel" at bounding box center [1477, 493] width 54 height 19
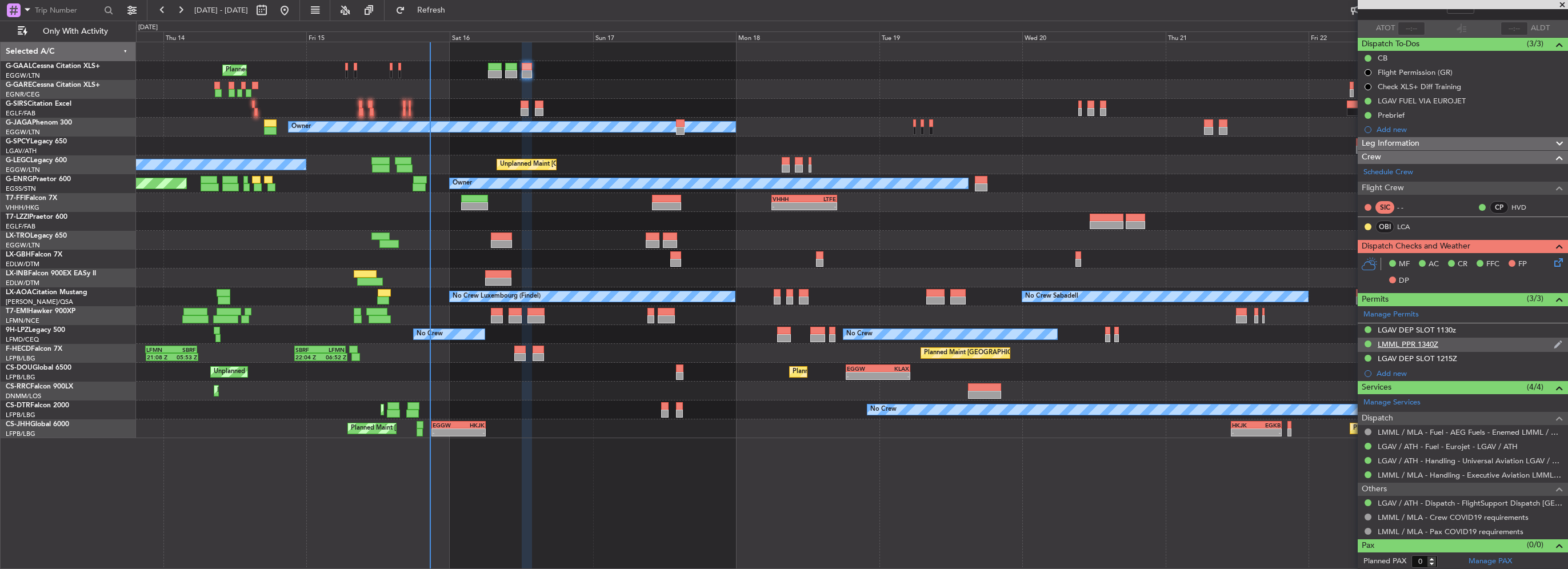
scroll to position [0, 0]
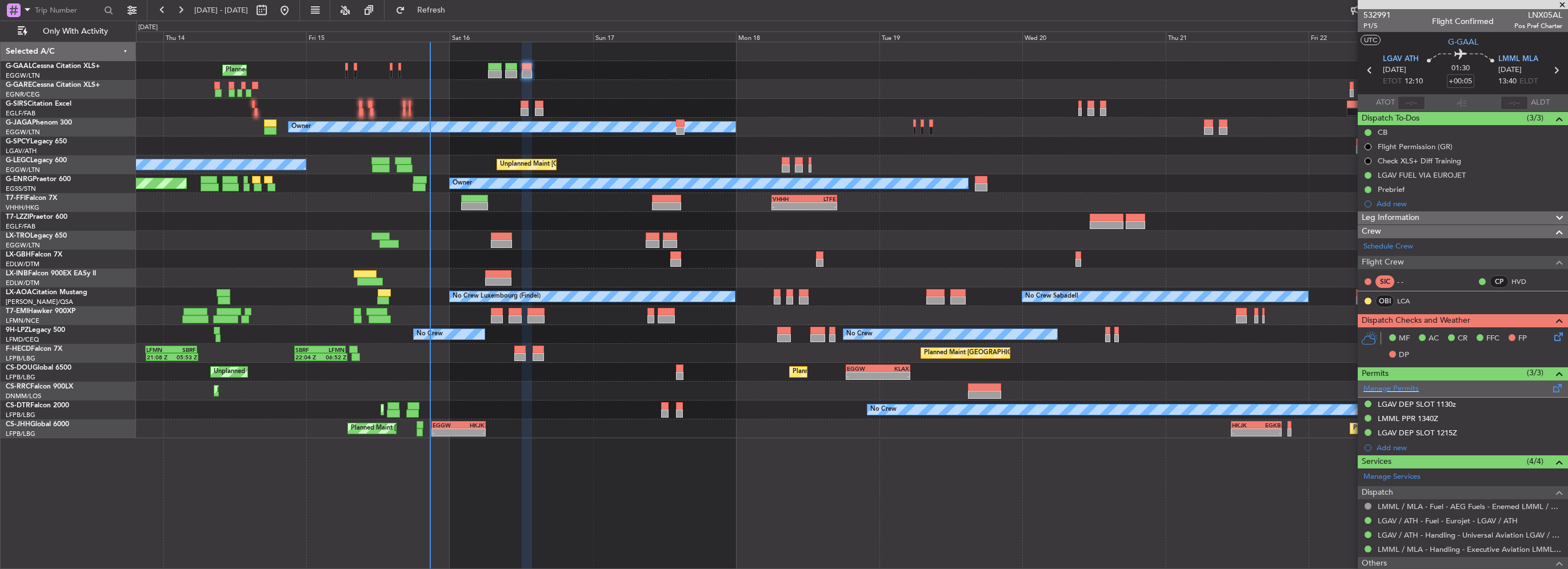
click at [1550, 387] on span at bounding box center [1557, 385] width 14 height 8
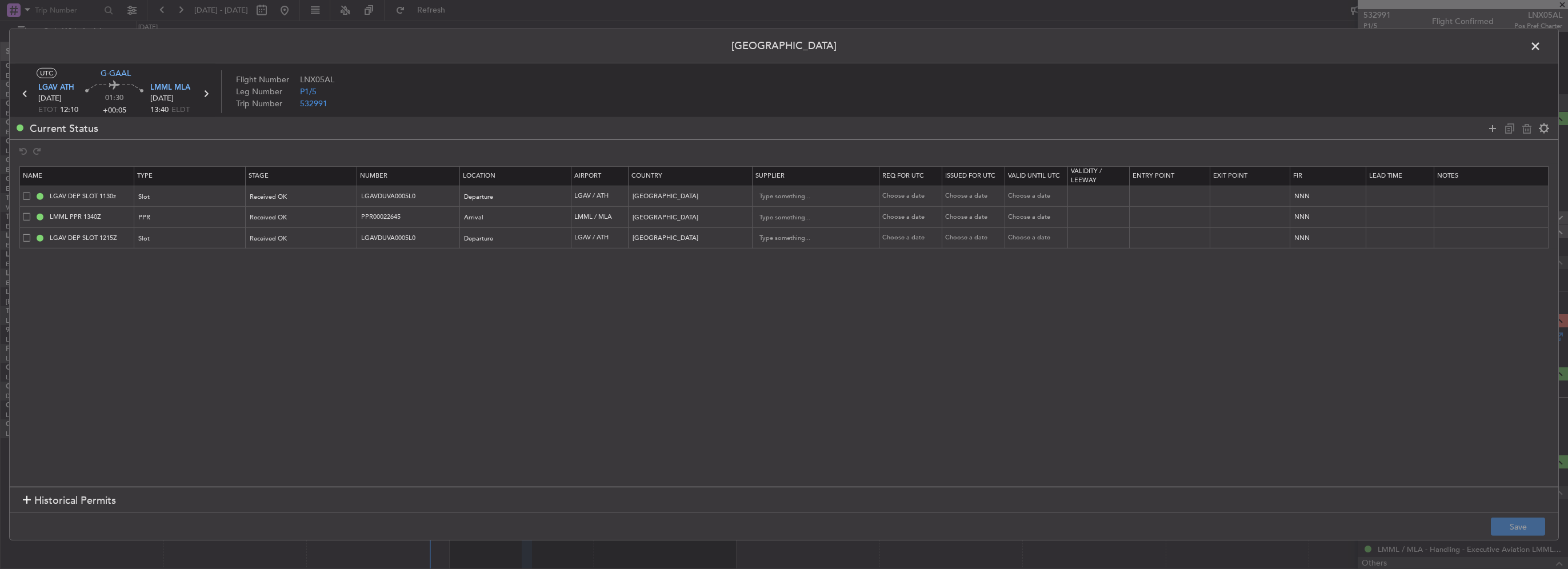
click at [25, 197] on span at bounding box center [26, 196] width 7 height 7
click at [31, 192] on input "checkbox" at bounding box center [31, 192] width 0 height 0
click at [1527, 126] on icon at bounding box center [1526, 128] width 14 height 14
type input "LMML PPR 1340Z"
type input "PPR00022645"
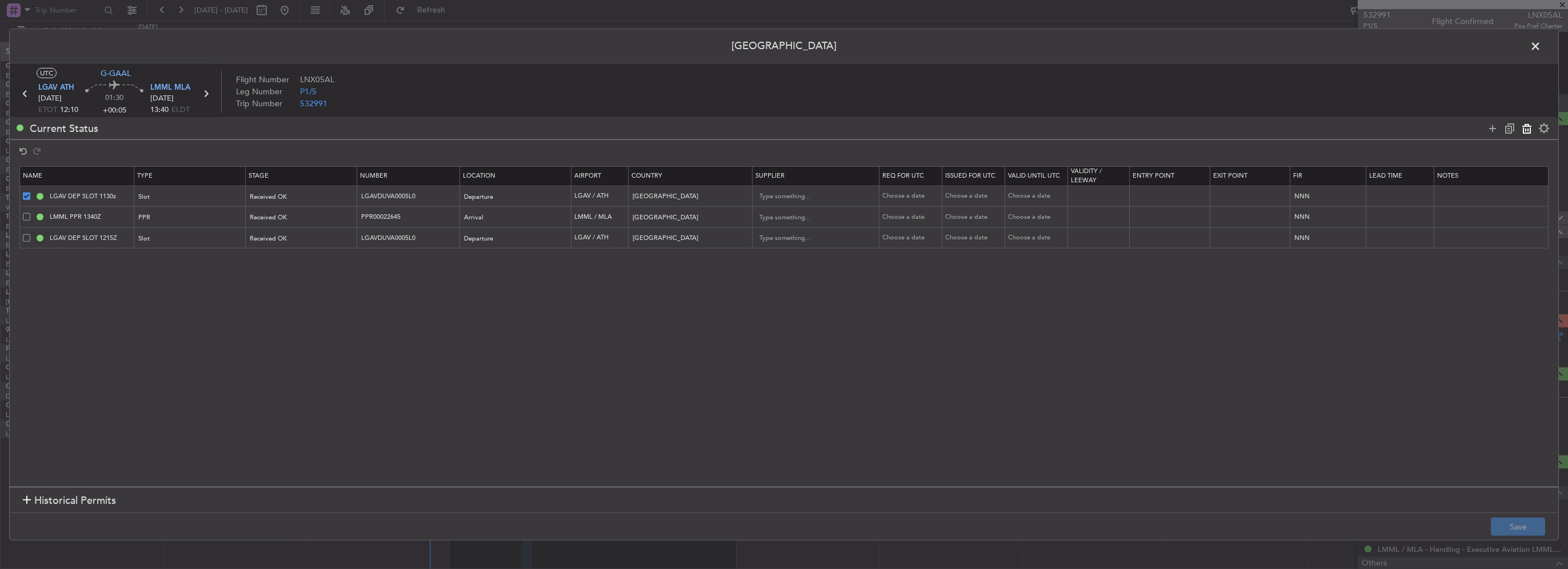
type input "[GEOGRAPHIC_DATA]"
type input "LGAV DEP SLOT 1215Z"
type input "LGAVDUVA0005L0"
type input "[GEOGRAPHIC_DATA]"
click at [1522, 528] on button "Save" at bounding box center [1518, 527] width 54 height 19
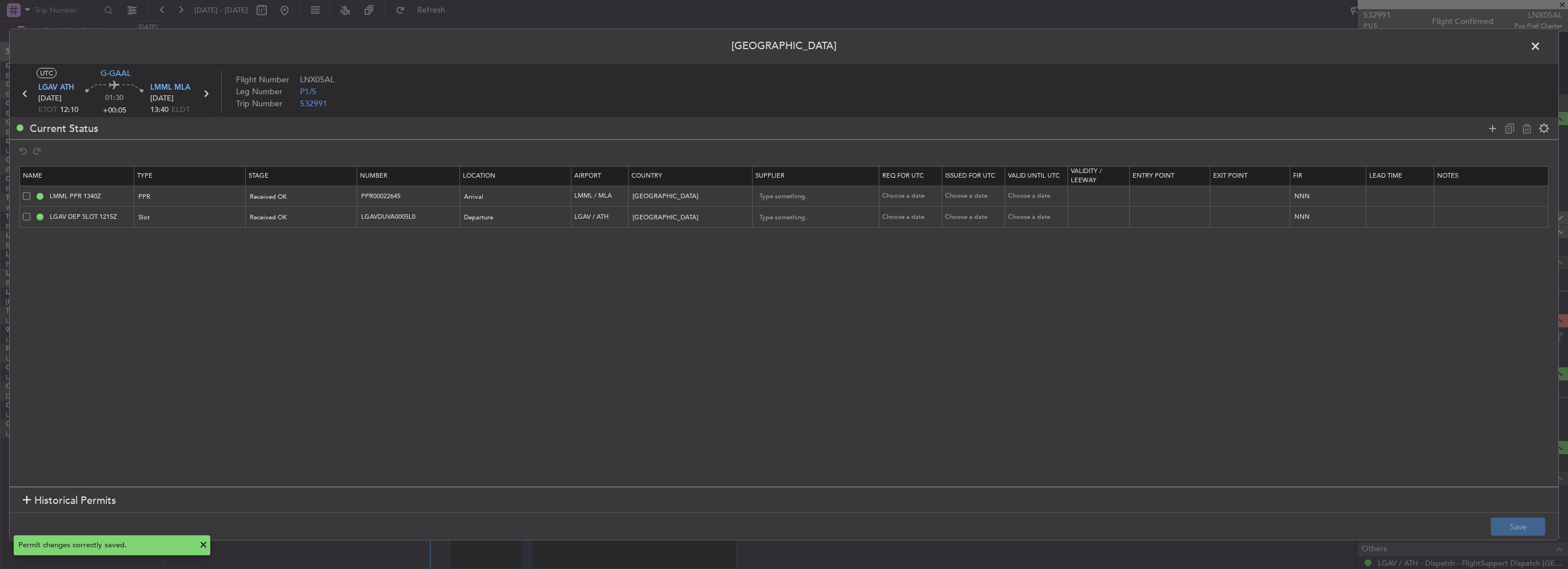
click at [1541, 46] on span at bounding box center [1541, 49] width 0 height 22
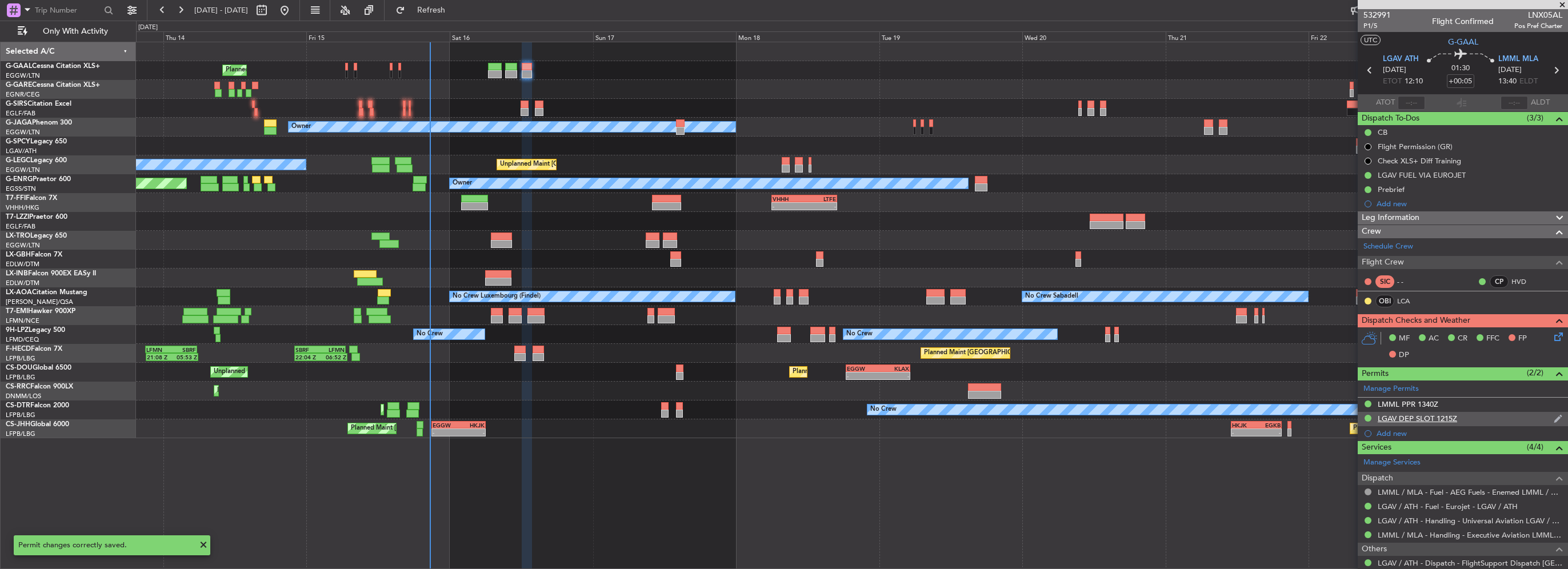
click at [1416, 414] on div "LGAV DEP SLOT 1215Z" at bounding box center [1417, 418] width 79 height 9
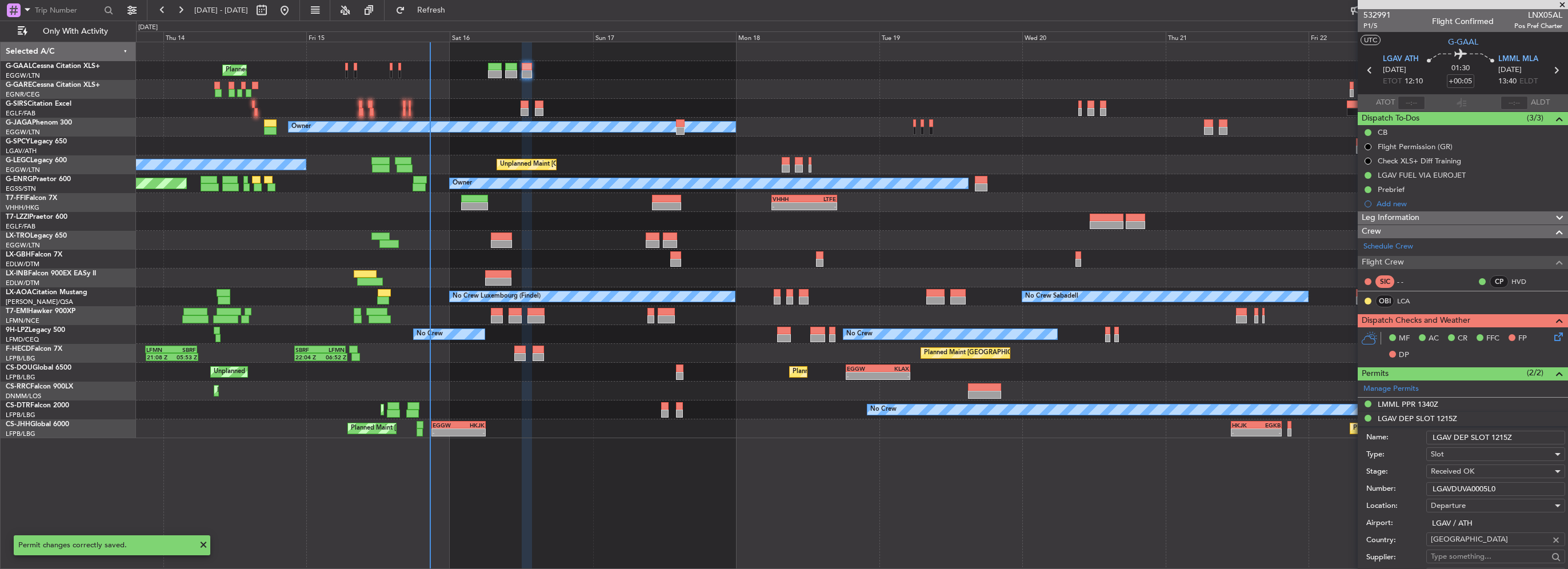
drag, startPoint x: 1520, startPoint y: 488, endPoint x: 1192, endPoint y: 493, distance: 328.0
click at [1203, 493] on fb-app "[DATE] - [DATE] Refresh Quick Links Only With Activity Planned Maint Planned Ma…" at bounding box center [784, 288] width 1568 height 561
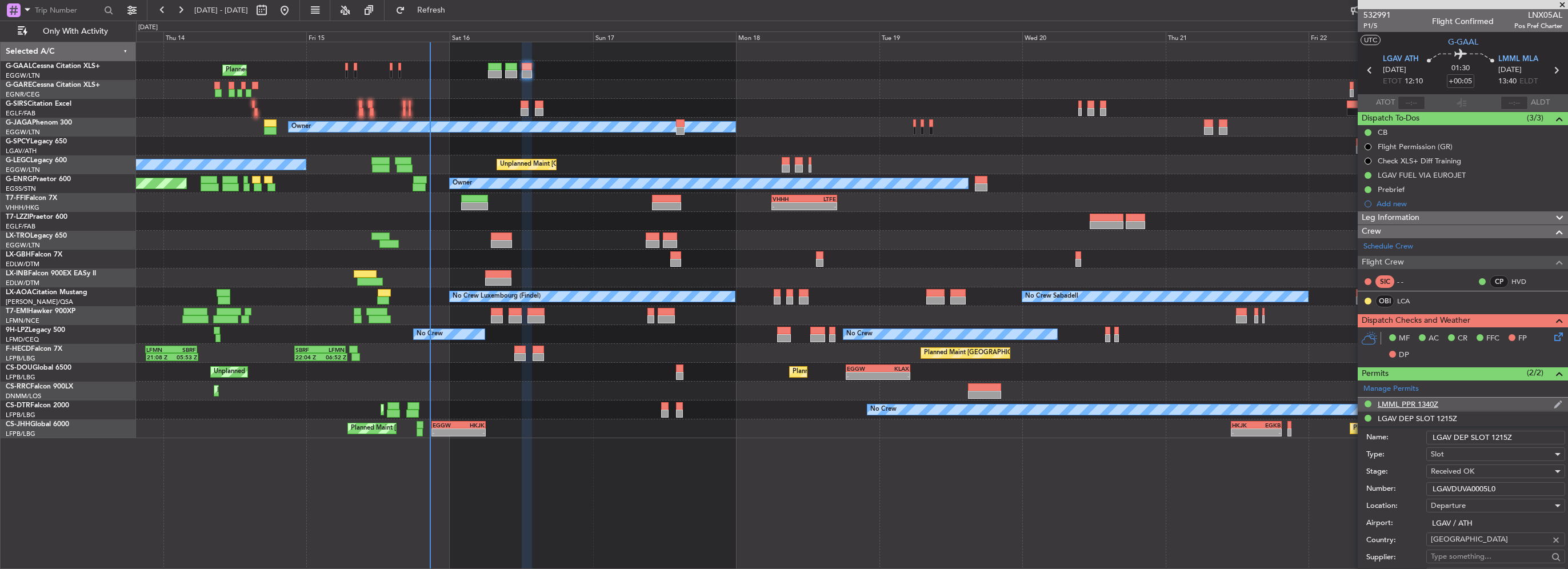
click at [1404, 403] on div "LMML PPR 1340Z" at bounding box center [1407, 404] width 61 height 9
drag, startPoint x: 1504, startPoint y: 472, endPoint x: 1258, endPoint y: 474, distance: 246.0
click at [1333, 473] on fb-app "[DATE] - [DATE] Refresh Quick Links Only With Activity Planned Maint Planned Ma…" at bounding box center [784, 288] width 1568 height 561
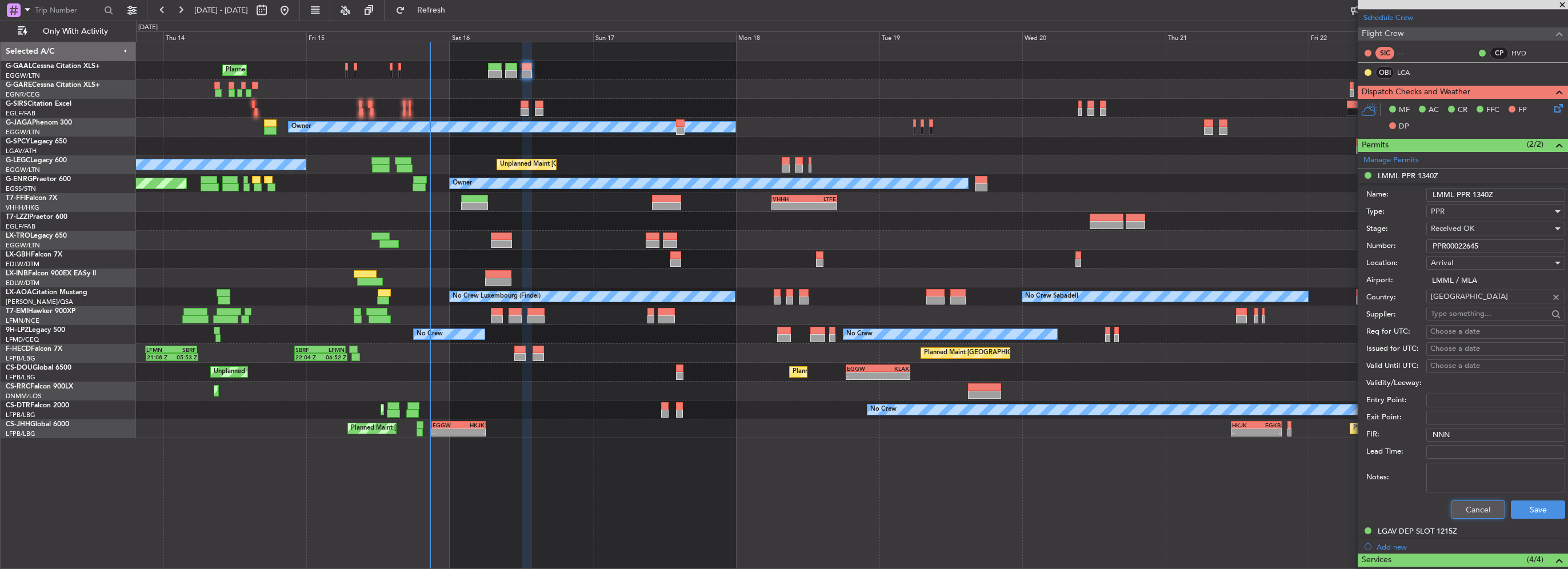
click at [1471, 505] on button "Cancel" at bounding box center [1477, 509] width 54 height 19
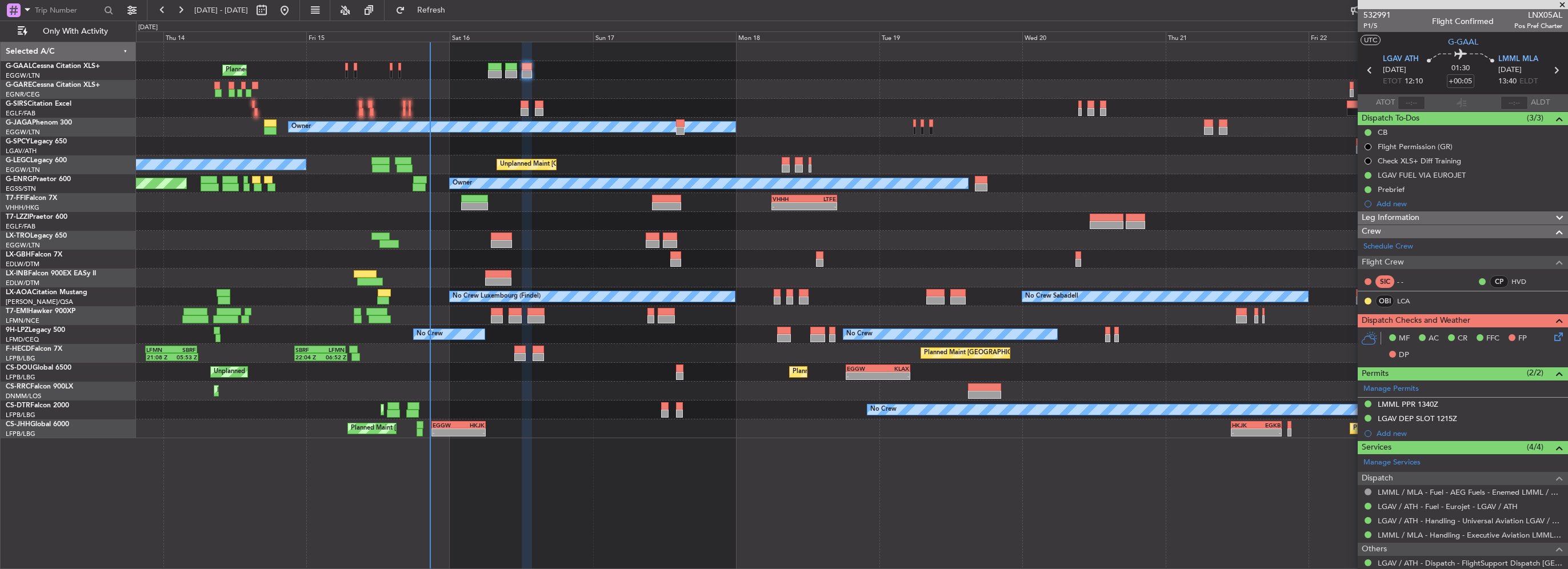
click at [1446, 217] on div "Leg Information" at bounding box center [1463, 218] width 210 height 13
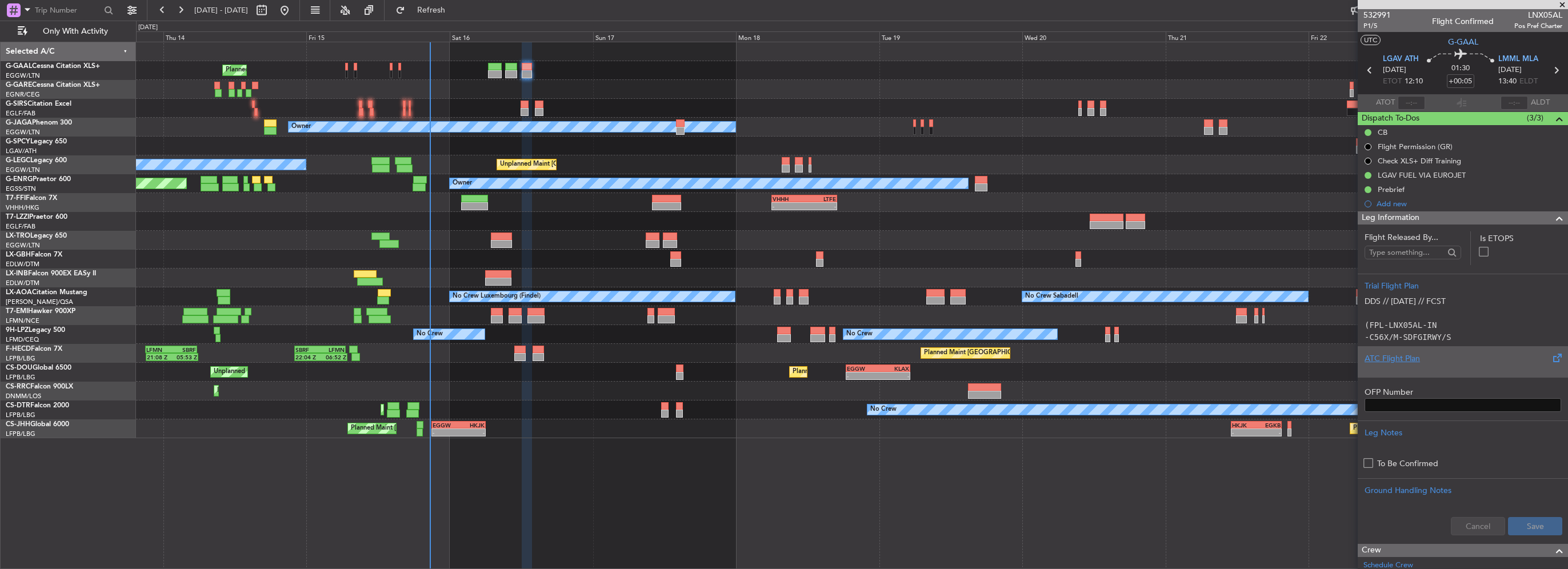
click at [1385, 356] on div "ATC Flight Plan" at bounding box center [1463, 358] width 197 height 12
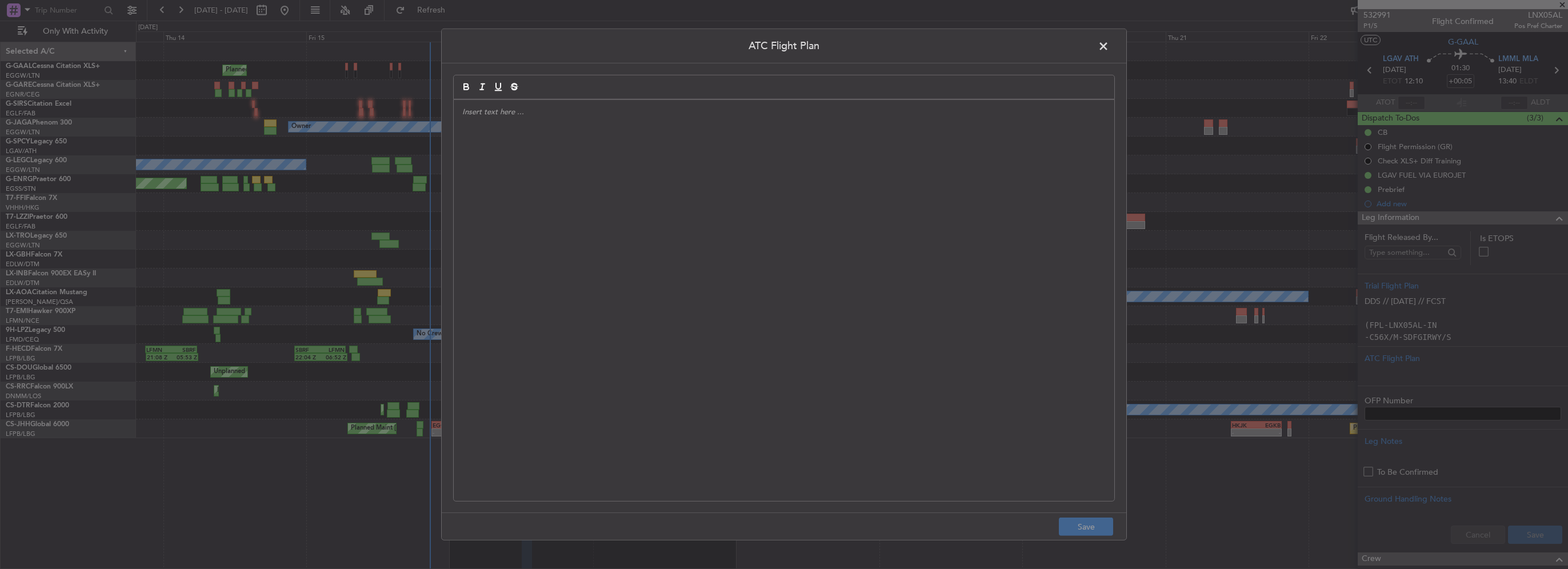
click at [462, 225] on div at bounding box center [784, 300] width 661 height 401
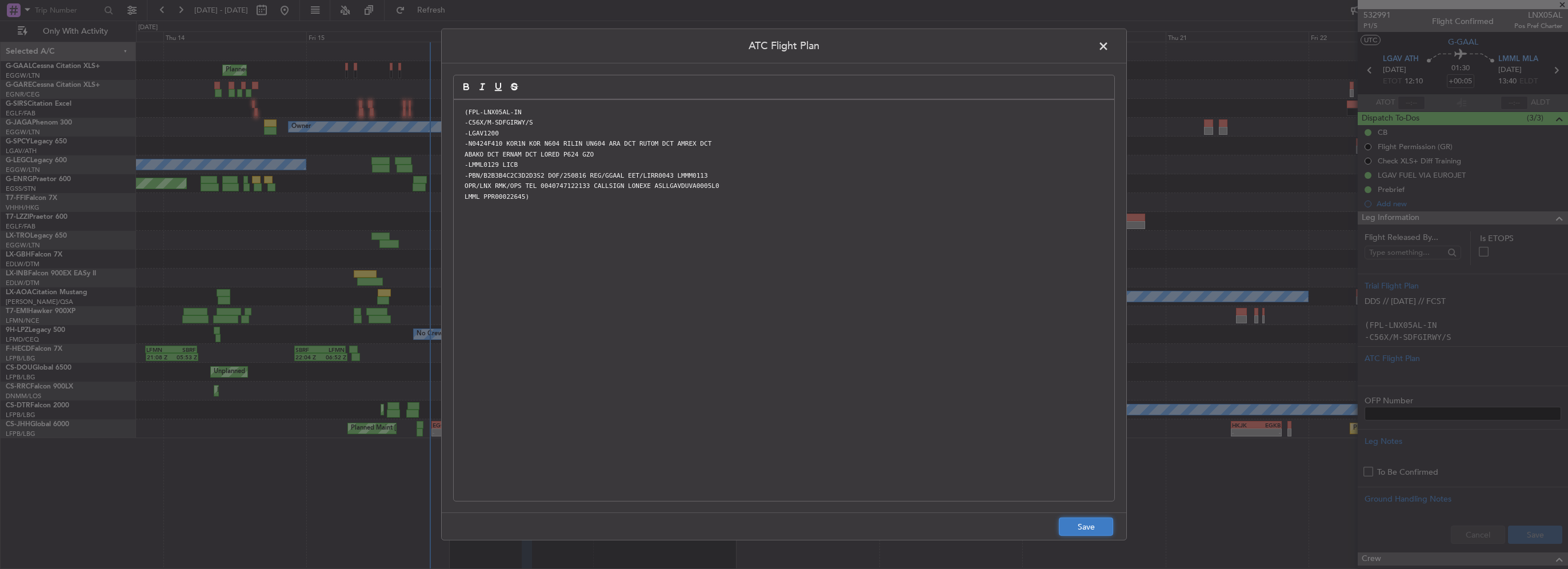
click at [1082, 523] on button "Save" at bounding box center [1085, 527] width 54 height 19
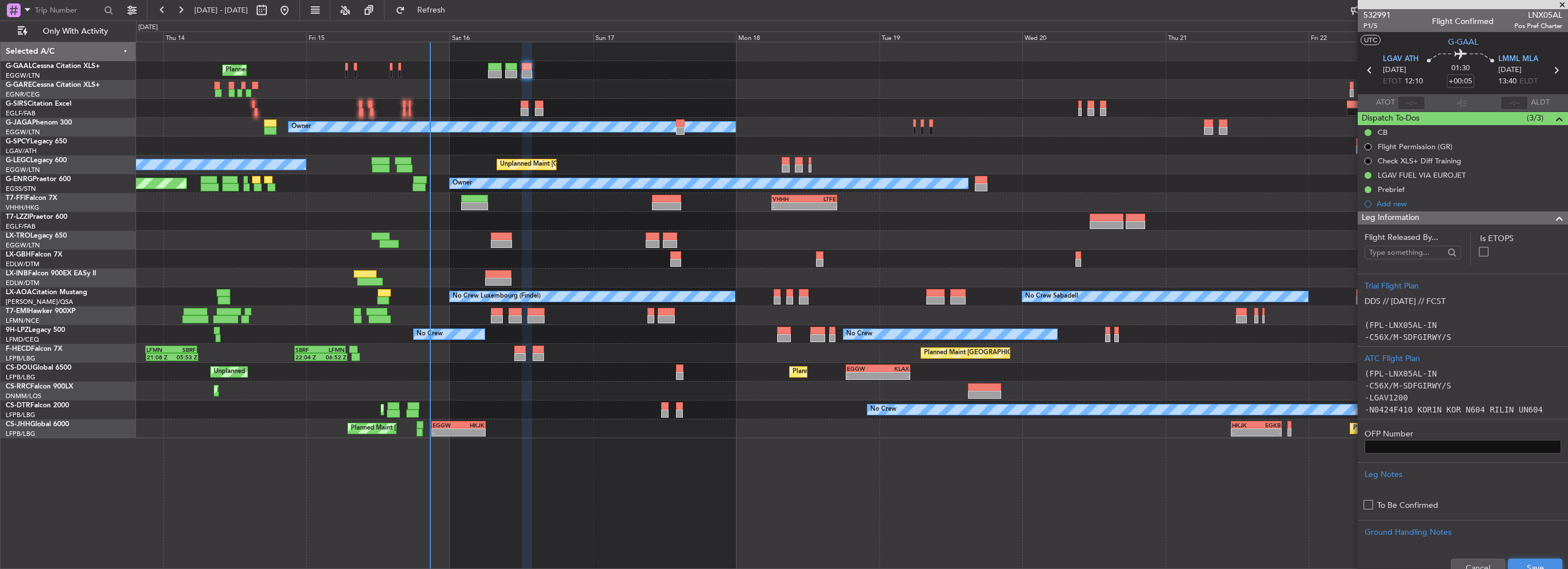
click at [1536, 563] on button "Save" at bounding box center [1535, 568] width 54 height 19
click at [1429, 220] on div "Leg Information" at bounding box center [1463, 218] width 210 height 13
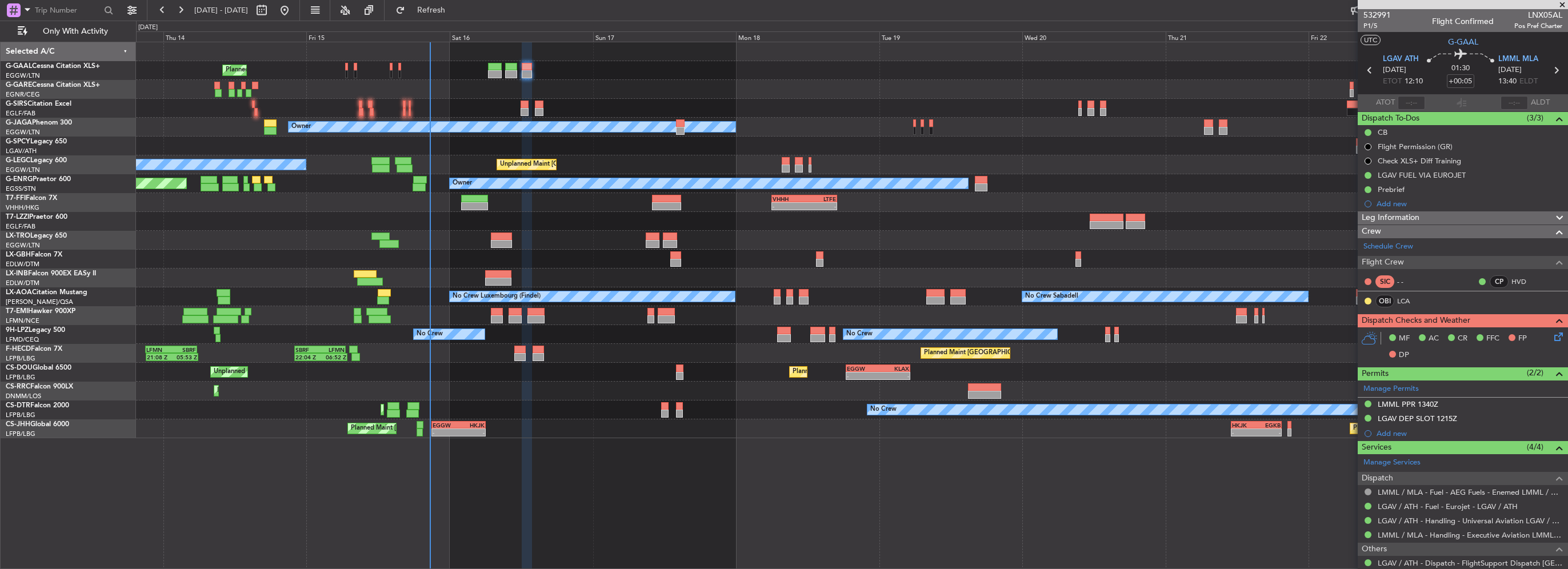
drag, startPoint x: 1463, startPoint y: 419, endPoint x: 1484, endPoint y: 422, distance: 21.2
click at [1463, 419] on div "LGAV DEP SLOT 1215Z" at bounding box center [1463, 418] width 210 height 14
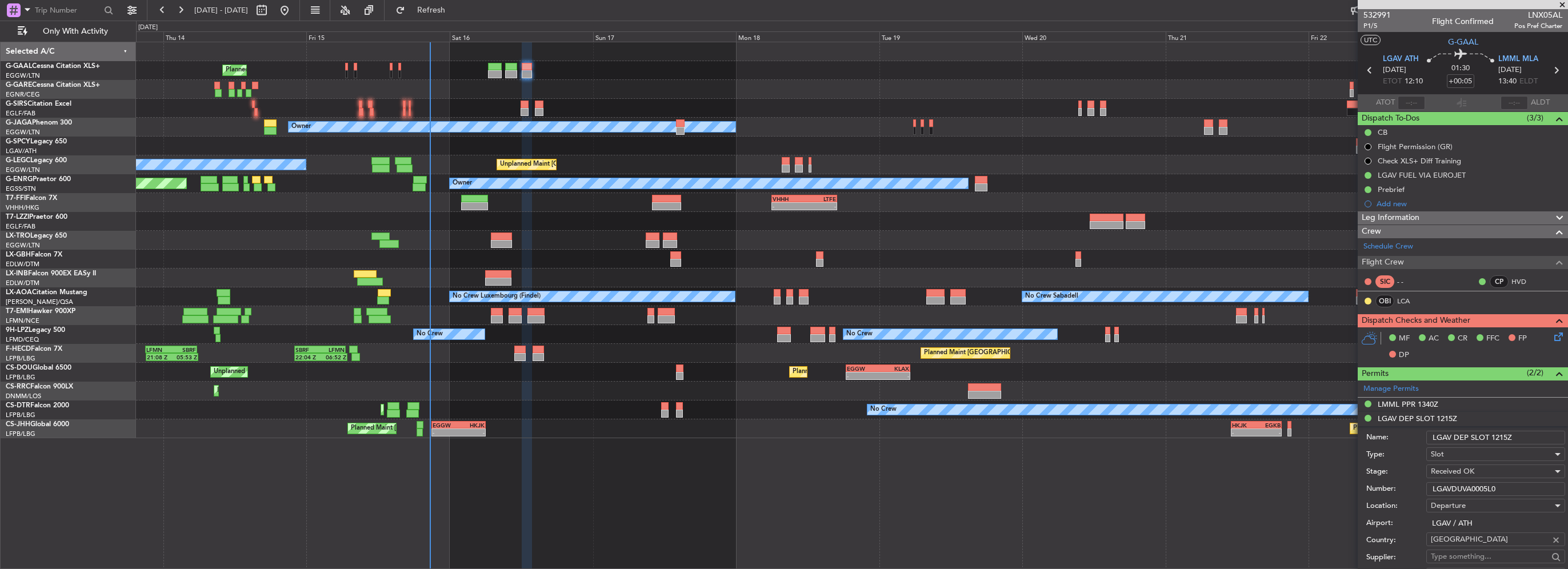
click at [1529, 433] on input "LGAV DEP SLOT 1215Z" at bounding box center [1495, 437] width 139 height 14
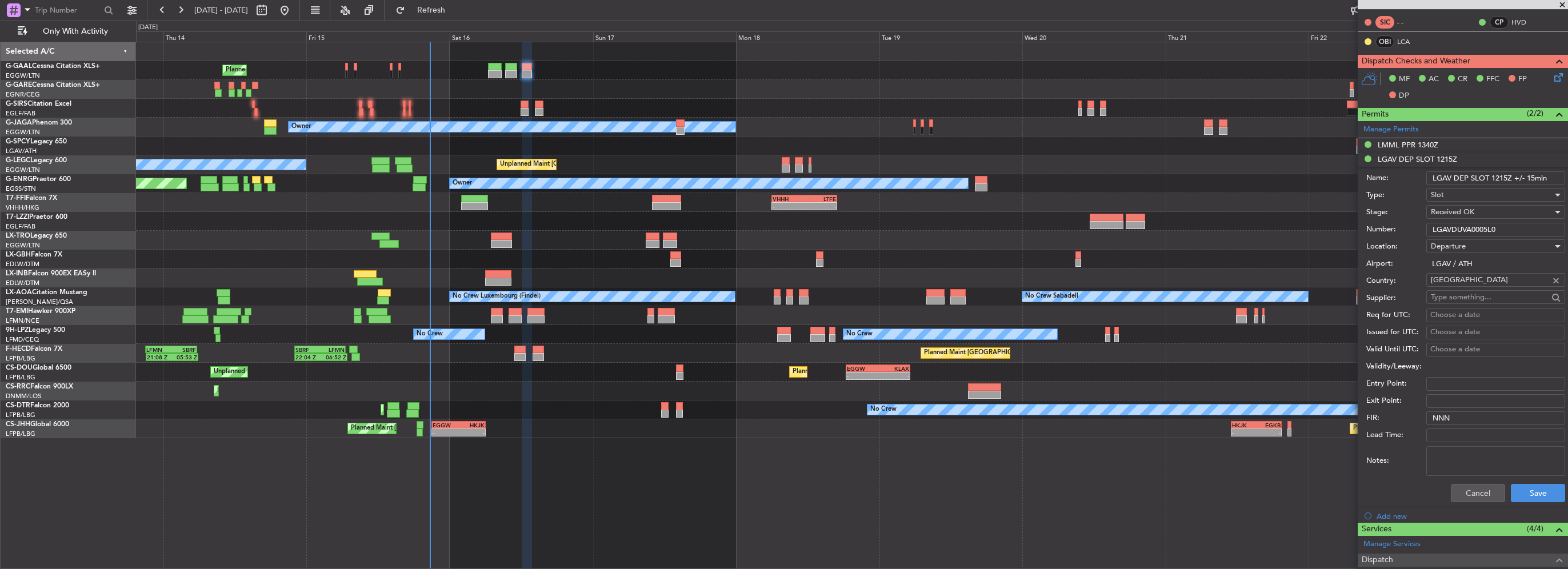
scroll to position [342, 0]
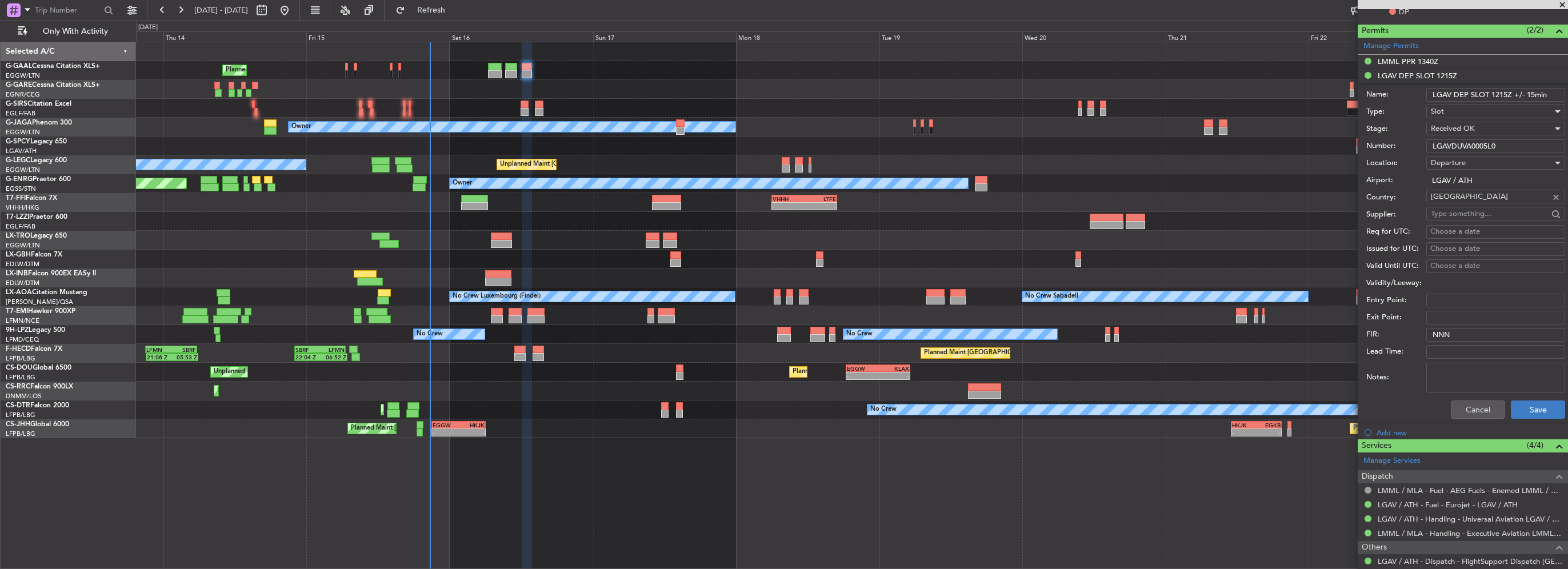
type input "LGAV DEP SLOT 1215Z +/- 15min"
click at [1539, 406] on button "Save" at bounding box center [1538, 409] width 54 height 19
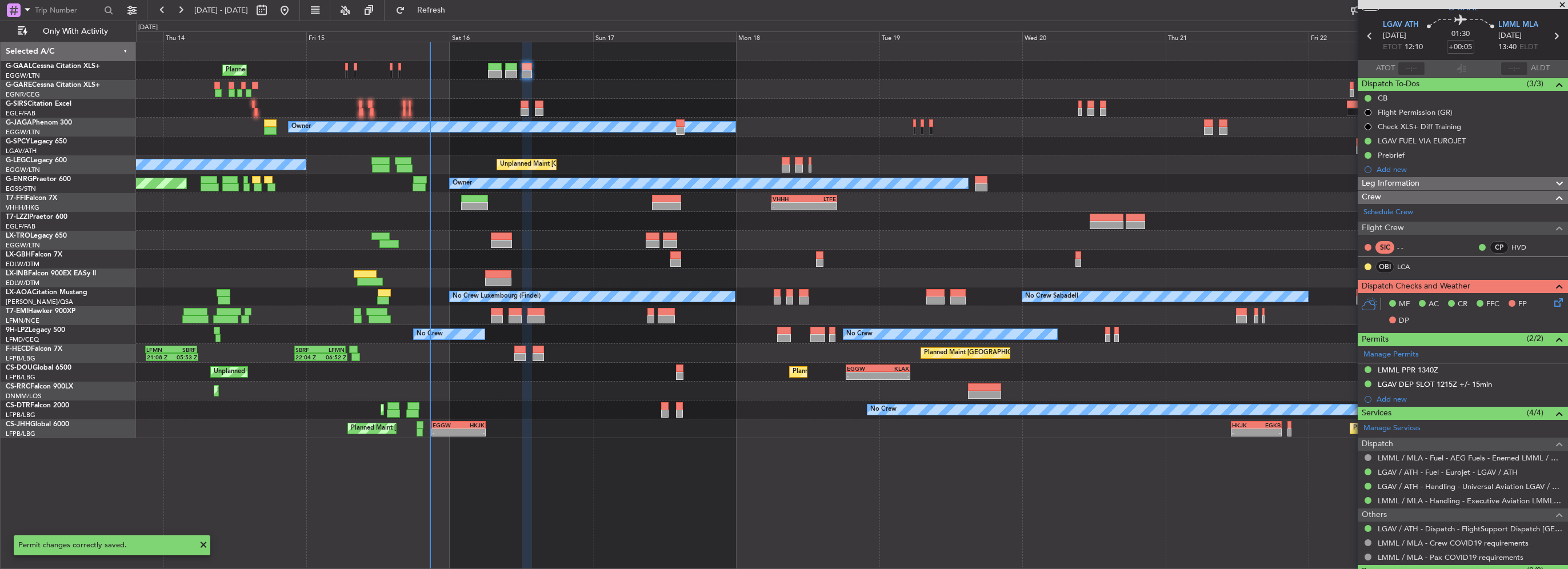
scroll to position [0, 0]
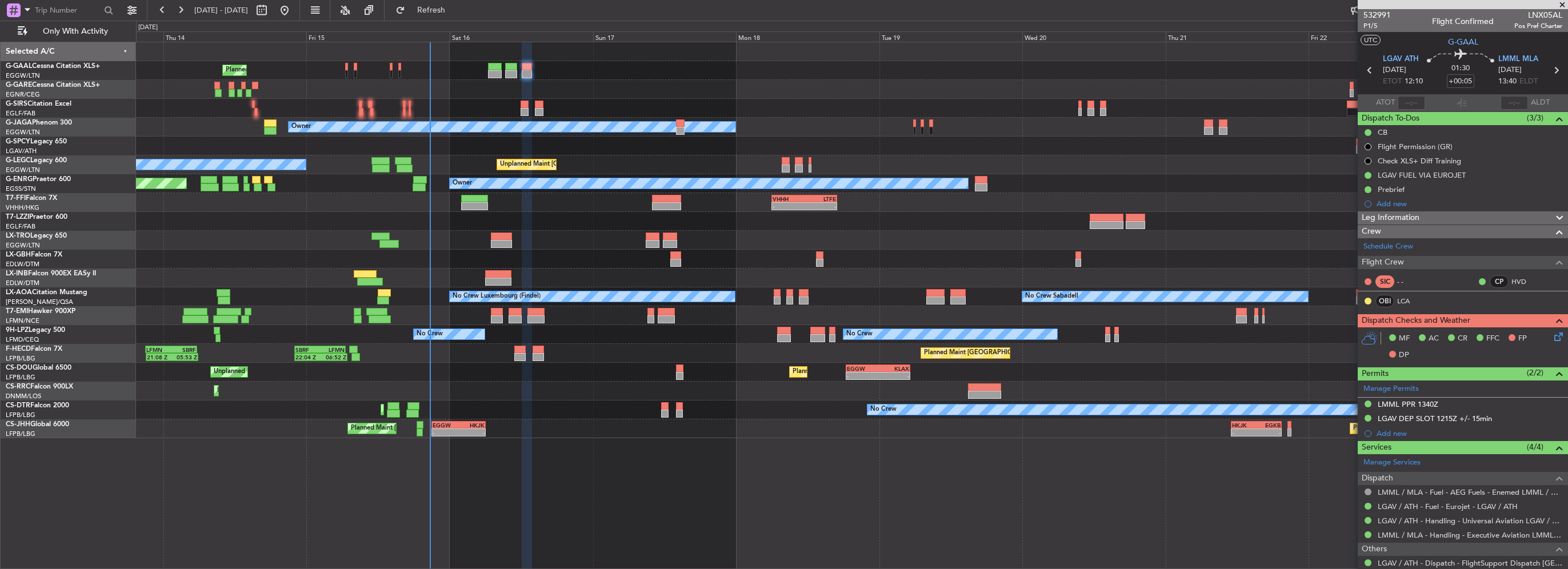
click at [1486, 222] on div "Leg Information" at bounding box center [1463, 218] width 210 height 13
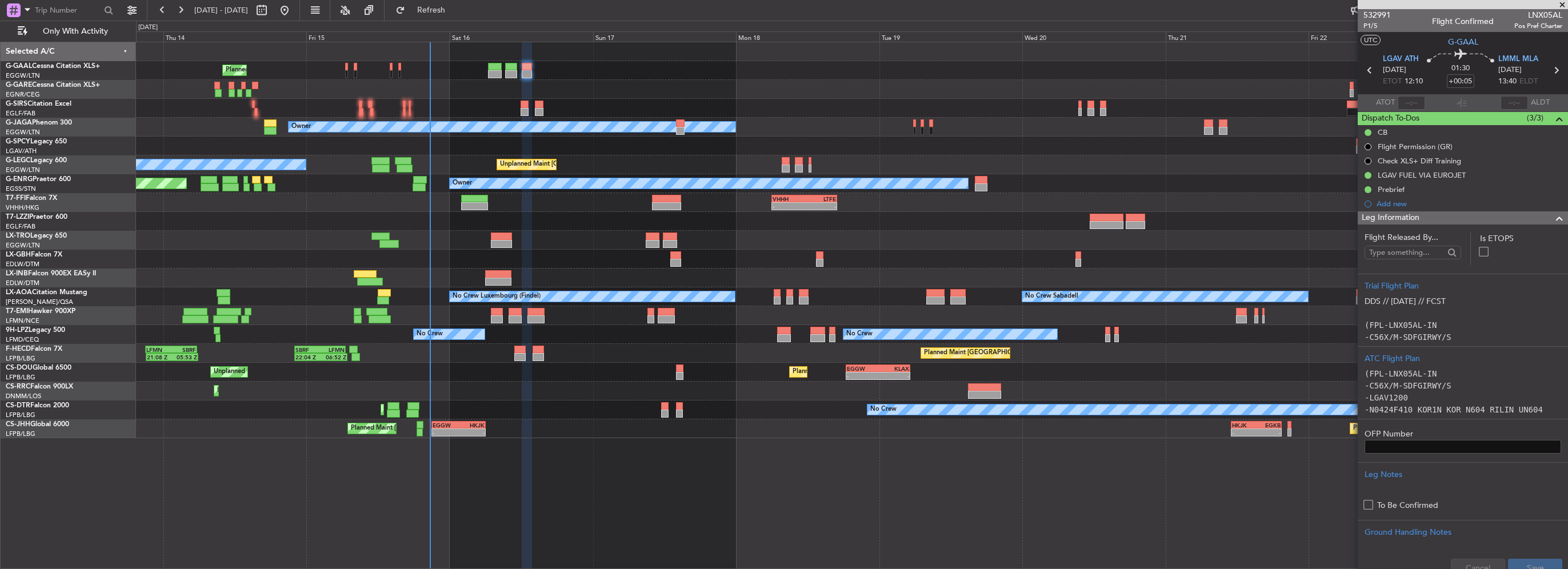
click at [1477, 215] on div "Leg Information" at bounding box center [1463, 218] width 210 height 13
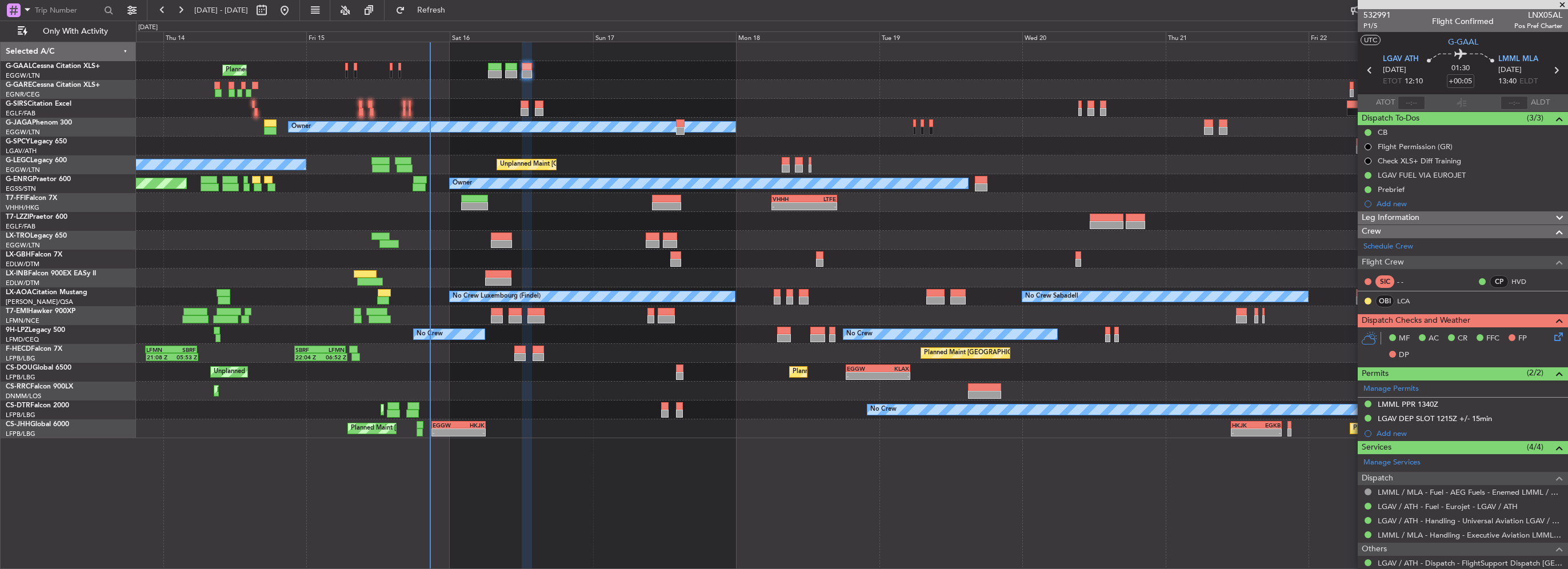
click at [1552, 335] on icon at bounding box center [1557, 335] width 9 height 9
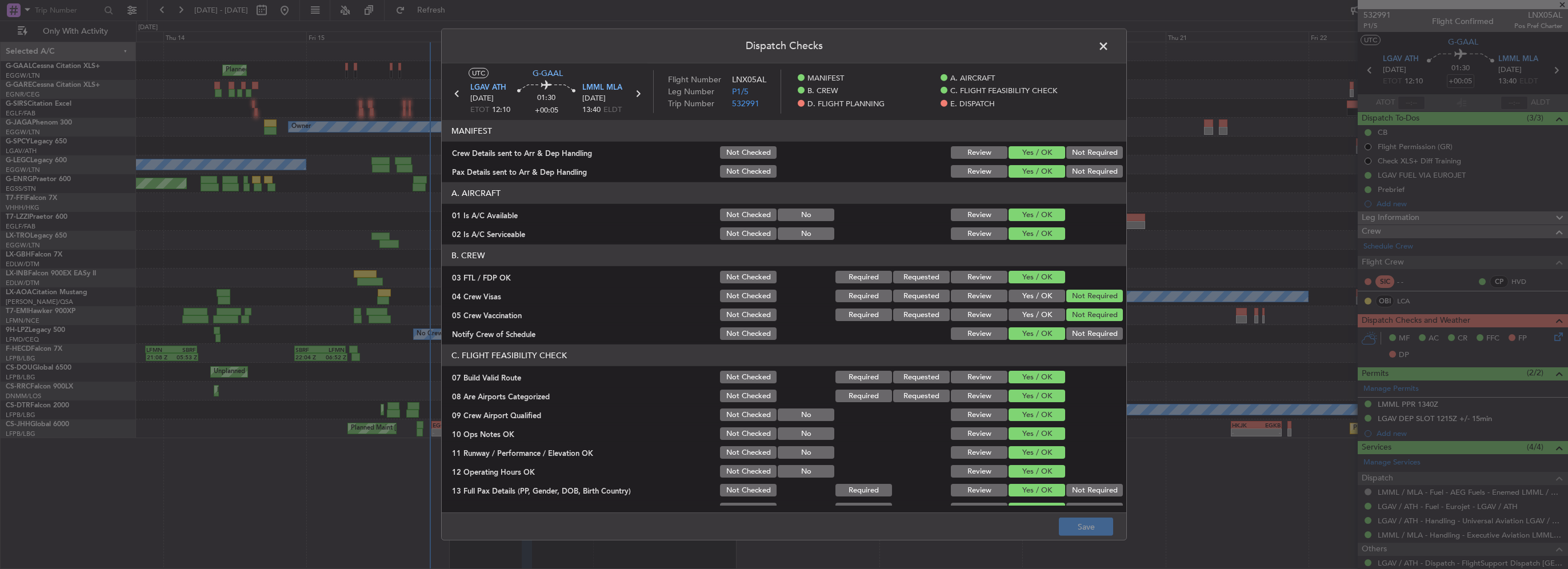
scroll to position [400, 0]
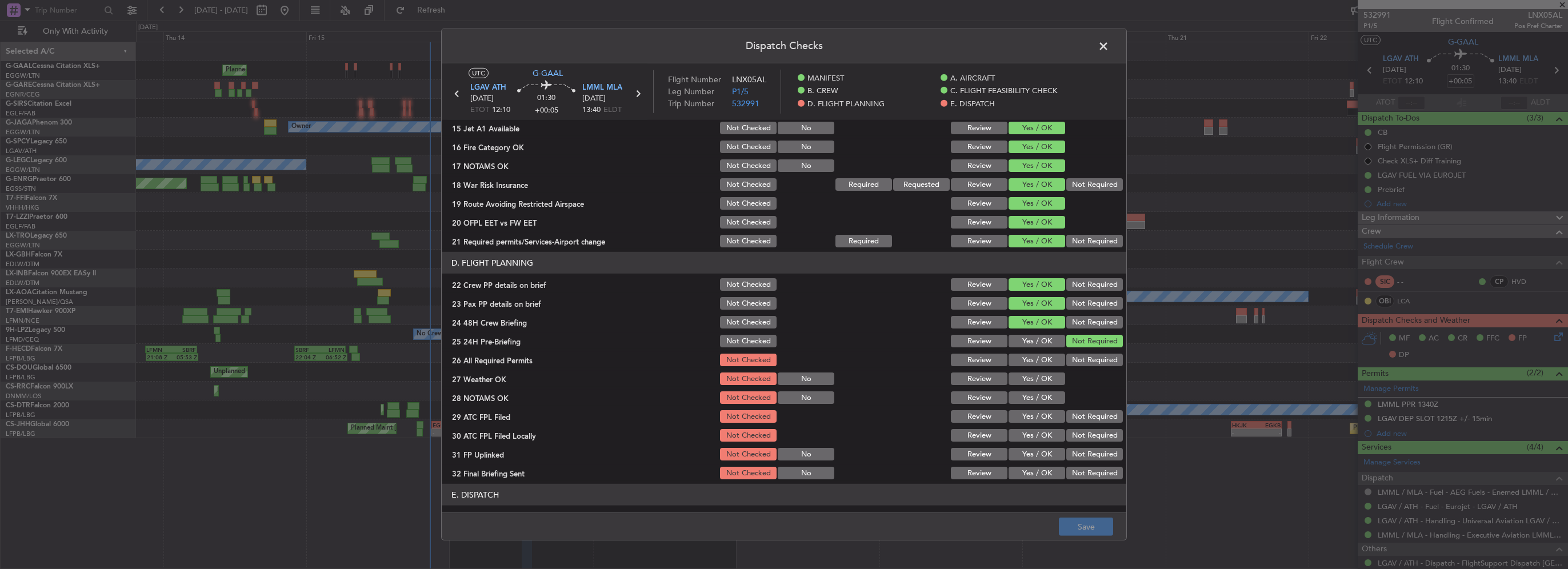
click at [1033, 356] on button "Yes / OK" at bounding box center [1036, 359] width 57 height 12
click at [1041, 375] on button "Yes / OK" at bounding box center [1036, 378] width 57 height 12
drag, startPoint x: 1041, startPoint y: 391, endPoint x: 1043, endPoint y: 400, distance: 9.2
click at [1041, 392] on button "Yes / OK" at bounding box center [1036, 396] width 57 height 12
click at [1042, 406] on section "D. FLIGHT PLANNING 22 Crew PP details on brief Not Checked Review Yes / OK Not …" at bounding box center [783, 366] width 684 height 229
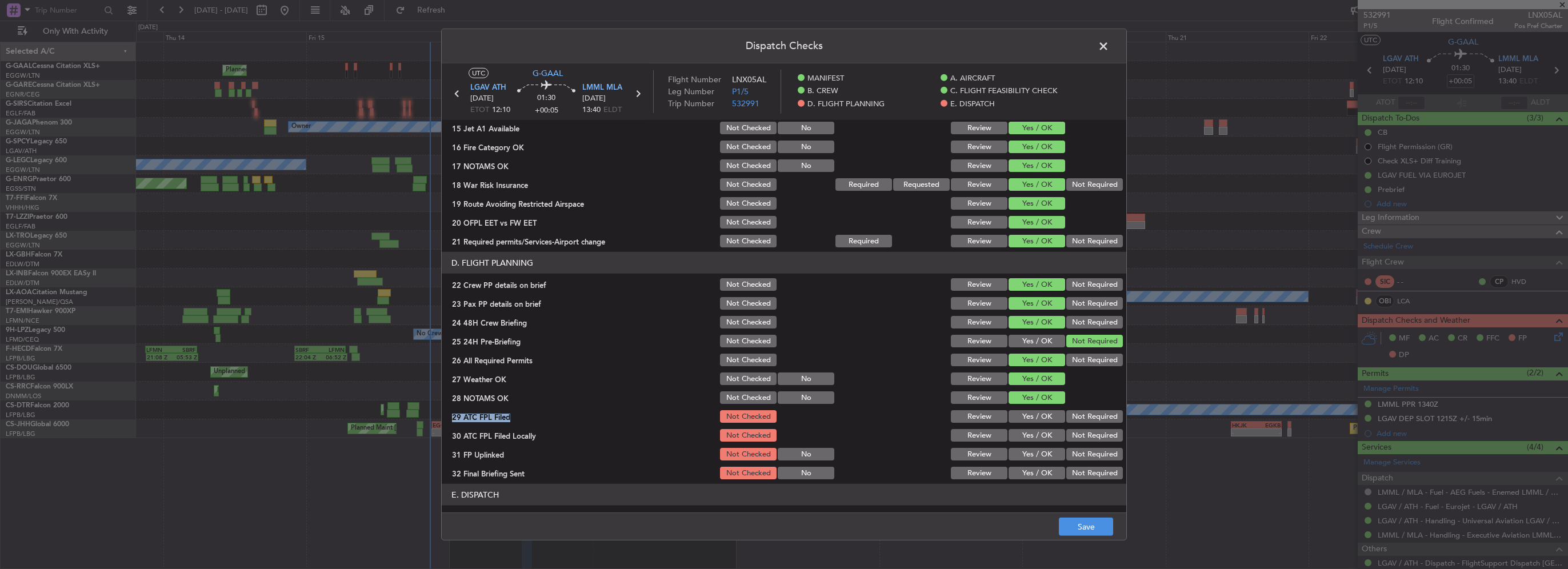
drag, startPoint x: 1042, startPoint y: 406, endPoint x: 1047, endPoint y: 421, distance: 15.8
click at [1044, 419] on button "Yes / OK" at bounding box center [1036, 416] width 57 height 12
click at [1078, 429] on button "Not Required" at bounding box center [1094, 435] width 57 height 12
click at [1036, 450] on div "Yes / OK" at bounding box center [1036, 453] width 58 height 16
click at [1068, 472] on button "Not Required" at bounding box center [1094, 472] width 57 height 12
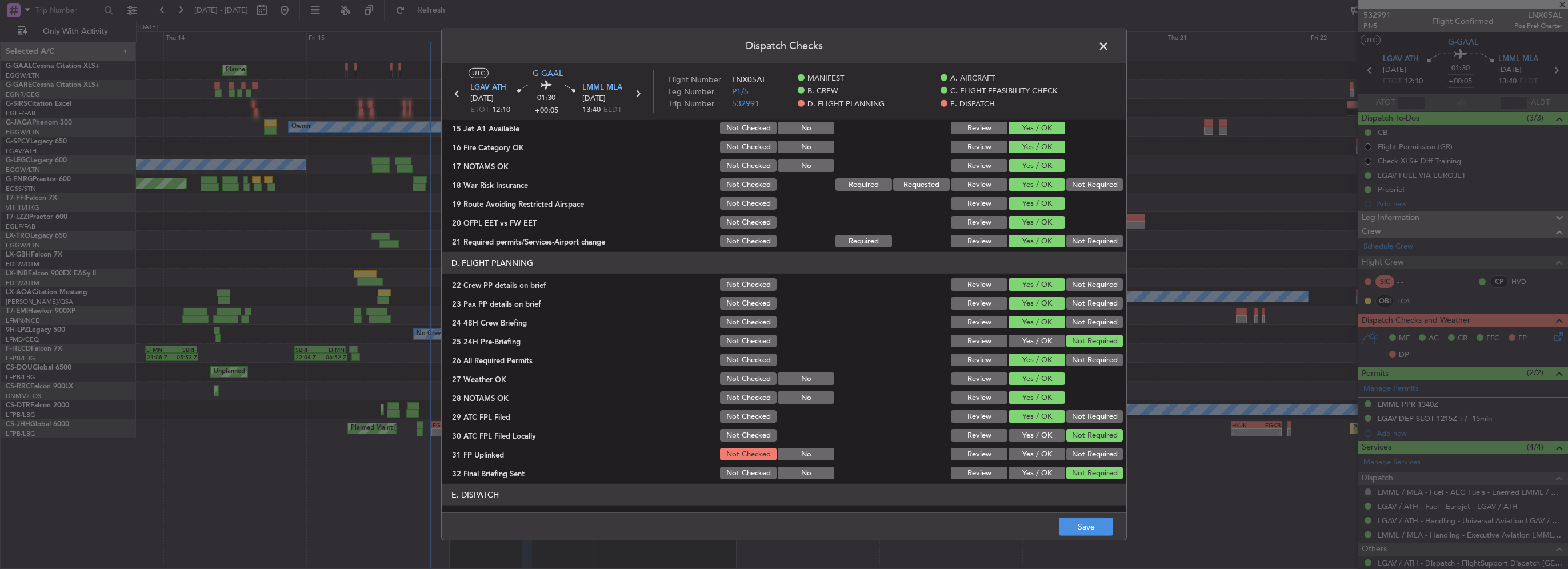
click at [1030, 456] on button "Yes / OK" at bounding box center [1036, 453] width 57 height 12
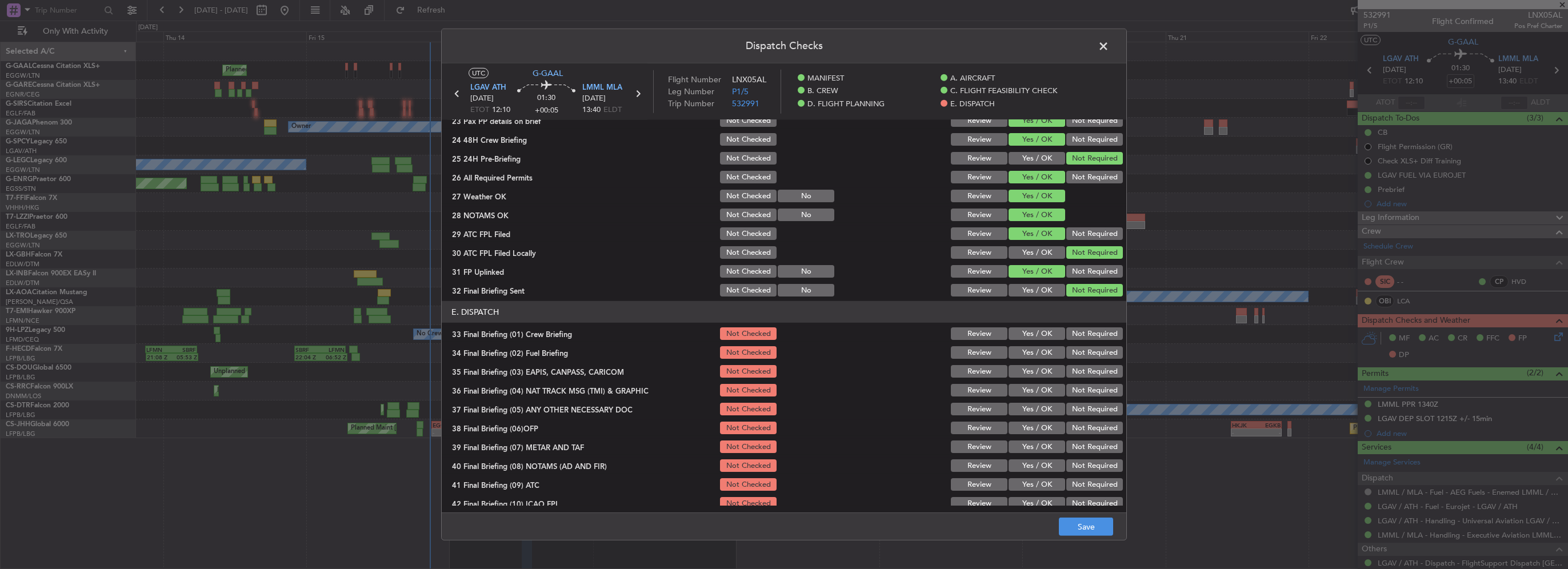
scroll to position [628, 0]
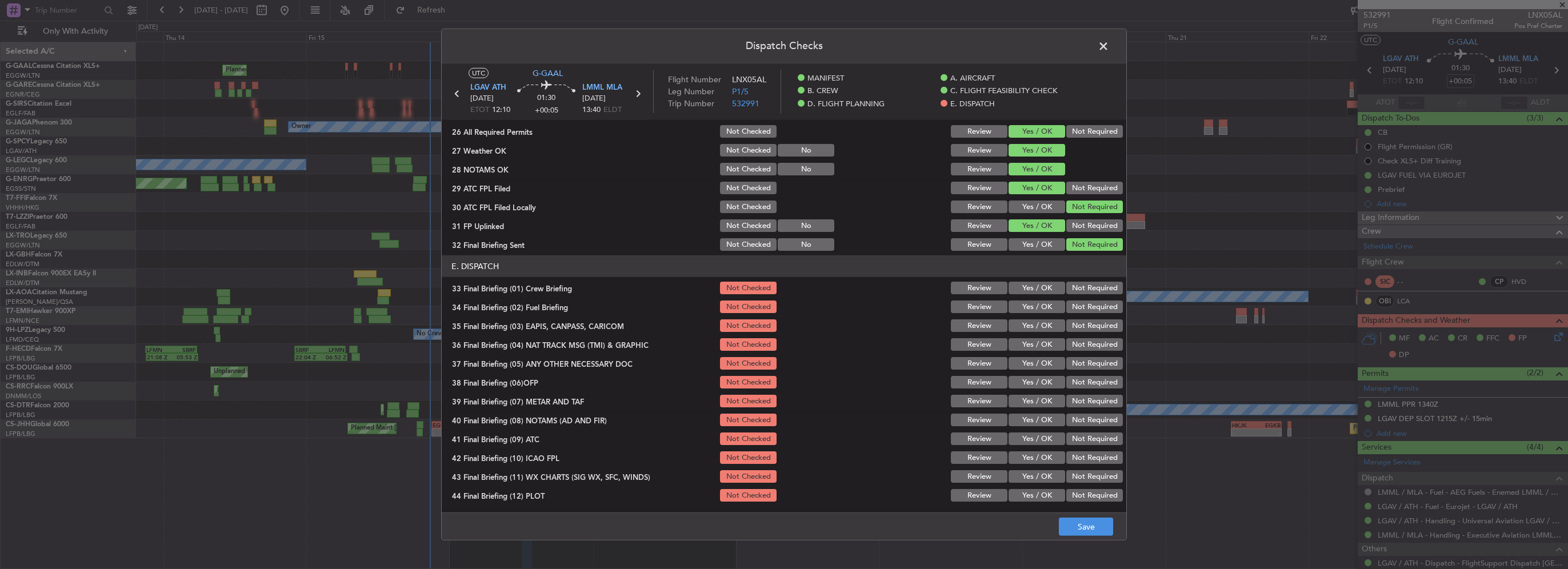
drag, startPoint x: 1037, startPoint y: 288, endPoint x: 1033, endPoint y: 302, distance: 14.6
click at [1036, 288] on button "Yes / OK" at bounding box center [1036, 287] width 57 height 12
click at [1033, 302] on button "Yes / OK" at bounding box center [1036, 306] width 57 height 12
click at [1066, 324] on button "Not Required" at bounding box center [1094, 325] width 57 height 12
click at [1066, 340] on button "Not Required" at bounding box center [1094, 343] width 57 height 12
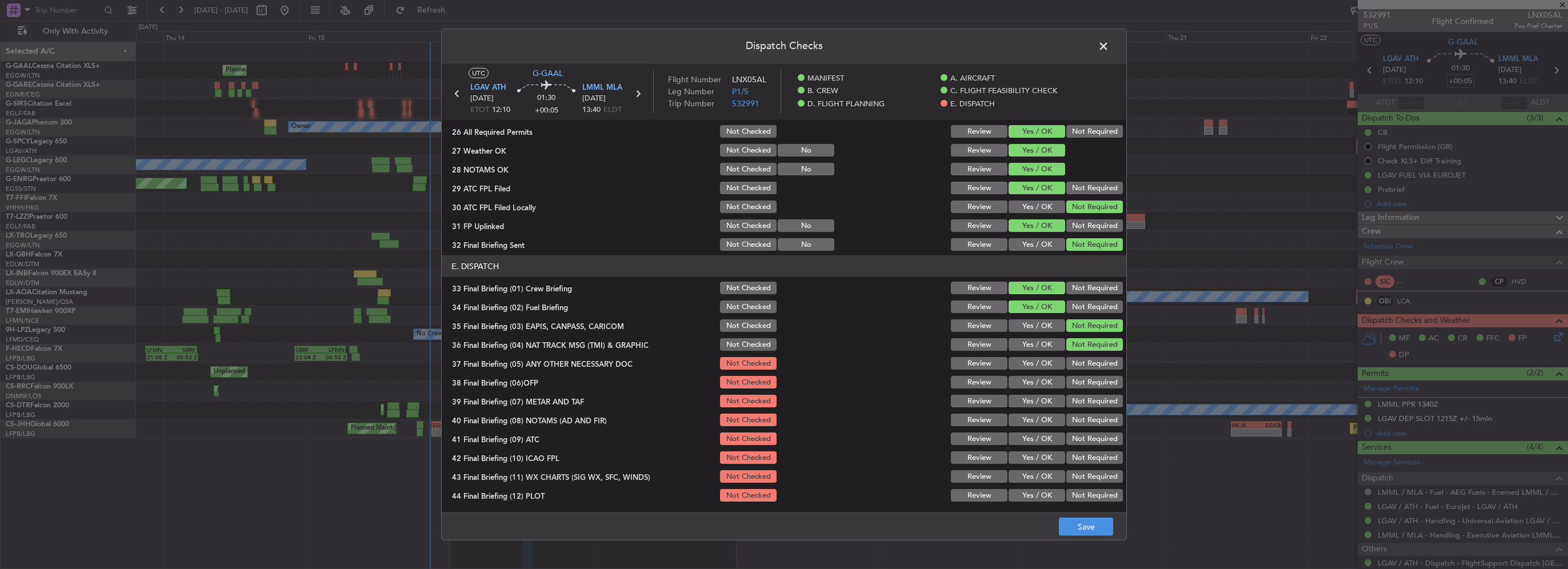
drag, startPoint x: 1041, startPoint y: 365, endPoint x: 1043, endPoint y: 378, distance: 13.2
click at [1041, 365] on button "Yes / OK" at bounding box center [1036, 363] width 57 height 12
drag, startPoint x: 1043, startPoint y: 378, endPoint x: 1046, endPoint y: 397, distance: 19.2
click at [1043, 380] on button "Yes / OK" at bounding box center [1036, 382] width 57 height 12
drag, startPoint x: 1046, startPoint y: 397, endPoint x: 1045, endPoint y: 413, distance: 16.0
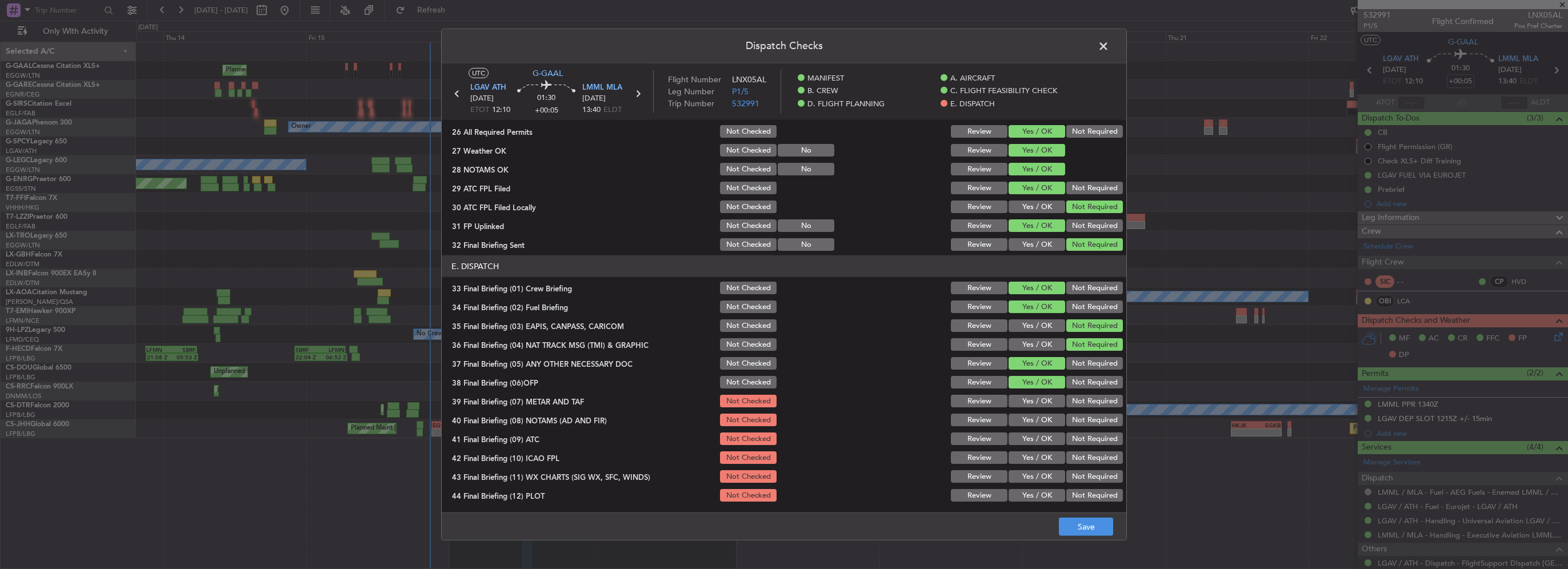
click at [1045, 399] on button "Yes / OK" at bounding box center [1036, 400] width 57 height 12
click at [1045, 420] on button "Yes / OK" at bounding box center [1036, 419] width 57 height 12
click at [1043, 437] on button "Yes / OK" at bounding box center [1036, 437] width 57 height 12
drag, startPoint x: 1040, startPoint y: 453, endPoint x: 1041, endPoint y: 472, distance: 19.0
click at [1040, 454] on button "Yes / OK" at bounding box center [1036, 457] width 57 height 12
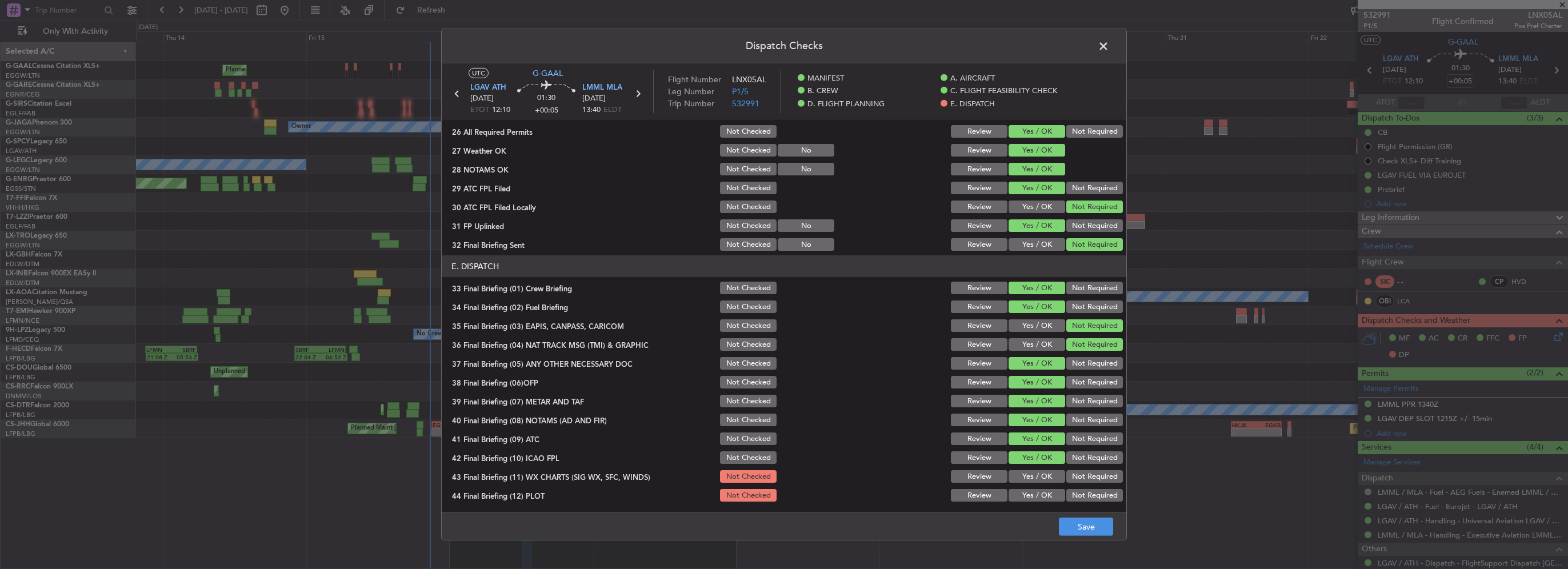
drag, startPoint x: 1039, startPoint y: 476, endPoint x: 1045, endPoint y: 494, distance: 19.0
click at [1040, 476] on button "Yes / OK" at bounding box center [1036, 476] width 57 height 12
click at [1044, 496] on button "Yes / OK" at bounding box center [1036, 494] width 57 height 12
click at [1097, 534] on button "Save" at bounding box center [1085, 527] width 54 height 19
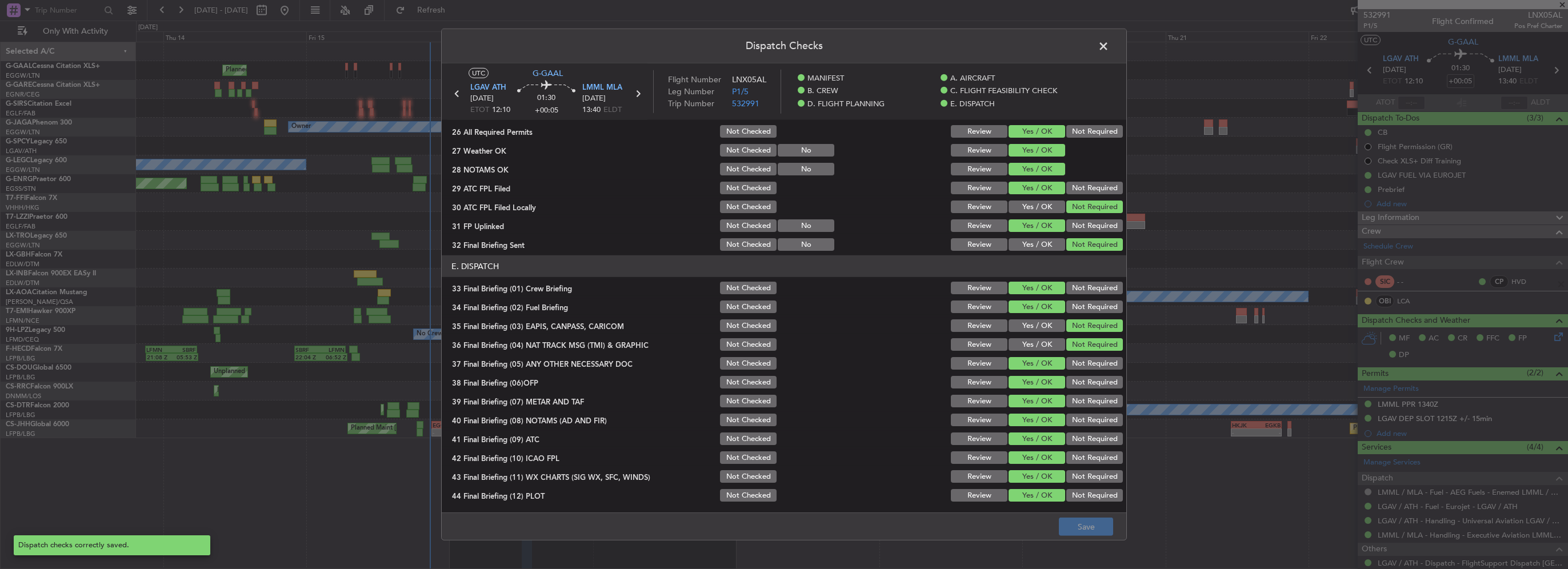
click at [1109, 44] on span at bounding box center [1109, 49] width 0 height 22
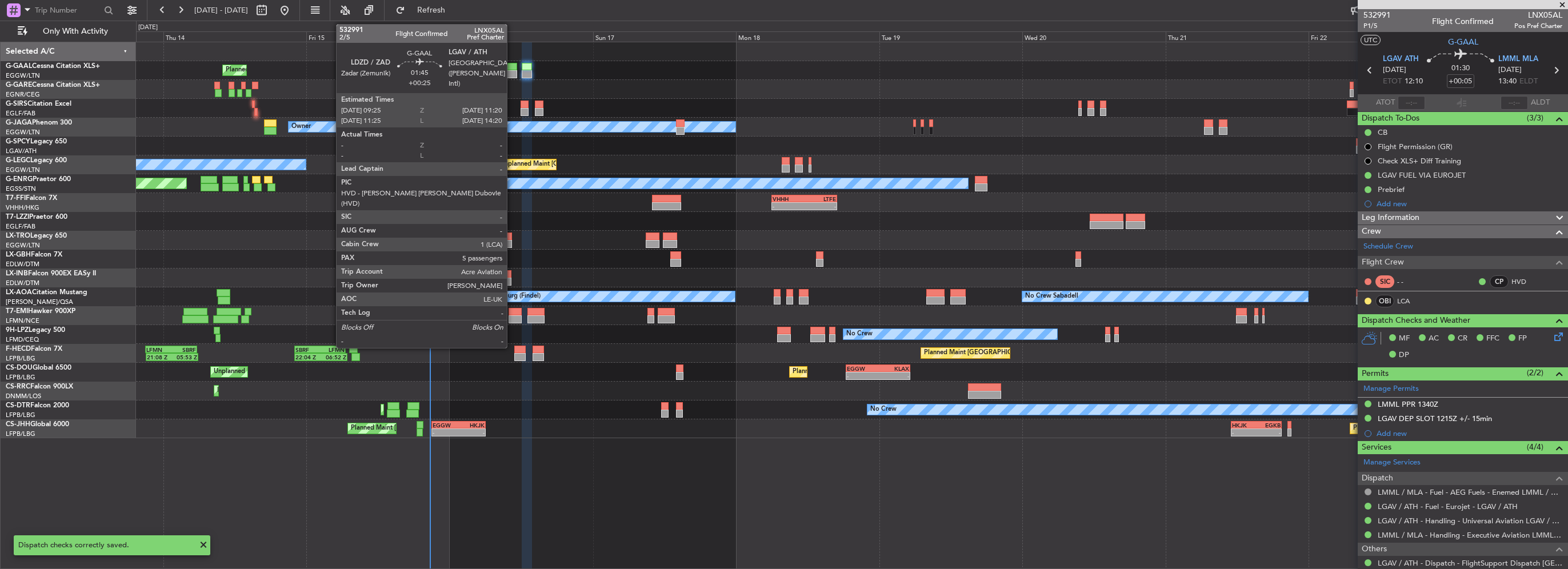
click at [512, 69] on div at bounding box center [511, 66] width 12 height 8
click at [512, 75] on div at bounding box center [511, 74] width 12 height 8
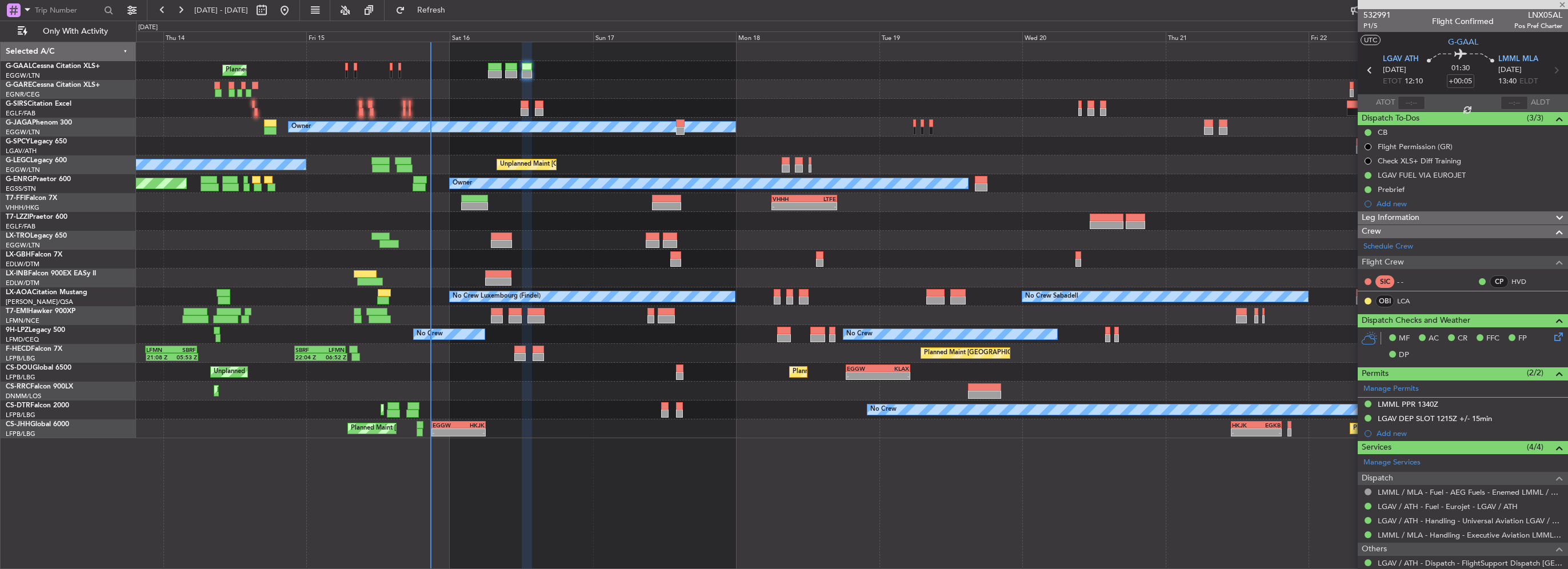
type input "+00:25"
type input "5"
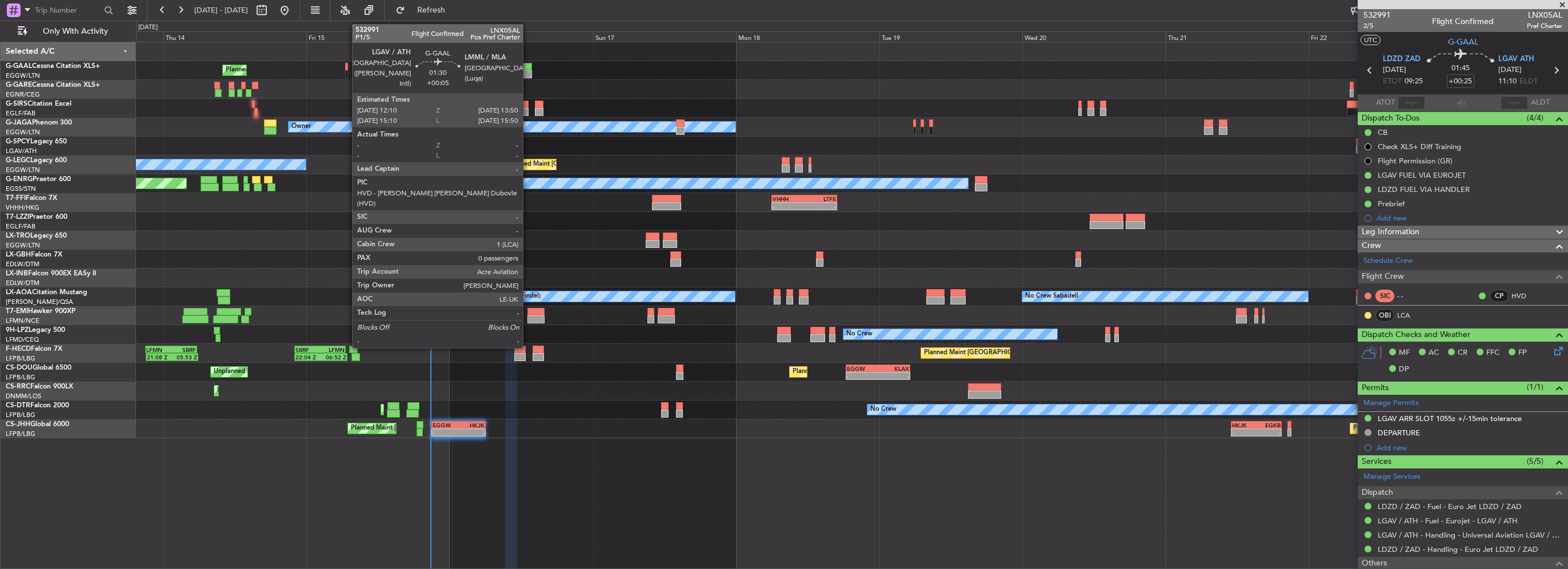
click at [528, 64] on div at bounding box center [526, 66] width 10 height 8
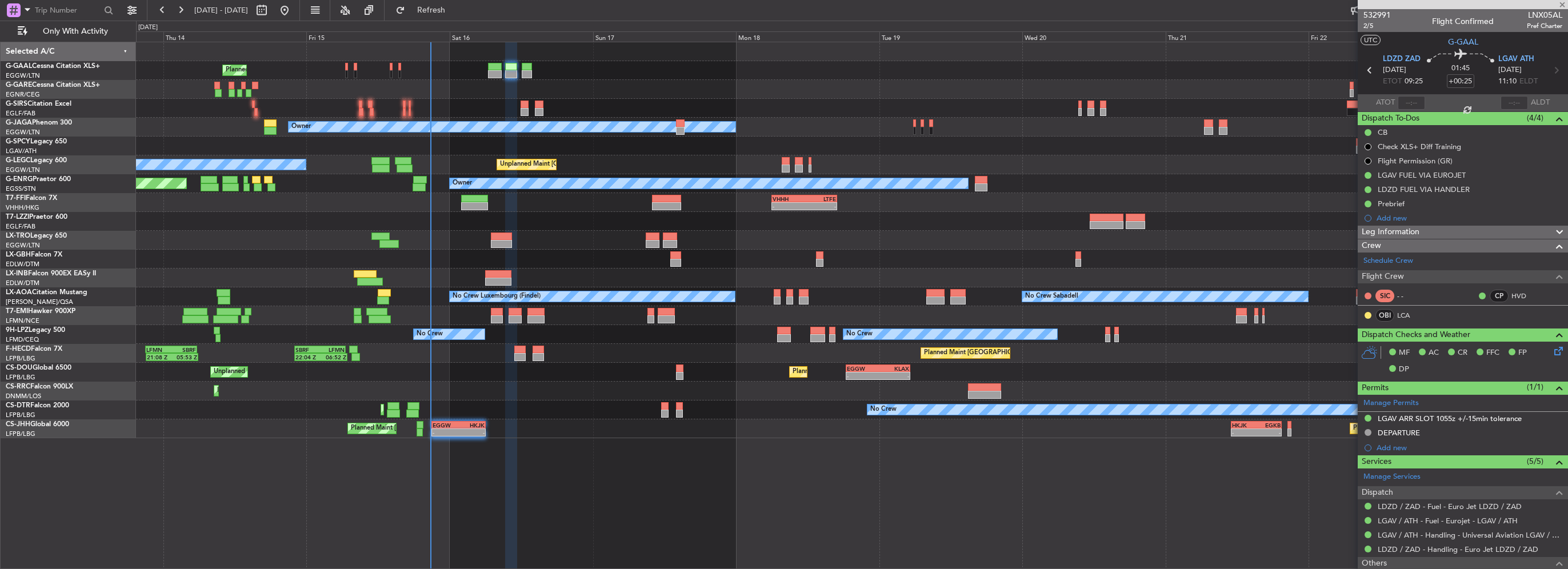
type input "+00:05"
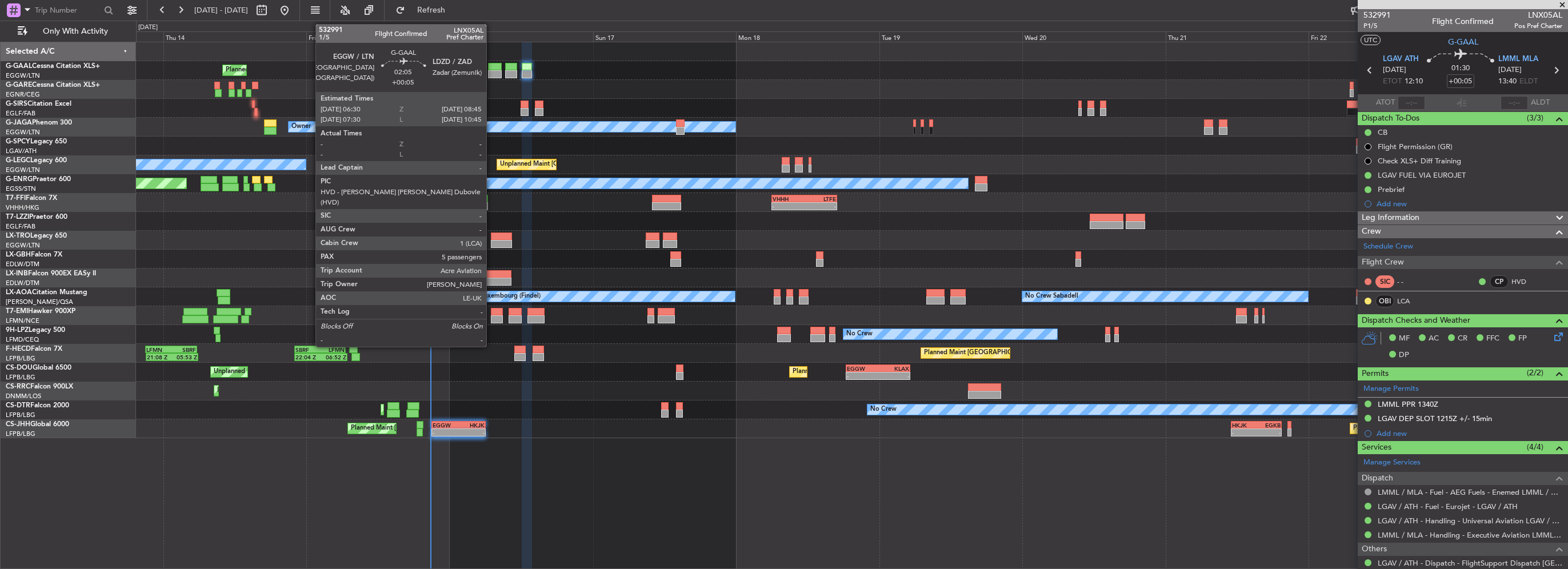
click at [491, 68] on div at bounding box center [495, 66] width 14 height 8
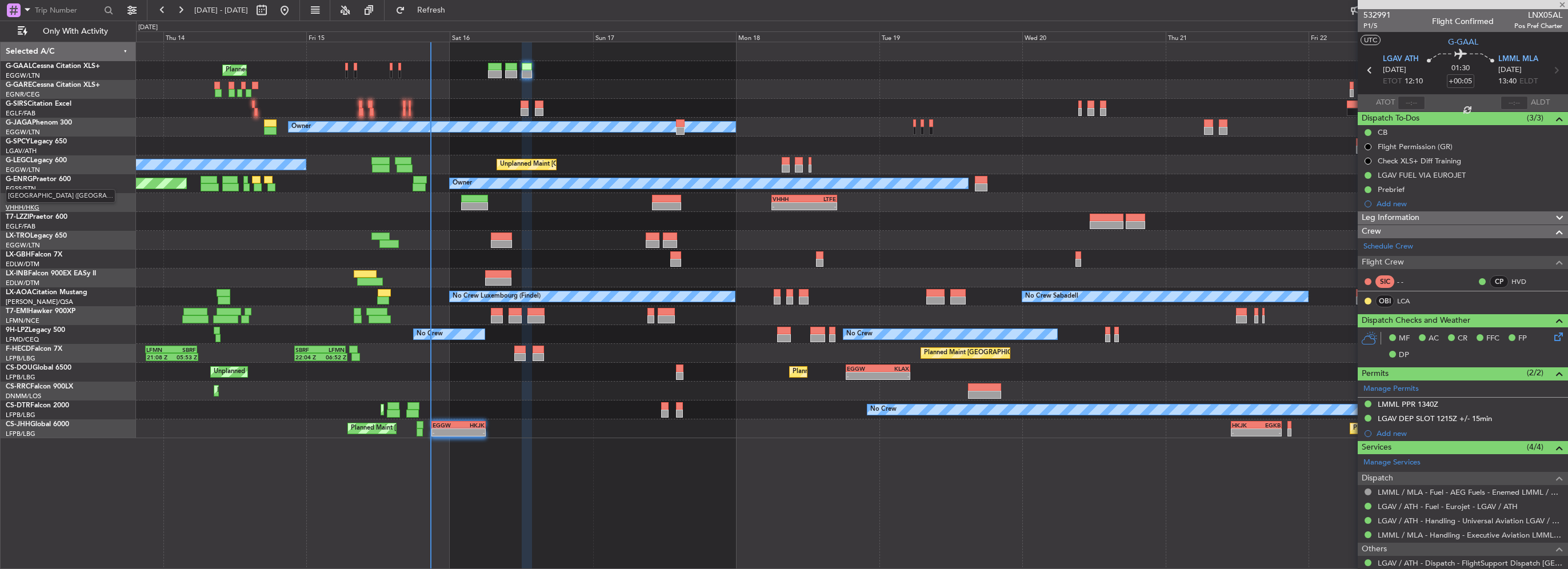
type input "5"
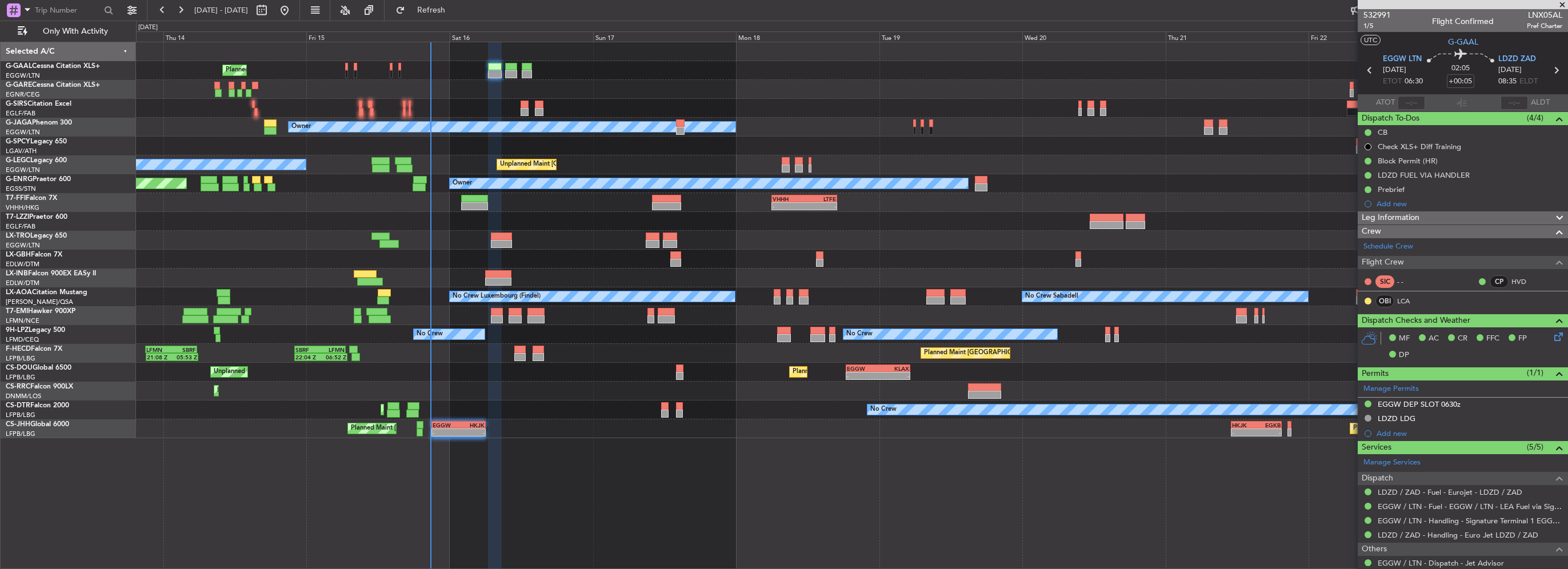
click at [525, 111] on div at bounding box center [525, 112] width 8 height 8
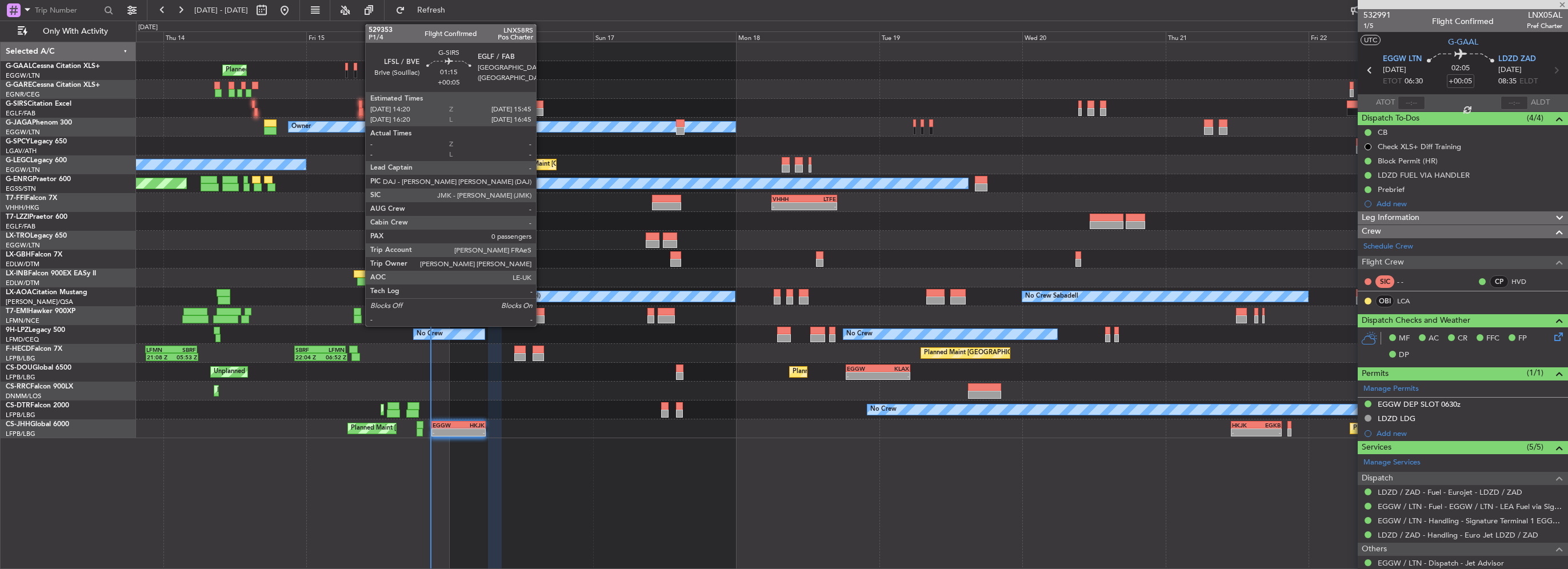
type input "-00:05"
type input "7"
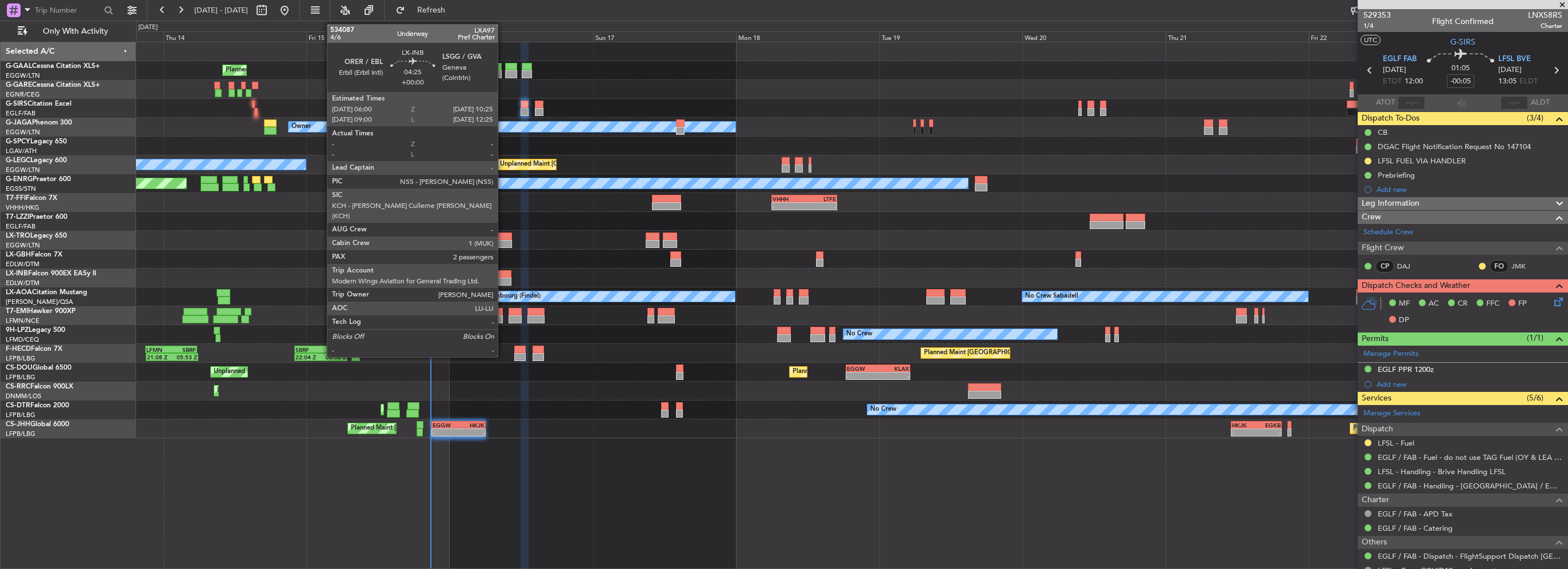
click at [503, 278] on div at bounding box center [498, 282] width 27 height 8
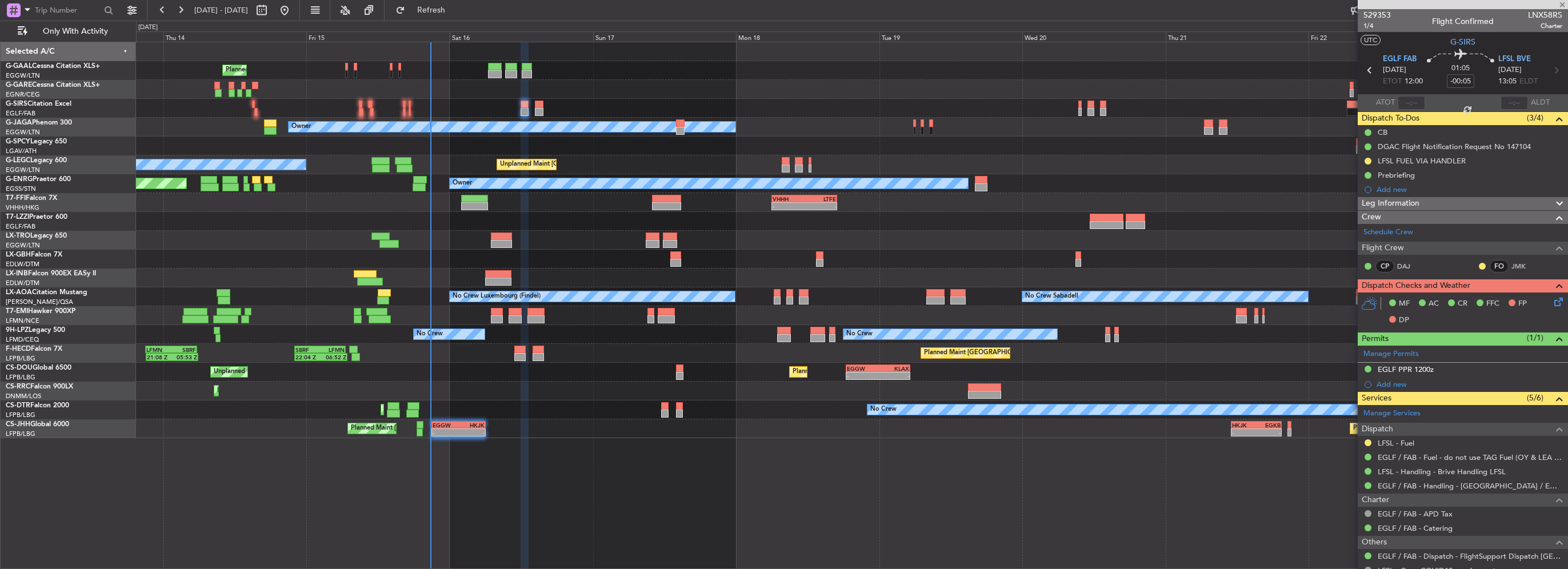
type input "2"
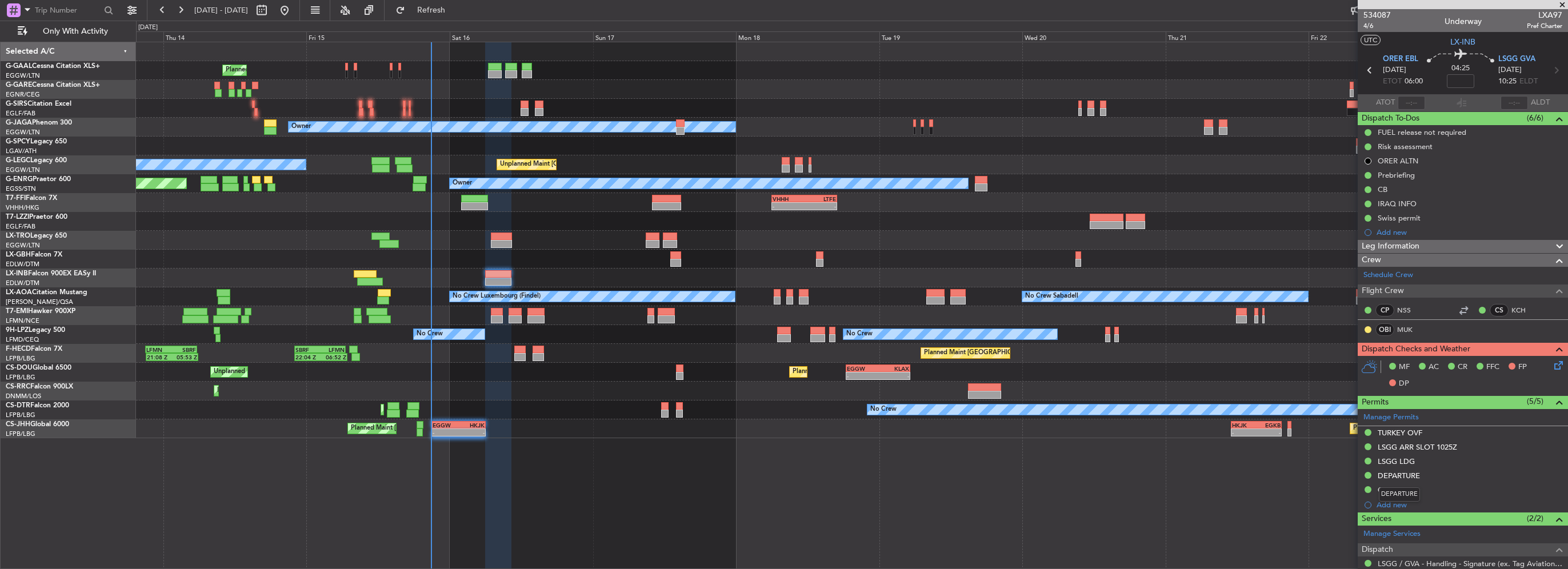
drag, startPoint x: 1406, startPoint y: 475, endPoint x: 1424, endPoint y: 482, distance: 19.3
click at [1406, 475] on div "DEPARTURE" at bounding box center [1398, 475] width 42 height 9
drag, startPoint x: 1497, startPoint y: 546, endPoint x: 1312, endPoint y: 545, distance: 185.0
click at [1321, 545] on fb-app "[DATE] - [DATE] Refresh Quick Links Only With Activity Planned Maint Planned Ma…" at bounding box center [784, 288] width 1568 height 561
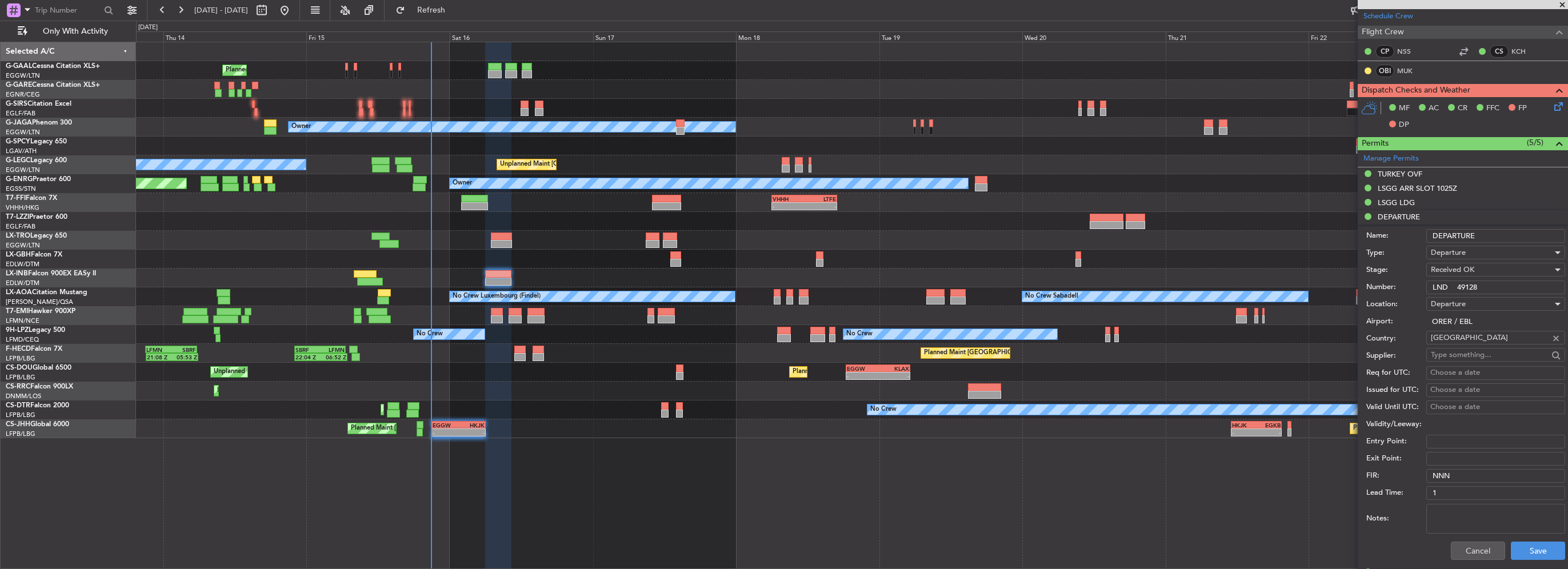
scroll to position [285, 0]
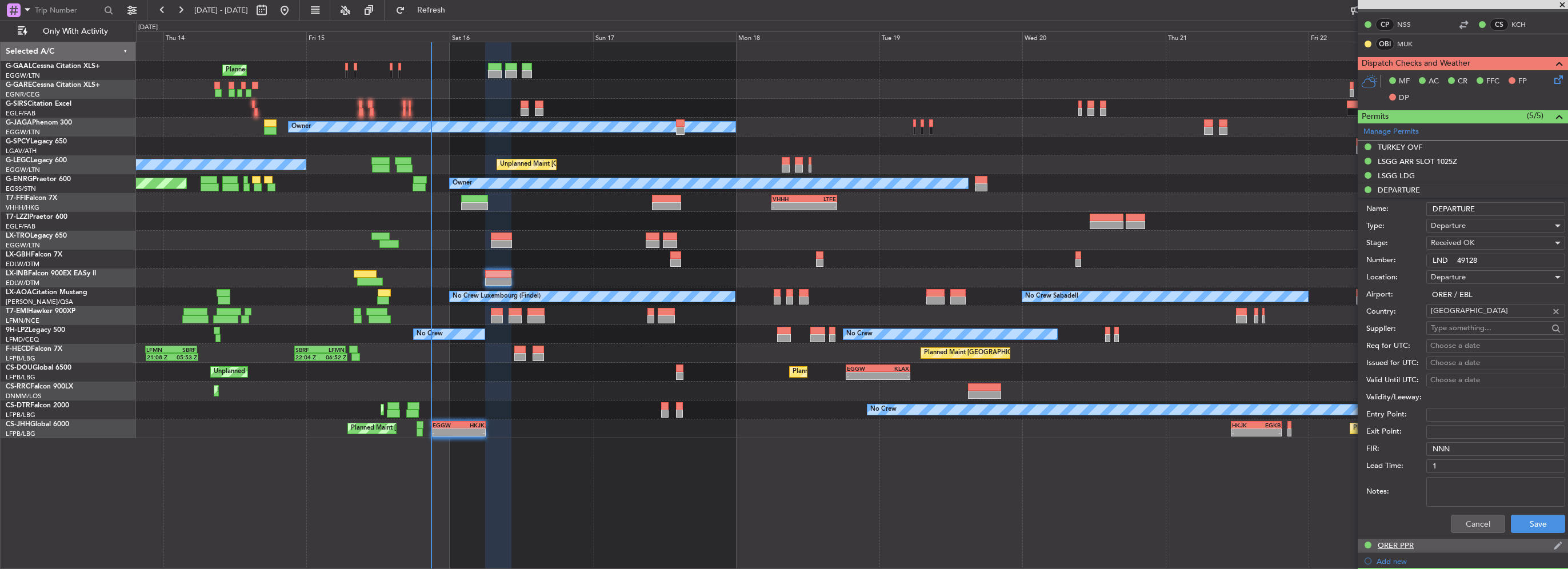
click at [1397, 548] on div "ORER PPR" at bounding box center [1463, 545] width 210 height 14
drag, startPoint x: 1519, startPoint y: 269, endPoint x: 1265, endPoint y: 273, distance: 254.0
click at [1323, 274] on fb-app "[DATE] - [DATE] Refresh Quick Links Only With Activity Planned Maint Planned Ma…" at bounding box center [784, 288] width 1568 height 561
drag, startPoint x: 1412, startPoint y: 148, endPoint x: 1428, endPoint y: 160, distance: 20.0
click at [1412, 148] on div "TURKEY OVF" at bounding box center [1400, 146] width 45 height 9
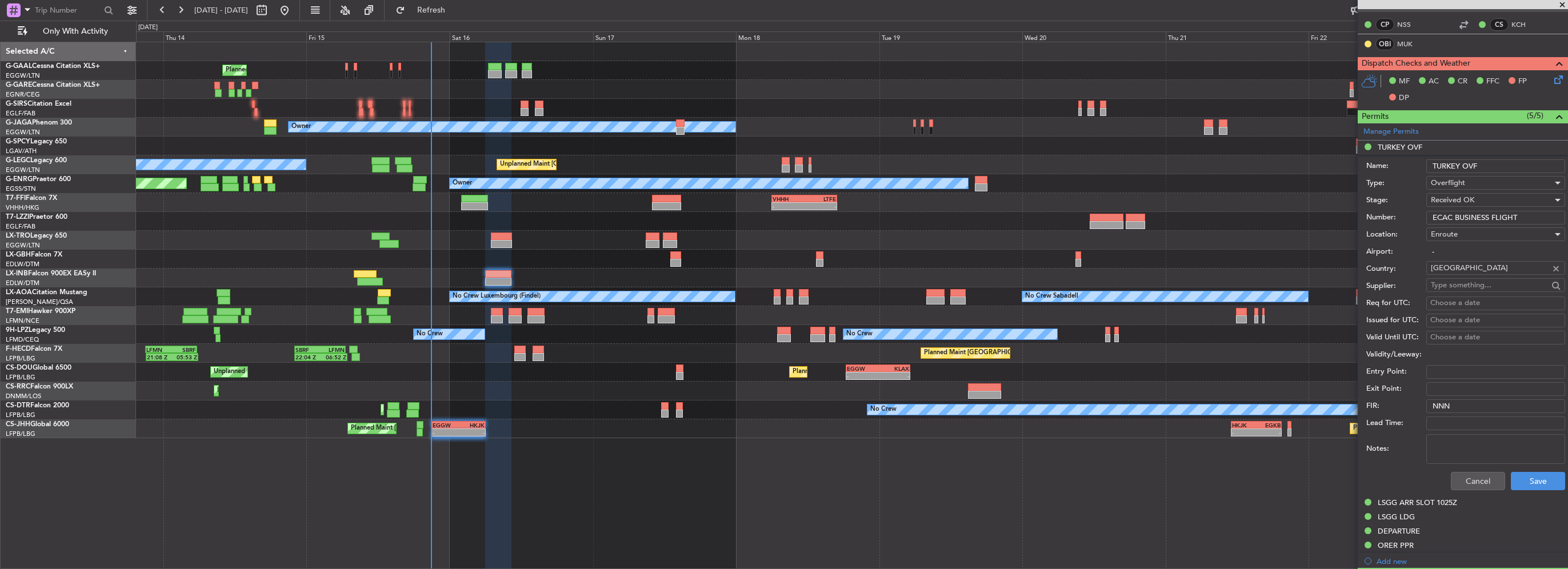
drag, startPoint x: 1522, startPoint y: 213, endPoint x: 1067, endPoint y: 215, distance: 455.0
click at [1111, 215] on fb-app "[DATE] - [DATE] Refresh Quick Links Only With Activity Planned Maint Planned Ma…" at bounding box center [784, 288] width 1568 height 561
click at [1404, 514] on mat-tooltip-component "DEPARTURE" at bounding box center [1399, 509] width 57 height 30
click at [1467, 473] on button "Cancel" at bounding box center [1477, 481] width 54 height 19
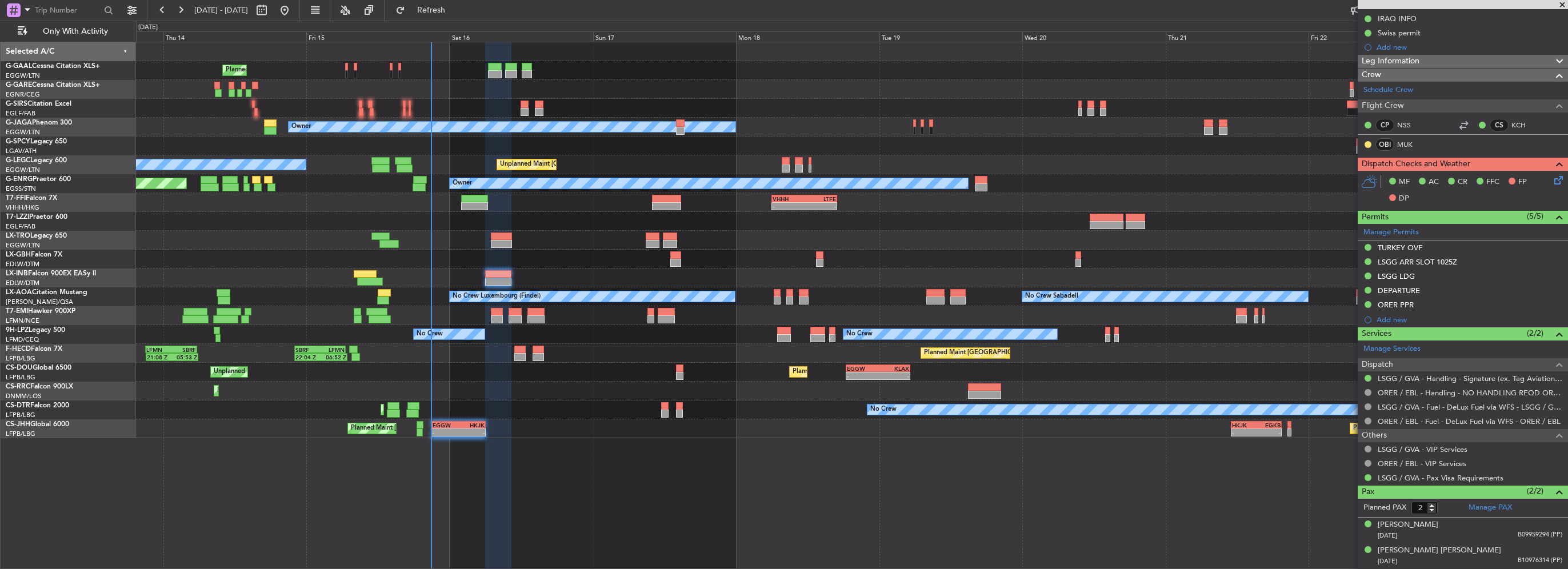
scroll to position [183, 0]
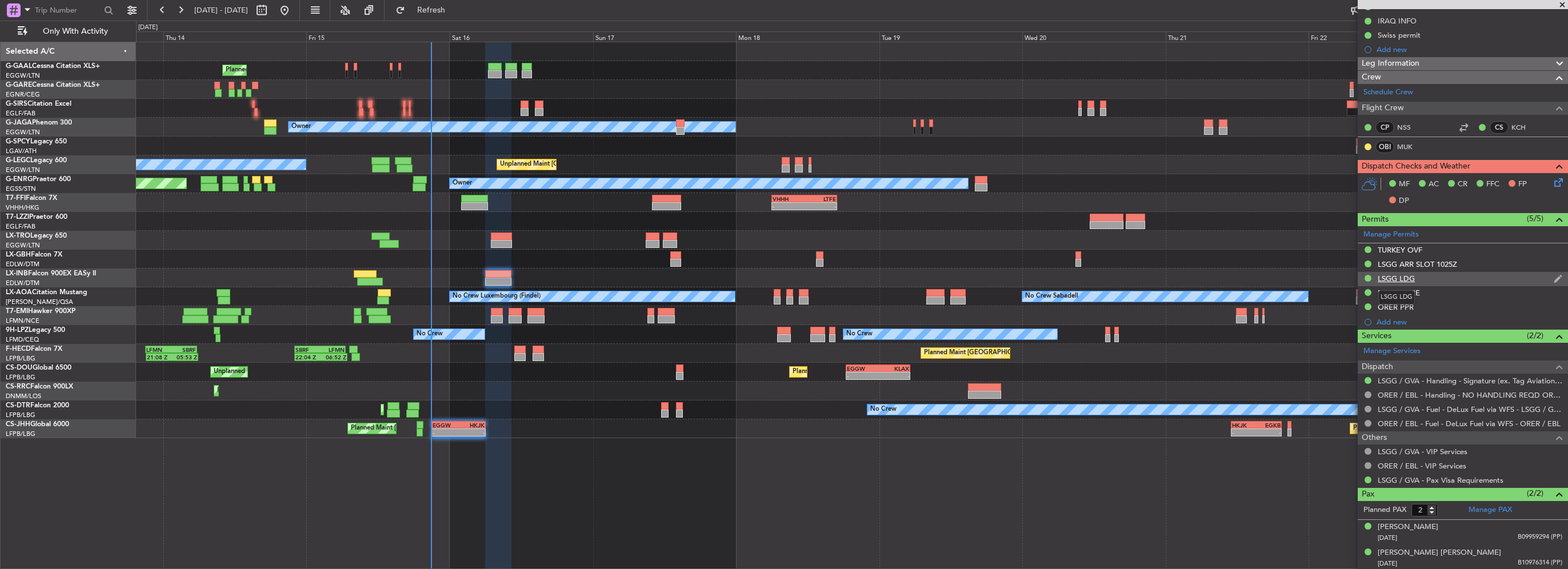
click at [1401, 278] on div "LSGG LDG" at bounding box center [1396, 278] width 37 height 9
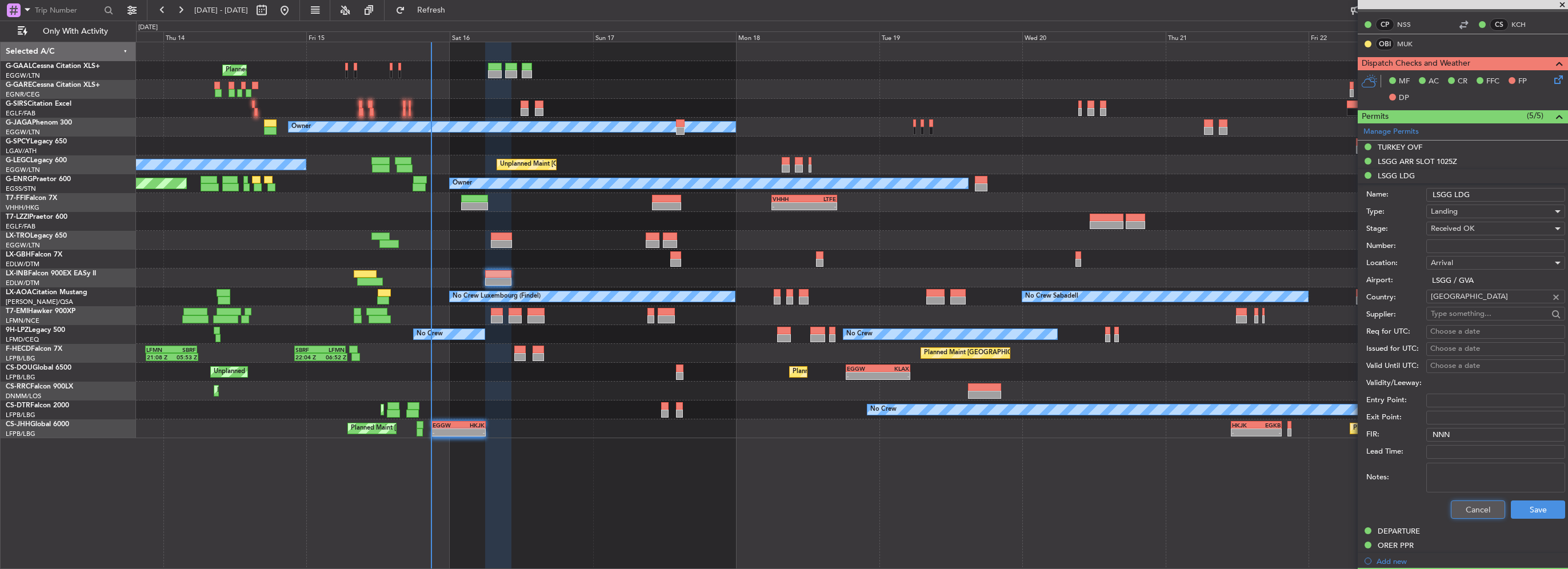
drag, startPoint x: 1463, startPoint y: 505, endPoint x: 1460, endPoint y: 444, distance: 61.1
click at [1463, 505] on button "Cancel" at bounding box center [1477, 509] width 54 height 19
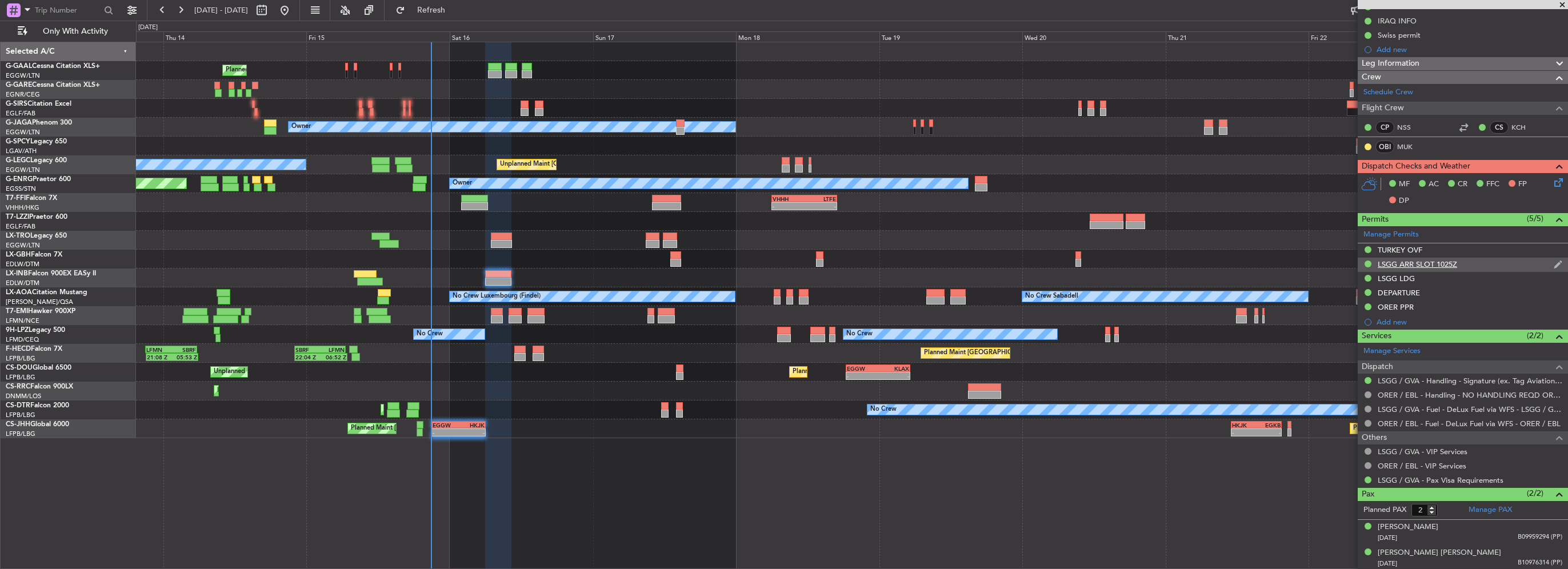
click at [1433, 260] on div "LSGG ARR SLOT 1025Z" at bounding box center [1417, 264] width 79 height 9
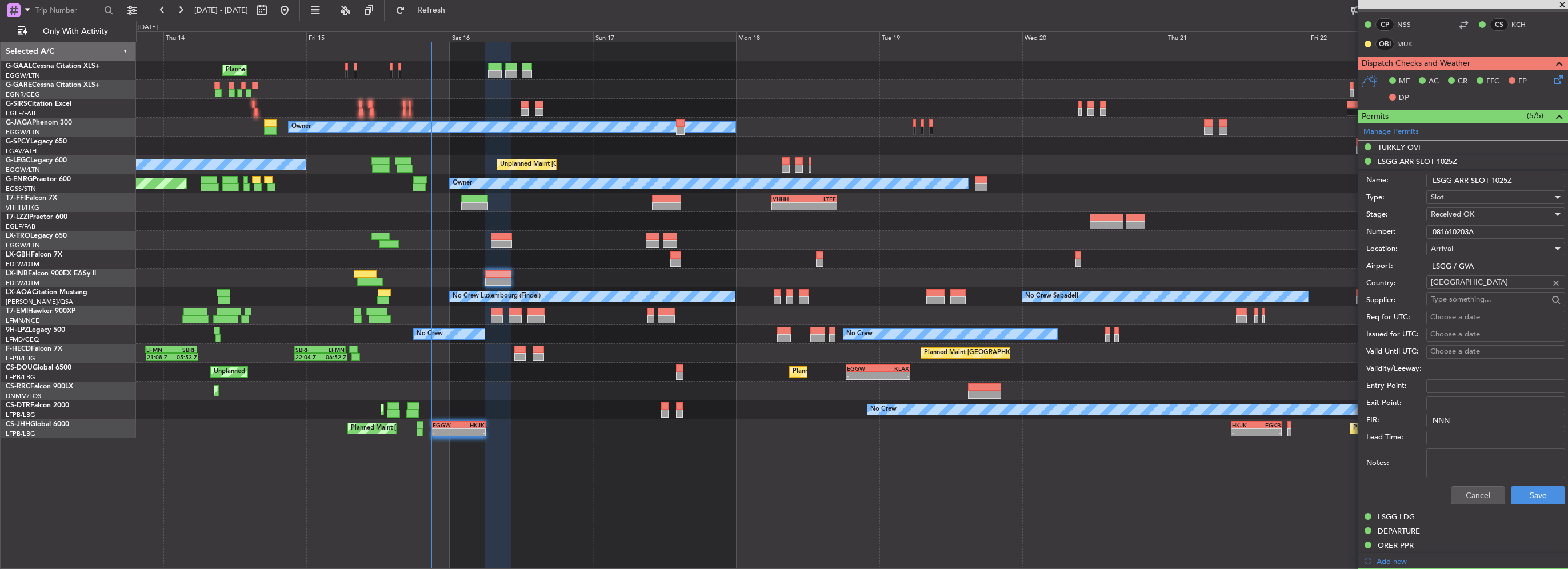
drag, startPoint x: 1501, startPoint y: 233, endPoint x: 1218, endPoint y: 232, distance: 283.0
click at [1285, 232] on fb-app "[DATE] - [DATE] Refresh Quick Links Only With Activity Planned Maint Planned Ma…" at bounding box center [784, 288] width 1568 height 561
click at [1466, 490] on button "Cancel" at bounding box center [1477, 495] width 54 height 19
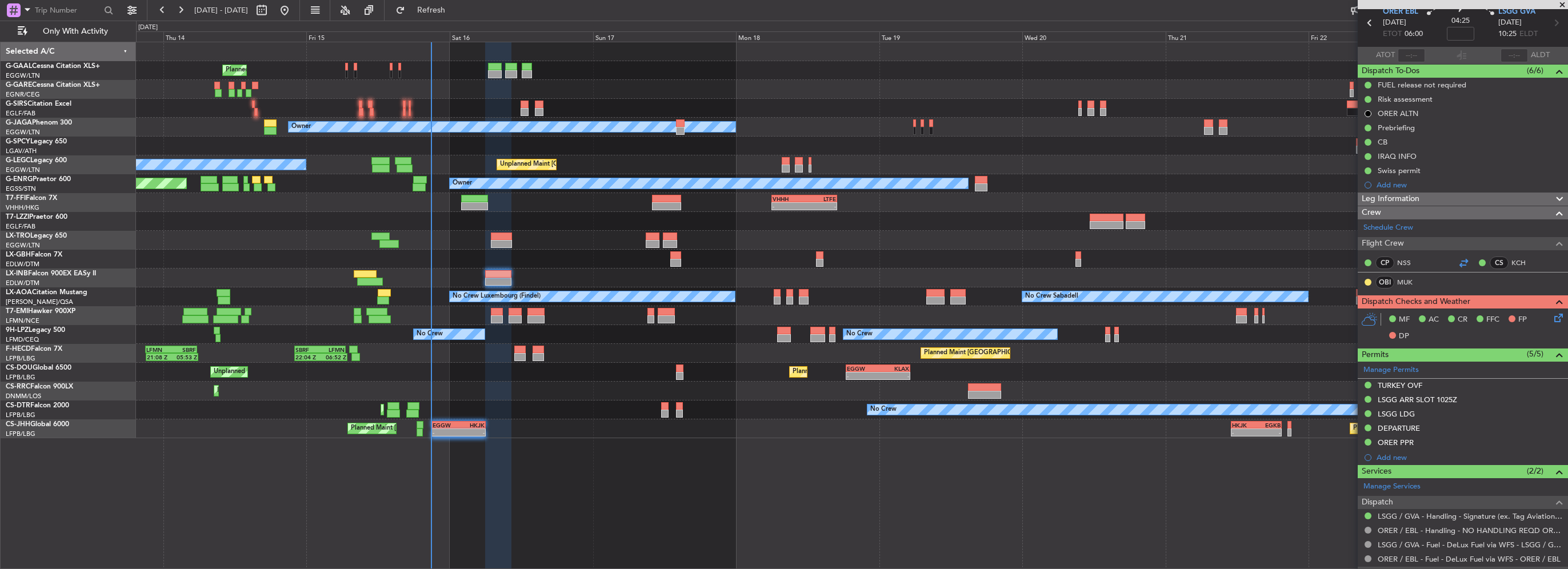
scroll to position [0, 0]
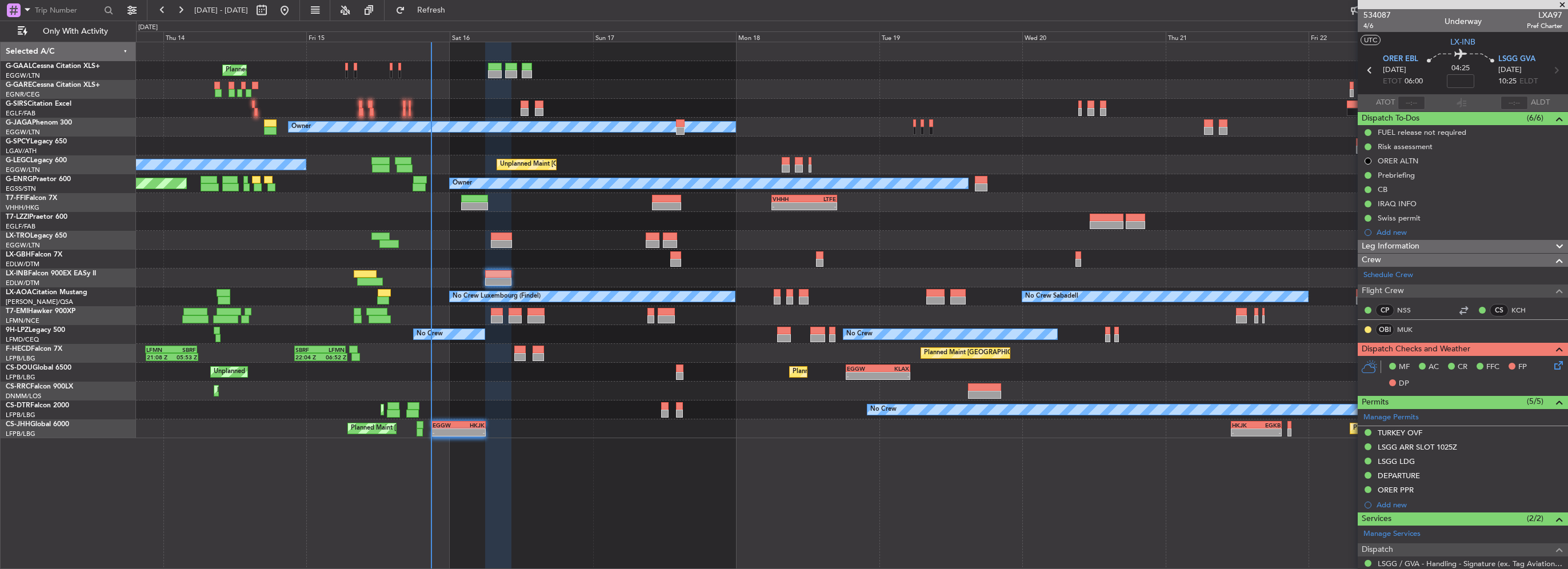
click at [1418, 241] on span "Leg Information" at bounding box center [1391, 246] width 58 height 13
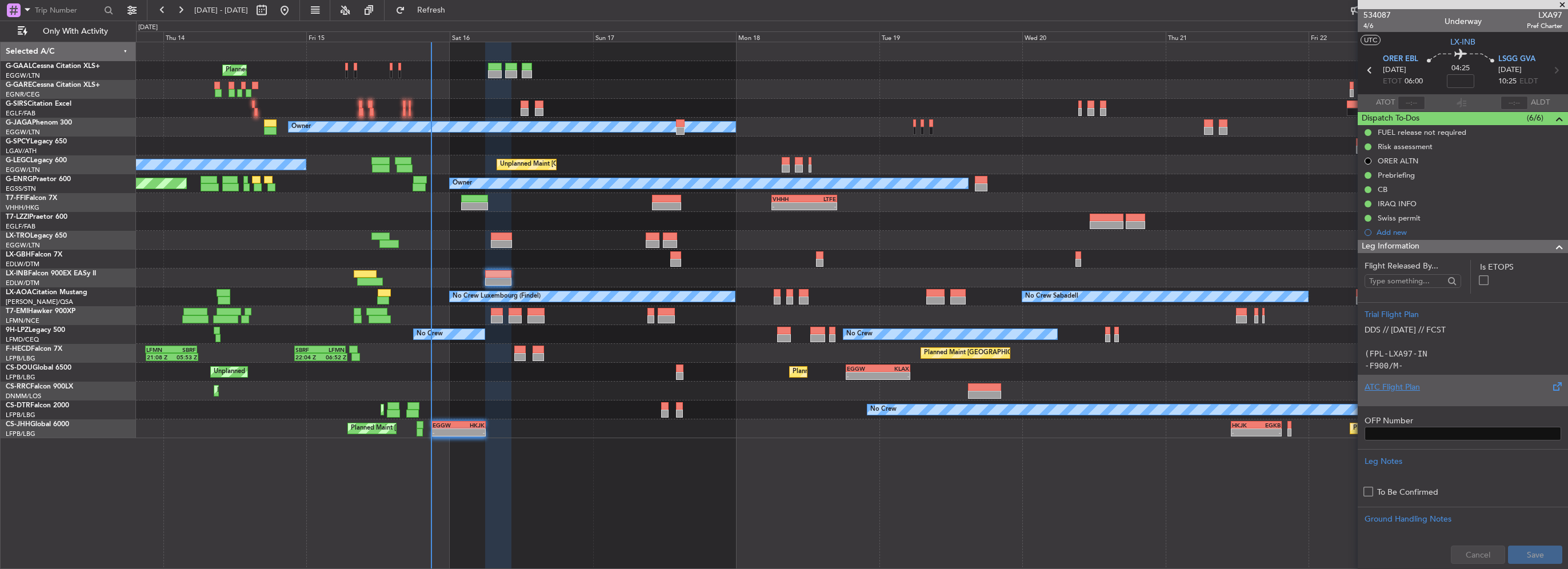
click at [1382, 387] on div "ATC Flight Plan" at bounding box center [1463, 386] width 197 height 12
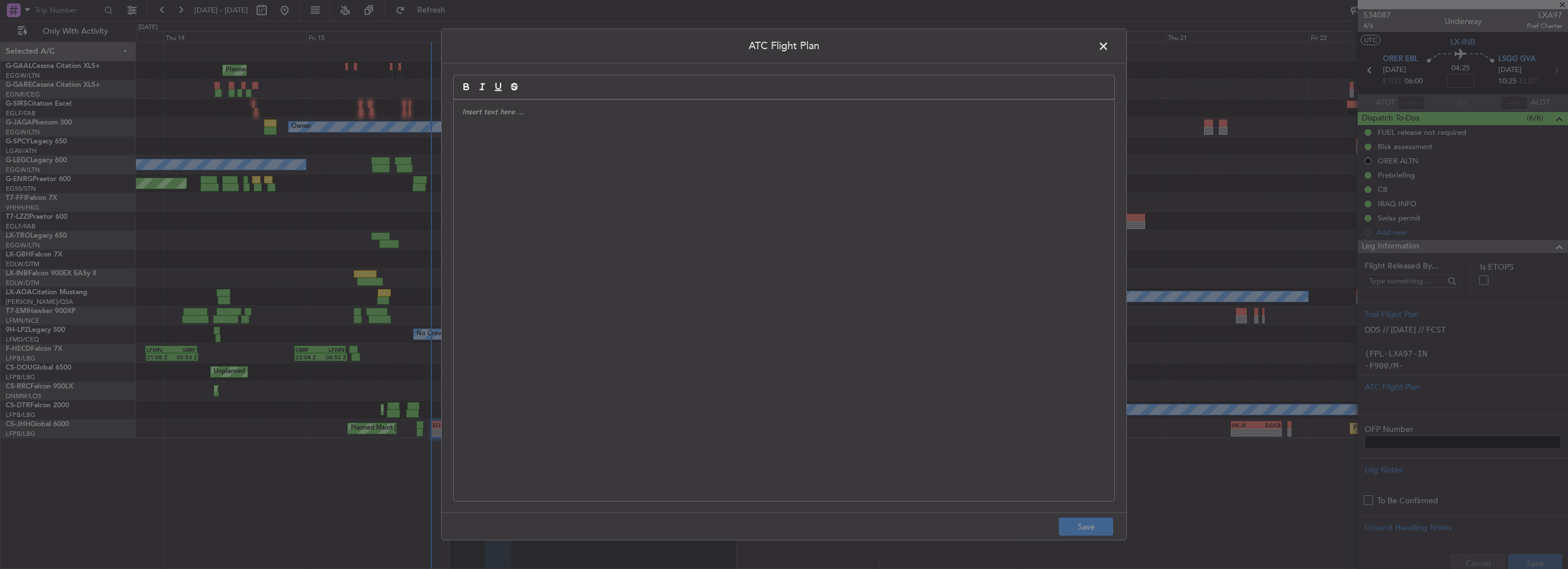
click at [554, 203] on div at bounding box center [784, 300] width 661 height 401
paste div
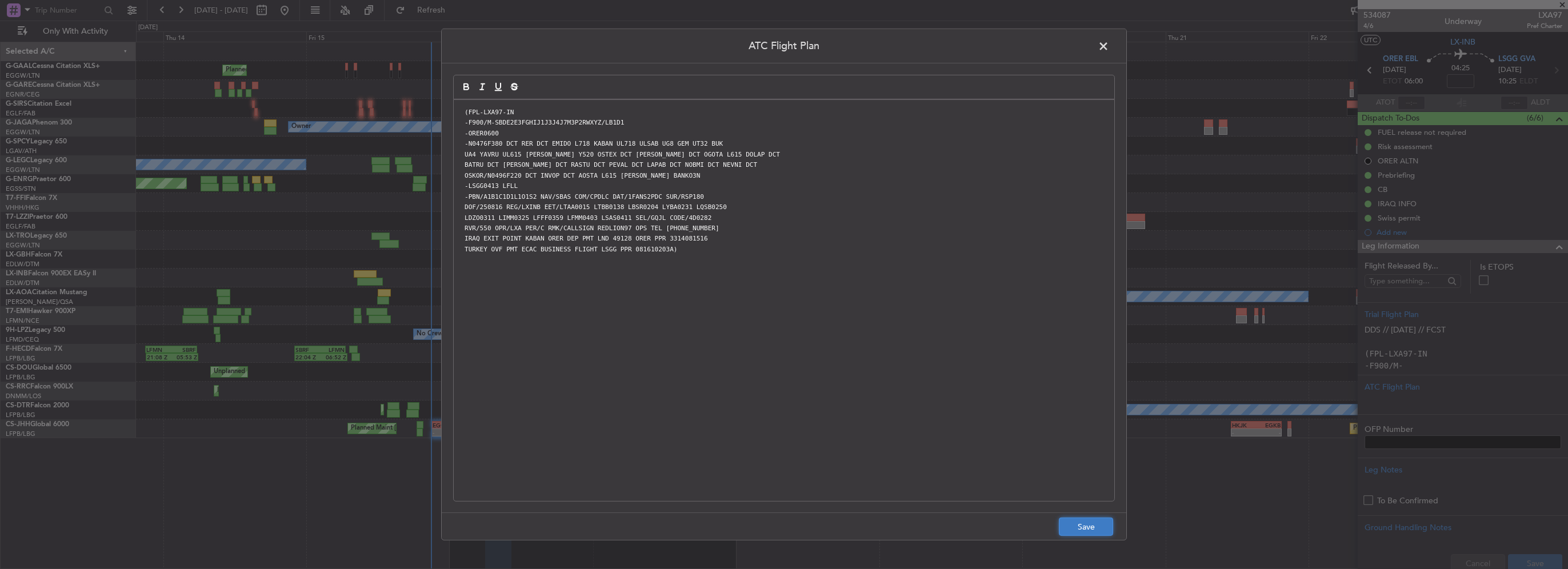
click at [1085, 522] on button "Save" at bounding box center [1085, 527] width 54 height 19
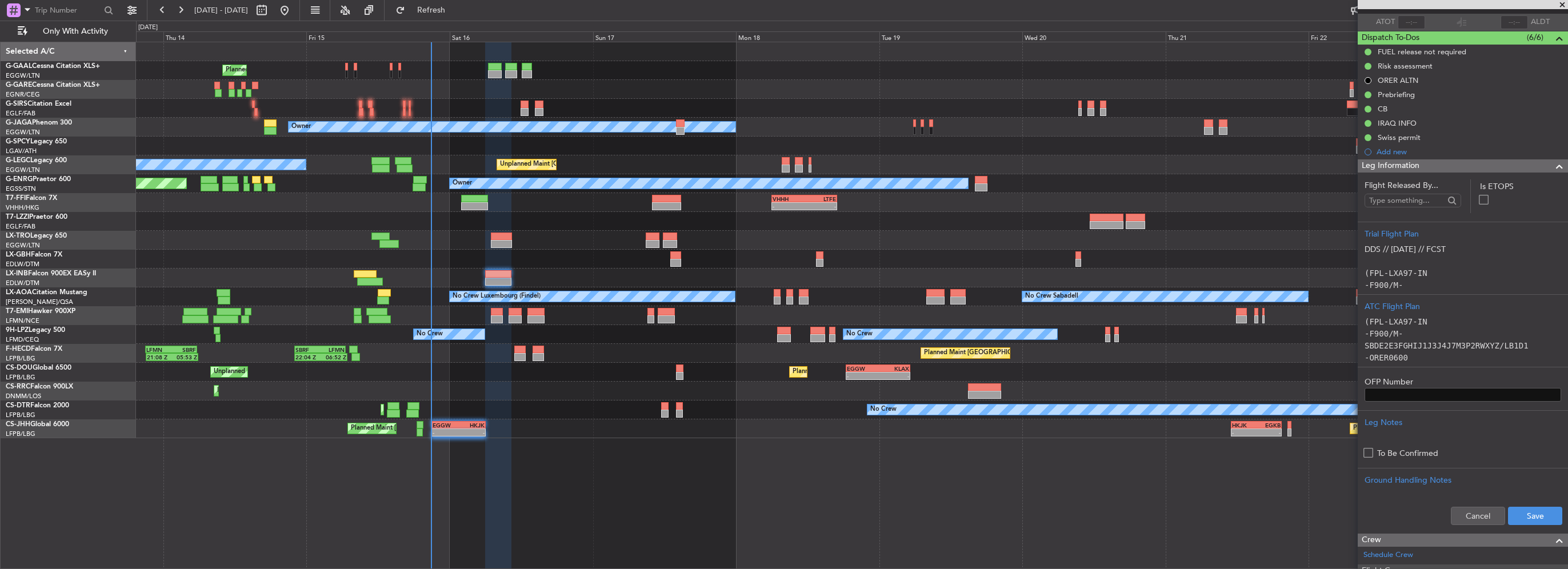
scroll to position [114, 0]
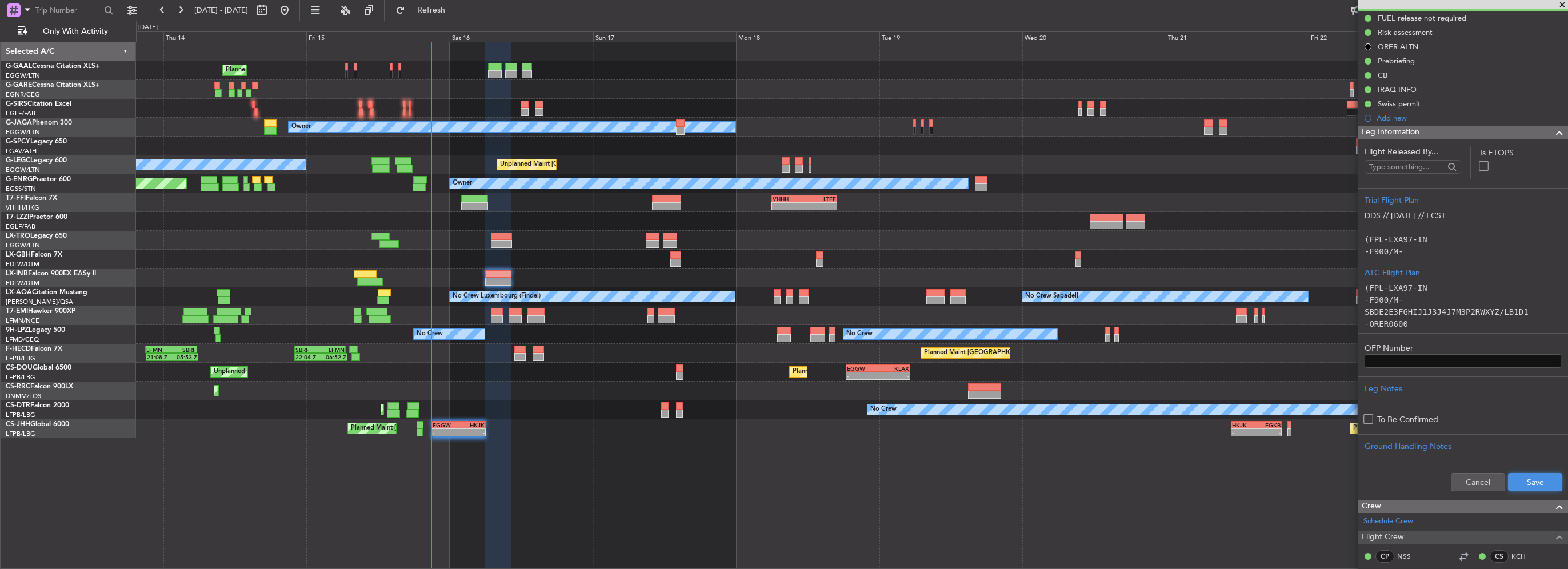
click at [1529, 478] on button "Save" at bounding box center [1535, 482] width 54 height 19
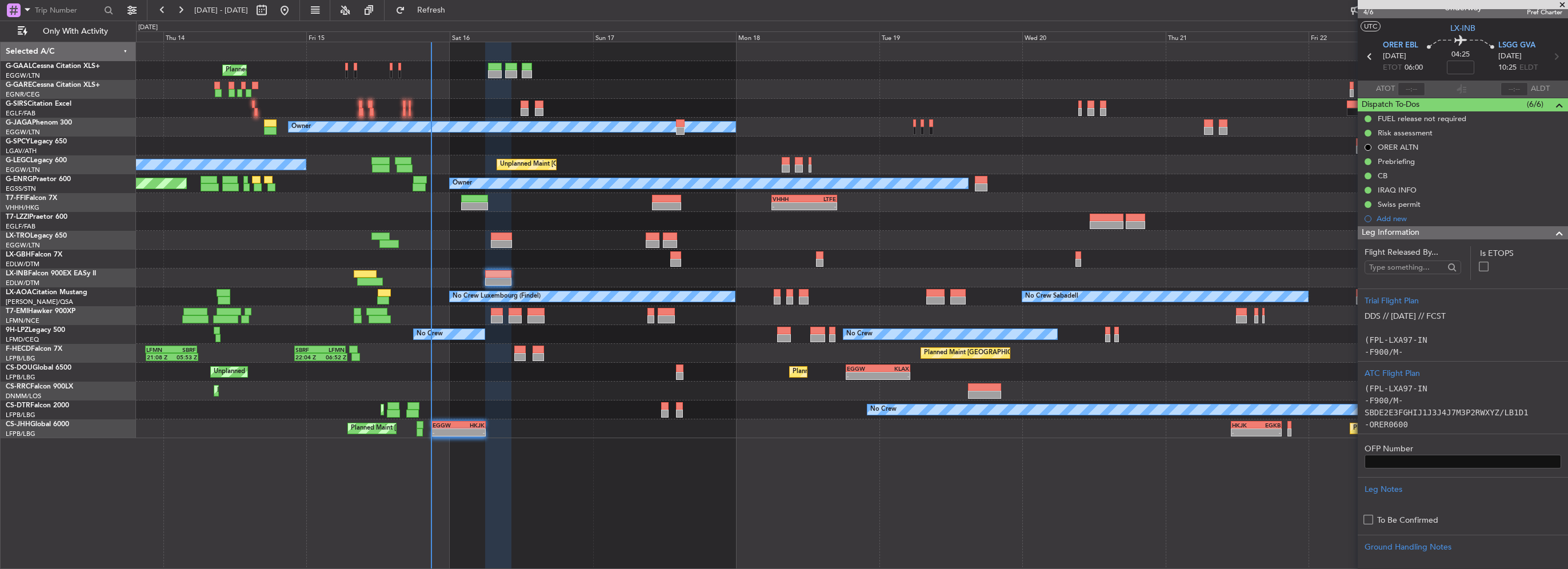
scroll to position [0, 0]
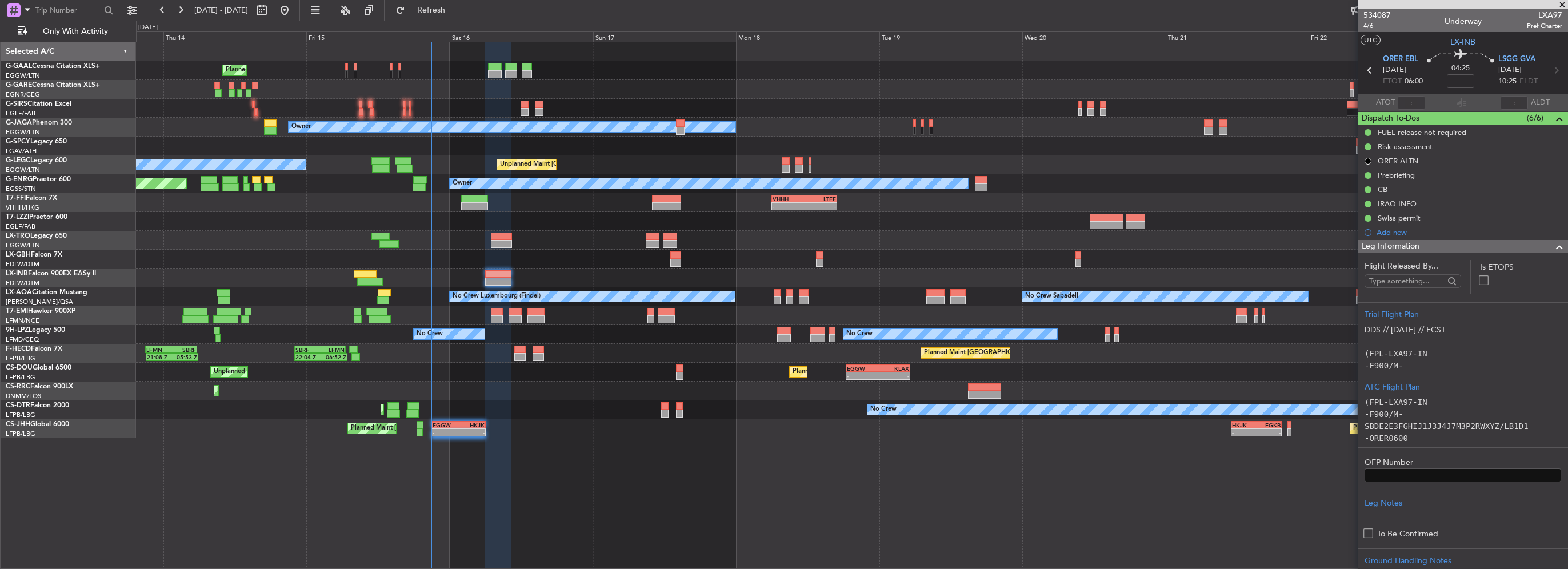
click at [1552, 245] on span at bounding box center [1559, 246] width 14 height 14
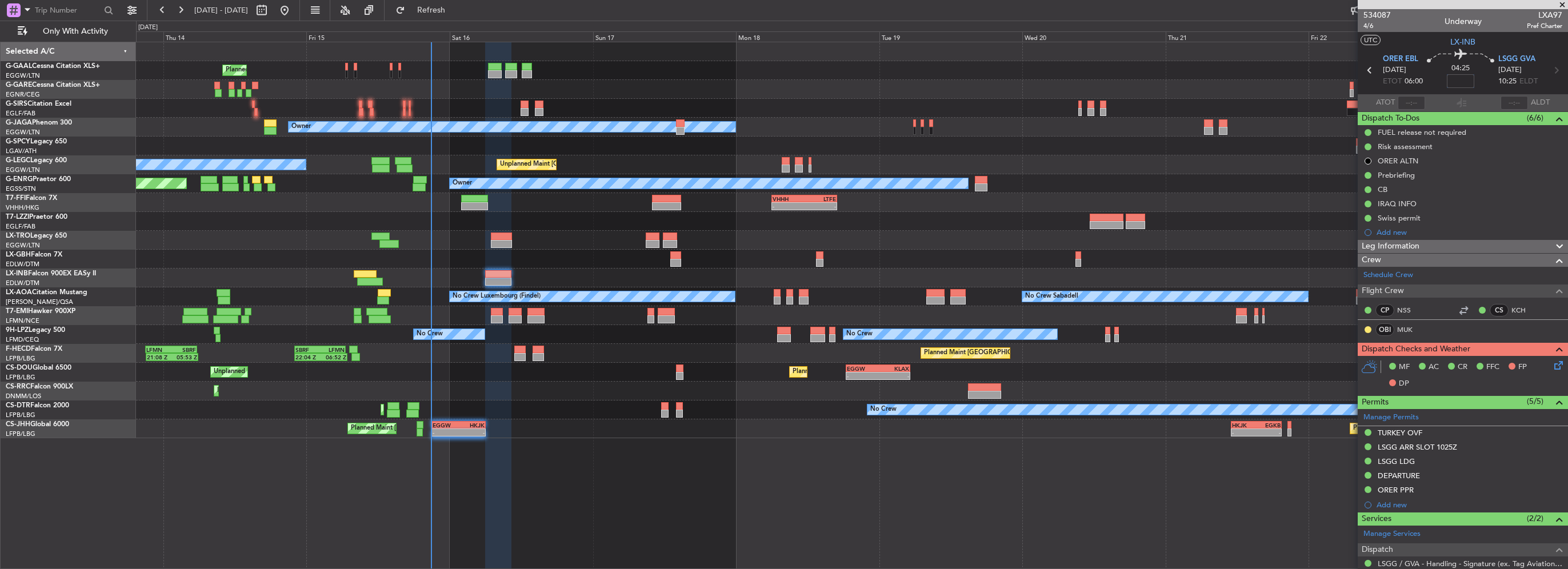
click at [1456, 80] on input at bounding box center [1460, 81] width 27 height 14
click at [1552, 368] on icon at bounding box center [1557, 363] width 9 height 9
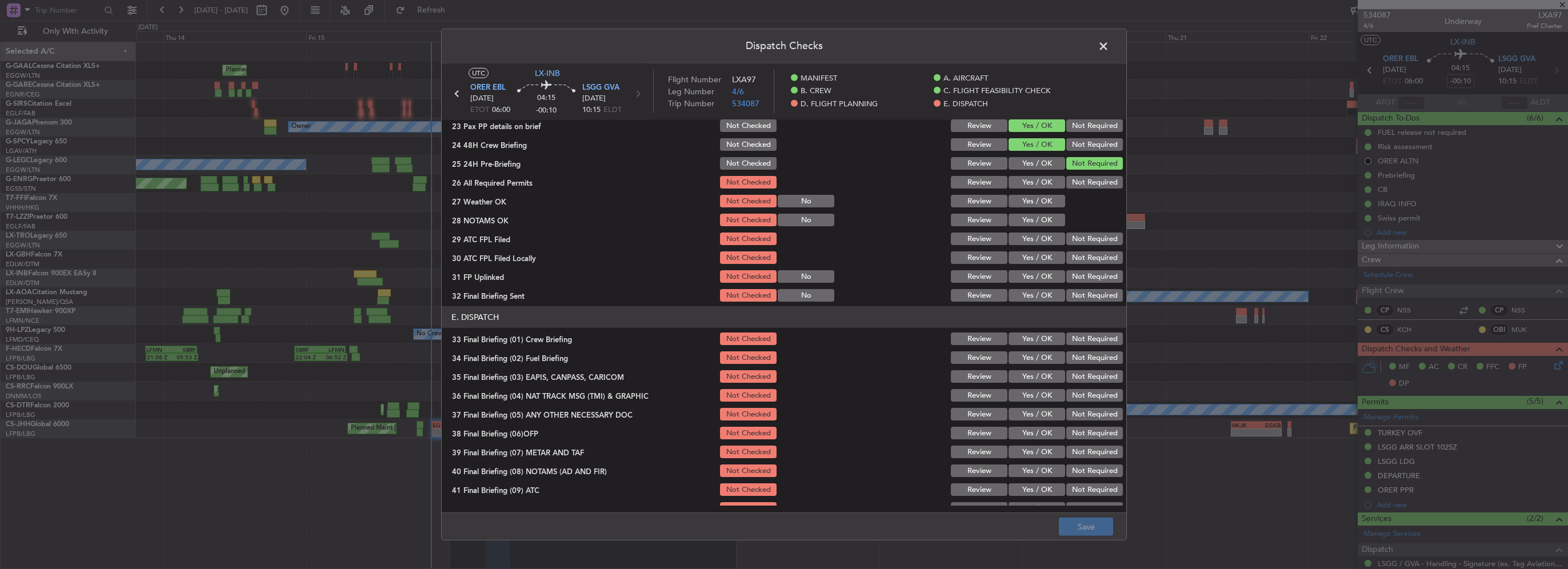
scroll to position [514, 0]
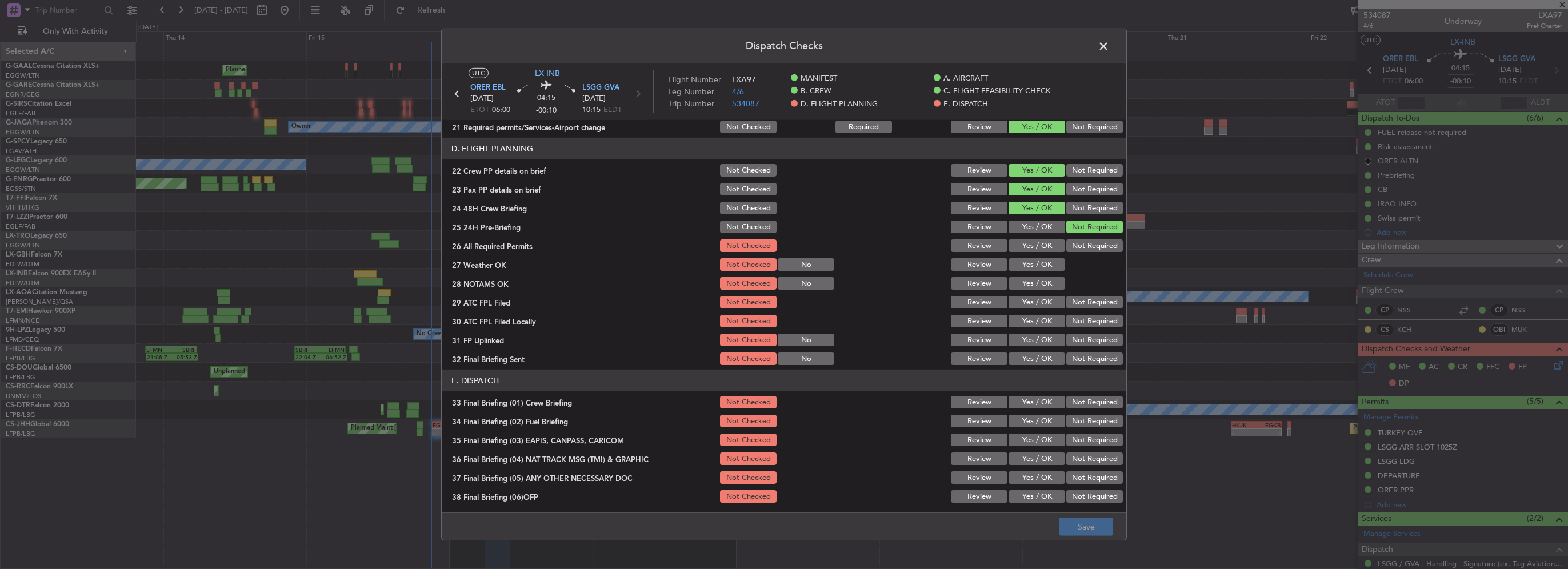
click at [1020, 243] on button "Yes / OK" at bounding box center [1036, 245] width 57 height 12
click at [1030, 262] on button "Yes / OK" at bounding box center [1036, 264] width 57 height 12
drag, startPoint x: 1036, startPoint y: 279, endPoint x: 1043, endPoint y: 295, distance: 17.5
click at [1036, 281] on button "Yes / OK" at bounding box center [1036, 283] width 57 height 12
drag, startPoint x: 1043, startPoint y: 295, endPoint x: 1047, endPoint y: 301, distance: 7.2
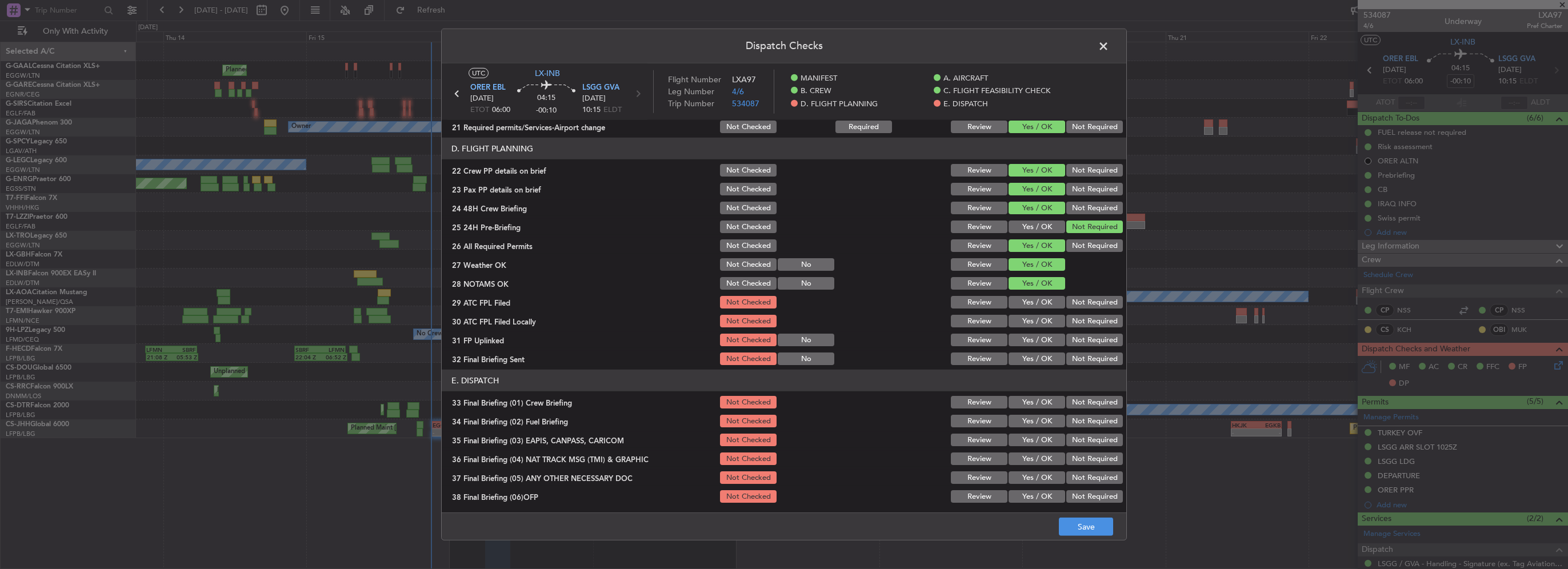
click at [1043, 296] on div "Yes / OK" at bounding box center [1036, 301] width 58 height 16
click at [1047, 301] on button "Yes / OK" at bounding box center [1036, 301] width 57 height 12
click at [1069, 314] on button "Not Required" at bounding box center [1094, 320] width 57 height 12
drag, startPoint x: 1040, startPoint y: 312, endPoint x: 1043, endPoint y: 324, distance: 12.4
click at [1040, 312] on div "Yes / OK" at bounding box center [1036, 320] width 58 height 16
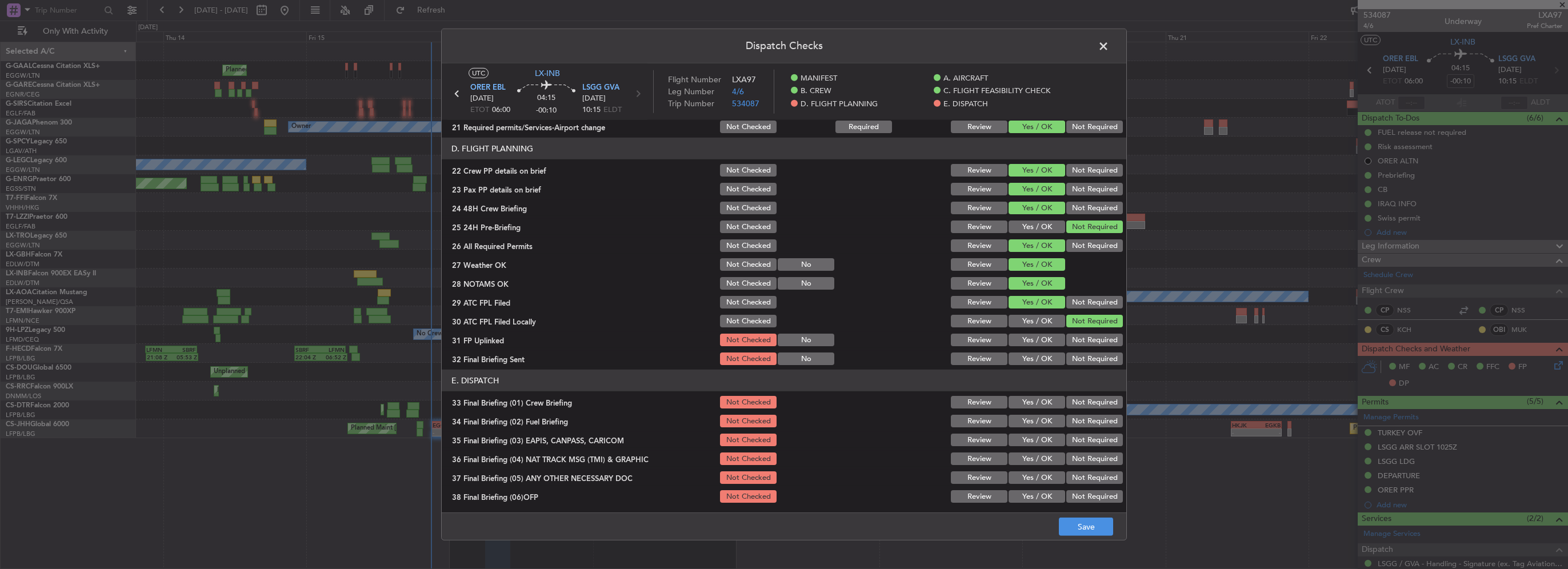
drag, startPoint x: 1036, startPoint y: 324, endPoint x: 1022, endPoint y: 314, distance: 17.2
click at [1033, 324] on button "Yes / OK" at bounding box center [1036, 320] width 57 height 12
drag, startPoint x: 1036, startPoint y: 336, endPoint x: 1090, endPoint y: 354, distance: 56.9
click at [1038, 337] on button "Yes / OK" at bounding box center [1036, 340] width 57 height 12
click at [1091, 357] on button "Not Required" at bounding box center [1094, 358] width 57 height 12
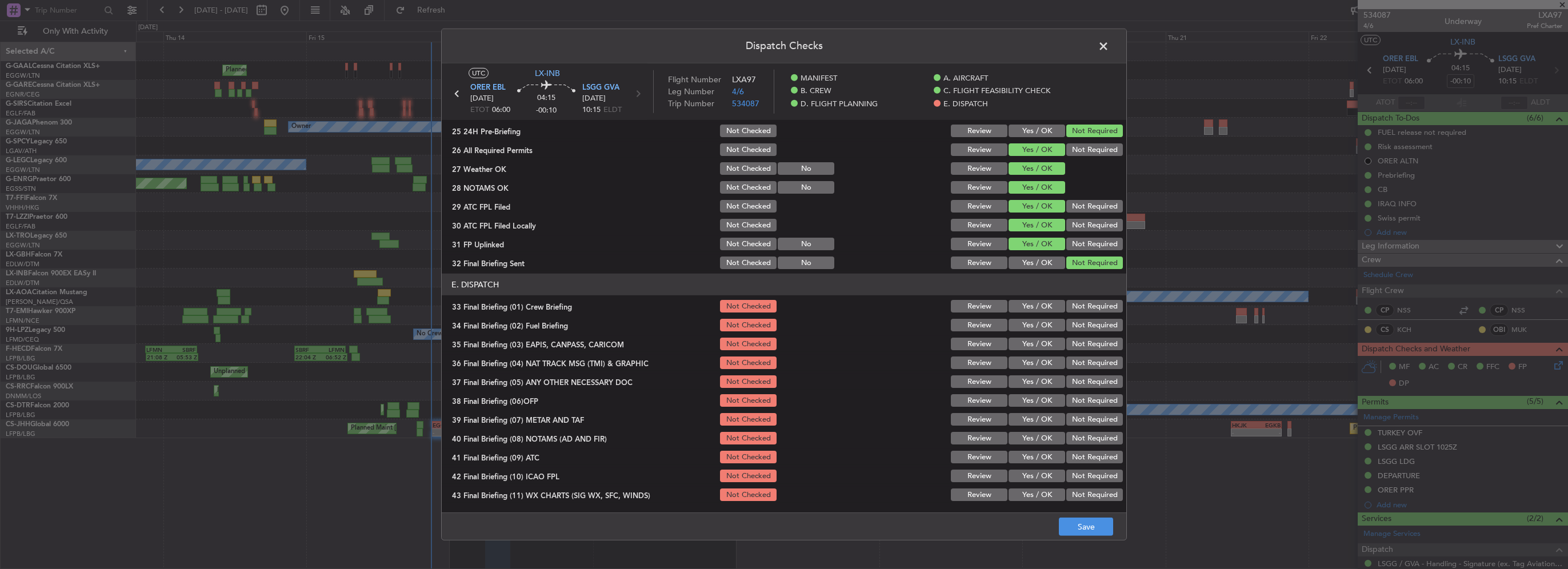
scroll to position [628, 0]
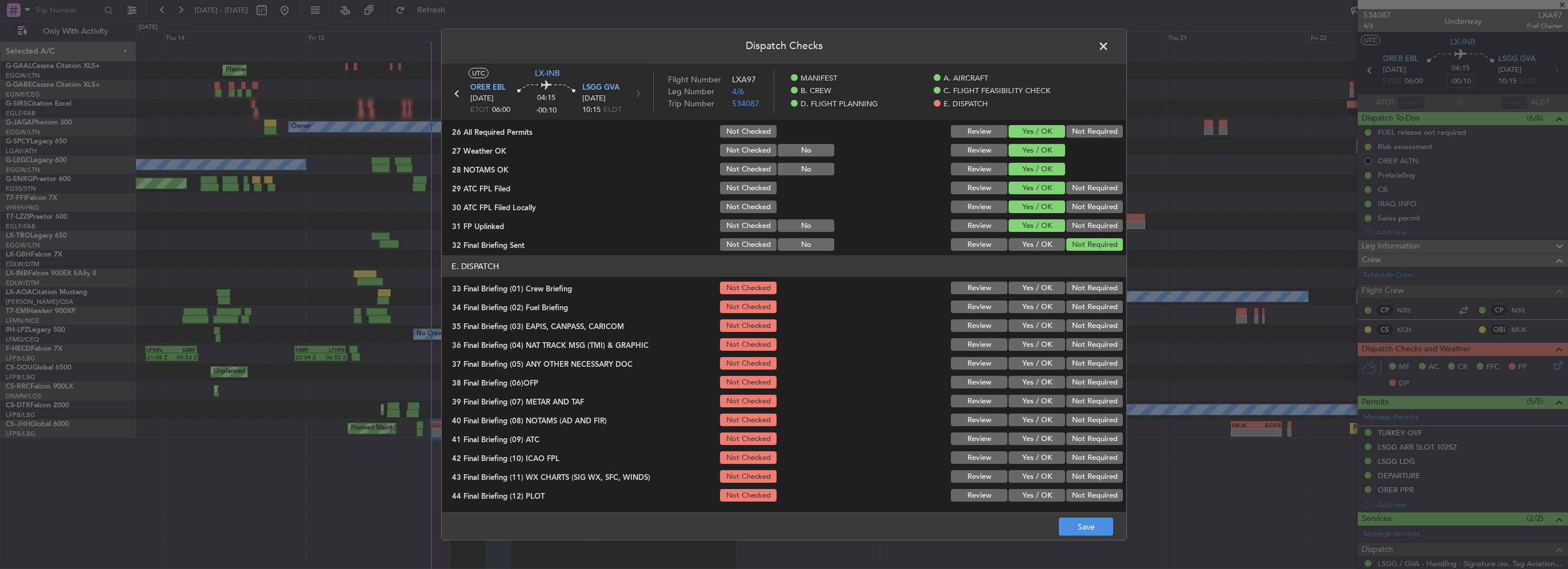
click at [1030, 289] on button "Yes / OK" at bounding box center [1036, 287] width 57 height 12
click at [1035, 306] on button "Yes / OK" at bounding box center [1036, 306] width 57 height 12
click at [1078, 326] on button "Not Required" at bounding box center [1094, 325] width 57 height 12
click at [1082, 338] on button "Not Required" at bounding box center [1094, 343] width 57 height 12
drag, startPoint x: 1016, startPoint y: 359, endPoint x: 1028, endPoint y: 376, distance: 20.8
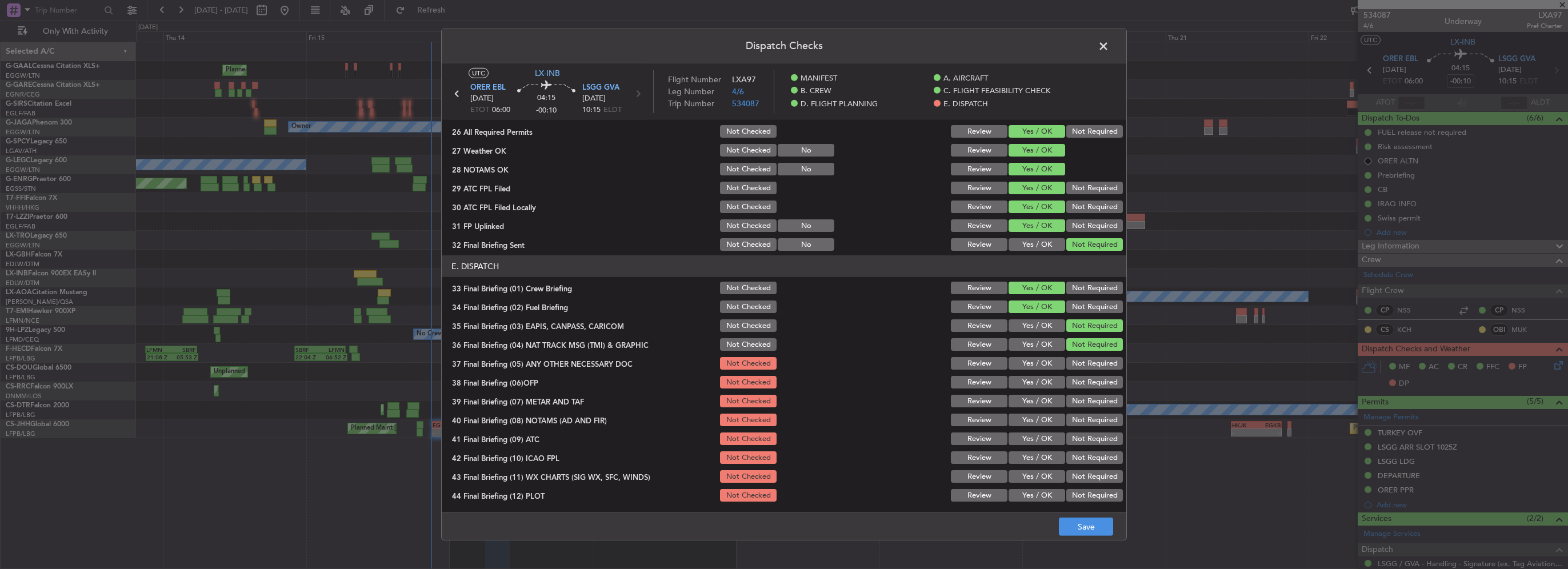
click at [1018, 363] on button "Yes / OK" at bounding box center [1036, 363] width 57 height 12
drag, startPoint x: 1025, startPoint y: 381, endPoint x: 1030, endPoint y: 391, distance: 11.2
click at [1024, 382] on button "Yes / OK" at bounding box center [1036, 382] width 57 height 12
click at [1032, 396] on button "Yes / OK" at bounding box center [1036, 400] width 57 height 12
click at [1035, 414] on button "Yes / OK" at bounding box center [1036, 419] width 57 height 12
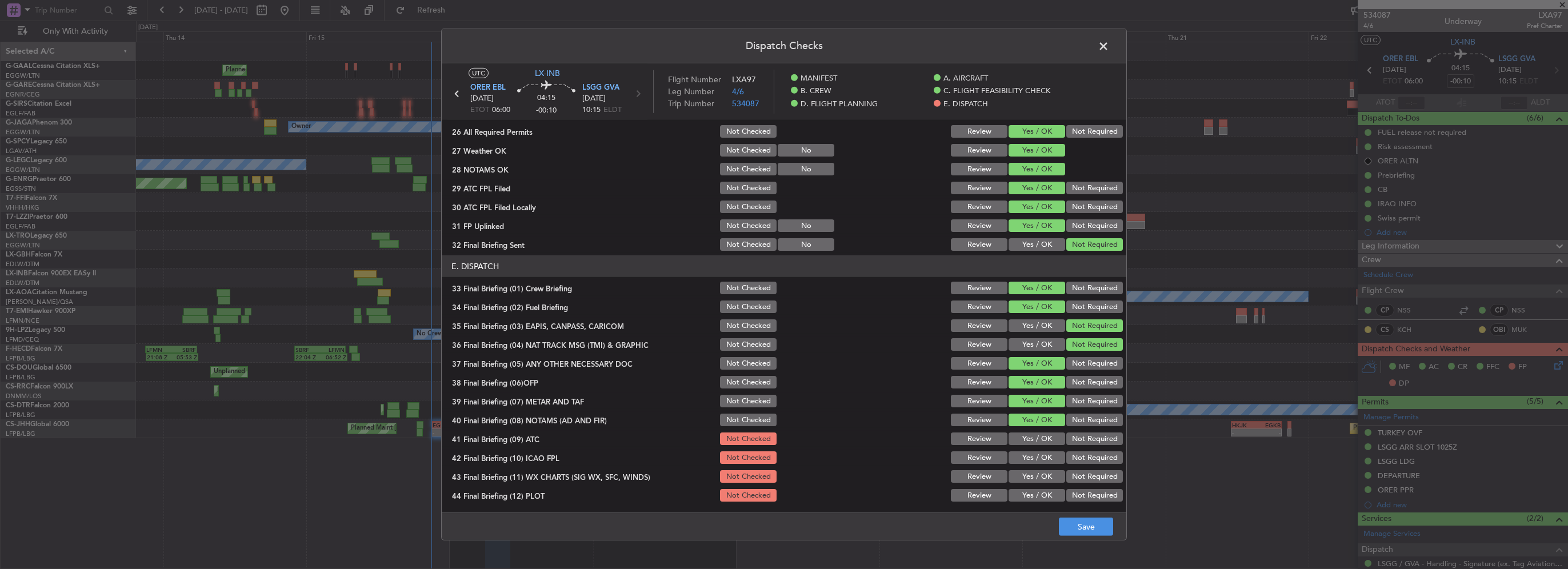
drag, startPoint x: 1040, startPoint y: 427, endPoint x: 1043, endPoint y: 441, distance: 14.3
click at [1040, 429] on section "E. DISPATCH 33 Final Briefing (01) Crew Briefing Not Checked Review Yes / OK No…" at bounding box center [783, 380] width 684 height 248
click at [1043, 442] on button "Yes / OK" at bounding box center [1036, 437] width 57 height 12
click at [1029, 460] on button "Yes / OK" at bounding box center [1036, 457] width 57 height 12
click at [1040, 481] on button "Yes / OK" at bounding box center [1036, 476] width 57 height 12
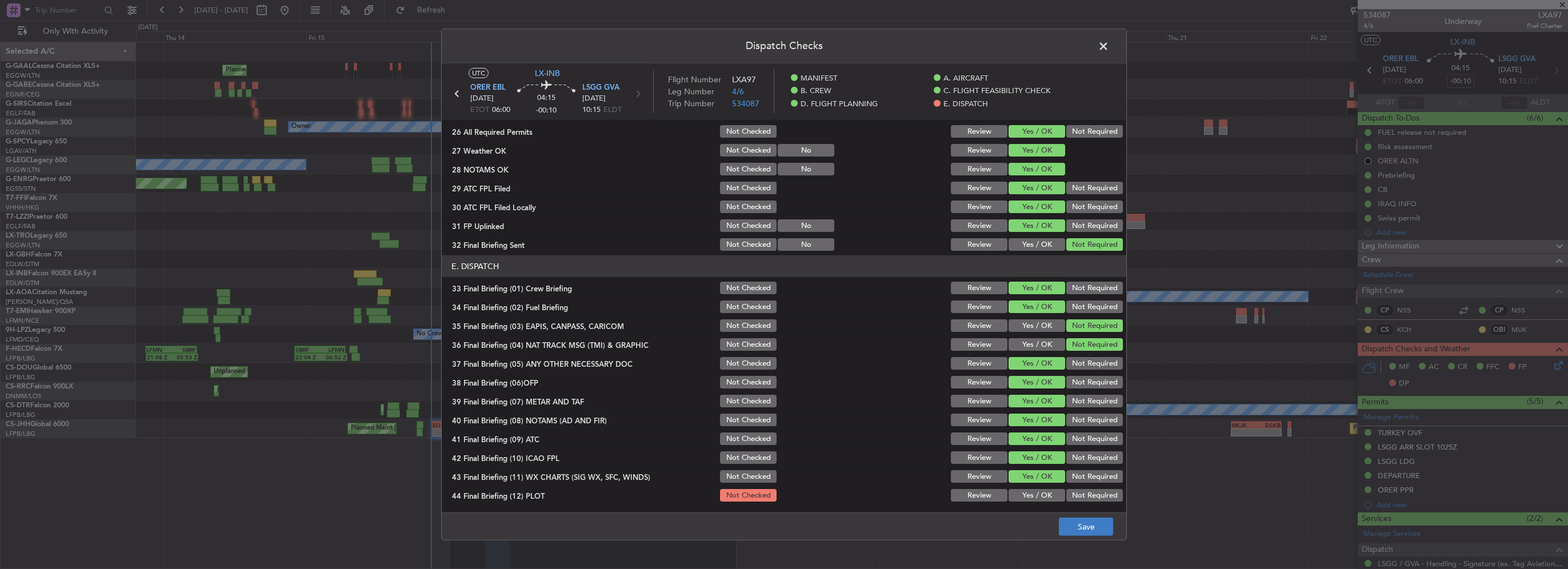
drag, startPoint x: 1047, startPoint y: 497, endPoint x: 1099, endPoint y: 520, distance: 56.9
click at [1048, 497] on button "Yes / OK" at bounding box center [1036, 494] width 57 height 12
click at [1099, 521] on button "Save" at bounding box center [1085, 527] width 54 height 19
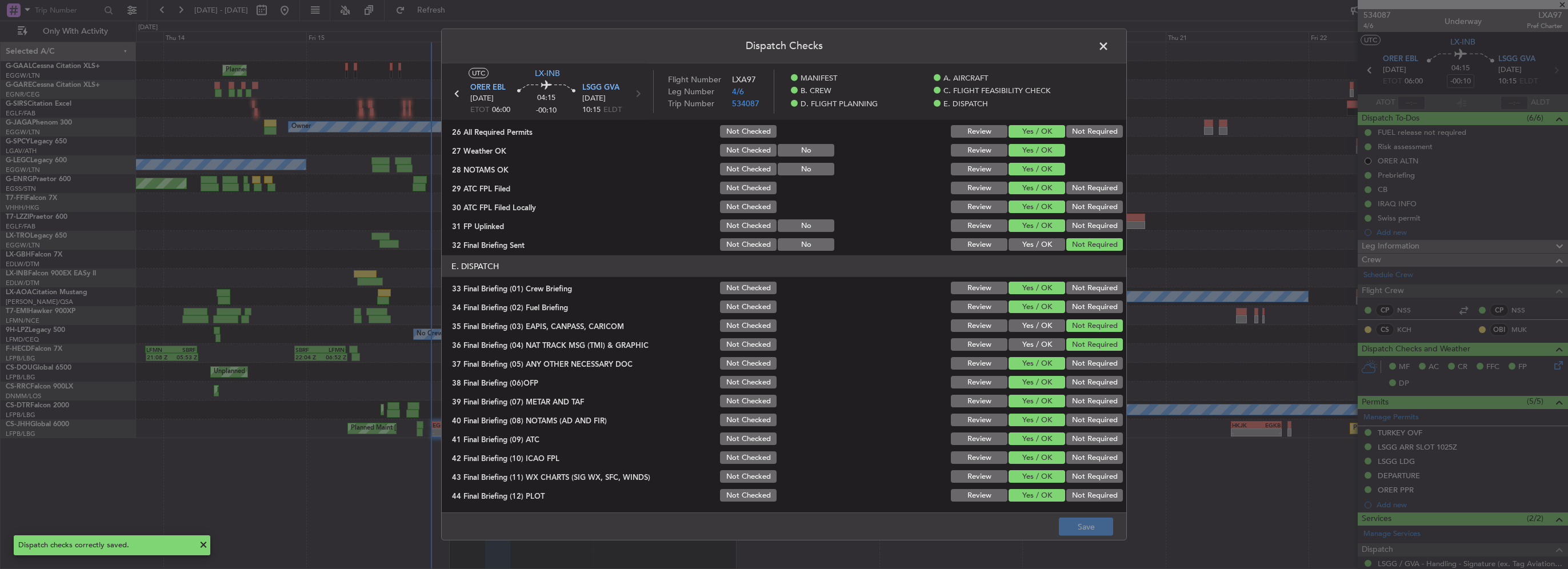
drag, startPoint x: 1101, startPoint y: 44, endPoint x: 1197, endPoint y: 128, distance: 127.6
click at [1109, 45] on span at bounding box center [1109, 49] width 0 height 22
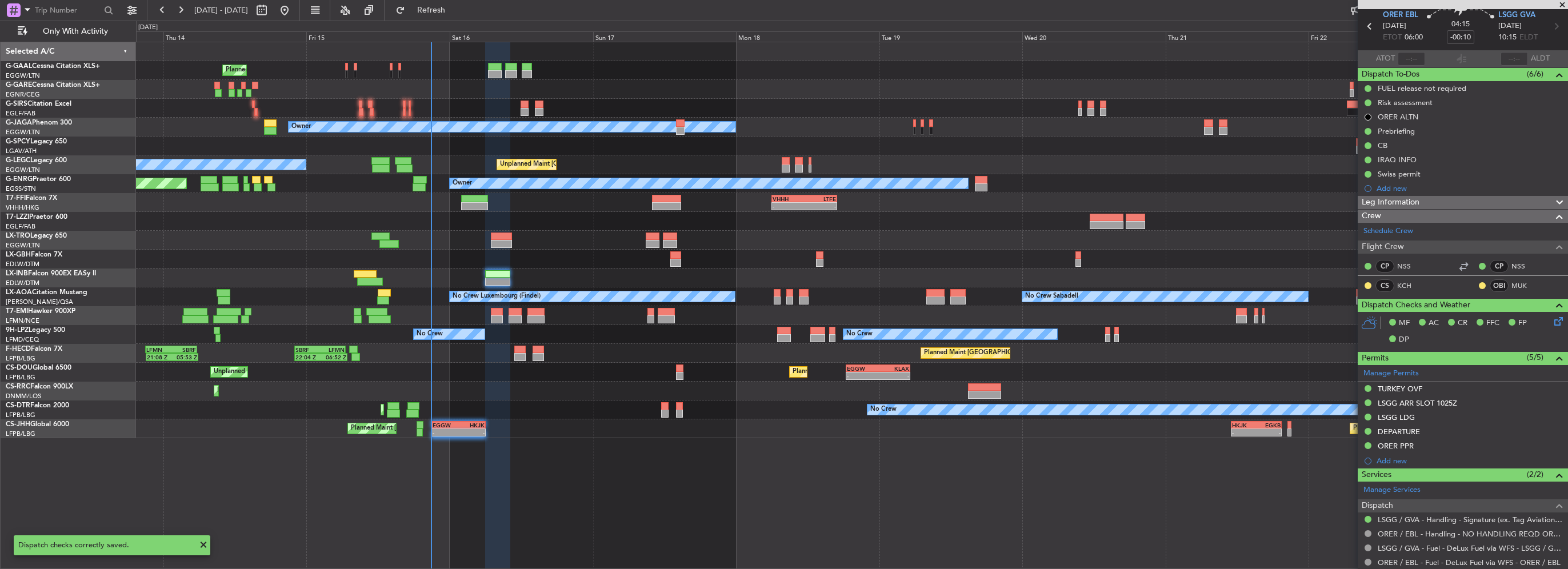
scroll to position [0, 0]
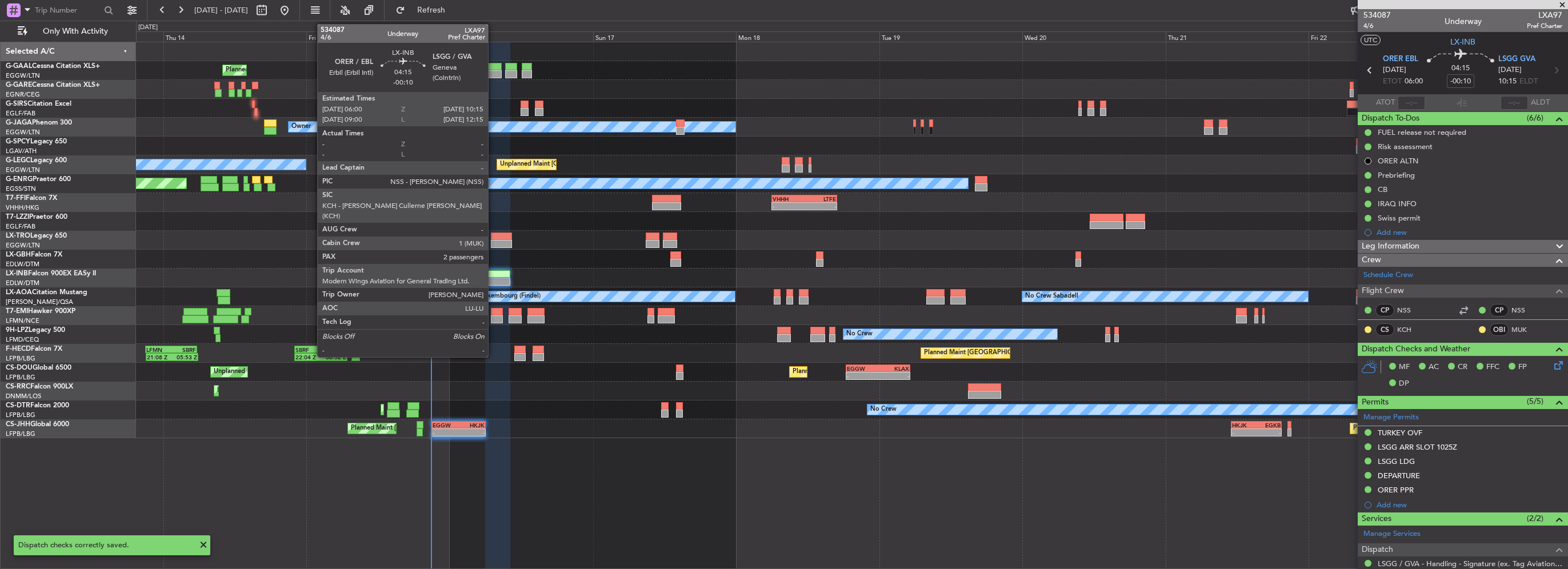
click at [493, 278] on div at bounding box center [498, 282] width 26 height 8
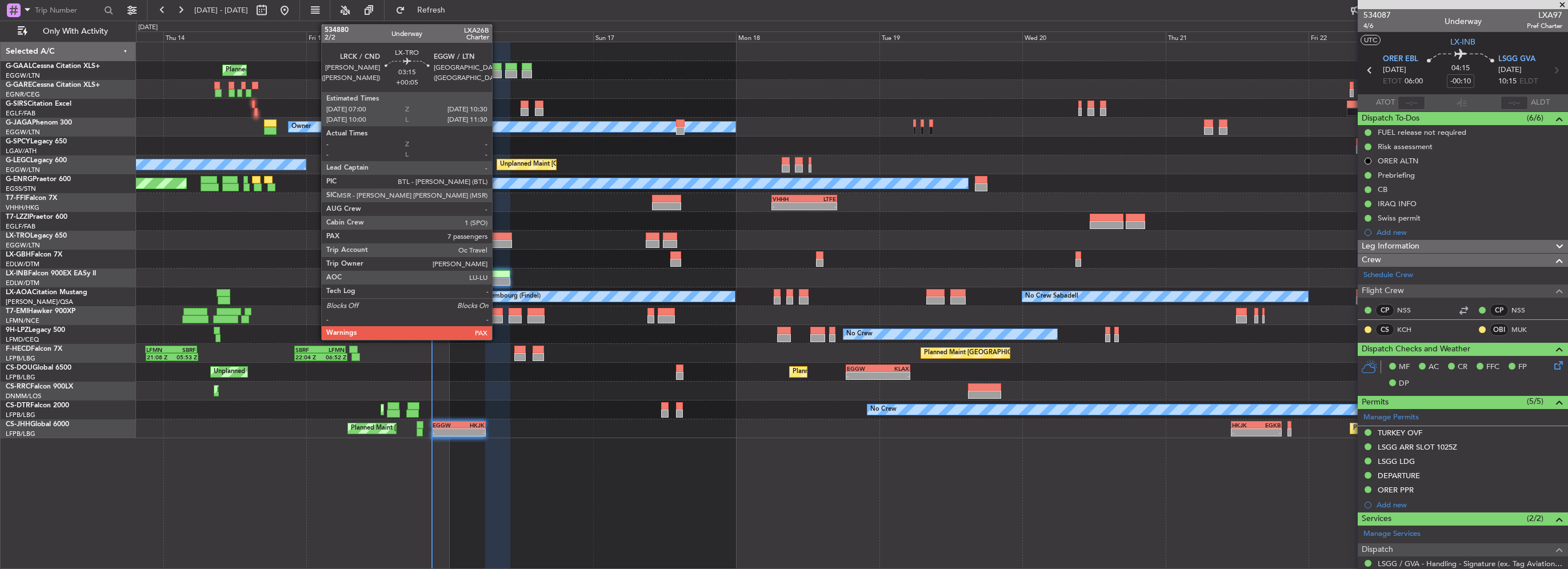
click at [497, 238] on div at bounding box center [501, 236] width 21 height 8
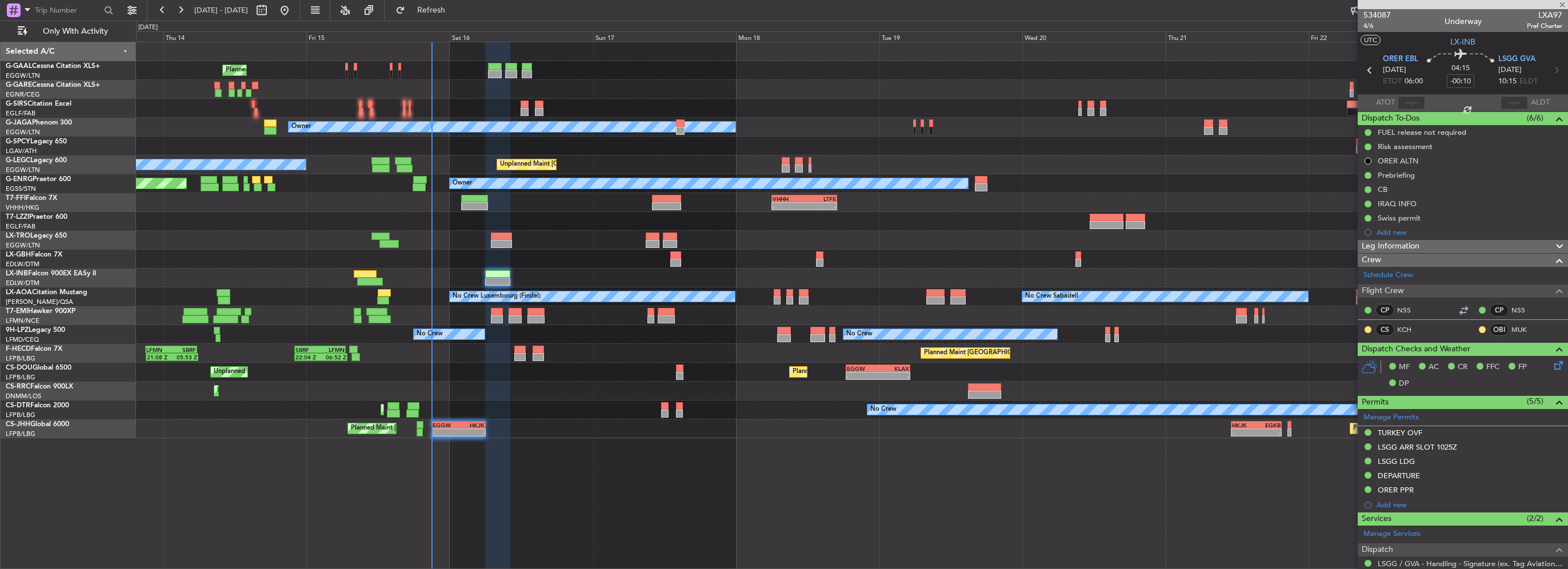
type input "+00:05"
type input "7"
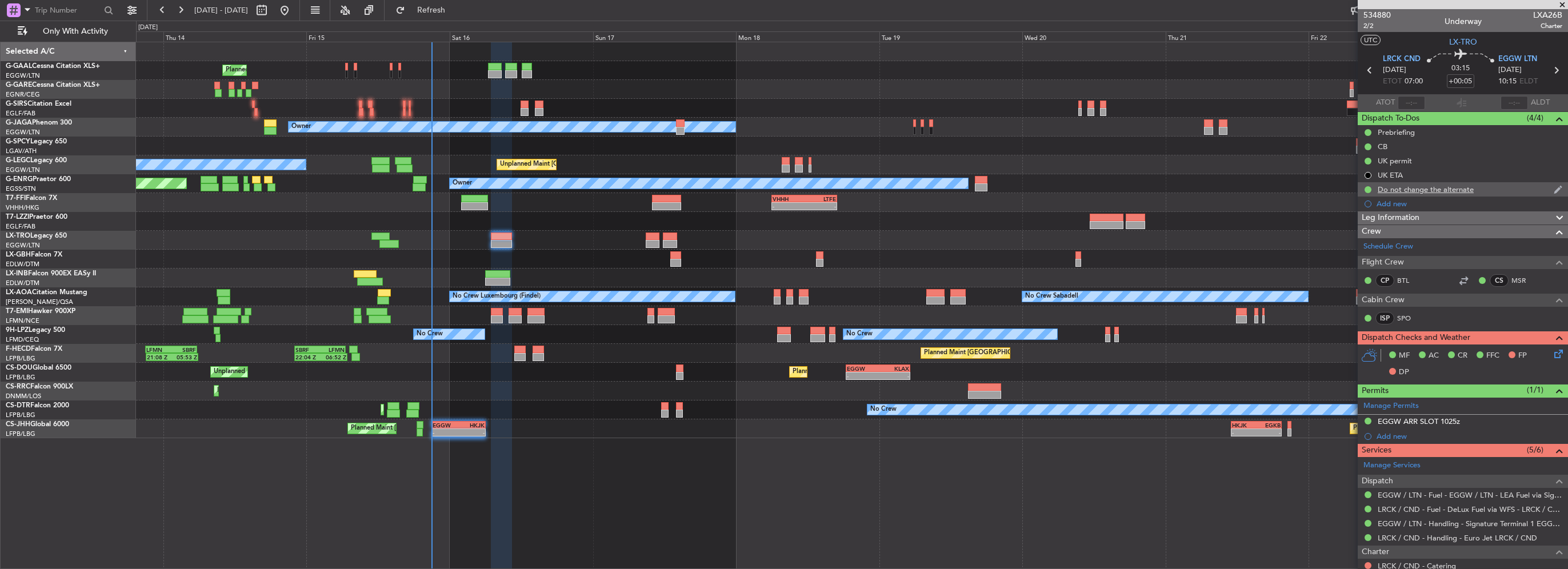
click at [1460, 192] on div "Do not change the alternate" at bounding box center [1425, 189] width 96 height 9
click at [1365, 190] on button at bounding box center [1367, 189] width 7 height 7
click at [1378, 256] on span "Cancelled" at bounding box center [1369, 257] width 33 height 11
click at [1435, 215] on div "Leg Information" at bounding box center [1463, 218] width 210 height 13
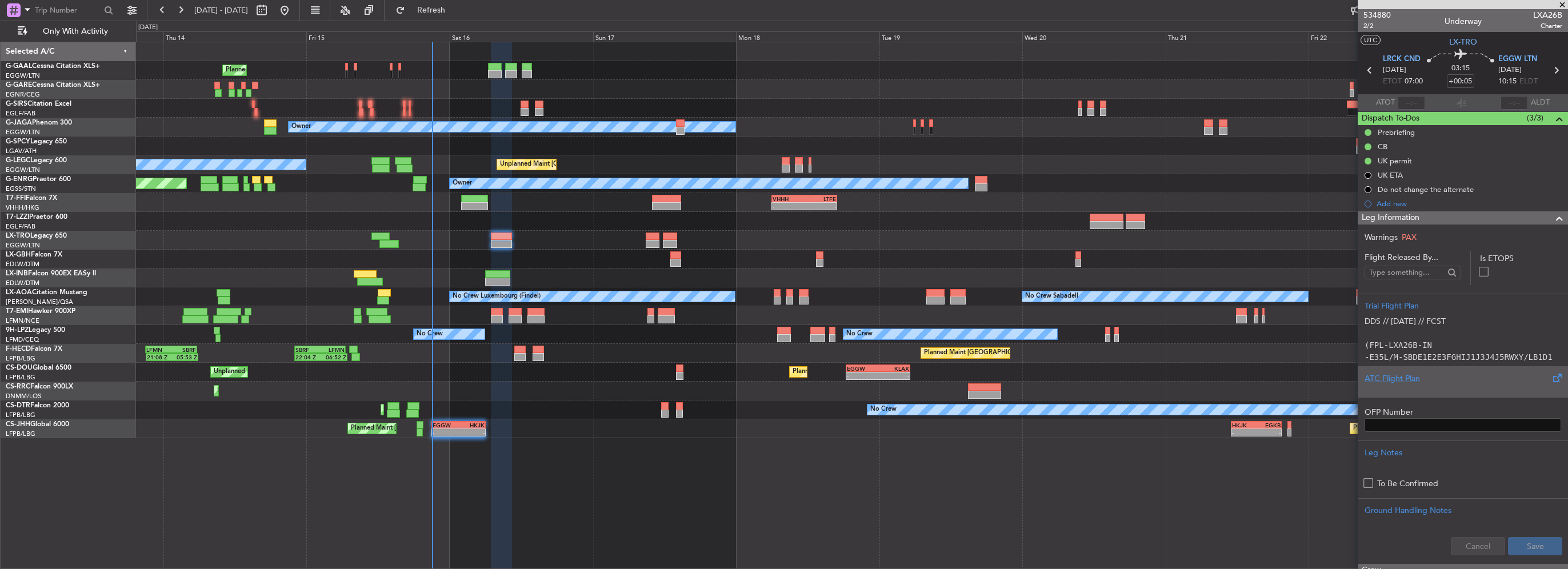
click at [1424, 377] on div "ATC Flight Plan" at bounding box center [1463, 378] width 197 height 12
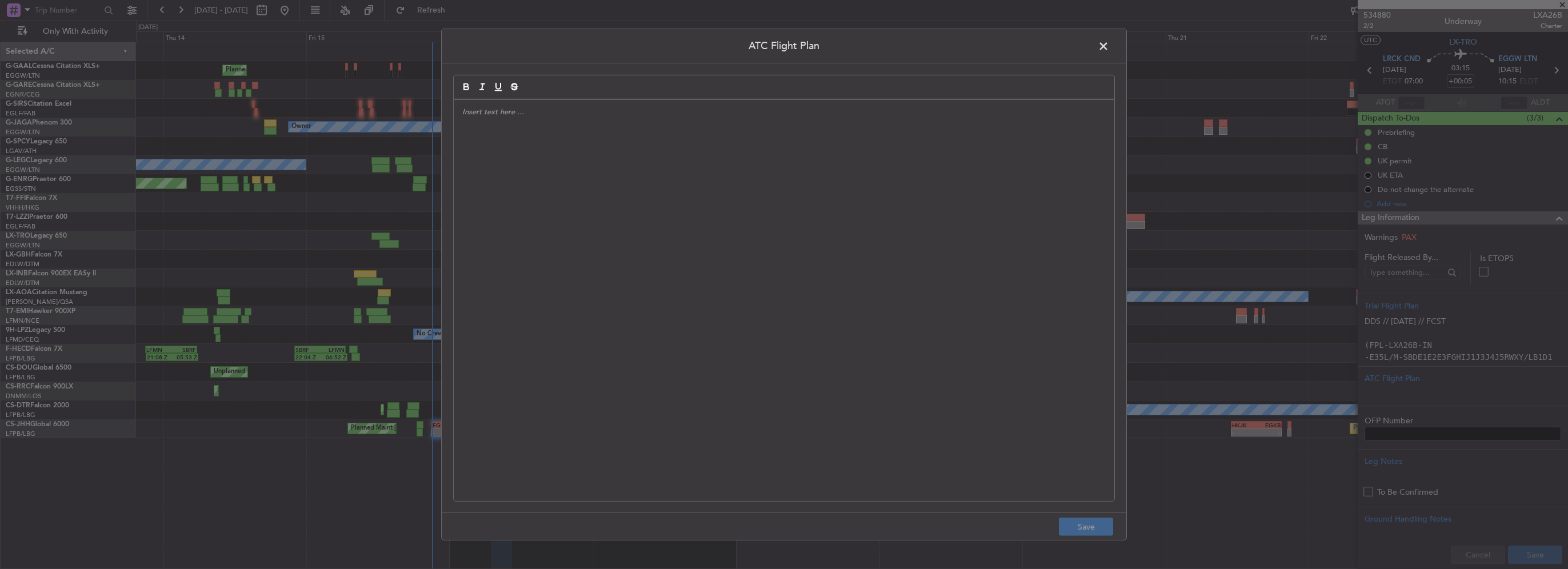
click at [861, 238] on div at bounding box center [784, 300] width 661 height 401
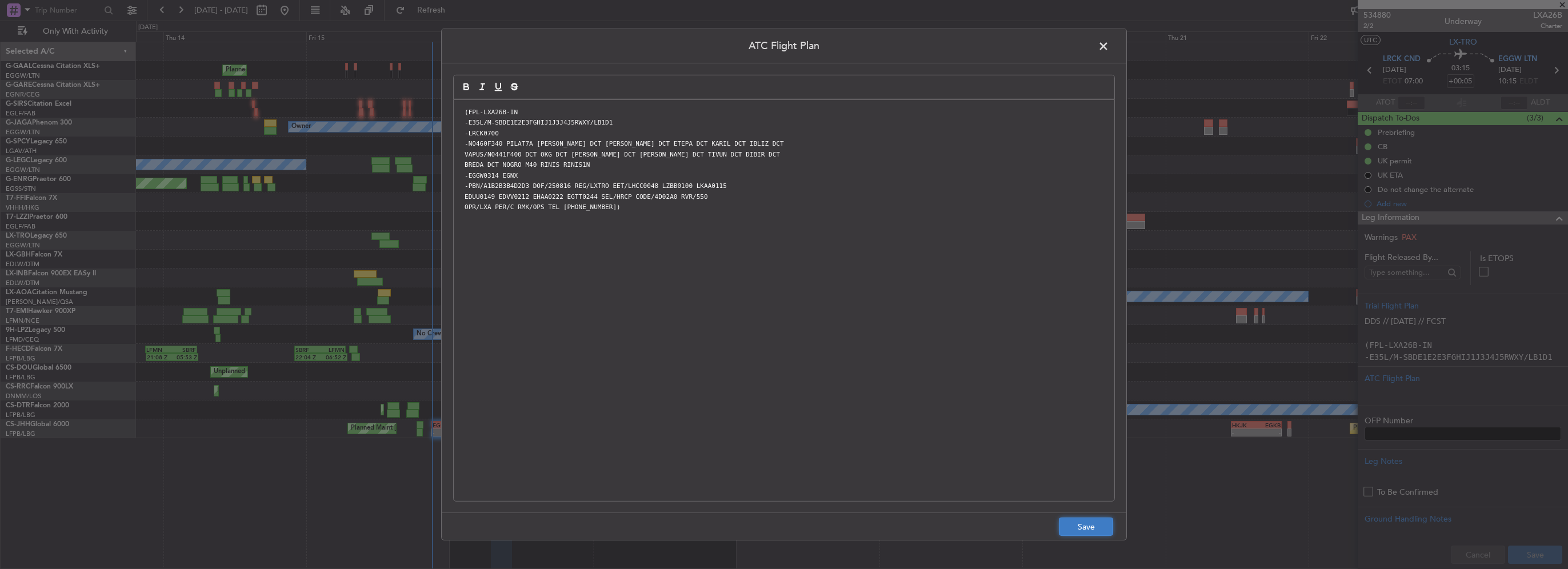
click at [1074, 522] on button "Save" at bounding box center [1085, 527] width 54 height 19
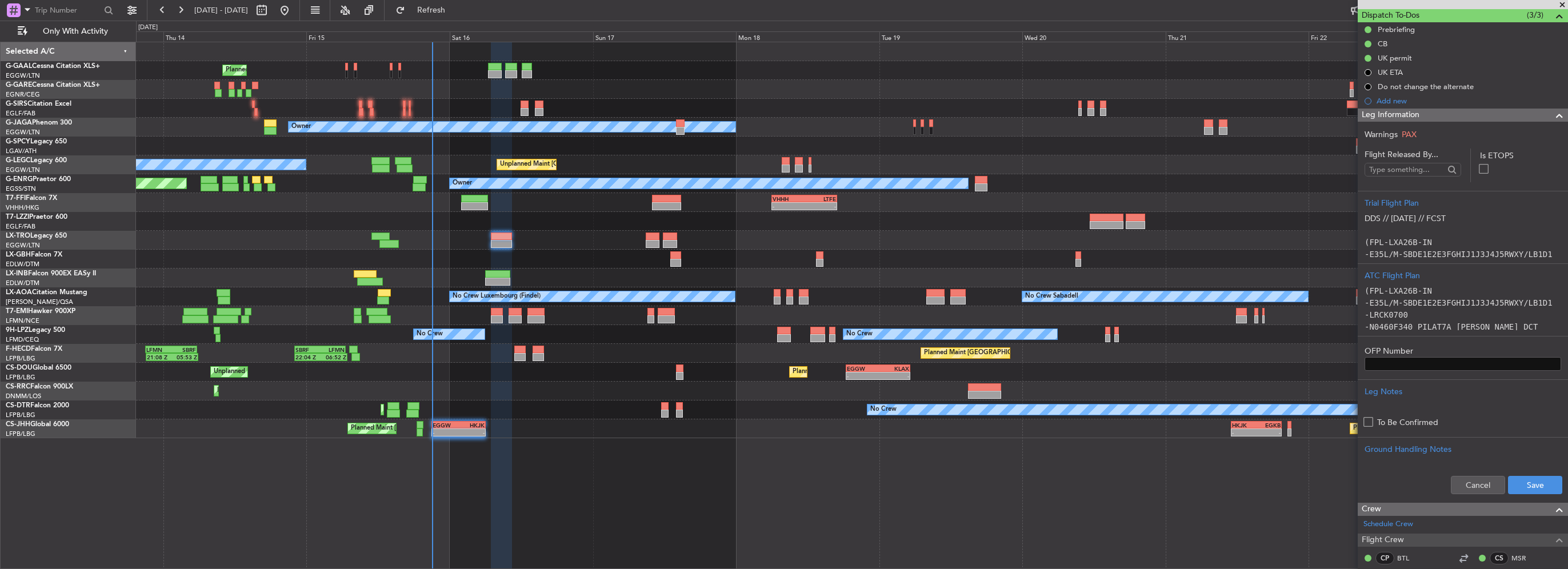
scroll to position [114, 0]
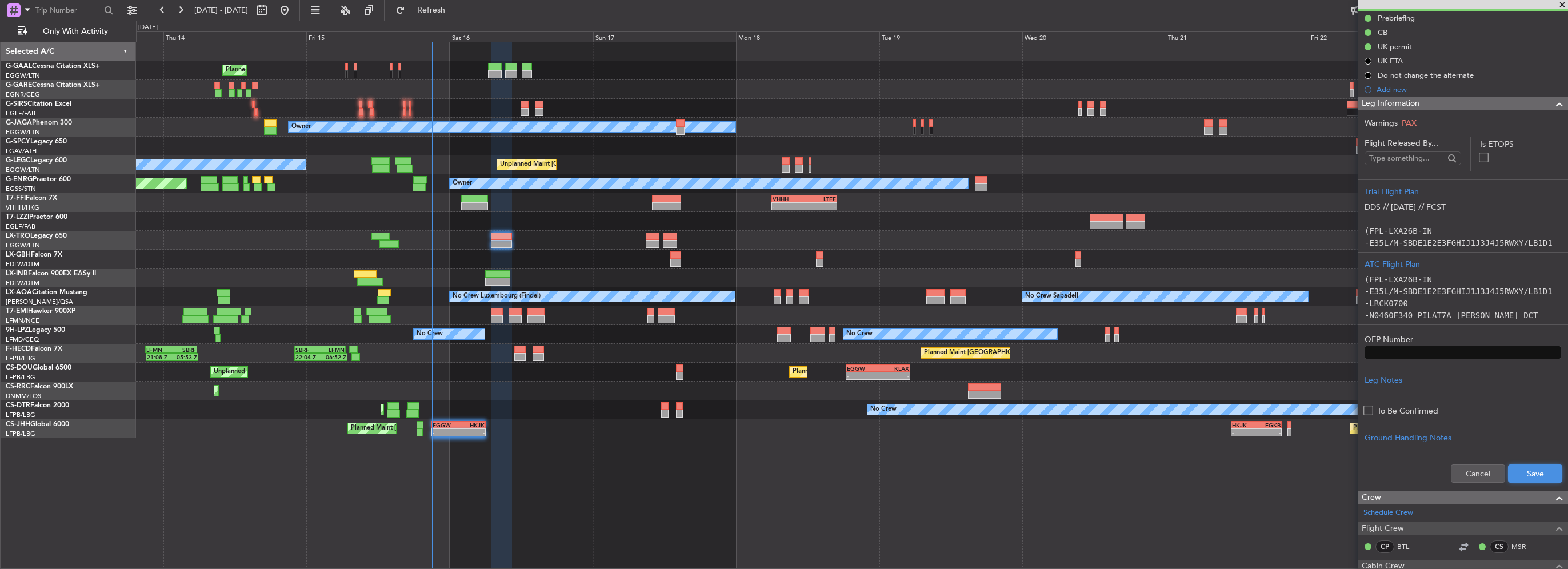
click at [1521, 472] on button "Save" at bounding box center [1535, 474] width 54 height 19
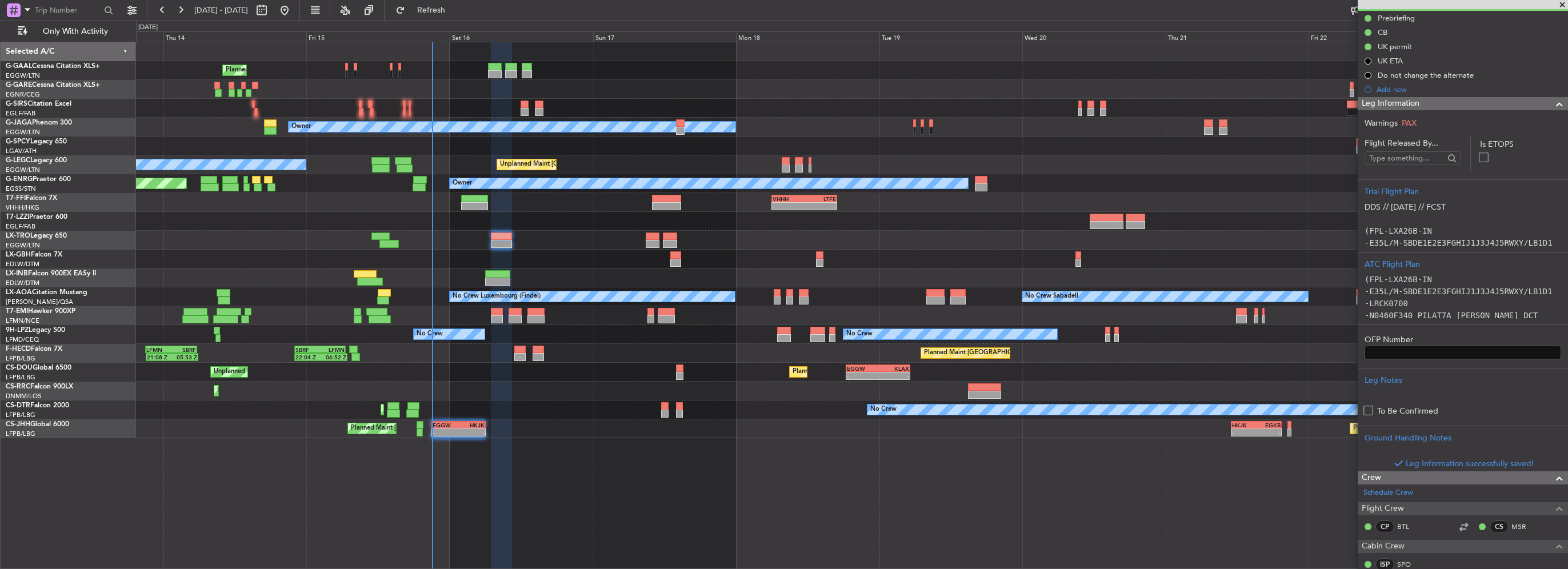
click at [1552, 101] on span at bounding box center [1559, 104] width 14 height 14
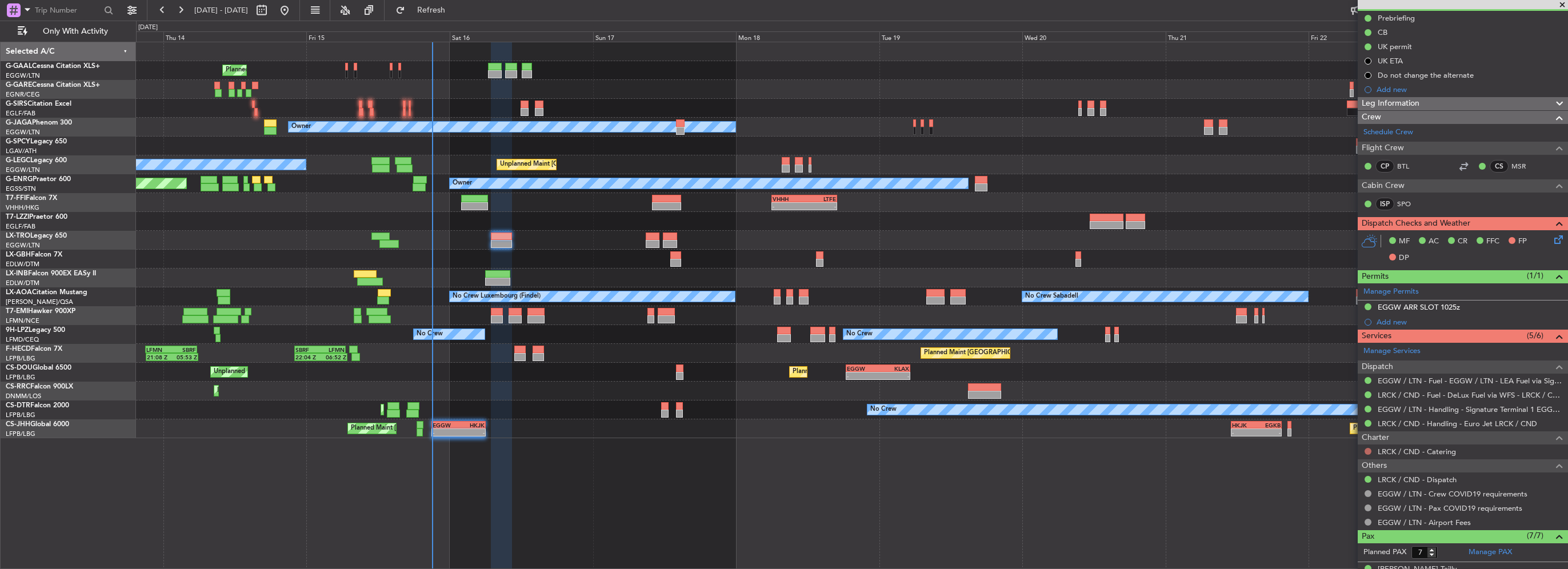
click at [1369, 450] on button at bounding box center [1367, 451] width 7 height 7
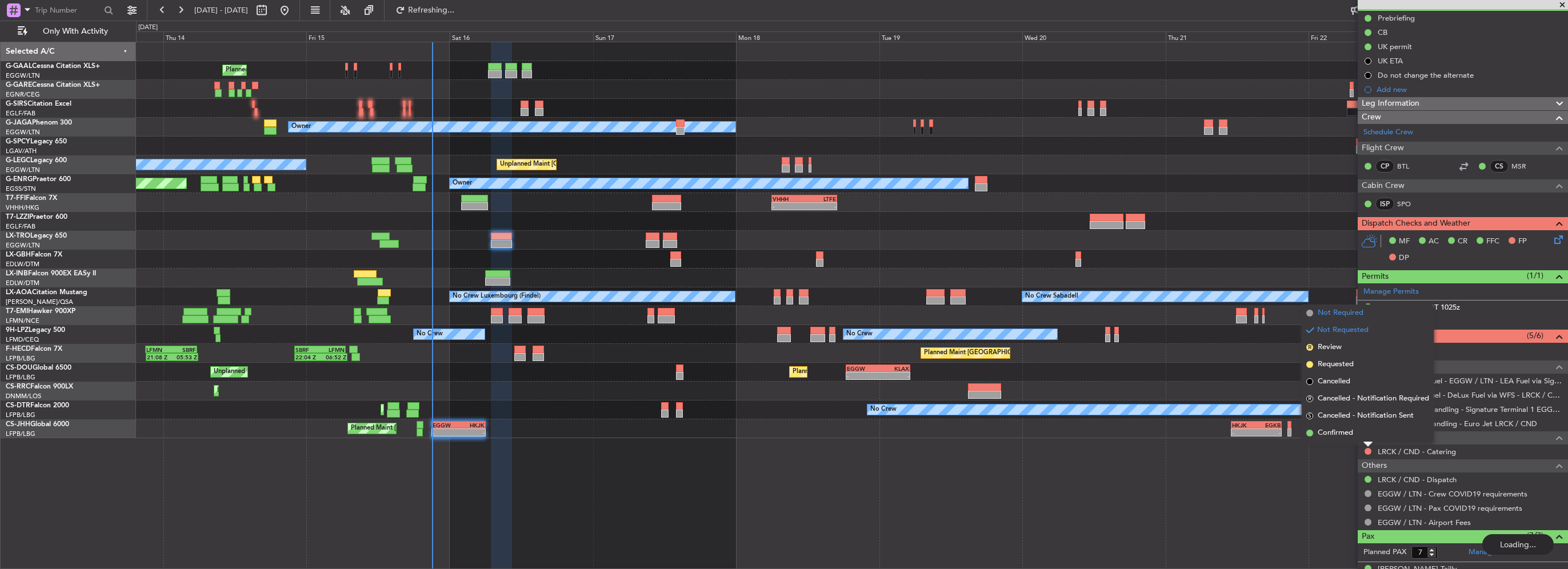
click at [1346, 312] on span "Not Required" at bounding box center [1340, 312] width 46 height 11
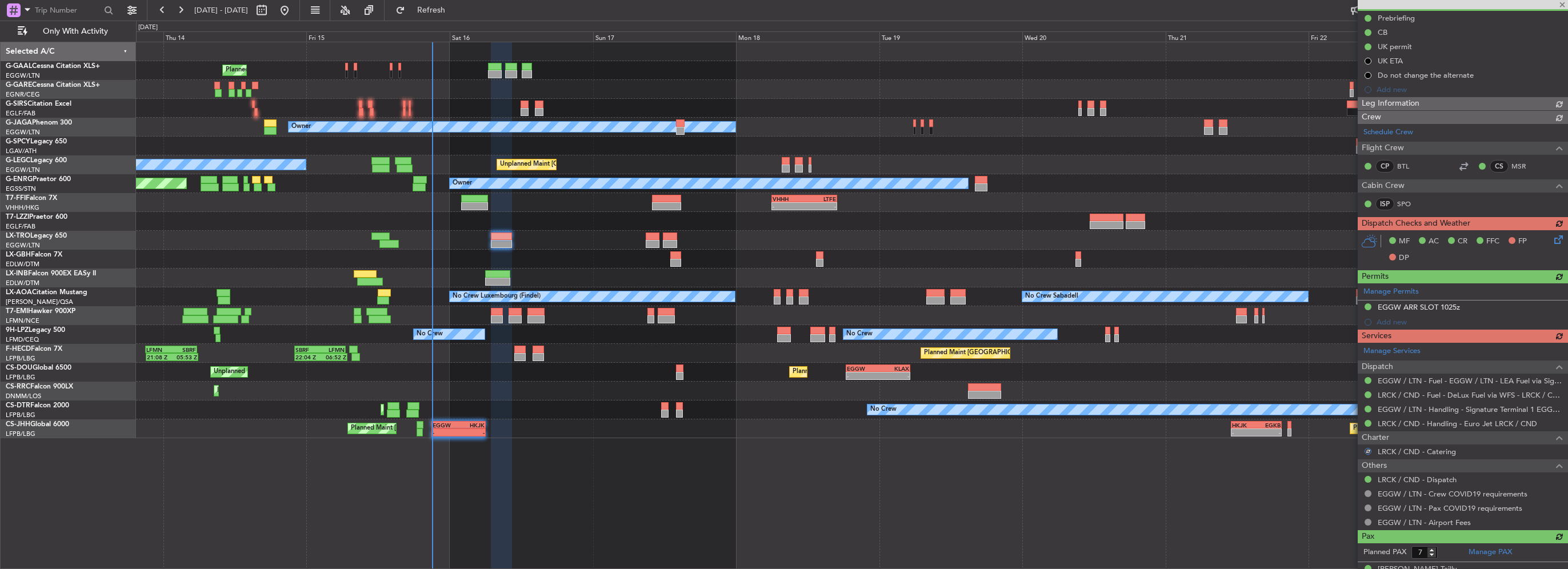
click at [1552, 237] on div "MF AC CR FFC FP DP" at bounding box center [1463, 250] width 210 height 39
click at [1552, 235] on icon at bounding box center [1557, 238] width 9 height 9
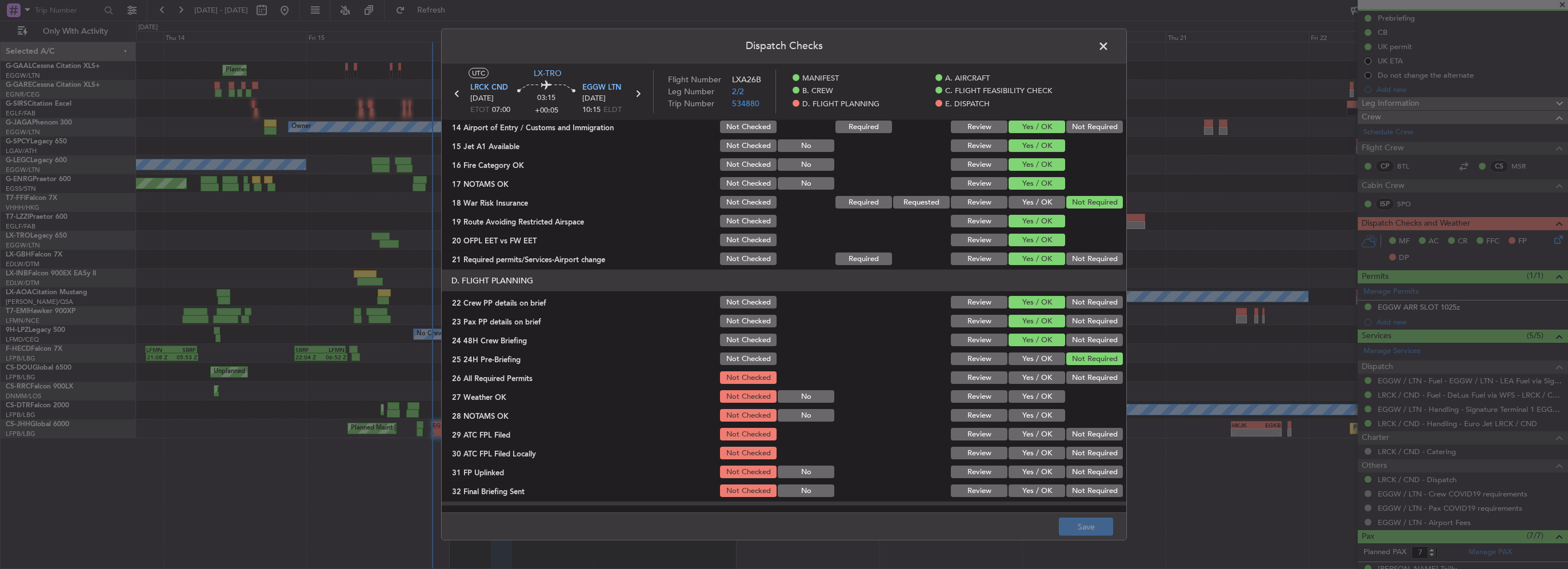
scroll to position [400, 0]
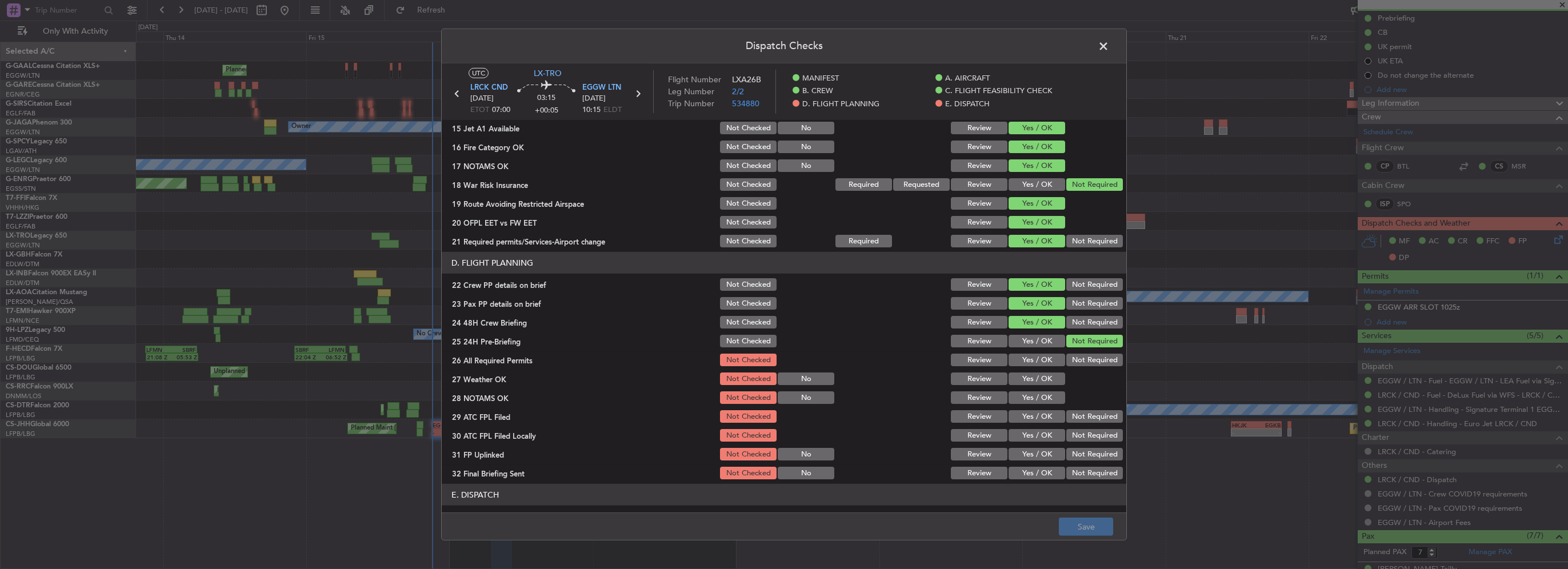
click at [1043, 354] on button "Yes / OK" at bounding box center [1036, 359] width 57 height 12
drag, startPoint x: 1045, startPoint y: 375, endPoint x: 1046, endPoint y: 395, distance: 20.0
click at [1045, 375] on button "Yes / OK" at bounding box center [1036, 378] width 57 height 12
click at [1046, 395] on button "Yes / OK" at bounding box center [1036, 396] width 57 height 12
click at [1046, 418] on button "Yes / OK" at bounding box center [1036, 416] width 57 height 12
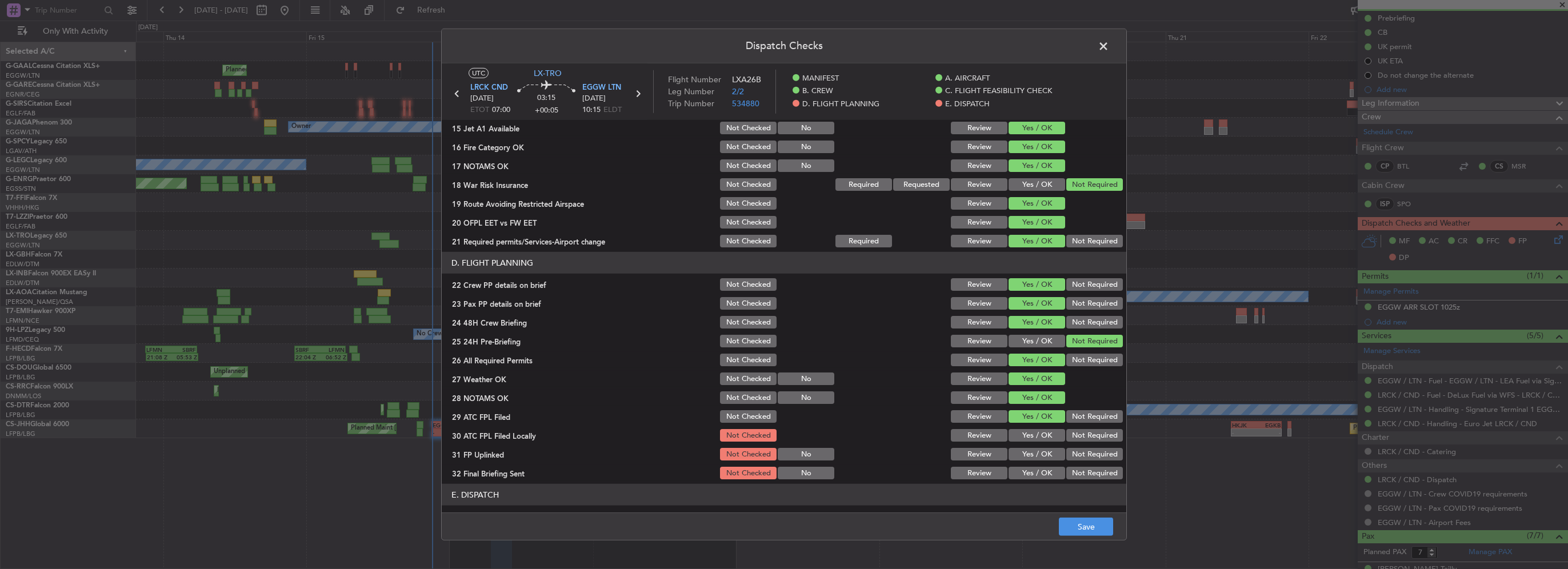
click at [1068, 438] on button "Not Required" at bounding box center [1094, 435] width 57 height 12
click at [1047, 459] on button "Yes / OK" at bounding box center [1036, 453] width 57 height 12
click at [1074, 473] on button "Not Required" at bounding box center [1094, 472] width 57 height 12
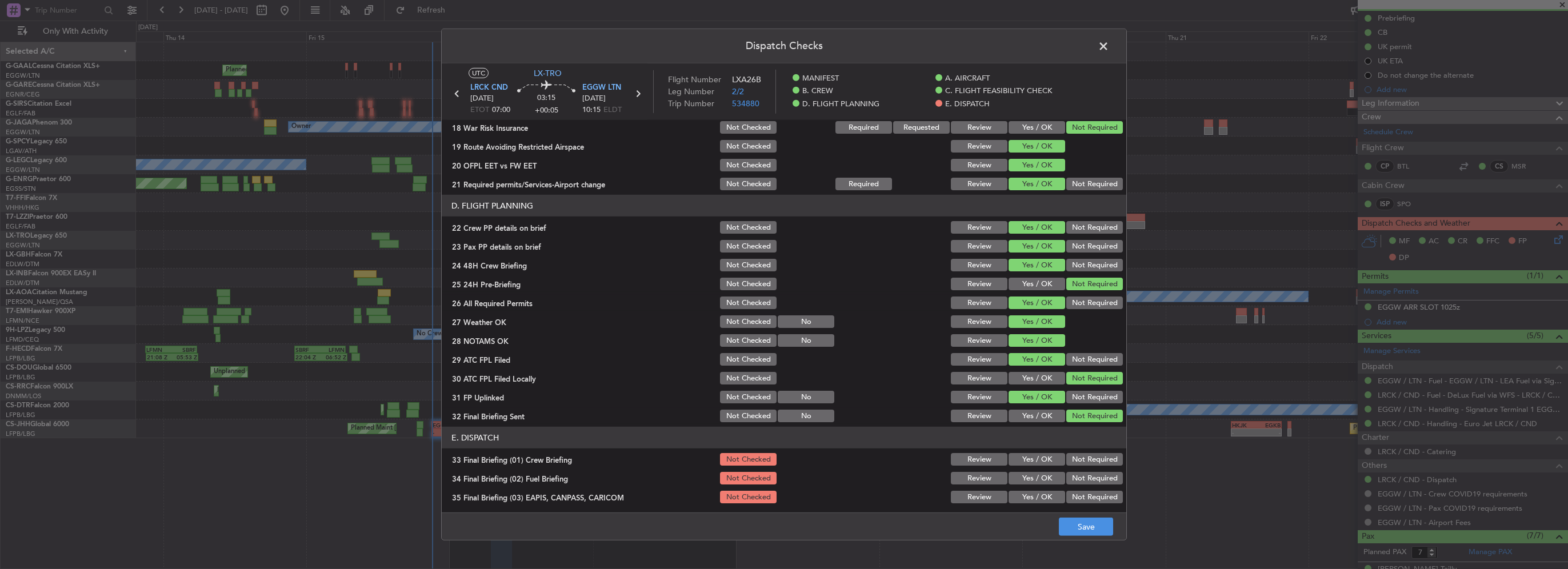
scroll to position [571, 0]
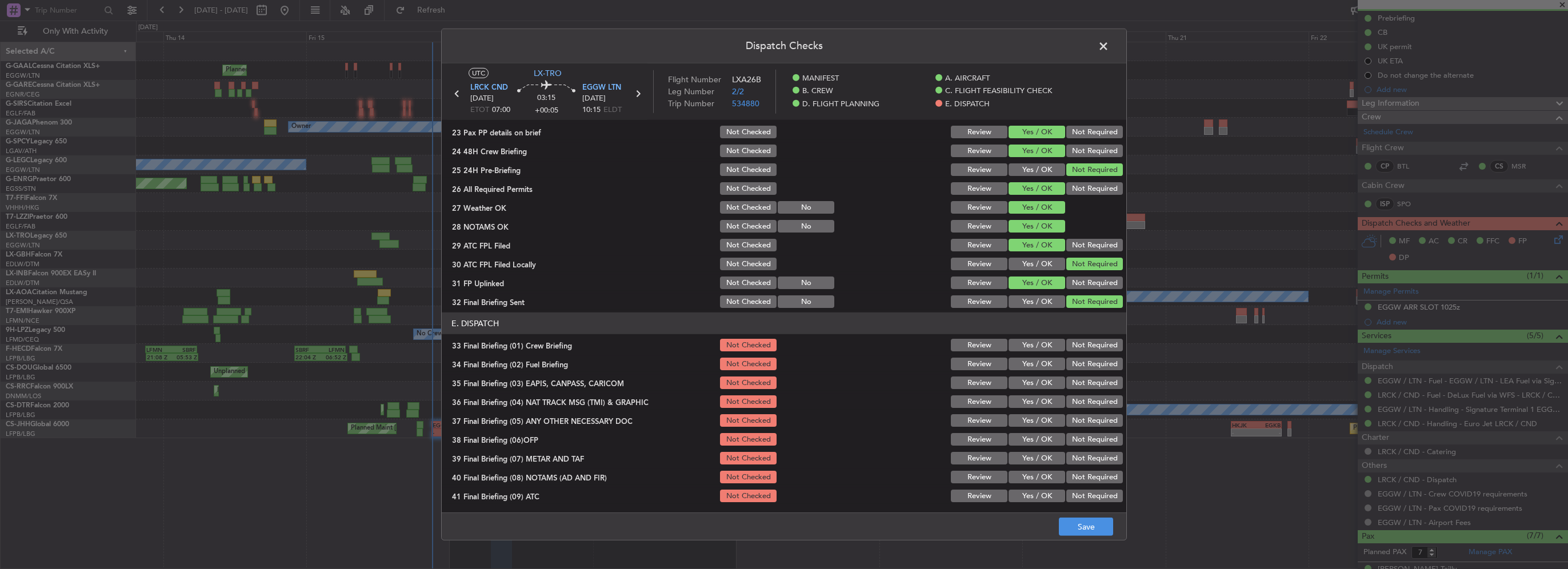
click at [1041, 342] on button "Yes / OK" at bounding box center [1036, 344] width 57 height 12
click at [1042, 364] on button "Yes / OK" at bounding box center [1036, 363] width 57 height 12
drag, startPoint x: 1071, startPoint y: 383, endPoint x: 1073, endPoint y: 403, distance: 20.1
click at [1071, 383] on button "Not Required" at bounding box center [1094, 382] width 57 height 12
click at [1073, 403] on button "Not Required" at bounding box center [1094, 401] width 57 height 12
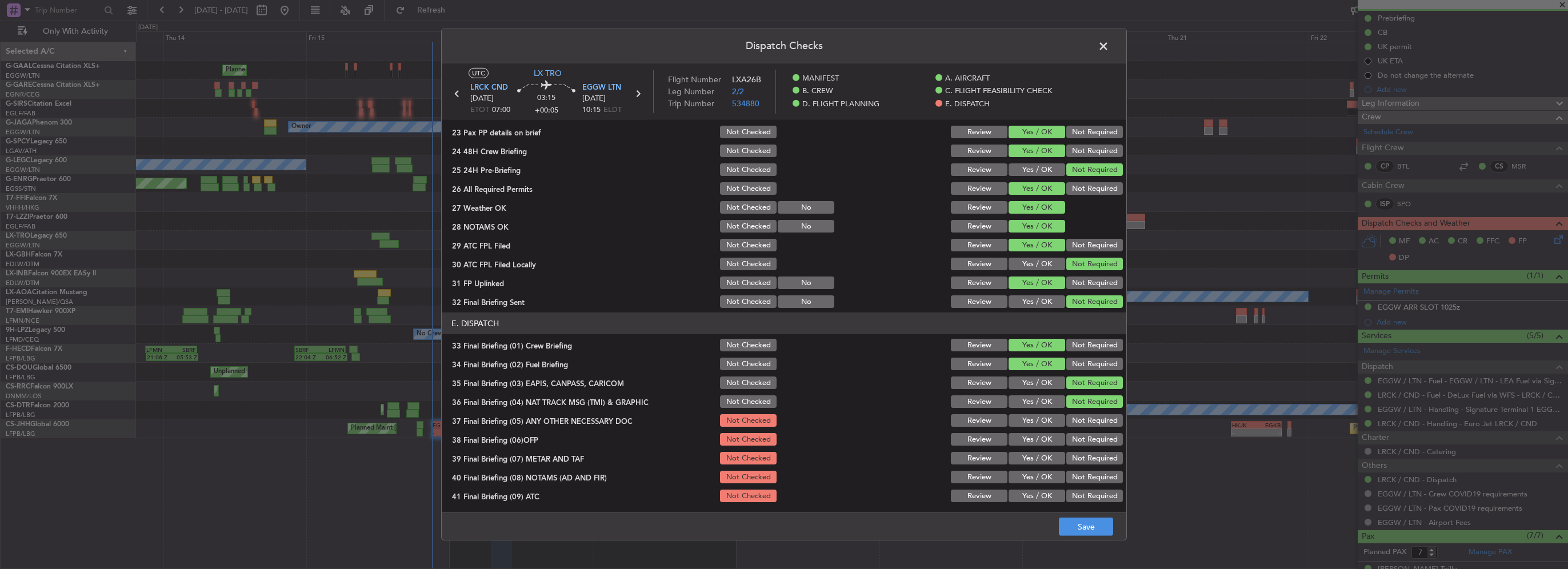
drag, startPoint x: 1032, startPoint y: 418, endPoint x: 1035, endPoint y: 438, distance: 20.2
click at [1032, 419] on button "Yes / OK" at bounding box center [1036, 420] width 57 height 12
drag, startPoint x: 1035, startPoint y: 438, endPoint x: 1041, endPoint y: 457, distance: 19.9
click at [1035, 439] on button "Yes / OK" at bounding box center [1036, 438] width 57 height 12
drag, startPoint x: 1041, startPoint y: 457, endPoint x: 1040, endPoint y: 470, distance: 13.0
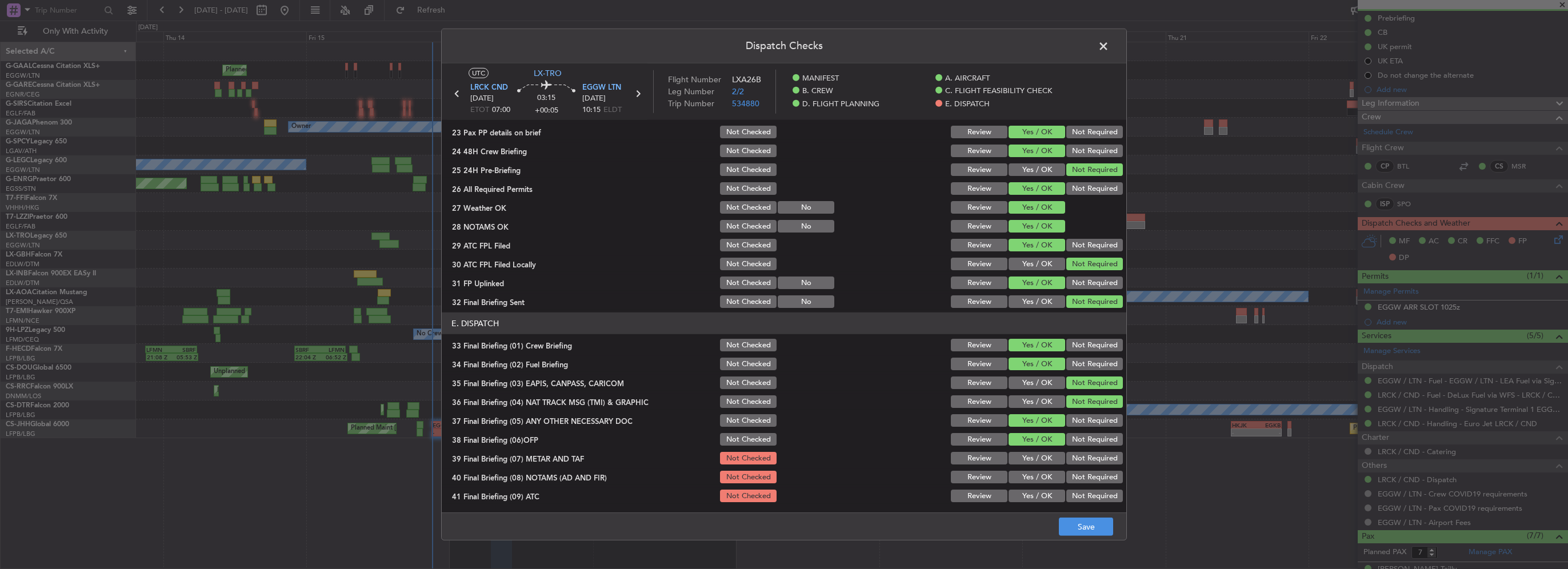
click at [1041, 461] on button "Yes / OK" at bounding box center [1036, 457] width 57 height 12
drag, startPoint x: 1040, startPoint y: 471, endPoint x: 1040, endPoint y: 490, distance: 19.0
click at [1040, 474] on button "Yes / OK" at bounding box center [1036, 476] width 57 height 12
click at [1040, 490] on button "Yes / OK" at bounding box center [1036, 495] width 57 height 12
click at [1040, 493] on button "Yes / OK" at bounding box center [1036, 495] width 57 height 12
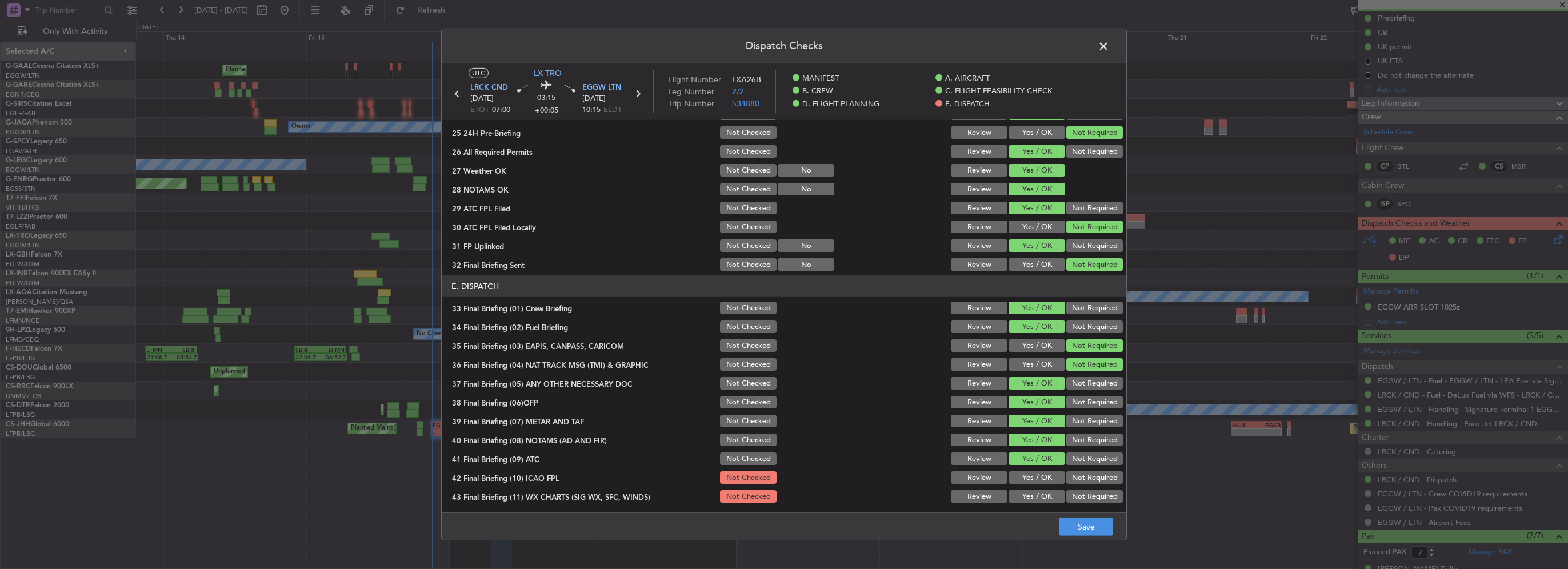
scroll to position [628, 0]
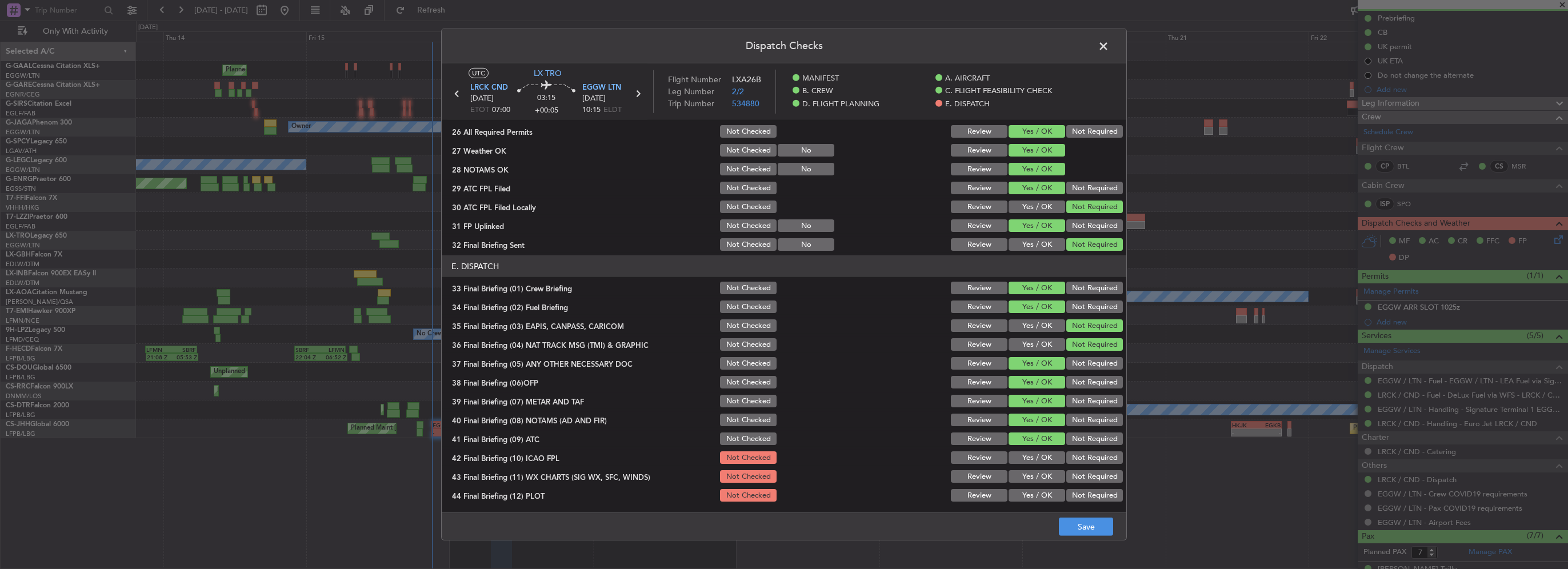
click at [1037, 456] on button "Yes / OK" at bounding box center [1036, 457] width 57 height 12
click at [1040, 474] on button "Yes / OK" at bounding box center [1036, 476] width 57 height 12
drag, startPoint x: 1043, startPoint y: 493, endPoint x: 1084, endPoint y: 525, distance: 52.0
click at [1044, 493] on button "Yes / OK" at bounding box center [1036, 494] width 57 height 12
drag, startPoint x: 1088, startPoint y: 532, endPoint x: 1094, endPoint y: 524, distance: 10.0
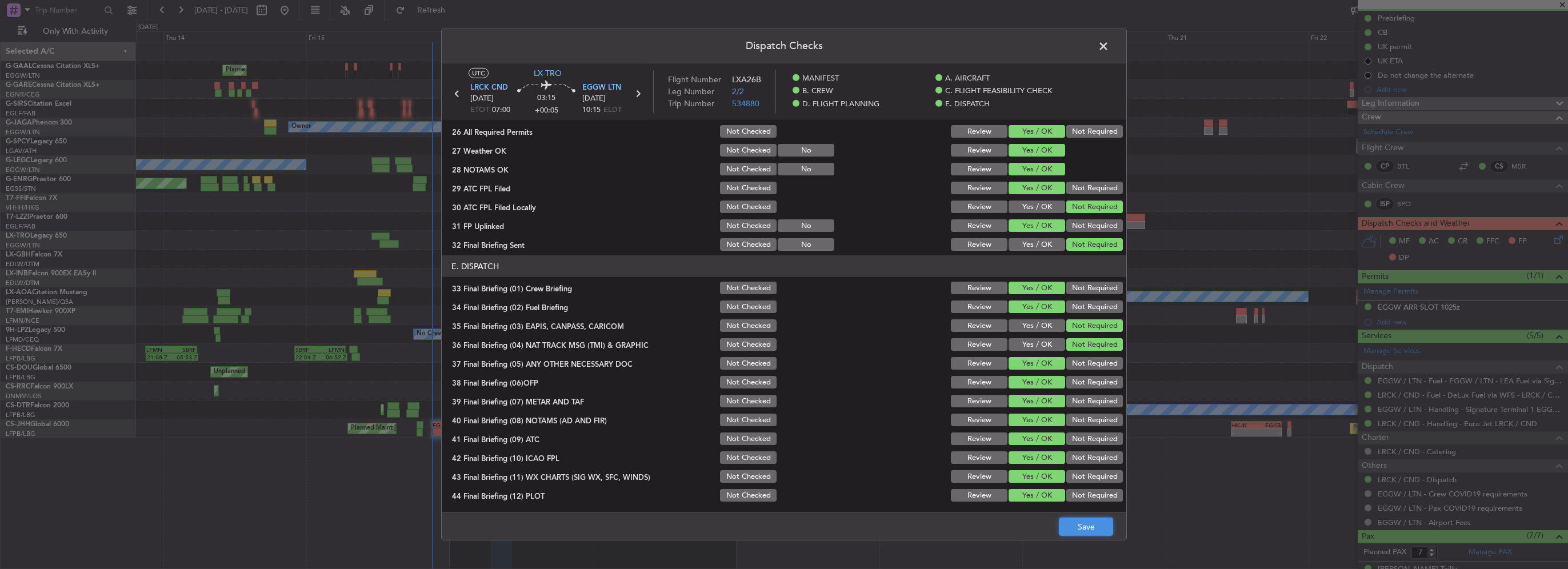
click at [1086, 533] on button "Save" at bounding box center [1085, 527] width 54 height 19
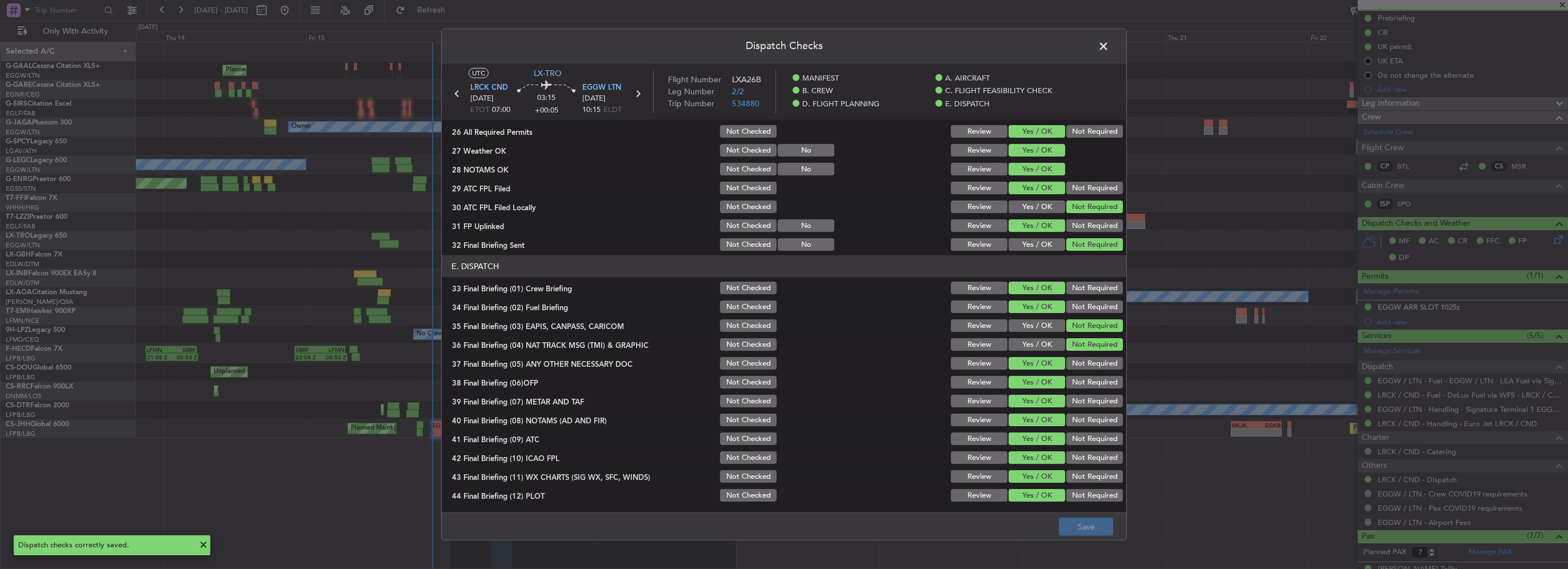
click at [1109, 41] on span at bounding box center [1109, 49] width 0 height 22
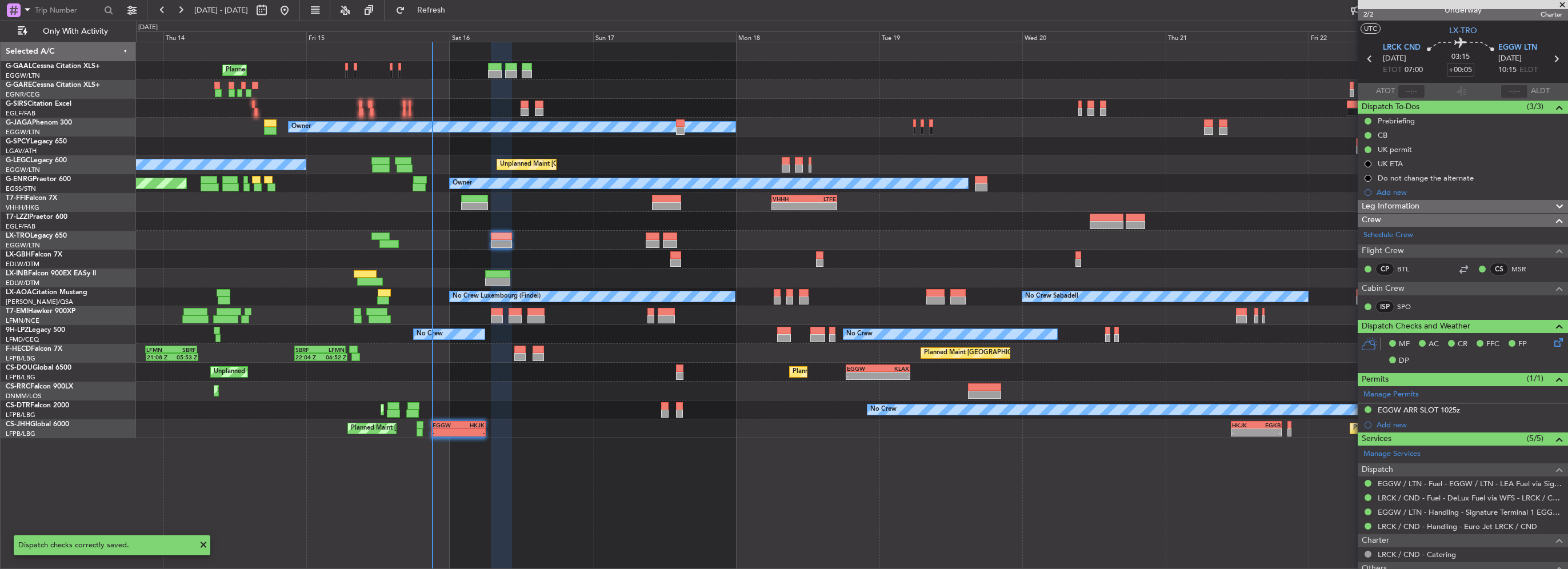
scroll to position [0, 0]
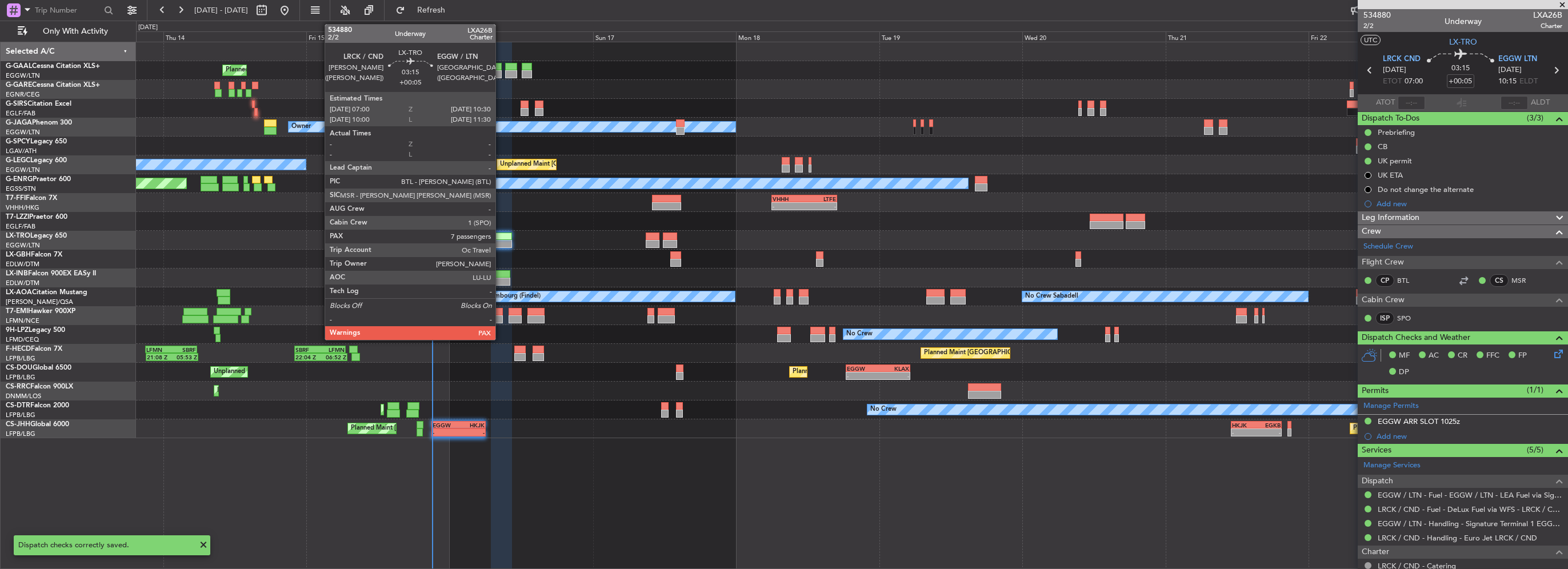
click at [500, 240] on div at bounding box center [501, 236] width 21 height 8
click at [500, 239] on div at bounding box center [501, 236] width 21 height 8
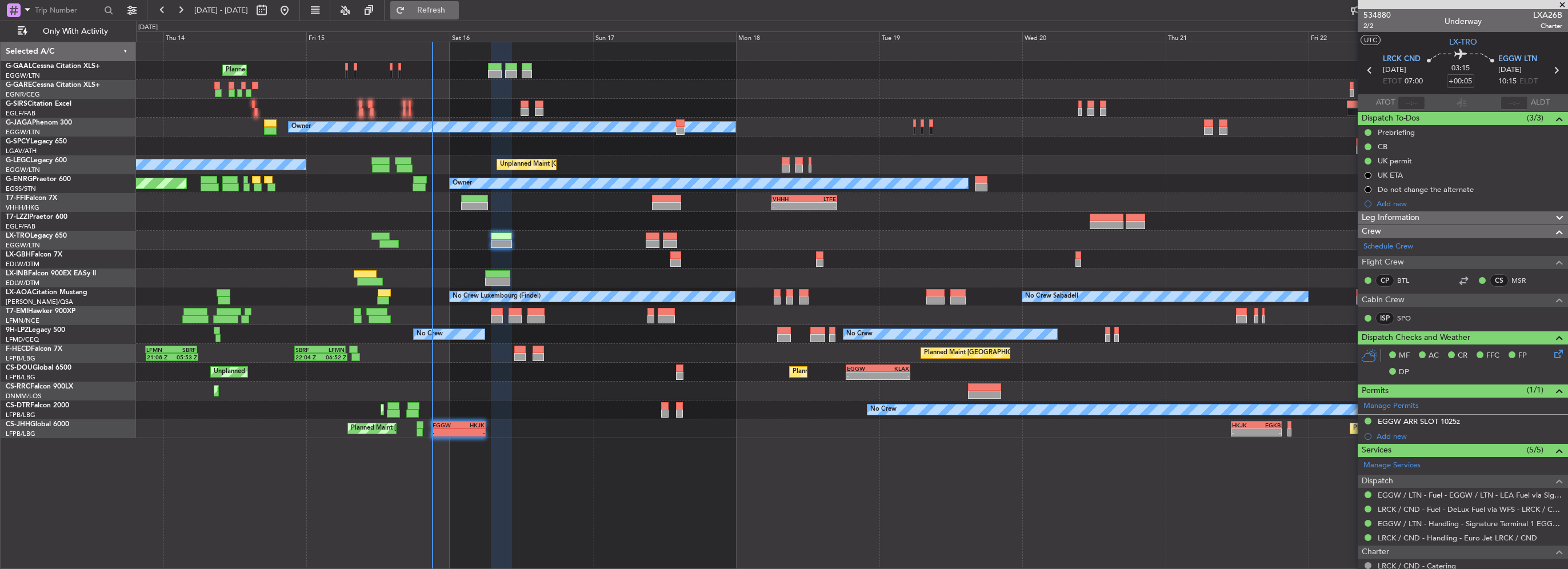
drag, startPoint x: 428, startPoint y: 12, endPoint x: 448, endPoint y: 7, distance: 20.6
click at [431, 11] on button "Refresh" at bounding box center [424, 10] width 68 height 19
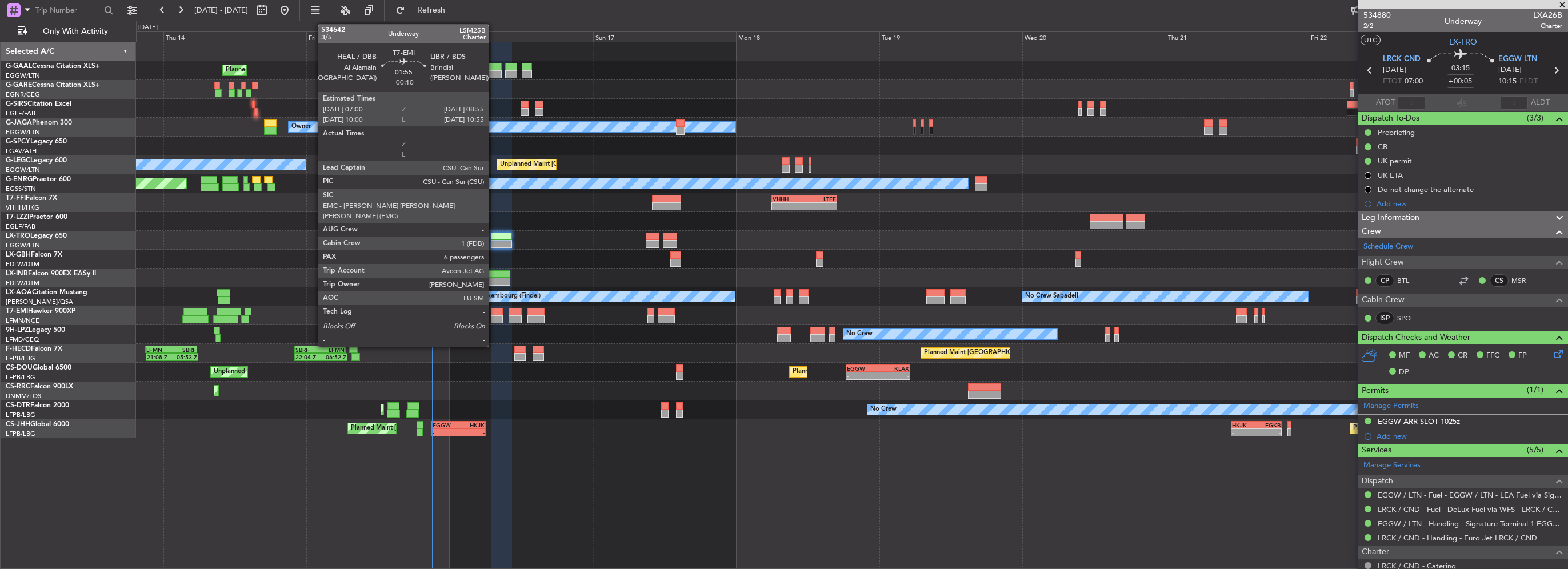
click at [493, 314] on div at bounding box center [497, 312] width 12 height 8
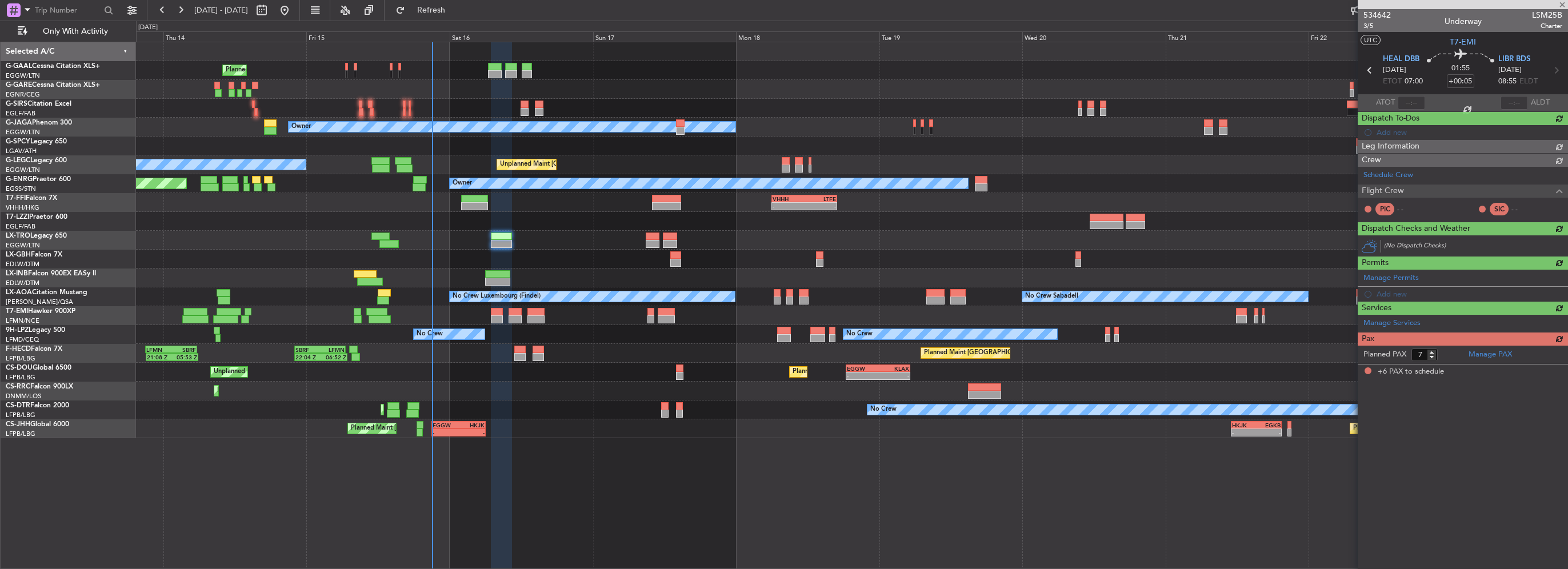
type input "-00:10"
type input "6"
